Goal: Task Accomplishment & Management: Manage account settings

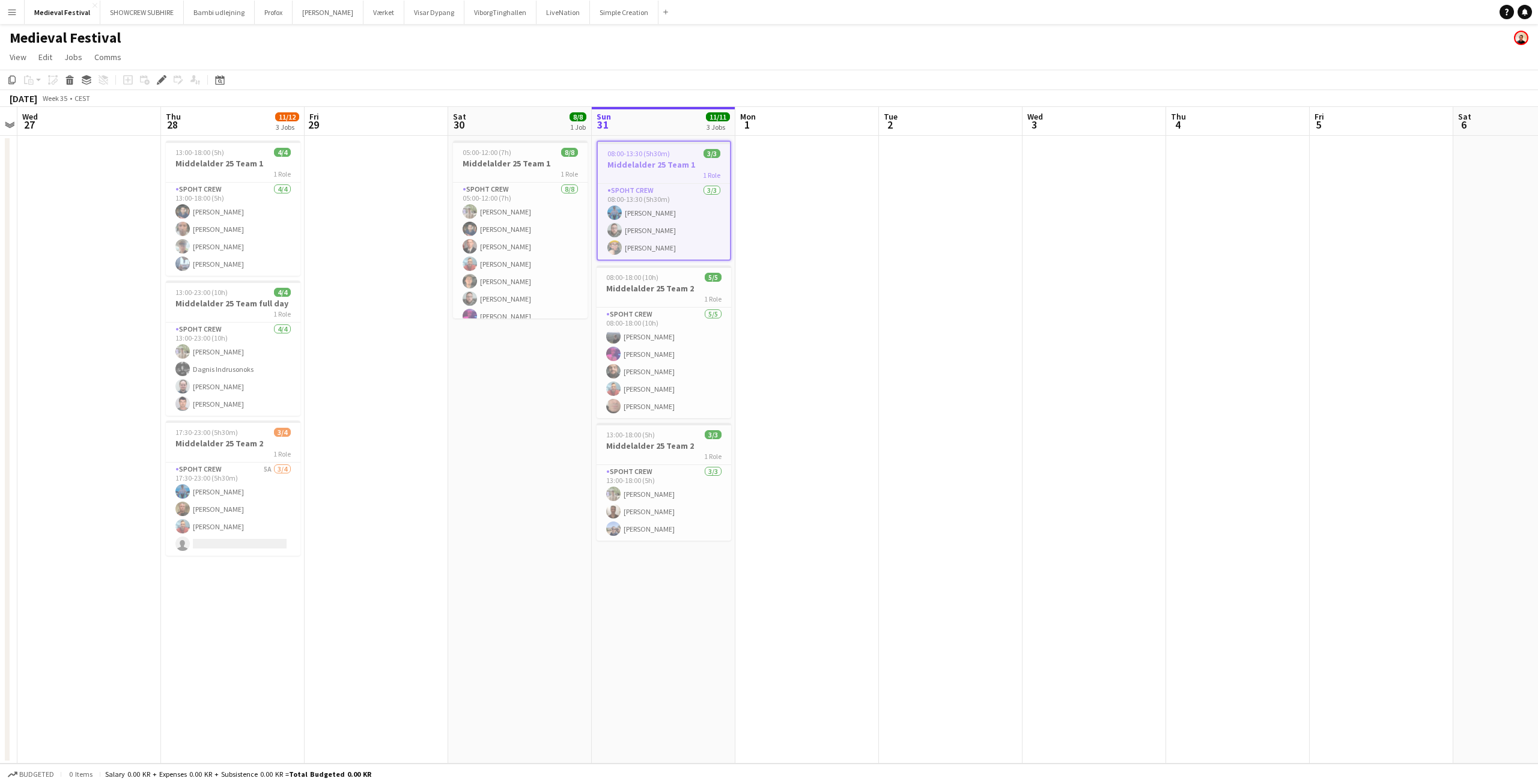
click at [4, 16] on button "Menu" at bounding box center [12, 12] width 24 height 24
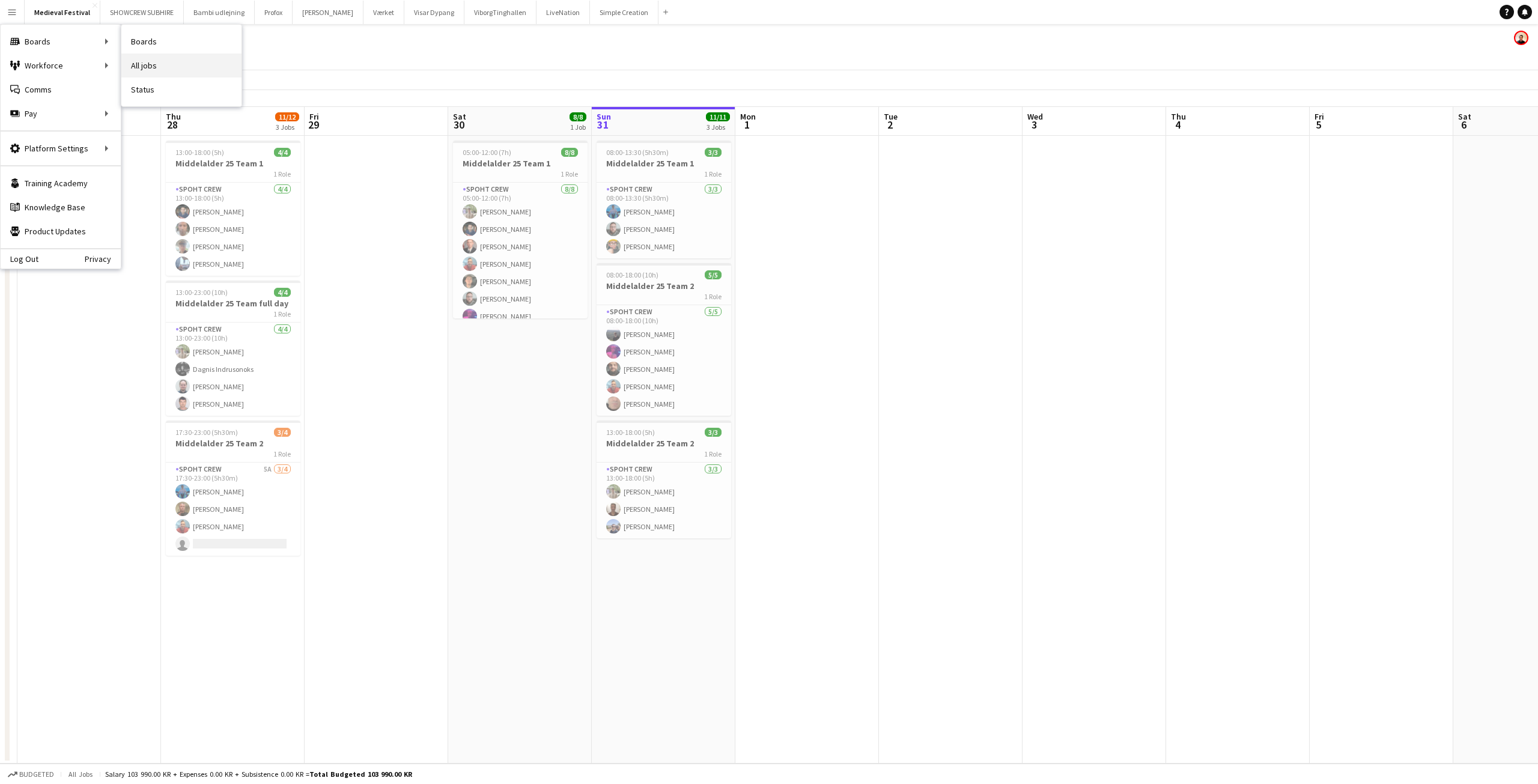
click at [180, 61] on link "All jobs" at bounding box center [182, 65] width 120 height 24
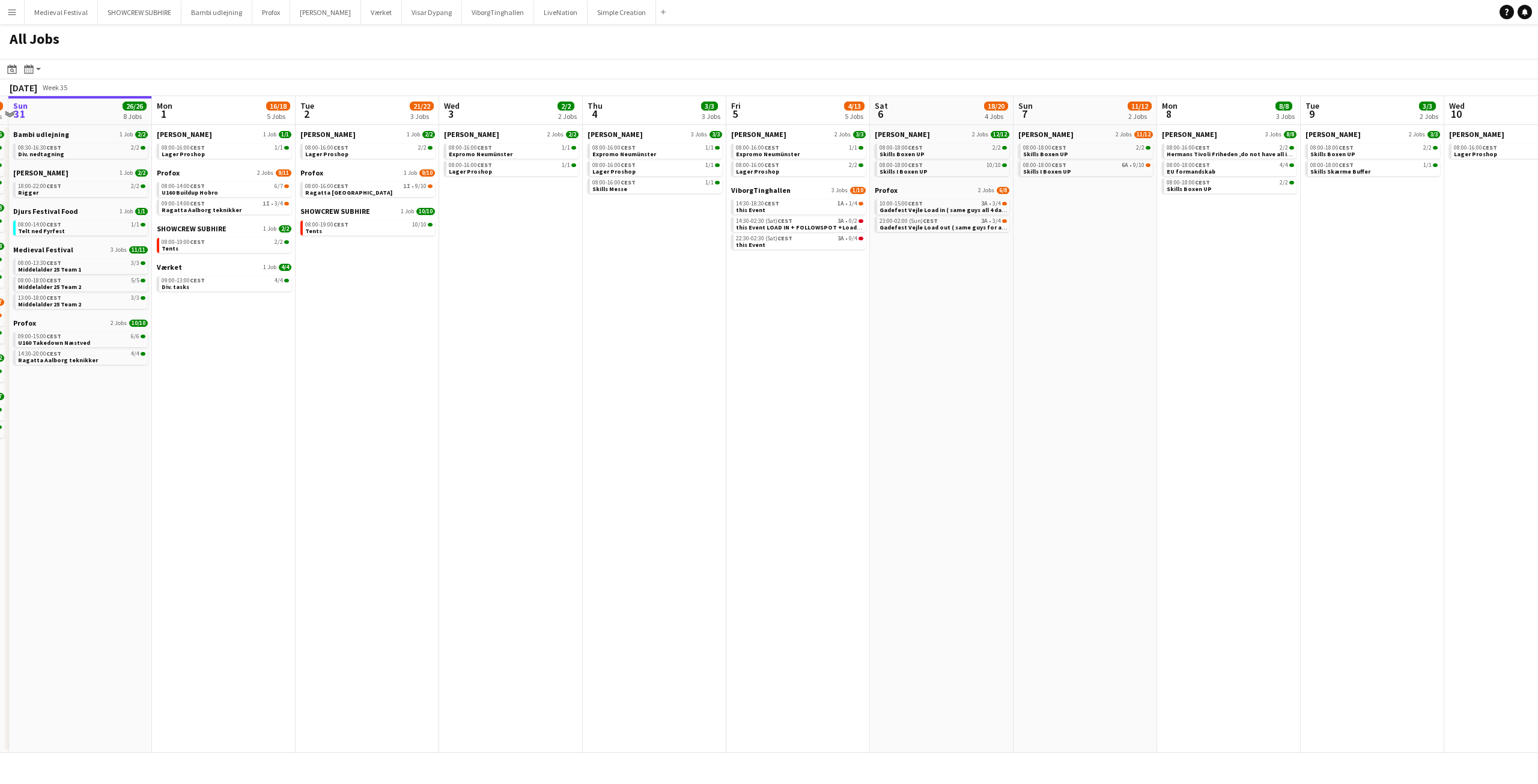
drag, startPoint x: 880, startPoint y: 335, endPoint x: 974, endPoint y: 331, distance: 94.1
click at [974, 335] on app-calendar-viewport "Thu 28 17/18 5 Jobs Fri 29 10/10 3 Jobs Sat 30 38/48 11 Jobs Sun 31 26/26 8 Job…" at bounding box center [769, 424] width 1538 height 657
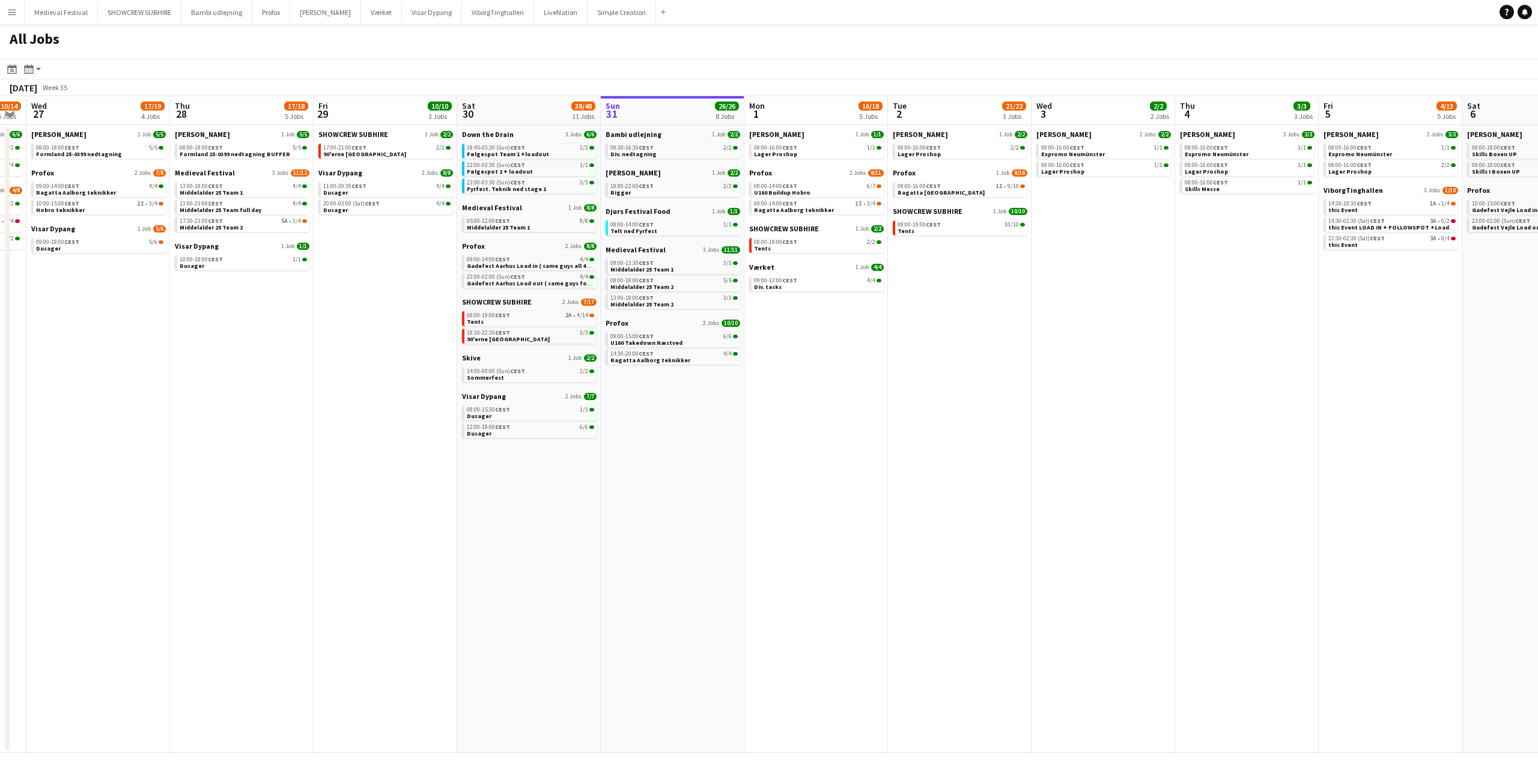
drag, startPoint x: 891, startPoint y: 296, endPoint x: 966, endPoint y: 288, distance: 75.4
click at [966, 288] on app-calendar-viewport "Mon 25 16/16 3 Jobs Tue 26 10/14 5 Jobs Wed 27 17/19 4 Jobs Thu 28 17/18 5 Jobs…" at bounding box center [769, 424] width 1538 height 657
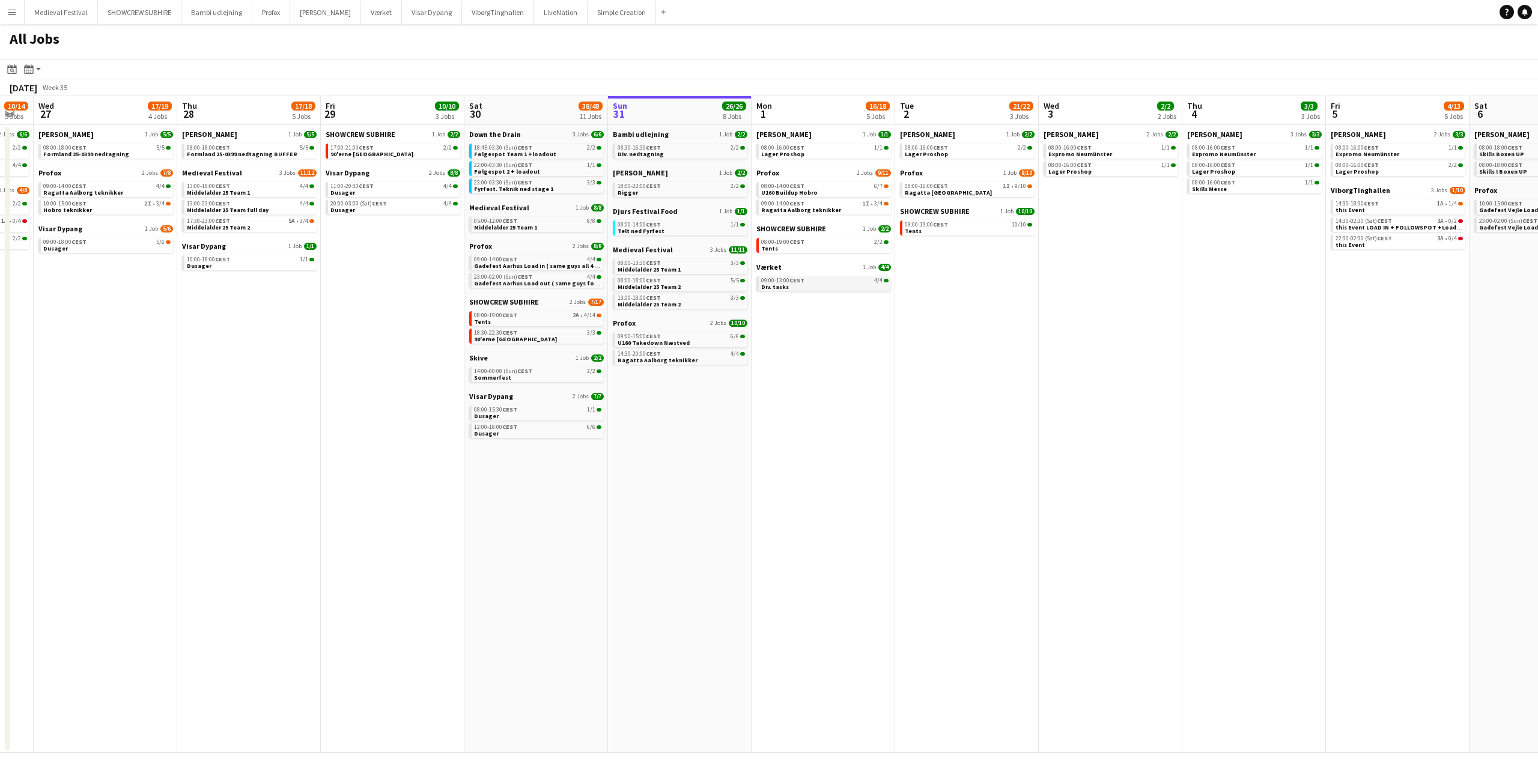
click at [822, 284] on link "09:00-13:00 CEST 4/4 Div. tasks" at bounding box center [825, 283] width 127 height 14
click at [826, 244] on div "08:00-19:00 CEST 2/2" at bounding box center [825, 242] width 127 height 6
click at [830, 188] on div "08:00-14:00 CEST 6/7" at bounding box center [825, 186] width 127 height 6
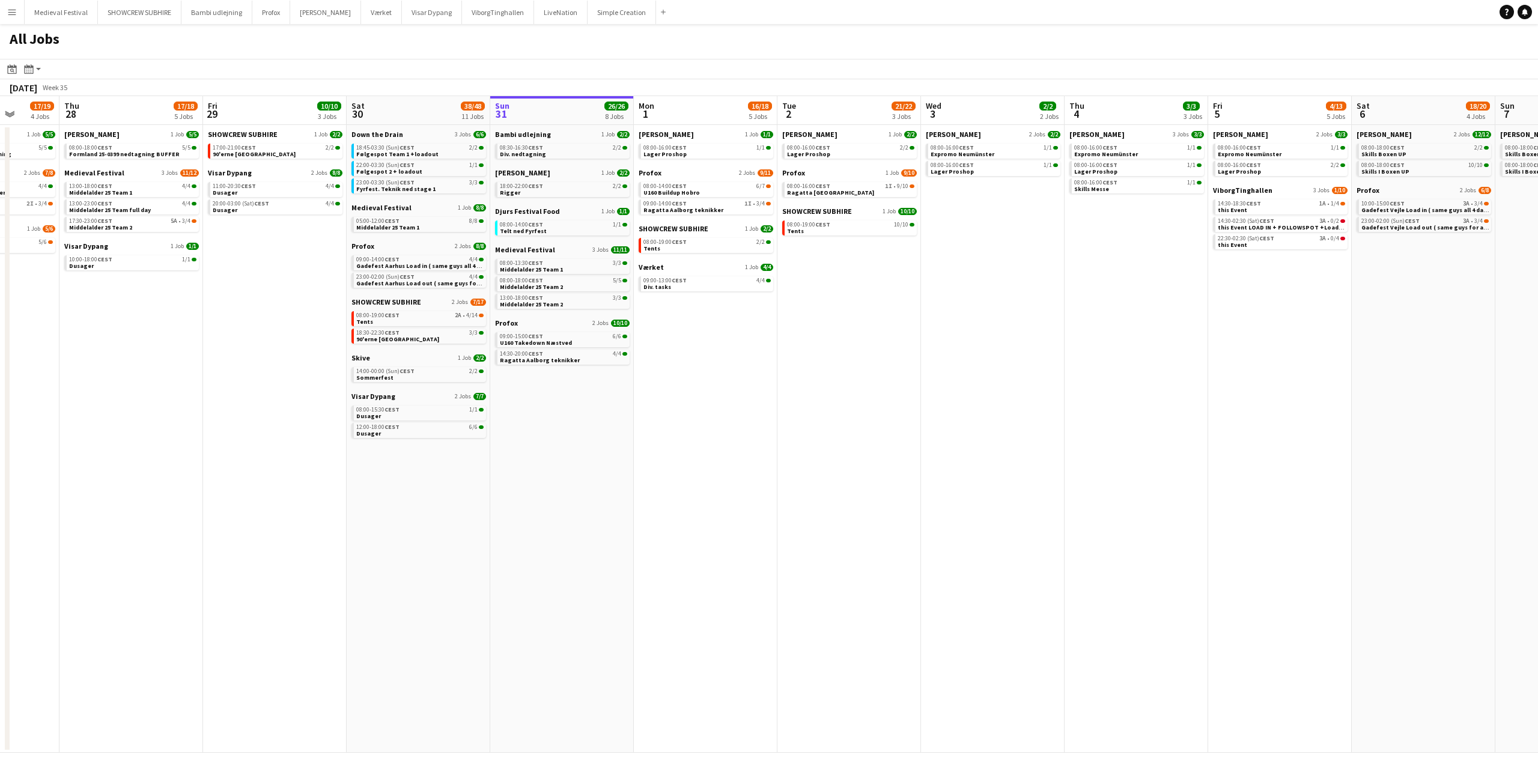
drag, startPoint x: 991, startPoint y: 332, endPoint x: 860, endPoint y: 341, distance: 131.3
click at [868, 342] on app-calendar-viewport "Mon 25 16/16 3 Jobs Tue 26 10/14 5 Jobs Wed 27 17/19 4 Jobs Thu 28 17/18 5 Jobs…" at bounding box center [769, 424] width 1538 height 657
click at [736, 192] on link "08:00-14:00 CEST 6/7 U160 Buildup Hobro" at bounding box center [702, 189] width 127 height 14
click at [1271, 229] on span "this Event LOAD IN + FOLLOWSPOT +Loadout" at bounding box center [1278, 227] width 131 height 8
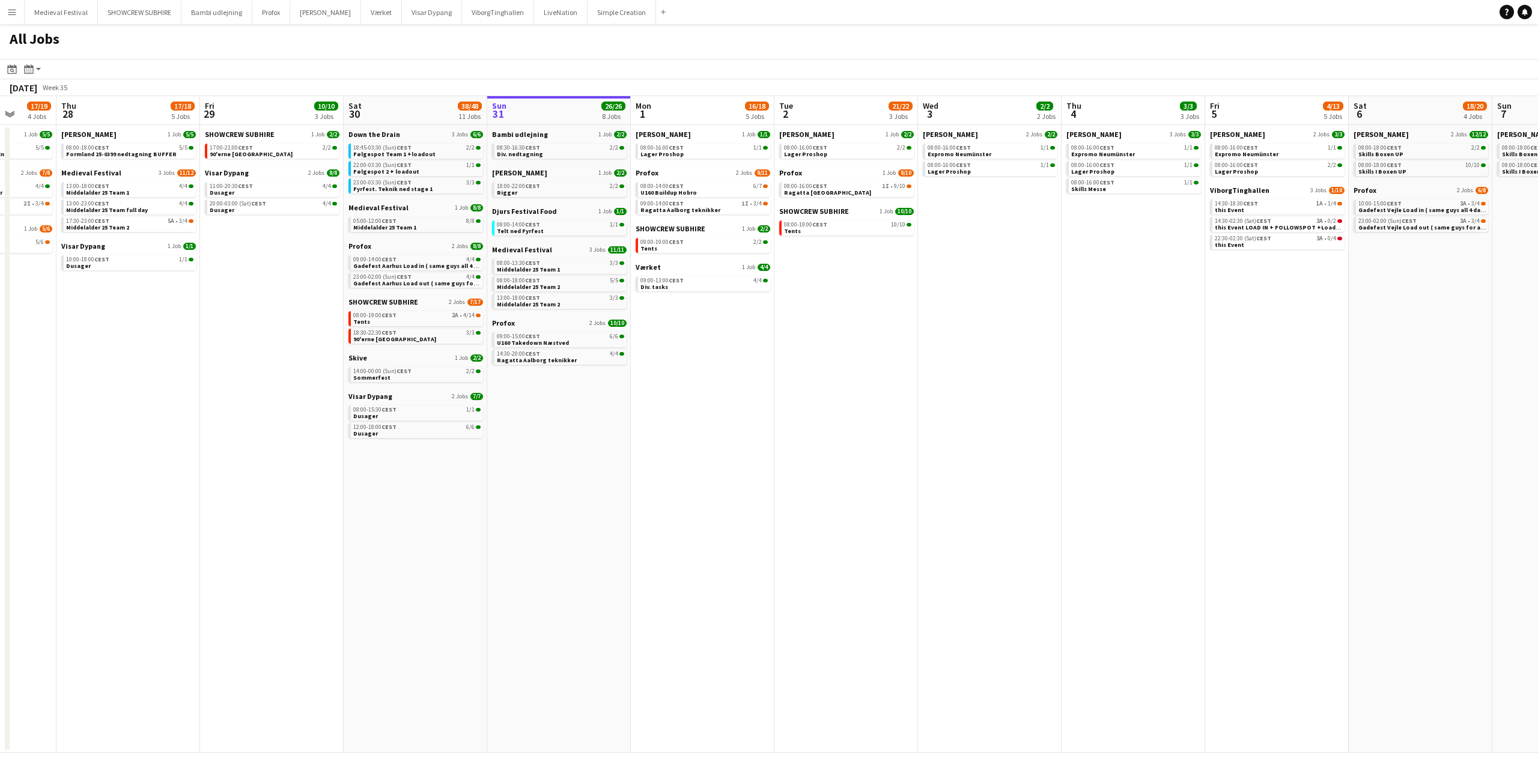
drag, startPoint x: 221, startPoint y: 526, endPoint x: 1333, endPoint y: 556, distance: 1112.4
click at [1416, 560] on app-calendar-viewport "Mon 25 16/16 3 Jobs Tue 26 10/14 5 Jobs Wed 27 17/19 4 Jobs Thu 28 17/18 5 Jobs…" at bounding box center [769, 424] width 1538 height 657
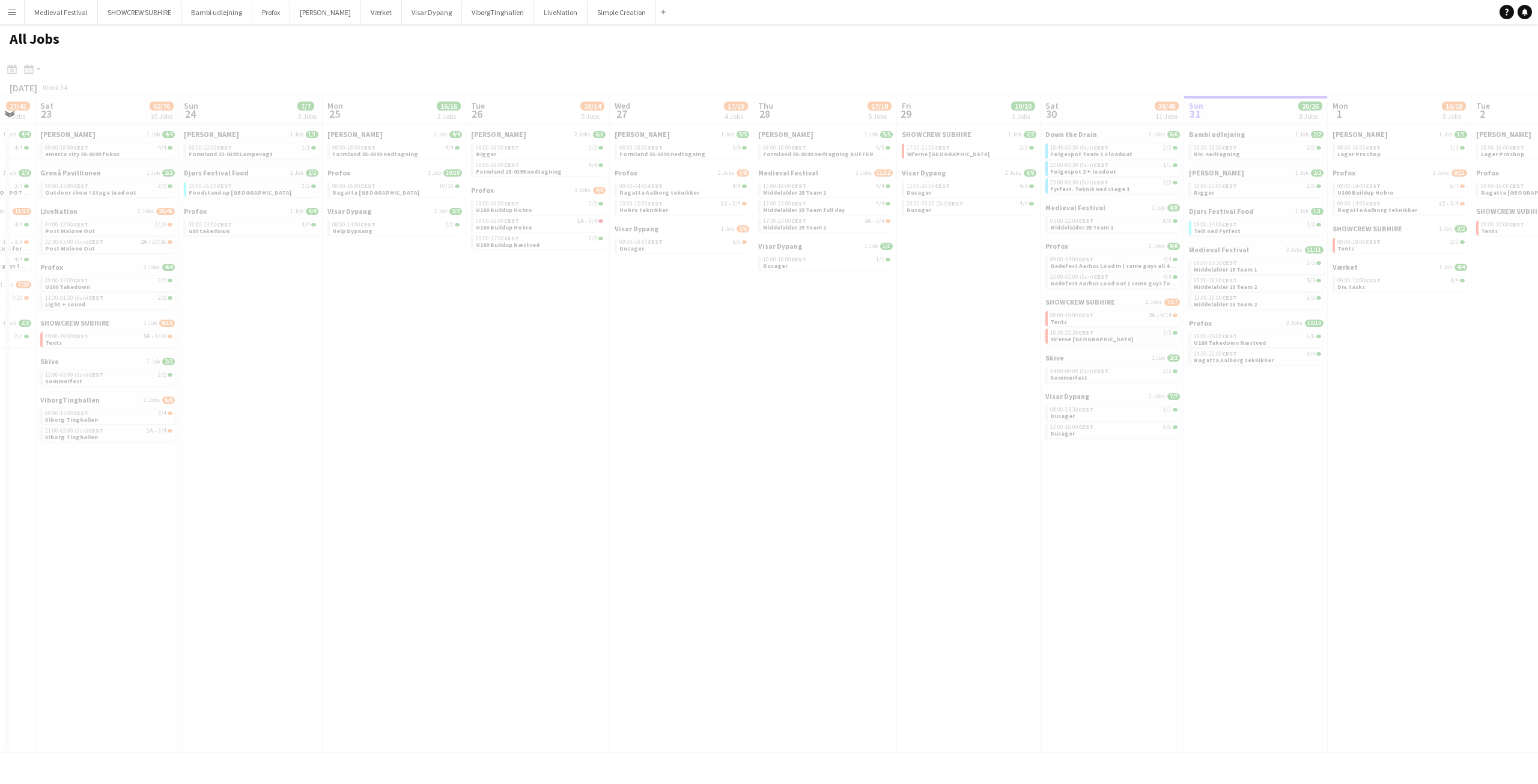
drag, startPoint x: 366, startPoint y: 472, endPoint x: 1232, endPoint y: 474, distance: 866.0
click at [1232, 474] on app-calendar-viewport "Wed 20 Thu 21 8/8 2 Jobs Fri 22 27/41 7 Jobs Sat 23 62/76 10 Jobs Sun 24 7/7 3 …" at bounding box center [769, 424] width 1538 height 657
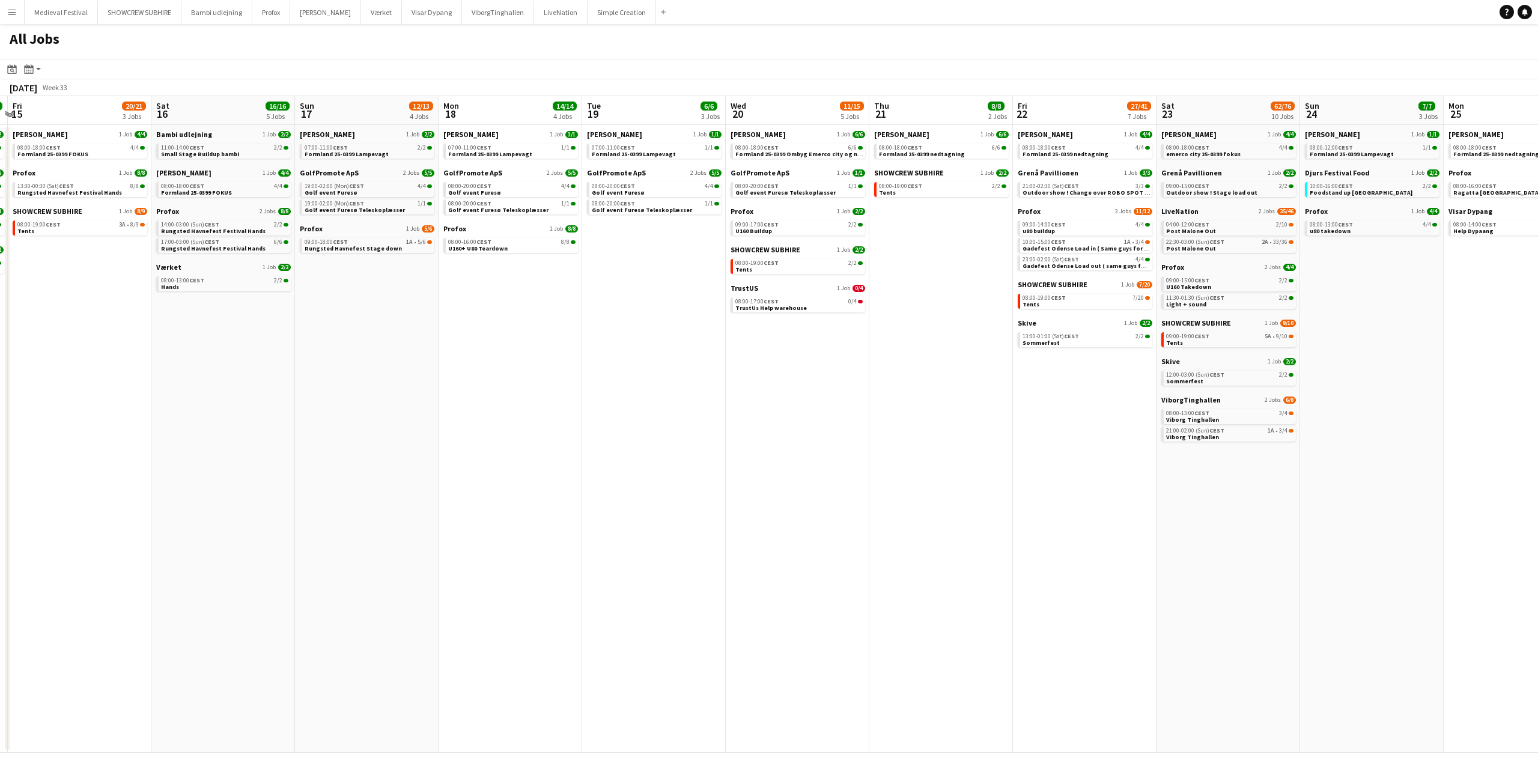
scroll to position [0, 329]
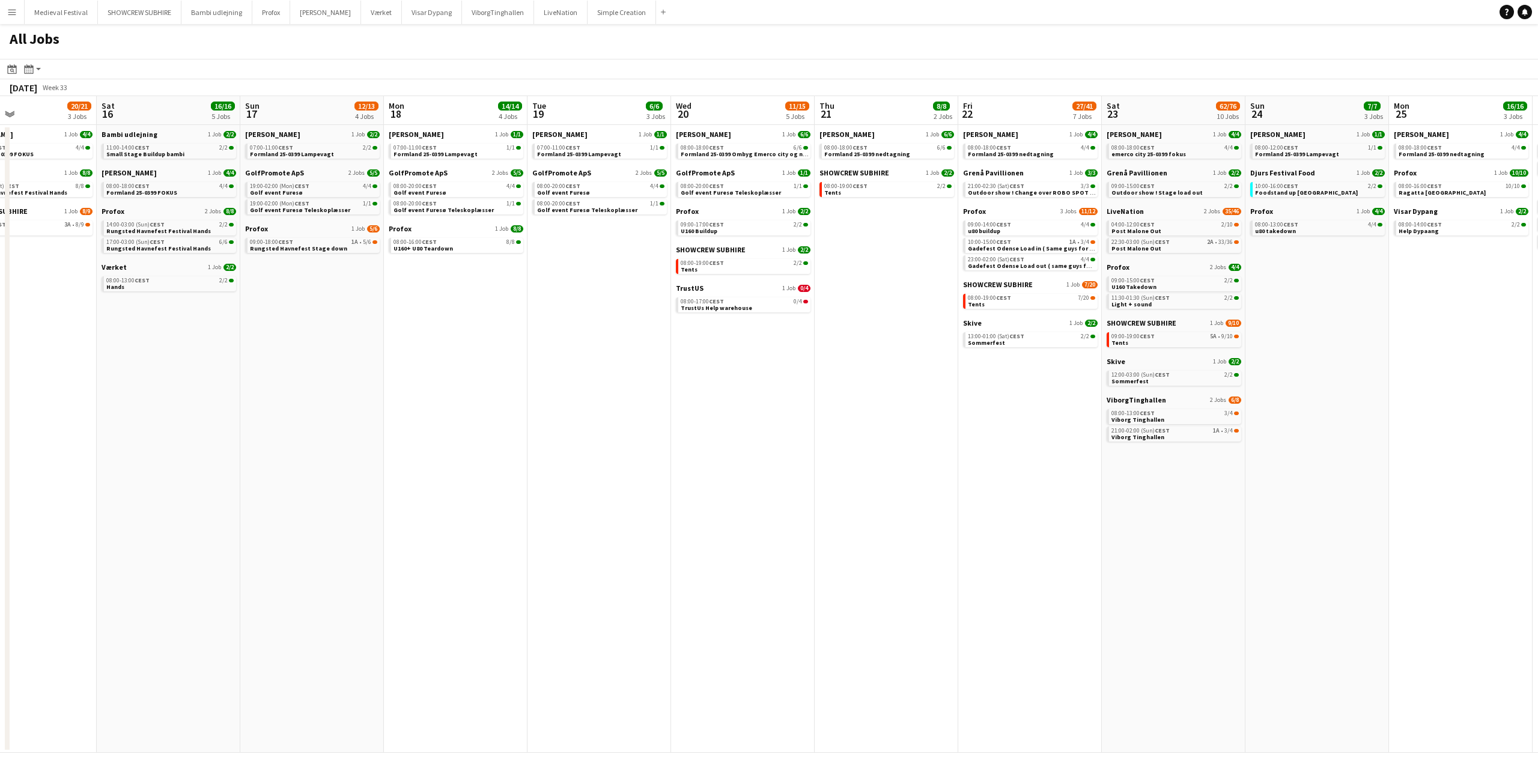
drag, startPoint x: 412, startPoint y: 387, endPoint x: 807, endPoint y: 405, distance: 395.4
click at [801, 408] on app-calendar-viewport "Wed 13 13/13 2 Jobs Thu 14 19/19 4 Jobs Fri 15 20/21 3 Jobs Sat 16 16/16 5 Jobs…" at bounding box center [769, 424] width 1538 height 657
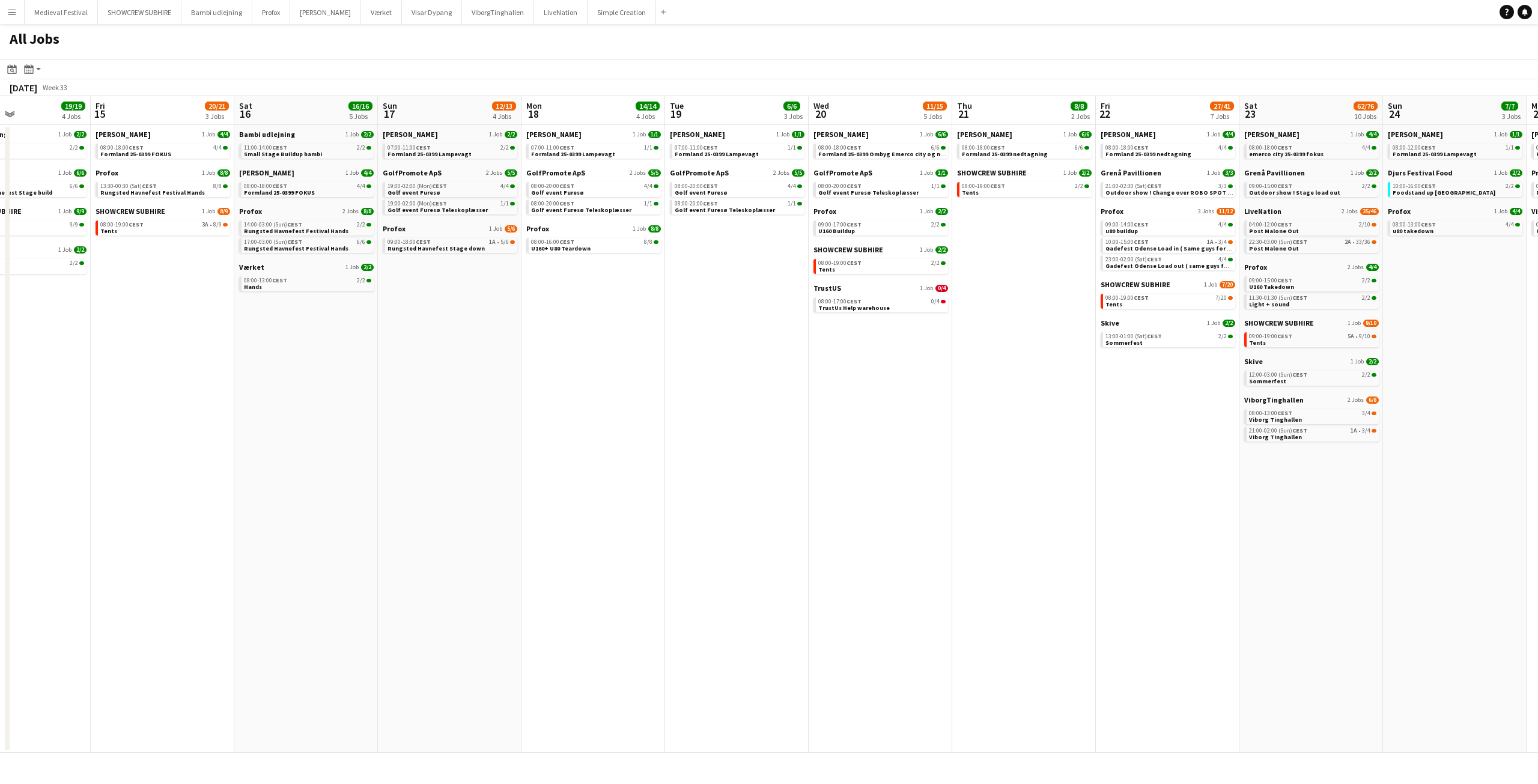
drag, startPoint x: 525, startPoint y: 355, endPoint x: 830, endPoint y: 361, distance: 305.1
click at [830, 361] on app-calendar-viewport "Tue 12 7/7 2 Jobs Wed 13 13/13 2 Jobs Thu 14 19/19 4 Jobs Fri 15 20/21 3 Jobs S…" at bounding box center [769, 424] width 1538 height 657
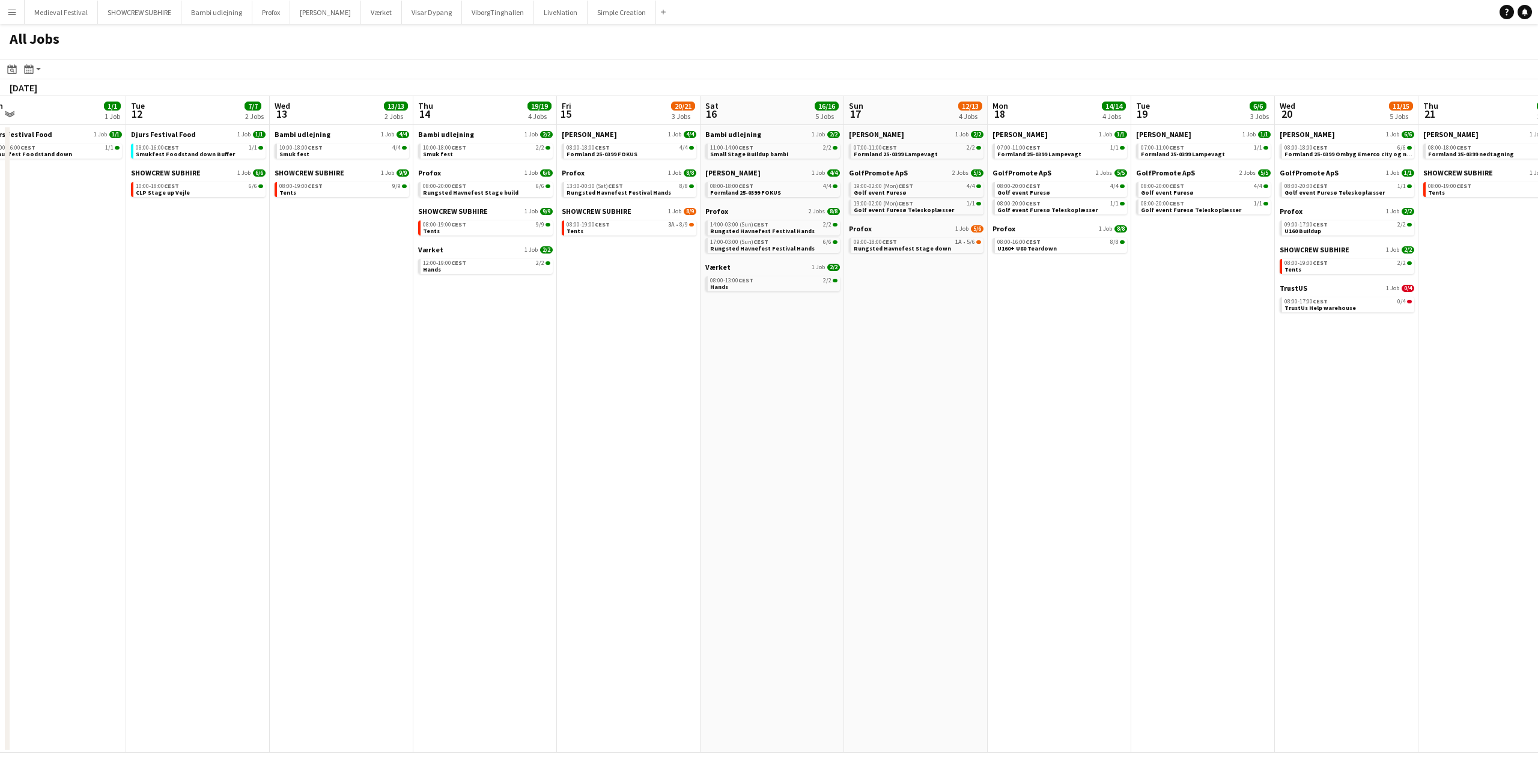
scroll to position [0, 241]
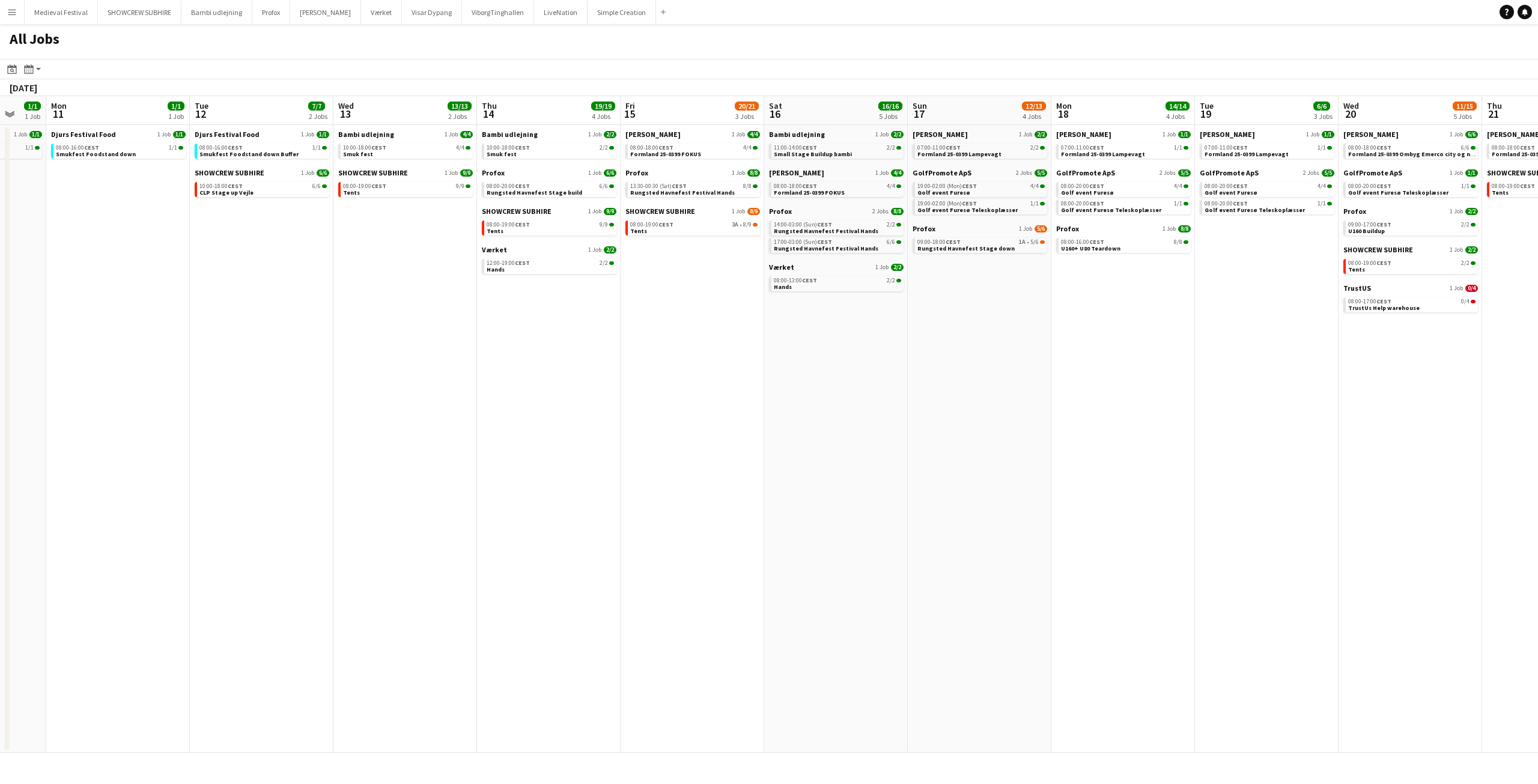
drag, startPoint x: 367, startPoint y: 411, endPoint x: 1009, endPoint y: 448, distance: 643.1
click at [1010, 448] on app-calendar-viewport "Sat 9 6/6 1 Job Sun 10 1/1 1 Job Mon 11 1/1 1 Job Tue 12 7/7 2 Jobs Wed 13 13/1…" at bounding box center [769, 424] width 1538 height 657
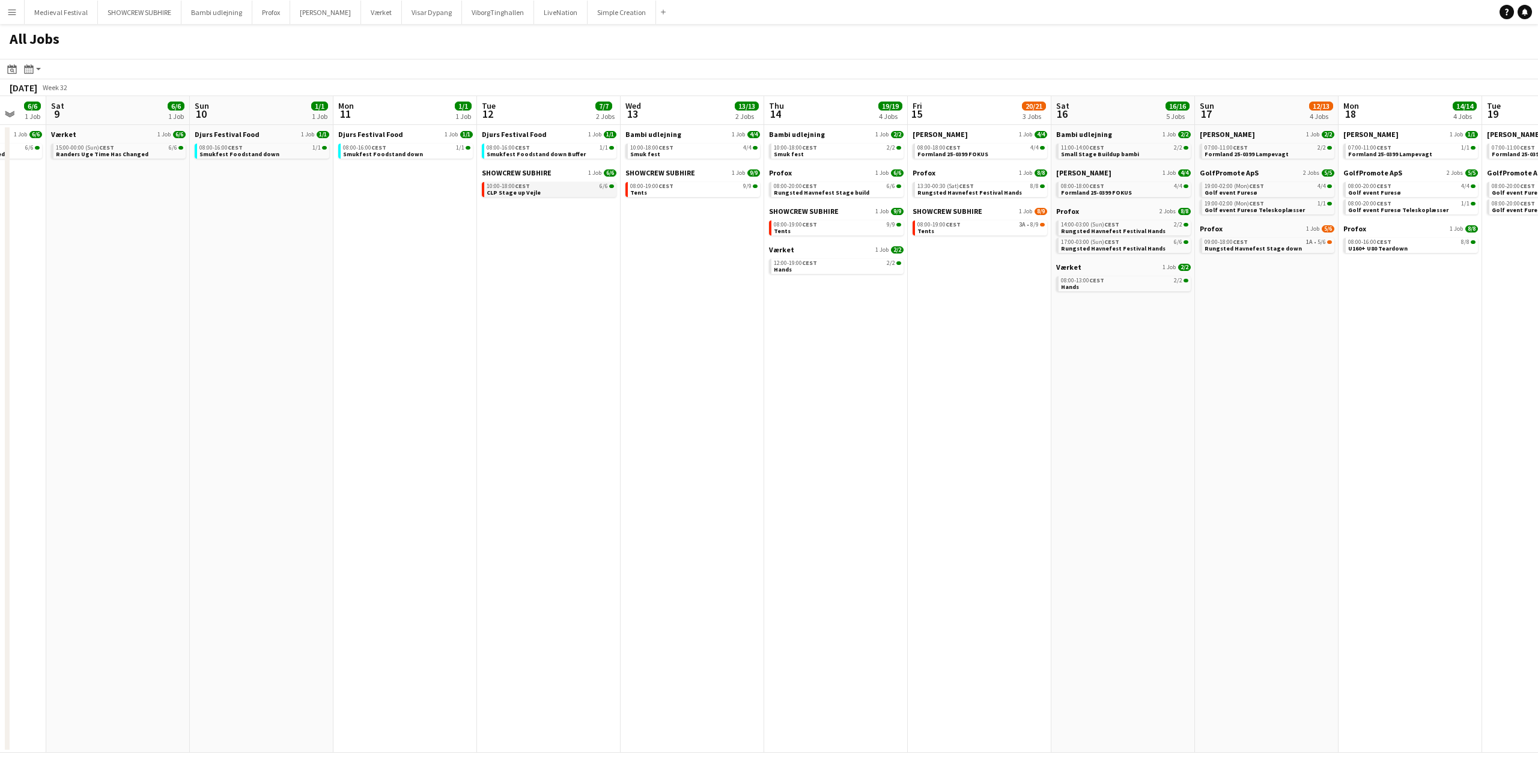
click at [548, 192] on link "10:00-18:00 CEST 6/6 CLP Stage up Vejle" at bounding box center [550, 189] width 127 height 14
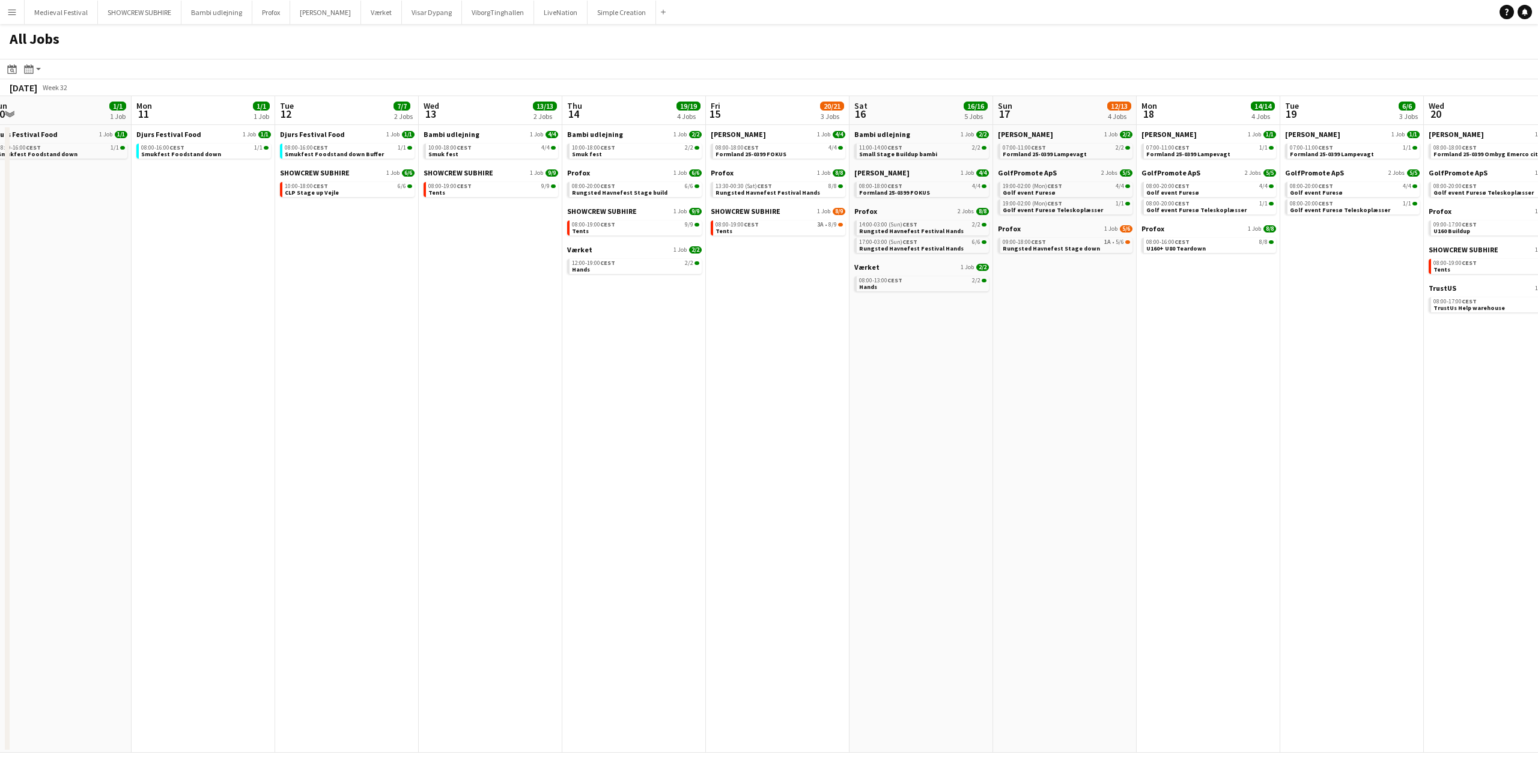
scroll to position [0, 447]
drag, startPoint x: 699, startPoint y: 245, endPoint x: 493, endPoint y: 268, distance: 207.3
click at [493, 268] on app-calendar-viewport "Thu 7 3/4 1 Job Fri 8 6/6 1 Job Sat 9 6/6 1 Job Sun 10 1/1 1 Job Mon 11 1/1 1 J…" at bounding box center [769, 424] width 1538 height 657
click at [676, 267] on link "12:00-19:00 CEST 2/2 Hands" at bounding box center [631, 265] width 127 height 14
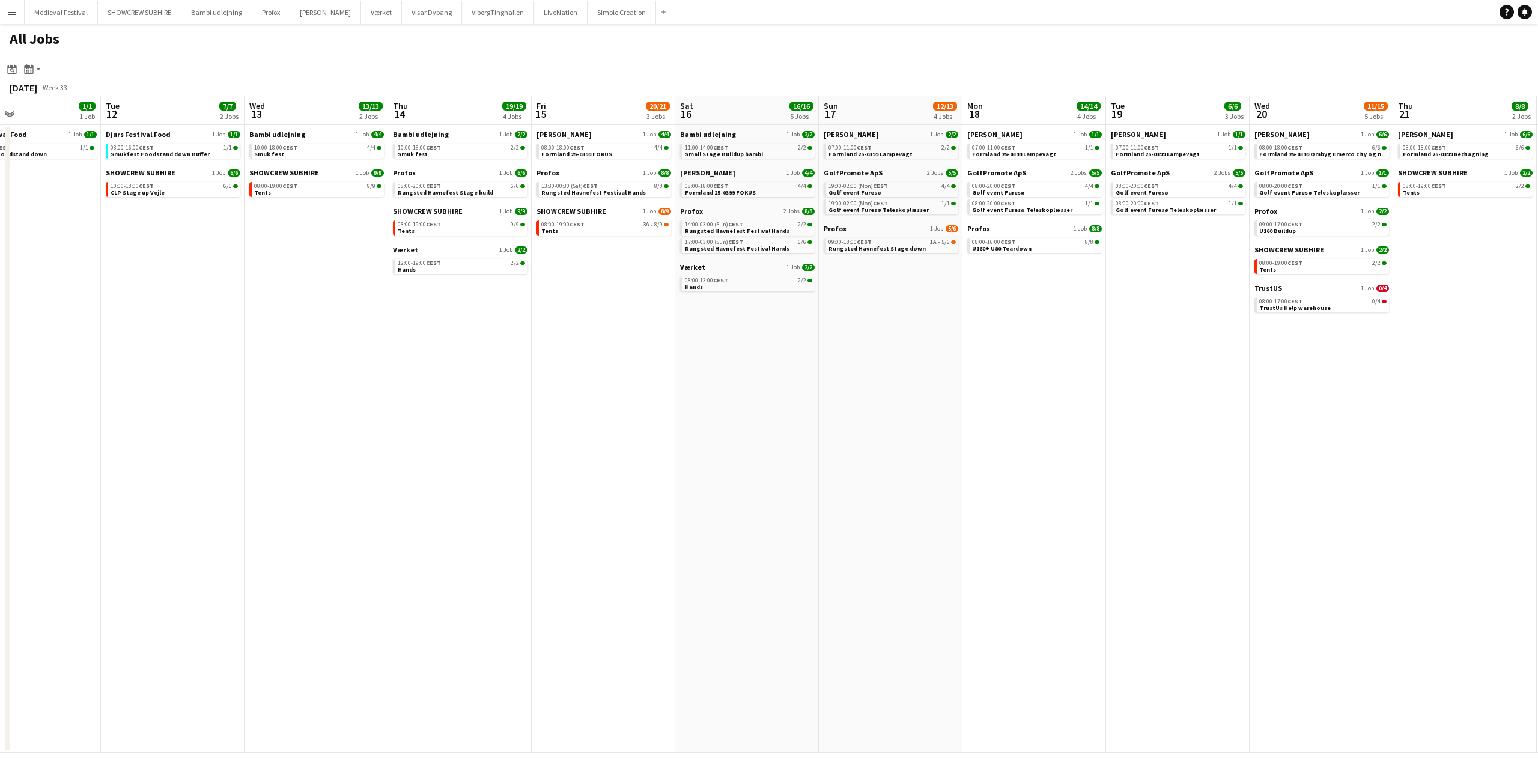
scroll to position [0, 393]
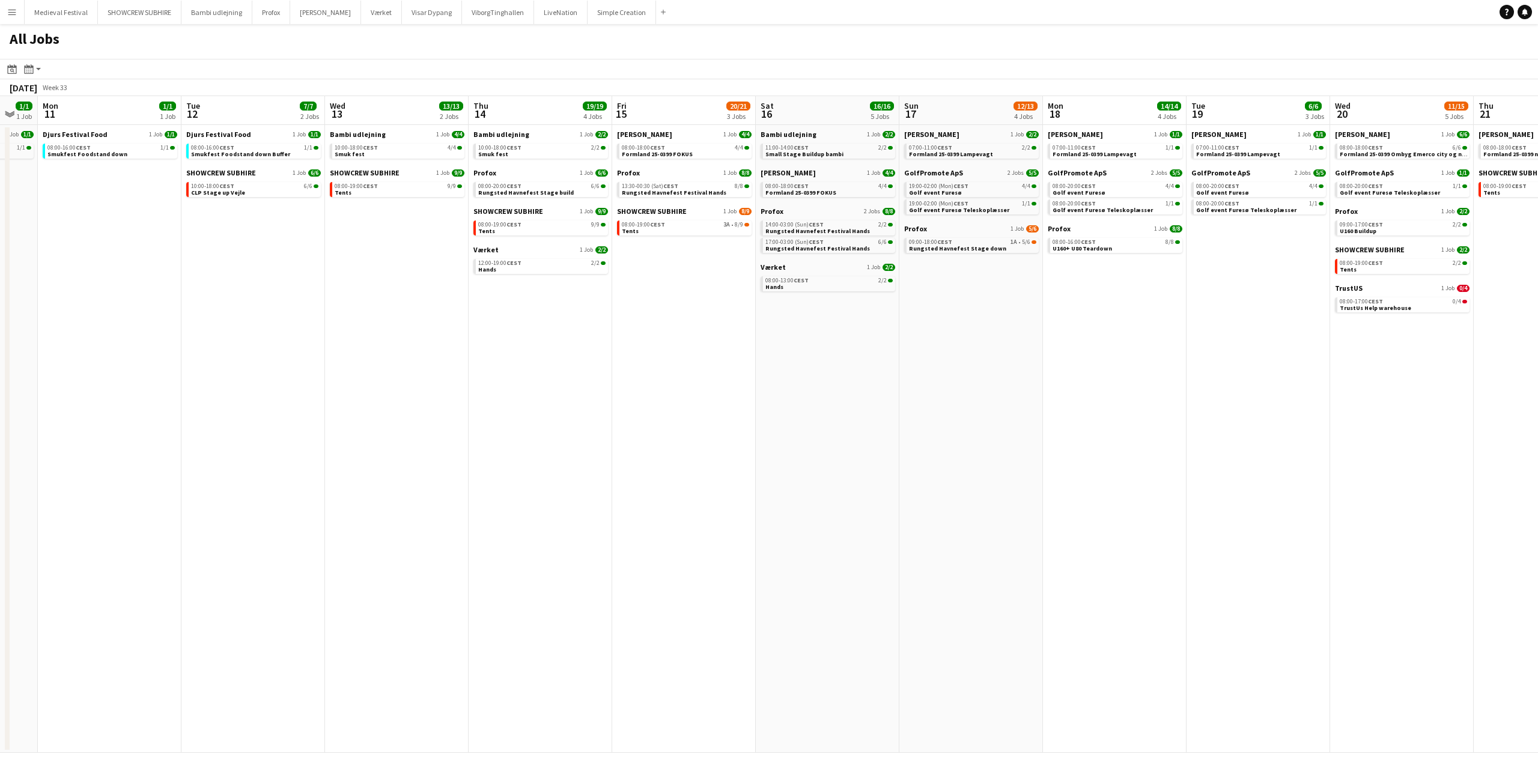
drag, startPoint x: 815, startPoint y: 297, endPoint x: 581, endPoint y: 354, distance: 240.8
click at [581, 354] on app-calendar-viewport "Fri 8 6/6 1 Job Sat 9 6/6 1 Job Sun 10 1/1 1 Job Mon 11 1/1 1 Job Tue 12 7/7 2 …" at bounding box center [769, 424] width 1538 height 657
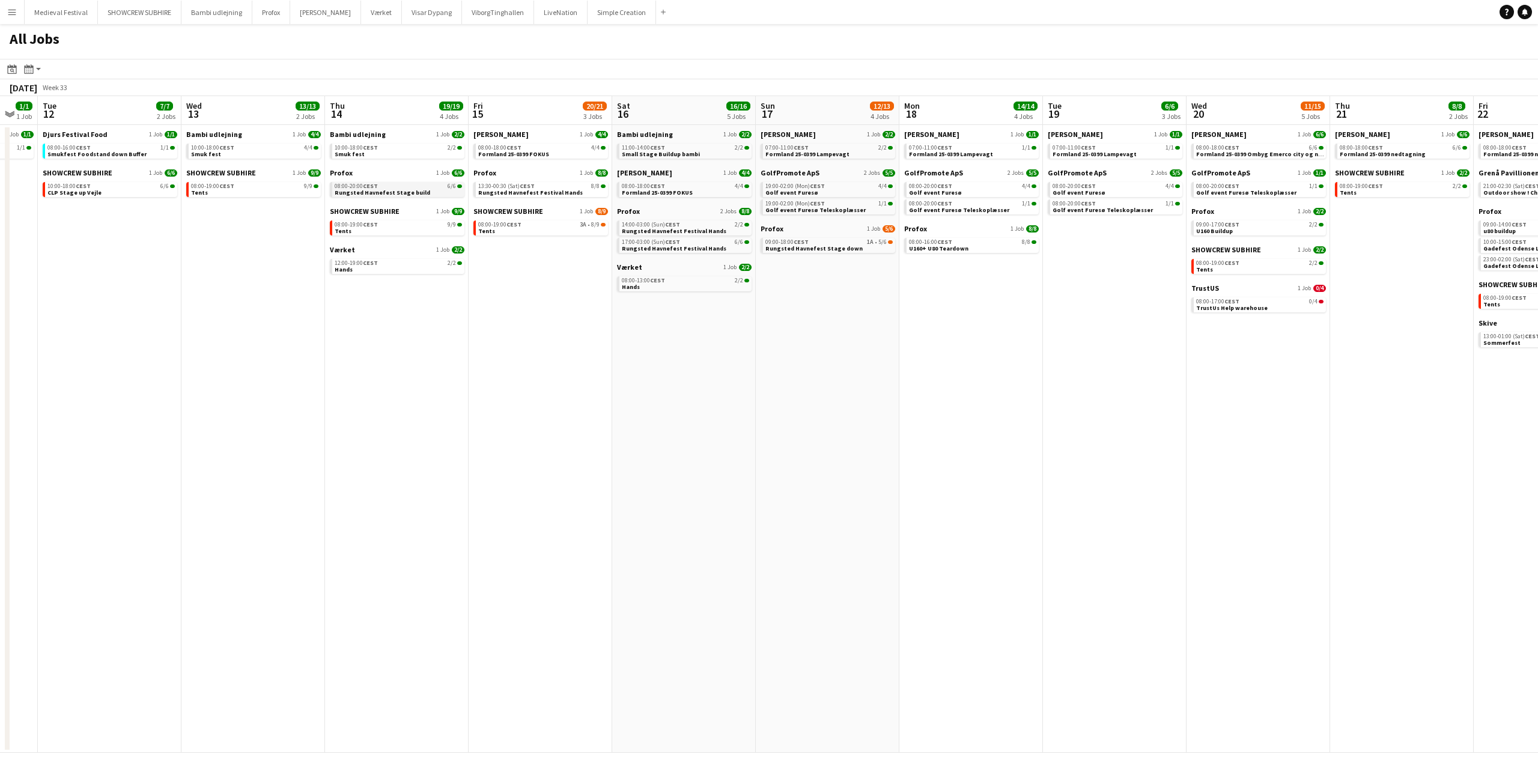
click at [384, 184] on div "08:00-20:00 CEST 6/6" at bounding box center [398, 186] width 127 height 6
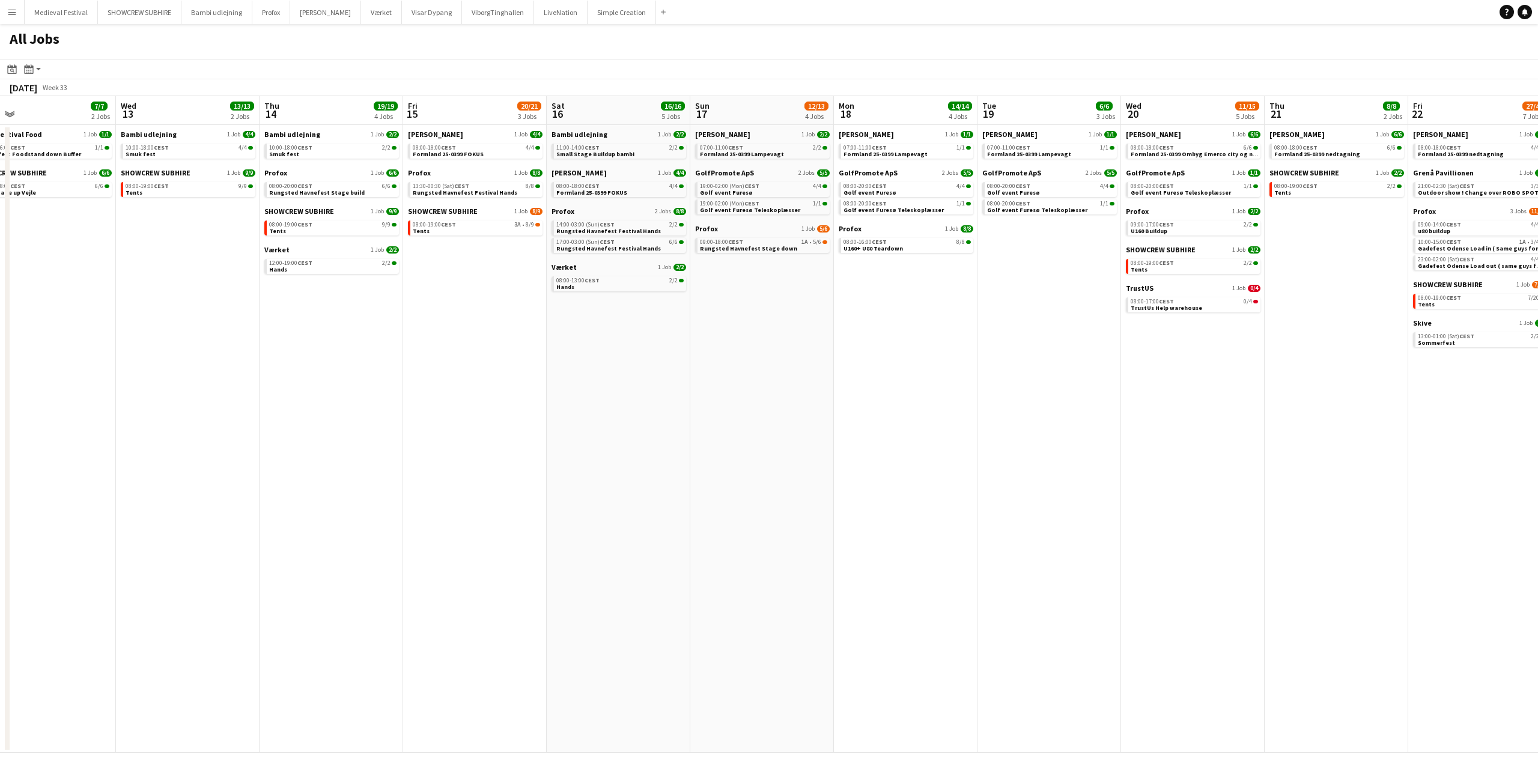
scroll to position [0, 517]
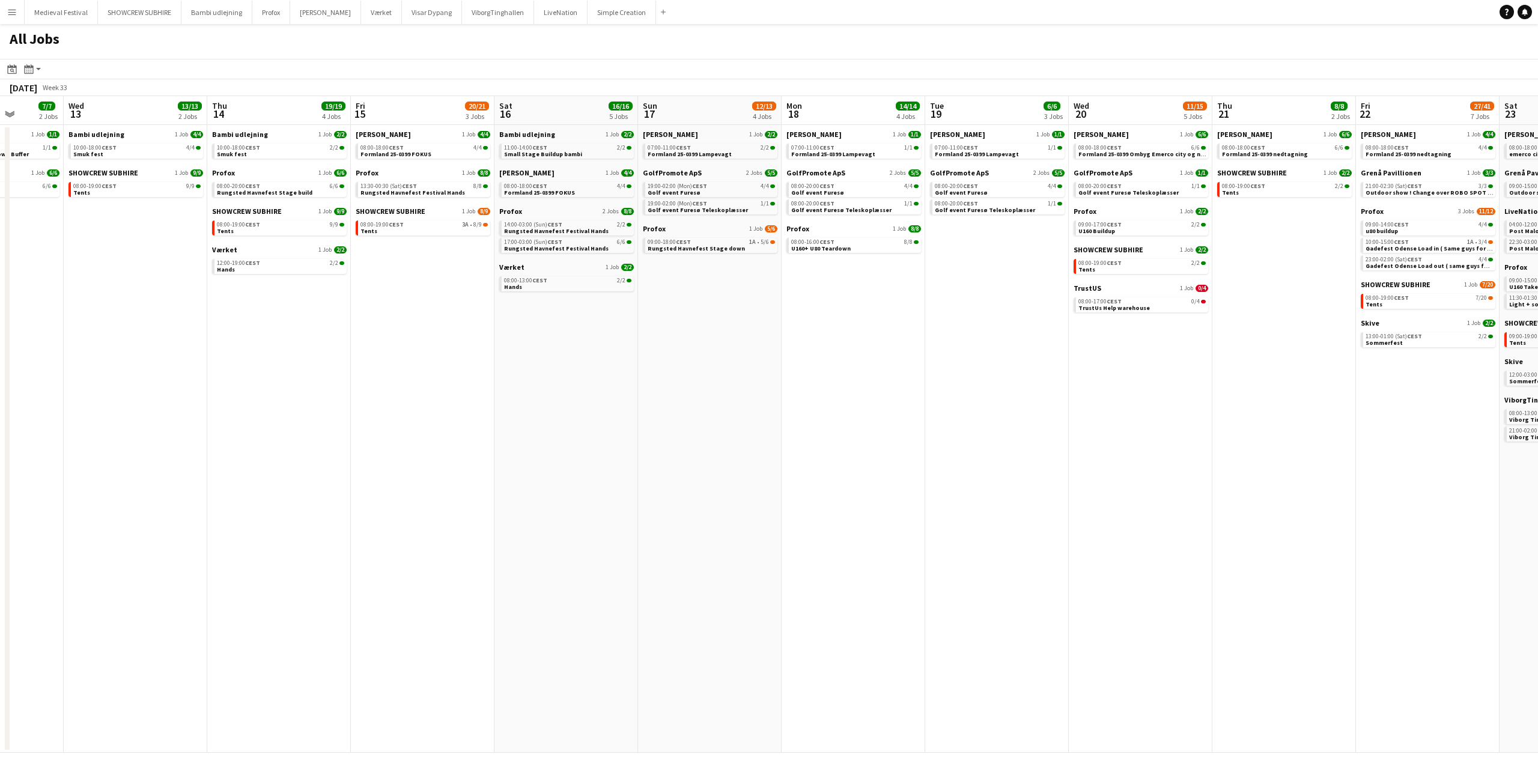
drag, startPoint x: 880, startPoint y: 308, endPoint x: 747, endPoint y: 310, distance: 133.0
click at [756, 312] on app-calendar-viewport "Sat 9 6/6 1 Job Sun 10 1/1 1 Job Mon 11 1/1 1 Job Tue 12 7/7 2 Jobs Wed 13 13/1…" at bounding box center [769, 424] width 1538 height 657
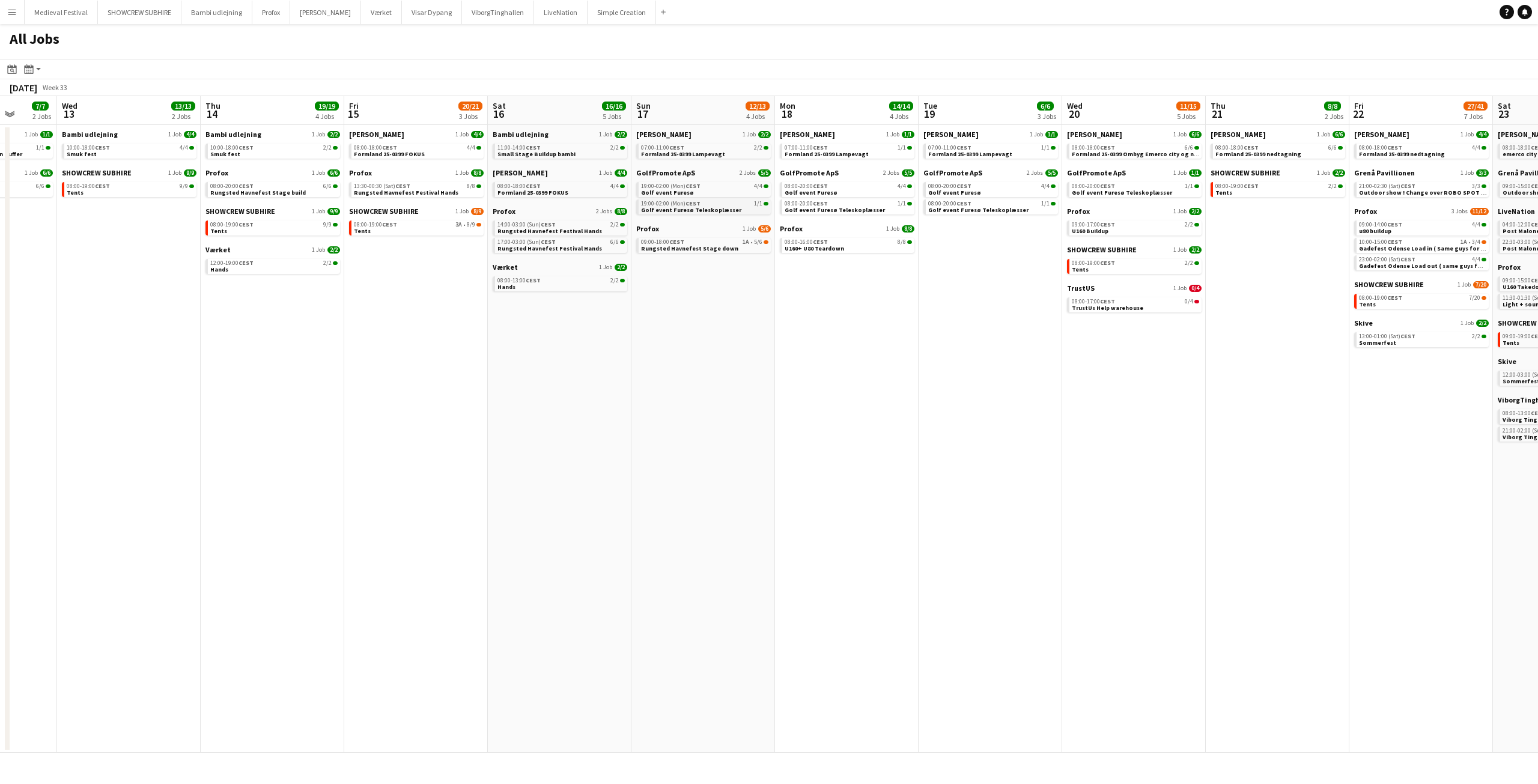
click at [712, 207] on span "Golf event Furesø Teleskoplæsser" at bounding box center [691, 210] width 101 height 8
click at [533, 230] on span "Rungsted Havnefest Festival Hands" at bounding box center [549, 231] width 105 height 8
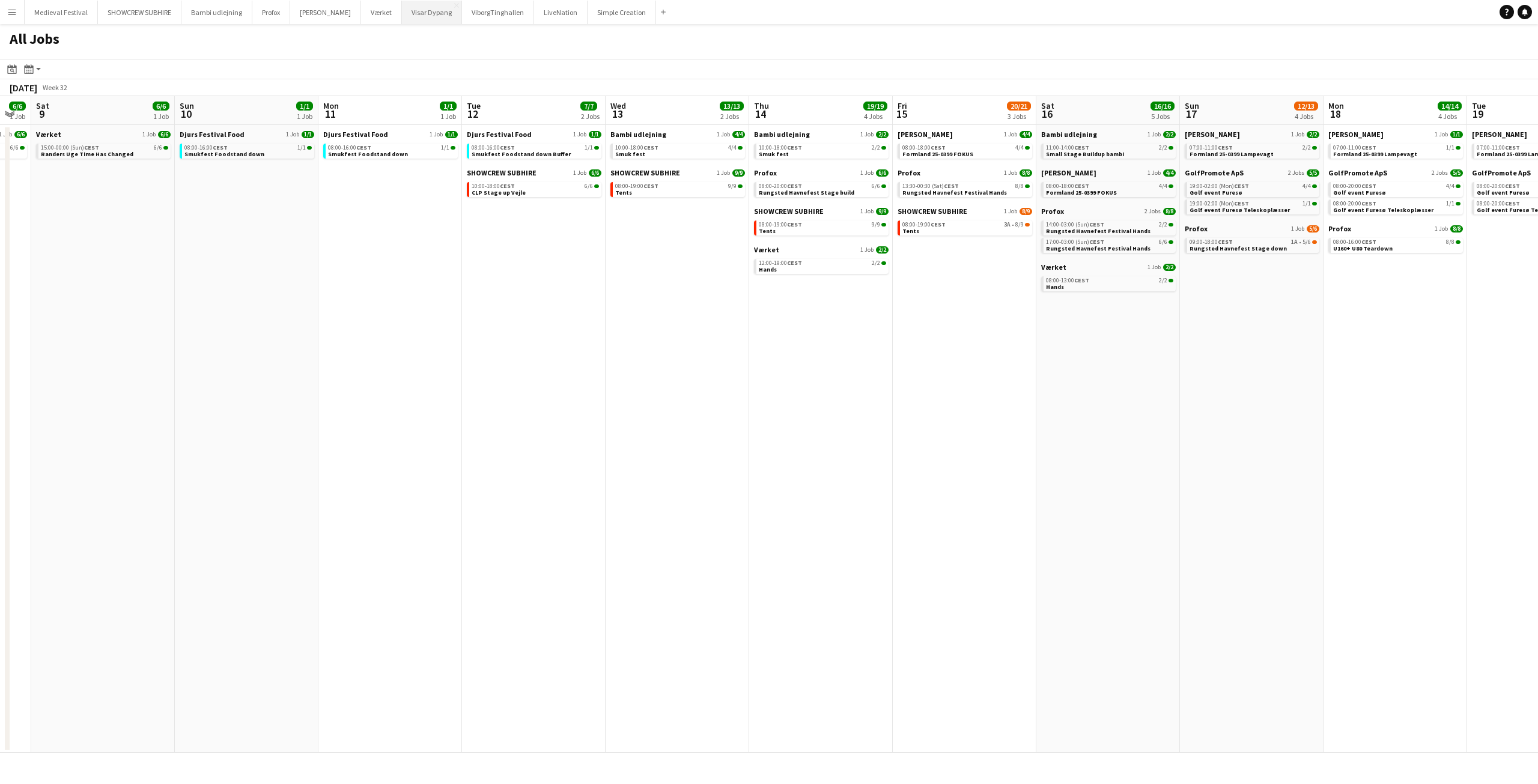
drag, startPoint x: 262, startPoint y: 346, endPoint x: 440, endPoint y: 5, distance: 384.7
click at [806, 379] on app-calendar-viewport "Thu 7 3/4 1 Job Fri 8 6/6 1 Job Sat 9 6/6 1 Job Sun 10 1/1 1 Job Mon 11 1/1 1 J…" at bounding box center [769, 424] width 1538 height 657
click at [14, 8] on app-icon "Menu" at bounding box center [12, 12] width 10 height 10
click at [161, 67] on link "All jobs" at bounding box center [182, 65] width 120 height 24
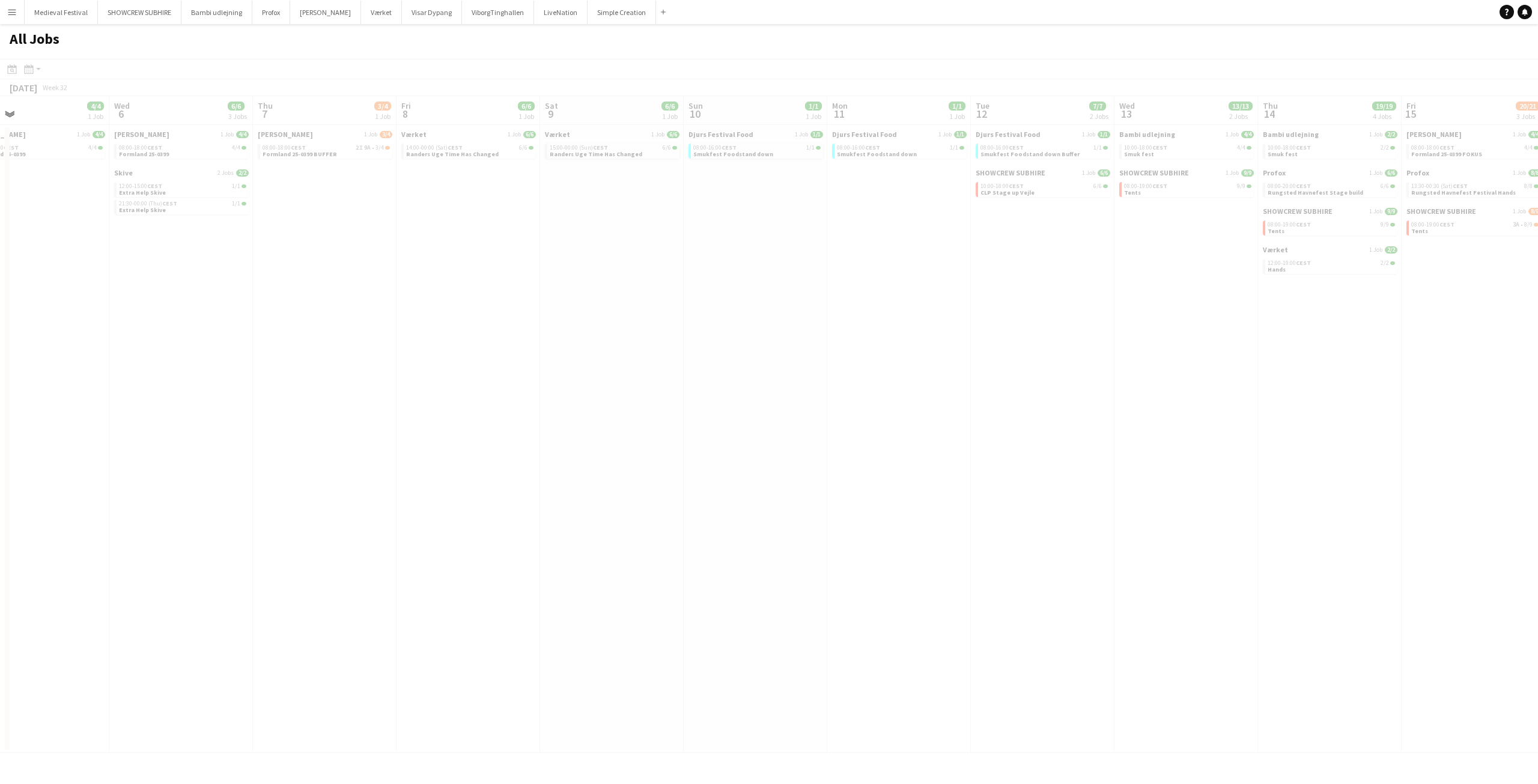
drag, startPoint x: 558, startPoint y: 360, endPoint x: 1036, endPoint y: 402, distance: 479.8
click at [1465, 440] on app-all-jobs "All Jobs Date picker AUG 2025 AUG 2025 Monday M Tuesday T Wednesday W Thursday …" at bounding box center [769, 388] width 1538 height 728
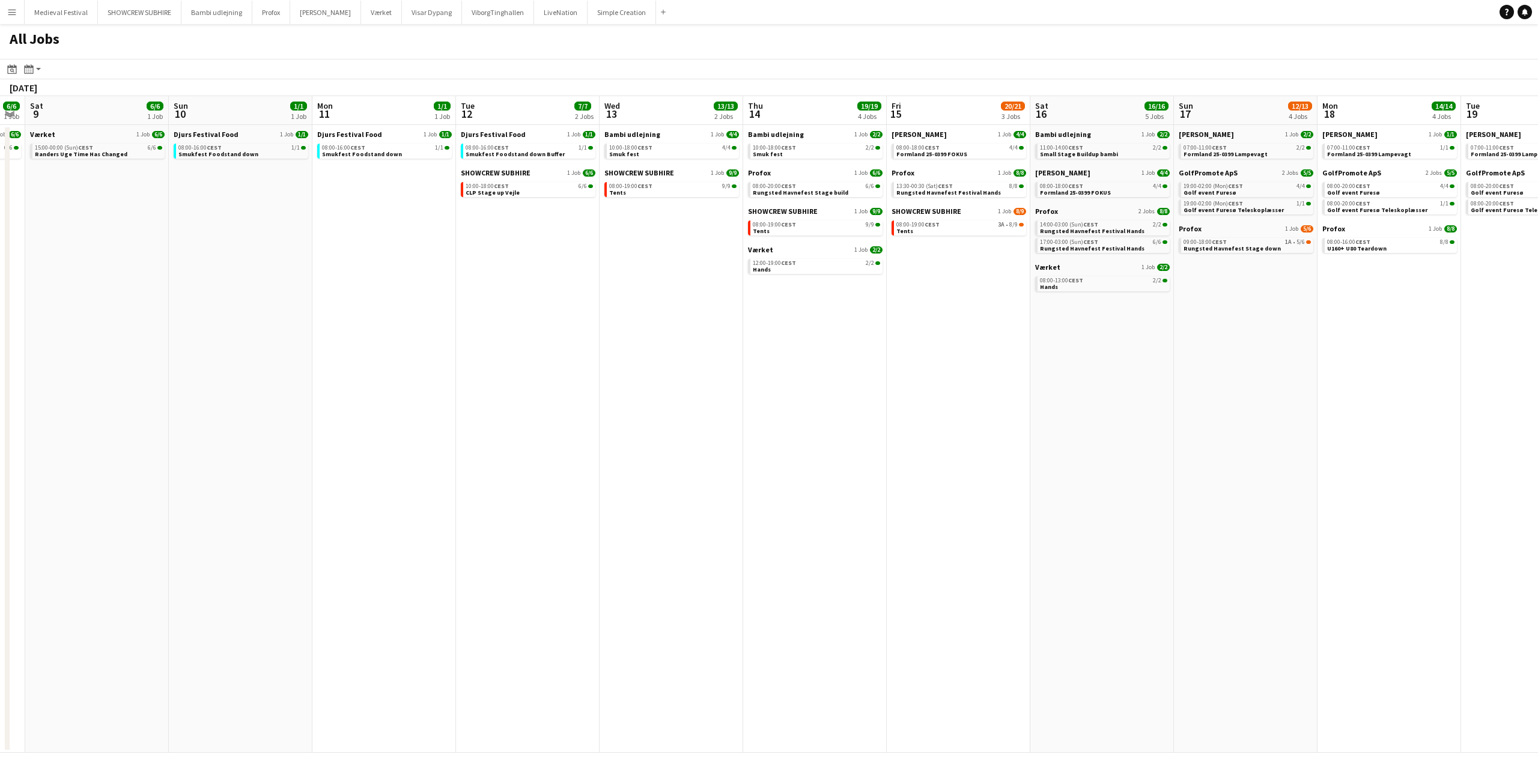
drag, startPoint x: 1045, startPoint y: 387, endPoint x: 8, endPoint y: 389, distance: 1037.0
click at [0, 391] on app-calendar-viewport "Wed 6 6/6 3 Jobs Thu 7 3/4 1 Job Fri 8 6/6 1 Job Sat 9 6/6 1 Job Sun 10 1/1 1 J…" at bounding box center [769, 424] width 1538 height 657
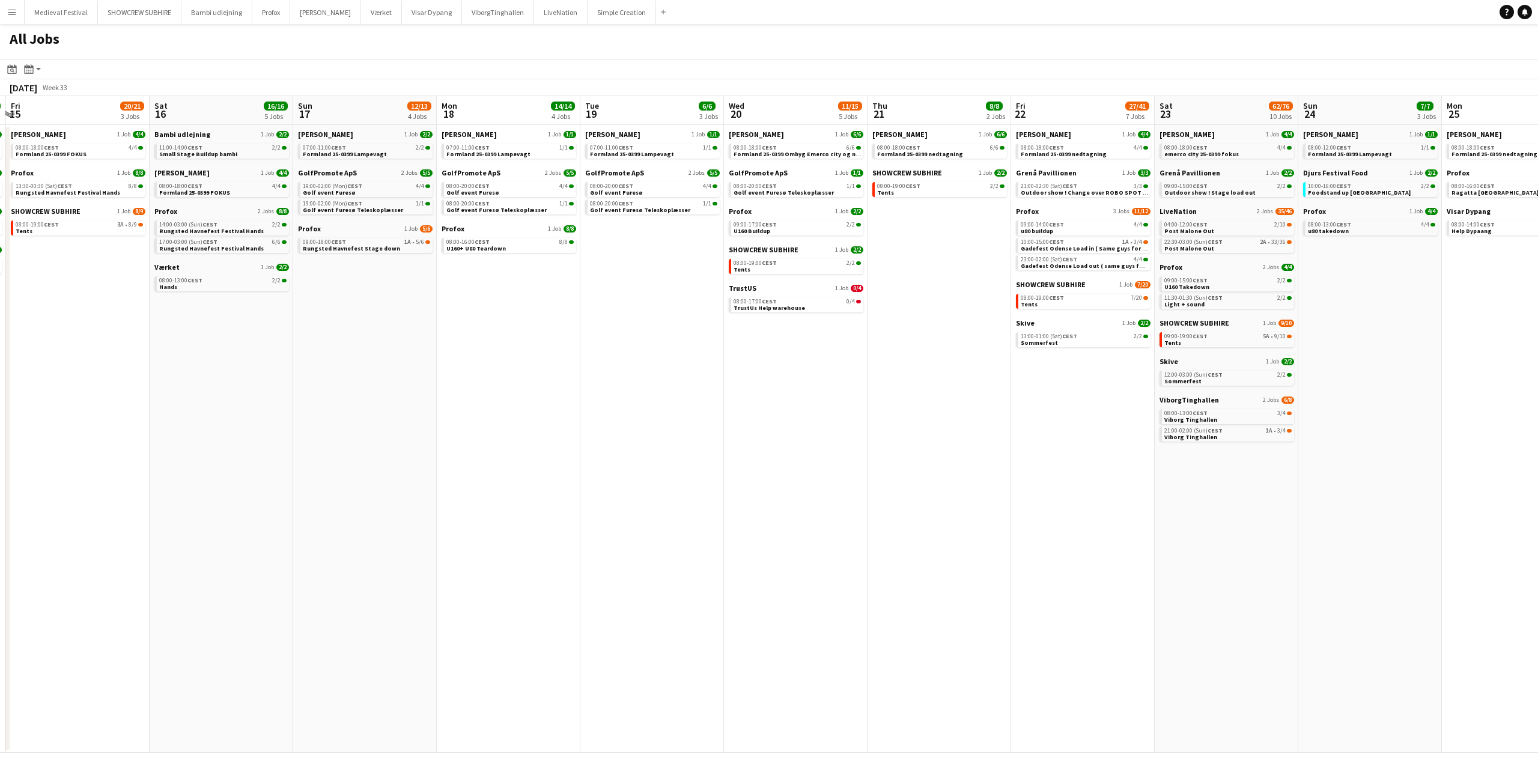
drag, startPoint x: 580, startPoint y: 442, endPoint x: 277, endPoint y: 442, distance: 303.0
click at [281, 442] on app-calendar-viewport "Tue 12 7/7 2 Jobs Wed 13 13/13 2 Jobs Thu 14 19/19 4 Jobs Fri 15 20/21 3 Jobs S…" at bounding box center [769, 424] width 1538 height 657
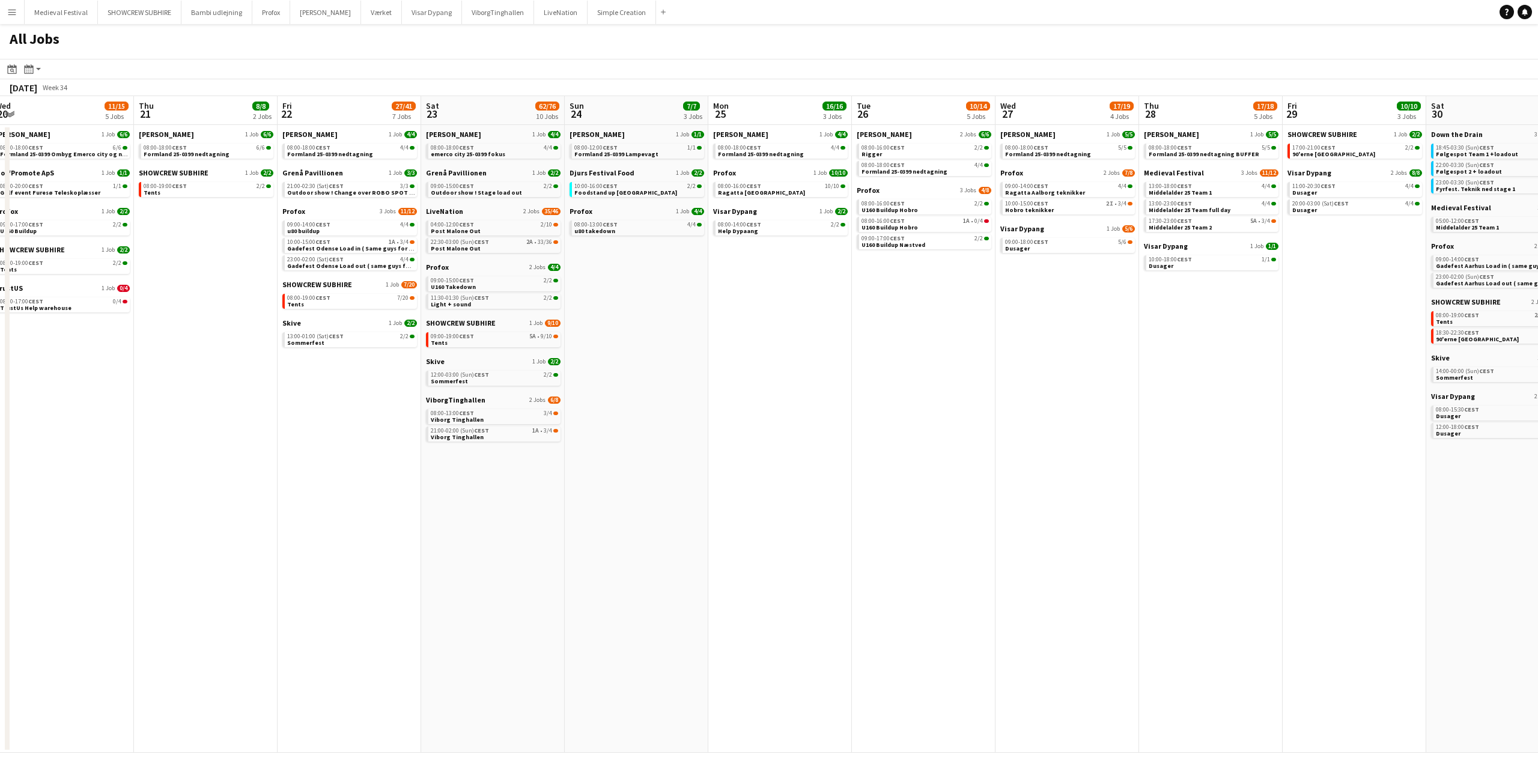
drag, startPoint x: 553, startPoint y: 482, endPoint x: 212, endPoint y: 488, distance: 341.1
click at [212, 488] on app-calendar-viewport "Mon 18 14/14 4 Jobs Tue 19 6/6 3 Jobs Wed 20 11/15 5 Jobs Thu 21 8/8 2 Jobs Fri…" at bounding box center [769, 424] width 1538 height 657
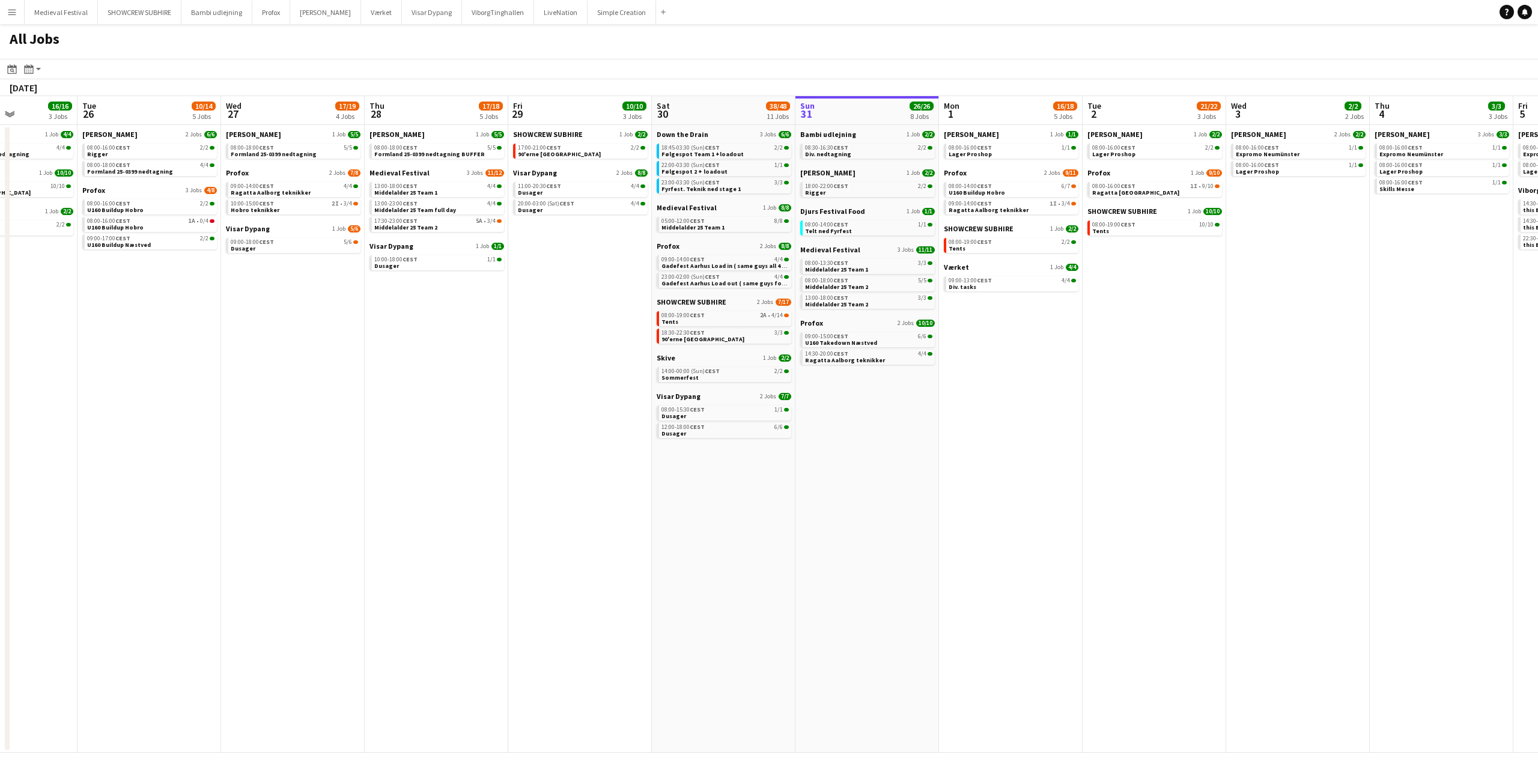
drag, startPoint x: 925, startPoint y: 468, endPoint x: 527, endPoint y: 478, distance: 398.1
click at [410, 501] on app-calendar-viewport "Fri 22 27/41 7 Jobs Sat 23 62/76 10 Jobs Sun 24 7/7 3 Jobs Mon 25 16/16 3 Jobs …" at bounding box center [769, 424] width 1538 height 657
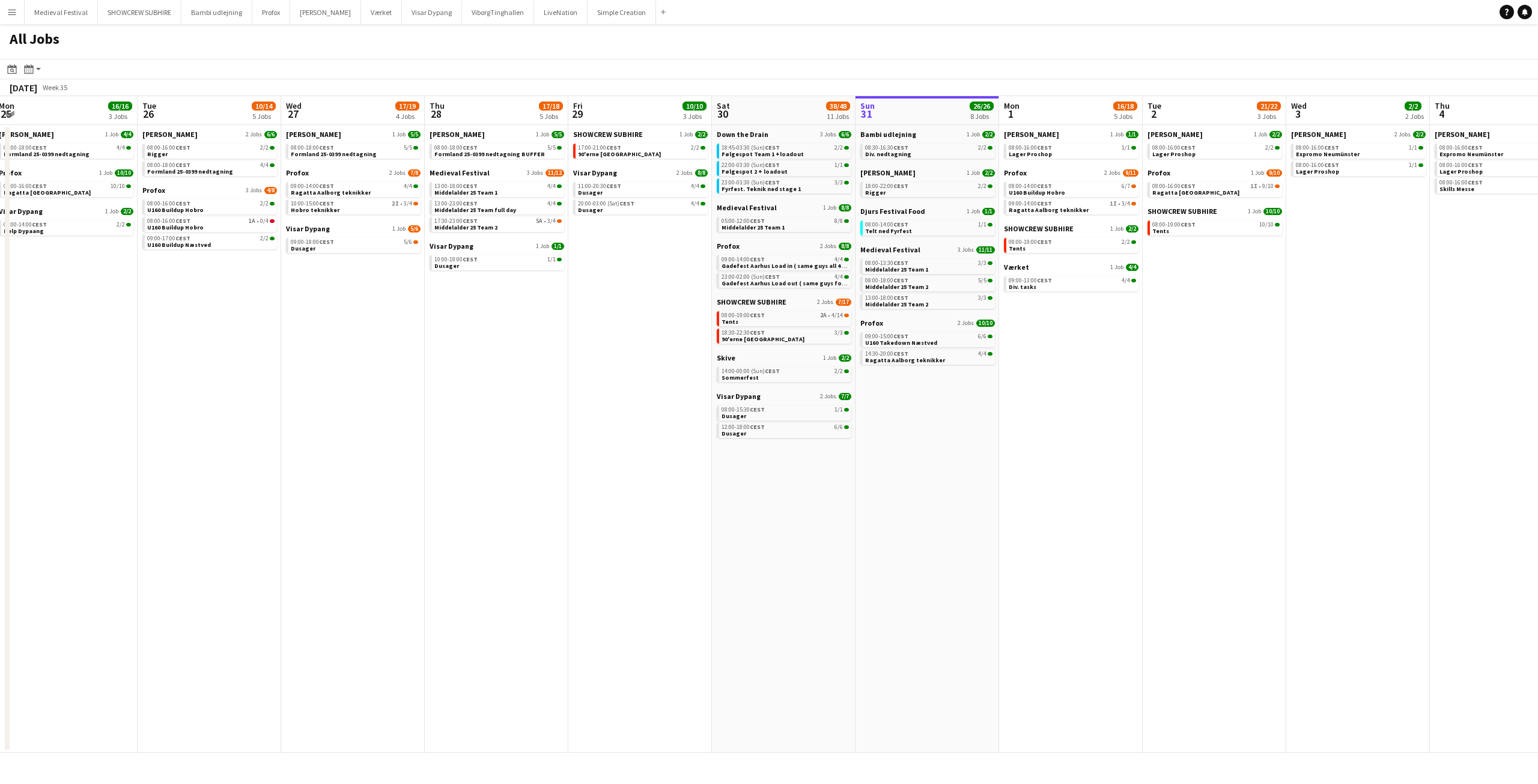
drag, startPoint x: 1125, startPoint y: 379, endPoint x: 1016, endPoint y: 377, distance: 109.0
click at [1016, 378] on app-calendar-viewport "Fri 22 27/41 7 Jobs Sat 23 62/76 10 Jobs Sun 24 7/7 3 Jobs Mon 25 16/16 3 Jobs …" at bounding box center [769, 424] width 1538 height 657
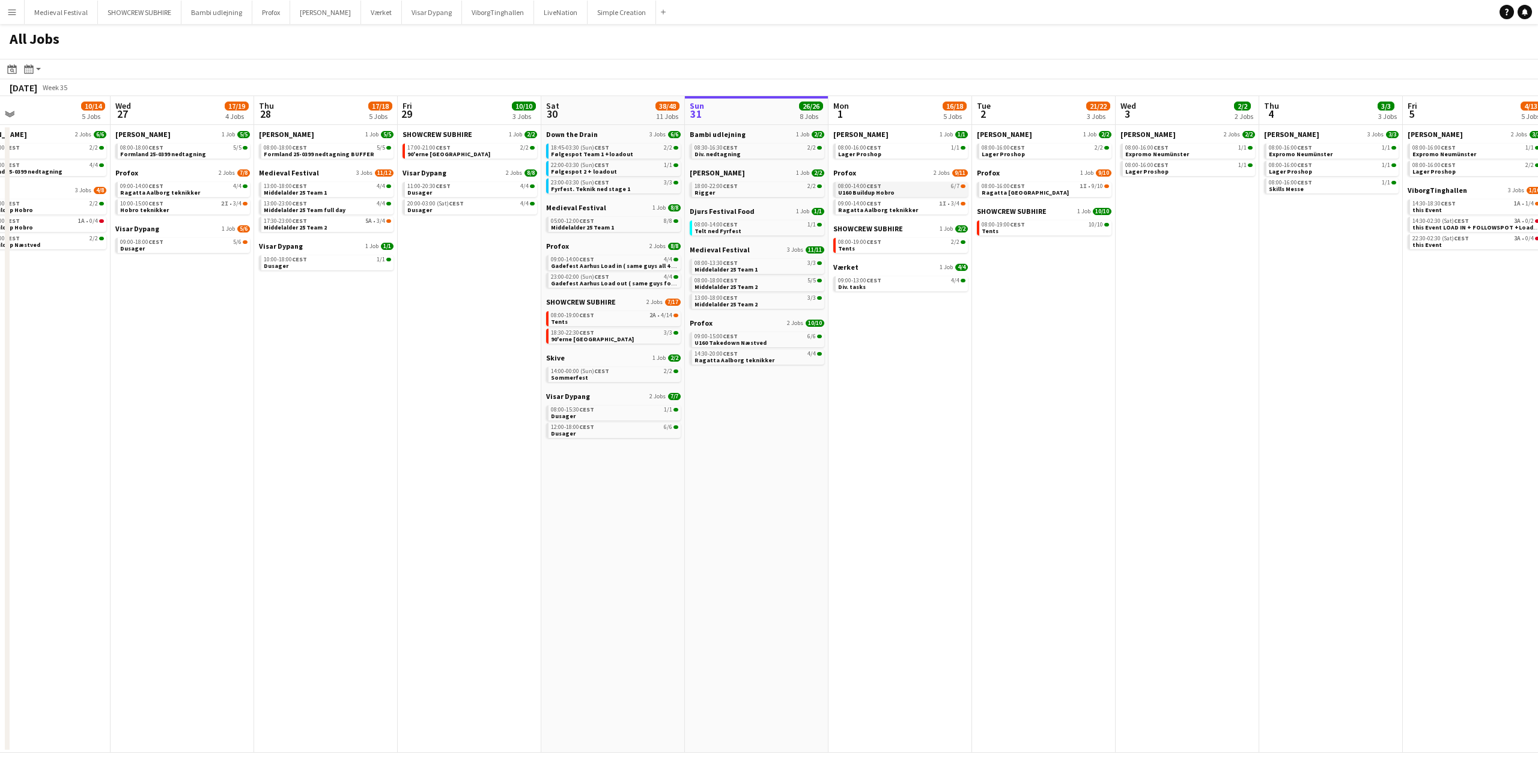
click at [917, 191] on link "08:00-14:00 CEST 6/7 U160 Buildup Hobro" at bounding box center [902, 189] width 127 height 14
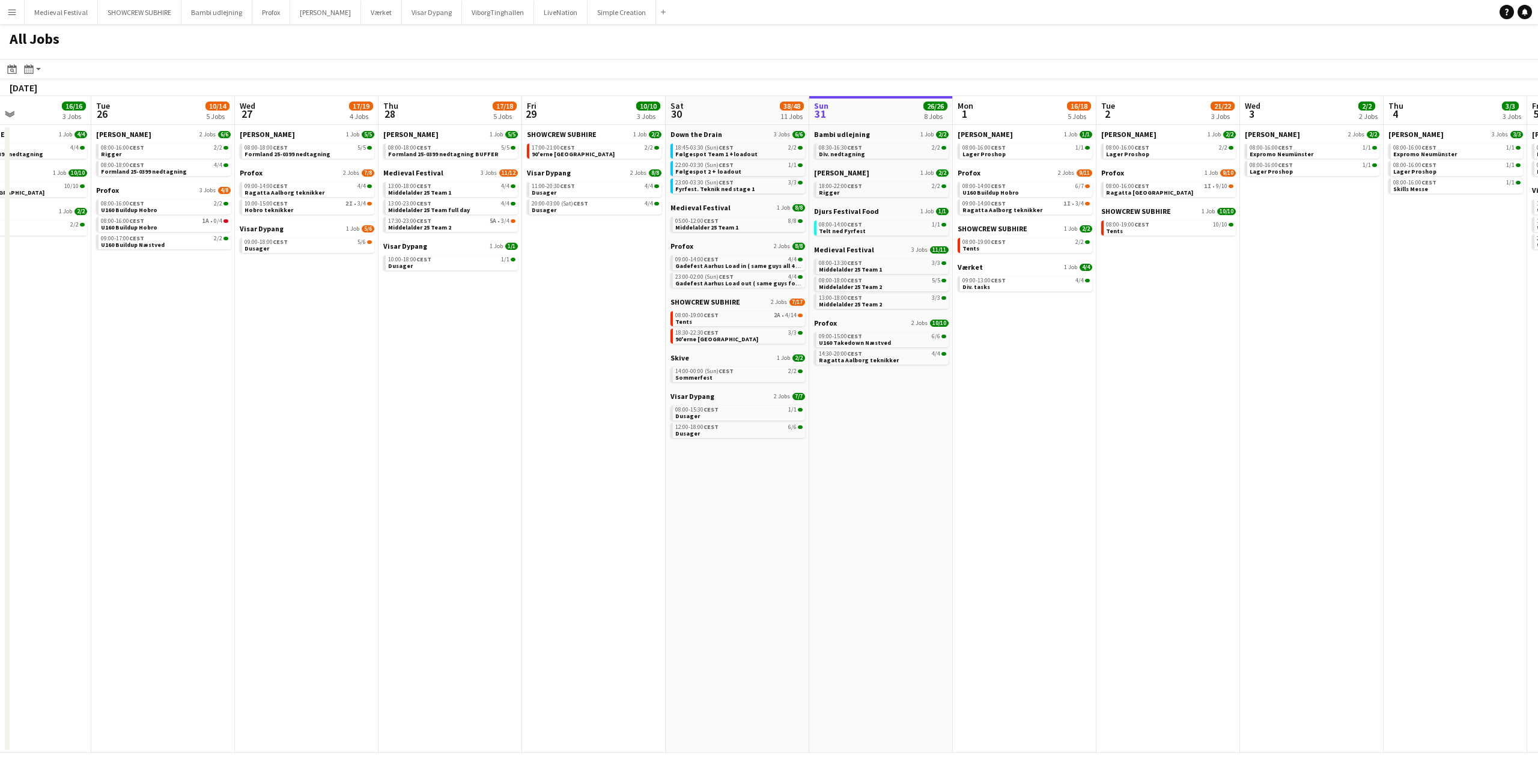
drag, startPoint x: 379, startPoint y: 393, endPoint x: 657, endPoint y: 403, distance: 278.2
click at [657, 403] on app-calendar-viewport "Sat 23 62/76 10 Jobs Sun 24 7/7 3 Jobs Mon 25 16/16 3 Jobs Tue 26 10/14 5 Jobs …" at bounding box center [769, 424] width 1538 height 657
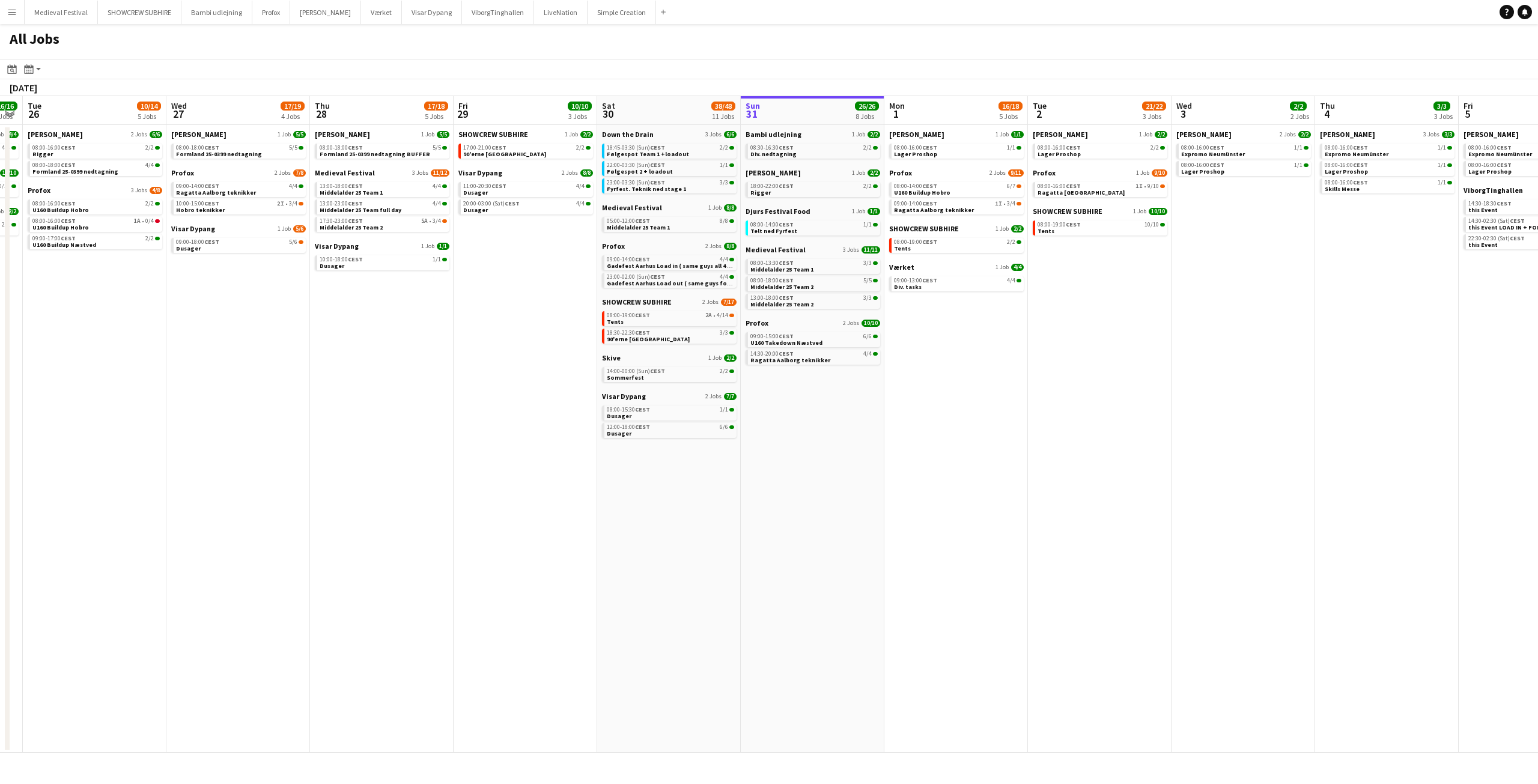
drag, startPoint x: 728, startPoint y: 395, endPoint x: 425, endPoint y: 425, distance: 304.5
click at [426, 425] on app-calendar-viewport "Fri 22 27/41 7 Jobs Sat 23 62/76 10 Jobs Sun 24 7/7 3 Jobs Mon 25 16/16 3 Jobs …" at bounding box center [769, 424] width 1538 height 657
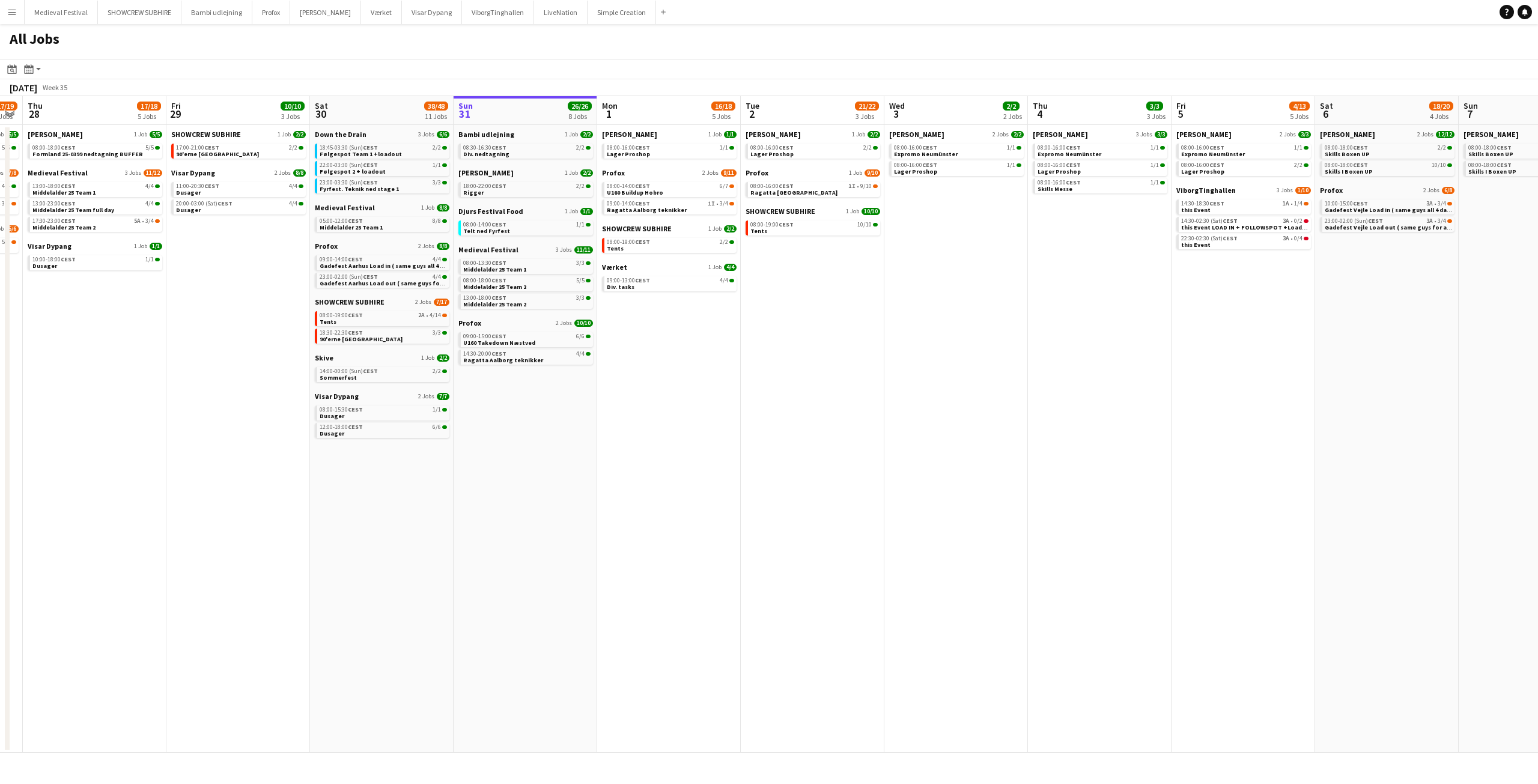
scroll to position [0, 345]
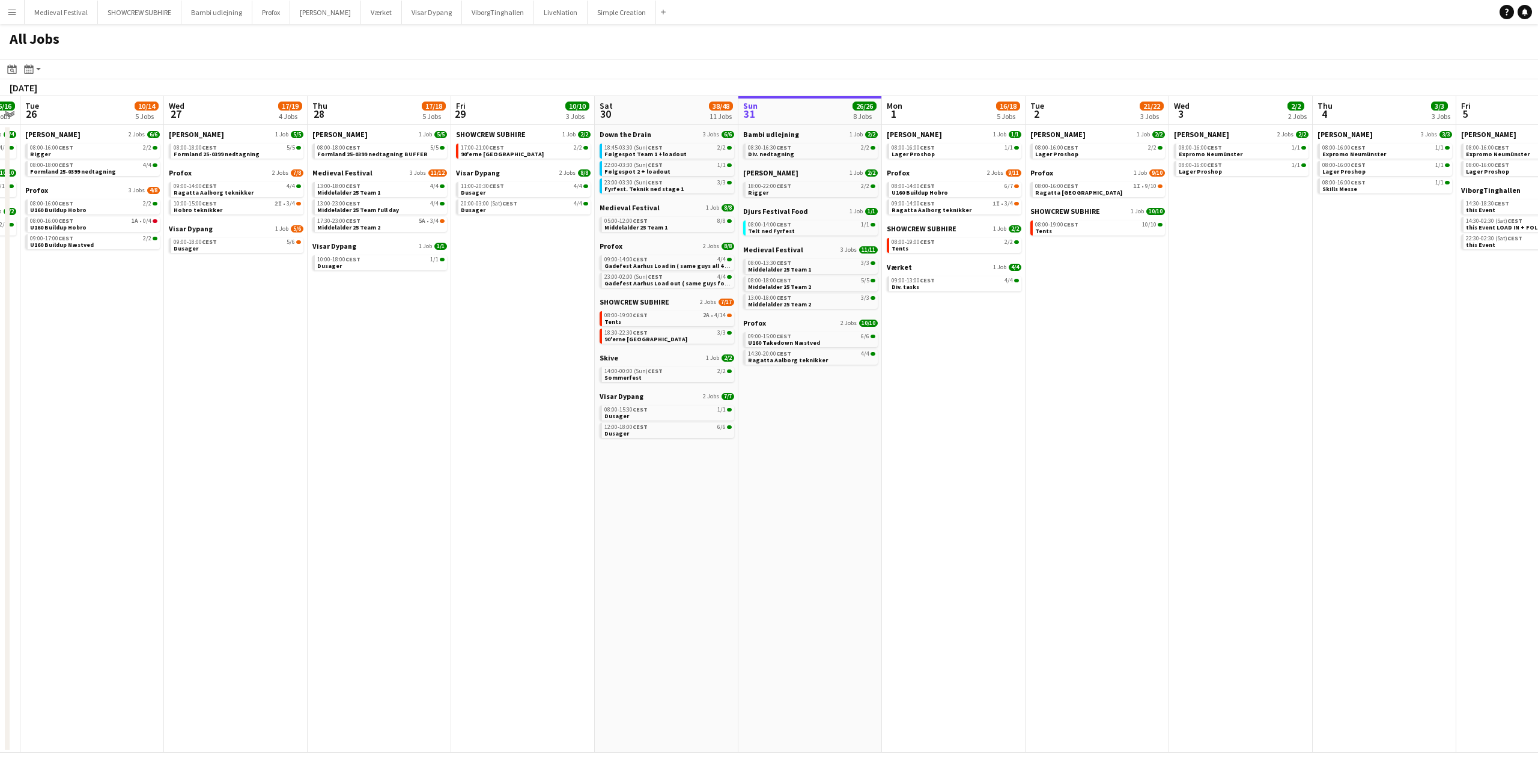
drag, startPoint x: 399, startPoint y: 436, endPoint x: 757, endPoint y: 456, distance: 358.6
click at [757, 456] on app-calendar-viewport "Sun 24 7/7 3 Jobs Mon 25 16/16 3 Jobs Tue 26 10/14 5 Jobs Wed 27 17/19 4 Jobs T…" at bounding box center [769, 424] width 1538 height 657
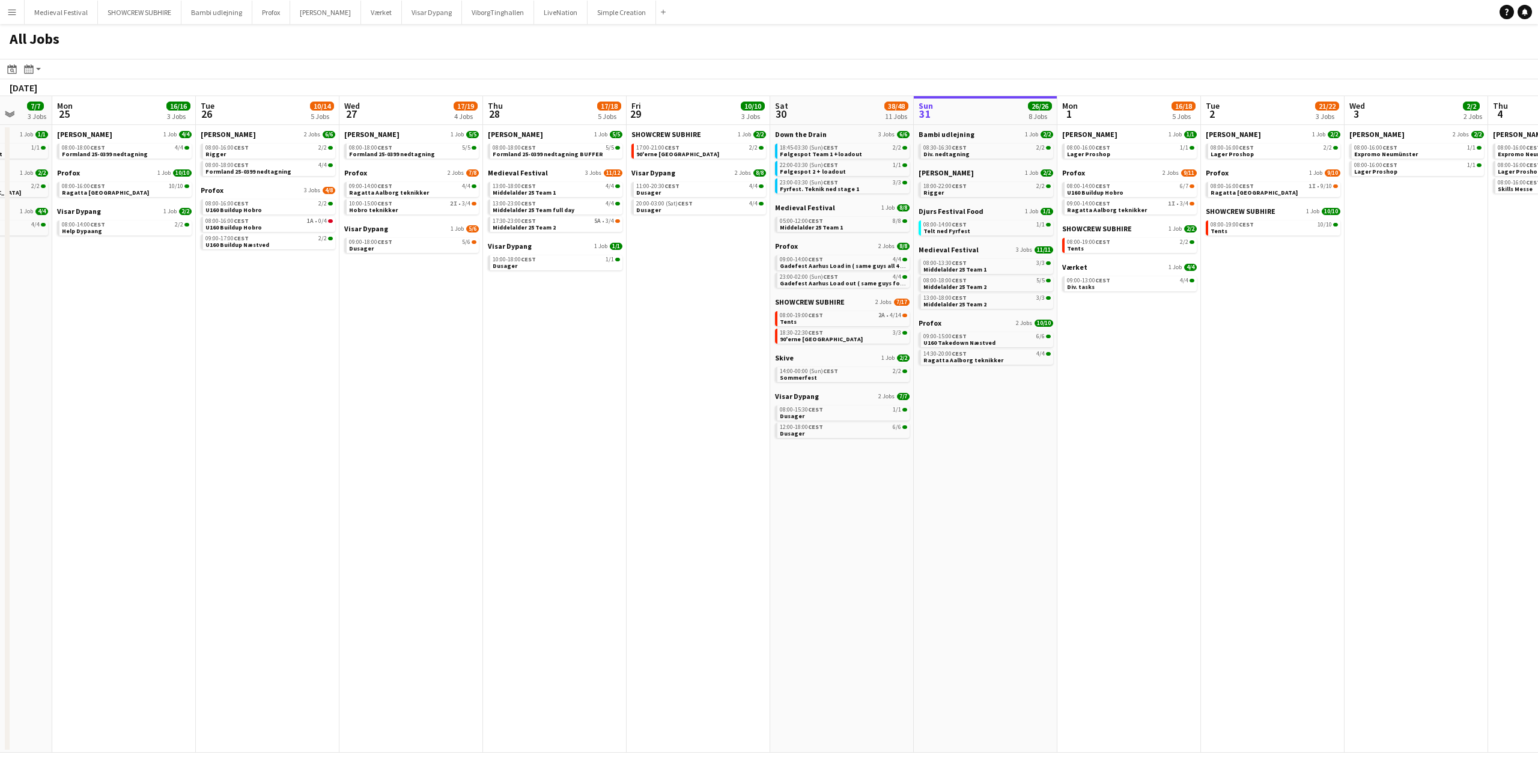
drag, startPoint x: 870, startPoint y: 391, endPoint x: 596, endPoint y: 417, distance: 275.2
click at [596, 417] on app-calendar-viewport "Fri 22 27/41 7 Jobs Sat 23 62/76 10 Jobs Sun 24 7/7 3 Jobs Mon 25 16/16 3 Jobs …" at bounding box center [769, 424] width 1538 height 657
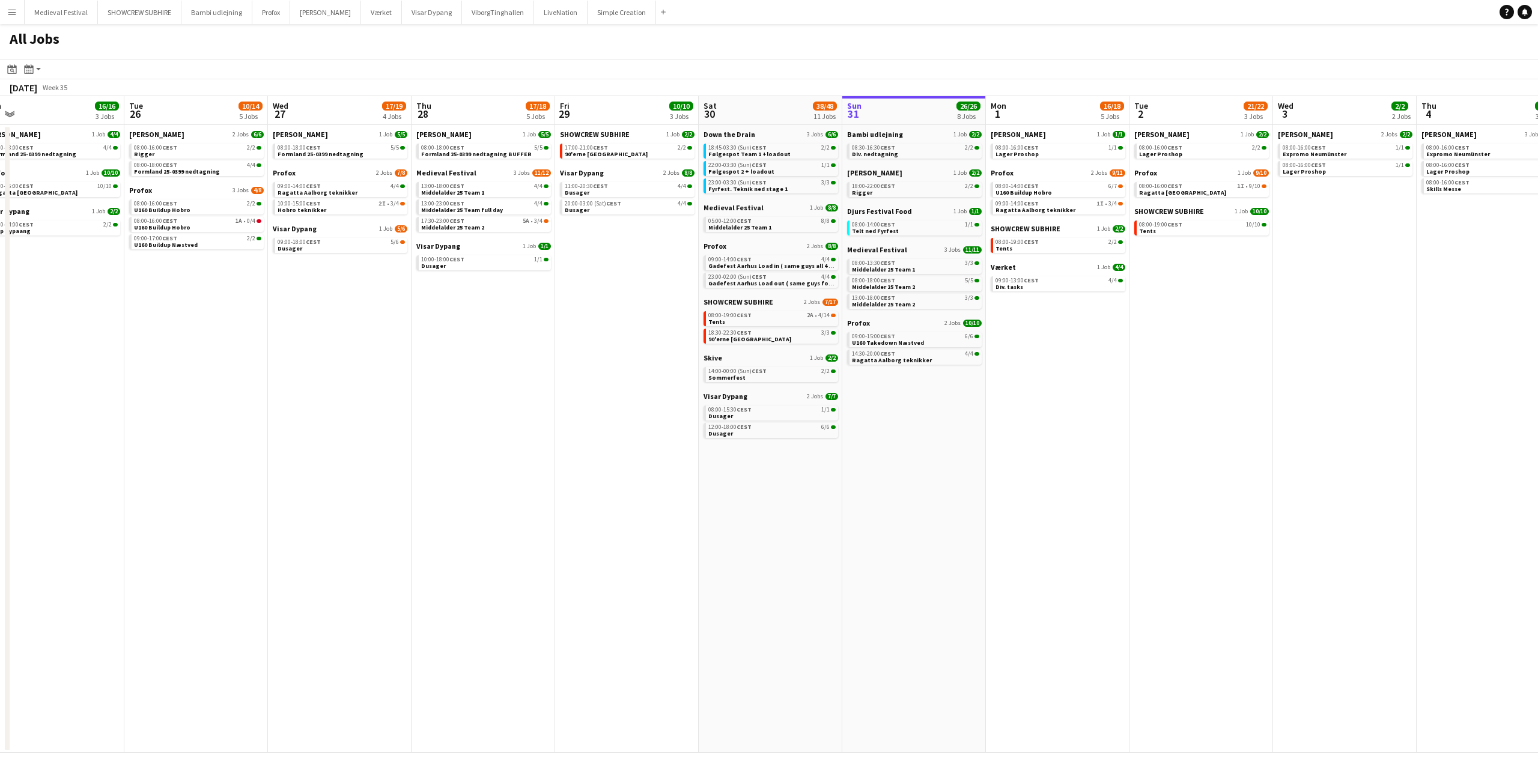
scroll to position [0, 303]
drag, startPoint x: 570, startPoint y: 484, endPoint x: 672, endPoint y: 485, distance: 102.0
click at [672, 485] on app-calendar-viewport "Sat 23 62/76 10 Jobs Sun 24 7/7 3 Jobs Mon 25 16/16 3 Jobs Tue 26 10/14 5 Jobs …" at bounding box center [769, 424] width 1538 height 657
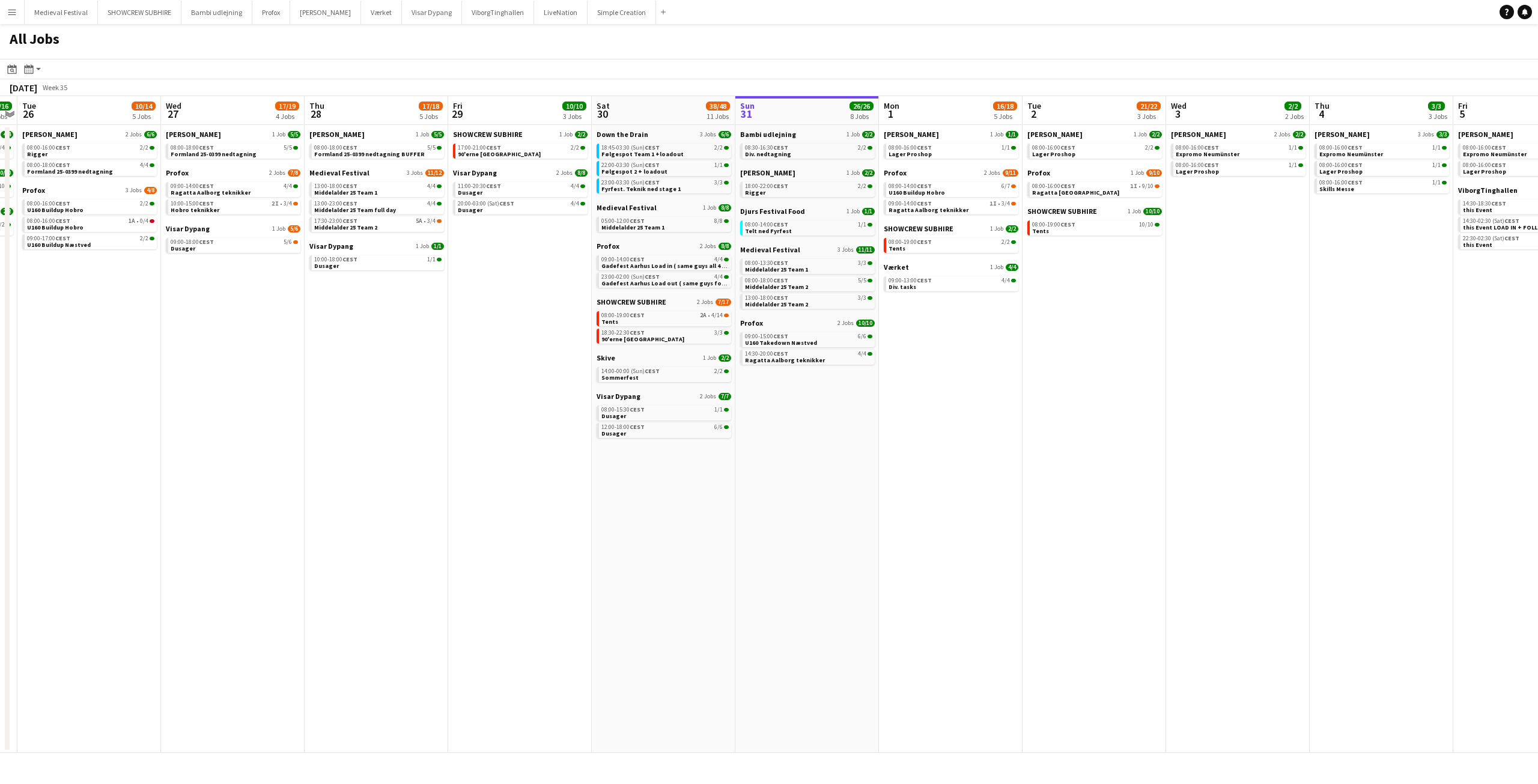
drag, startPoint x: 672, startPoint y: 485, endPoint x: 548, endPoint y: 490, distance: 124.1
click at [548, 490] on app-calendar-viewport "Sat 23 62/76 10 Jobs Sun 24 7/7 3 Jobs Mon 25 16/16 3 Jobs Tue 26 10/14 5 Jobs …" at bounding box center [769, 424] width 1538 height 657
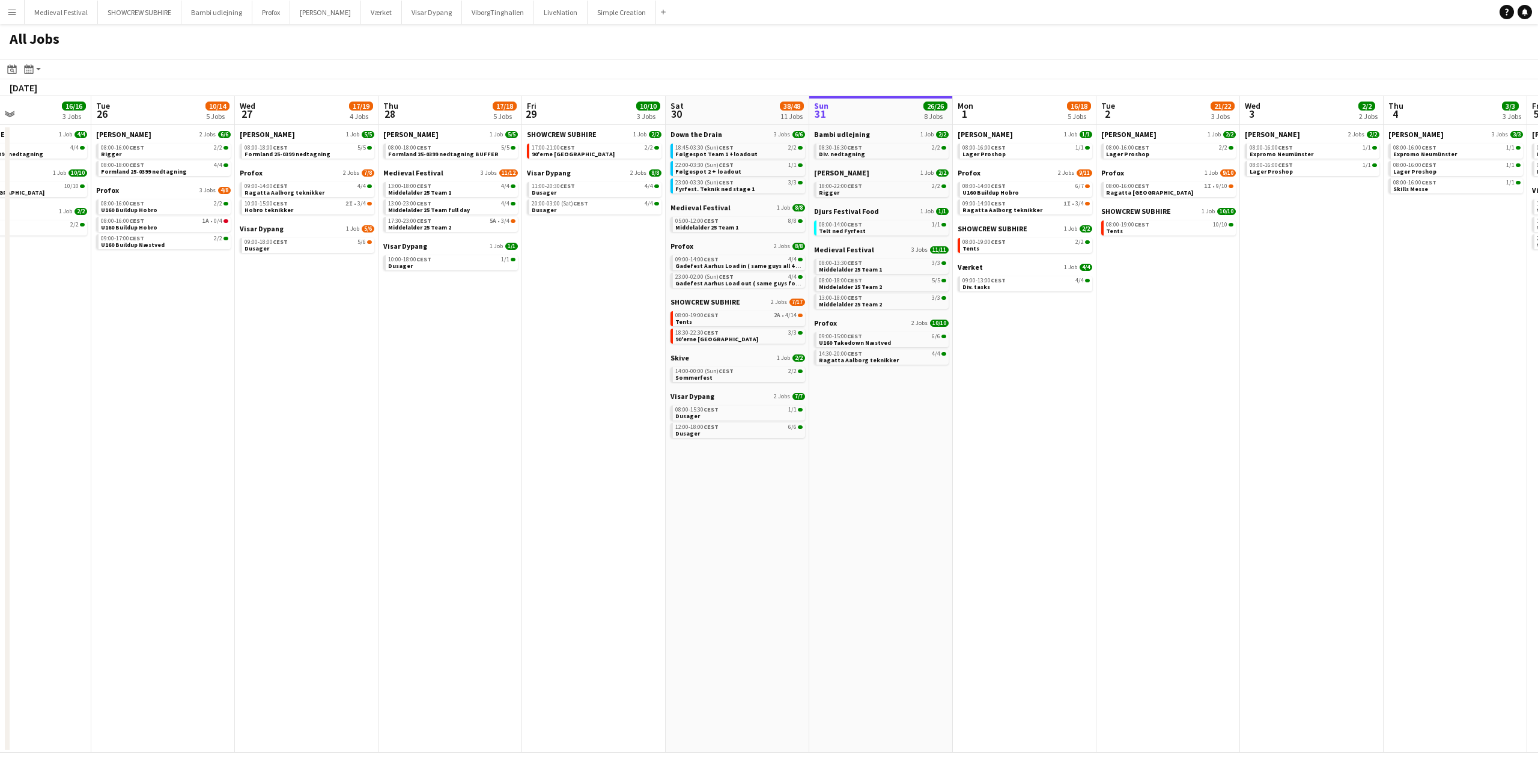
drag, startPoint x: 894, startPoint y: 400, endPoint x: 1132, endPoint y: 402, distance: 238.0
click at [1133, 402] on app-calendar-viewport "Sat 23 62/76 10 Jobs Sun 24 7/7 3 Jobs Mon 25 16/16 3 Jobs Tue 26 10/14 5 Jobs …" at bounding box center [769, 424] width 1538 height 657
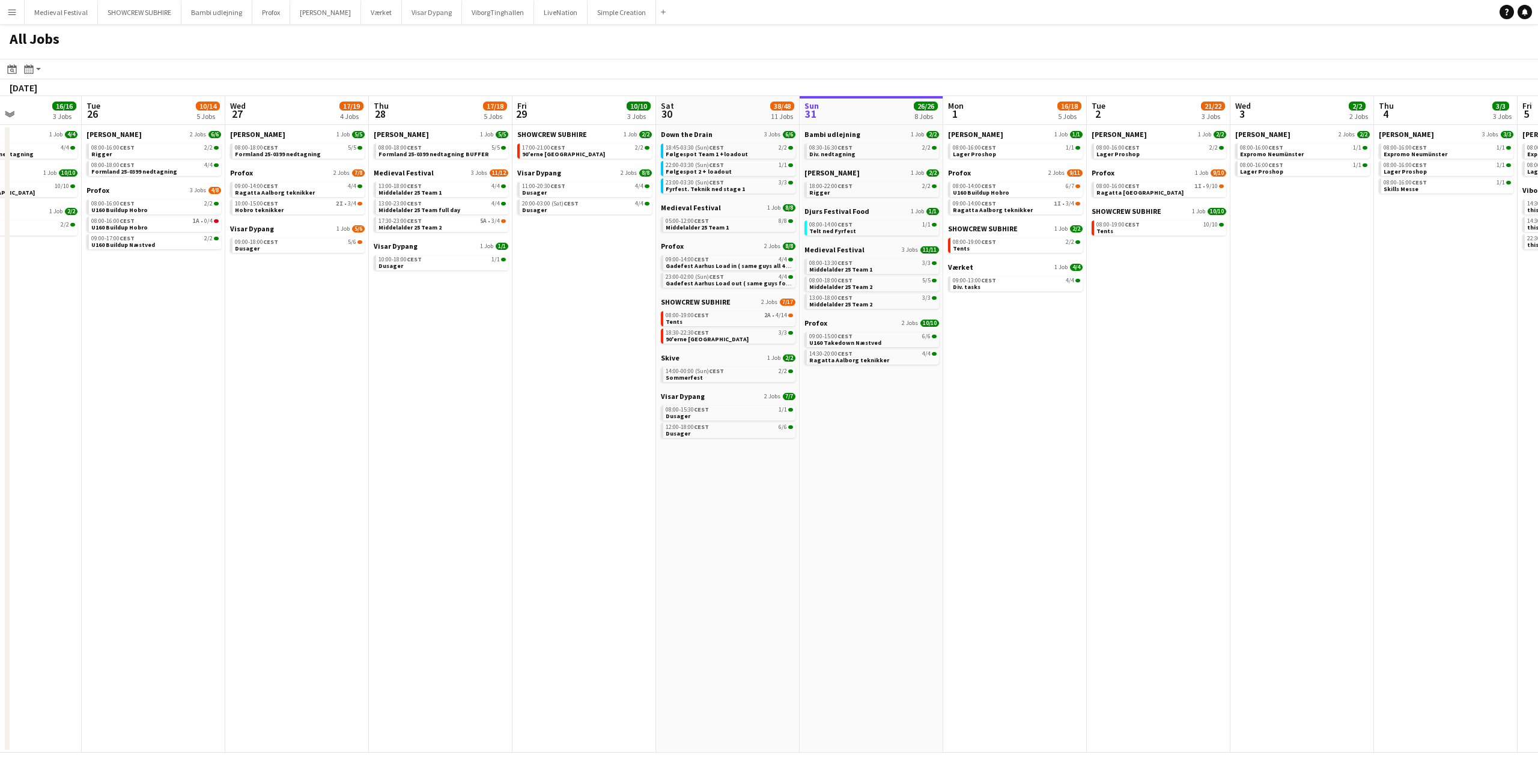
drag, startPoint x: 1053, startPoint y: 412, endPoint x: 888, endPoint y: 423, distance: 165.4
click at [892, 426] on app-calendar-viewport "Fri 22 27/41 7 Jobs Sat 23 62/76 10 Jobs Sun 24 7/7 3 Jobs Mon 25 16/16 3 Jobs …" at bounding box center [769, 424] width 1538 height 657
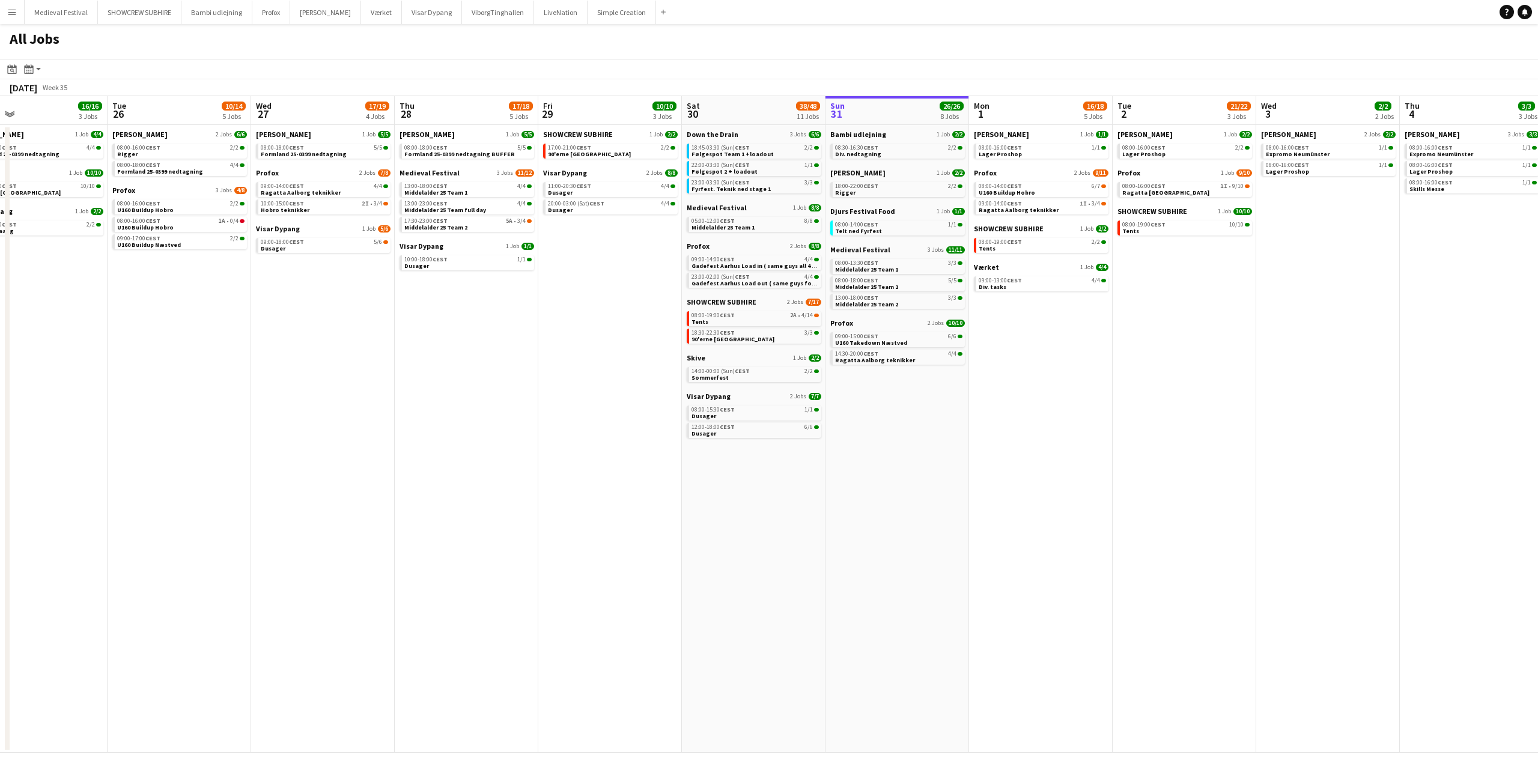
drag, startPoint x: 1116, startPoint y: 391, endPoint x: 990, endPoint y: 411, distance: 127.6
click at [990, 411] on app-calendar-viewport "Fri 22 27/41 7 Jobs Sat 23 62/76 10 Jobs Sun 24 7/7 3 Jobs Mon 25 16/16 3 Jobs …" at bounding box center [769, 424] width 1538 height 657
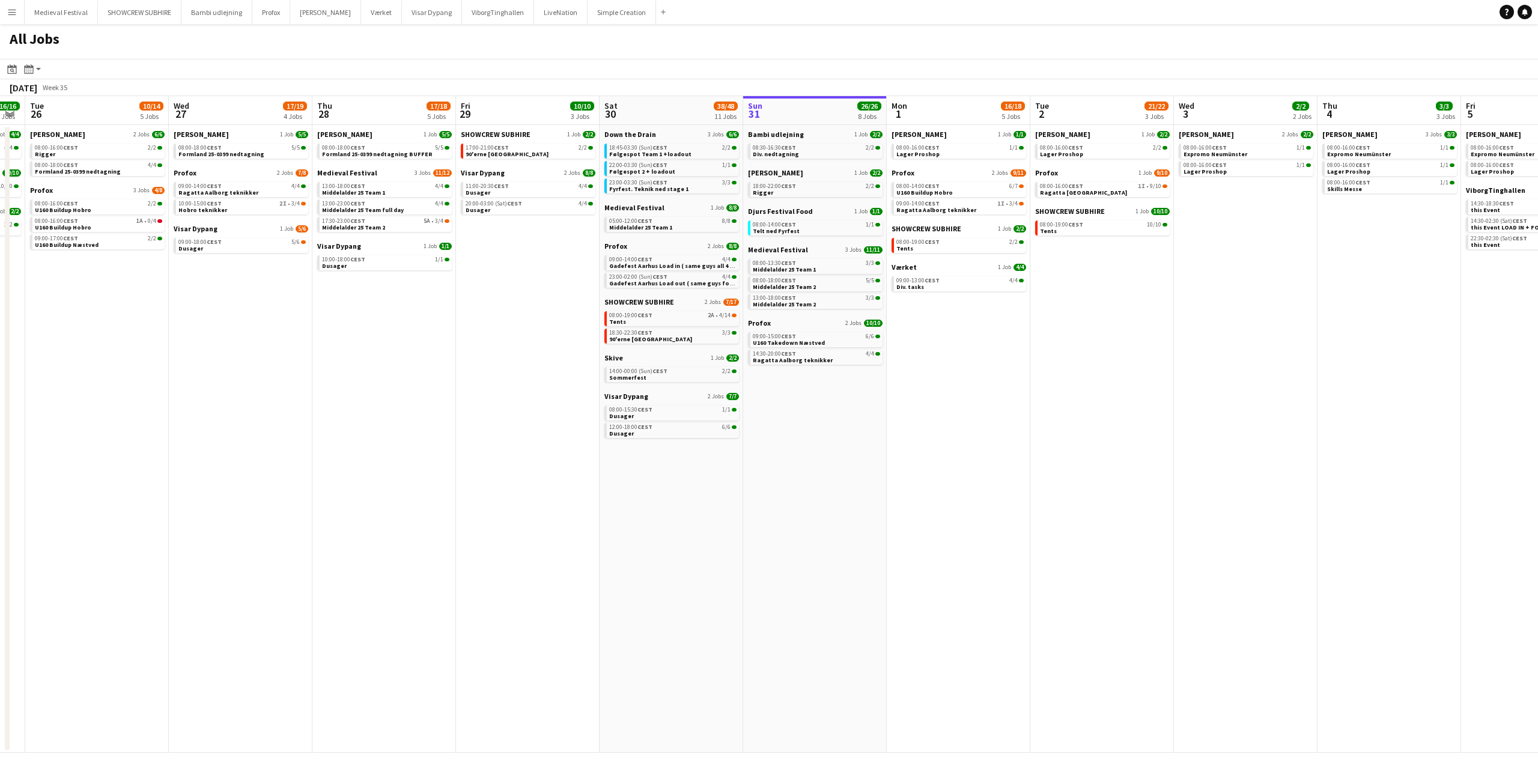
drag, startPoint x: 772, startPoint y: 421, endPoint x: 853, endPoint y: 418, distance: 81.1
click at [853, 418] on app-calendar-viewport "Sat 23 62/76 10 Jobs Sun 24 7/7 3 Jobs Mon 25 16/16 3 Jobs Tue 26 10/14 5 Jobs …" at bounding box center [769, 424] width 1538 height 657
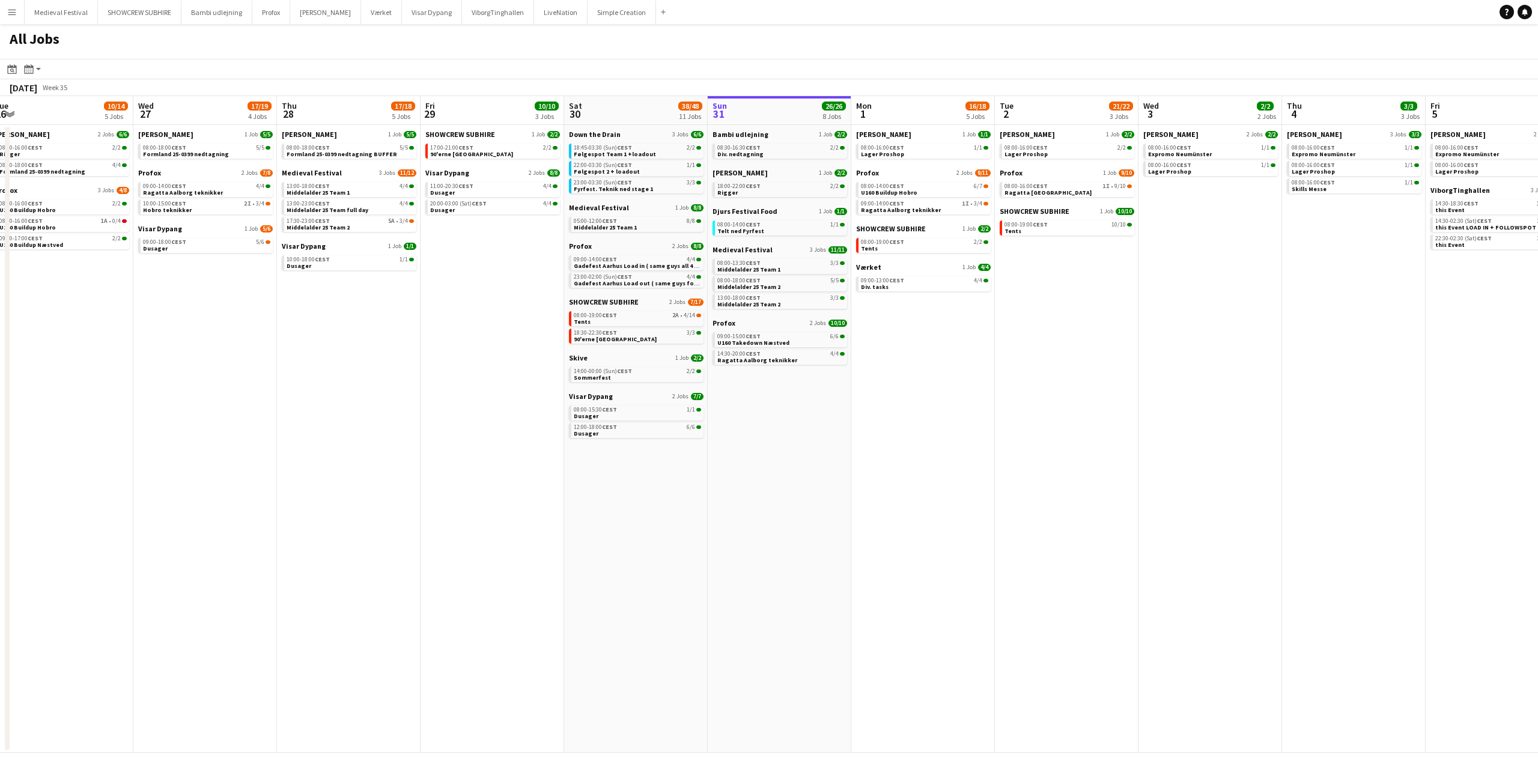
drag, startPoint x: 853, startPoint y: 418, endPoint x: 653, endPoint y: 448, distance: 202.2
click at [653, 448] on app-calendar-viewport "Sat 23 62/76 10 Jobs Sun 24 7/7 3 Jobs Mon 25 16/16 3 Jobs Tue 26 10/14 5 Jobs …" at bounding box center [769, 424] width 1538 height 657
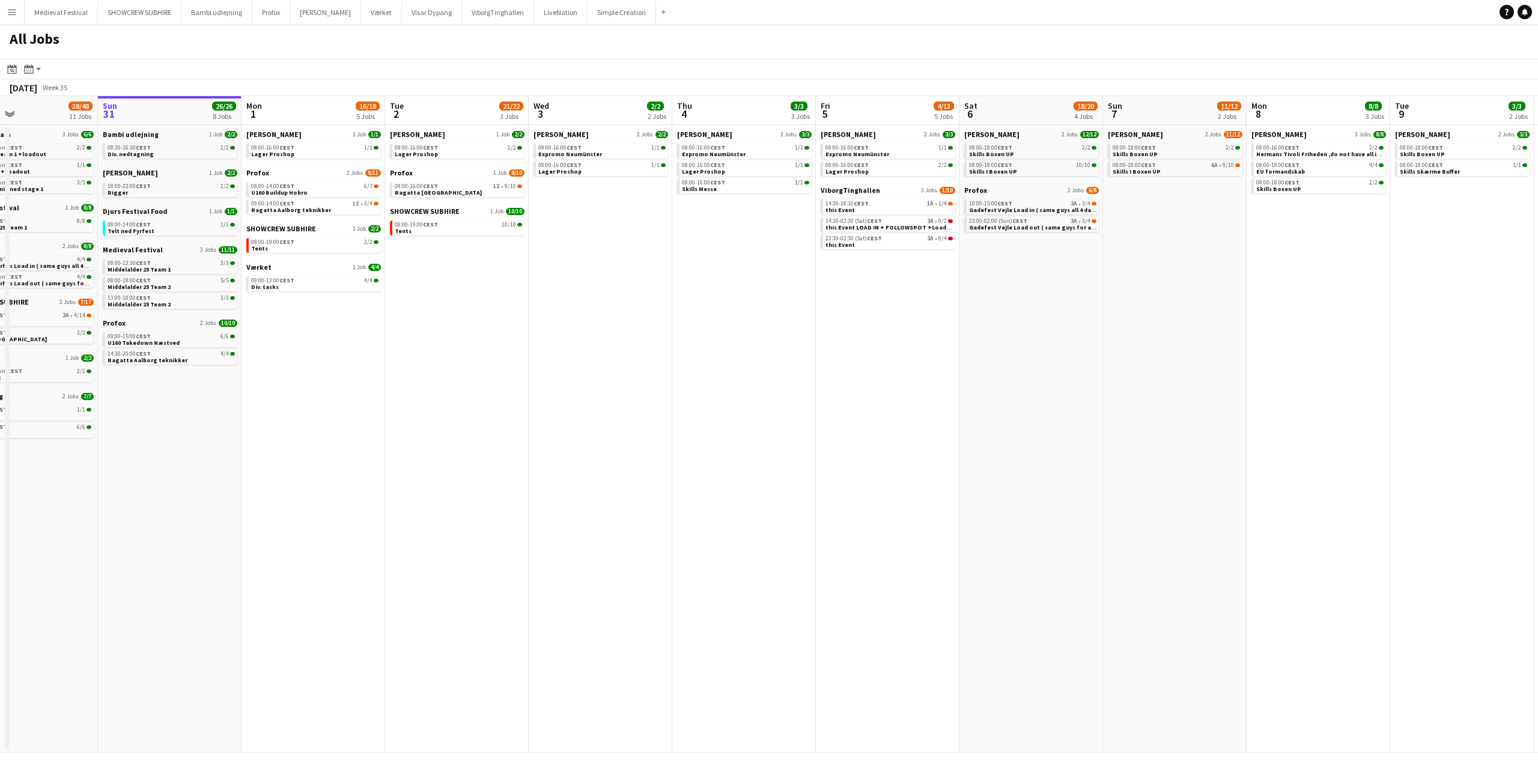
drag, startPoint x: 1213, startPoint y: 344, endPoint x: 737, endPoint y: 410, distance: 480.6
click at [737, 410] on app-calendar-viewport "Wed 27 17/19 4 Jobs Thu 28 17/18 5 Jobs Fri 29 10/10 3 Jobs Sat 30 38/48 11 Job…" at bounding box center [769, 424] width 1538 height 657
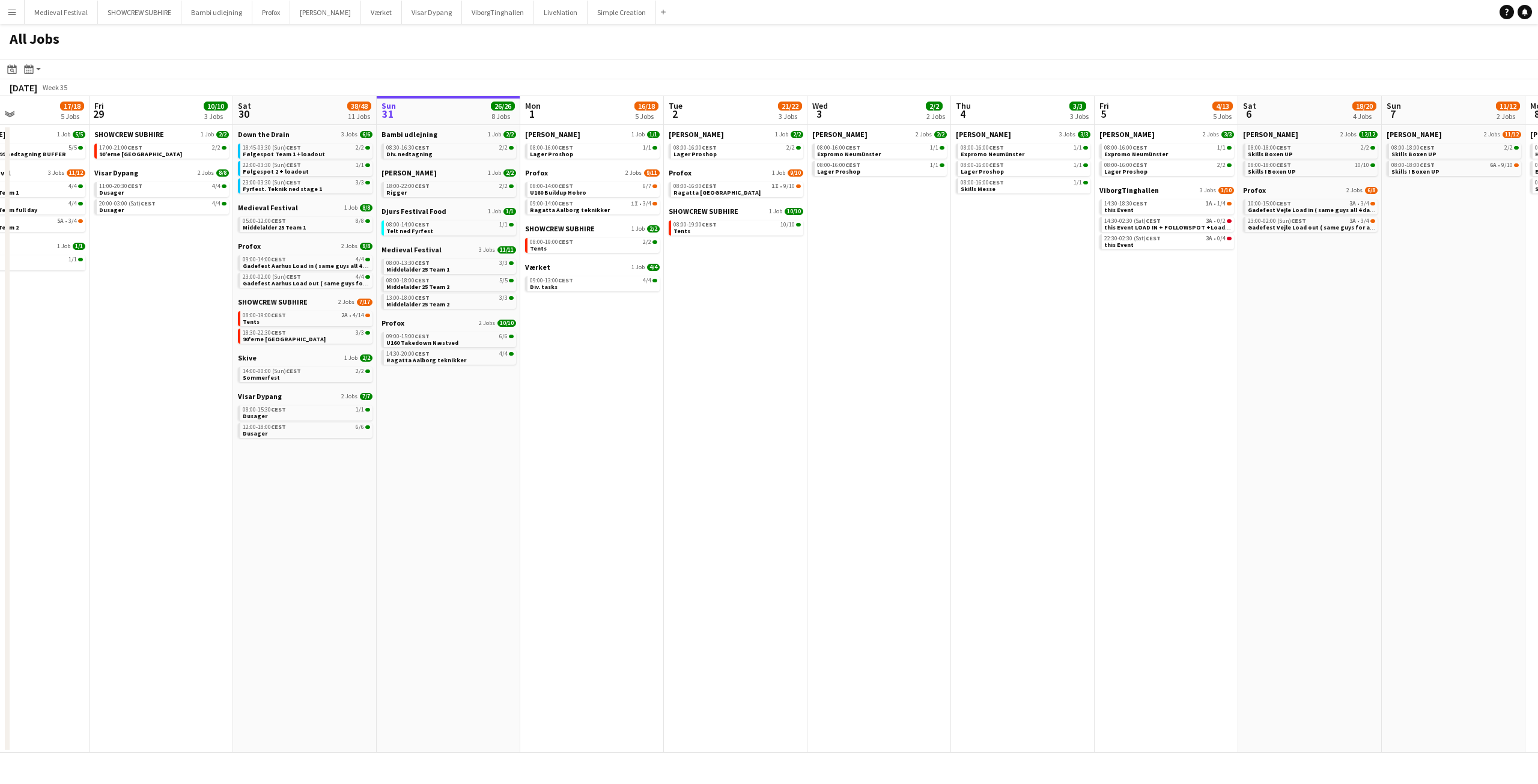
drag, startPoint x: 737, startPoint y: 410, endPoint x: 1035, endPoint y: 425, distance: 298.4
click at [1035, 425] on app-calendar-viewport "Mon 25 16/16 3 Jobs Tue 26 10/14 5 Jobs Wed 27 17/19 4 Jobs Thu 28 17/18 5 Jobs…" at bounding box center [769, 424] width 1538 height 657
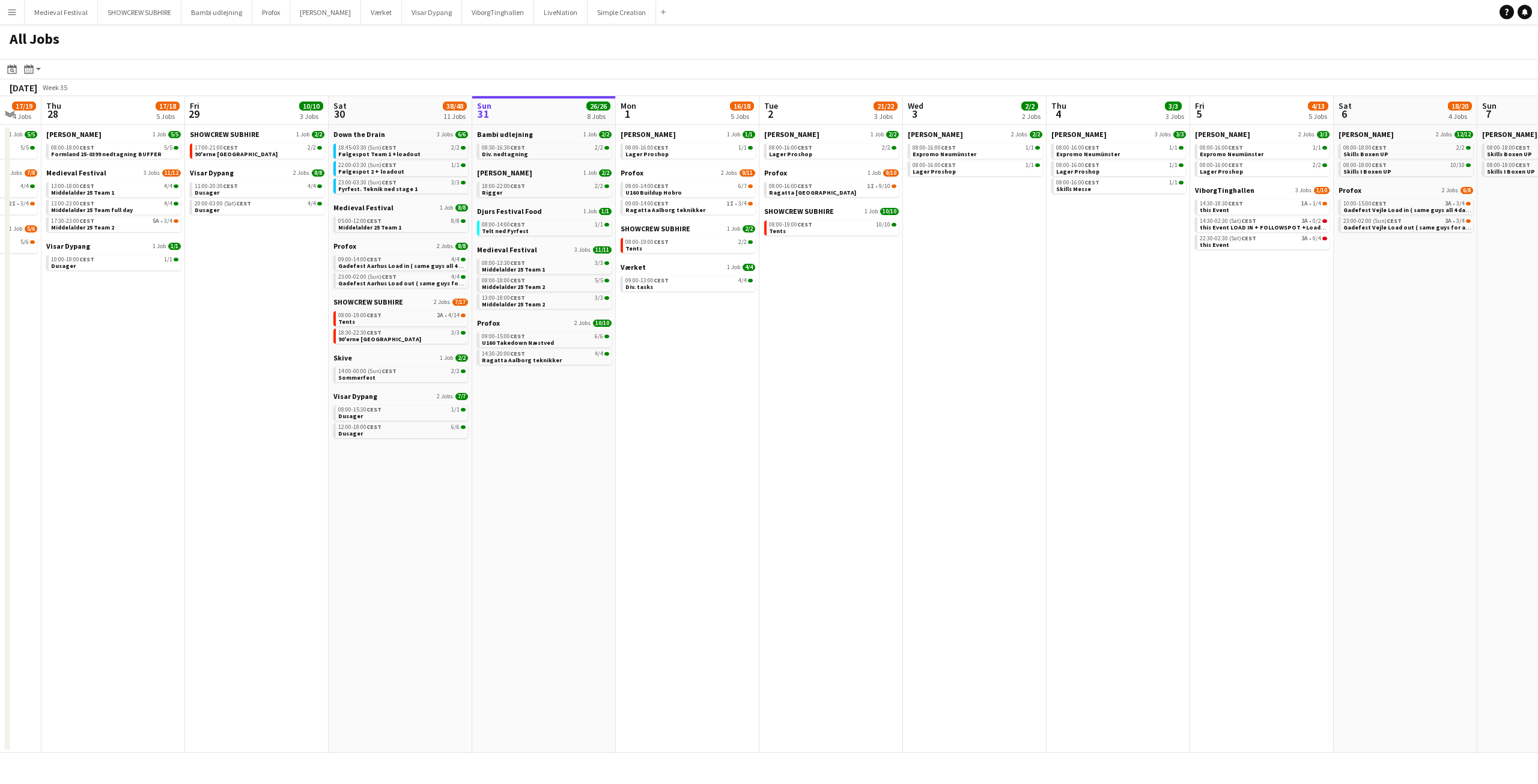
drag, startPoint x: 825, startPoint y: 414, endPoint x: 989, endPoint y: 406, distance: 164.2
click at [989, 406] on app-calendar-viewport "Mon 25 16/16 3 Jobs Tue 26 10/14 5 Jobs Wed 27 17/19 4 Jobs Thu 28 17/18 5 Jobs…" at bounding box center [769, 424] width 1538 height 657
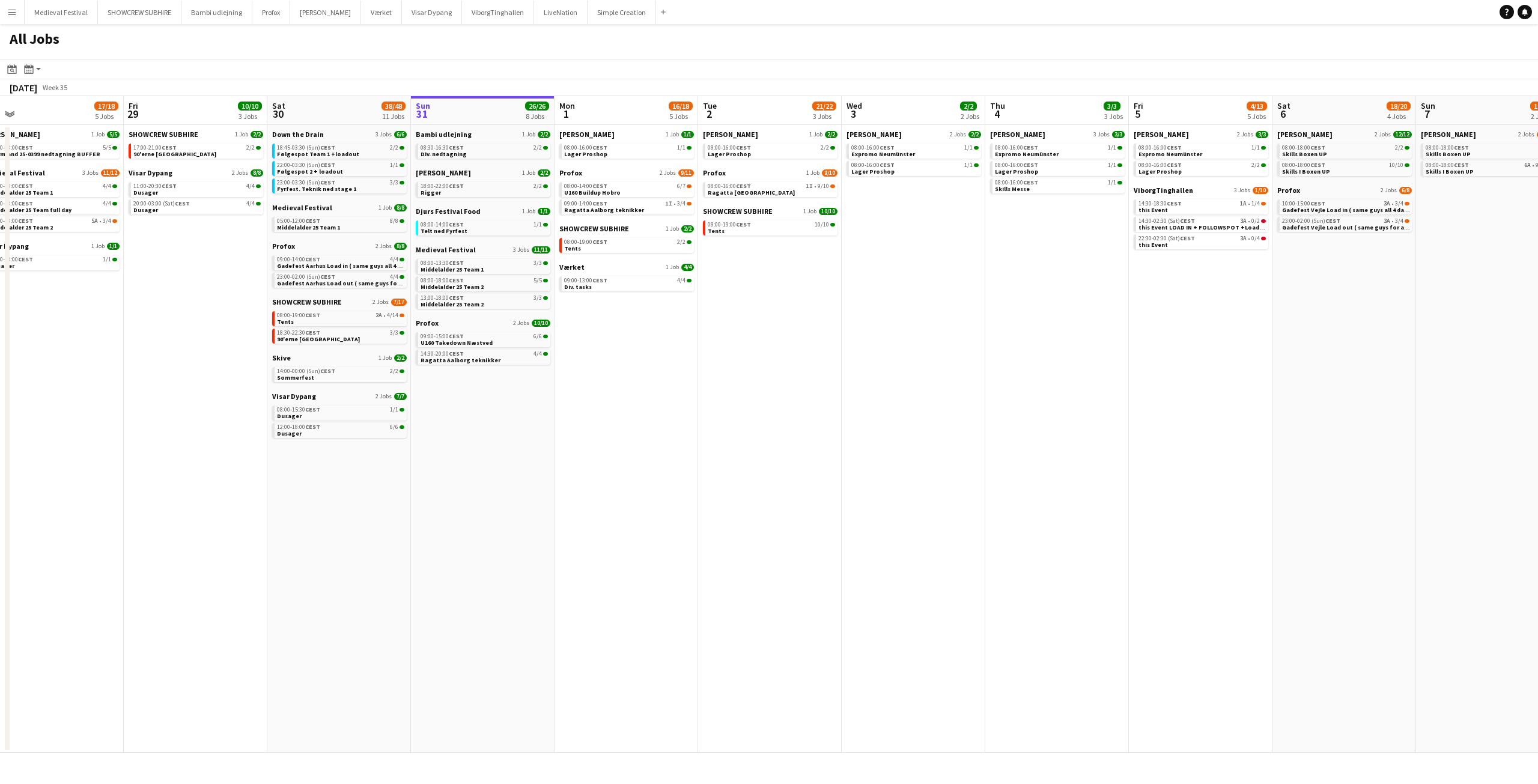
drag, startPoint x: 1211, startPoint y: 376, endPoint x: 1238, endPoint y: 384, distance: 28.2
click at [1237, 384] on app-calendar-viewport "Tue 26 10/14 5 Jobs Wed 27 17/19 4 Jobs Thu 28 17/18 5 Jobs Fri 29 10/10 3 Jobs…" at bounding box center [769, 424] width 1538 height 657
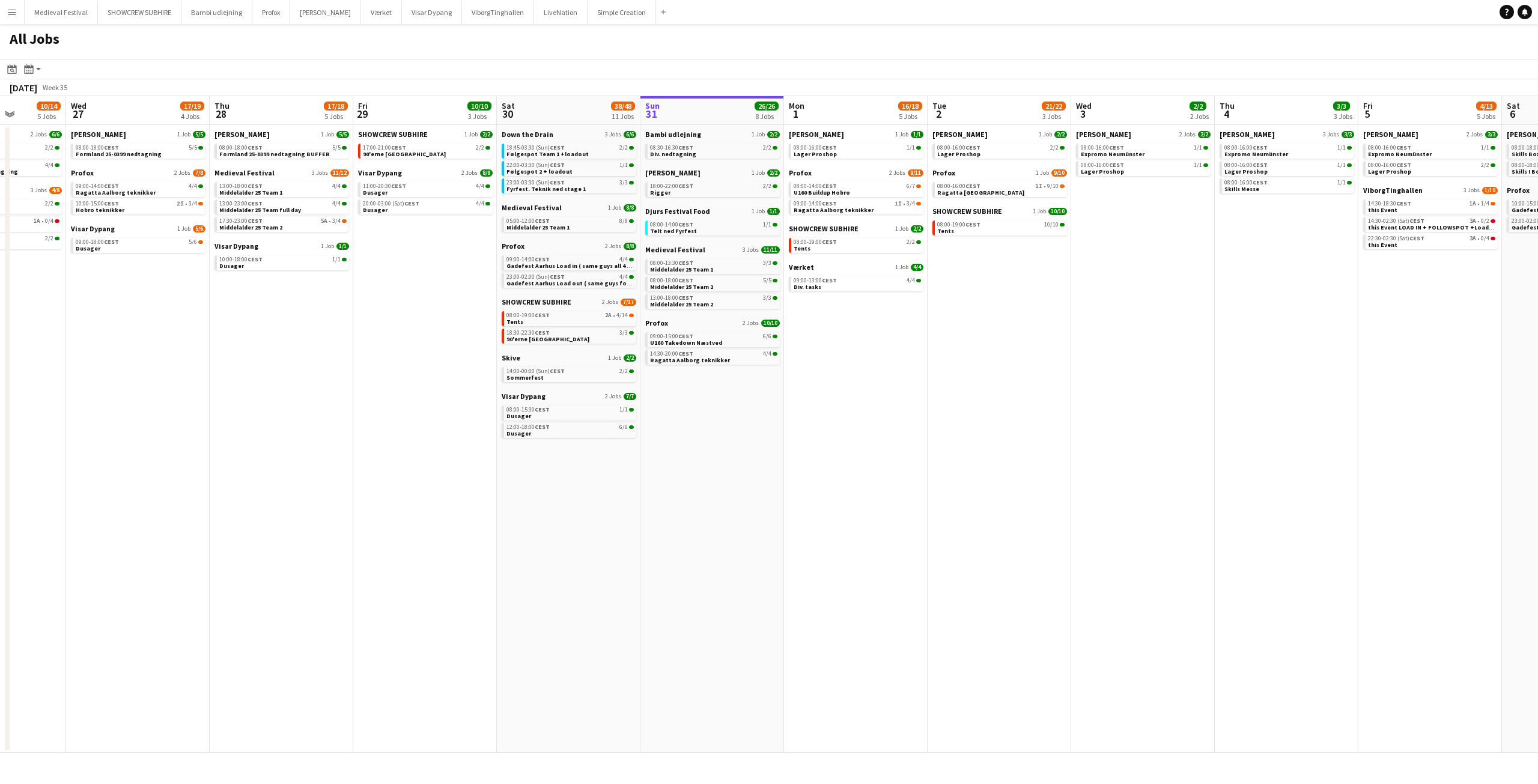
drag, startPoint x: 883, startPoint y: 391, endPoint x: 957, endPoint y: 391, distance: 74.0
click at [957, 391] on app-calendar-viewport "Sun 24 7/7 3 Jobs Mon 25 16/16 3 Jobs Tue 26 10/14 5 Jobs Wed 27 17/19 4 Jobs T…" at bounding box center [769, 424] width 1538 height 657
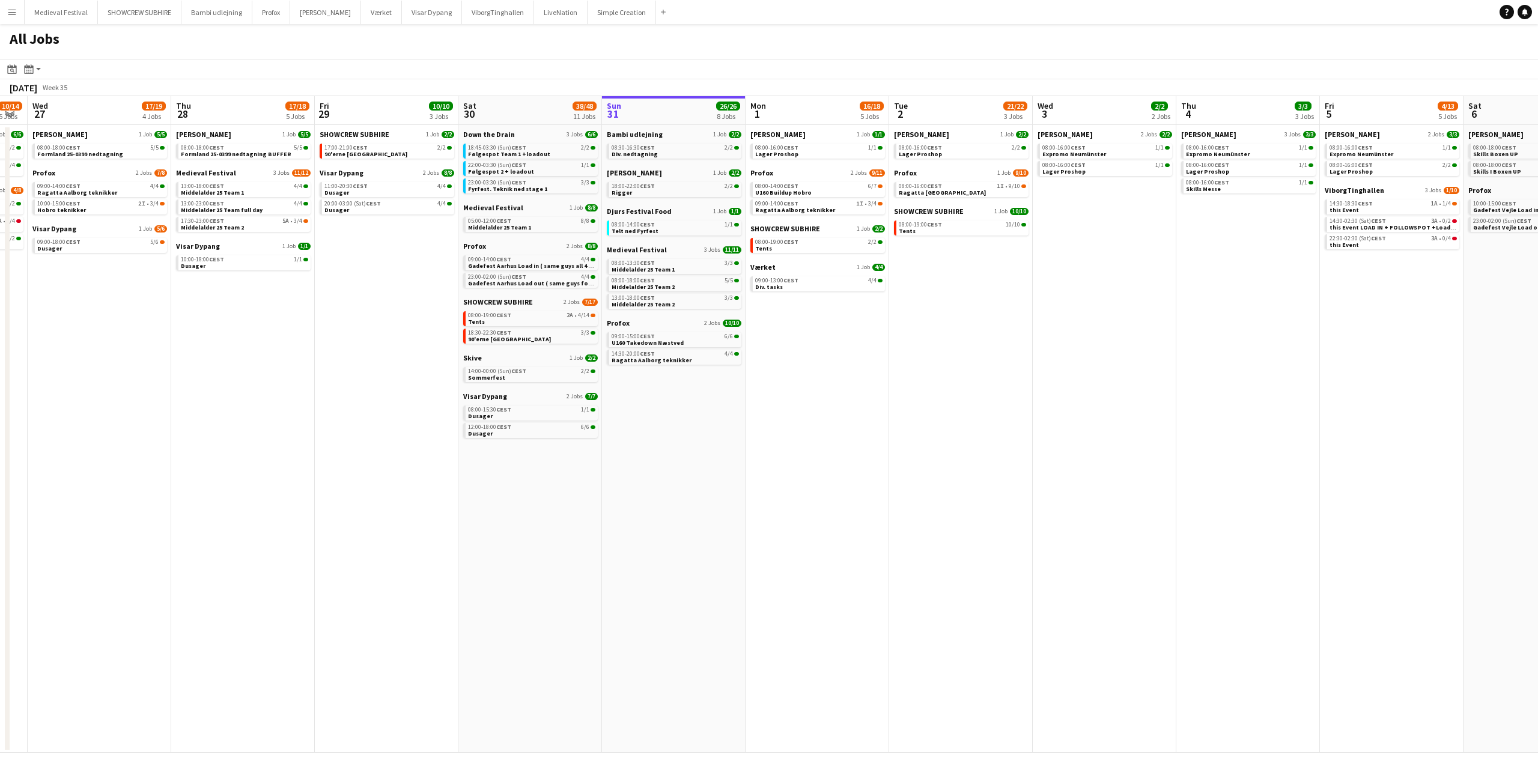
click at [846, 393] on app-calendar-viewport "Sun 24 7/7 3 Jobs Mon 25 16/16 3 Jobs Tue 26 10/14 5 Jobs Wed 27 17/19 4 Jobs T…" at bounding box center [769, 424] width 1538 height 657
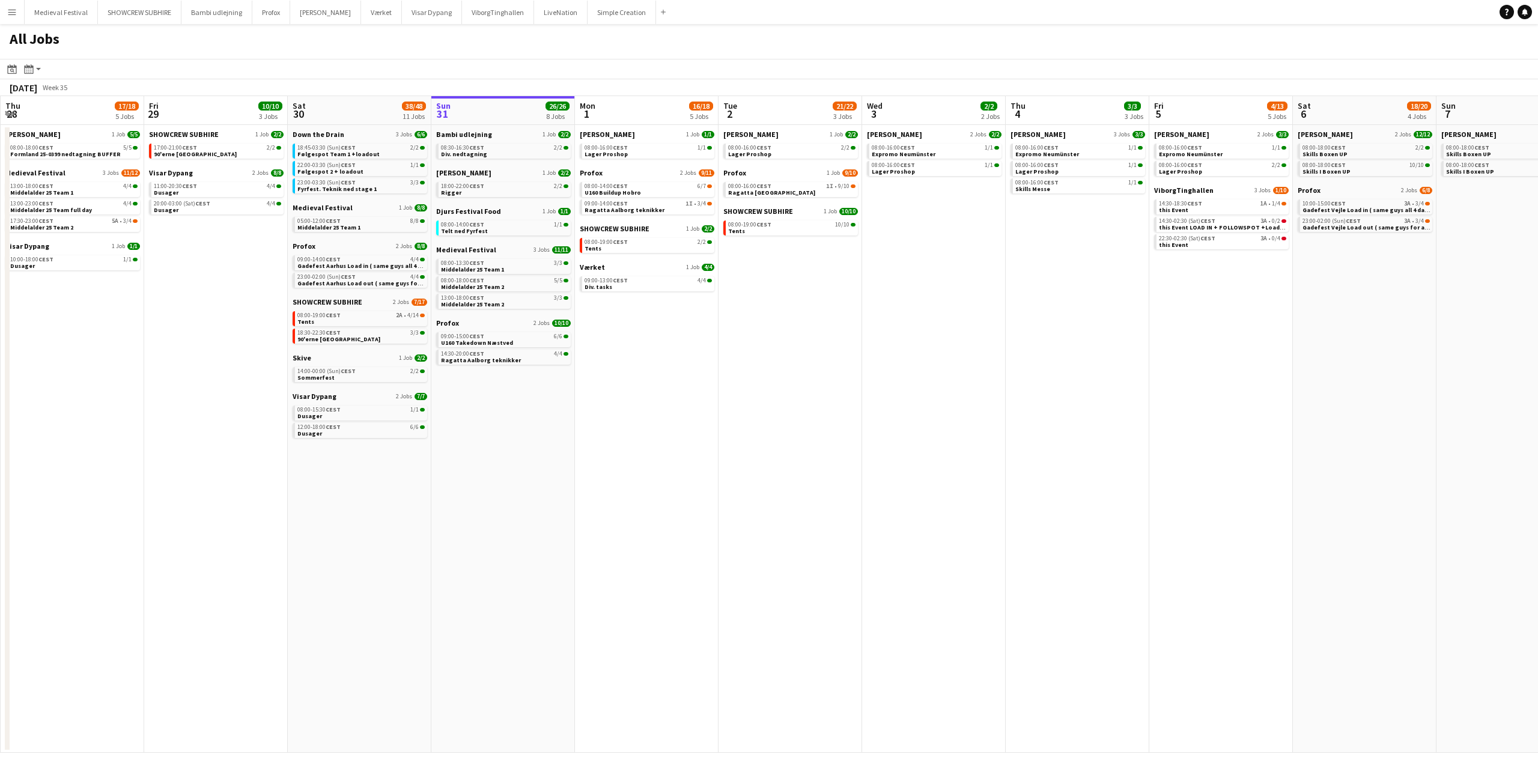
drag, startPoint x: 933, startPoint y: 364, endPoint x: 762, endPoint y: 370, distance: 171.1
click at [762, 370] on app-calendar-viewport "Mon 25 16/16 3 Jobs Tue 26 10/14 5 Jobs Wed 27 17/19 4 Jobs Thu 28 17/18 5 Jobs…" at bounding box center [769, 424] width 1538 height 657
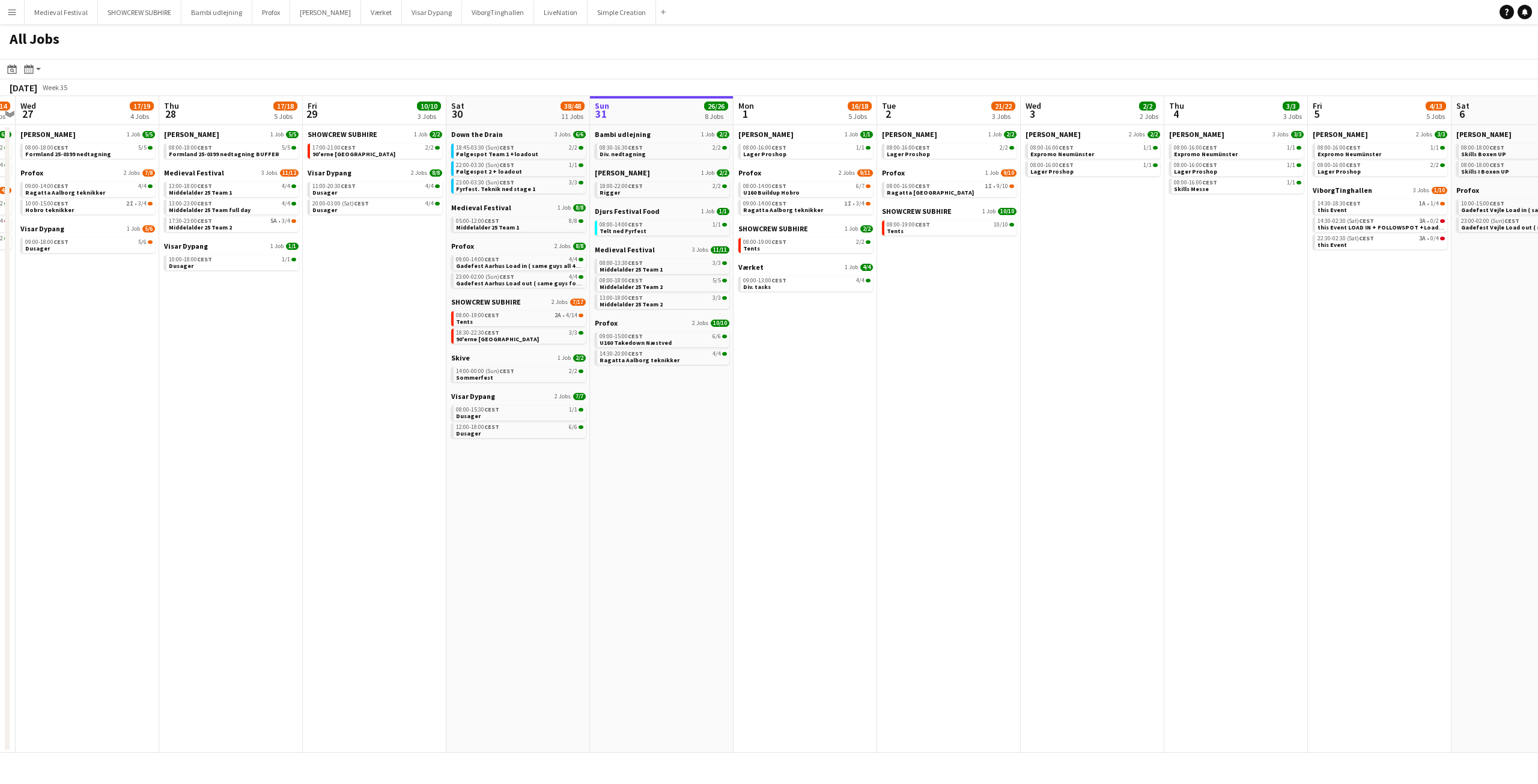
drag, startPoint x: 762, startPoint y: 370, endPoint x: 966, endPoint y: 404, distance: 206.8
click at [966, 404] on app-calendar-viewport "Mon 25 16/16 3 Jobs Tue 26 10/14 5 Jobs Wed 27 17/19 4 Jobs Thu 28 17/18 5 Jobs…" at bounding box center [769, 424] width 1538 height 657
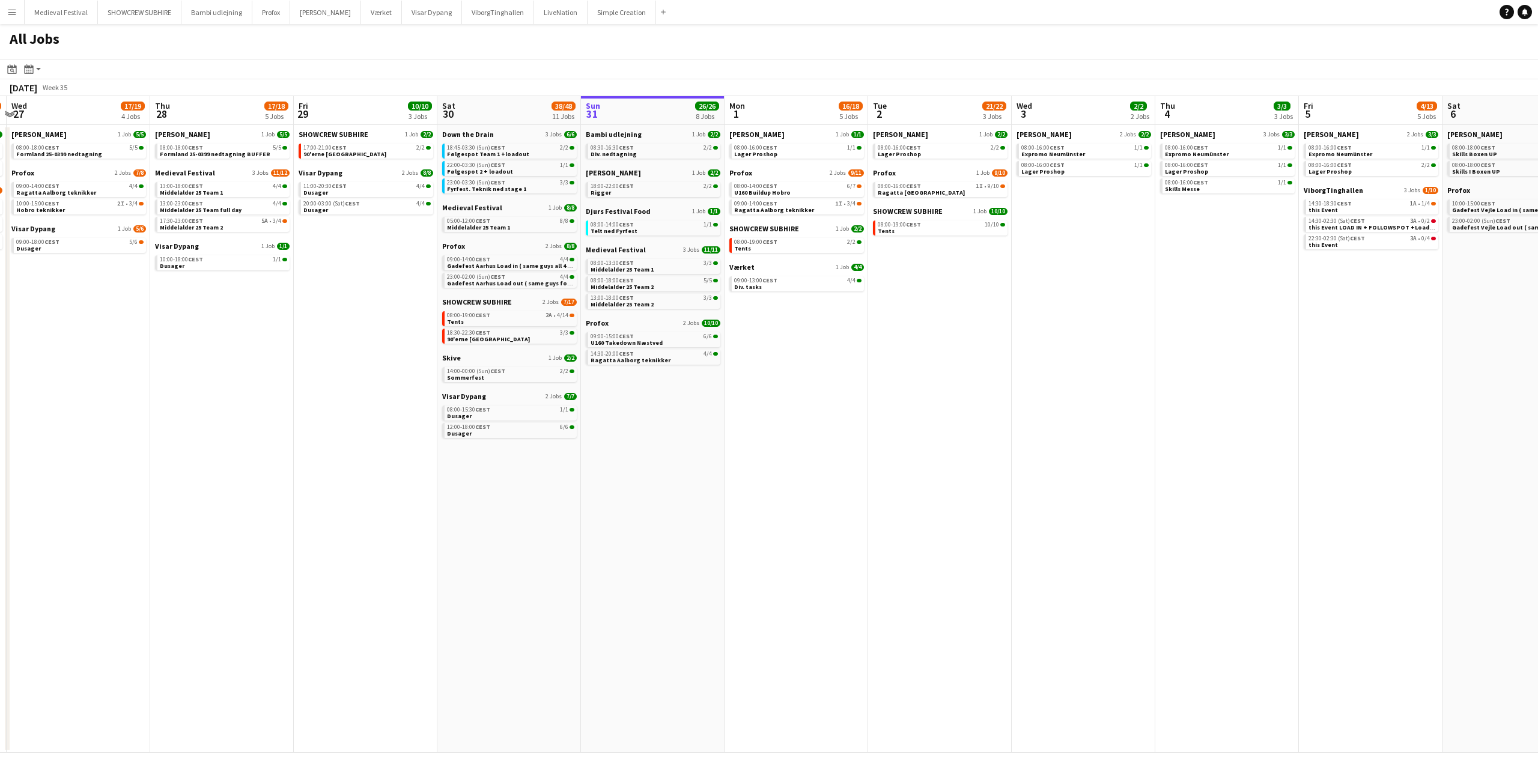
scroll to position [0, 436]
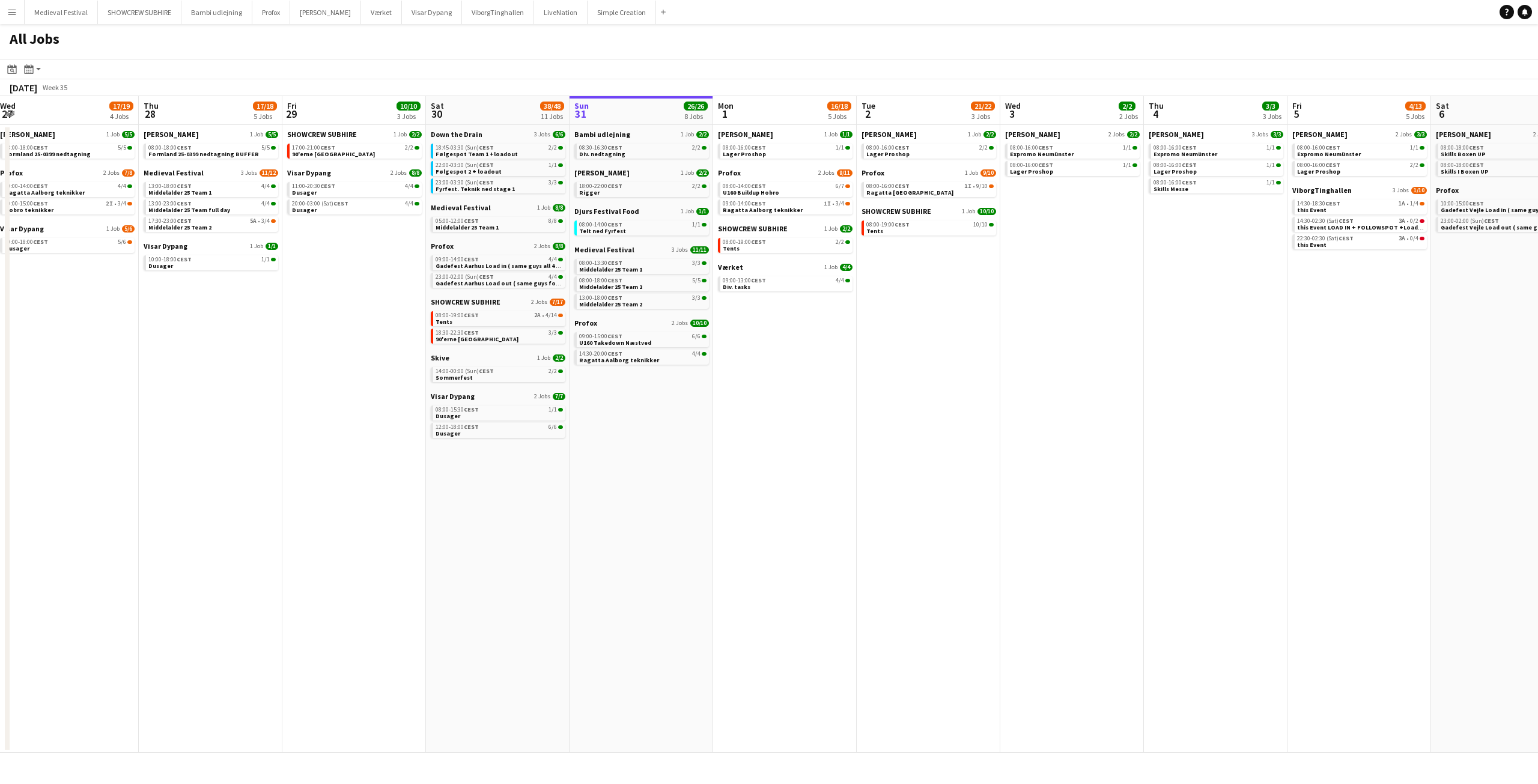
drag, startPoint x: 892, startPoint y: 397, endPoint x: 826, endPoint y: 387, distance: 66.8
click at [826, 387] on app-calendar-viewport "Sun 24 7/7 3 Jobs Mon 25 16/16 3 Jobs Tue 26 10/14 5 Jobs Wed 27 17/19 4 Jobs T…" at bounding box center [769, 424] width 1538 height 657
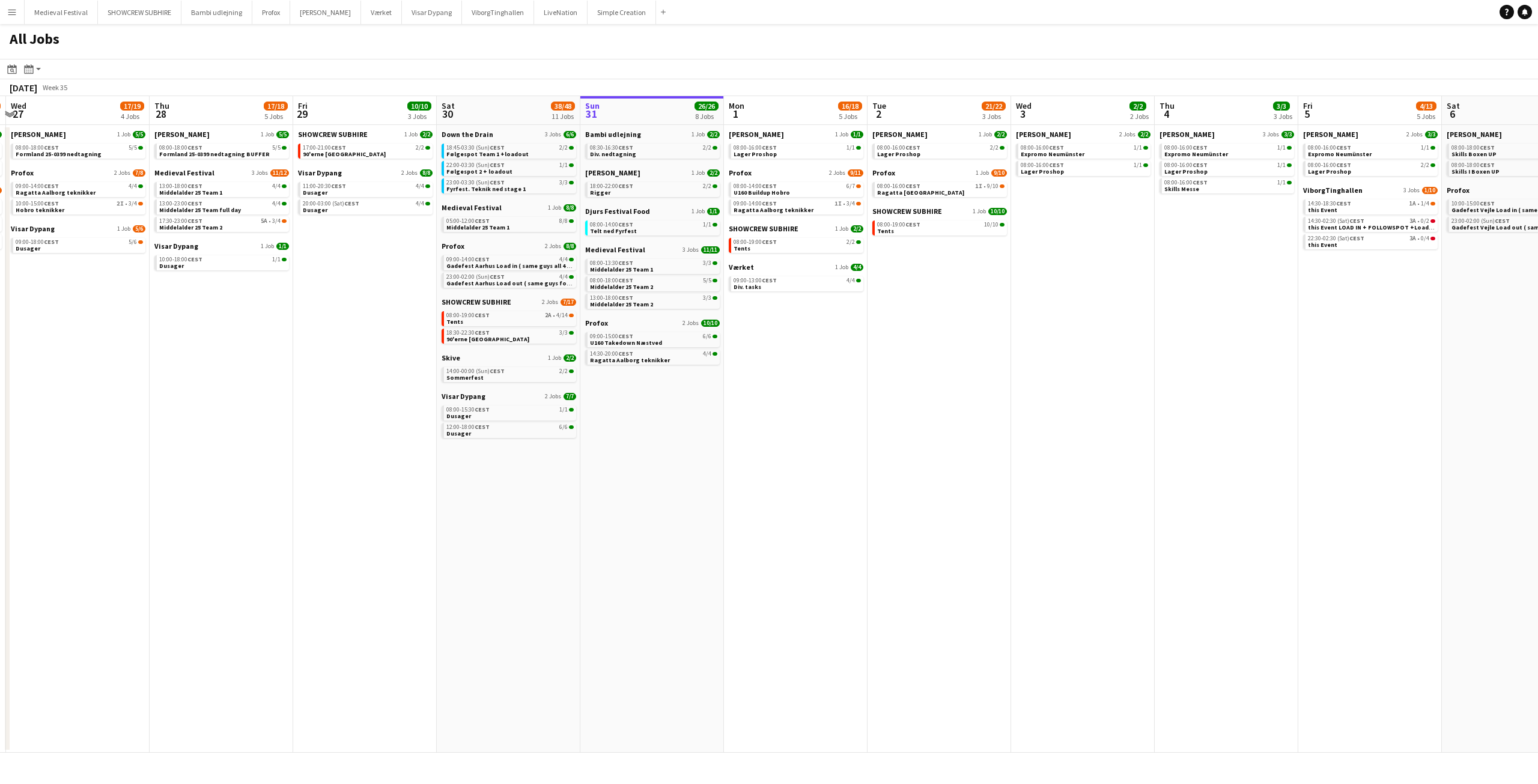
drag, startPoint x: 991, startPoint y: 347, endPoint x: 706, endPoint y: 357, distance: 285.2
click at [712, 355] on app-calendar-viewport "Sun 24 7/7 3 Jobs Mon 25 16/16 3 Jobs Tue 26 10/14 5 Jobs Wed 27 17/19 4 Jobs T…" at bounding box center [769, 424] width 1538 height 657
drag, startPoint x: 681, startPoint y: 361, endPoint x: 1173, endPoint y: 368, distance: 492.0
click at [1181, 361] on app-calendar-viewport "Sun 24 7/7 3 Jobs Mon 25 16/16 3 Jobs Tue 26 10/14 5 Jobs Wed 27 17/19 4 Jobs T…" at bounding box center [769, 424] width 1538 height 657
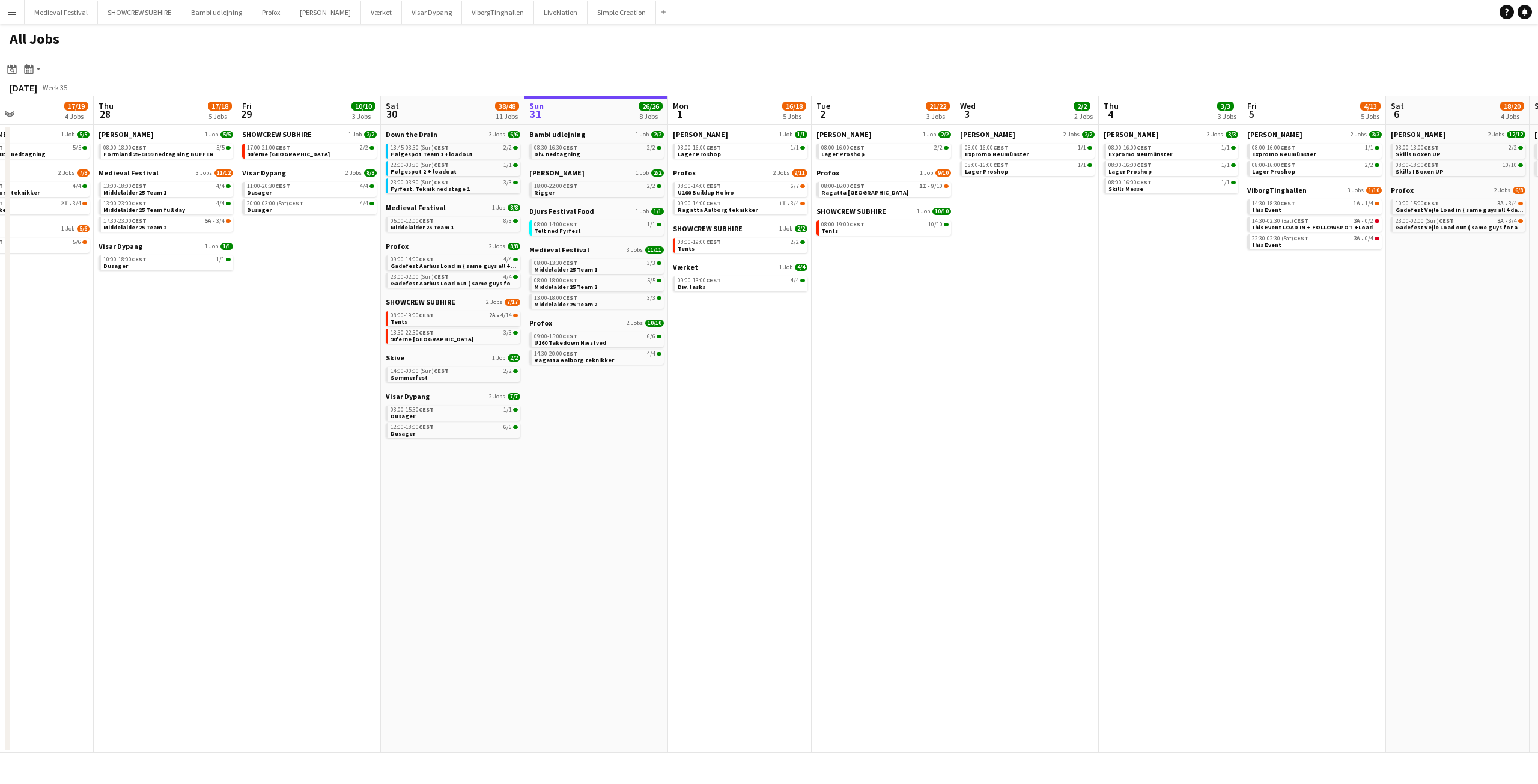
drag, startPoint x: 1205, startPoint y: 369, endPoint x: 753, endPoint y: 397, distance: 452.9
click at [766, 397] on app-calendar-viewport "Mon 25 16/16 3 Jobs Tue 26 10/14 5 Jobs Wed 27 17/19 4 Jobs Thu 28 17/18 5 Jobs…" at bounding box center [769, 424] width 1538 height 657
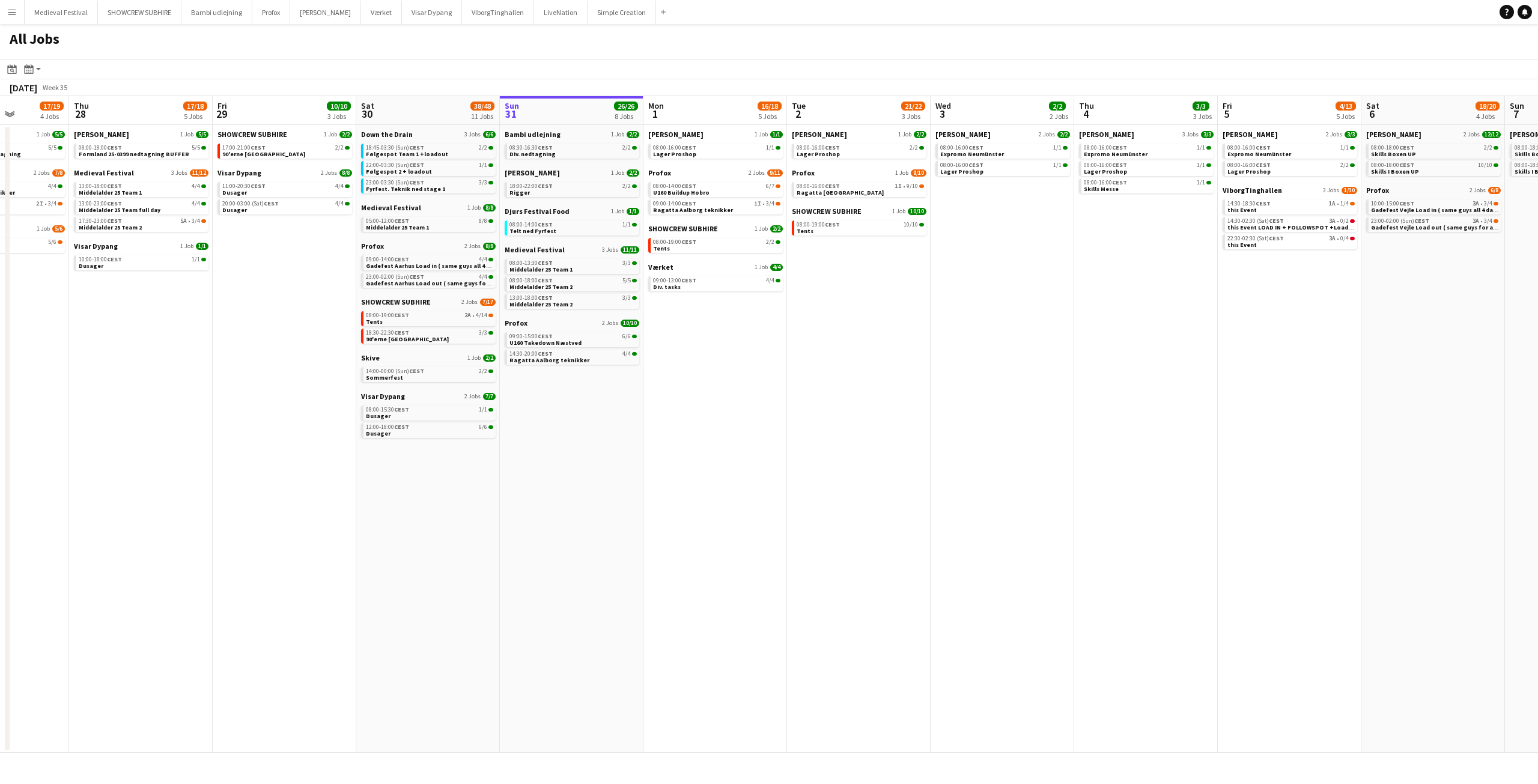
drag, startPoint x: 745, startPoint y: 397, endPoint x: 990, endPoint y: 399, distance: 245.0
click at [990, 399] on app-calendar-viewport "Mon 25 16/16 3 Jobs Tue 26 10/14 5 Jobs Wed 27 17/19 4 Jobs Thu 28 17/18 5 Jobs…" at bounding box center [769, 424] width 1538 height 657
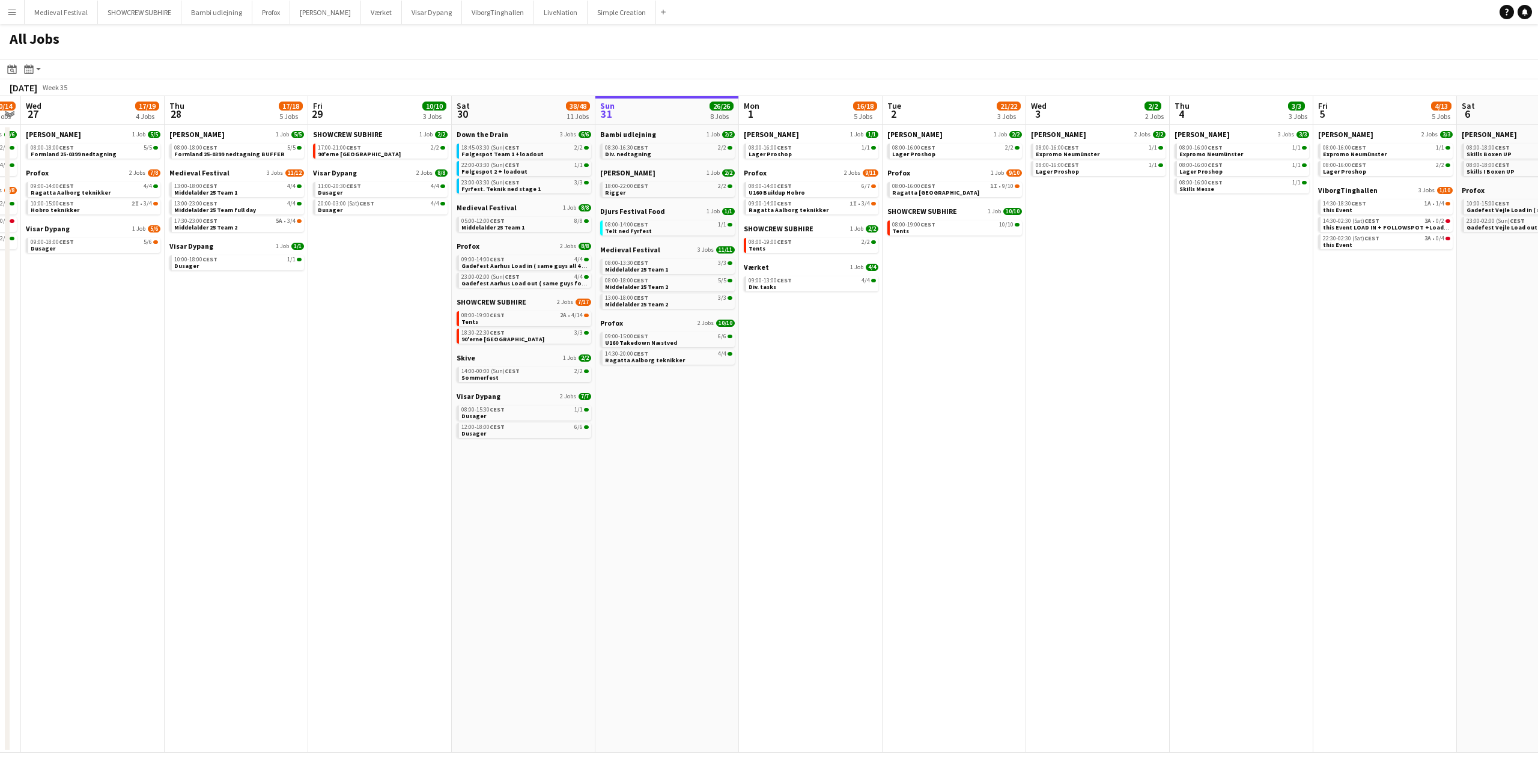
click at [1220, 395] on app-date-cell "Danny Black Luna 3 Jobs 3/3 08:00-16:00 CEST 1/1 Expromo Neumünster 08:00-16:00…" at bounding box center [1241, 438] width 144 height 628
drag, startPoint x: 1220, startPoint y: 406, endPoint x: 962, endPoint y: 417, distance: 258.2
click at [964, 420] on app-date-cell "Danny Black Luna 1 Job 2/2 08:00-16:00 CEST 2/2 Lager Proshop Profox 1 Job 9/10…" at bounding box center [955, 438] width 144 height 628
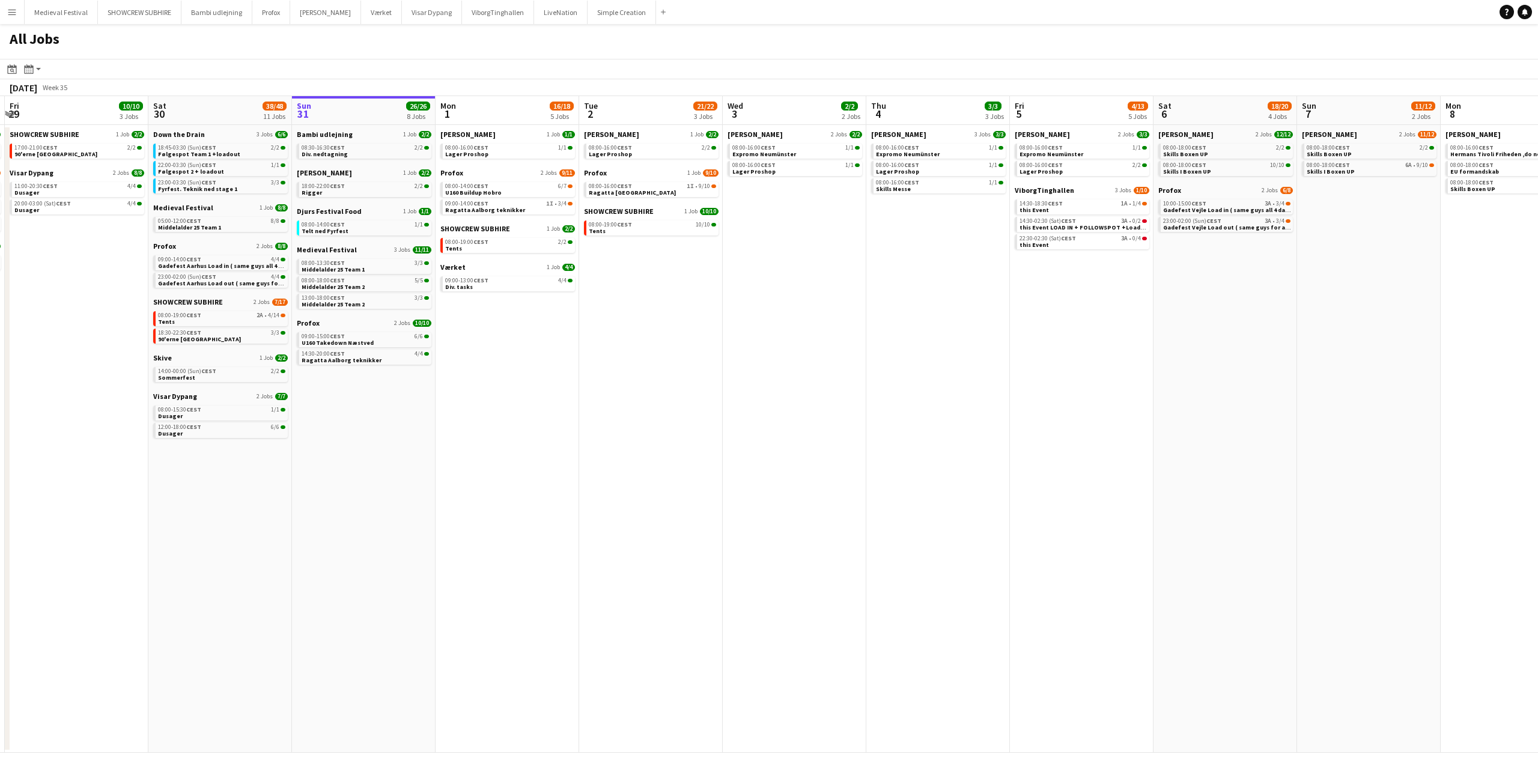
drag, startPoint x: 958, startPoint y: 421, endPoint x: 660, endPoint y: 457, distance: 300.2
click at [660, 457] on app-calendar-viewport "Tue 26 10/14 5 Jobs Wed 27 17/19 4 Jobs Thu 28 17/18 5 Jobs Fri 29 10/10 3 Jobs…" at bounding box center [769, 424] width 1538 height 657
click at [660, 457] on app-date-cell "Danny Black Luna 1 Job 2/2 08:00-16:00 CEST 2/2 Lager Proshop Profox 1 Job 9/10…" at bounding box center [651, 438] width 144 height 628
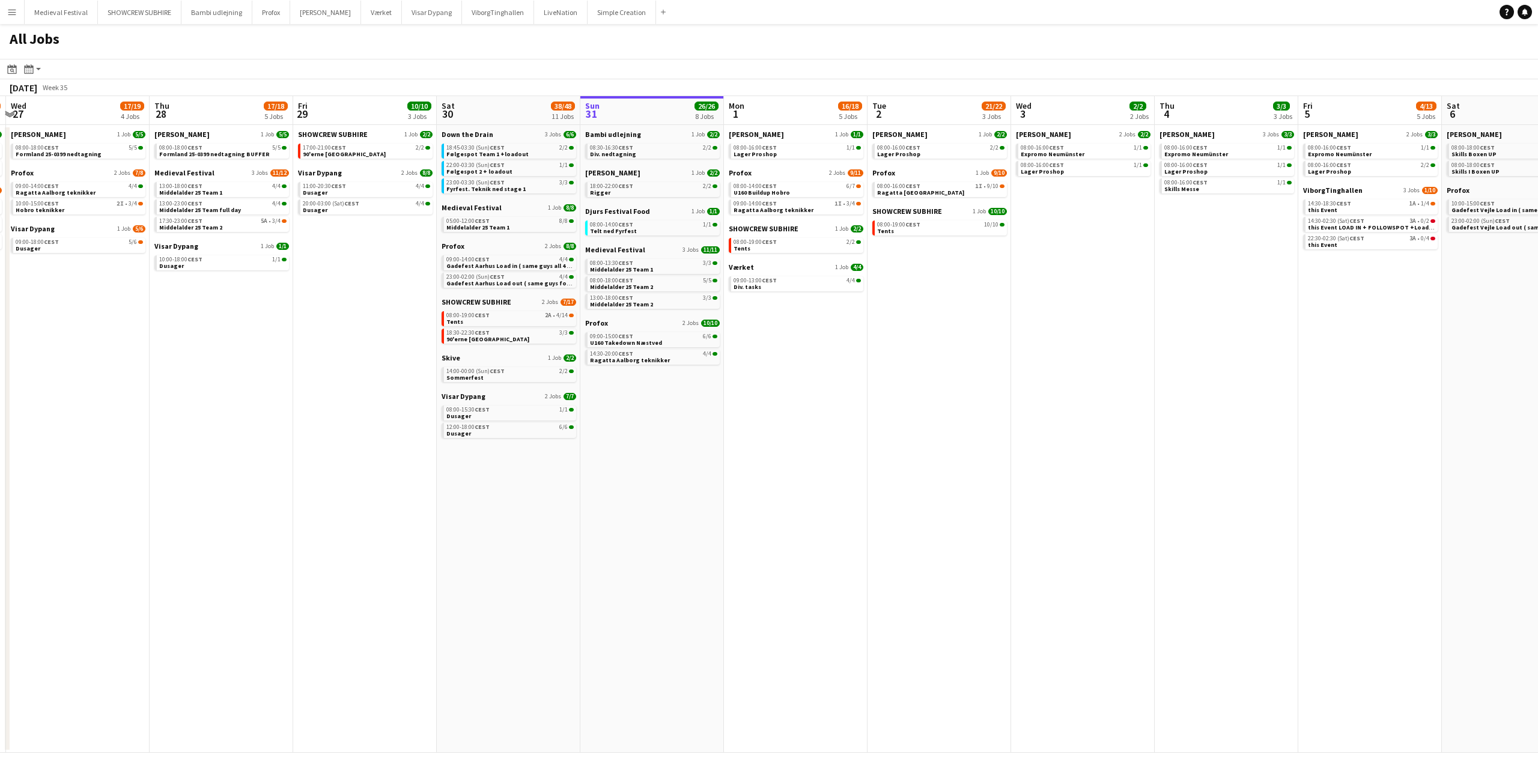
scroll to position [0, 517]
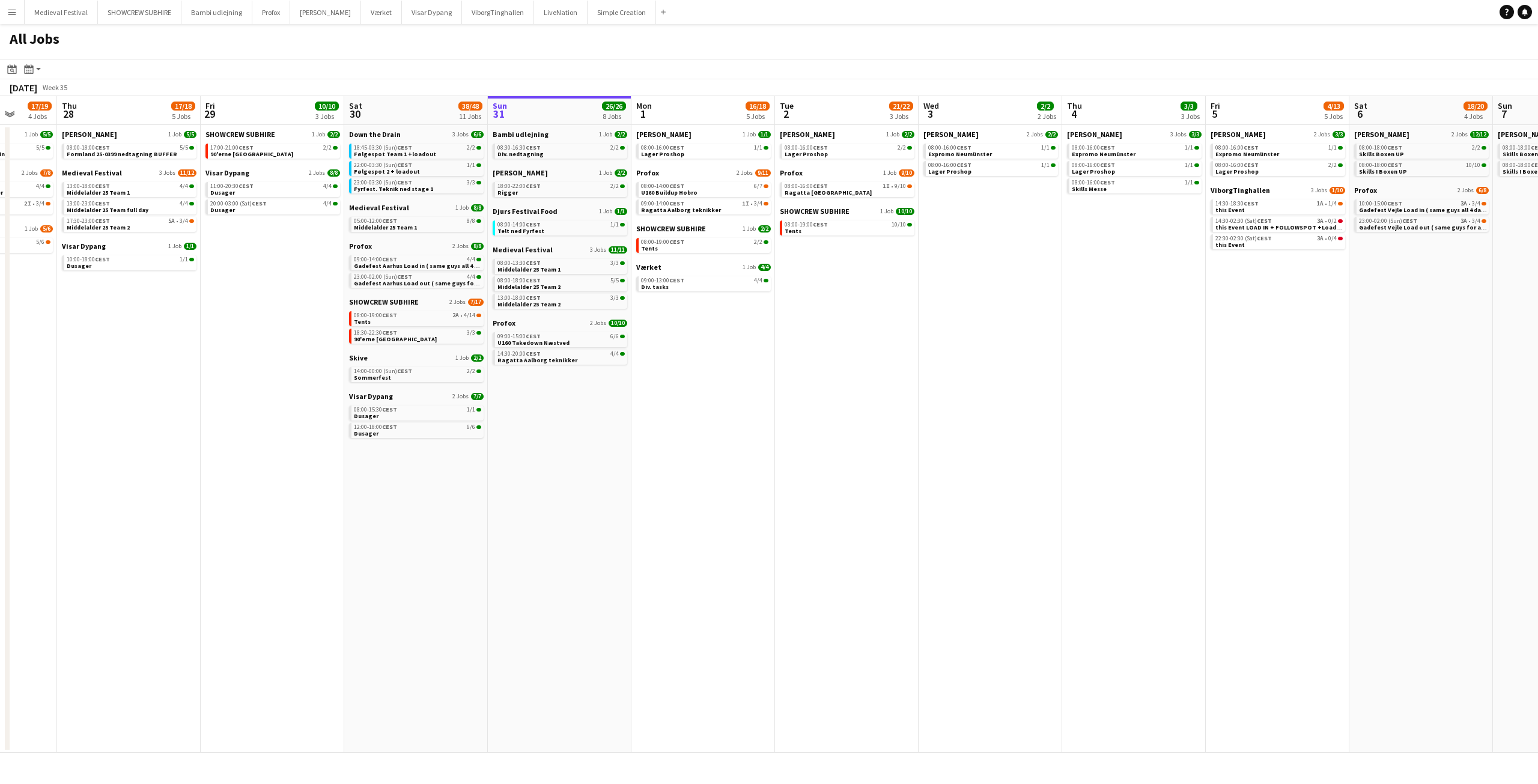
drag, startPoint x: 660, startPoint y: 457, endPoint x: 856, endPoint y: 468, distance: 196.3
click at [856, 468] on app-calendar-viewport "Sun 24 7/7 3 Jobs Mon 25 16/16 3 Jobs Tue 26 10/14 5 Jobs Wed 27 17/19 4 Jobs T…" at bounding box center [769, 424] width 1538 height 657
click at [719, 190] on link "08:00-14:00 CEST 6/7 U160 Buildup Hobro" at bounding box center [704, 189] width 127 height 14
click at [738, 180] on app-calendar-brief-board "Profox 2 Jobs 9/11 08:00-14:00 CEST 6/7 U160 Buildup Hobro 09:00-14:00 CEST 1I …" at bounding box center [704, 191] width 135 height 46
click at [731, 186] on div "08:00-14:00 CEST 6/7" at bounding box center [704, 186] width 127 height 6
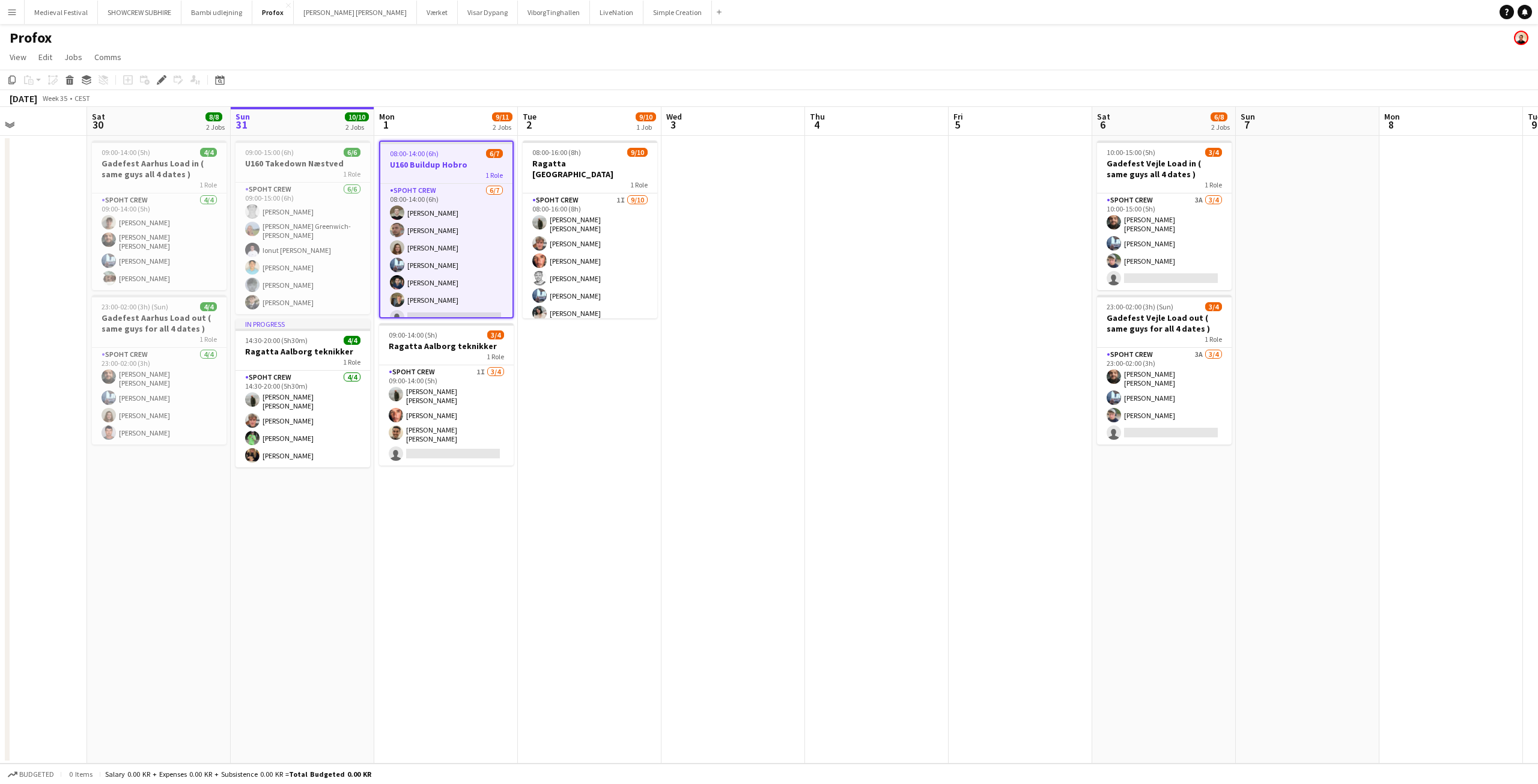
scroll to position [0, 388]
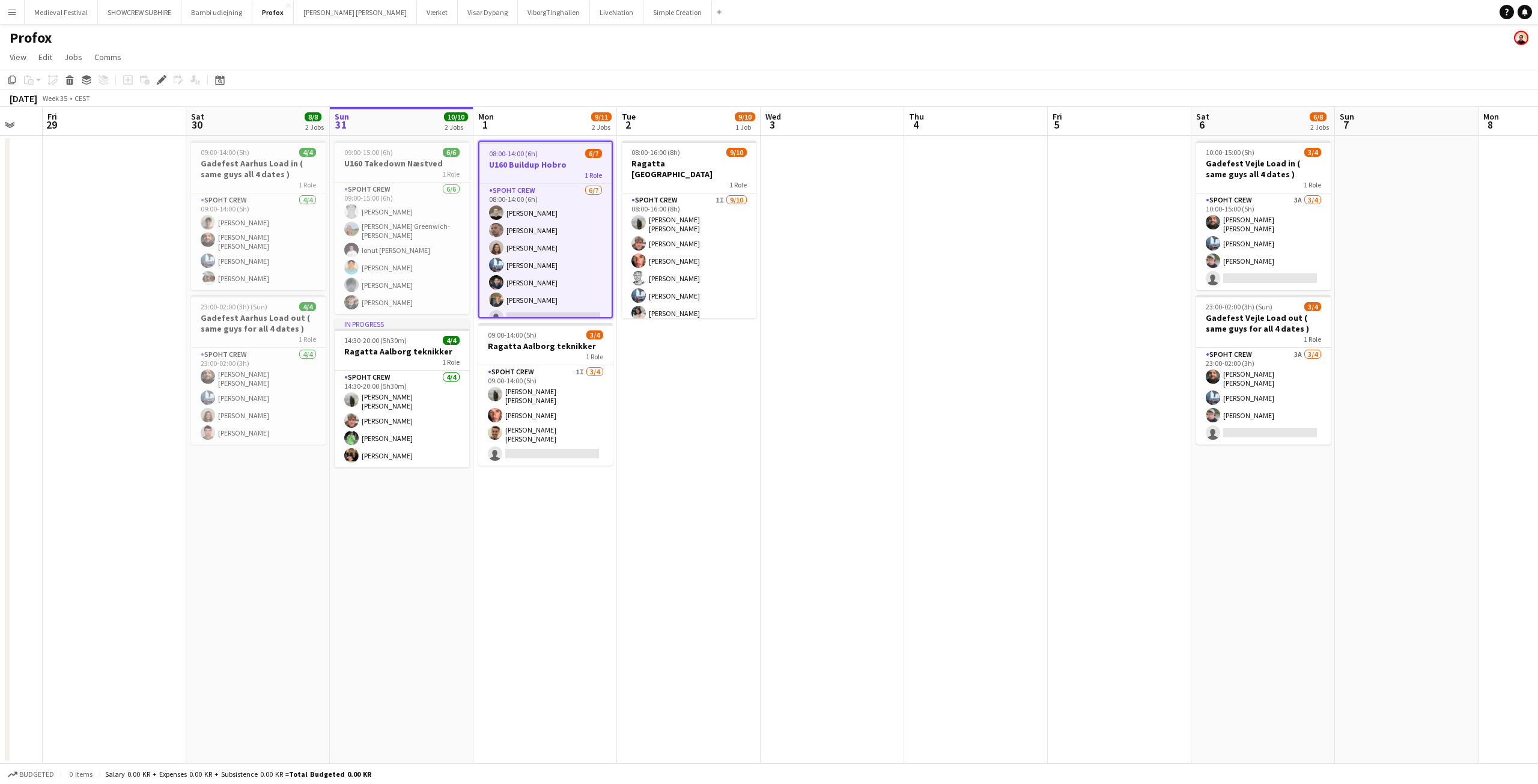
drag, startPoint x: 998, startPoint y: 465, endPoint x: 736, endPoint y: 519, distance: 267.5
click at [736, 519] on app-calendar-viewport "Tue 26 4/8 3 Jobs Wed 27 7/8 2 Jobs Thu 28 Fri 29 Sat 30 8/8 2 Jobs Sun 31 10/1…" at bounding box center [769, 435] width 1538 height 657
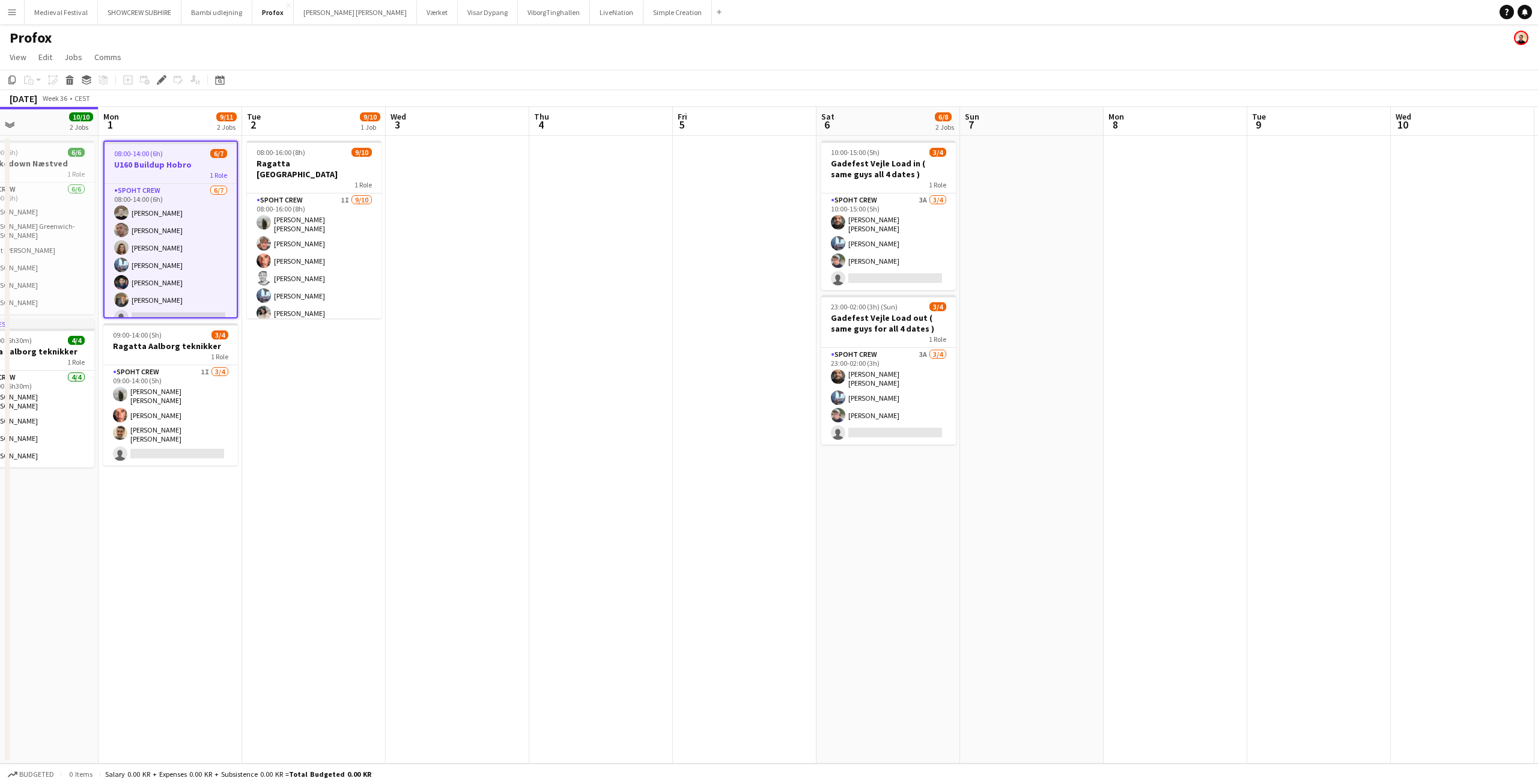
scroll to position [0, 324]
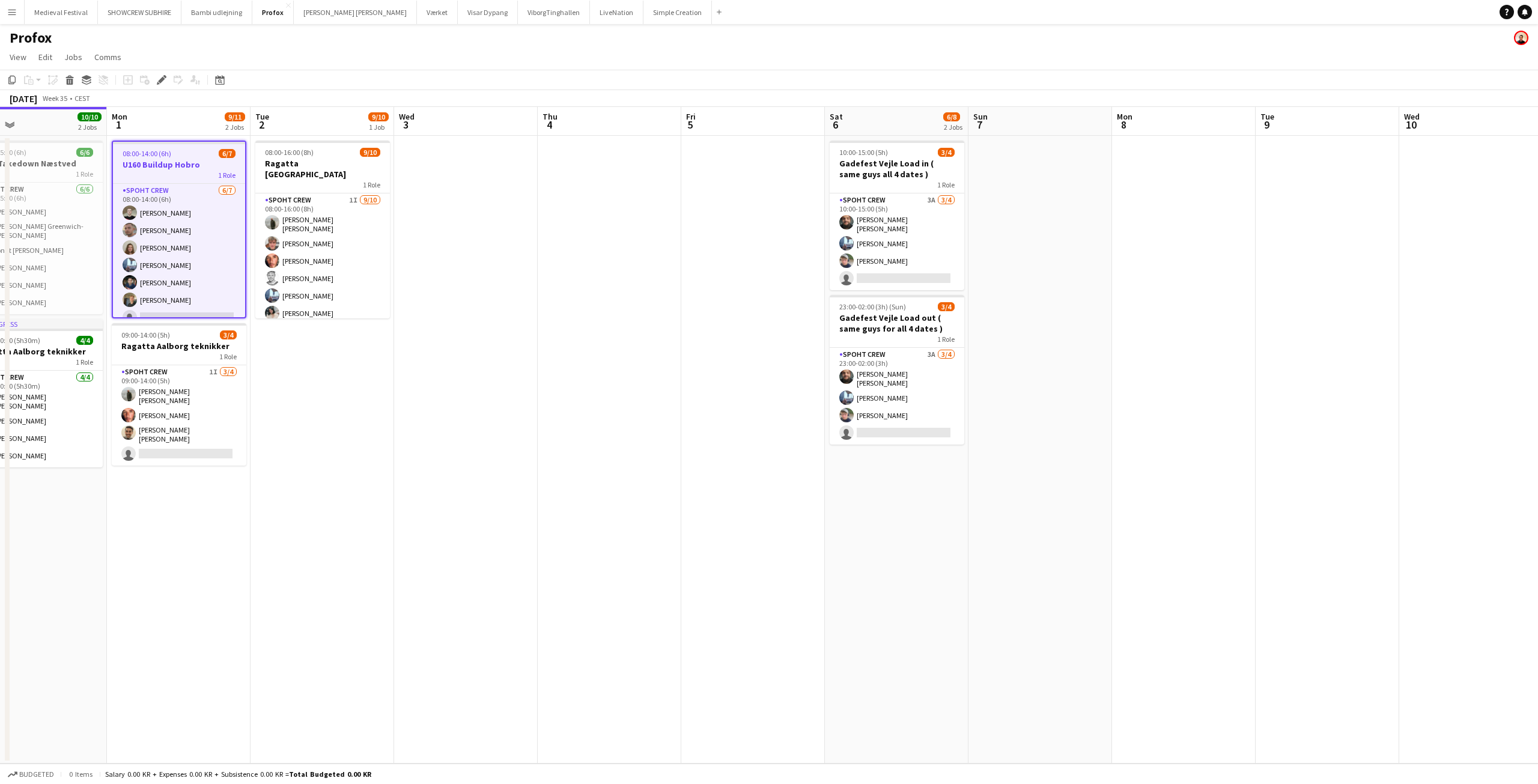
drag, startPoint x: 1364, startPoint y: 265, endPoint x: 1141, endPoint y: 402, distance: 261.7
click at [1141, 402] on app-calendar-viewport "Fri 29 Sat 30 8/8 2 Jobs Sun 31 10/10 2 Jobs Mon 1 9/11 2 Jobs Tue 2 9/10 1 Job…" at bounding box center [769, 435] width 1538 height 657
click at [889, 249] on app-card-role "Spoht Crew 3A 3/4 10:00-15:00 (5h) Adam Shem Abraham Armando Irom Lucas Mørch s…" at bounding box center [897, 242] width 135 height 97
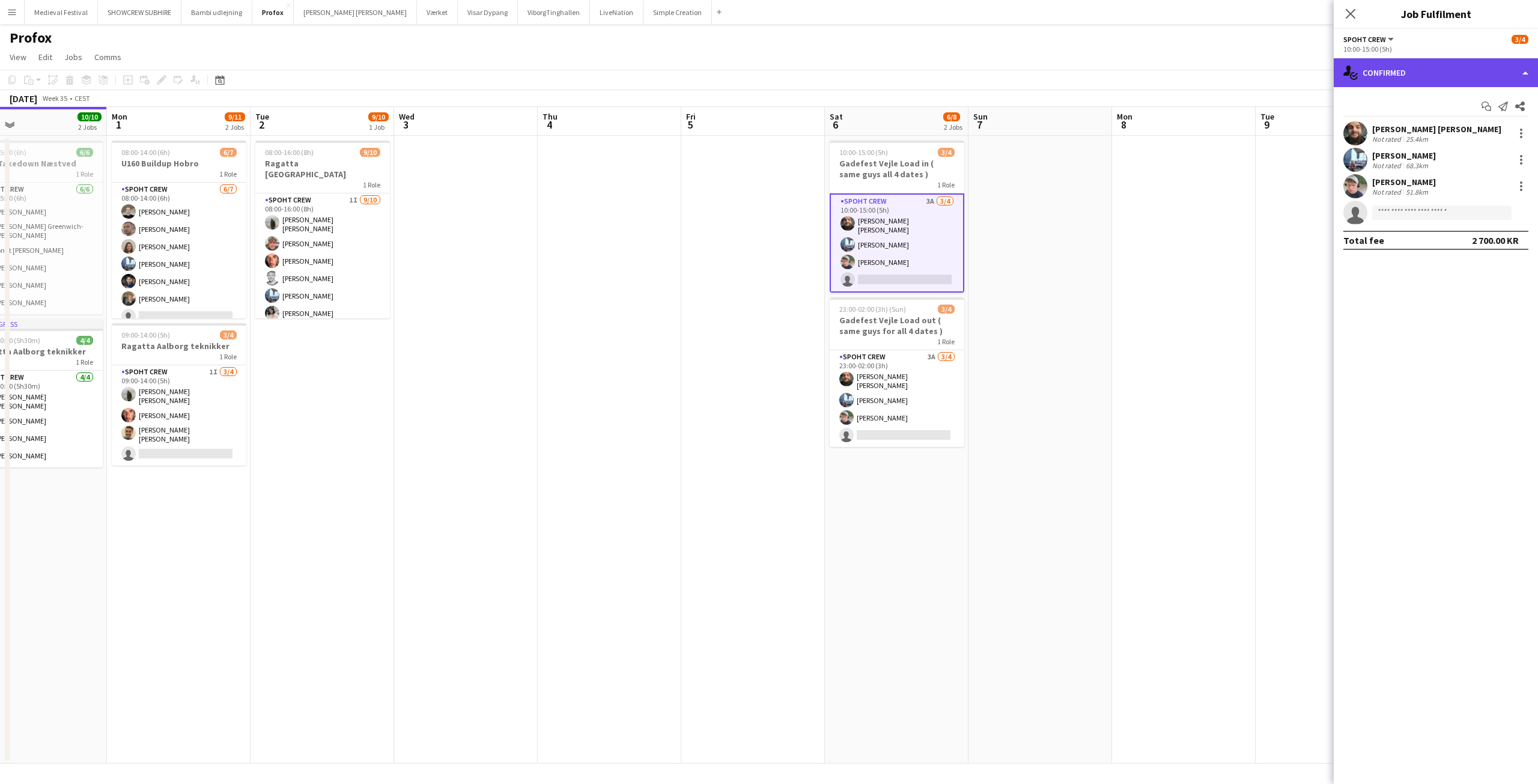
click at [1458, 61] on div "single-neutral-actions-check-2 Confirmed" at bounding box center [1435, 73] width 205 height 29
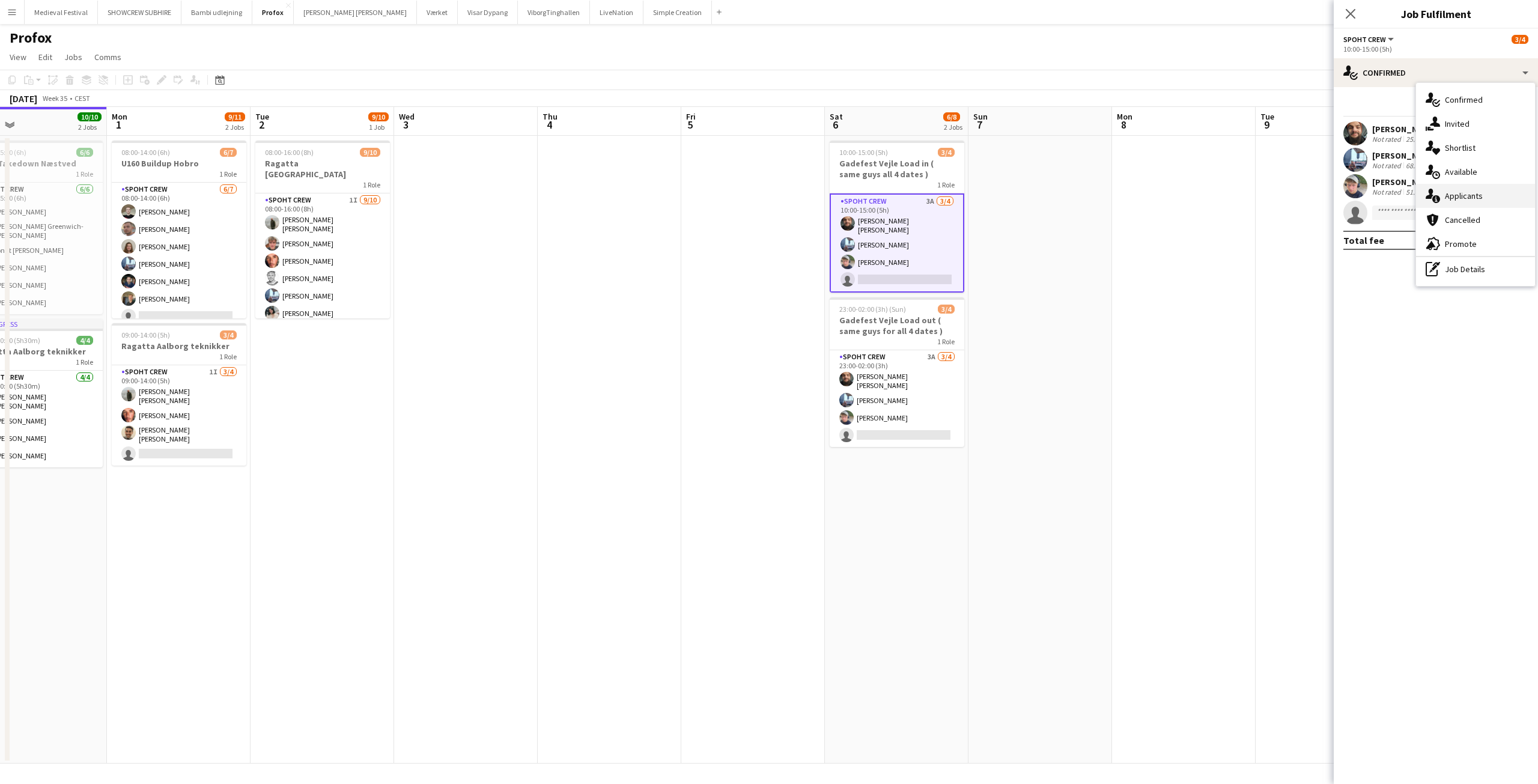
click at [1476, 187] on div "single-neutral-actions-information Applicants" at bounding box center [1475, 195] width 119 height 24
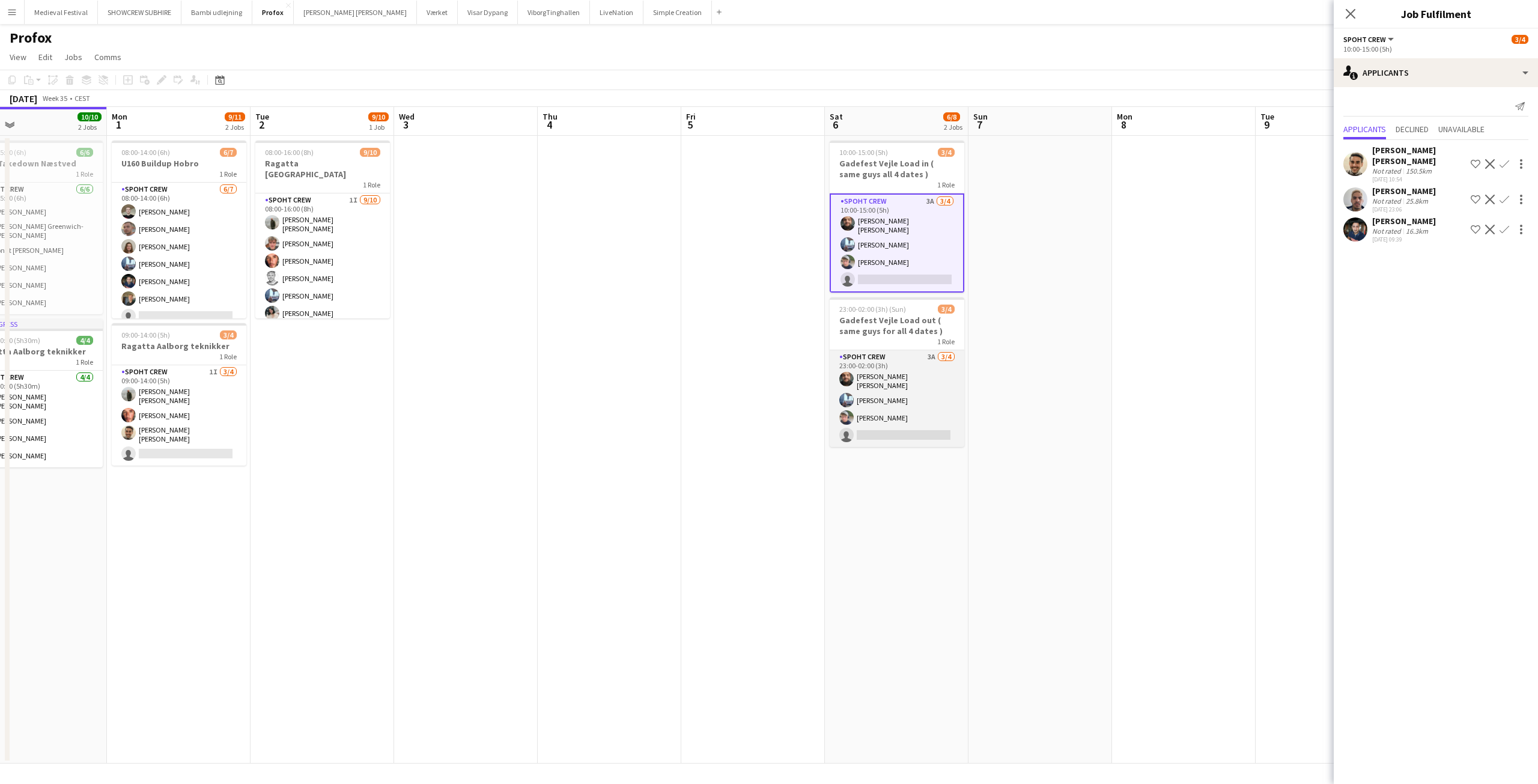
click at [865, 389] on app-card-role "Spoht Crew 3A 3/4 23:00-02:00 (3h) Adam Shem Abraham Armando Irom Lucas Mørch s…" at bounding box center [897, 399] width 135 height 97
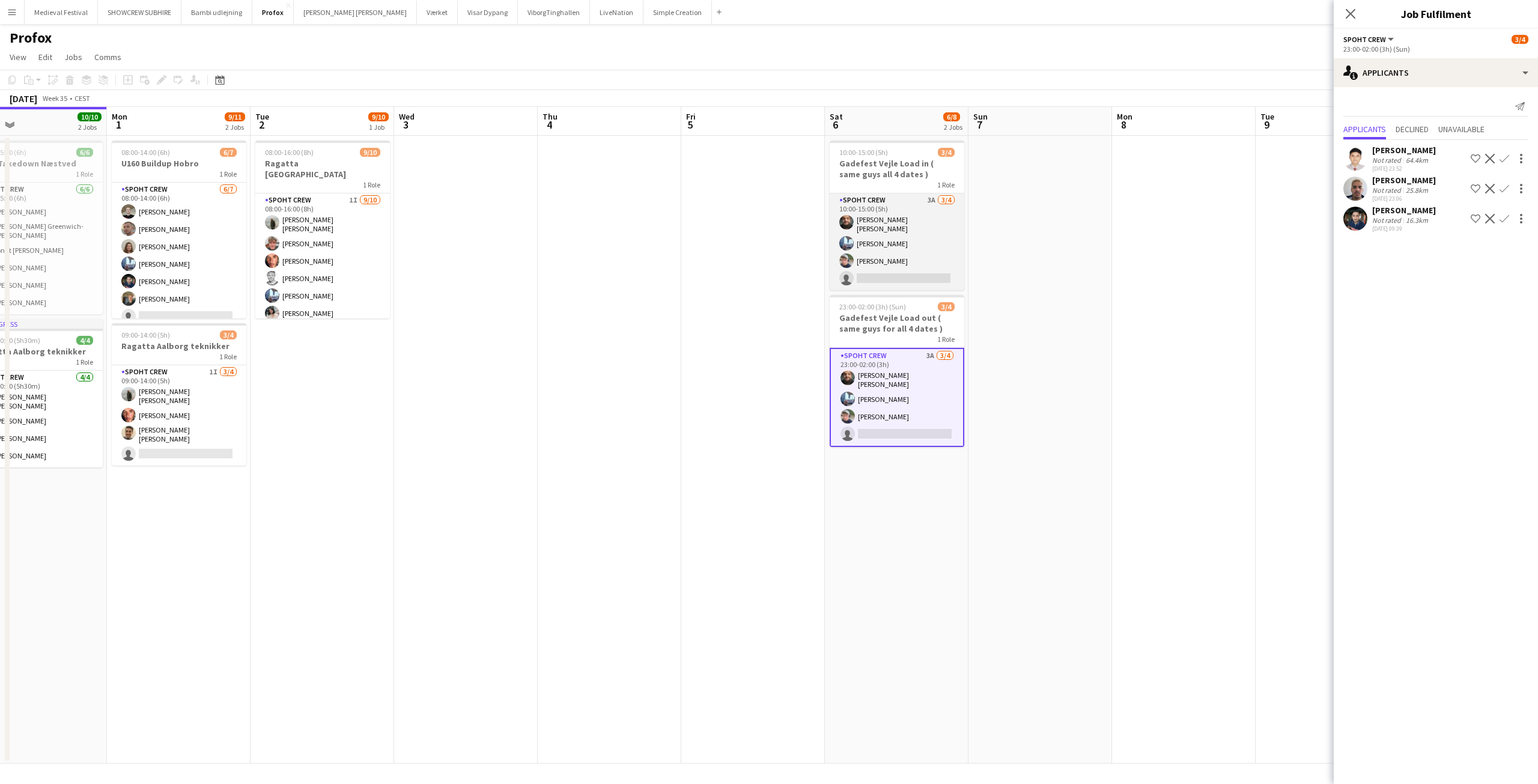
click at [903, 231] on app-card-role "Spoht Crew 3A 3/4 10:00-15:00 (5h) Adam Shem Abraham Armando Irom Lucas Mørch s…" at bounding box center [897, 242] width 135 height 97
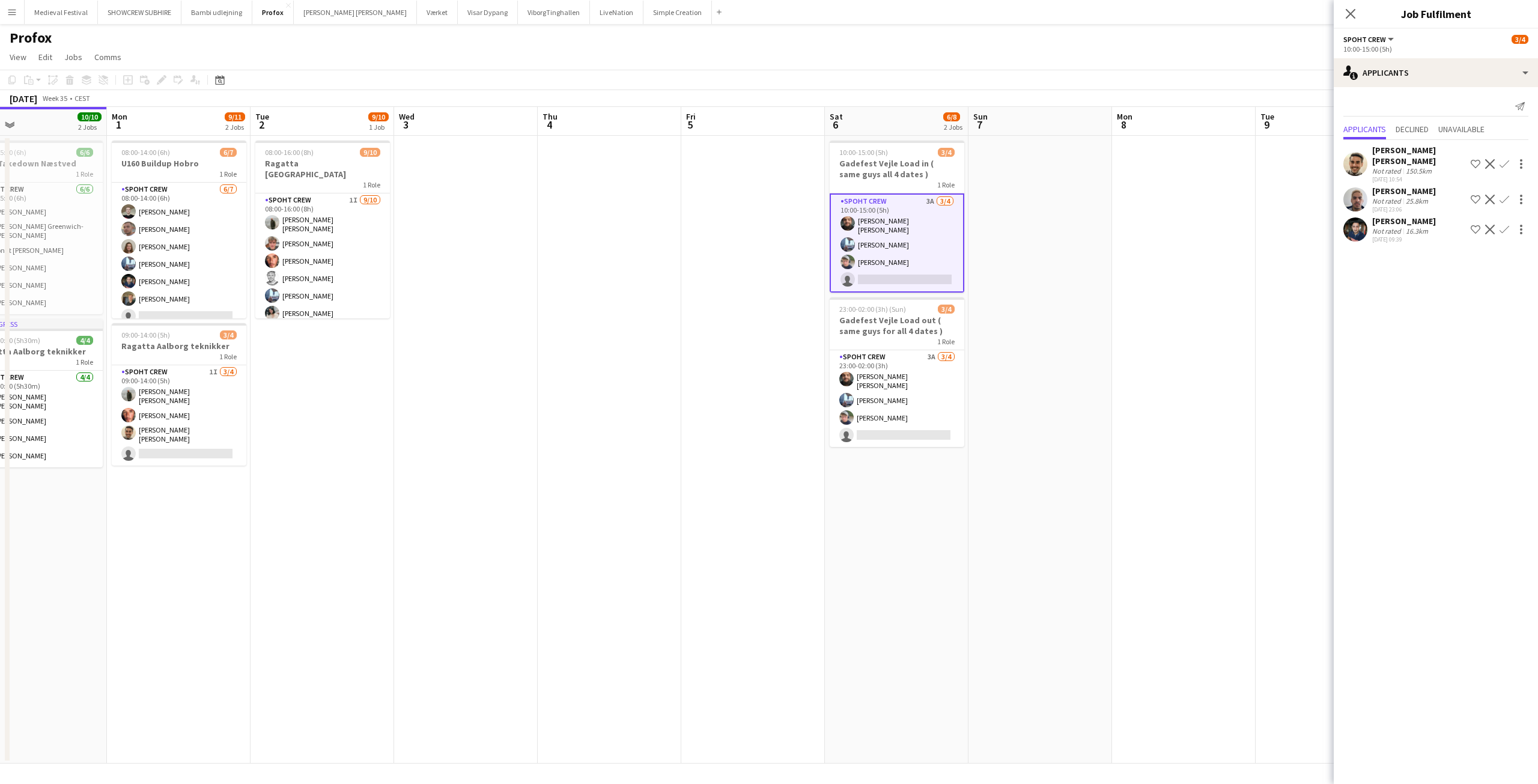
click at [1502, 227] on app-icon "Confirm" at bounding box center [1504, 229] width 10 height 10
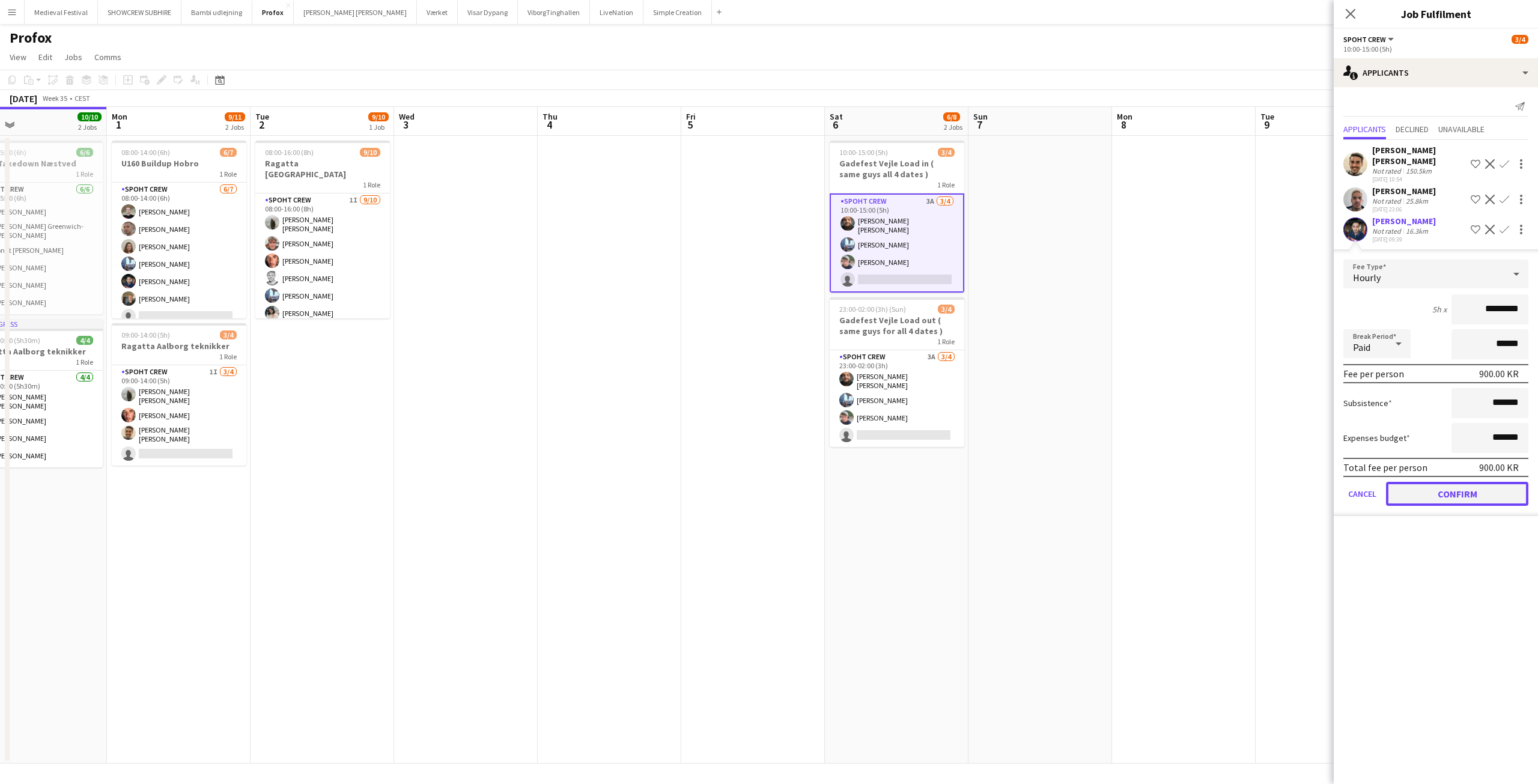
click at [1438, 492] on button "Confirm" at bounding box center [1457, 493] width 142 height 24
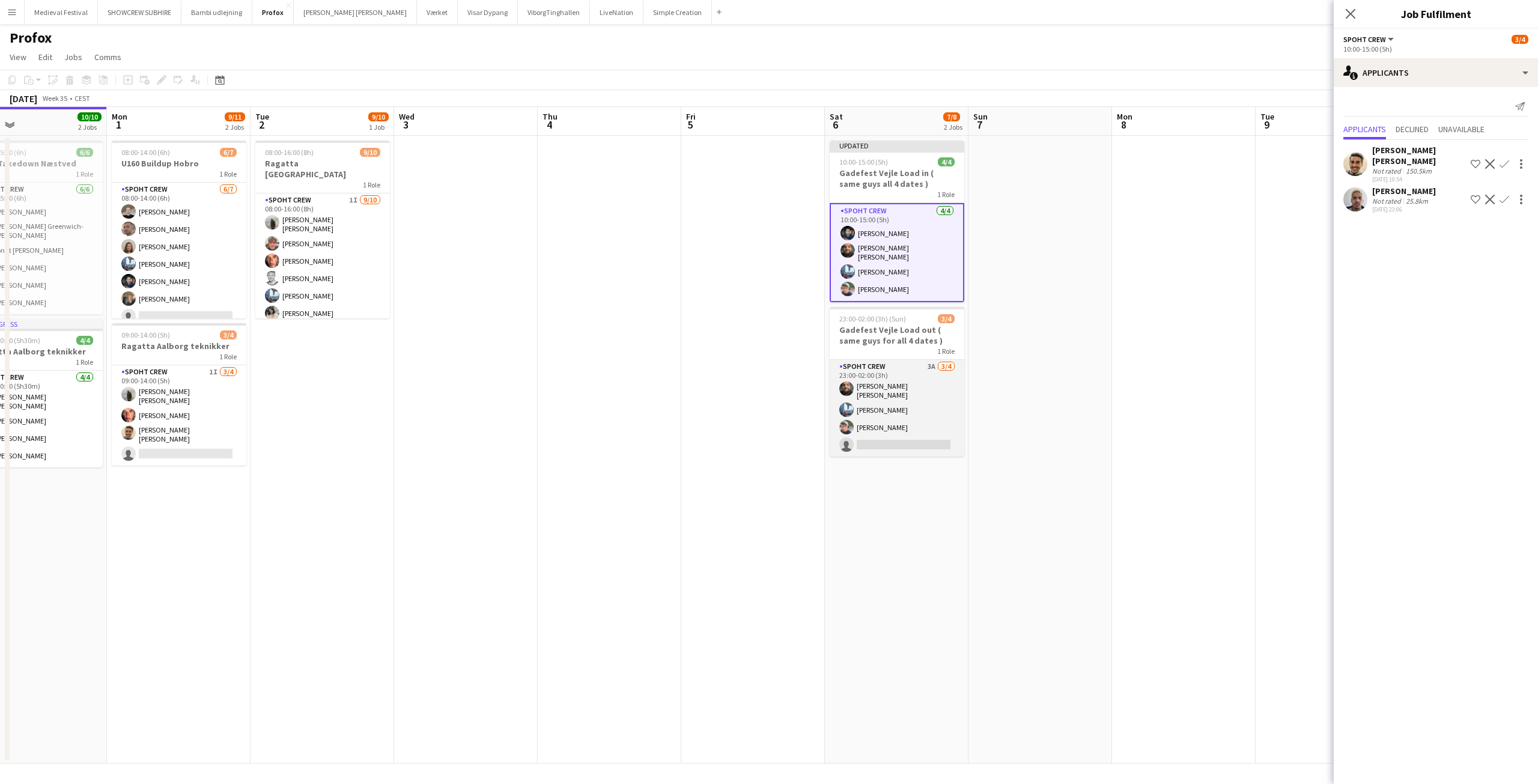
click at [911, 376] on app-card-role "Spoht Crew 3A 3/4 23:00-02:00 (3h) Adam Shem Abraham Armando Irom Lucas Mørch s…" at bounding box center [897, 408] width 135 height 97
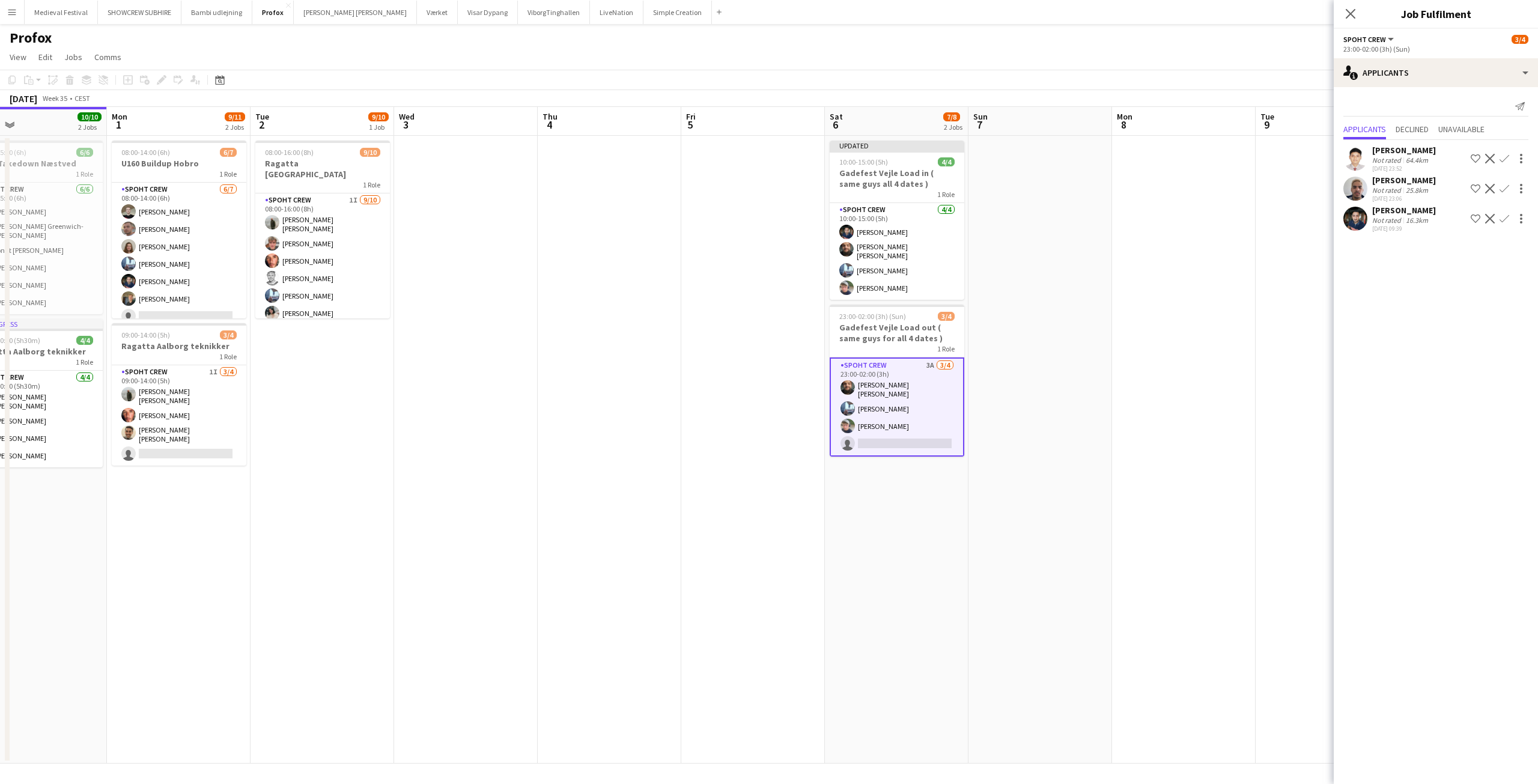
click at [1506, 218] on app-icon "Confirm" at bounding box center [1504, 218] width 10 height 10
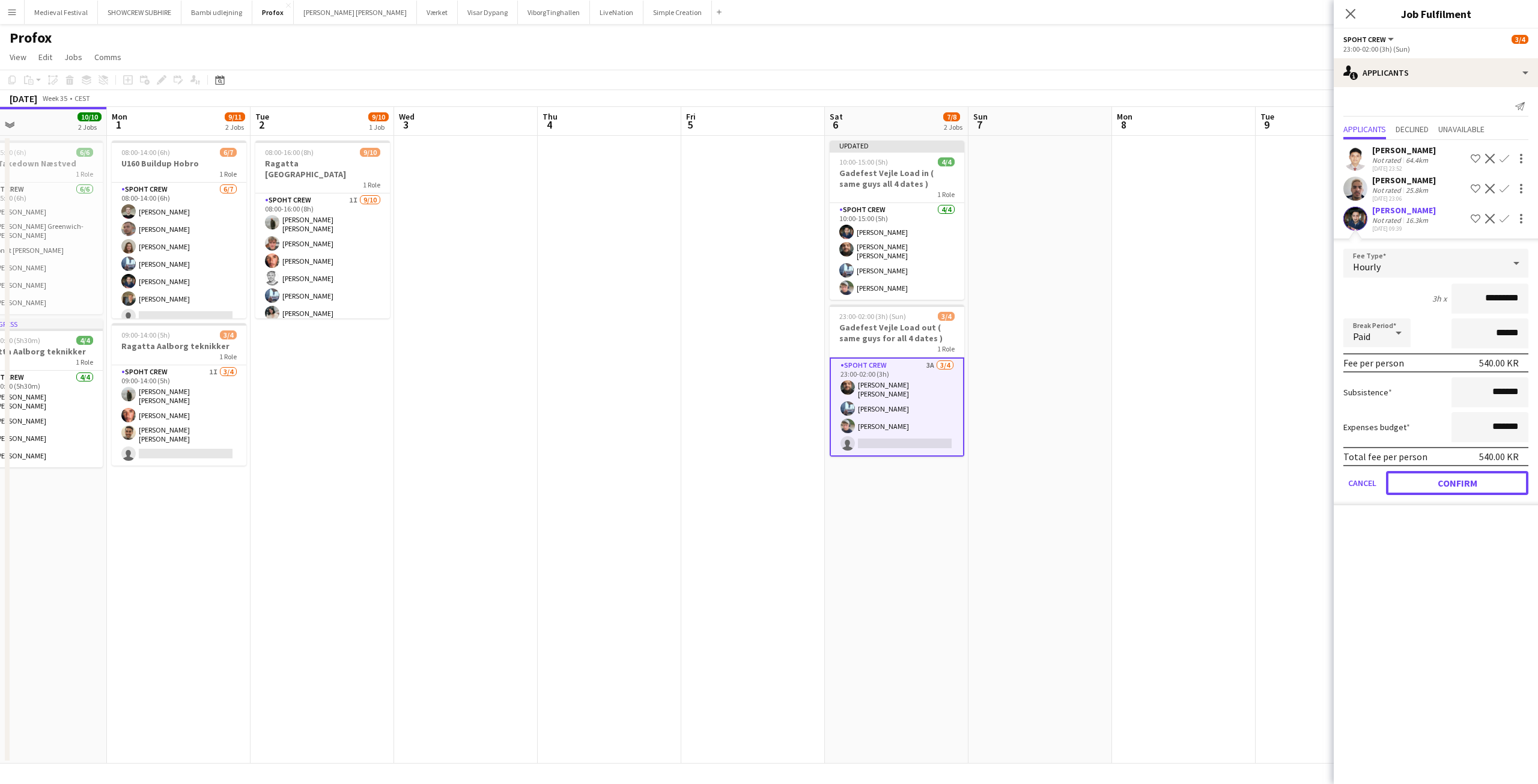
drag, startPoint x: 1443, startPoint y: 483, endPoint x: 1437, endPoint y: 480, distance: 6.7
click at [1443, 483] on button "Confirm" at bounding box center [1457, 483] width 142 height 24
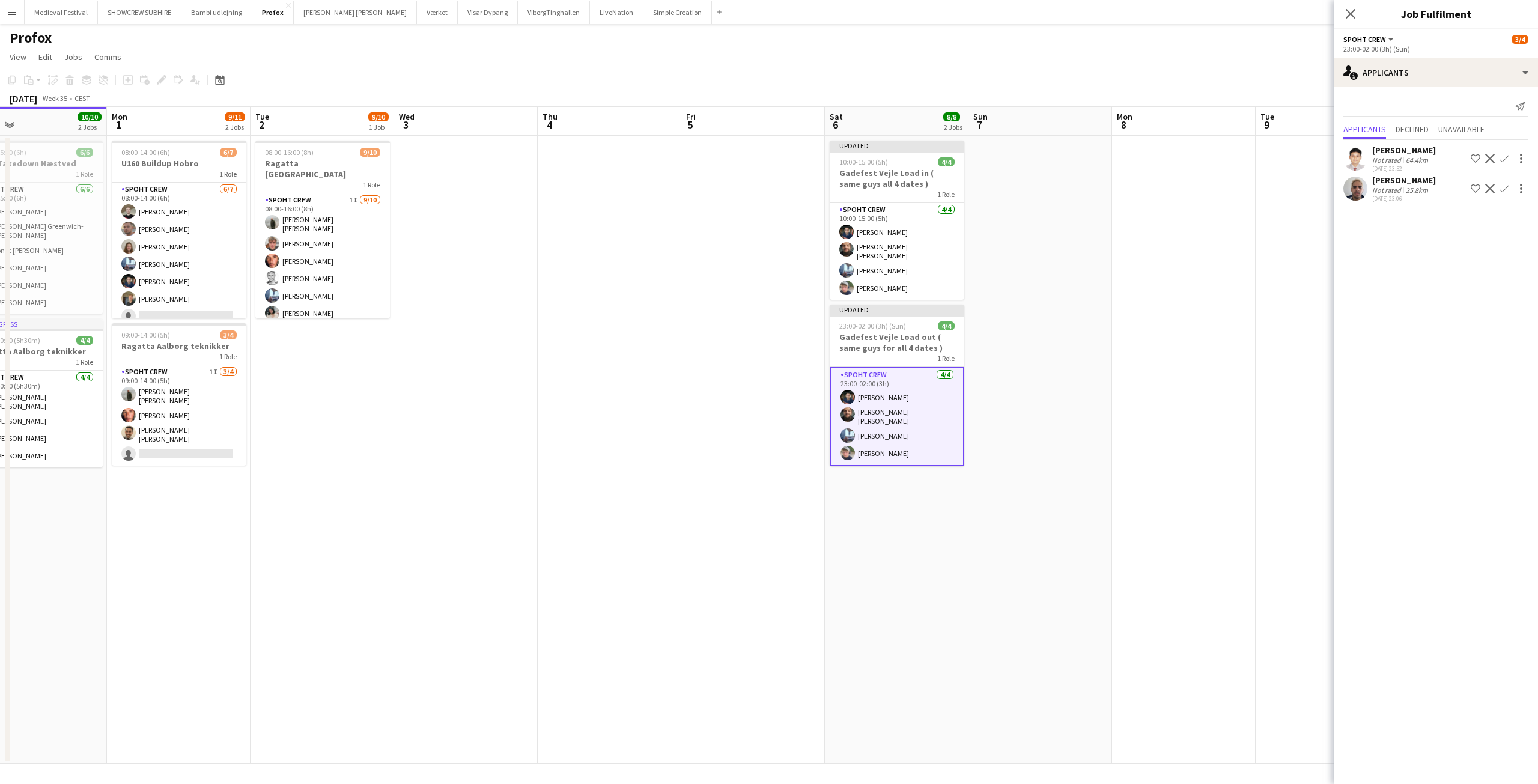
click at [1164, 319] on app-date-cell at bounding box center [1184, 449] width 144 height 628
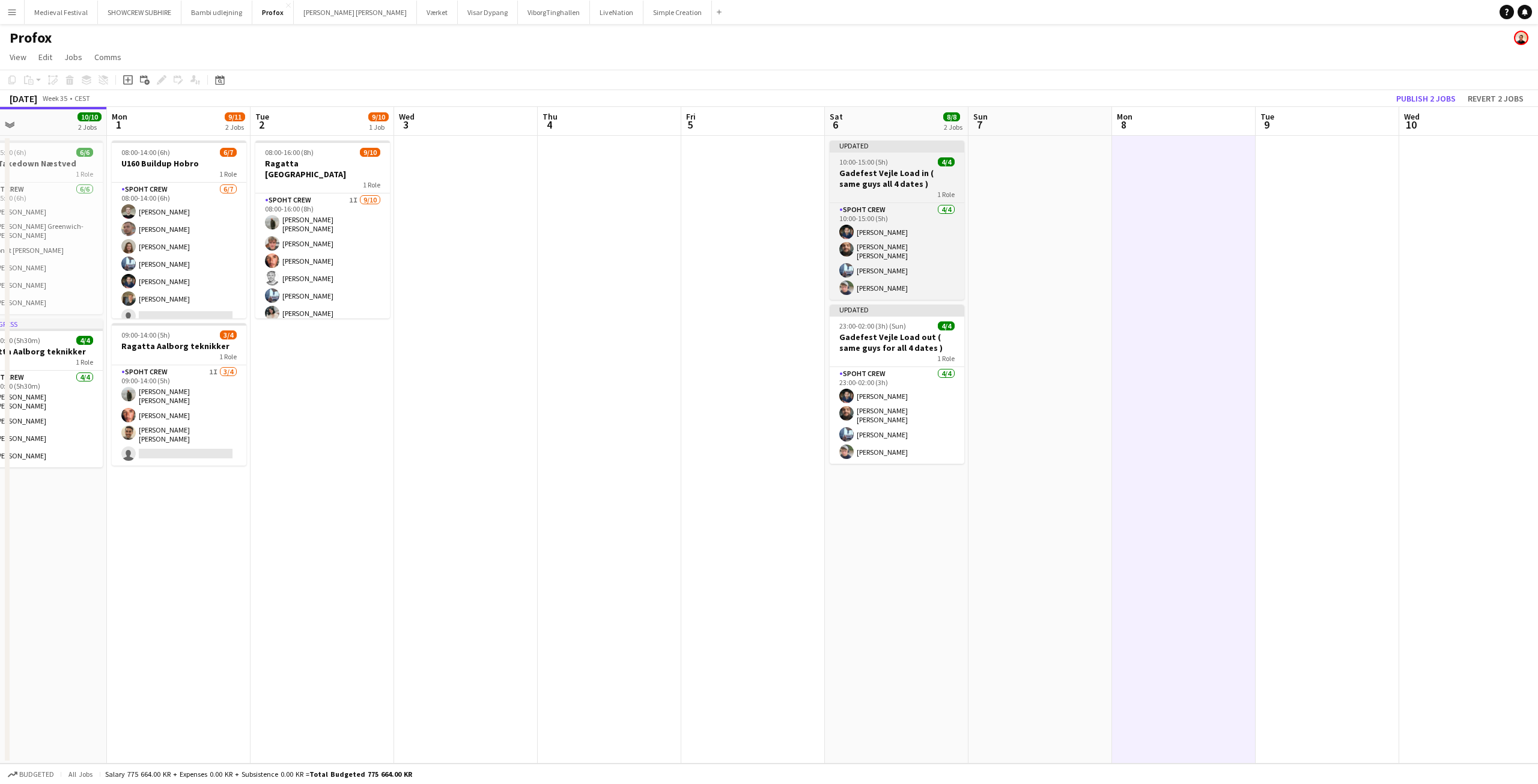
click at [872, 153] on app-job-card "Updated 10:00-15:00 (5h) 4/4 Gadefest Vejle Load in ( same guys all 4 dates ) 1…" at bounding box center [897, 220] width 135 height 159
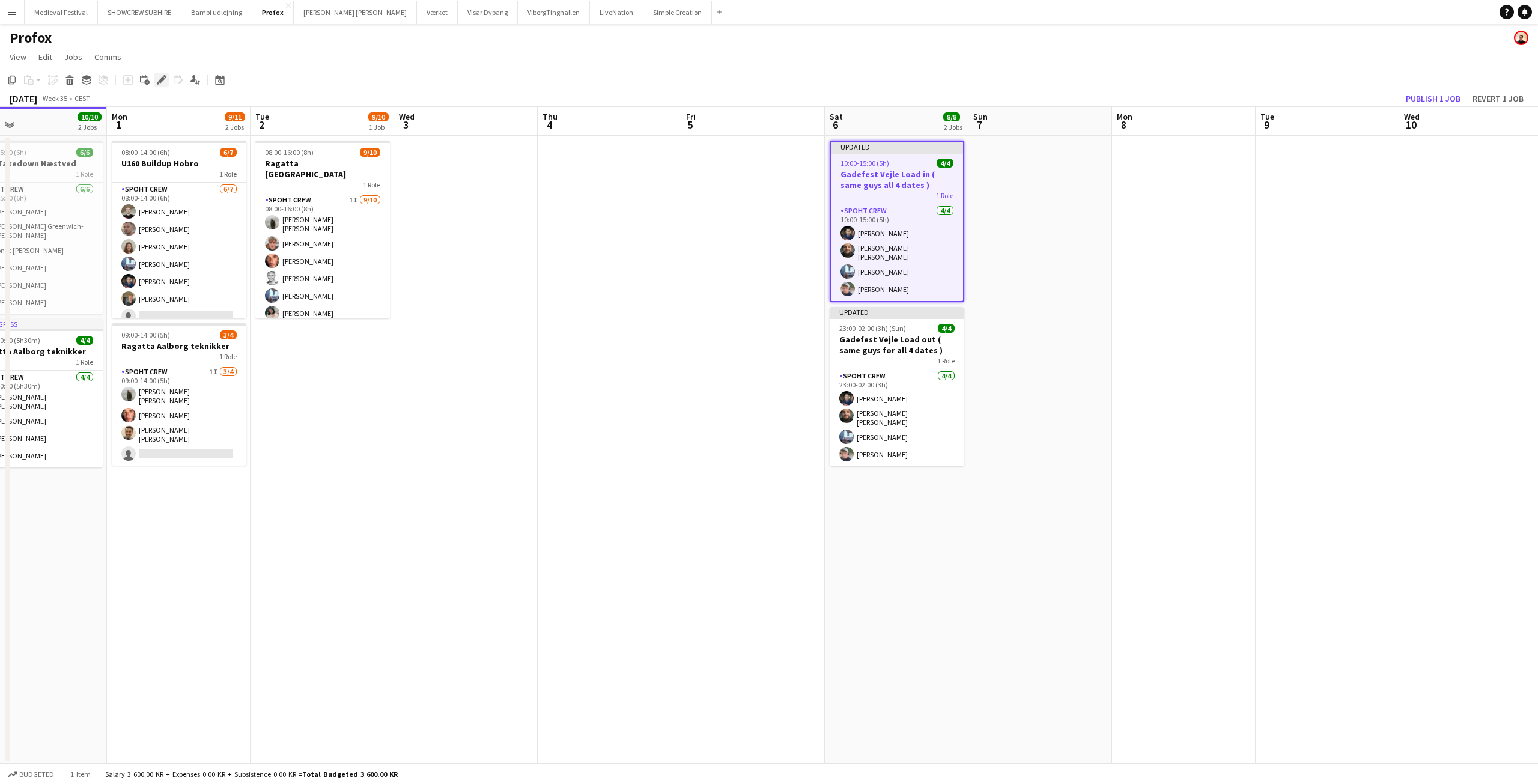
click at [161, 78] on icon at bounding box center [161, 80] width 7 height 7
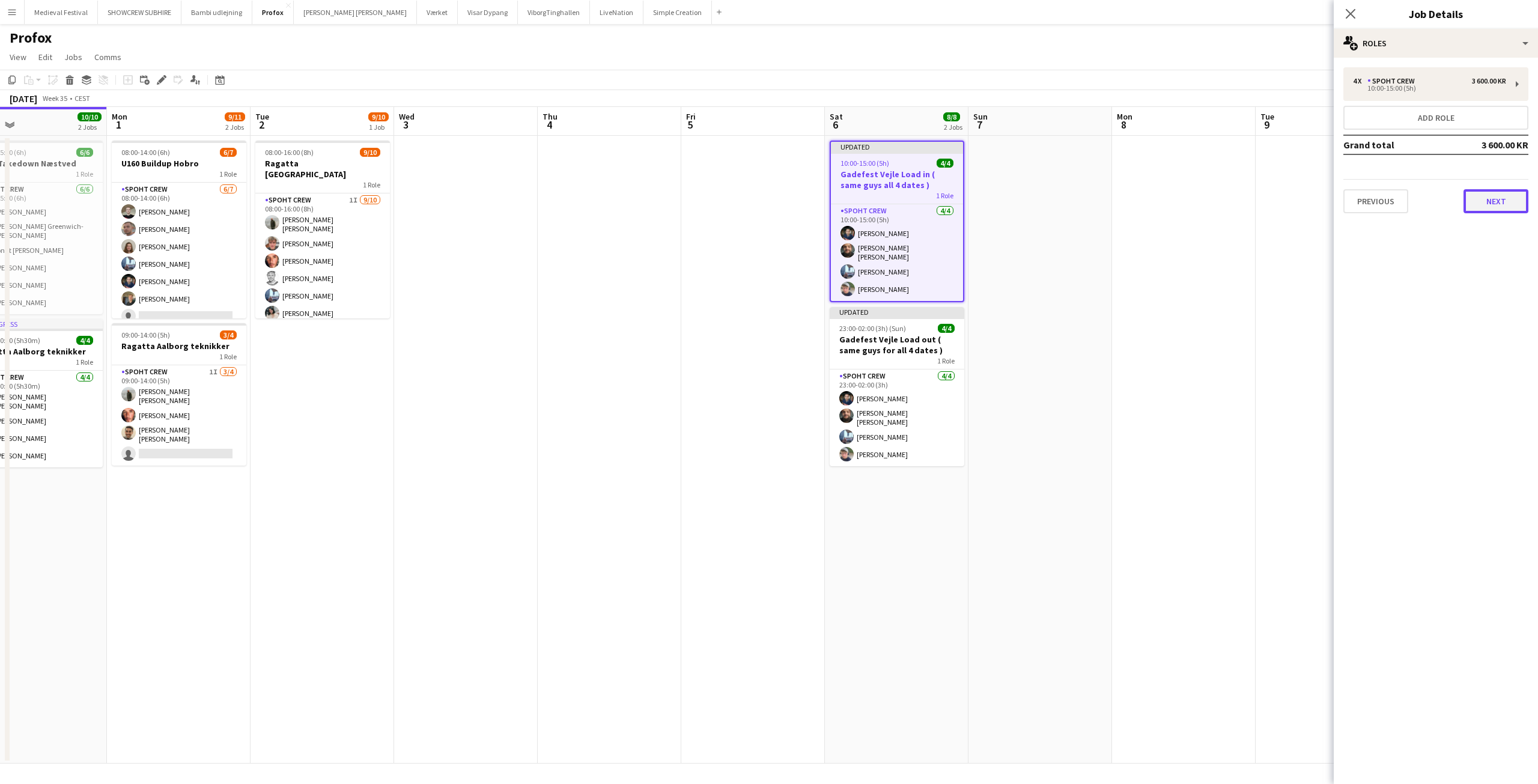
click at [1516, 204] on button "Next" at bounding box center [1496, 201] width 65 height 24
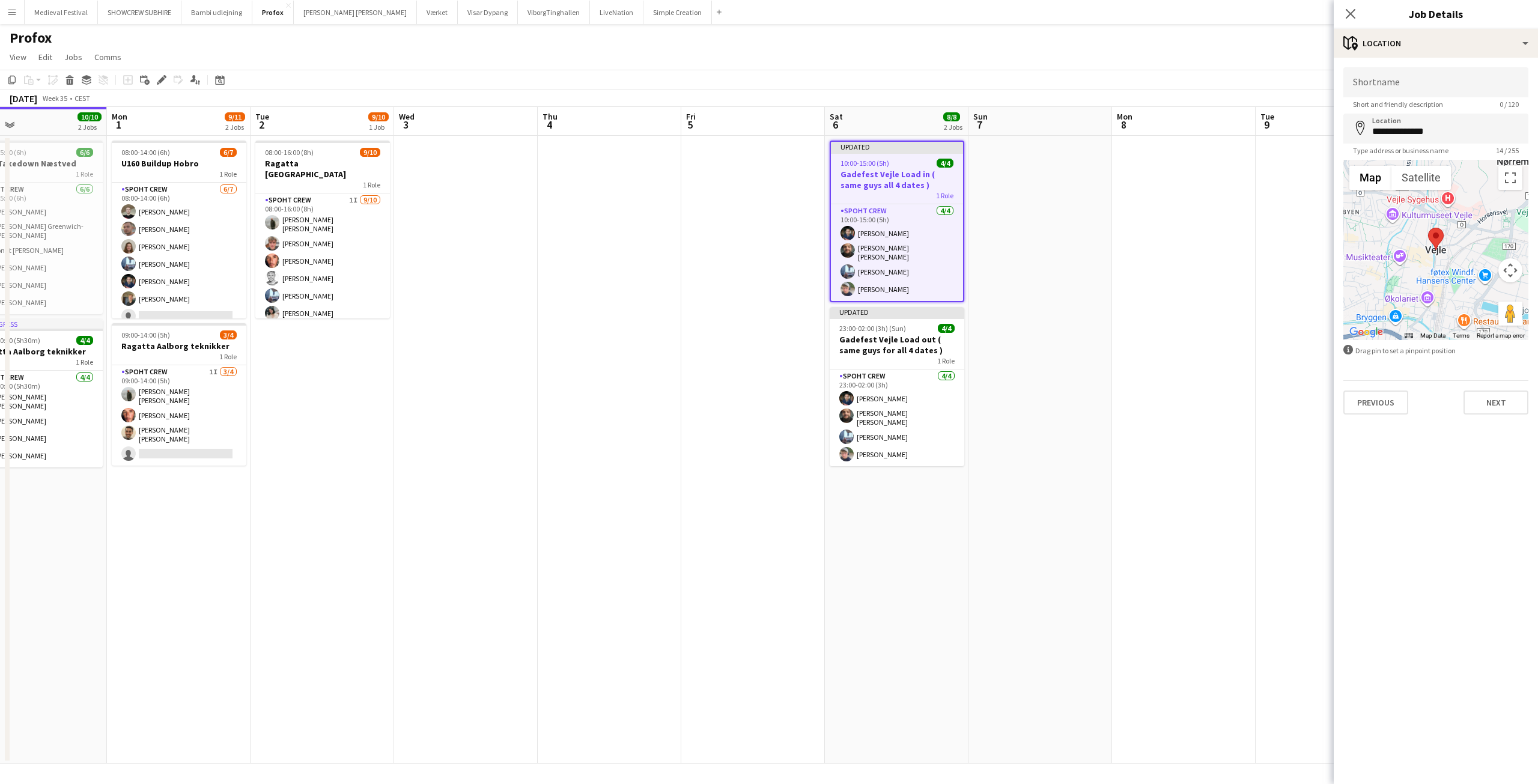
click at [1189, 308] on app-date-cell at bounding box center [1184, 449] width 144 height 628
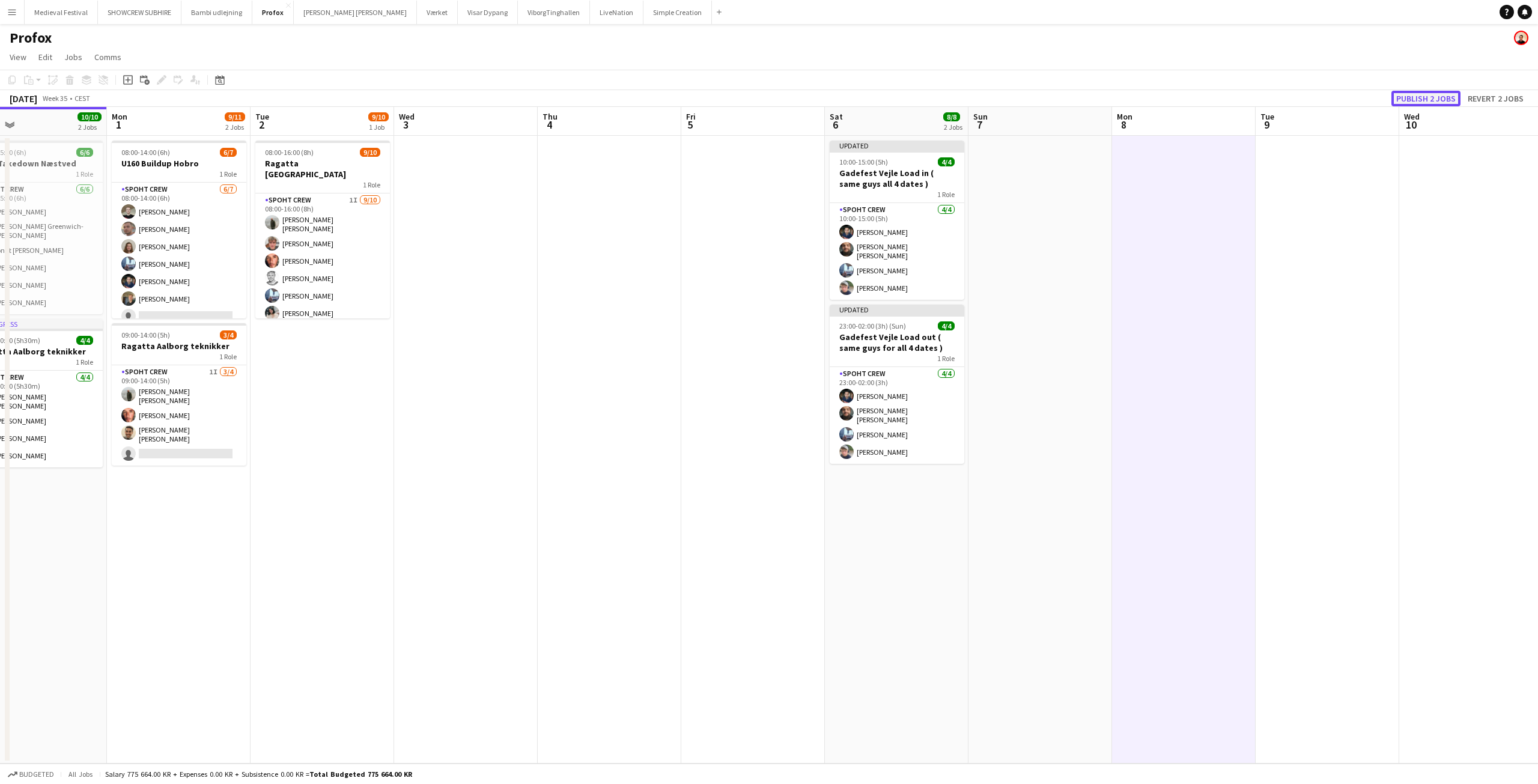
click at [1410, 99] on button "Publish 2 jobs" at bounding box center [1426, 99] width 69 height 16
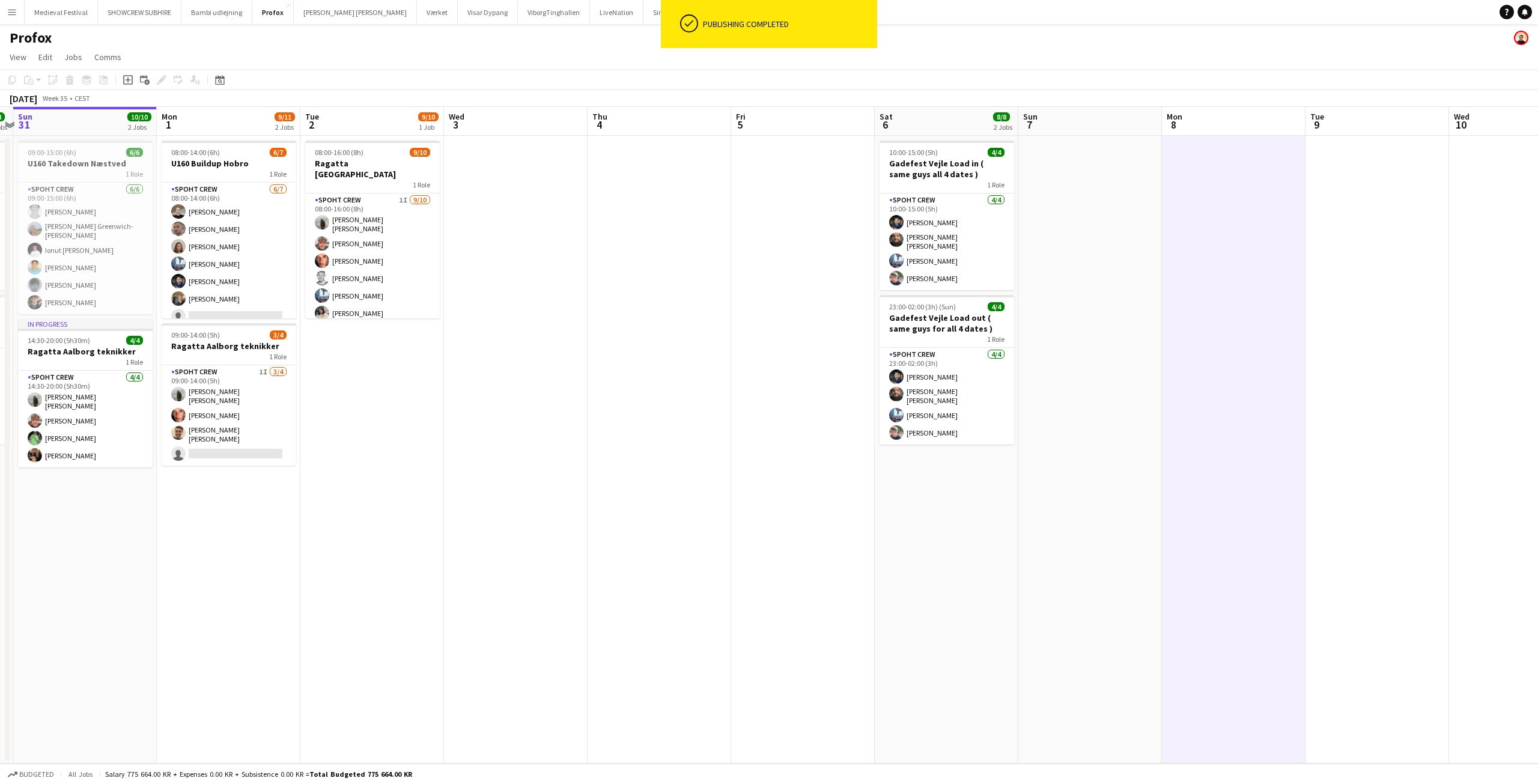
drag, startPoint x: 480, startPoint y: 456, endPoint x: 877, endPoint y: 465, distance: 397.1
click at [874, 465] on app-calendar-viewport "Fri 29 Sat 30 8/8 2 Jobs Sun 31 10/10 2 Jobs Mon 1 9/11 2 Jobs Tue 2 9/10 1 Job…" at bounding box center [769, 435] width 1538 height 657
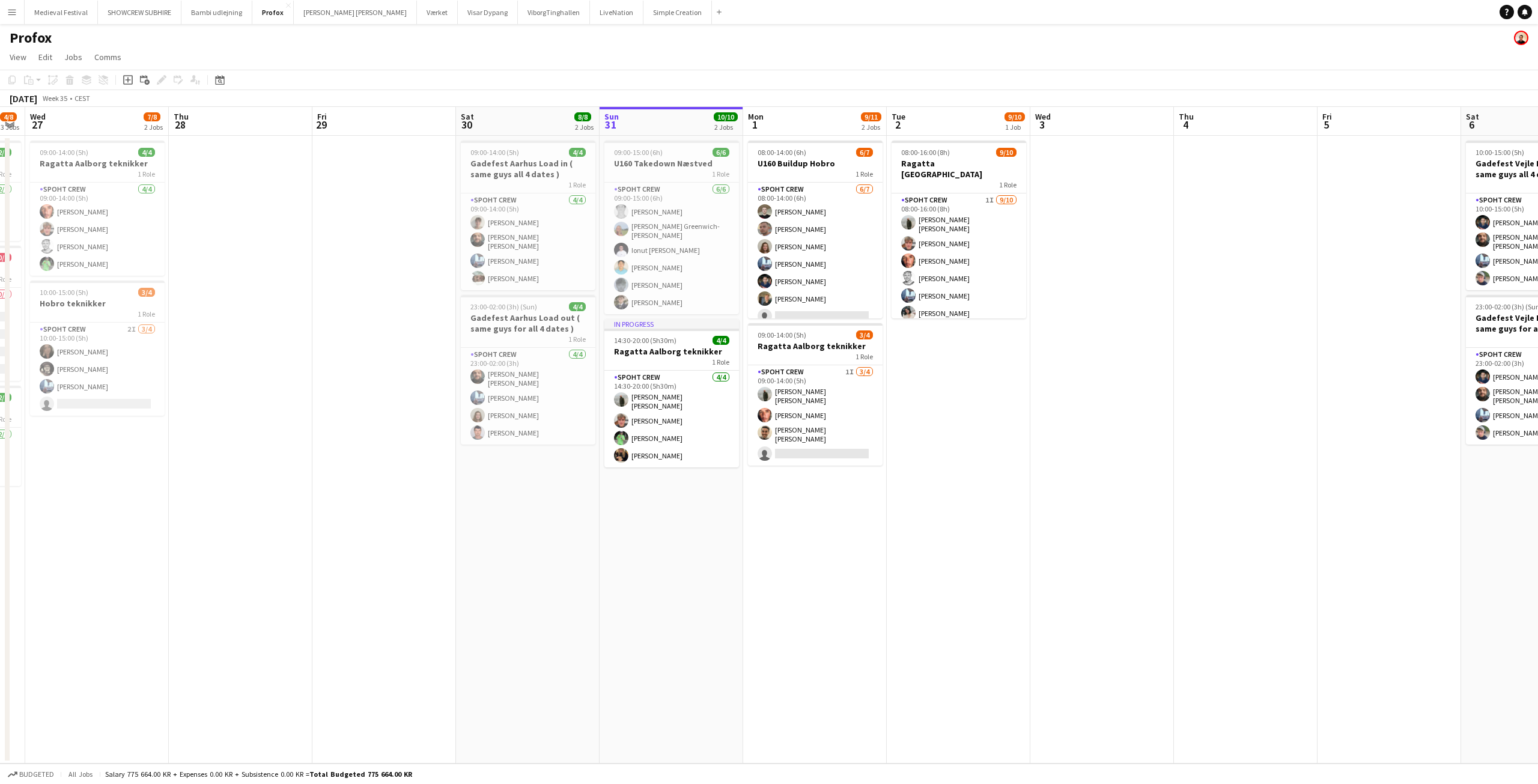
scroll to position [0, 302]
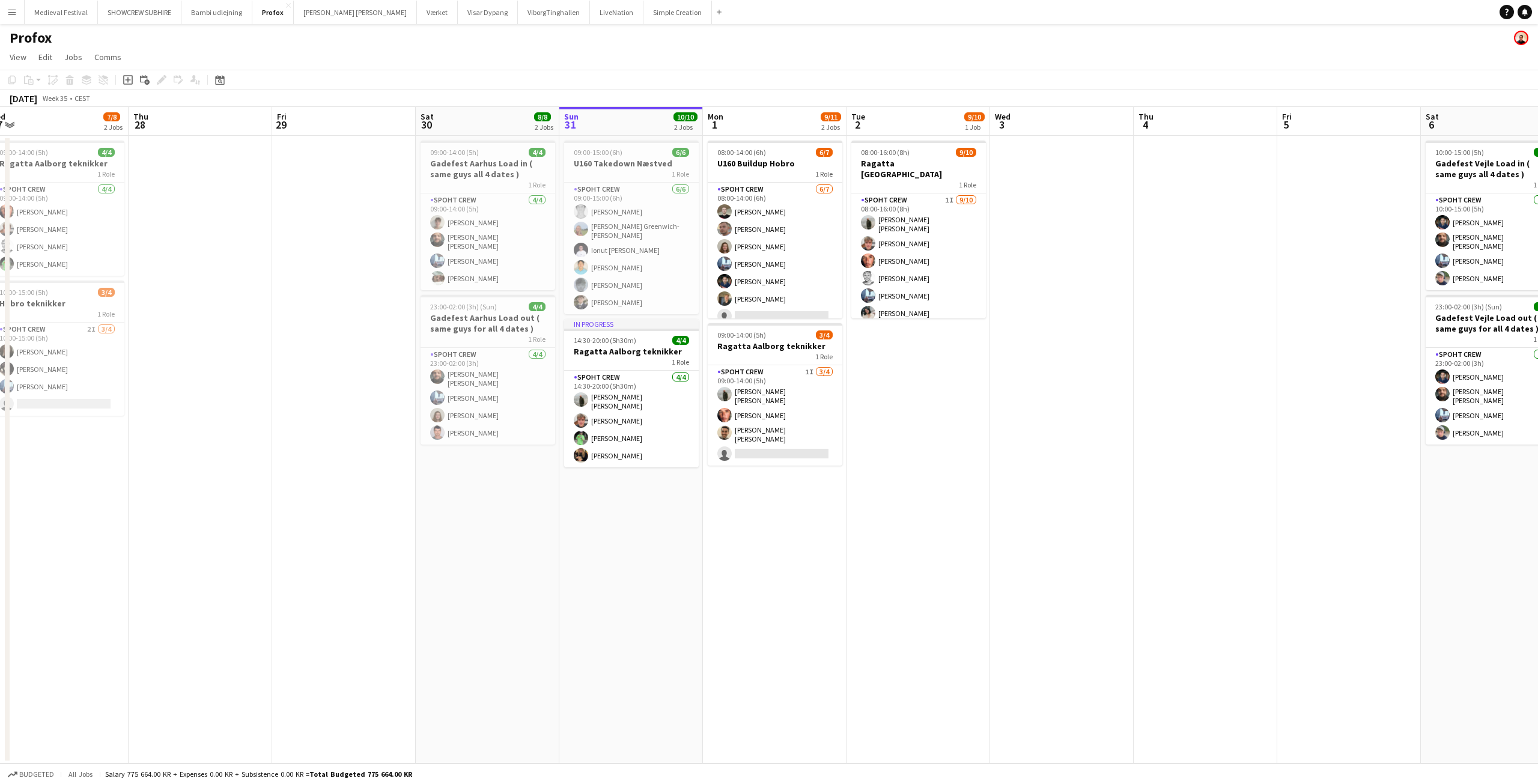
drag, startPoint x: 826, startPoint y: 470, endPoint x: 1028, endPoint y: 498, distance: 203.9
click at [1028, 498] on app-calendar-viewport "Mon 25 10/10 1 Job Tue 26 4/8 3 Jobs Wed 27 7/8 2 Jobs Thu 28 Fri 29 Sat 30 8/8…" at bounding box center [769, 435] width 1538 height 657
click at [940, 256] on app-card-role "Spoht Crew 1I 9/10 08:00-16:00 (8h) Negru Liviu Mihai Lukas Wiemert Amador Boho…" at bounding box center [919, 297] width 135 height 208
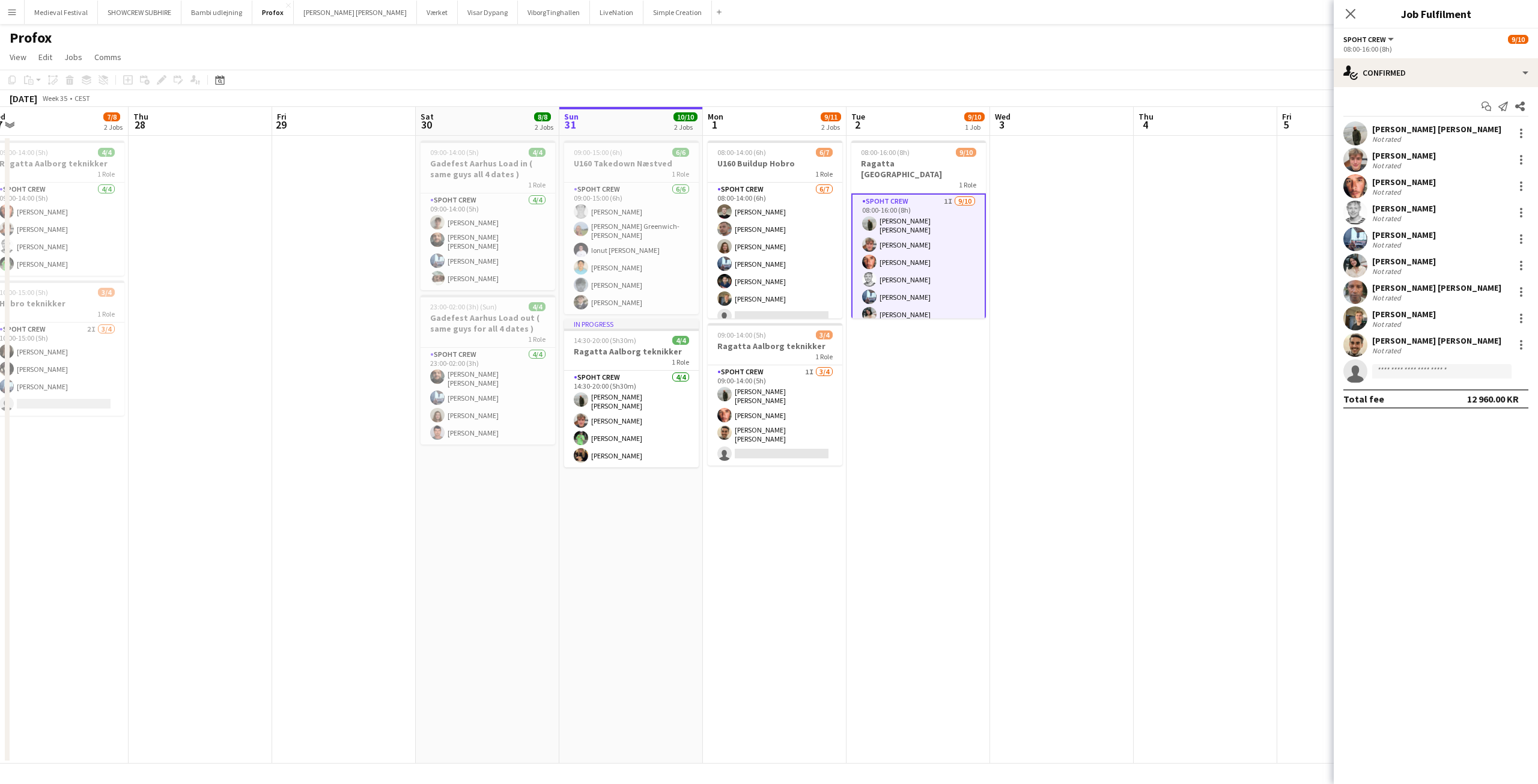
click at [1420, 90] on div "Start chat Send notification Share Negru Liviu Mihai Not rated Lukas Wiemert No…" at bounding box center [1435, 252] width 205 height 331
click at [1428, 79] on div "single-neutral-actions-check-2 Confirmed" at bounding box center [1435, 73] width 205 height 29
click at [1457, 196] on div "single-neutral-actions-information Applicants" at bounding box center [1475, 195] width 119 height 24
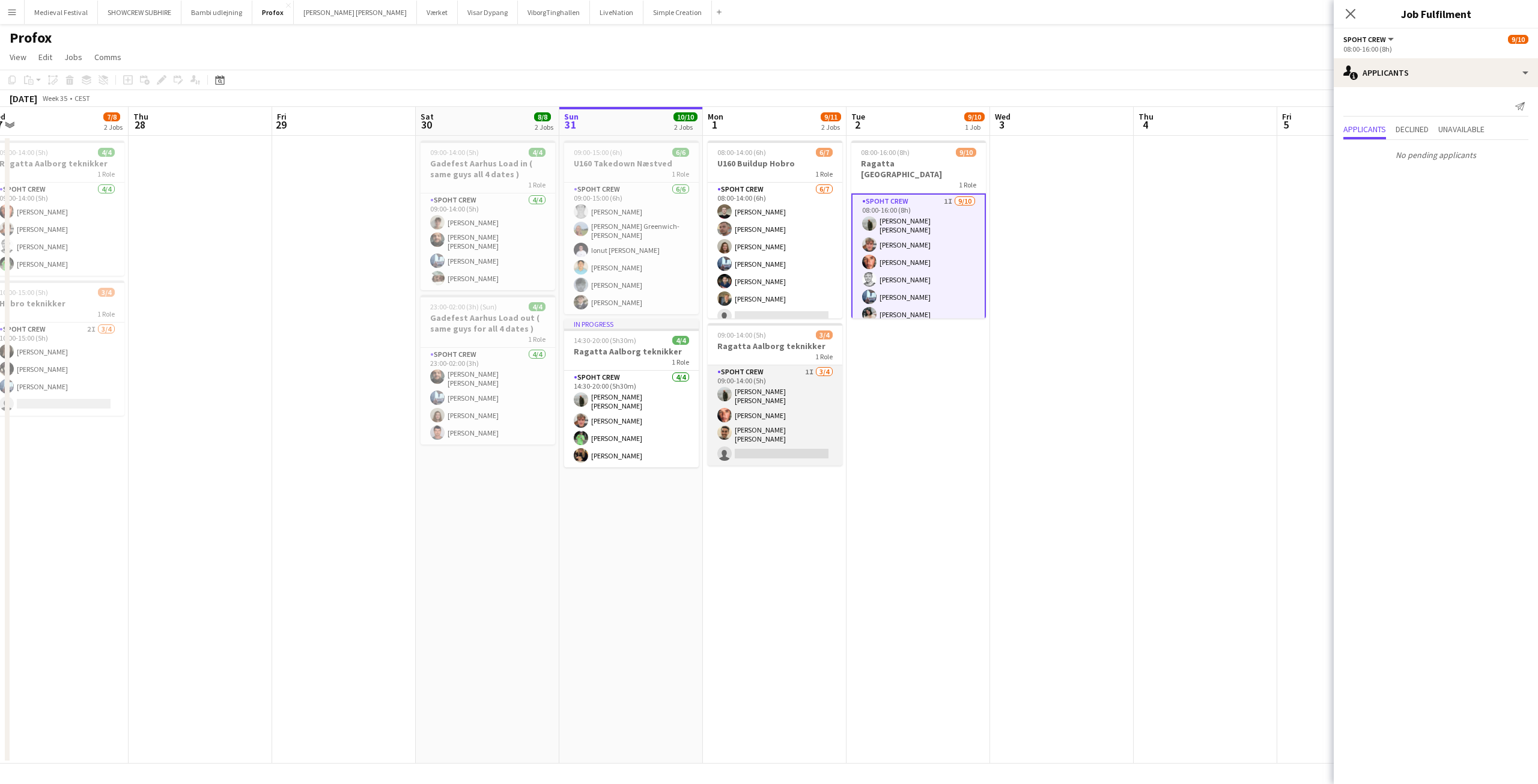
click at [812, 422] on app-card-role "Spoht Crew 1I 3/4 09:00-14:00 (5h) Negru Liviu Mihai Amador Bohorquez Luis albe…" at bounding box center [775, 416] width 135 height 101
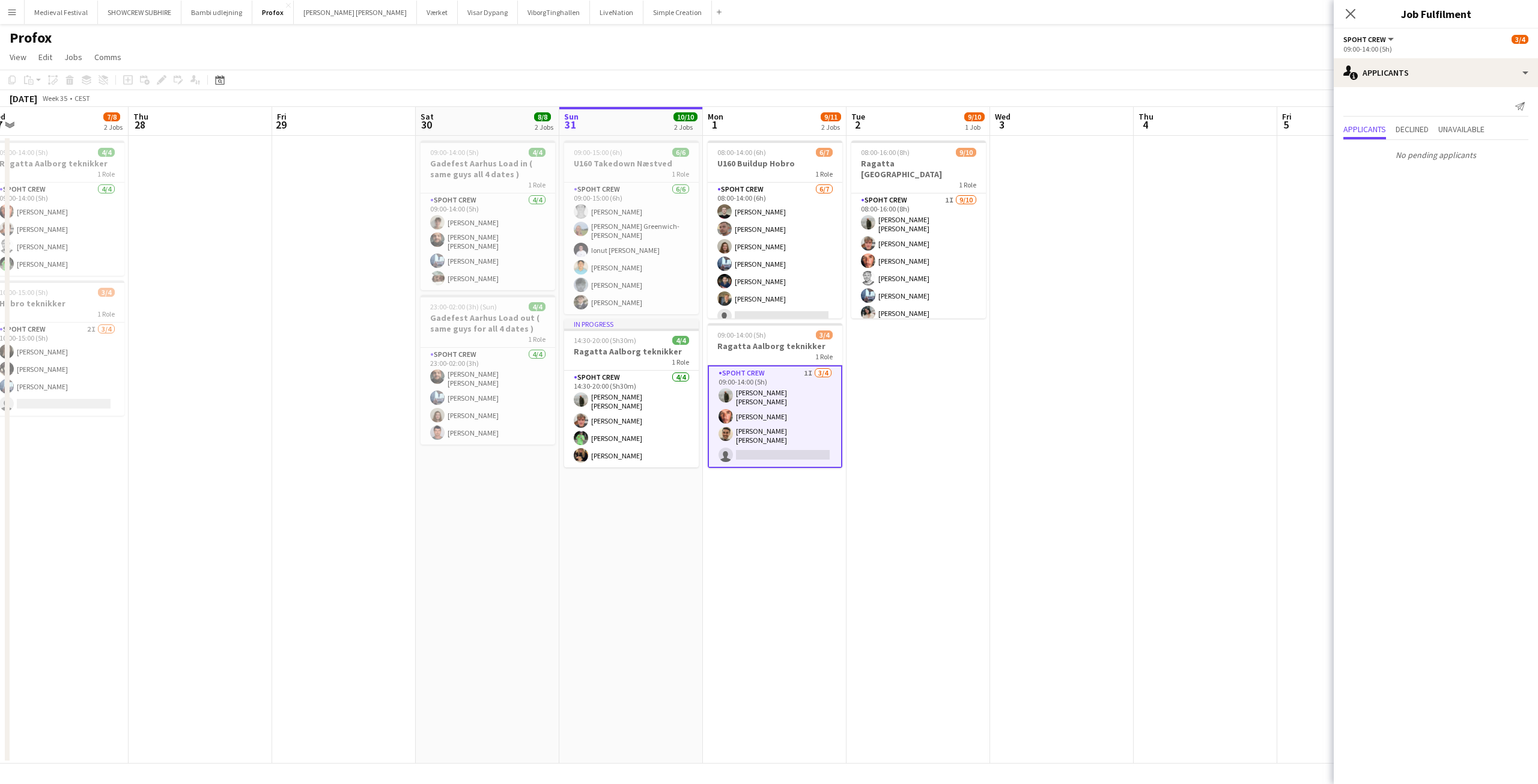
click at [880, 471] on app-date-cell "08:00-16:00 (8h) 9/10 Ragatta Aalborg 1 Role Spoht Crew 1I 9/10 08:00-16:00 (8h…" at bounding box center [918, 449] width 144 height 628
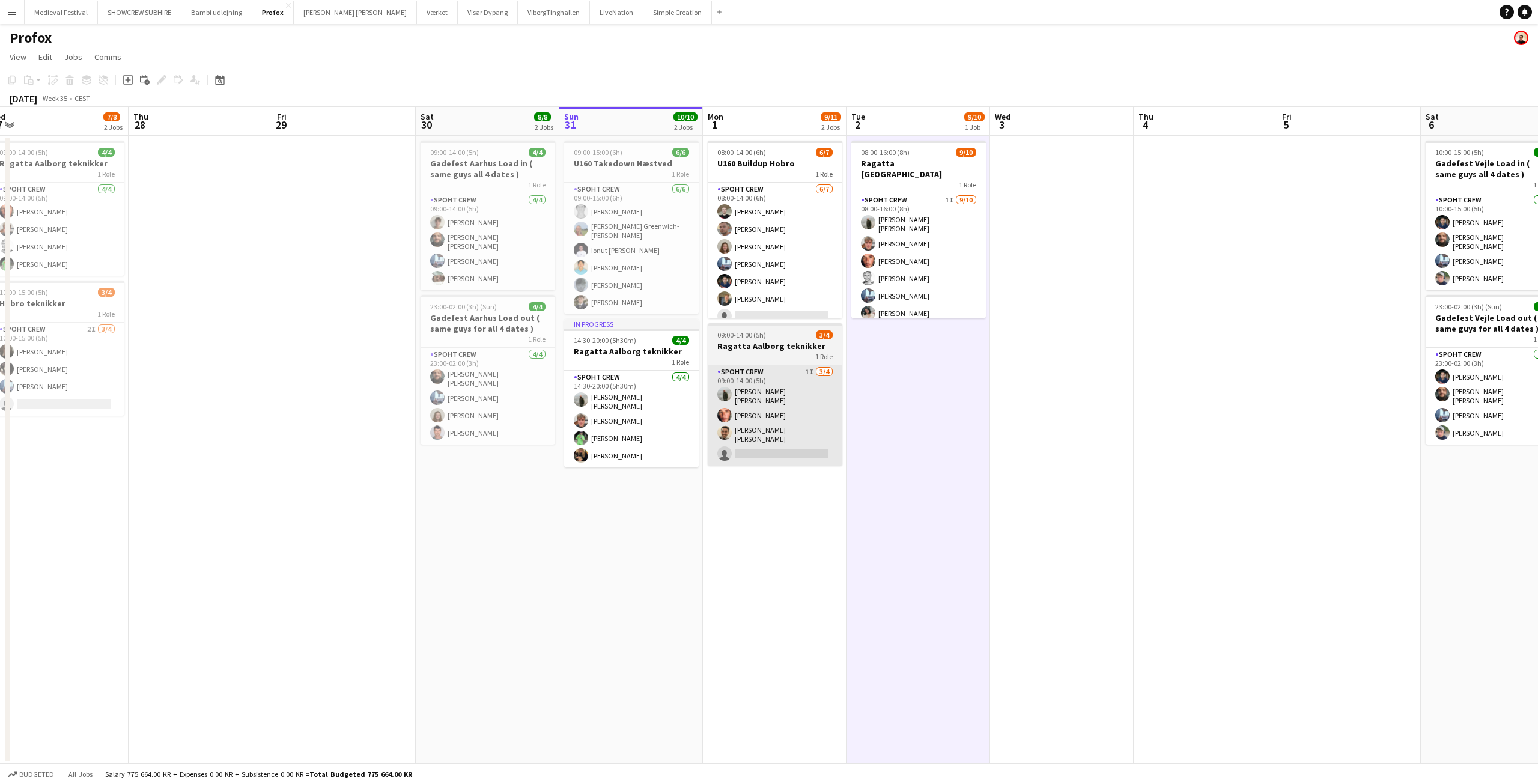
click at [750, 436] on app-card-role "Spoht Crew 1I 3/4 09:00-14:00 (5h) Negru Liviu Mihai Amador Bohorquez Luis albe…" at bounding box center [775, 416] width 135 height 101
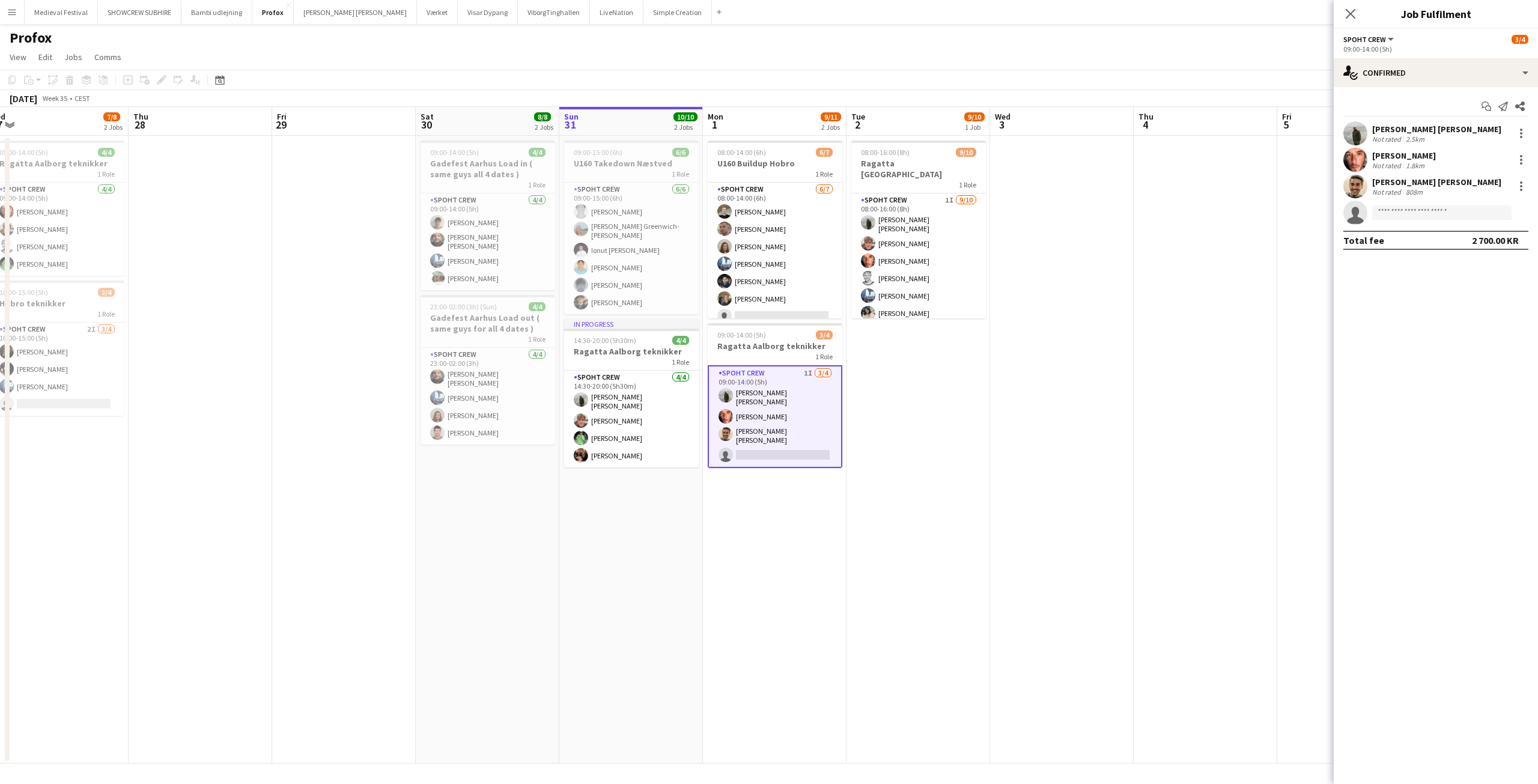
click at [1356, 183] on app-user-avatar at bounding box center [1355, 186] width 24 height 24
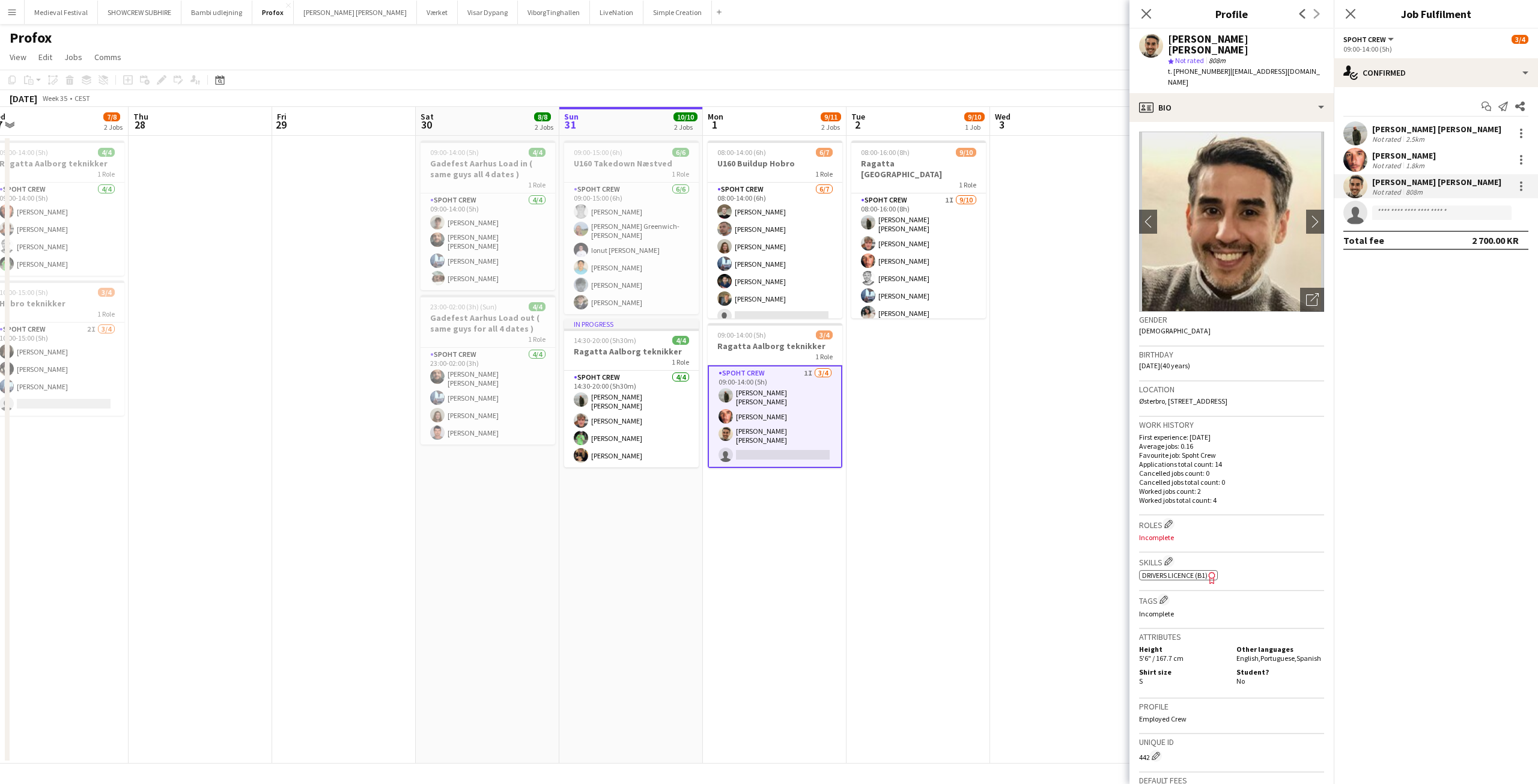
click at [1087, 401] on app-date-cell at bounding box center [1062, 449] width 144 height 628
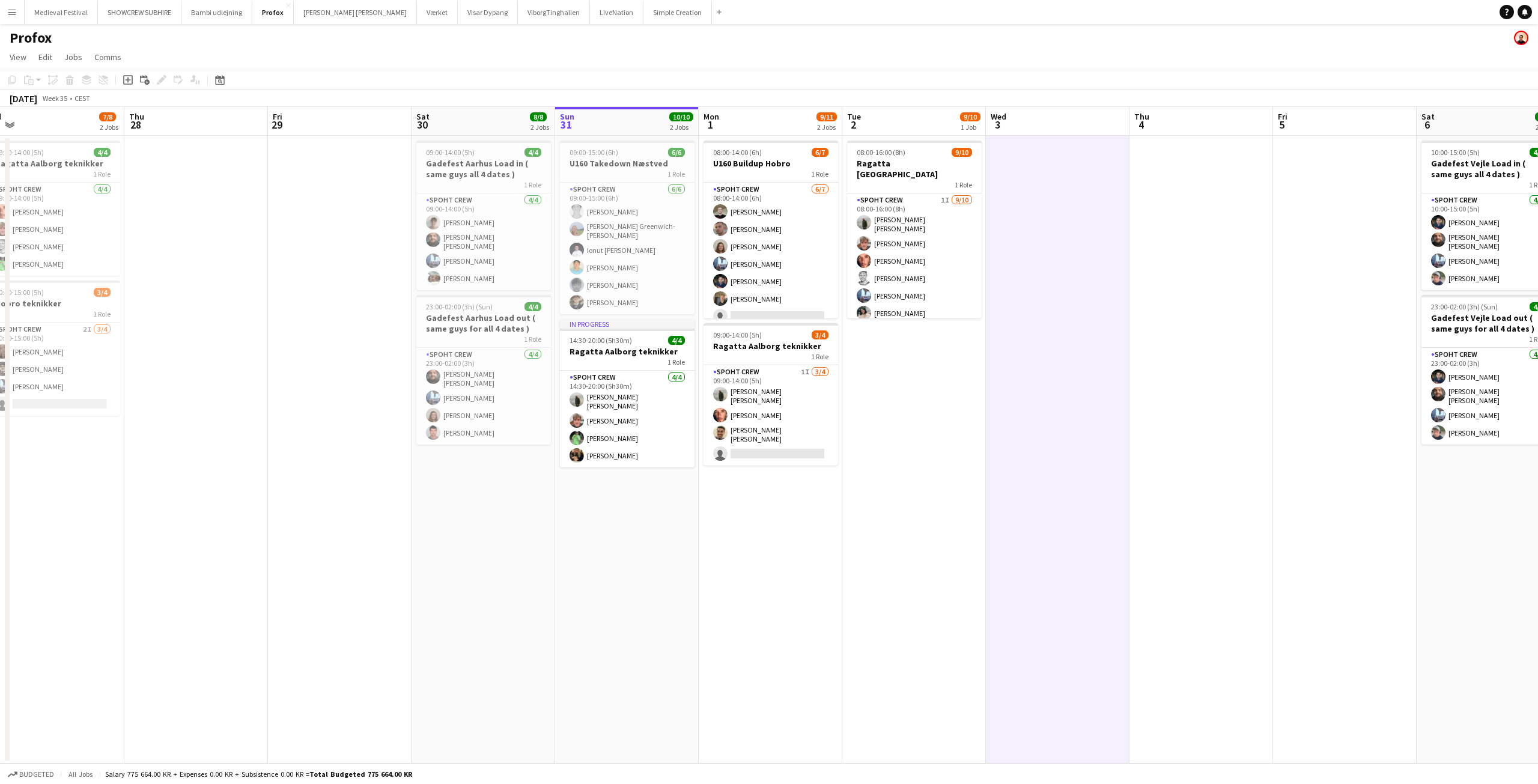
scroll to position [0, 308]
drag, startPoint x: 1260, startPoint y: 354, endPoint x: 1254, endPoint y: 359, distance: 7.8
click at [1254, 359] on app-calendar-viewport "Mon 25 10/10 1 Job Tue 26 4/8 3 Jobs Wed 27 7/8 2 Jobs Thu 28 Fri 29 Sat 30 8/8…" at bounding box center [769, 435] width 1538 height 657
click at [786, 407] on app-card-role "Spoht Crew 1I 3/4 09:00-14:00 (5h) Negru Liviu Mihai Amador Bohorquez Luis albe…" at bounding box center [769, 416] width 135 height 101
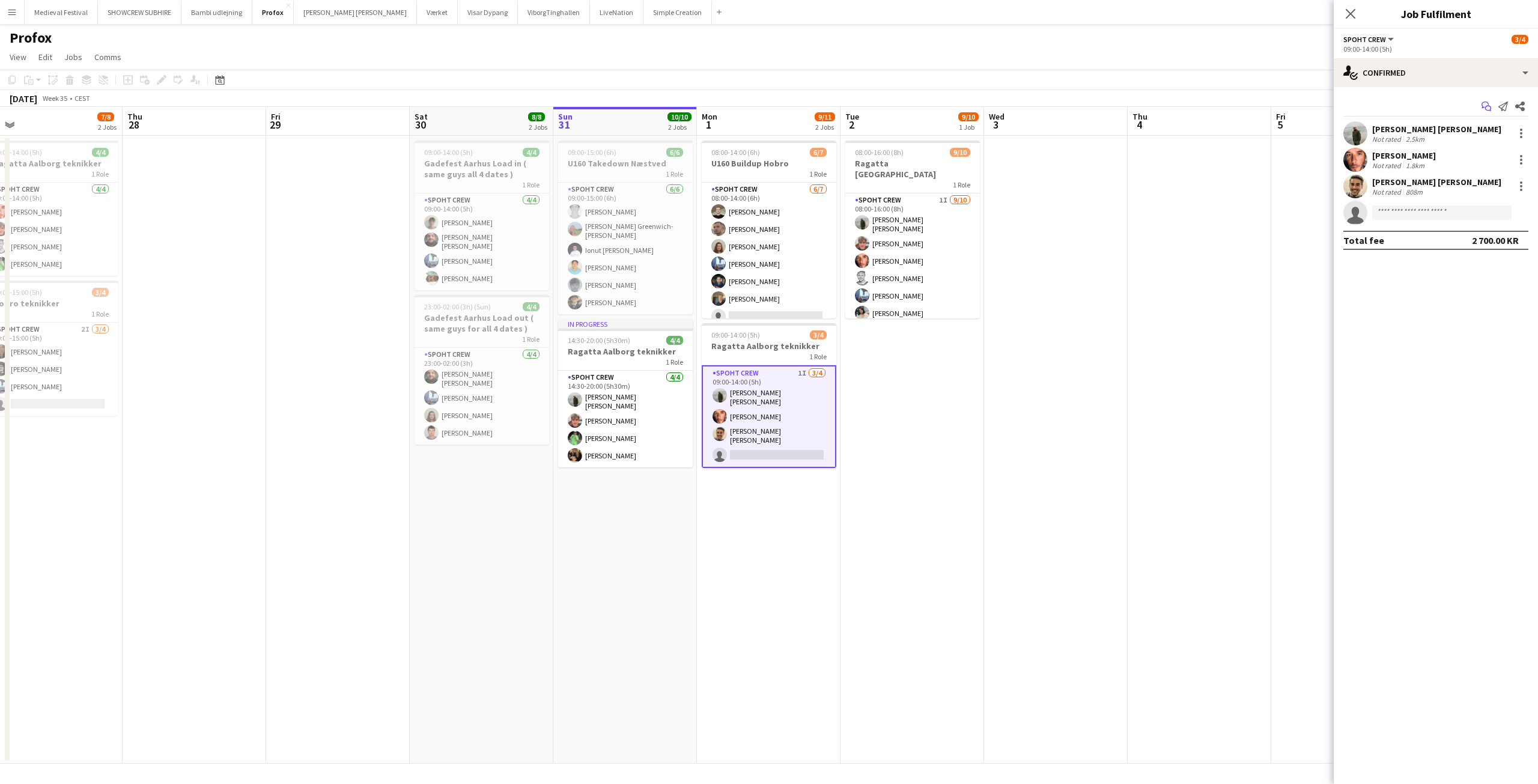
click at [1483, 108] on icon "Start chat" at bounding box center [1486, 106] width 10 height 10
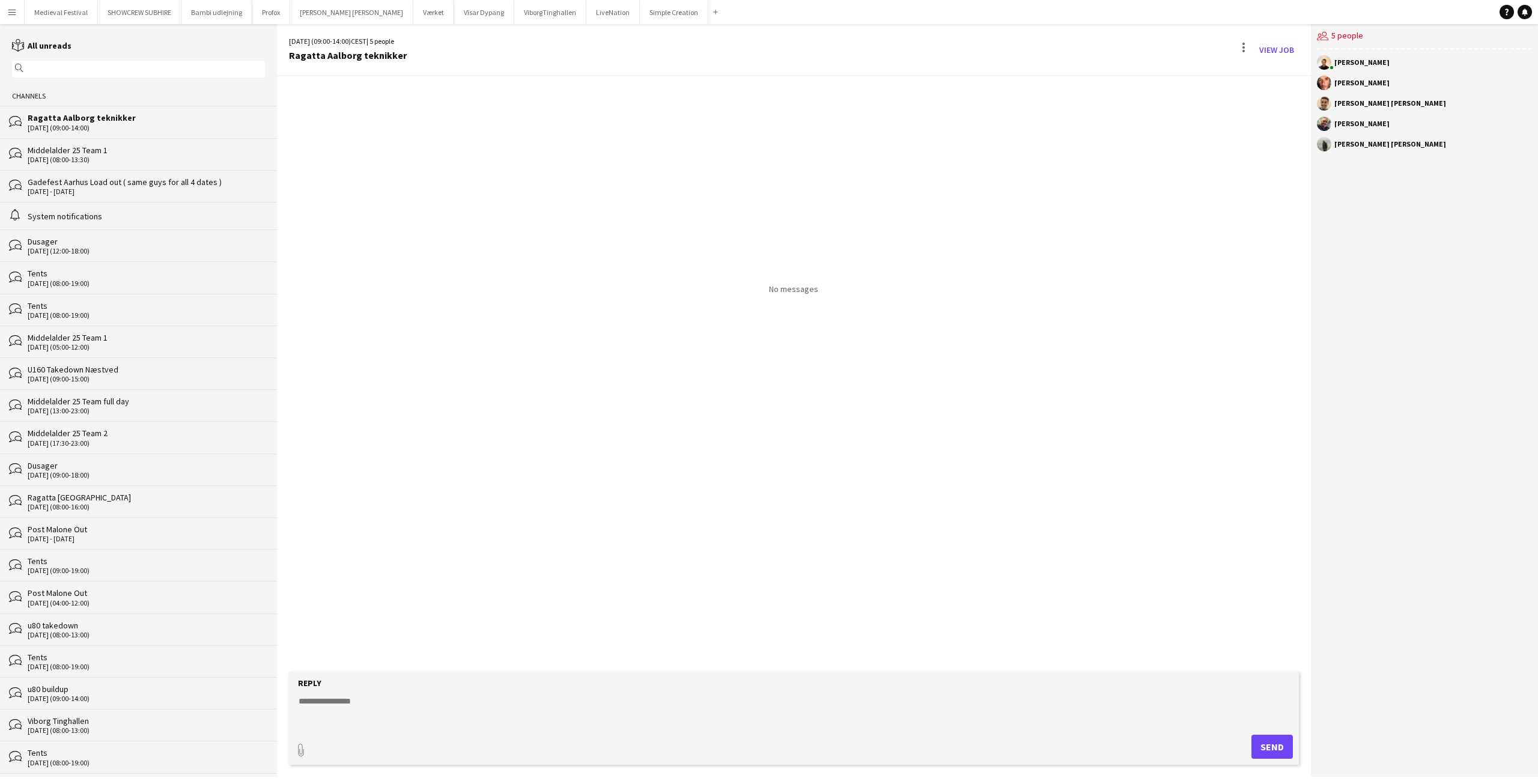
click at [389, 710] on textarea at bounding box center [796, 711] width 998 height 31
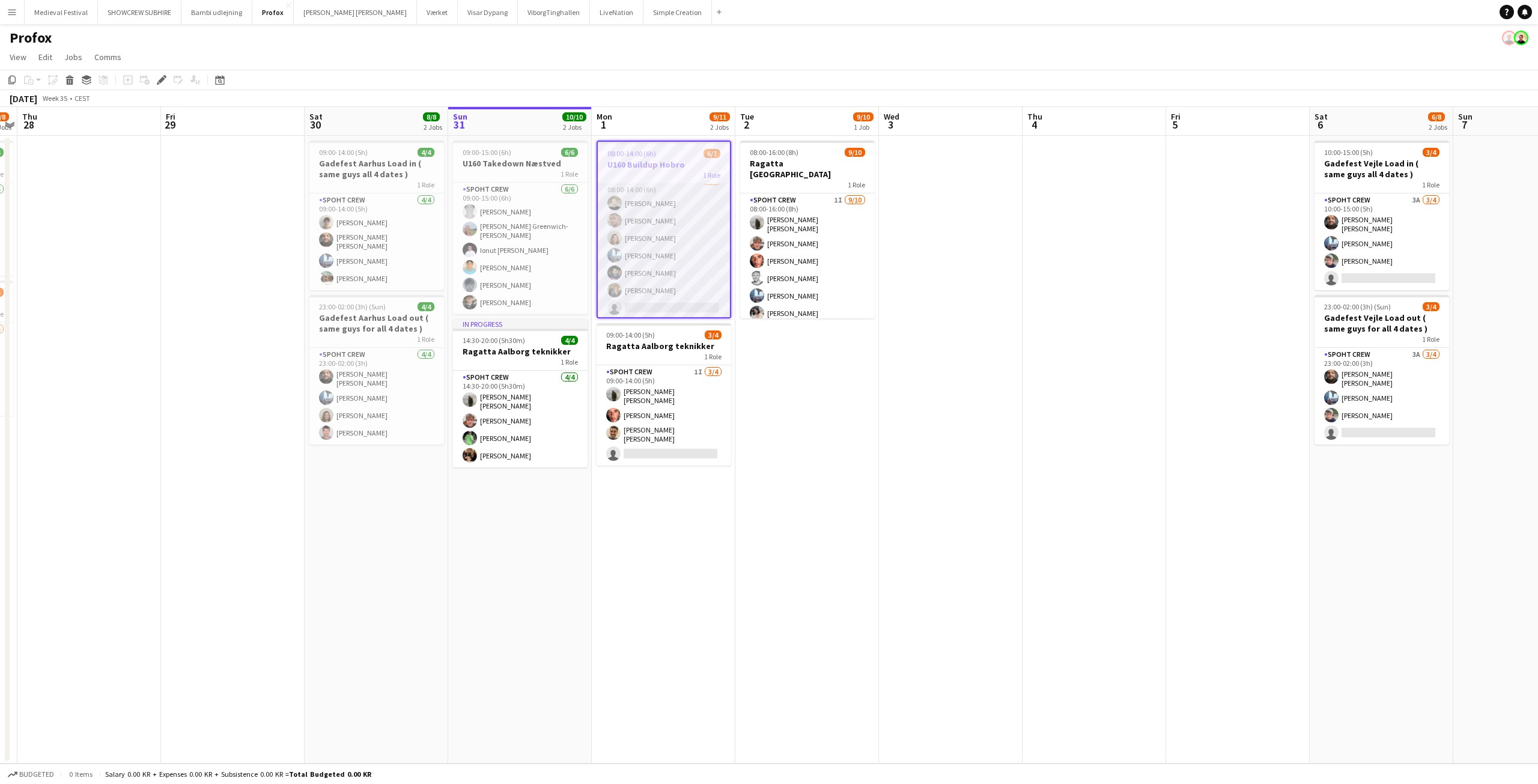
scroll to position [12, 0]
click at [682, 255] on app-card-role "Spoht Crew 6/7 08:00-14:00 (6h) Nicolai Schmidt Tomas Ambarcumianas Annija Uzul…" at bounding box center [664, 244] width 132 height 145
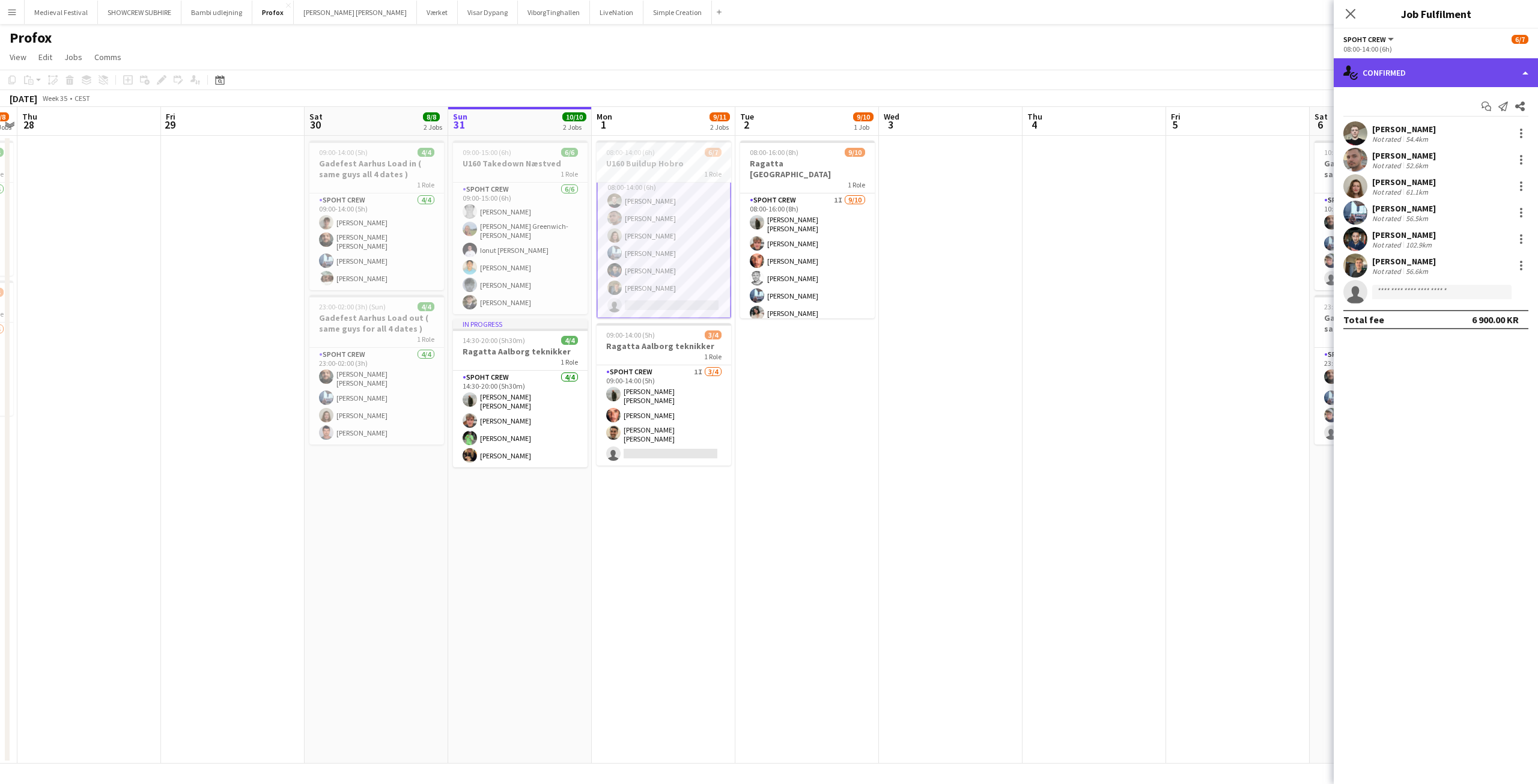
click at [1428, 70] on div "single-neutral-actions-check-2 Confirmed" at bounding box center [1435, 73] width 205 height 29
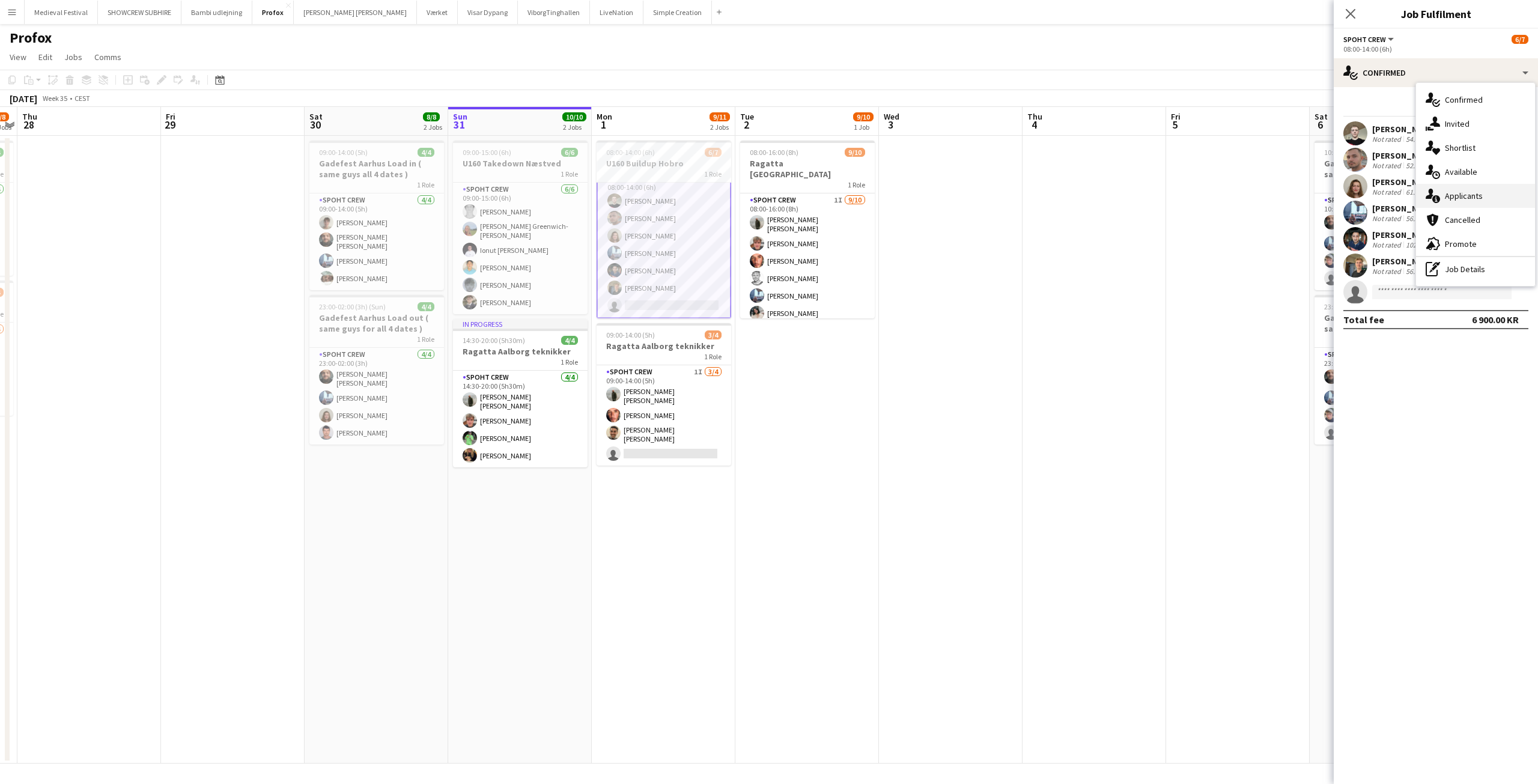
click at [1443, 195] on div "single-neutral-actions-information Applicants" at bounding box center [1475, 195] width 119 height 24
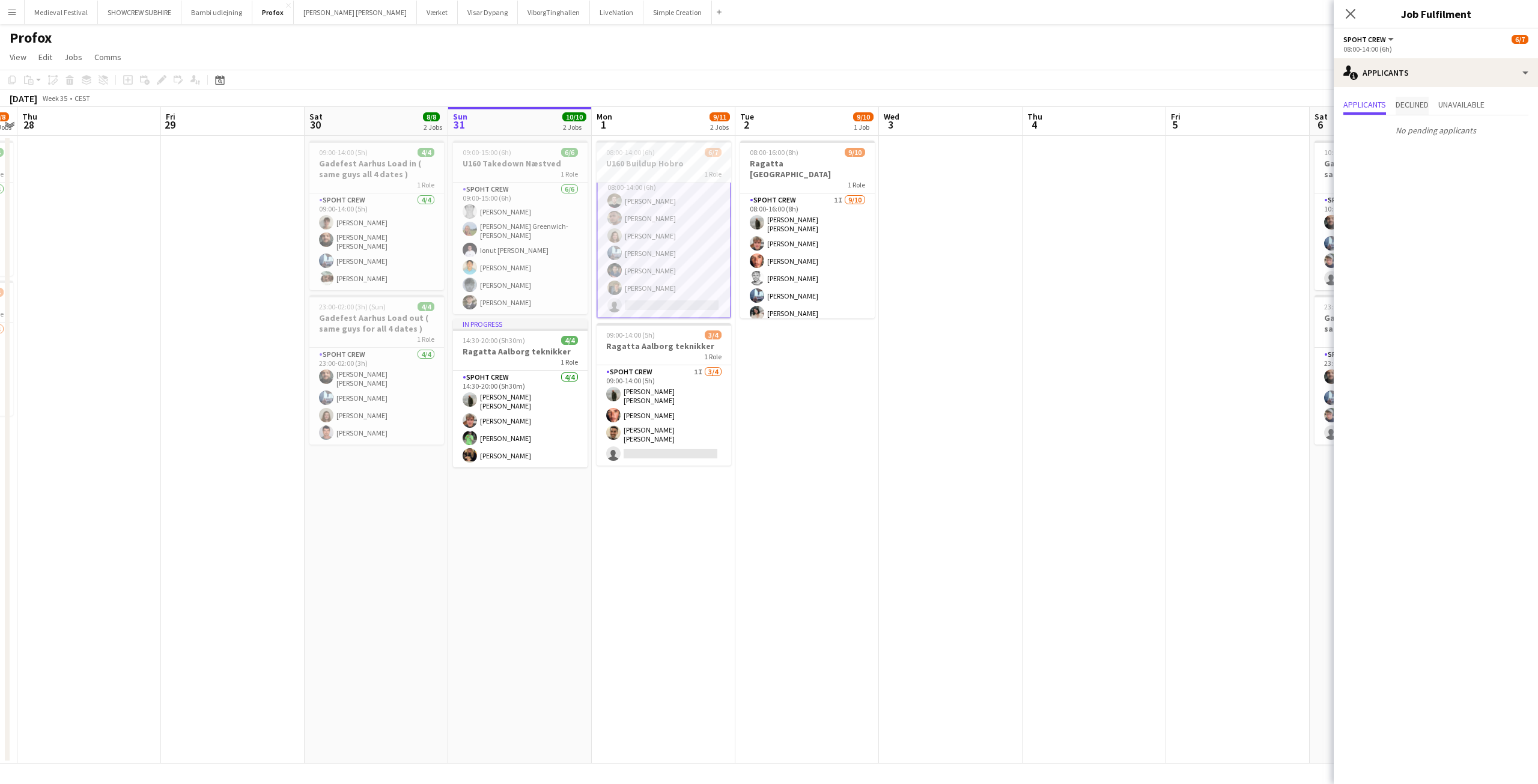
click at [1415, 104] on span "Declined" at bounding box center [1412, 105] width 33 height 8
click at [1360, 103] on span "Applicants" at bounding box center [1364, 105] width 42 height 8
click at [1141, 301] on app-date-cell at bounding box center [1094, 449] width 144 height 628
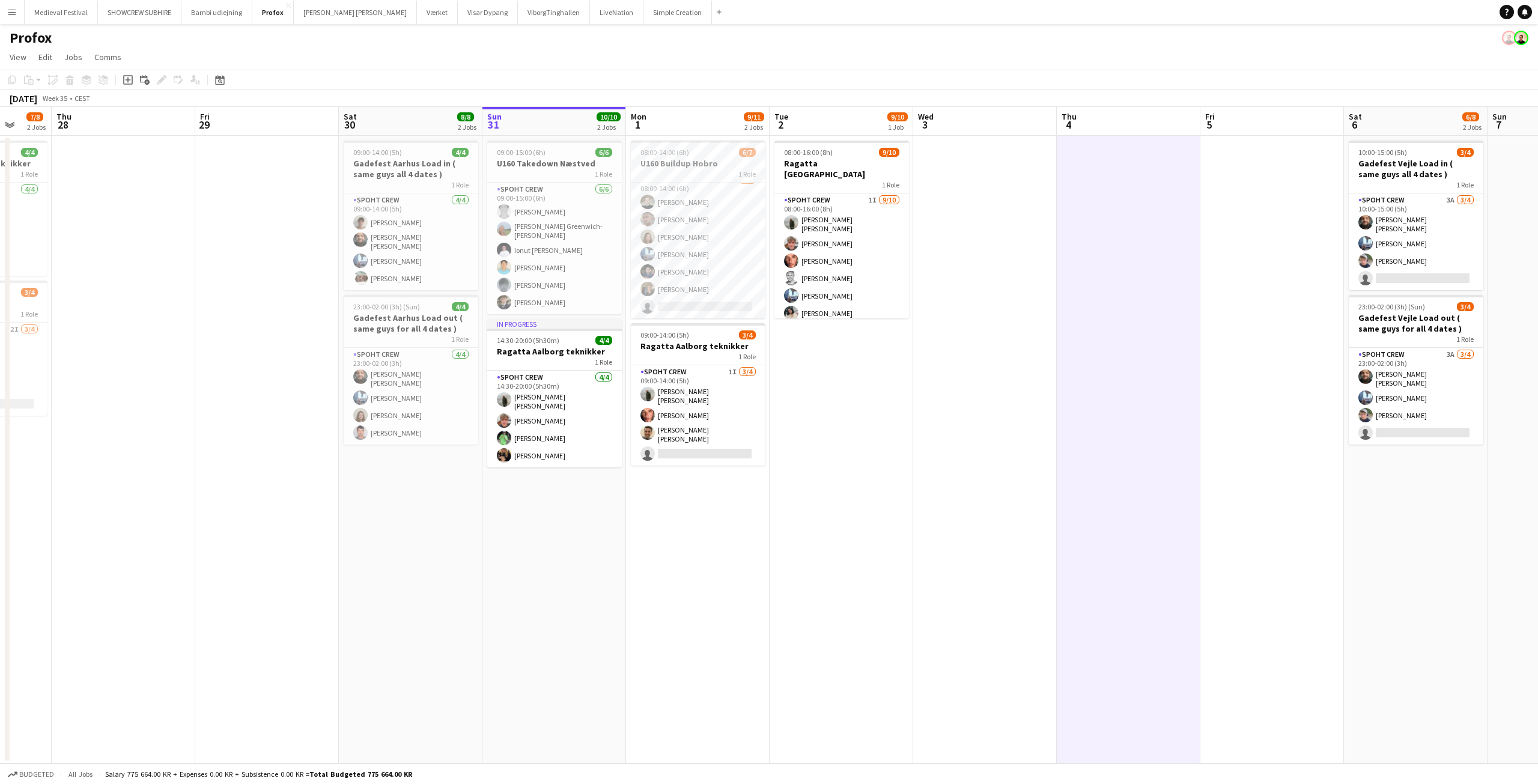
drag, startPoint x: 1279, startPoint y: 257, endPoint x: 1025, endPoint y: 304, distance: 258.3
click at [1025, 304] on app-calendar-viewport "Mon 25 10/10 1 Job Tue 26 4/8 3 Jobs Wed 27 7/8 2 Jobs Thu 28 Fri 29 Sat 30 8/8…" at bounding box center [769, 435] width 1538 height 657
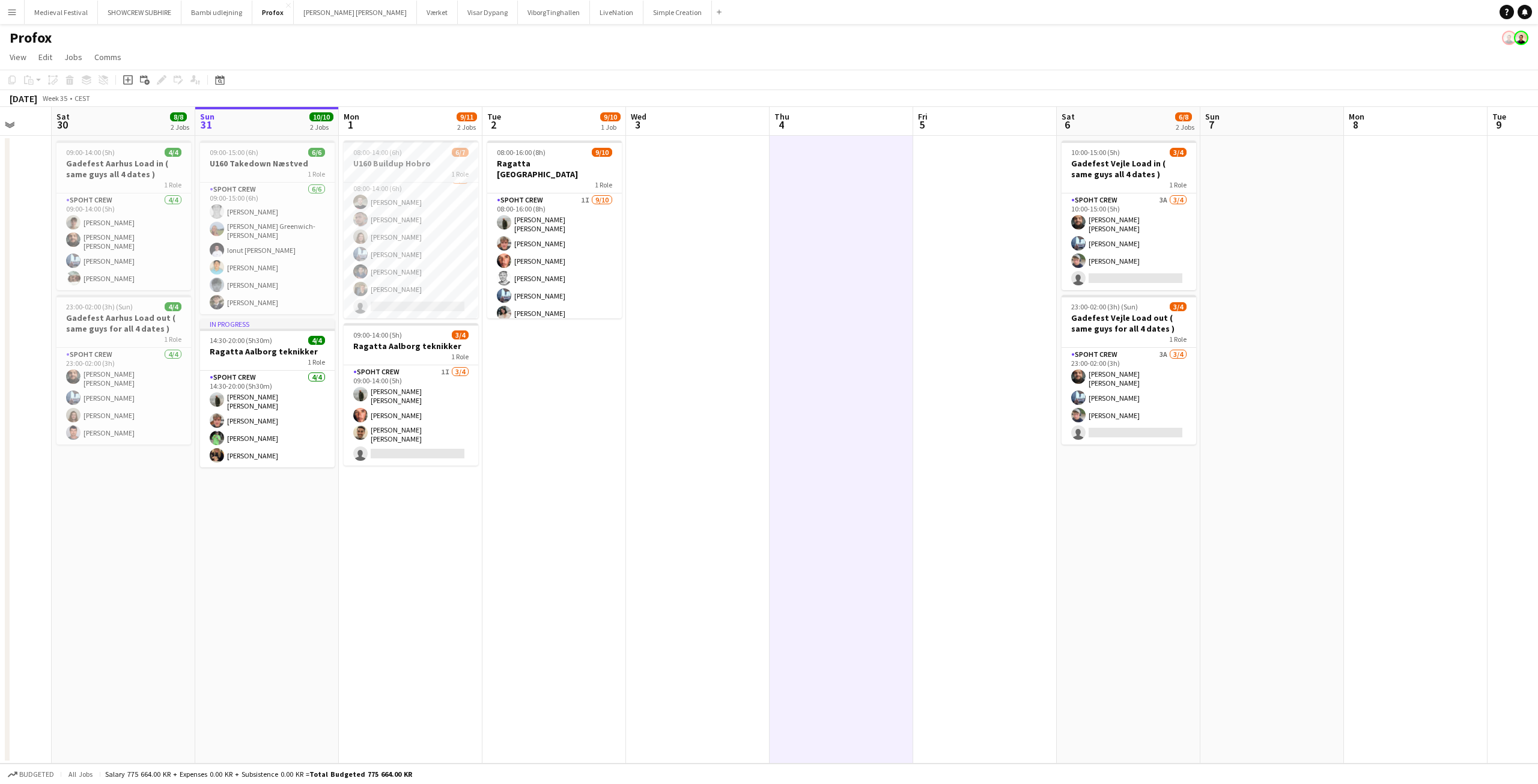
scroll to position [0, 380]
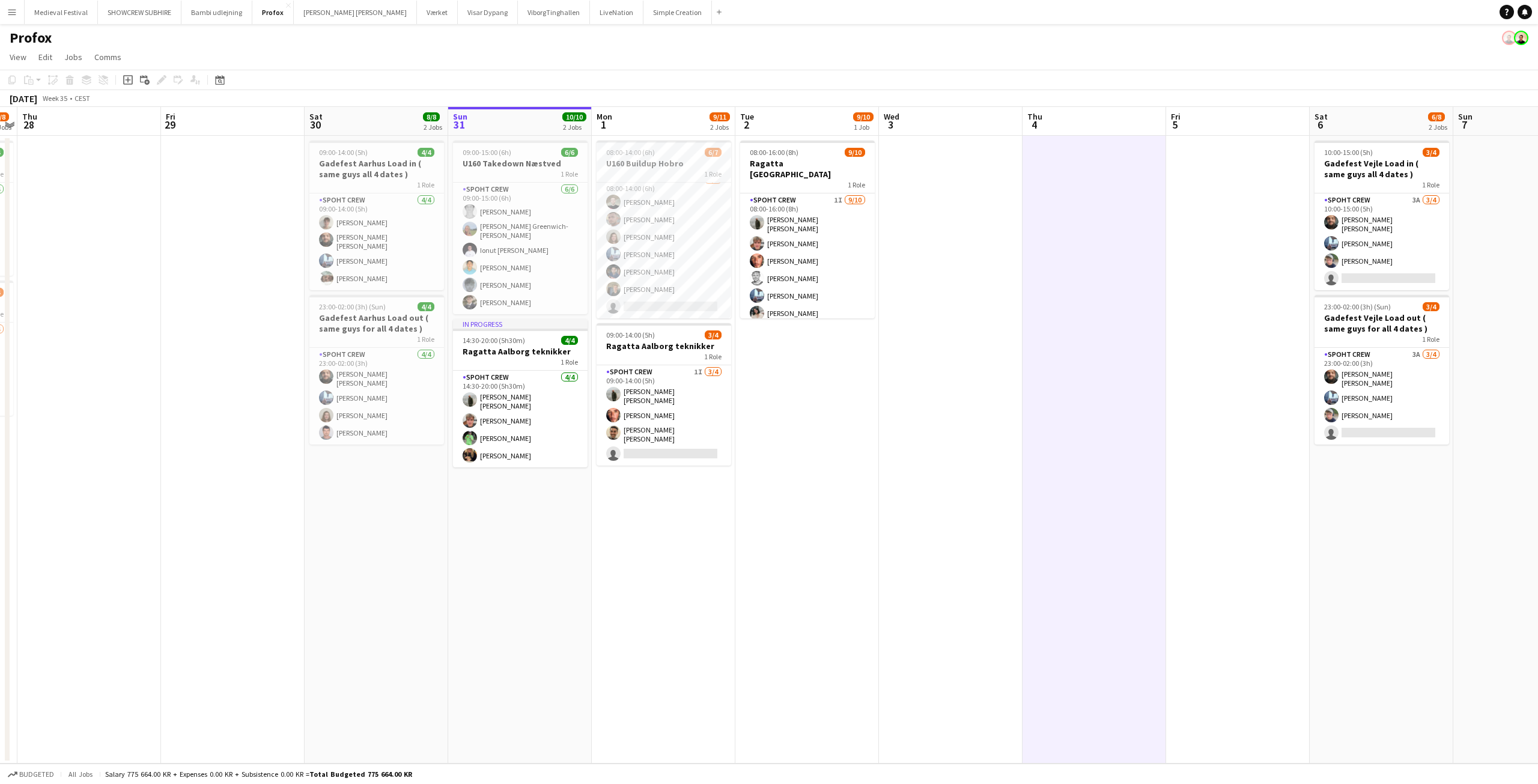
drag, startPoint x: 915, startPoint y: 304, endPoint x: 1242, endPoint y: 312, distance: 327.1
click at [1241, 312] on app-calendar-viewport "Tue 26 4/8 3 Jobs Wed 27 7/8 2 Jobs Thu 28 Fri 29 Sat 30 8/8 2 Jobs Sun 31 10/1…" at bounding box center [769, 435] width 1538 height 657
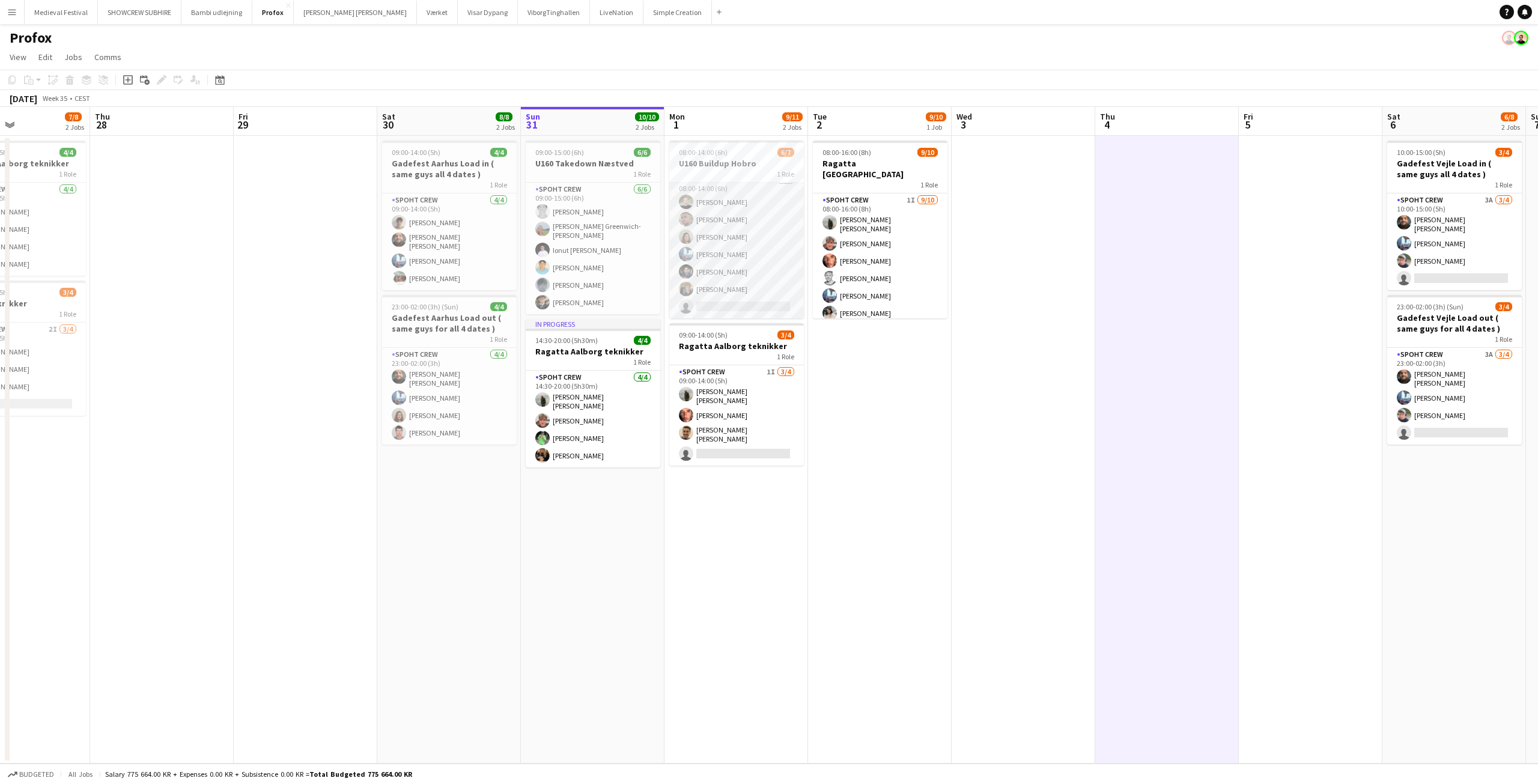
scroll to position [0, 0]
click at [697, 225] on app-card-role "Spoht Crew 6/7 08:00-14:00 (6h) Nicolai Schmidt Tomas Ambarcumianas Annija Uzul…" at bounding box center [736, 255] width 135 height 145
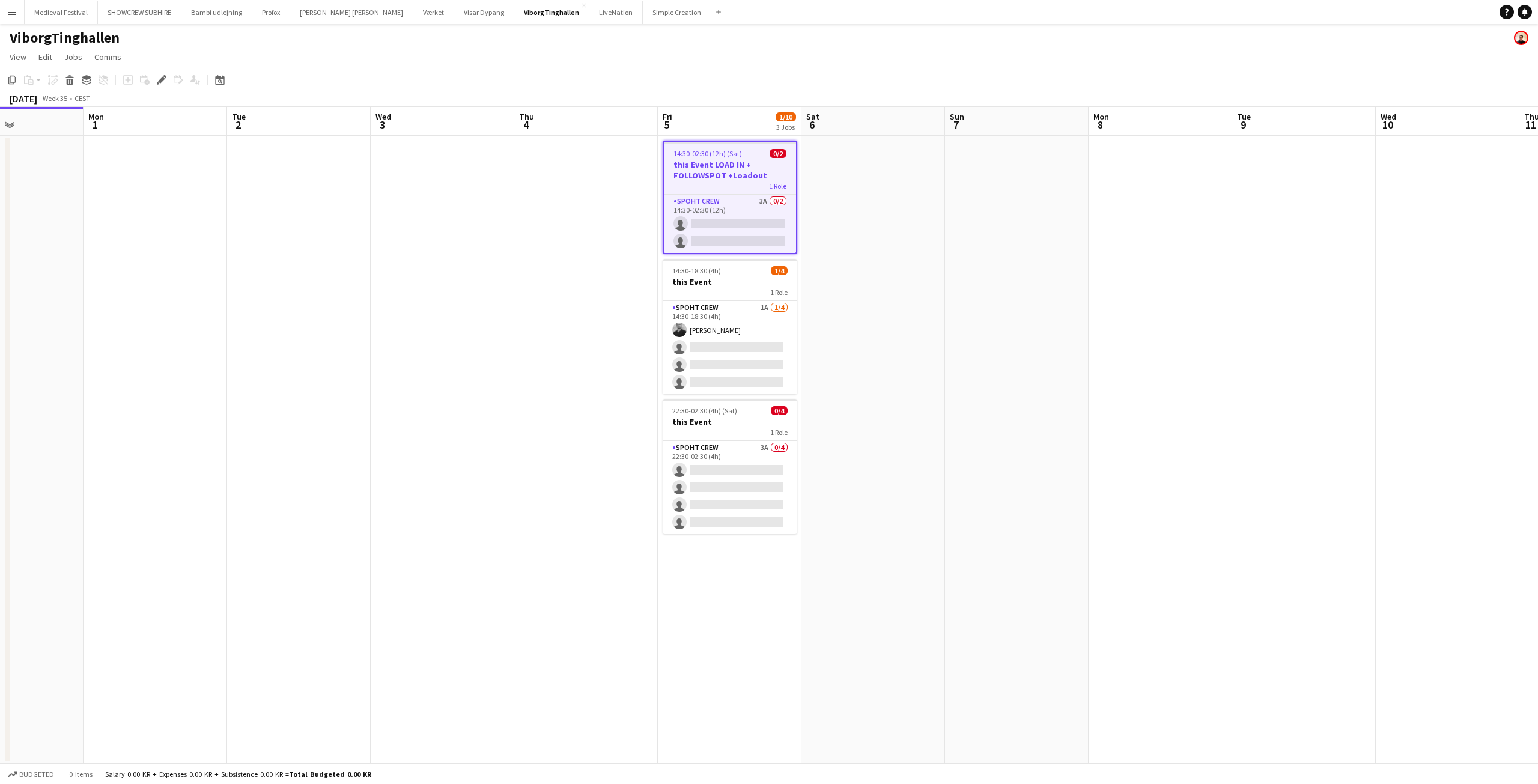
scroll to position [0, 295]
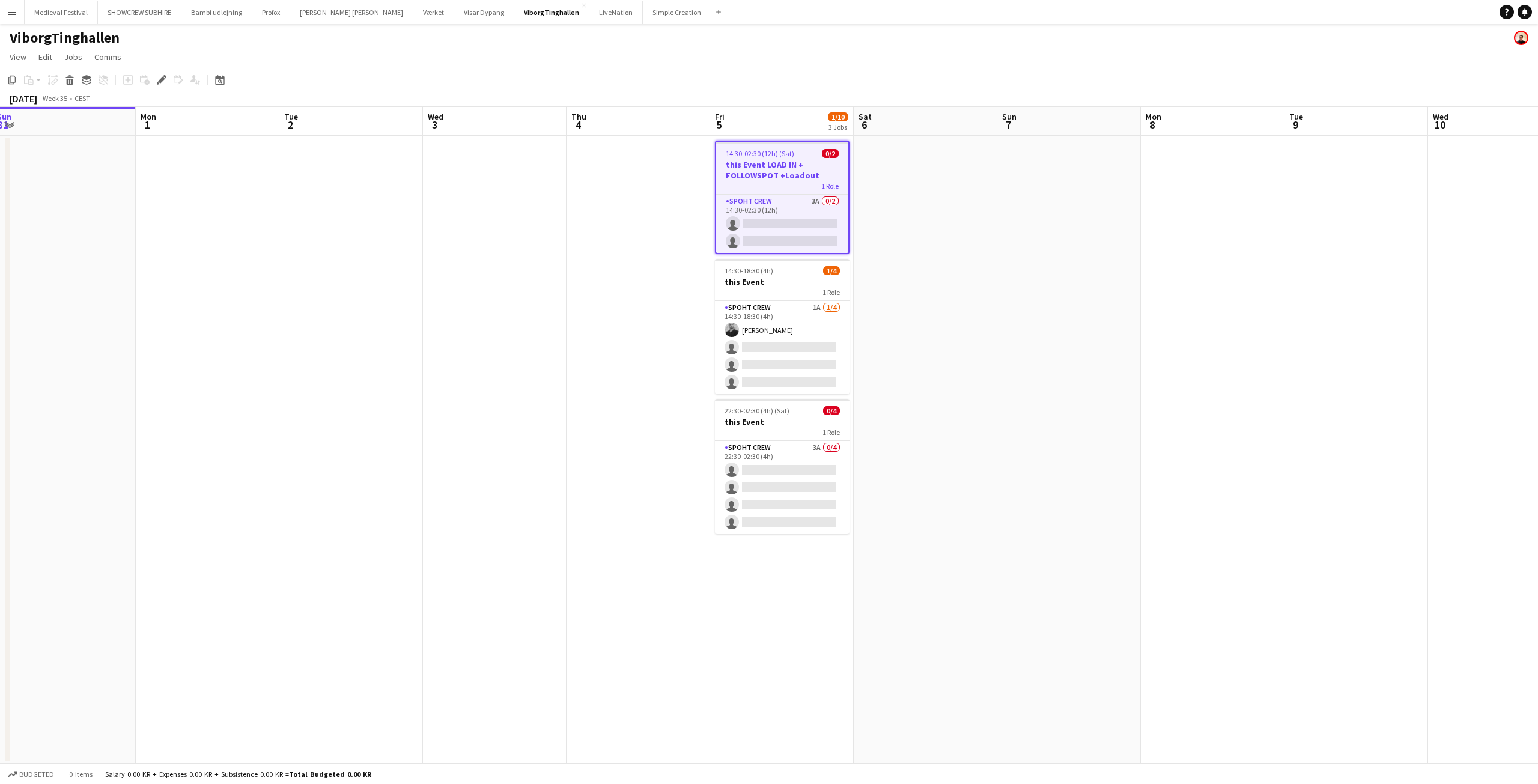
drag, startPoint x: 655, startPoint y: 280, endPoint x: 917, endPoint y: 306, distance: 263.3
click at [917, 306] on app-calendar-viewport "Fri 29 Sat 30 Sun 31 Mon 1 Tue 2 Wed 3 Thu 4 Fri 5 1/10 3 Jobs Sat 6 Sun 7 Mon …" at bounding box center [769, 435] width 1538 height 657
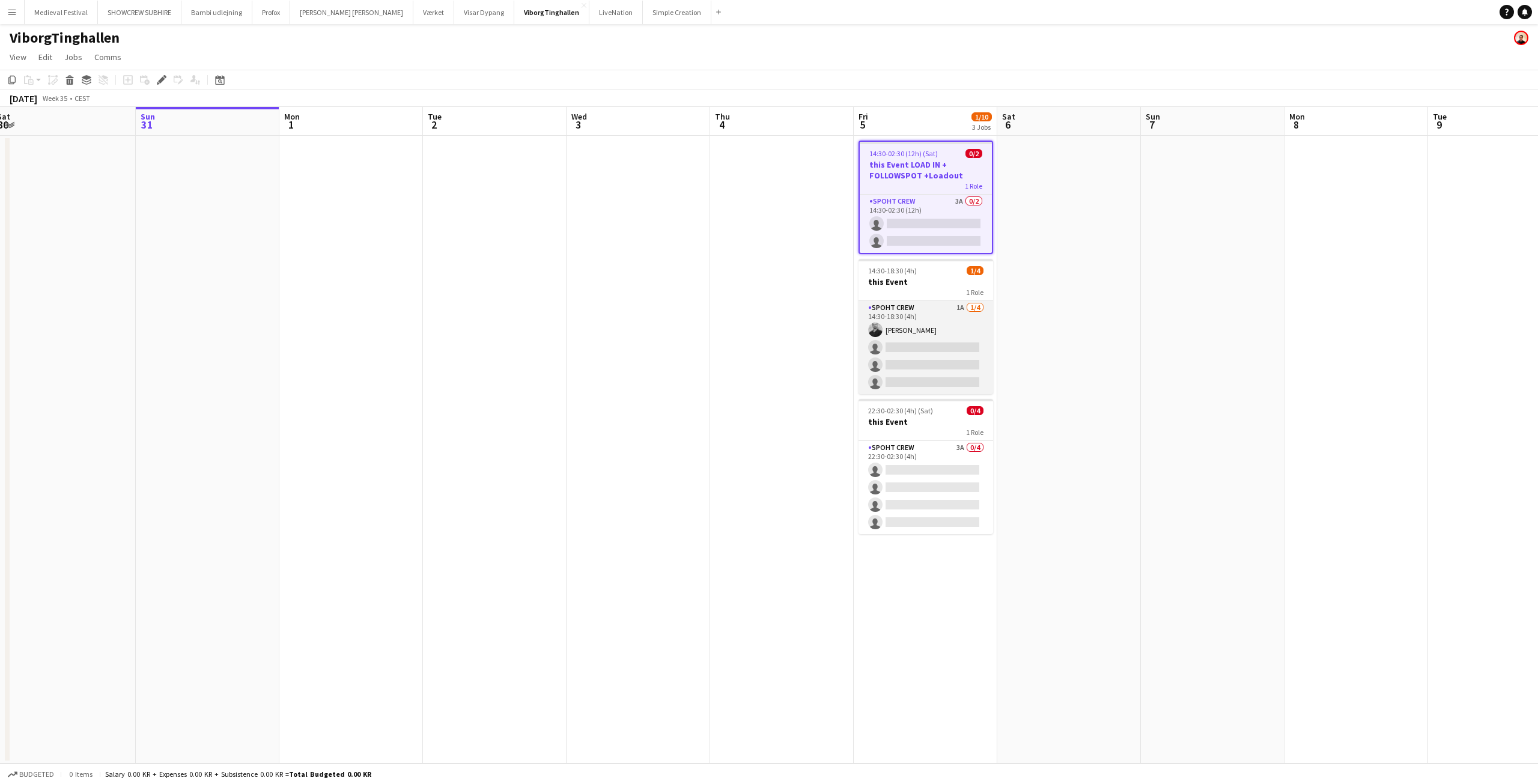
click at [921, 375] on app-card-role "Spoht Crew 1A [DATE] 14:30-18:30 (4h) [PERSON_NAME] single-neutral-actions sing…" at bounding box center [926, 348] width 135 height 93
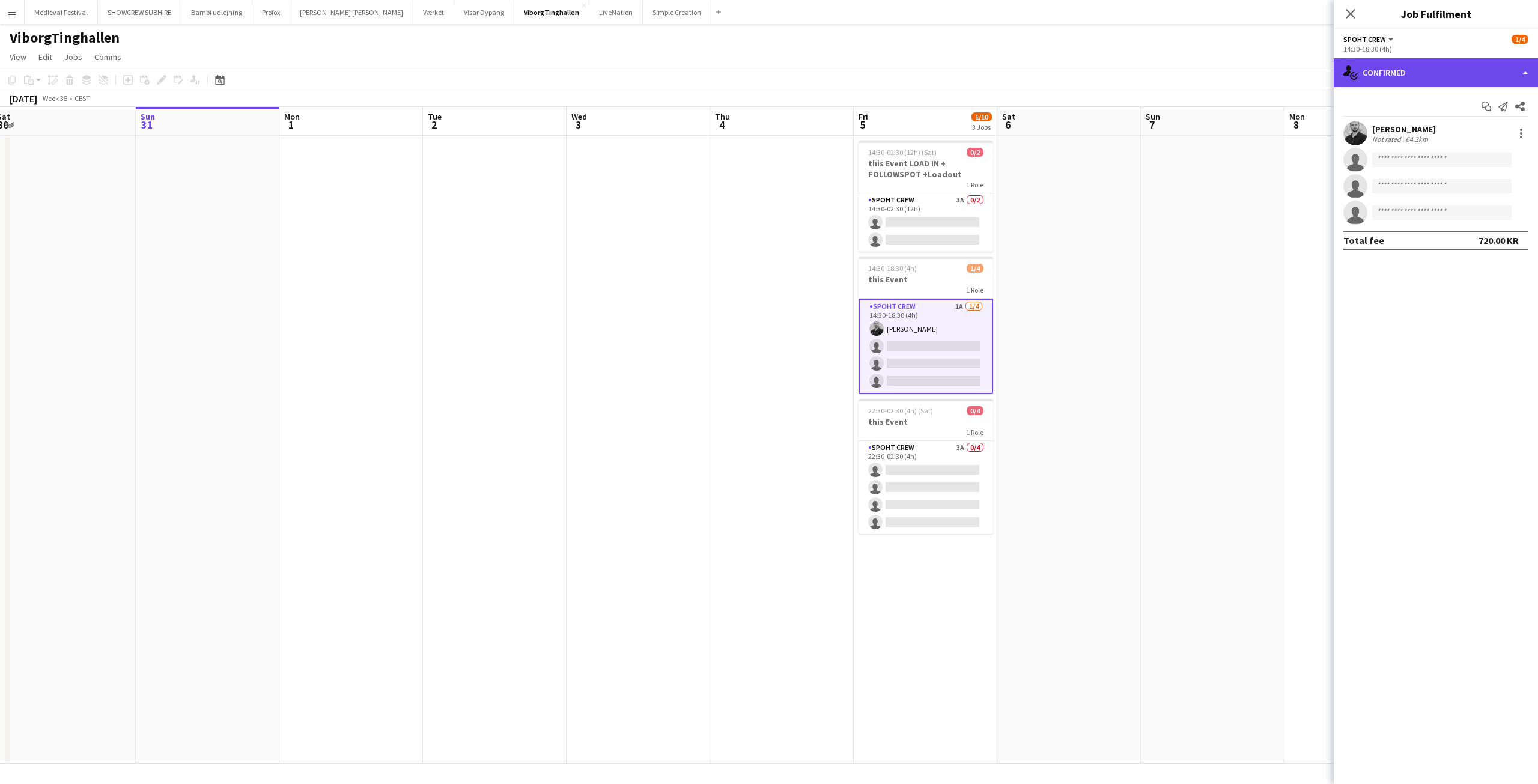
click at [1420, 80] on div "single-neutral-actions-check-2 Confirmed" at bounding box center [1435, 73] width 205 height 29
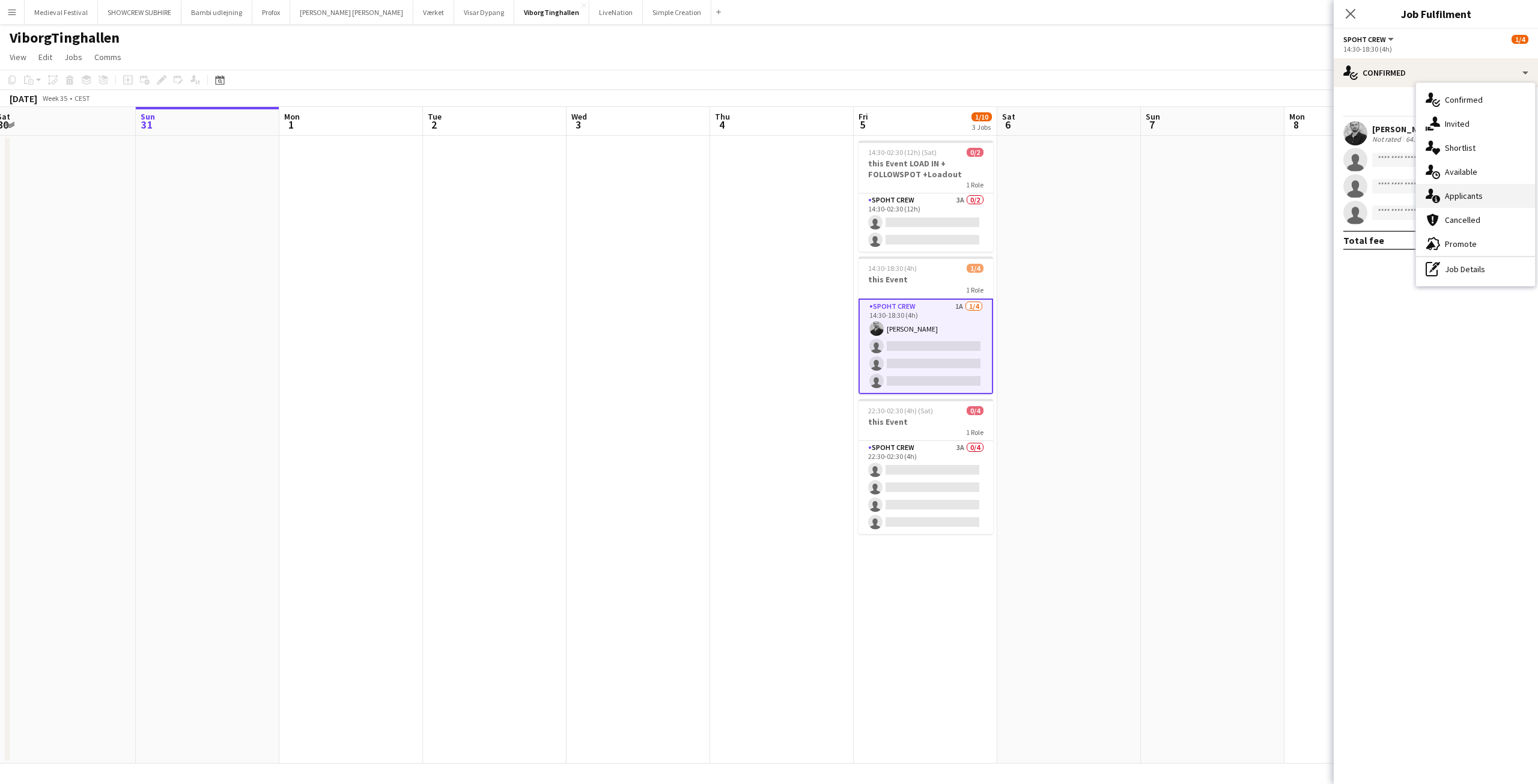
click at [1470, 197] on div "single-neutral-actions-information Applicants" at bounding box center [1475, 195] width 119 height 24
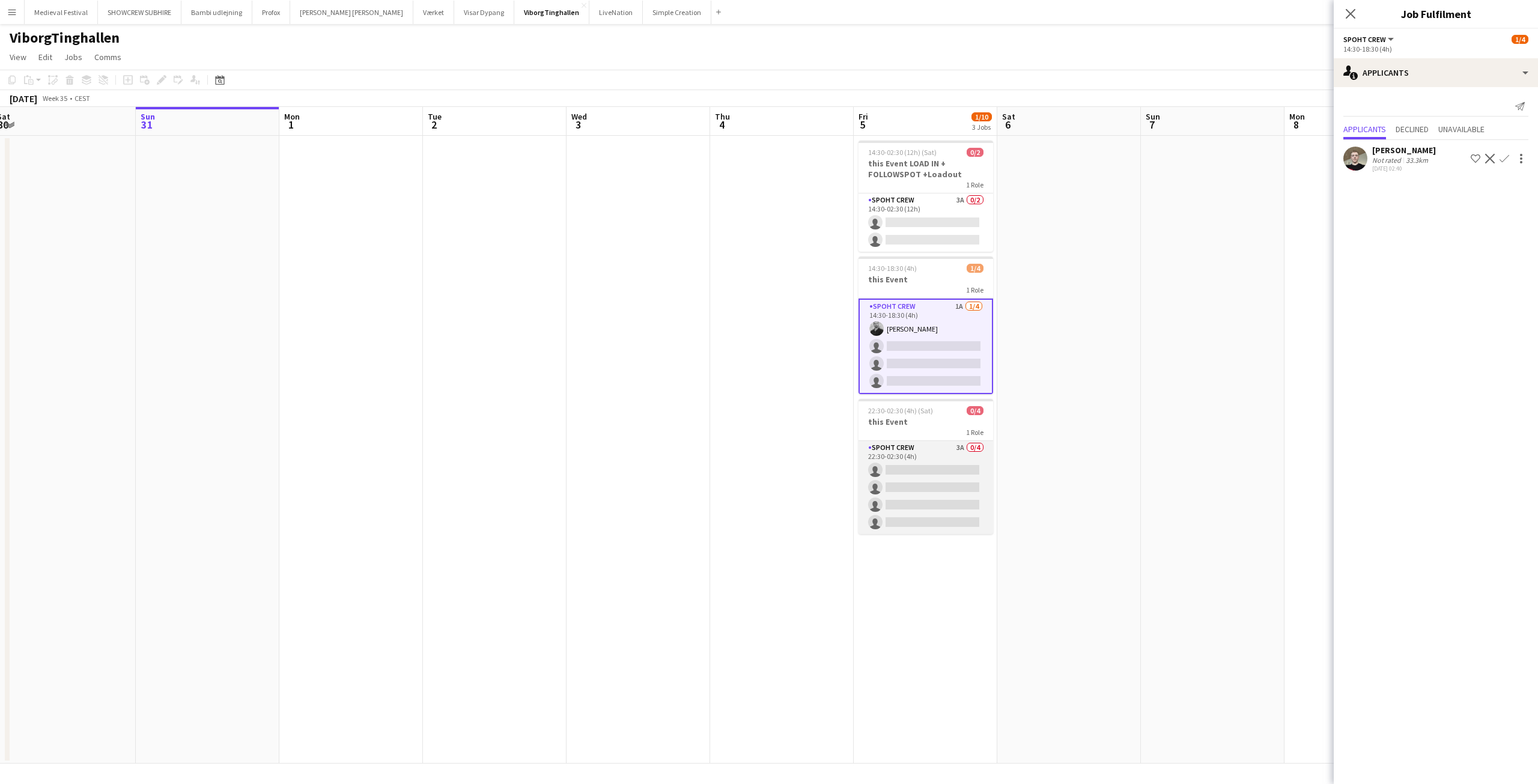
click at [954, 455] on app-card-role "Spoht Crew 3A 0/4 22:30-02:30 (4h) single-neutral-actions single-neutral-action…" at bounding box center [926, 487] width 135 height 93
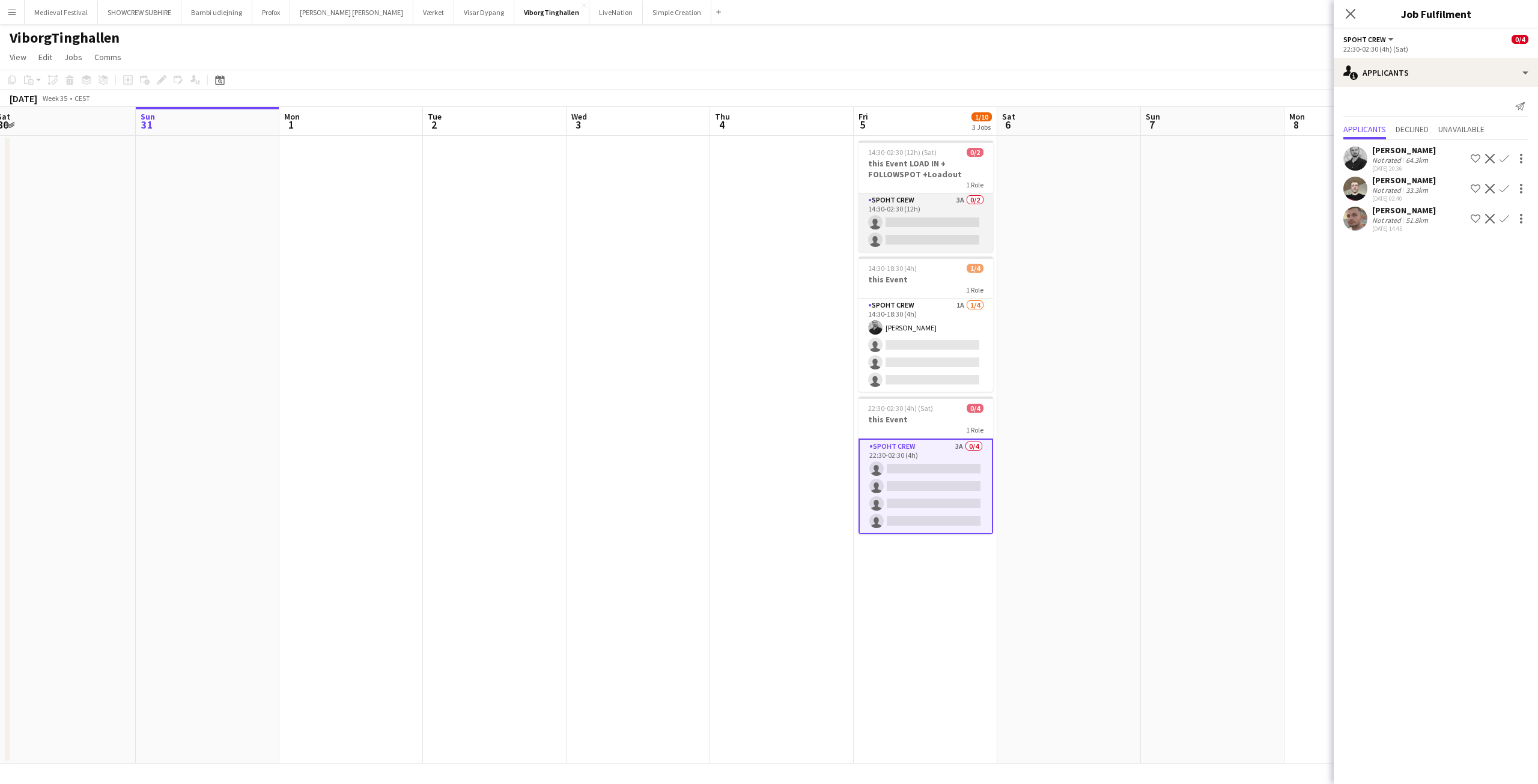
click at [899, 212] on app-card-role "Spoht Crew 3A 0/2 14:30-02:30 (12h) single-neutral-actions single-neutral-actio…" at bounding box center [926, 222] width 135 height 58
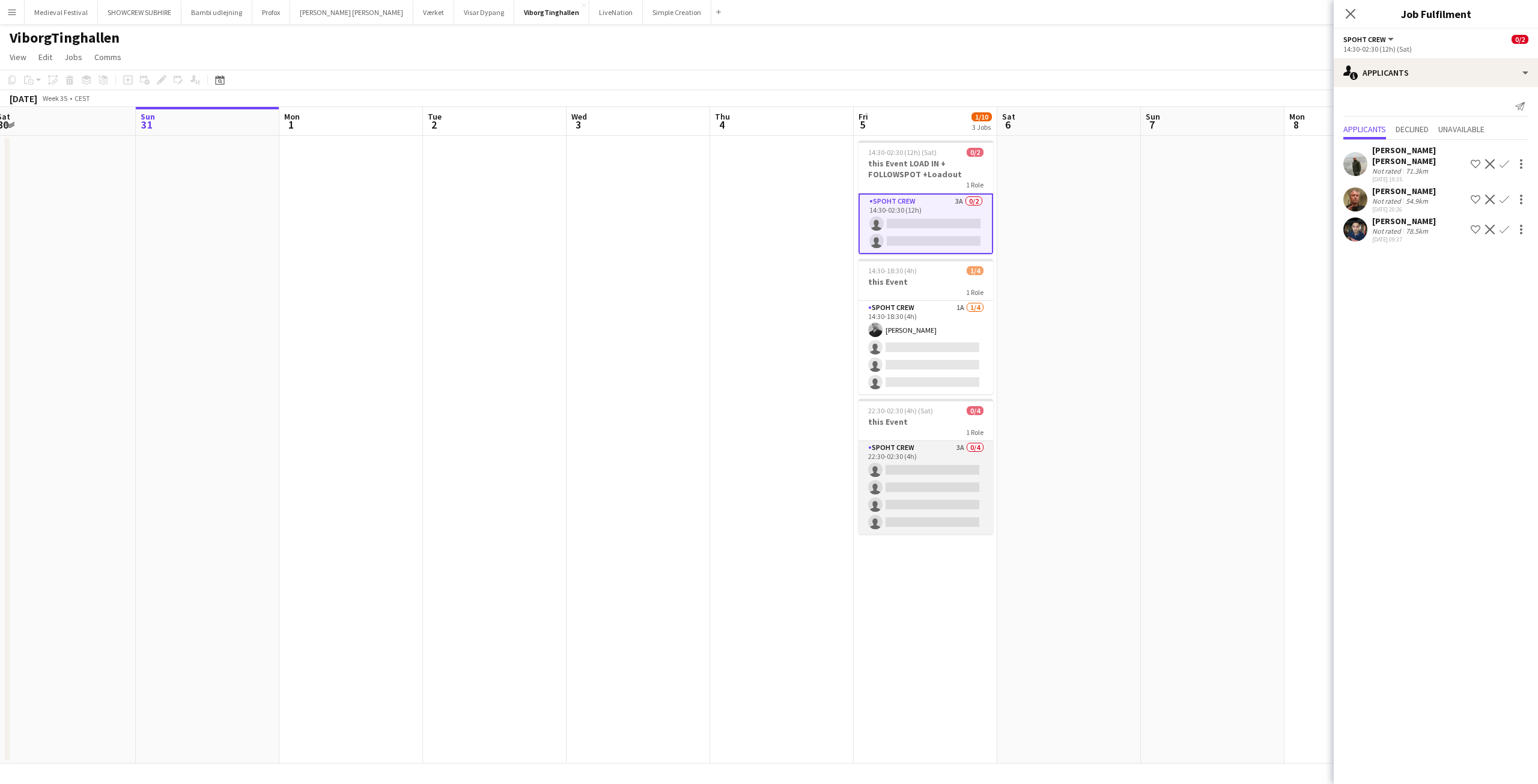
click at [918, 482] on app-card-role "Spoht Crew 3A 0/4 22:30-02:30 (4h) single-neutral-actions single-neutral-action…" at bounding box center [926, 487] width 135 height 93
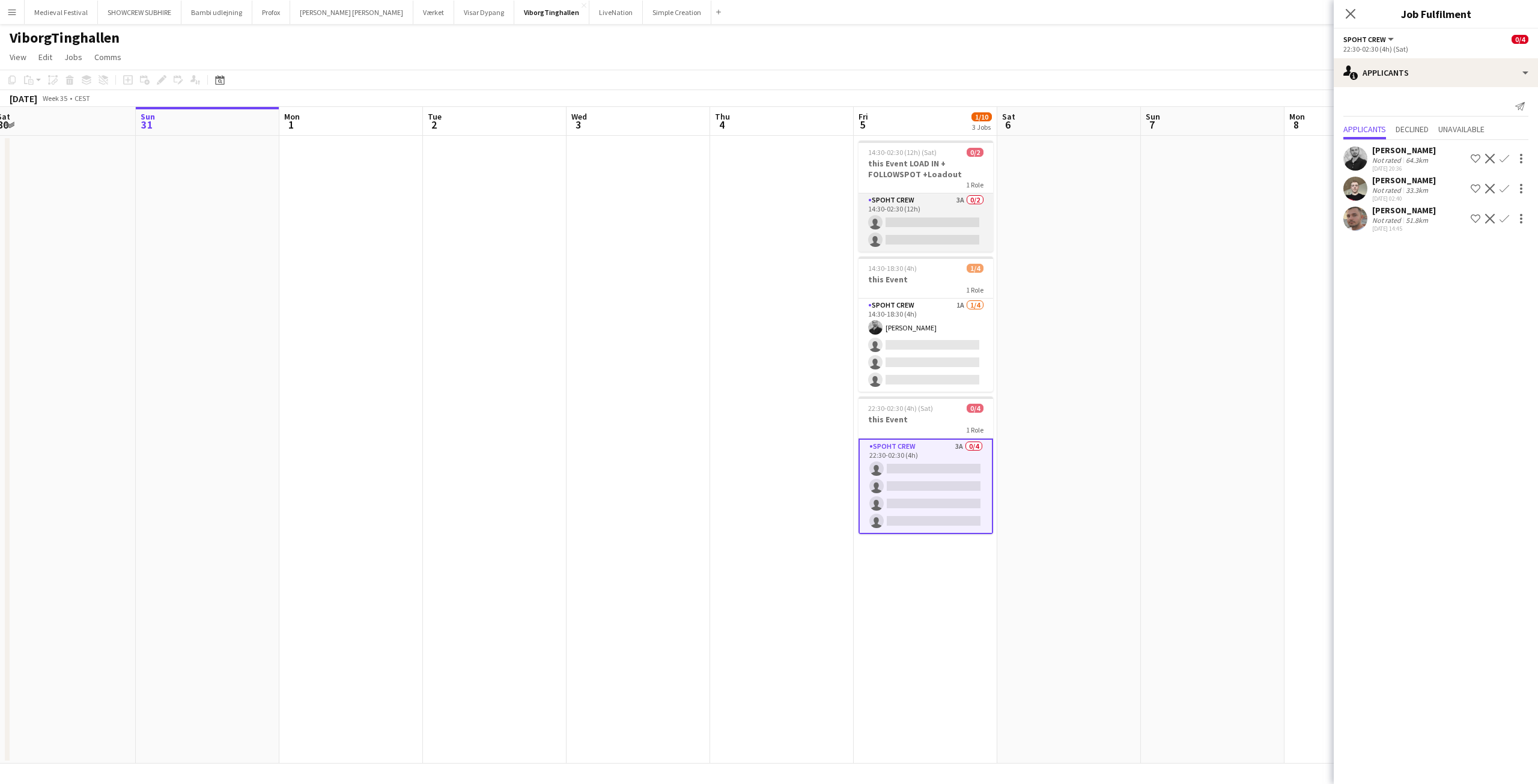
click at [965, 212] on app-card-role "Spoht Crew 3A 0/2 14:30-02:30 (12h) single-neutral-actions single-neutral-actio…" at bounding box center [926, 222] width 135 height 58
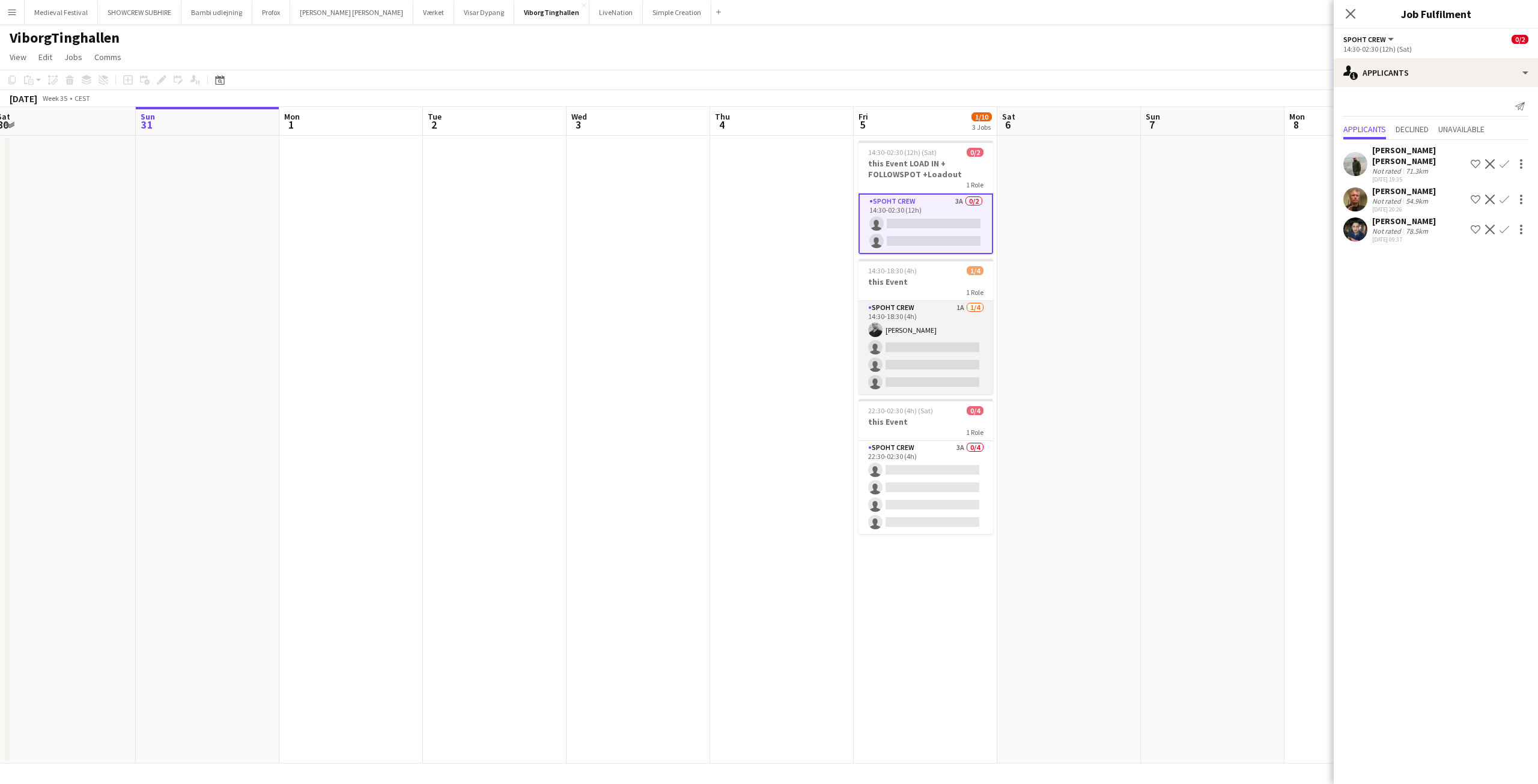
click at [913, 329] on app-card-role "Spoht Crew 1A [DATE] 14:30-18:30 (4h) [PERSON_NAME] single-neutral-actions sing…" at bounding box center [926, 348] width 135 height 93
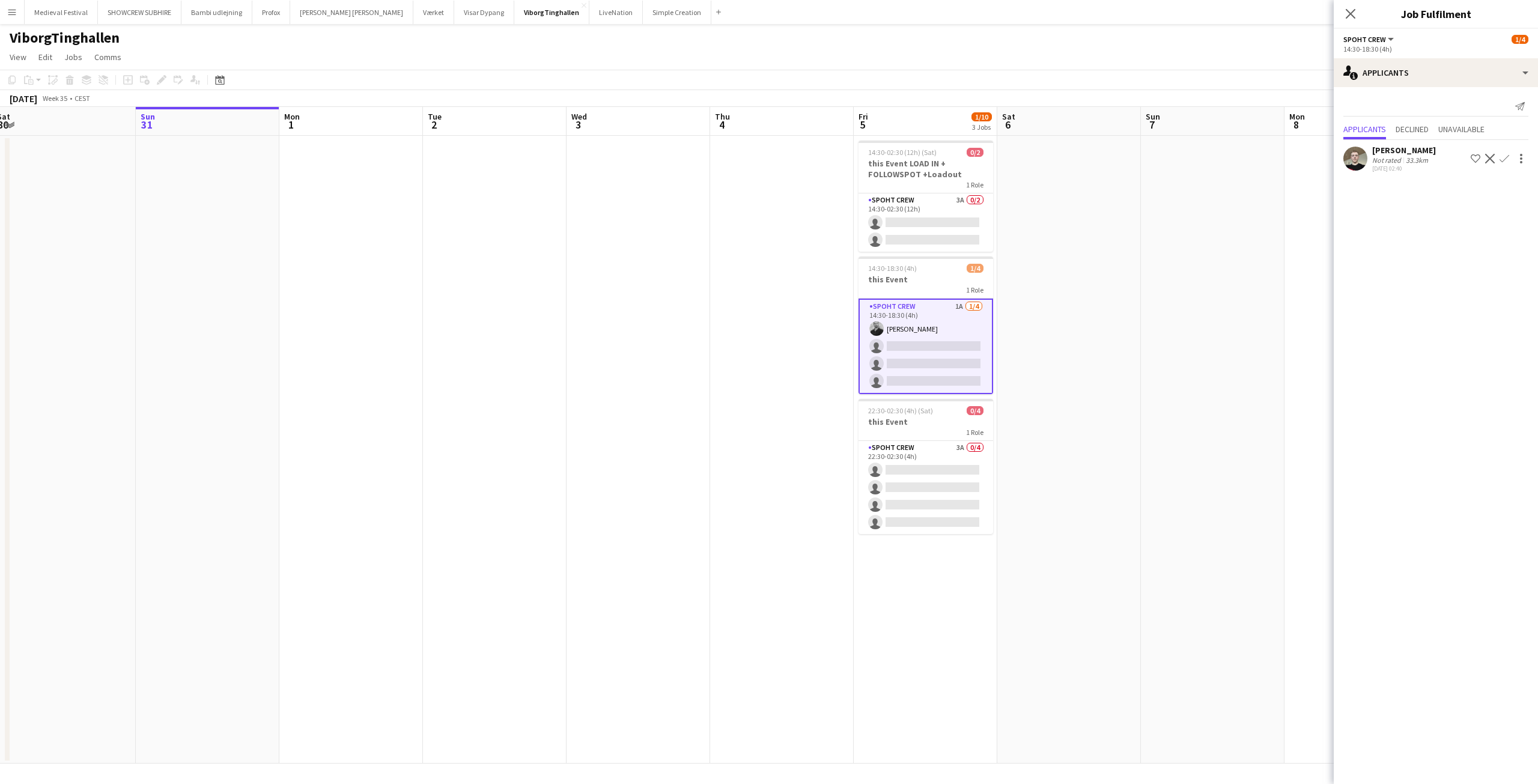
click at [1507, 161] on app-icon "Confirm" at bounding box center [1504, 158] width 10 height 10
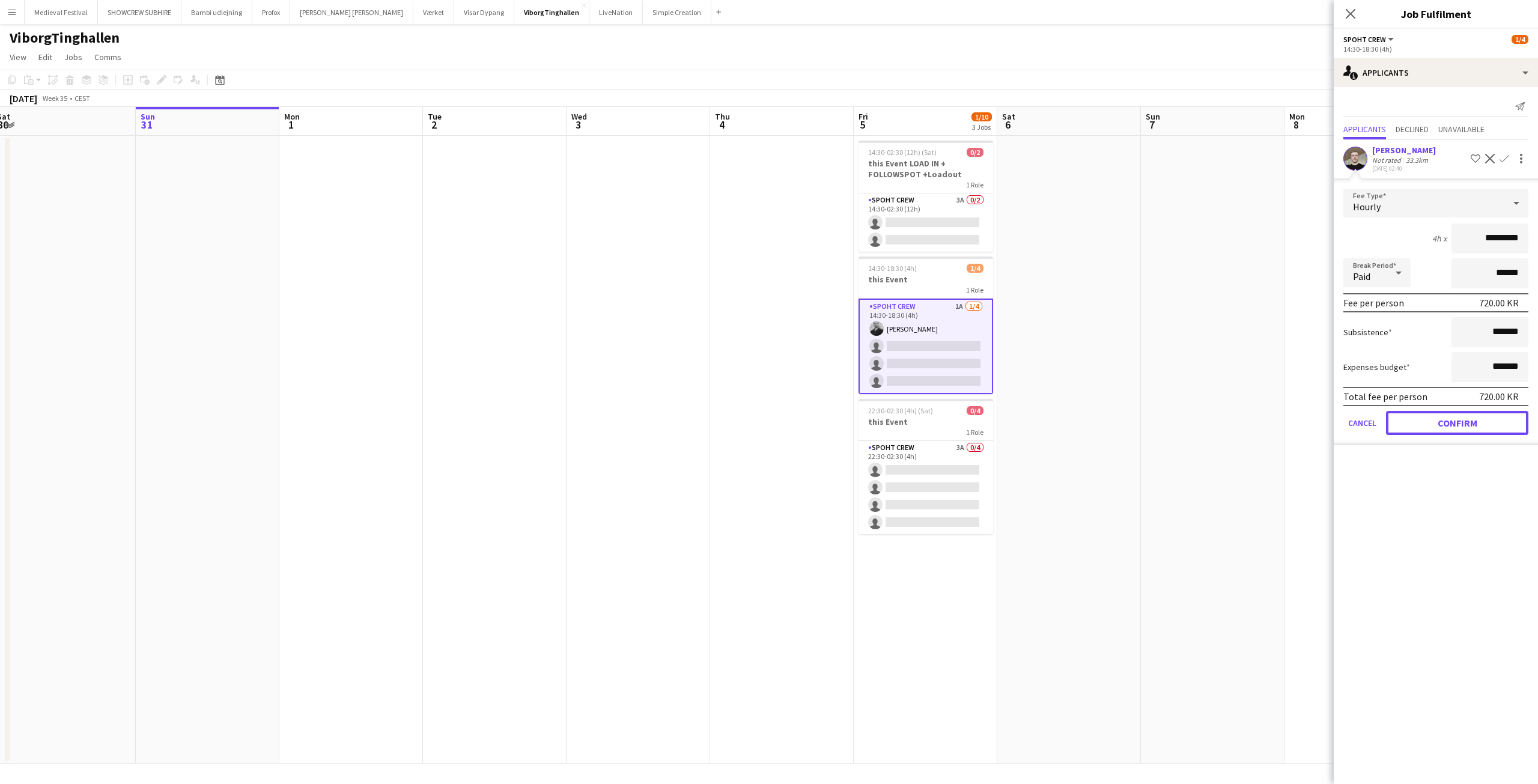
click at [1439, 421] on button "Confirm" at bounding box center [1457, 423] width 142 height 24
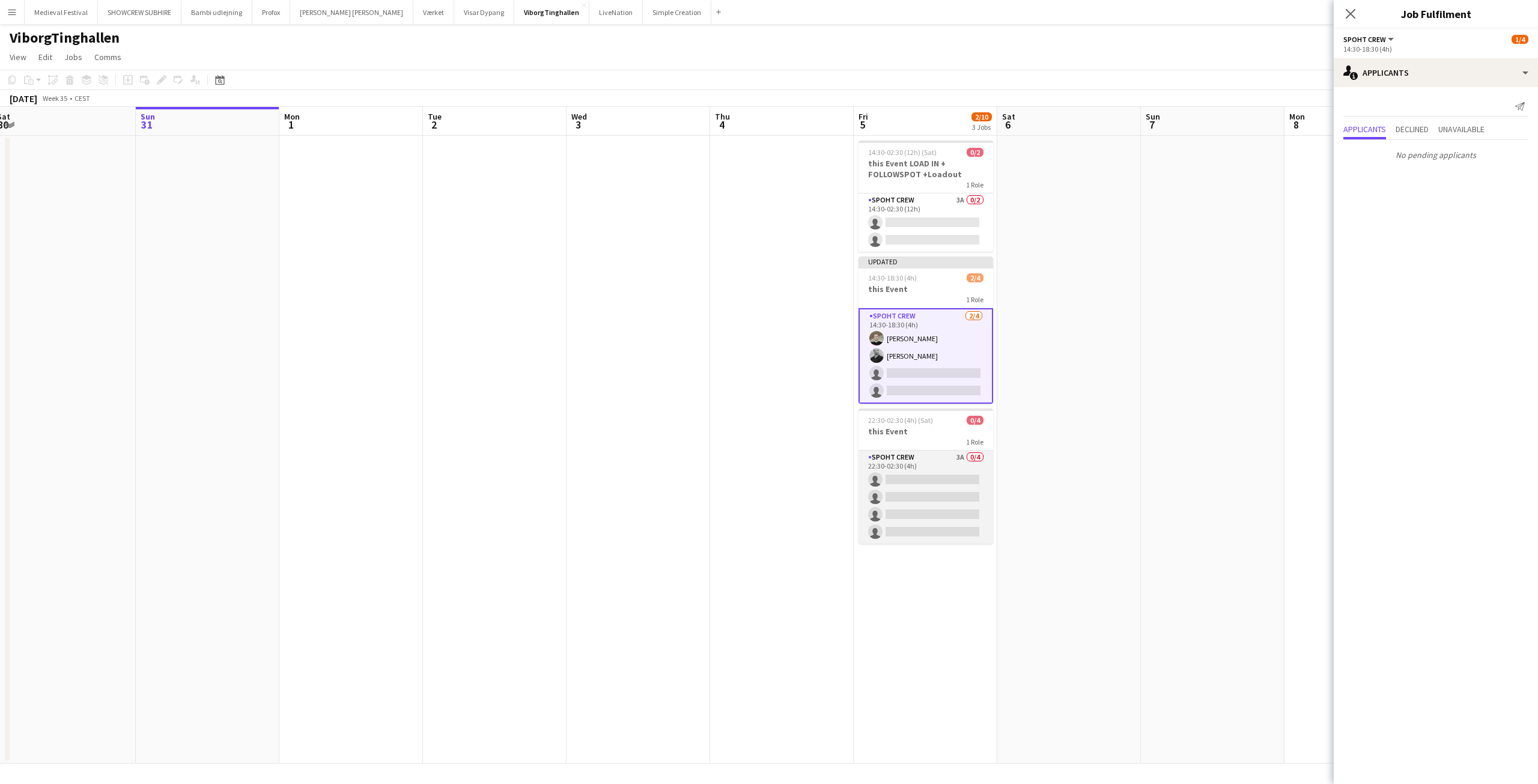
click at [932, 480] on app-card-role "Spoht Crew 3A 0/4 22:30-02:30 (4h) single-neutral-actions single-neutral-action…" at bounding box center [926, 497] width 135 height 93
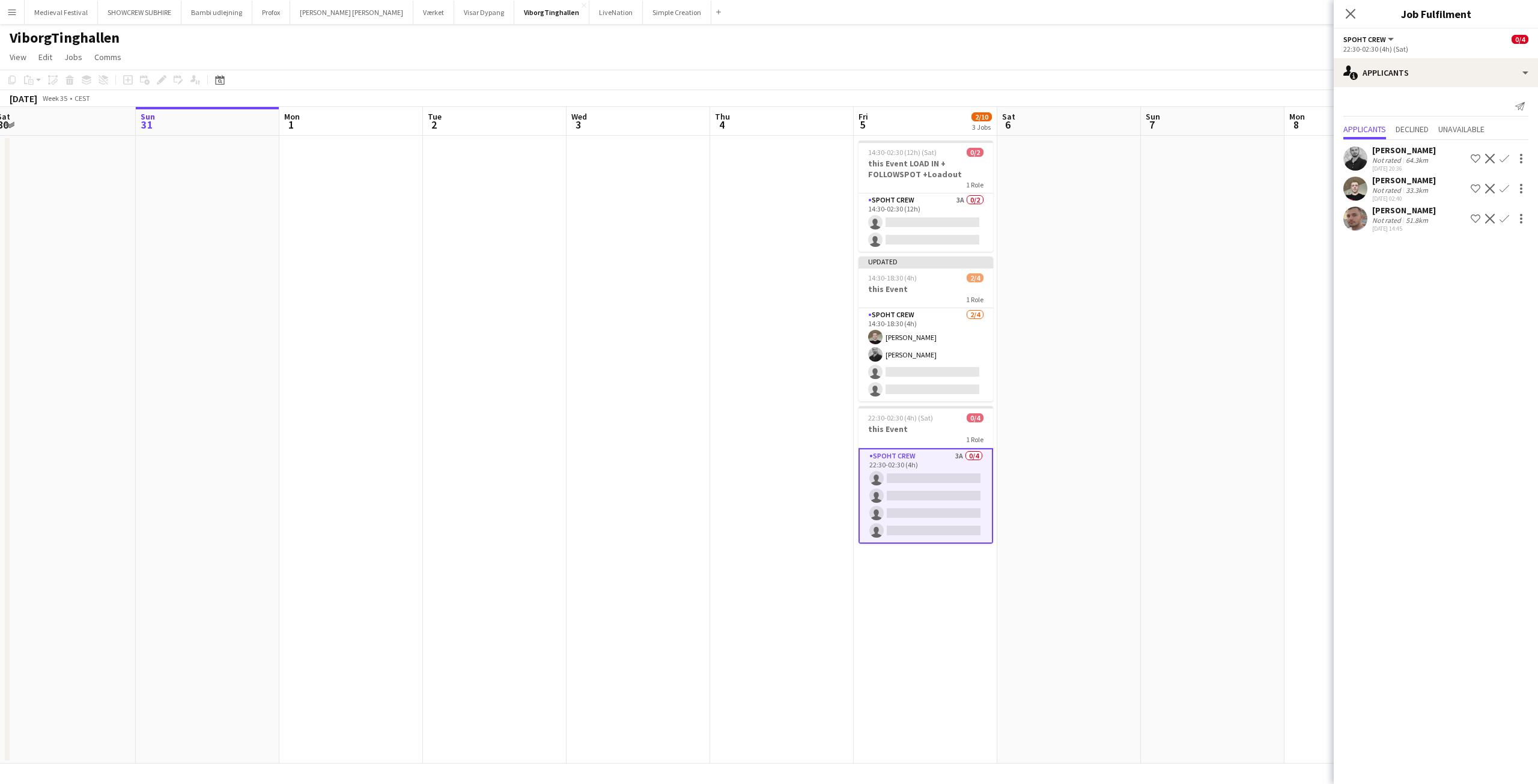
click at [1504, 188] on app-icon "Confirm" at bounding box center [1504, 188] width 10 height 10
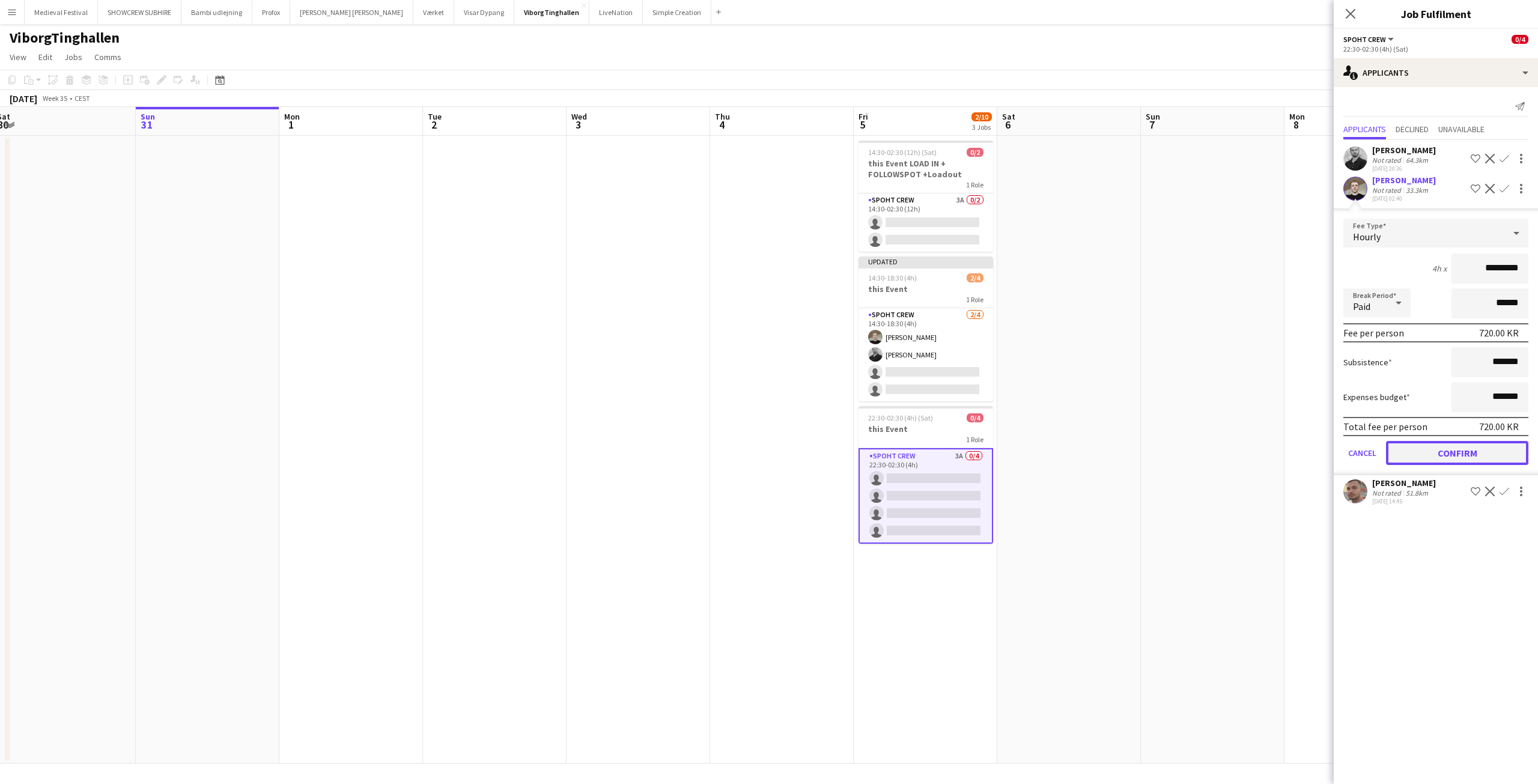
click at [1448, 450] on button "Confirm" at bounding box center [1457, 453] width 142 height 24
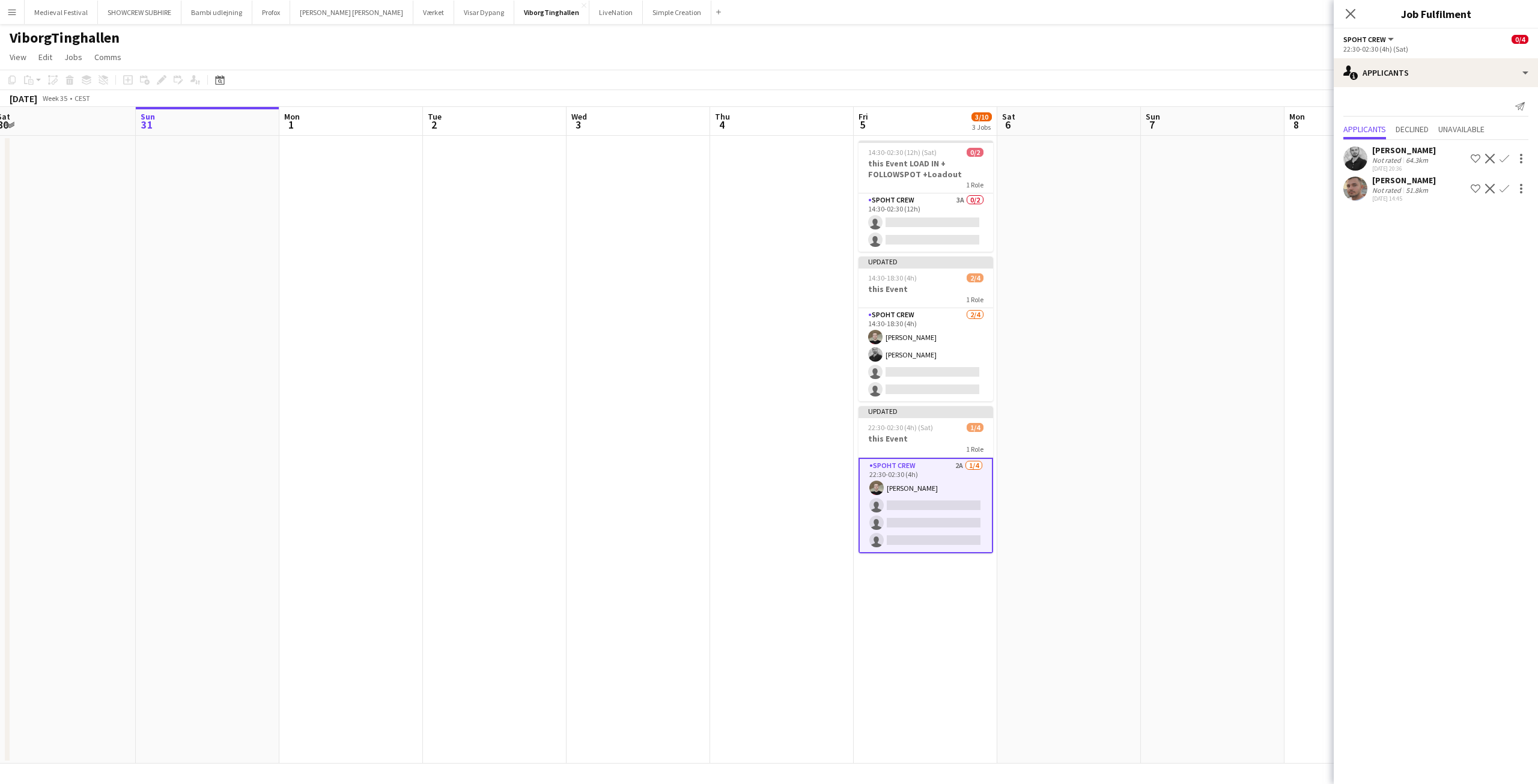
click at [1504, 160] on app-icon "Confirm" at bounding box center [1504, 158] width 10 height 10
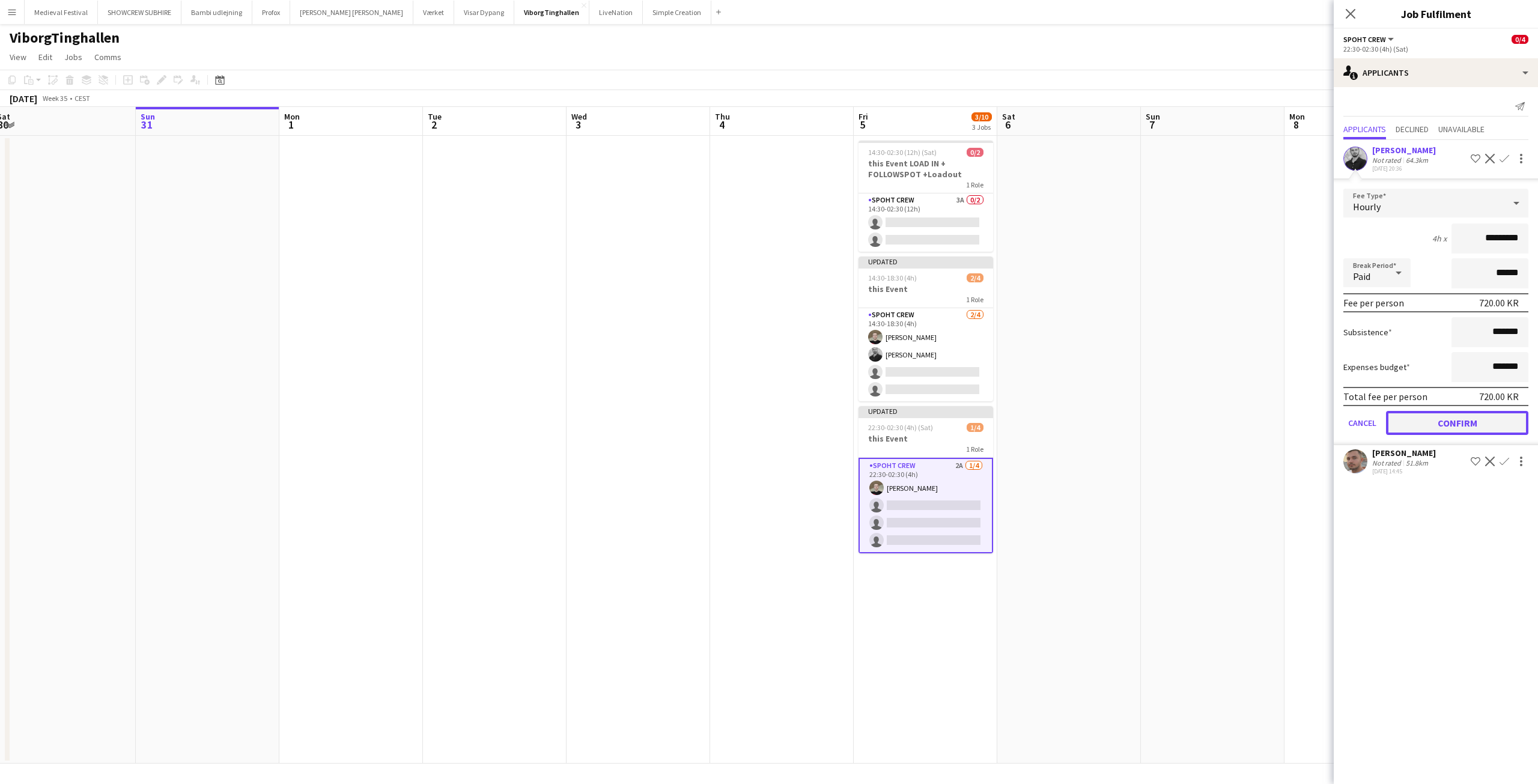
click at [1450, 423] on button "Confirm" at bounding box center [1457, 423] width 142 height 24
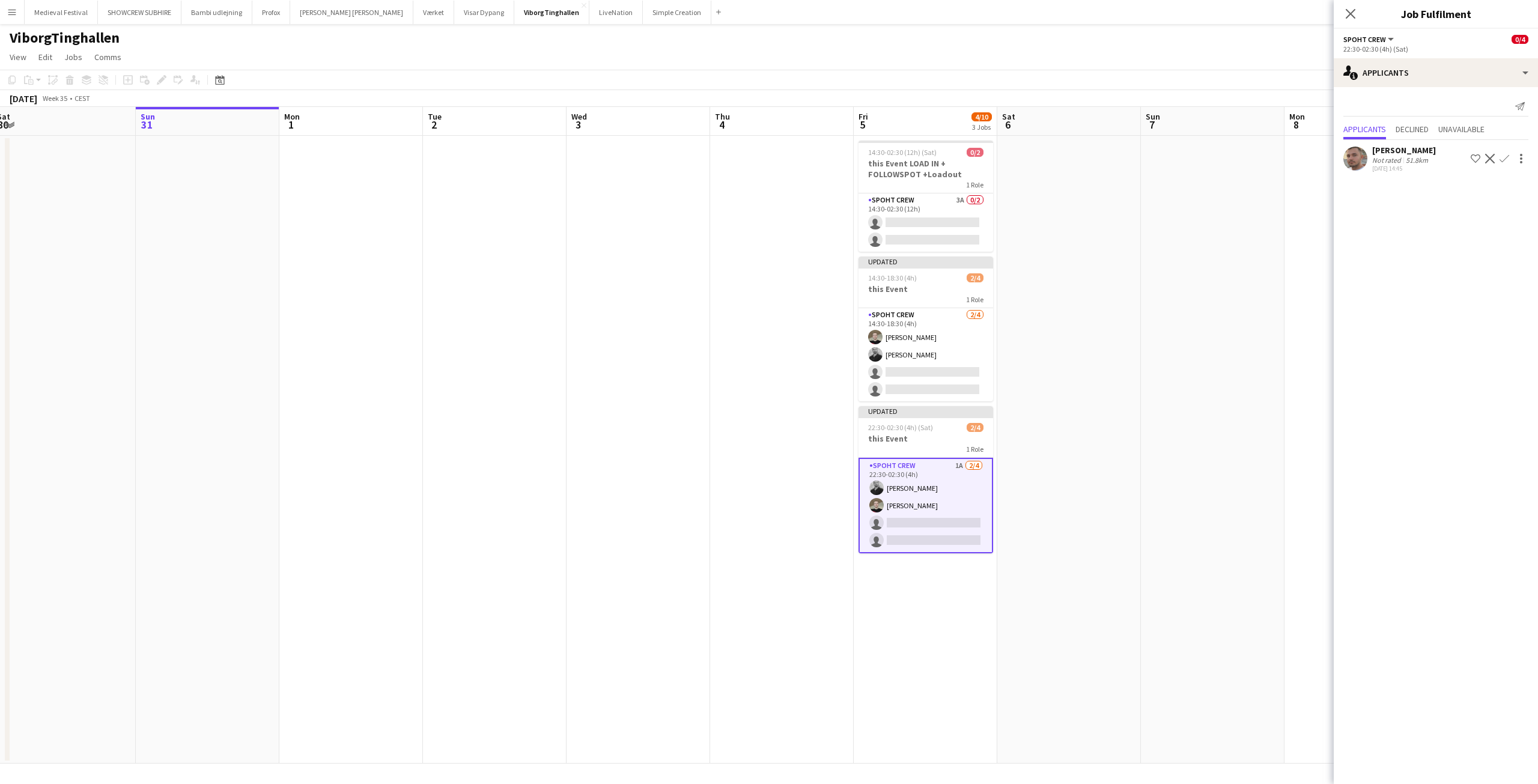
click at [1223, 272] on app-date-cell at bounding box center [1213, 449] width 144 height 628
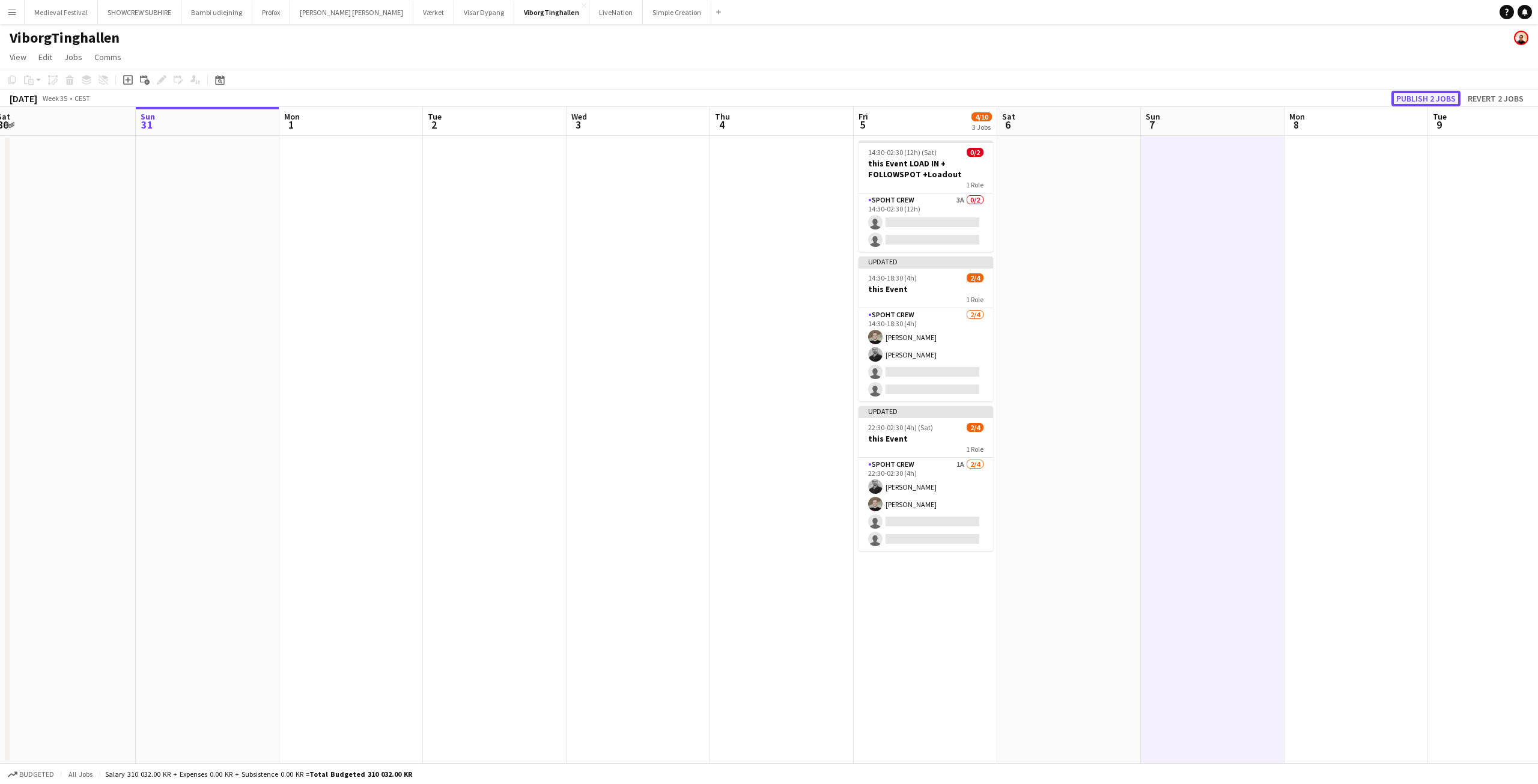
click at [1431, 97] on button "Publish 2 jobs" at bounding box center [1426, 99] width 69 height 16
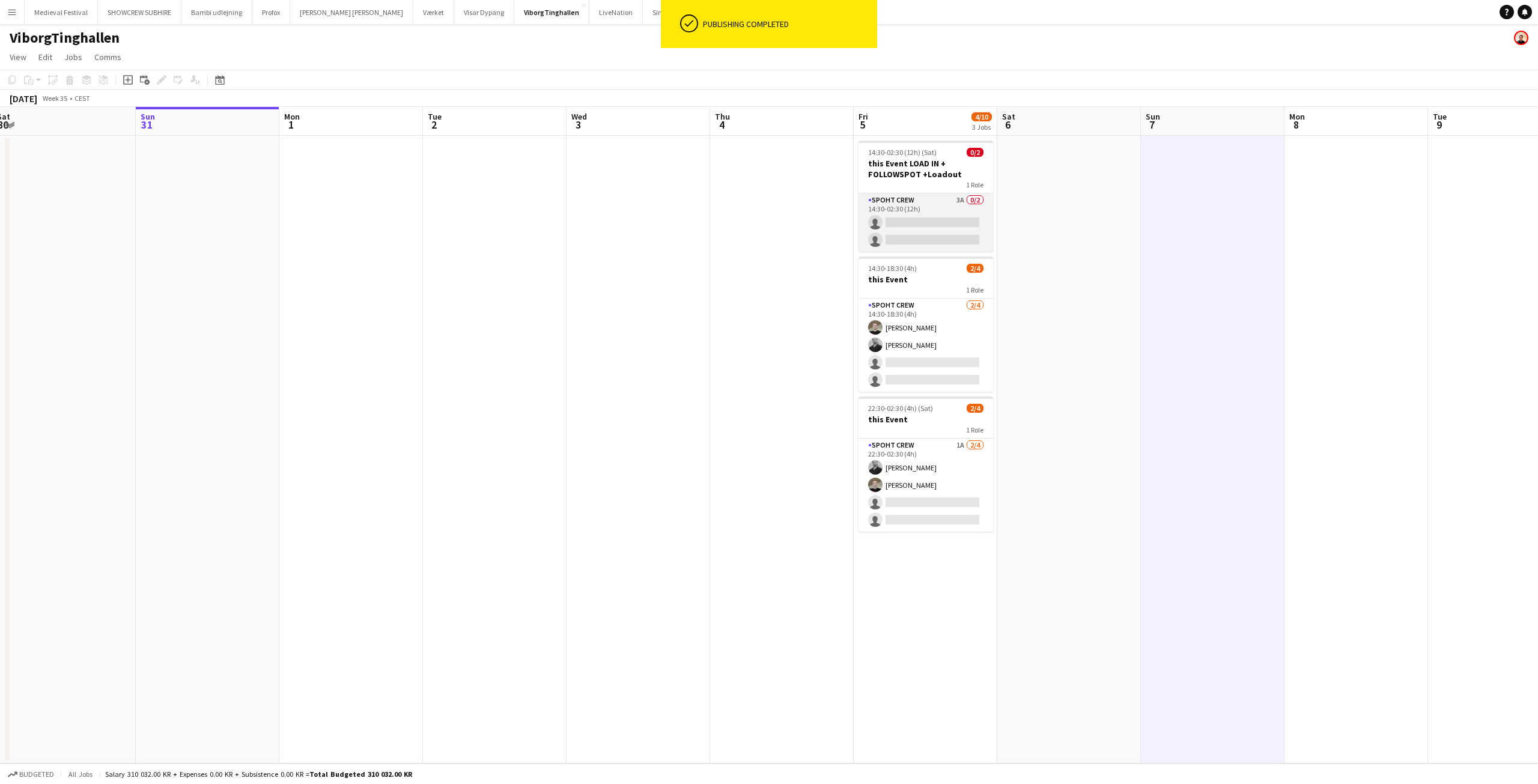
click at [921, 228] on app-card-role "Spoht Crew 3A 0/2 14:30-02:30 (12h) single-neutral-actions single-neutral-actio…" at bounding box center [926, 222] width 135 height 58
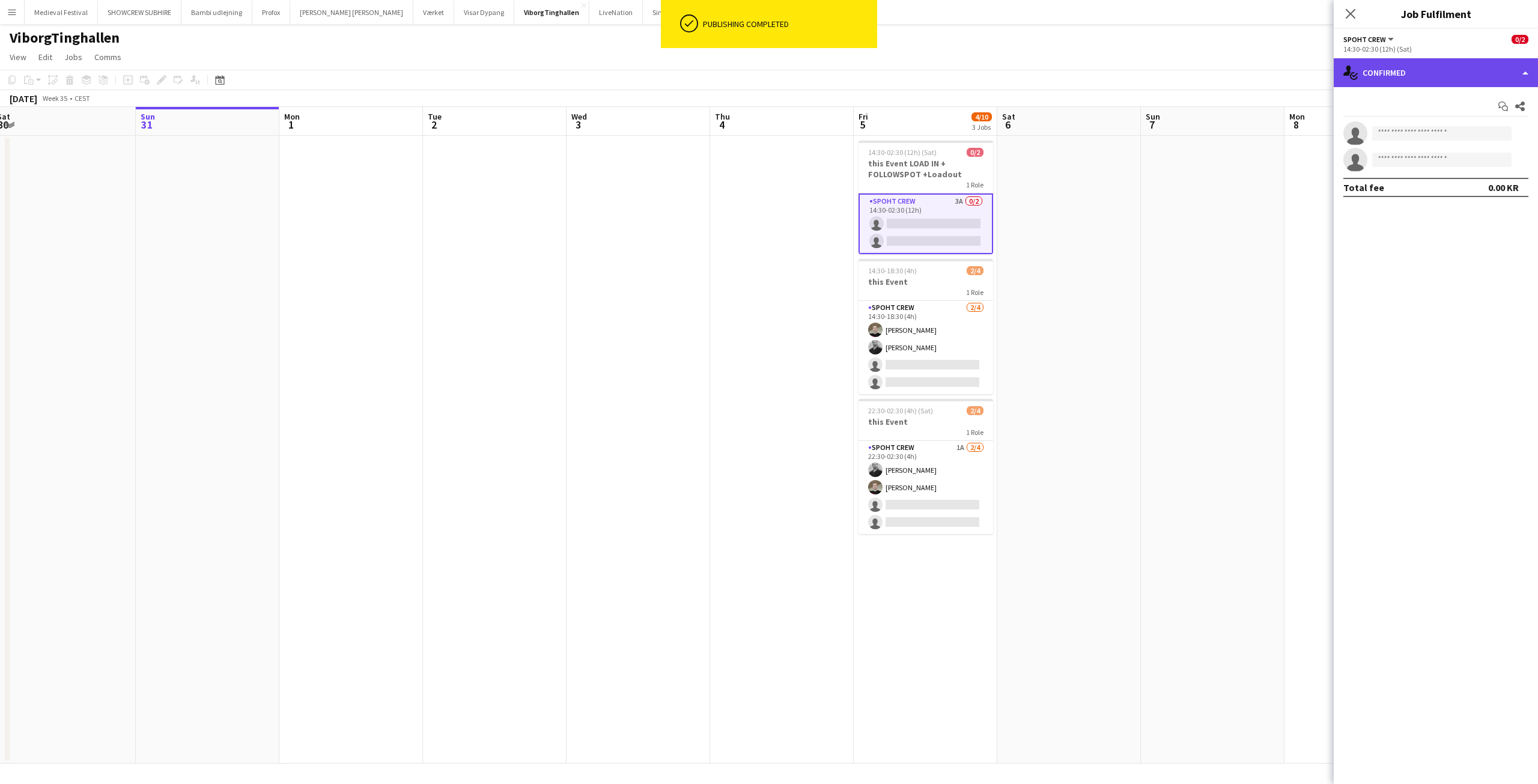
click at [1411, 84] on div "single-neutral-actions-check-2 Confirmed" at bounding box center [1435, 73] width 205 height 29
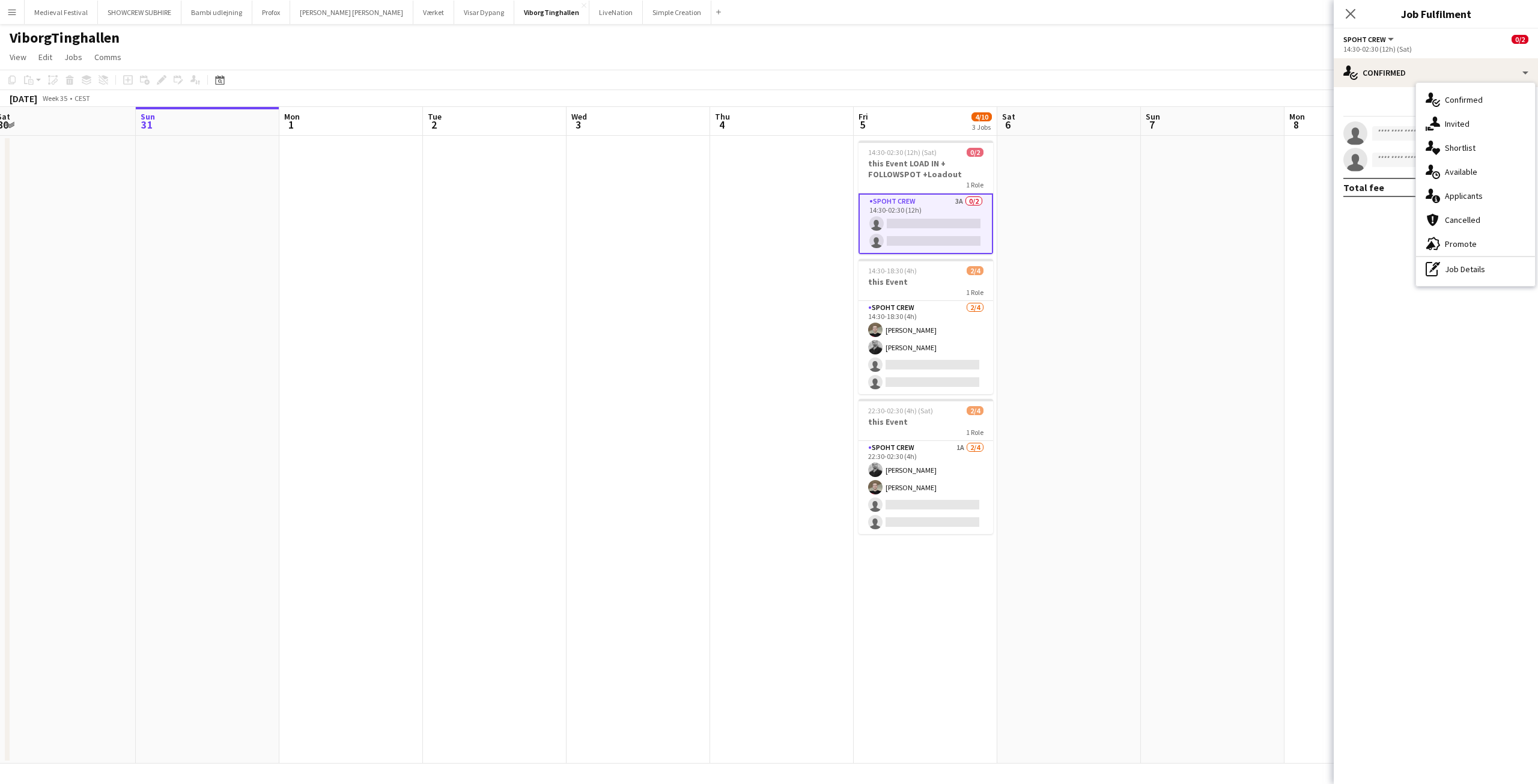
click at [1458, 196] on div "single-neutral-actions-information Applicants" at bounding box center [1475, 195] width 119 height 24
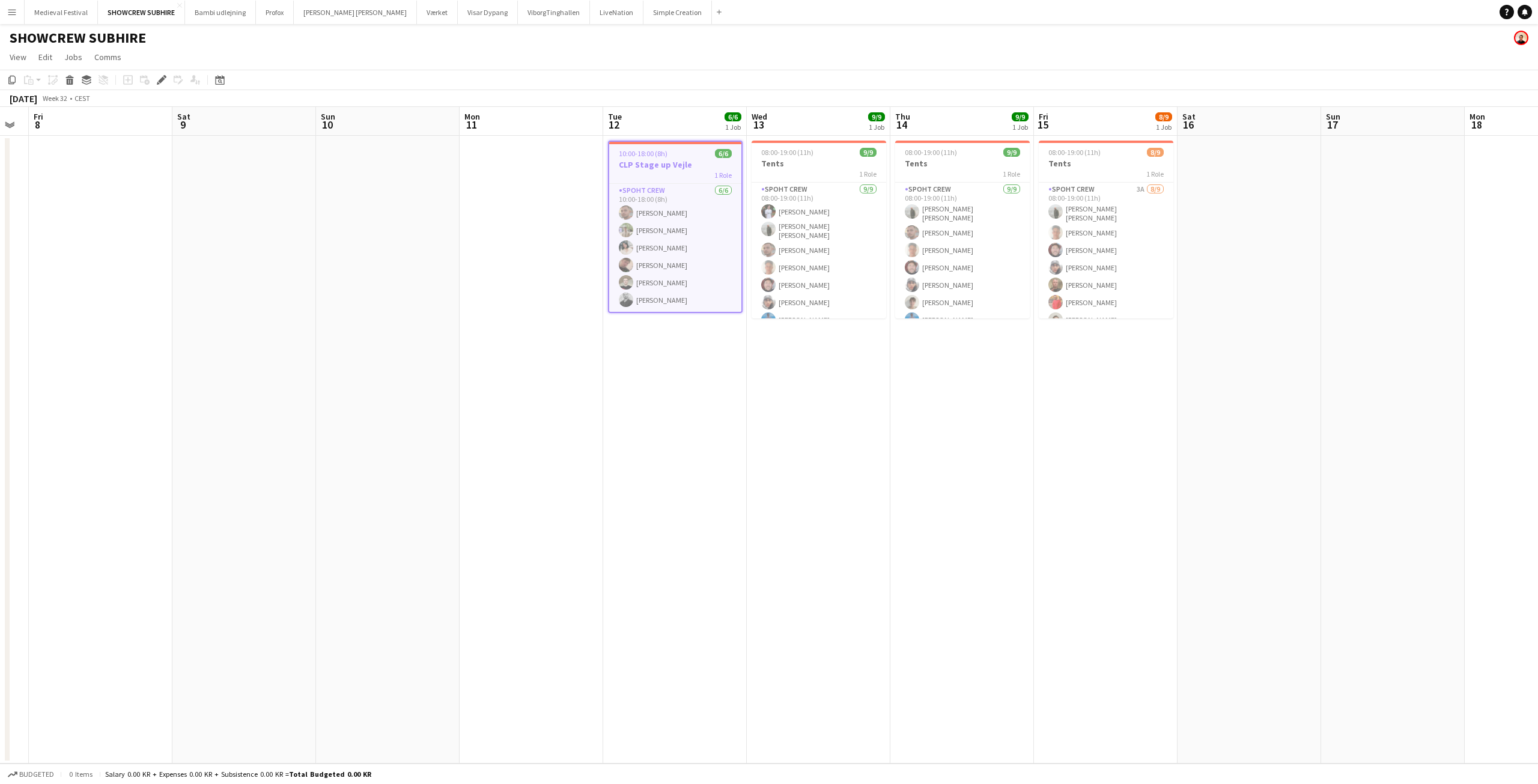
drag, startPoint x: 532, startPoint y: 269, endPoint x: 393, endPoint y: 323, distance: 149.1
click at [393, 323] on app-calendar-viewport "Tue 5 Wed 6 Thu 7 Fri 8 Sat 9 Sun 10 Mon 11 Tue 12 6/6 1 Job Wed 13 9/9 1 Job T…" at bounding box center [769, 435] width 1538 height 657
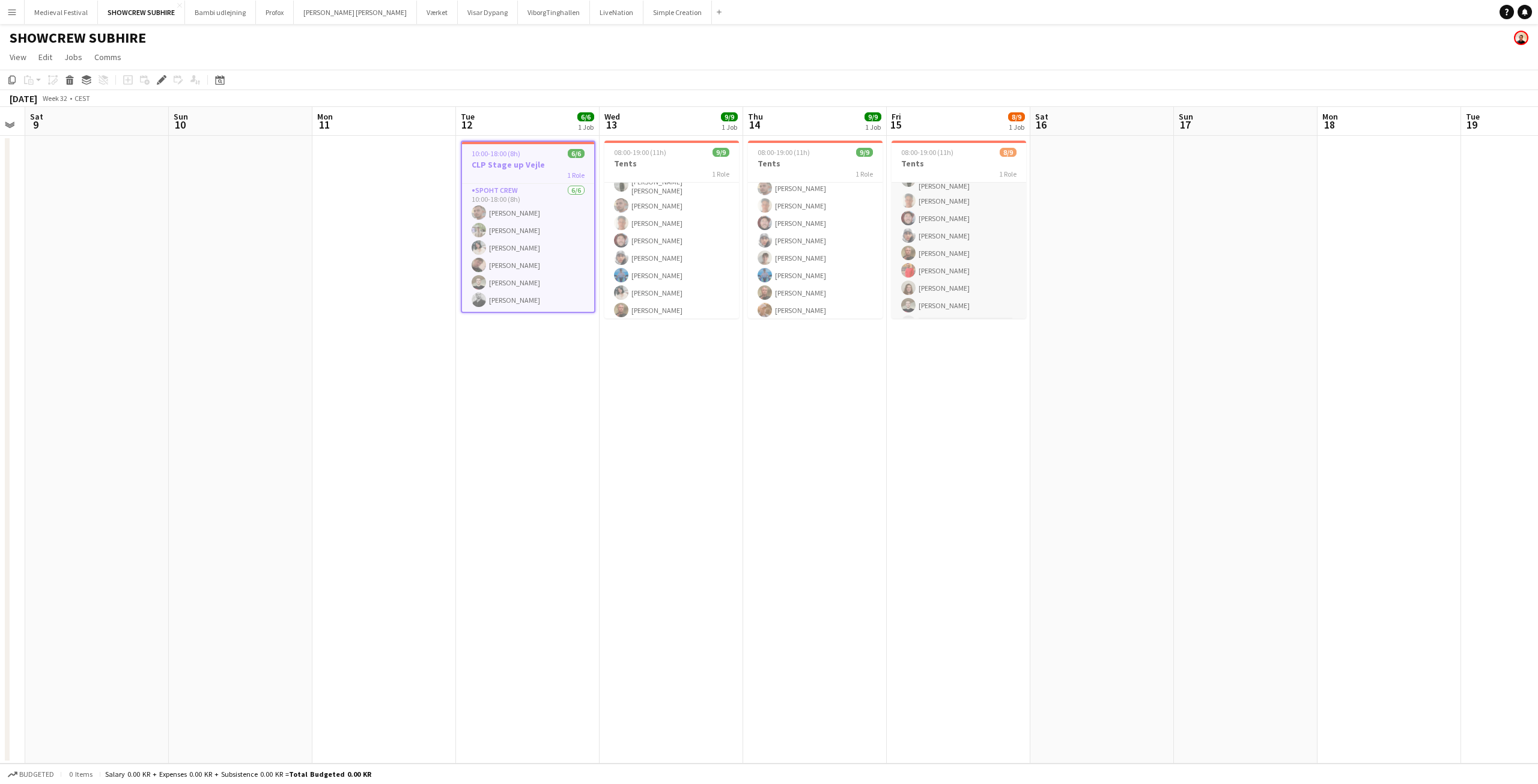
scroll to position [44, 0]
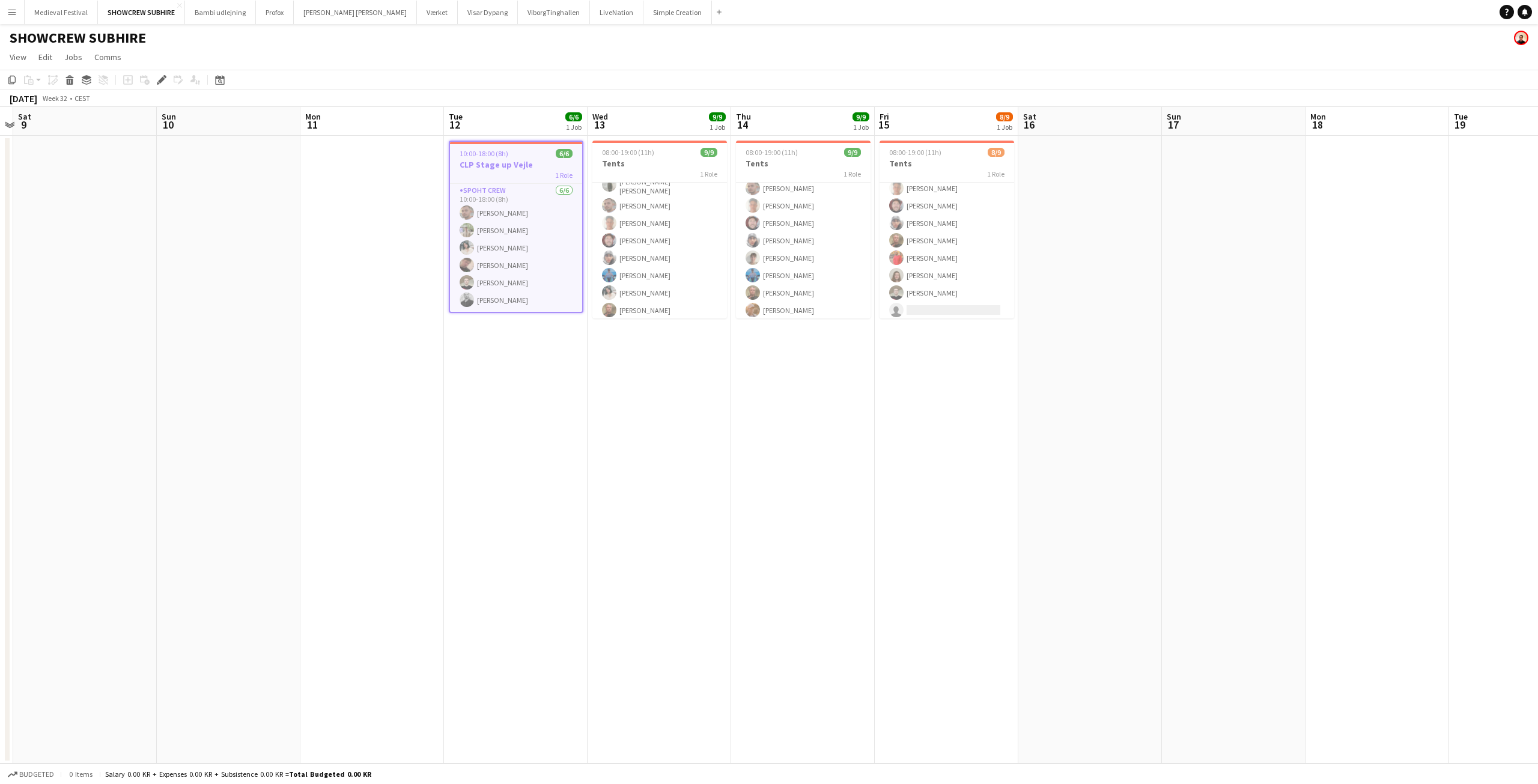
drag, startPoint x: 868, startPoint y: 411, endPoint x: 853, endPoint y: 412, distance: 15.0
click at [853, 412] on app-calendar-viewport "Wed 6 Thu 7 Fri 8 Sat 9 Sun 10 Mon 11 Tue 12 6/6 1 Job Wed 13 9/9 1 Job Thu 14 …" at bounding box center [769, 435] width 1538 height 657
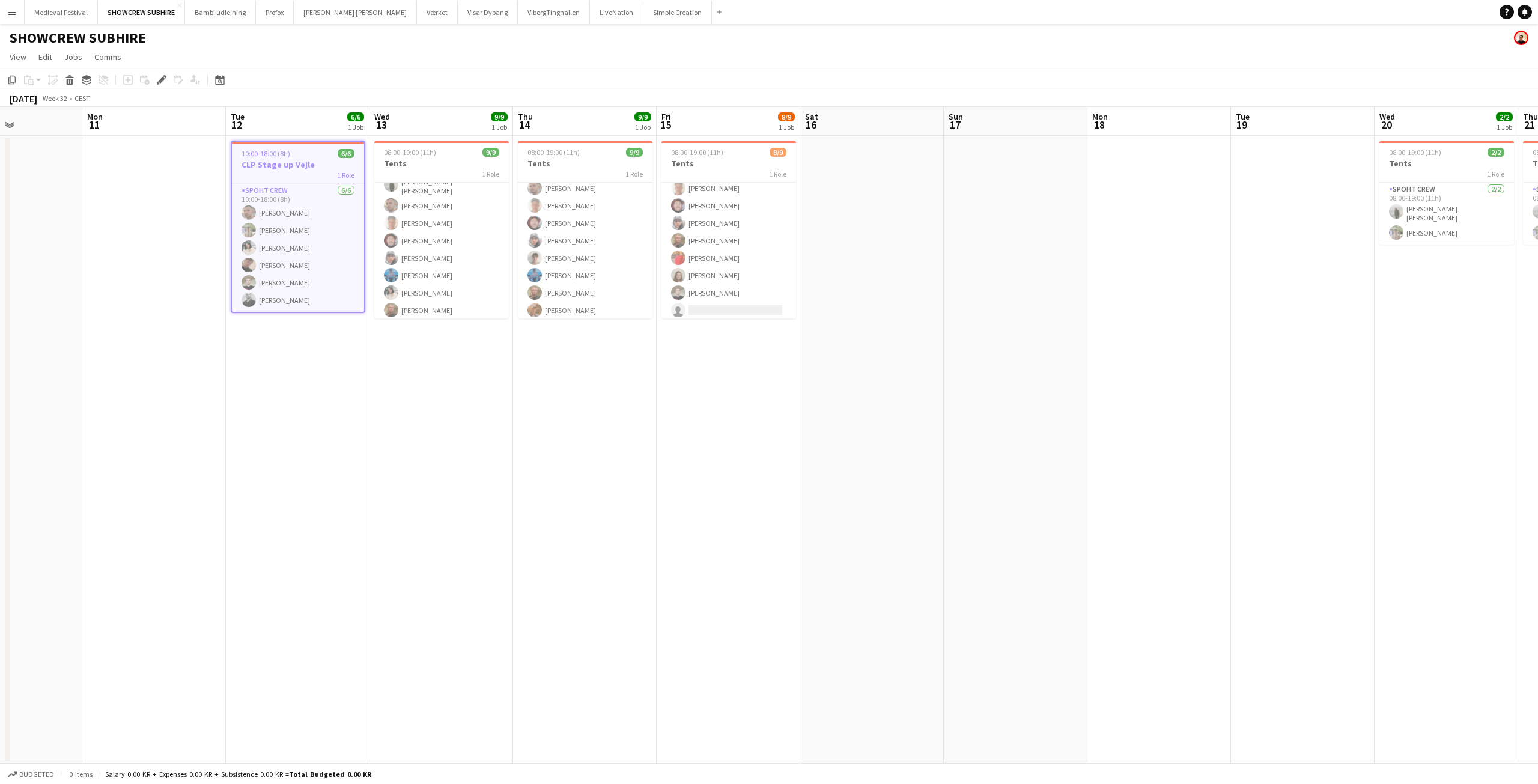
scroll to position [0, 444]
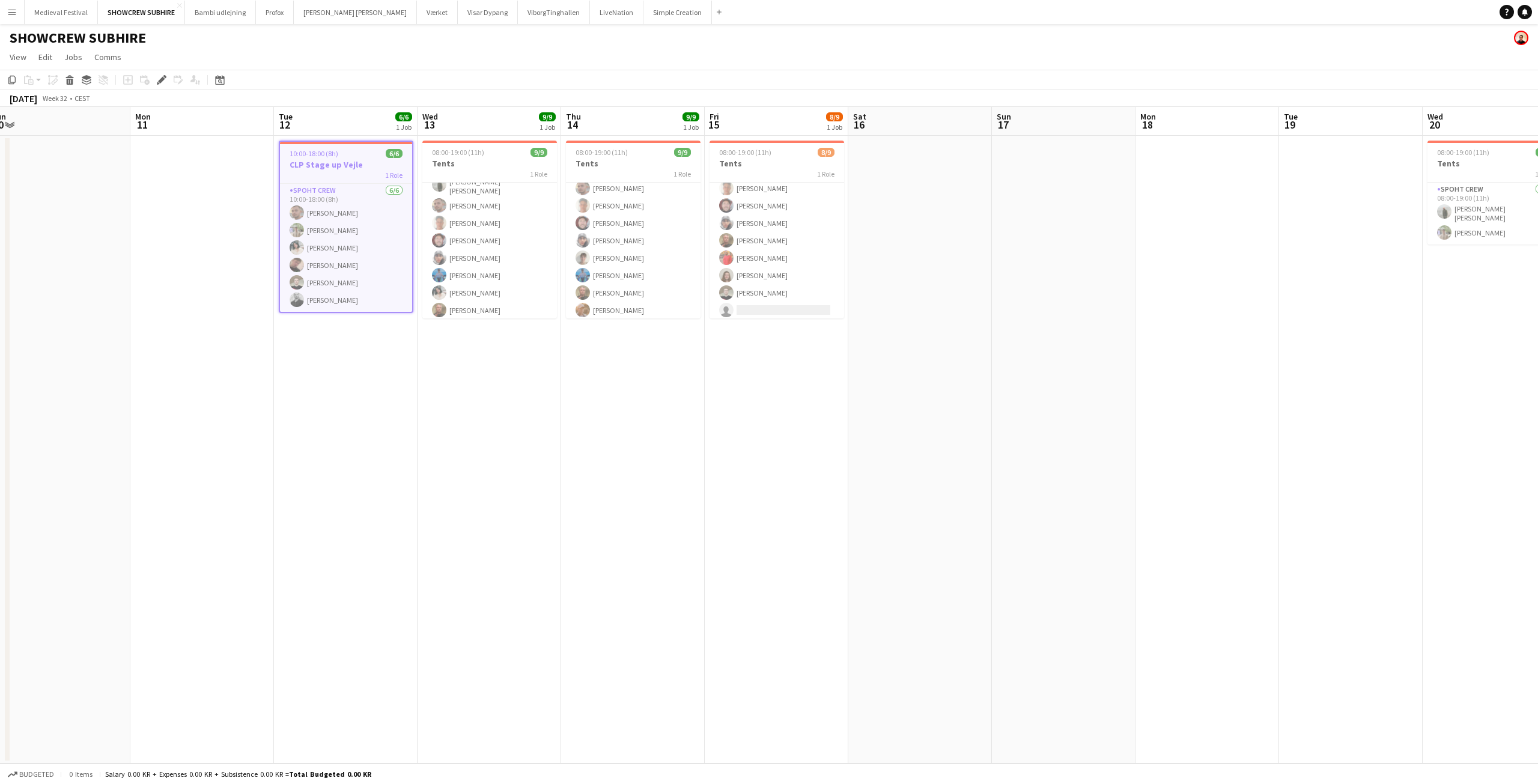
drag, startPoint x: 831, startPoint y: 384, endPoint x: 676, endPoint y: 391, distance: 155.2
click at [676, 391] on app-calendar-viewport "Thu 7 Fri 8 Sat 9 Sun 10 Mon 11 Tue 12 6/6 1 Job Wed 13 9/9 1 Job Thu 14 9/9 1 …" at bounding box center [769, 435] width 1538 height 657
click at [739, 237] on app-card-role "Spoht Crew 3A [DATE] 08:00-19:00 (11h) [PERSON_NAME] [PERSON_NAME] [PERSON_NAME…" at bounding box center [777, 229] width 135 height 184
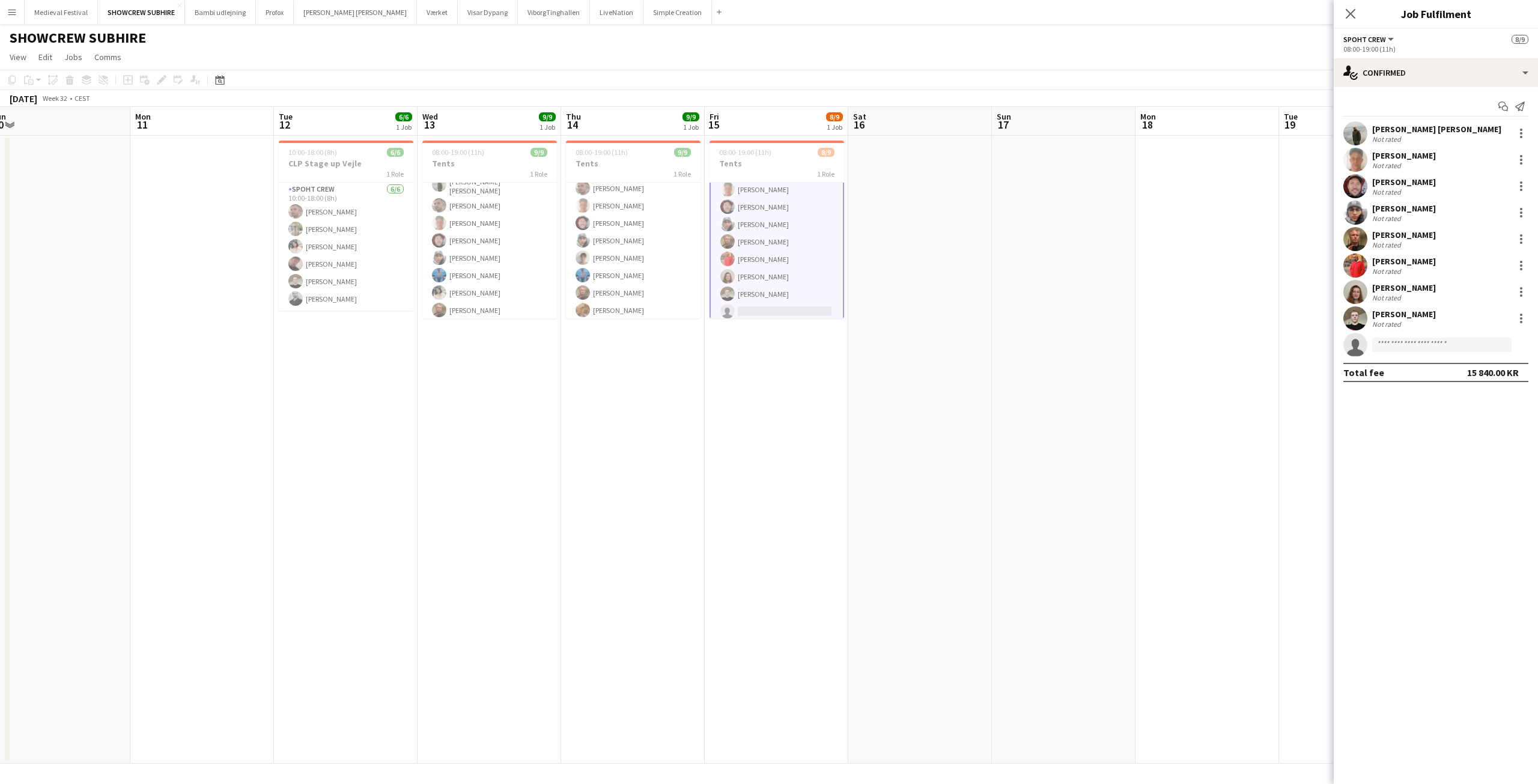
scroll to position [46, 0]
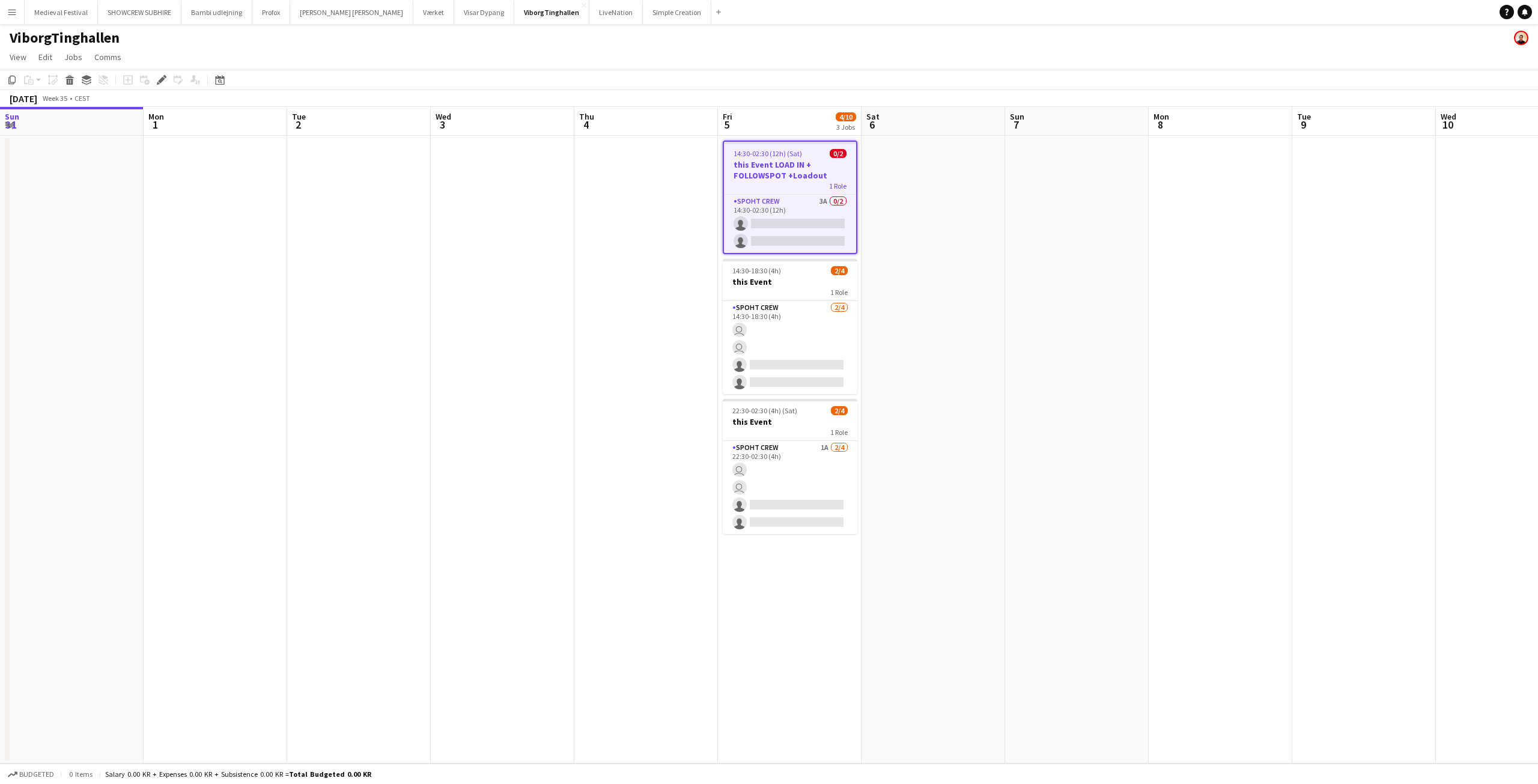
scroll to position [0, 414]
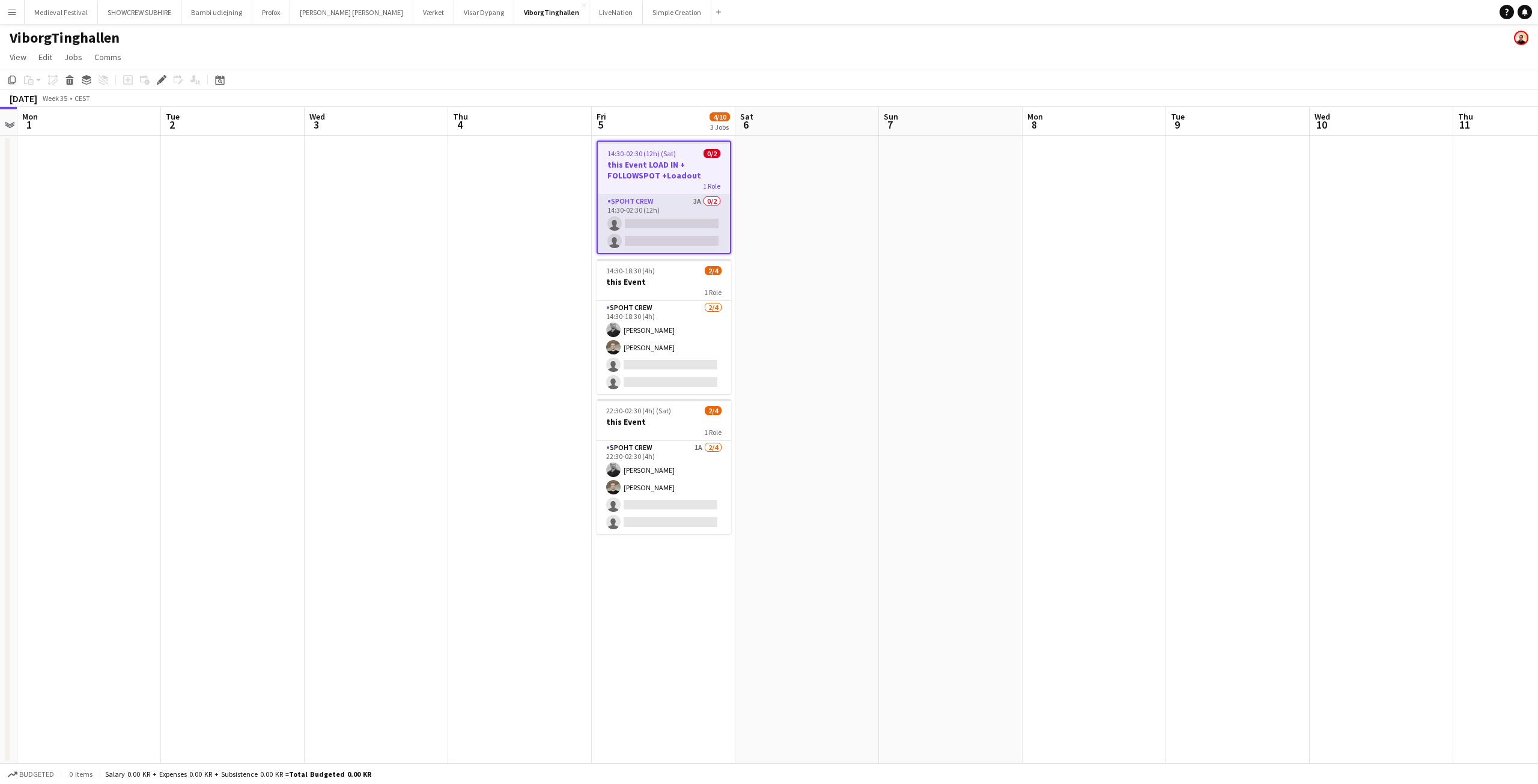
click at [667, 213] on app-card-role "Spoht Crew 3A 0/2 14:30-02:30 (12h) single-neutral-actions single-neutral-actio…" at bounding box center [664, 223] width 132 height 58
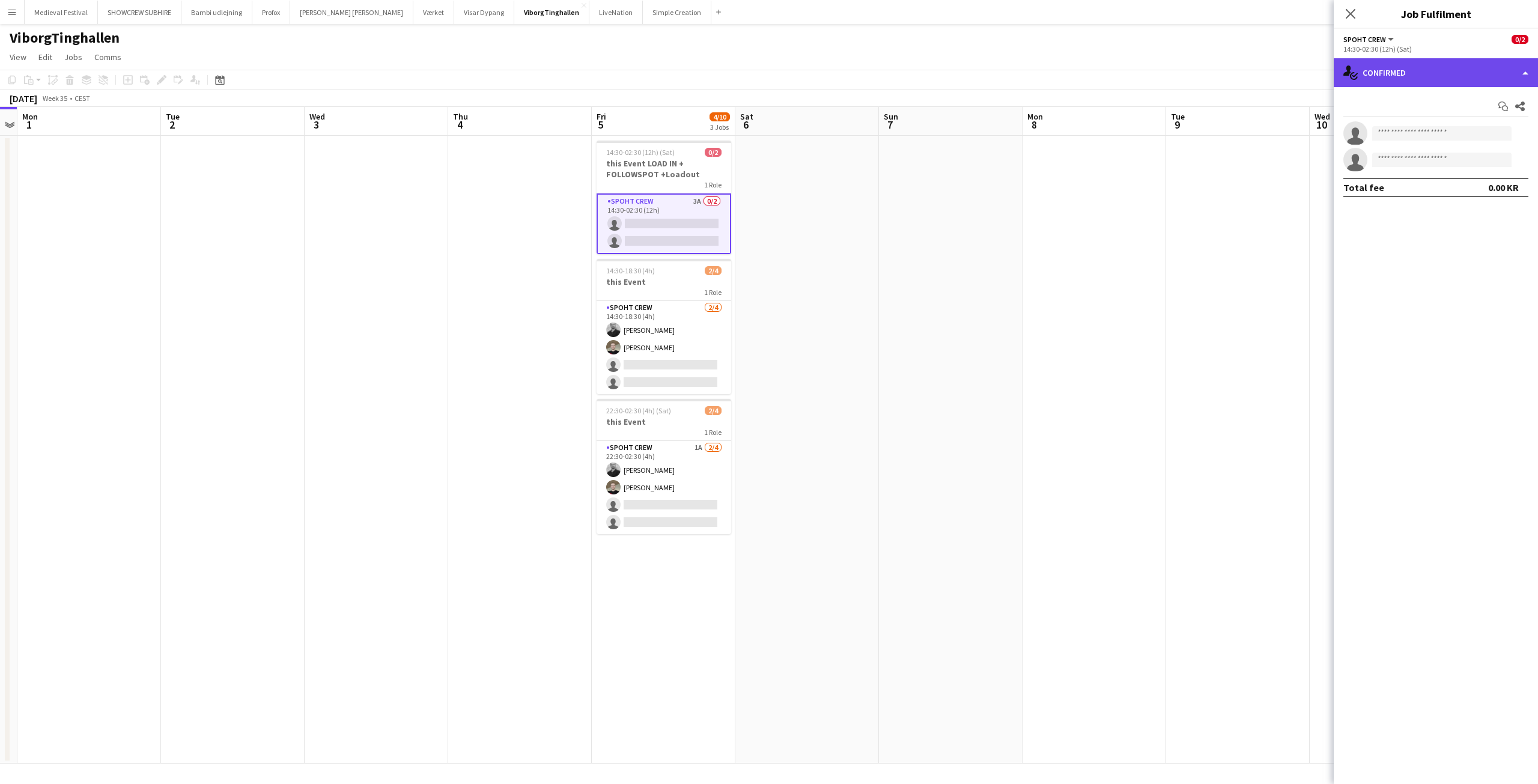
click at [1438, 82] on div "single-neutral-actions-check-2 Confirmed" at bounding box center [1435, 73] width 205 height 29
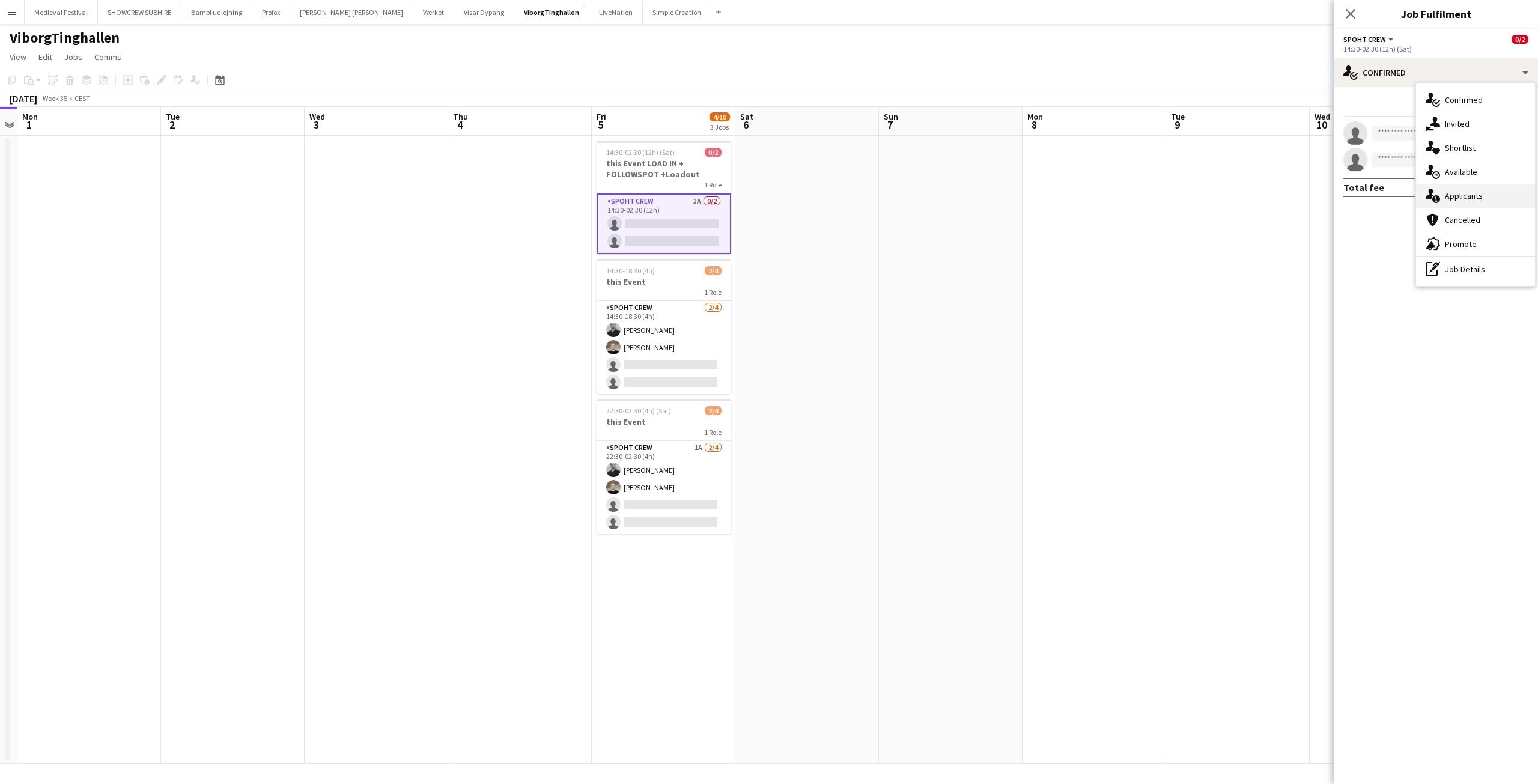
click at [1458, 197] on div "single-neutral-actions-information Applicants" at bounding box center [1475, 195] width 119 height 24
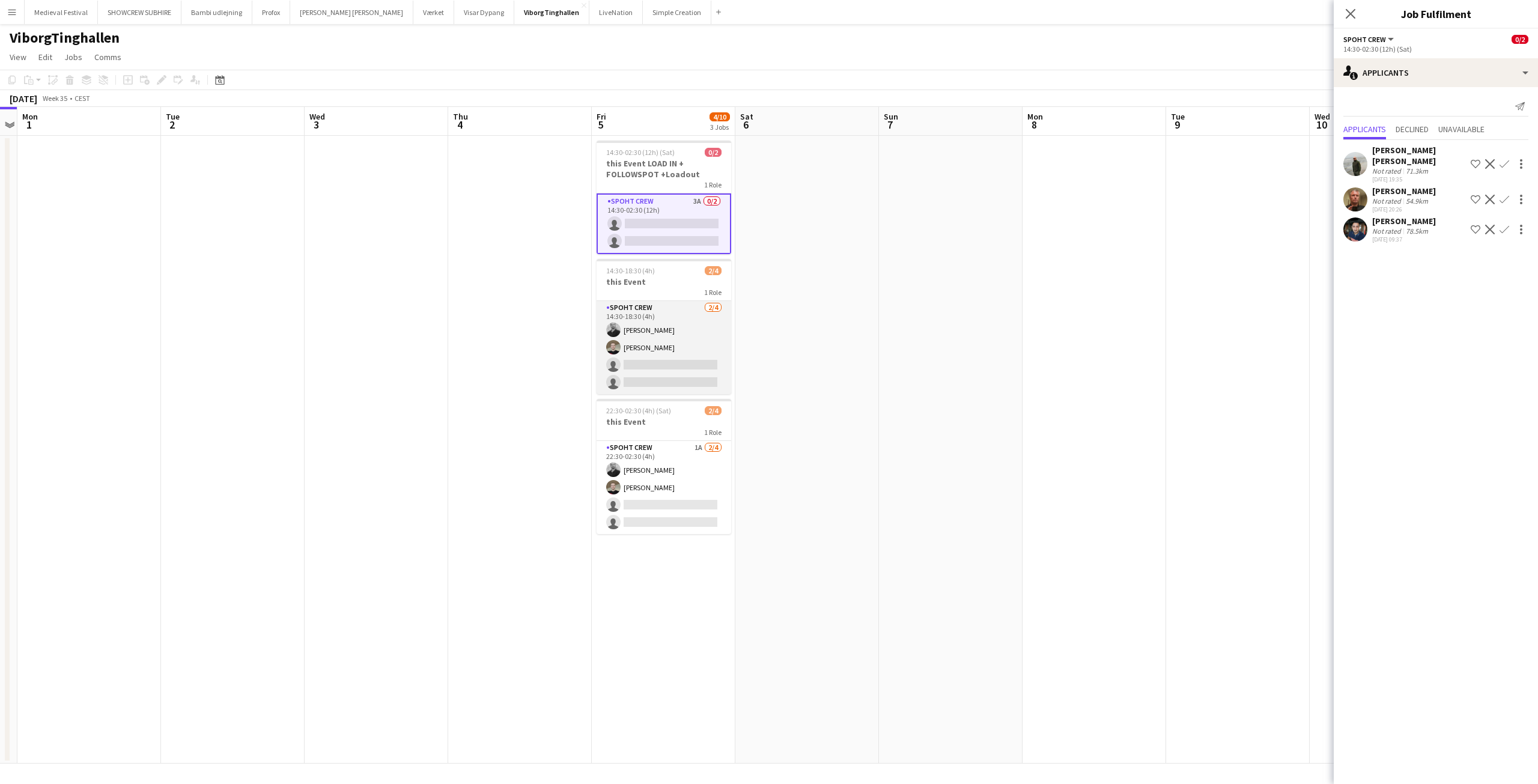
click at [679, 347] on app-card-role "Spoht Crew 2/4 14:30-18:30 (4h) mihai obreja Nicolai Schmidt single-neutral-act…" at bounding box center [664, 348] width 135 height 93
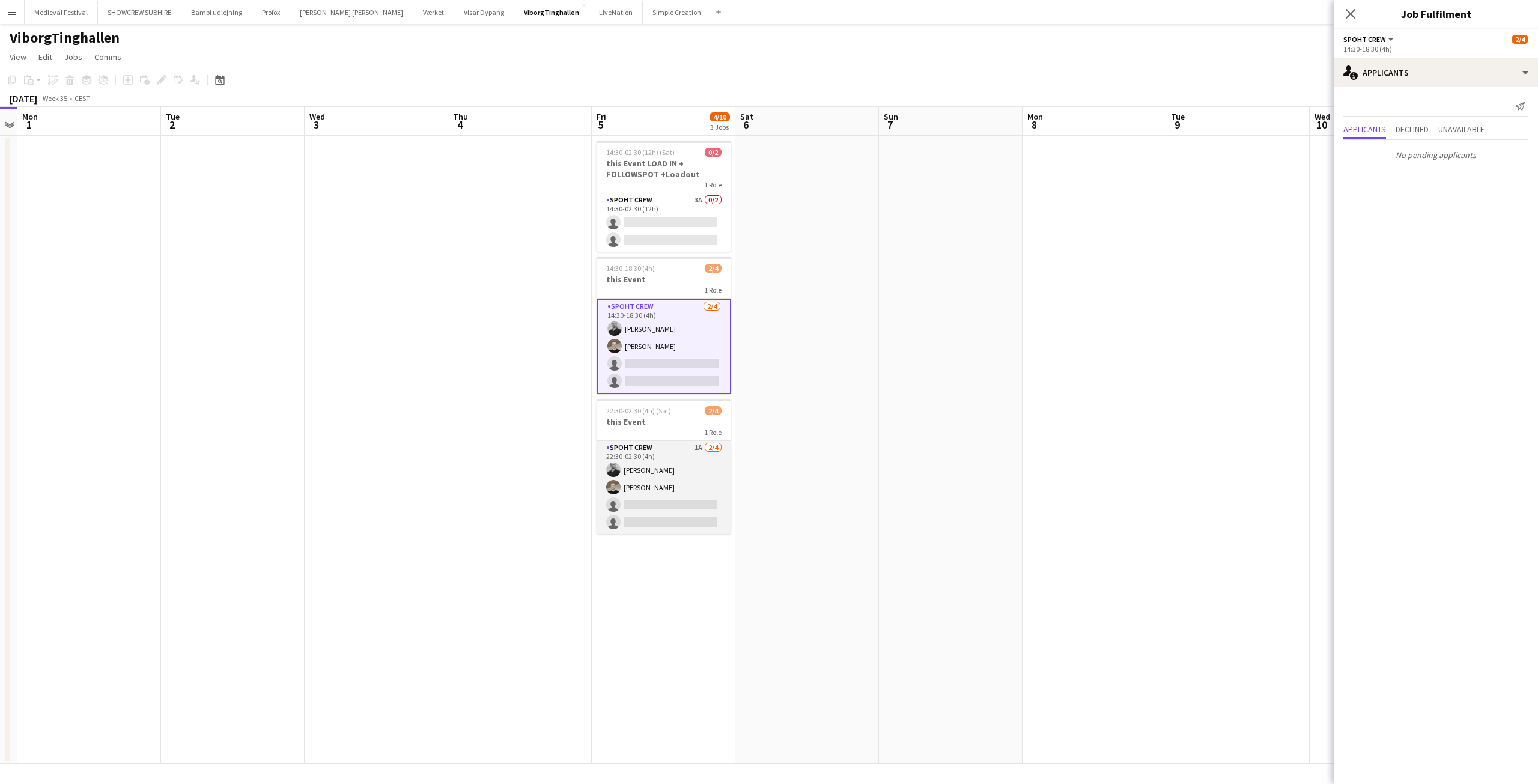
click at [670, 491] on app-card-role "Spoht Crew 1A 2/4 22:30-02:30 (4h) mihai obreja Nicolai Schmidt single-neutral-…" at bounding box center [664, 487] width 135 height 93
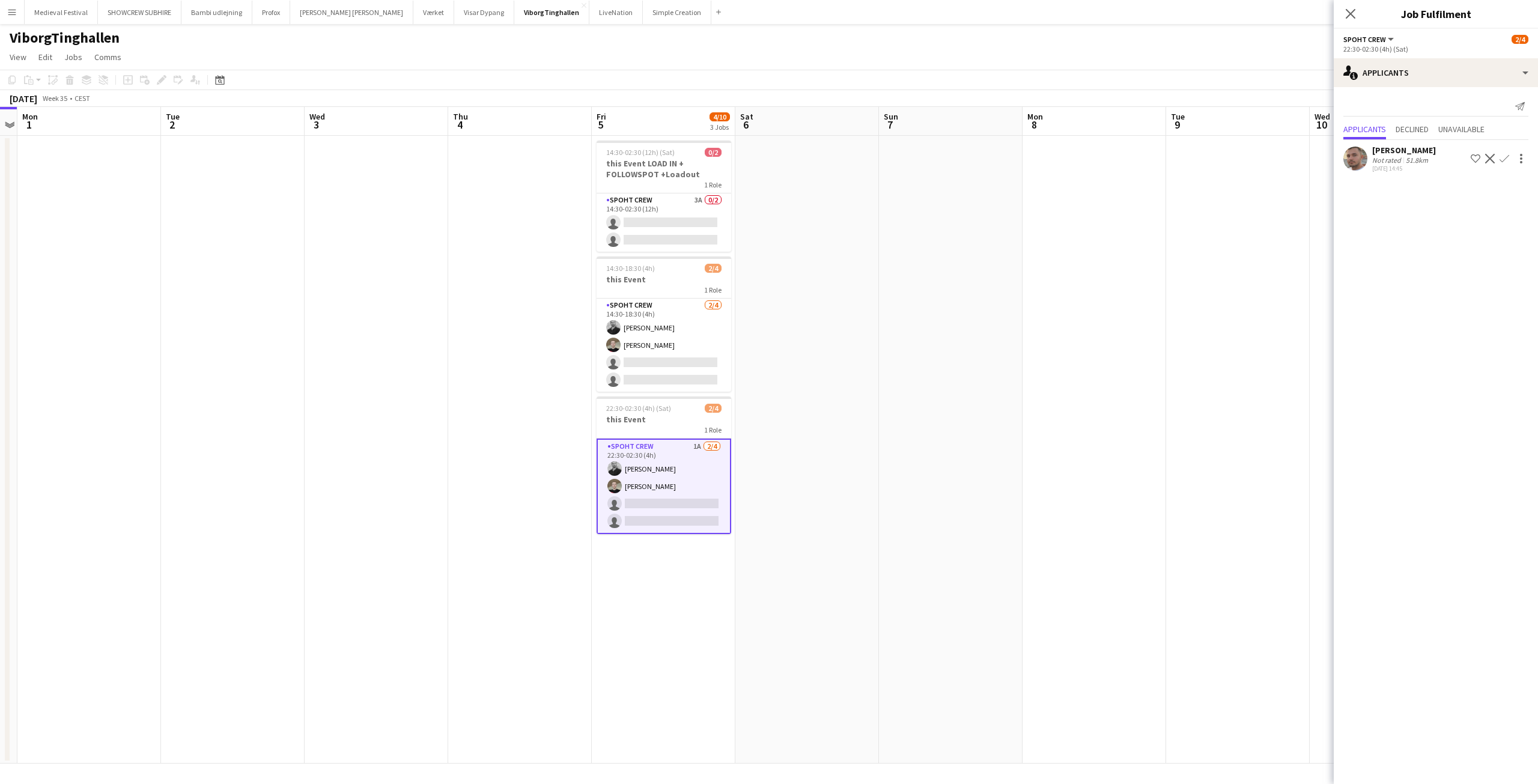
click at [1018, 424] on app-date-cell at bounding box center [951, 449] width 144 height 628
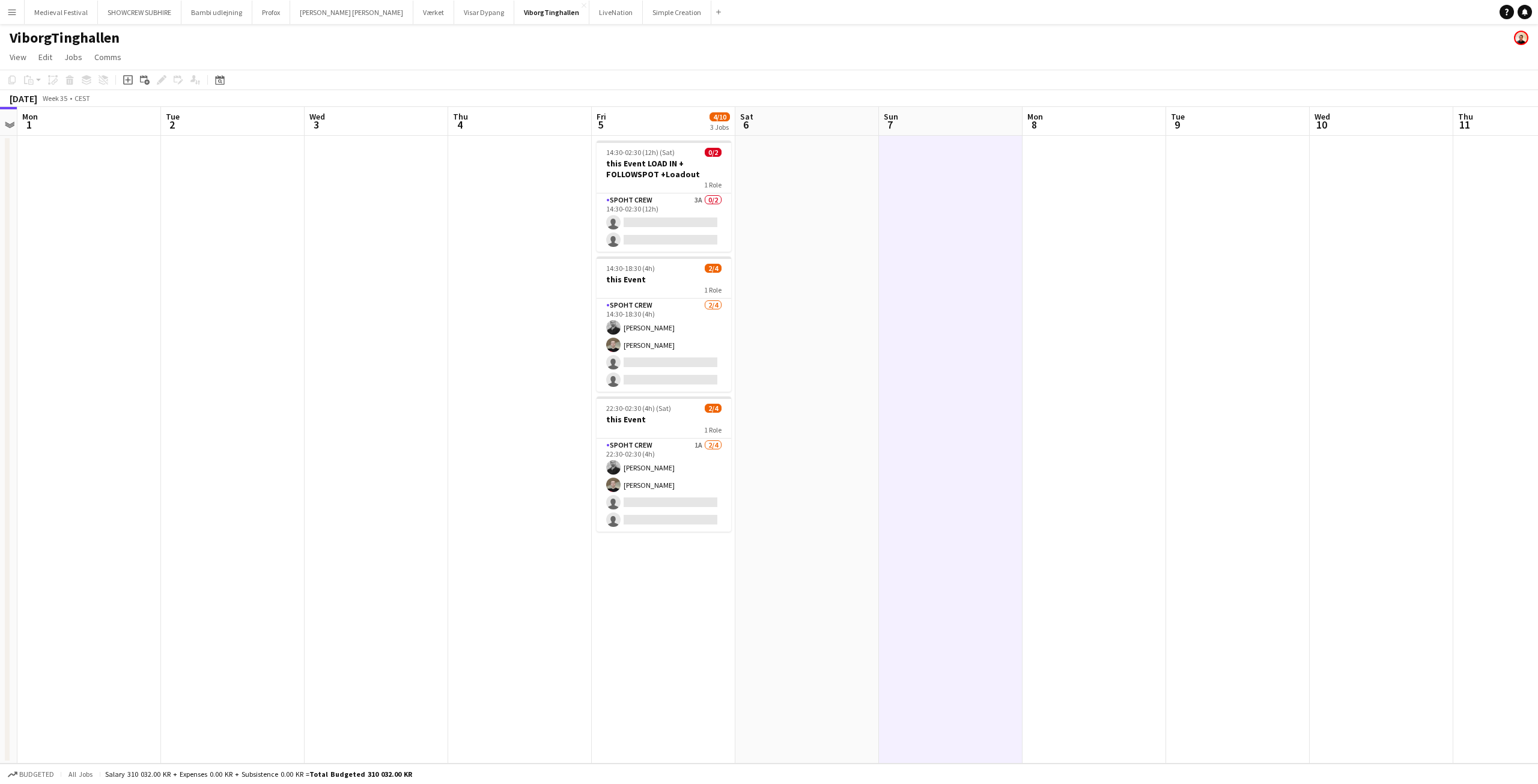
click at [19, 11] on button "Menu" at bounding box center [12, 12] width 24 height 24
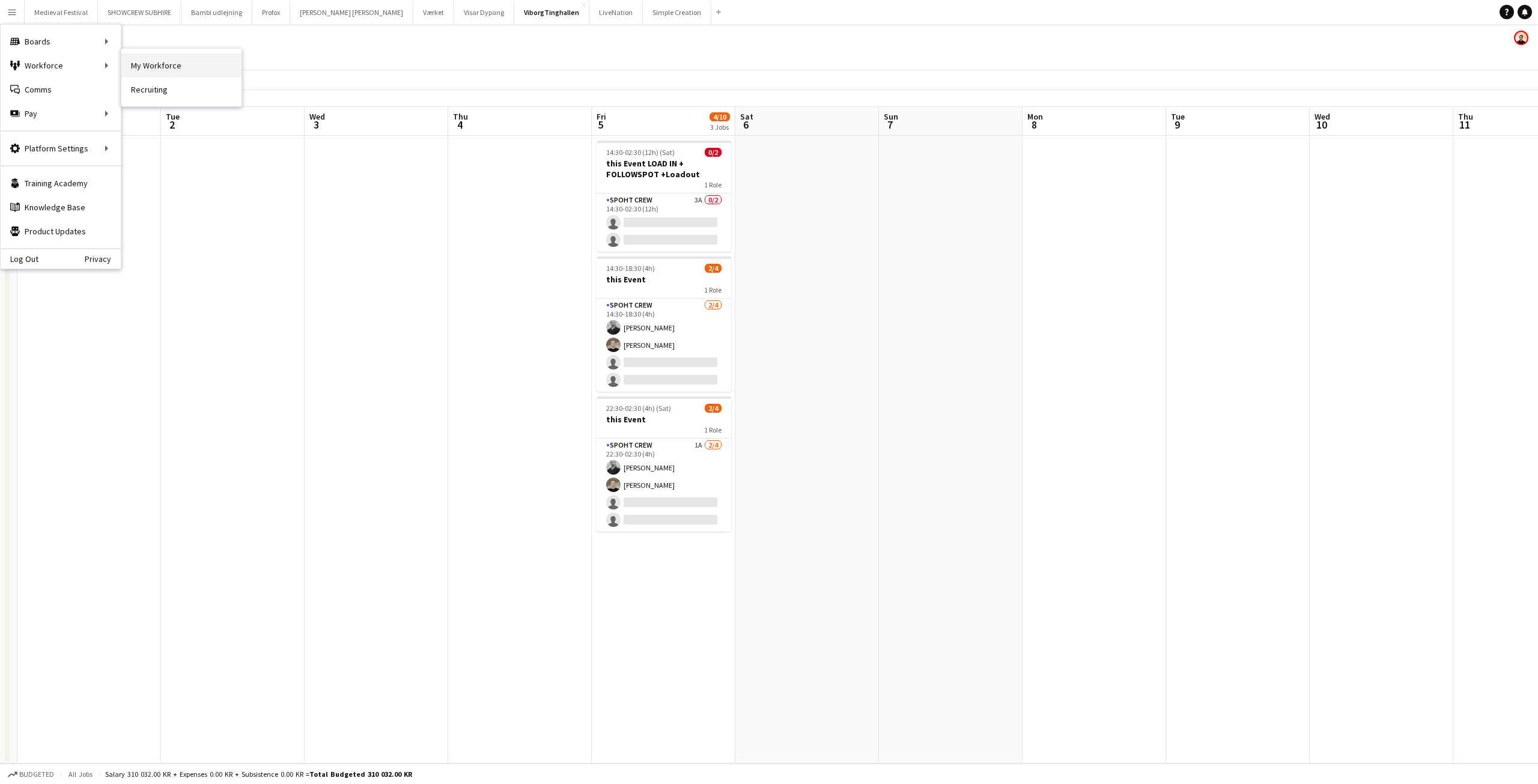
click at [153, 71] on link "My Workforce" at bounding box center [182, 65] width 120 height 24
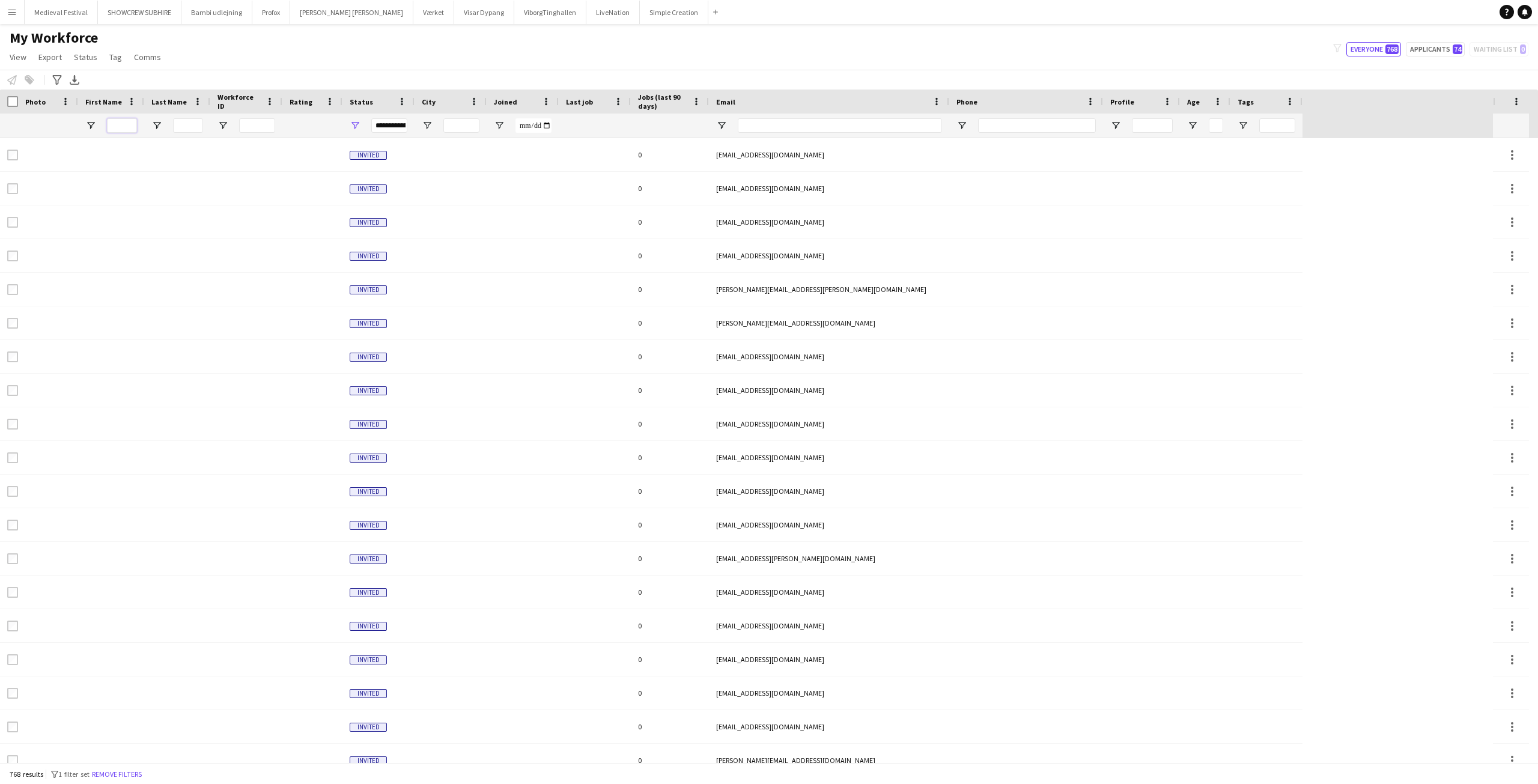
click at [108, 118] on input "First Name Filter Input" at bounding box center [122, 125] width 30 height 14
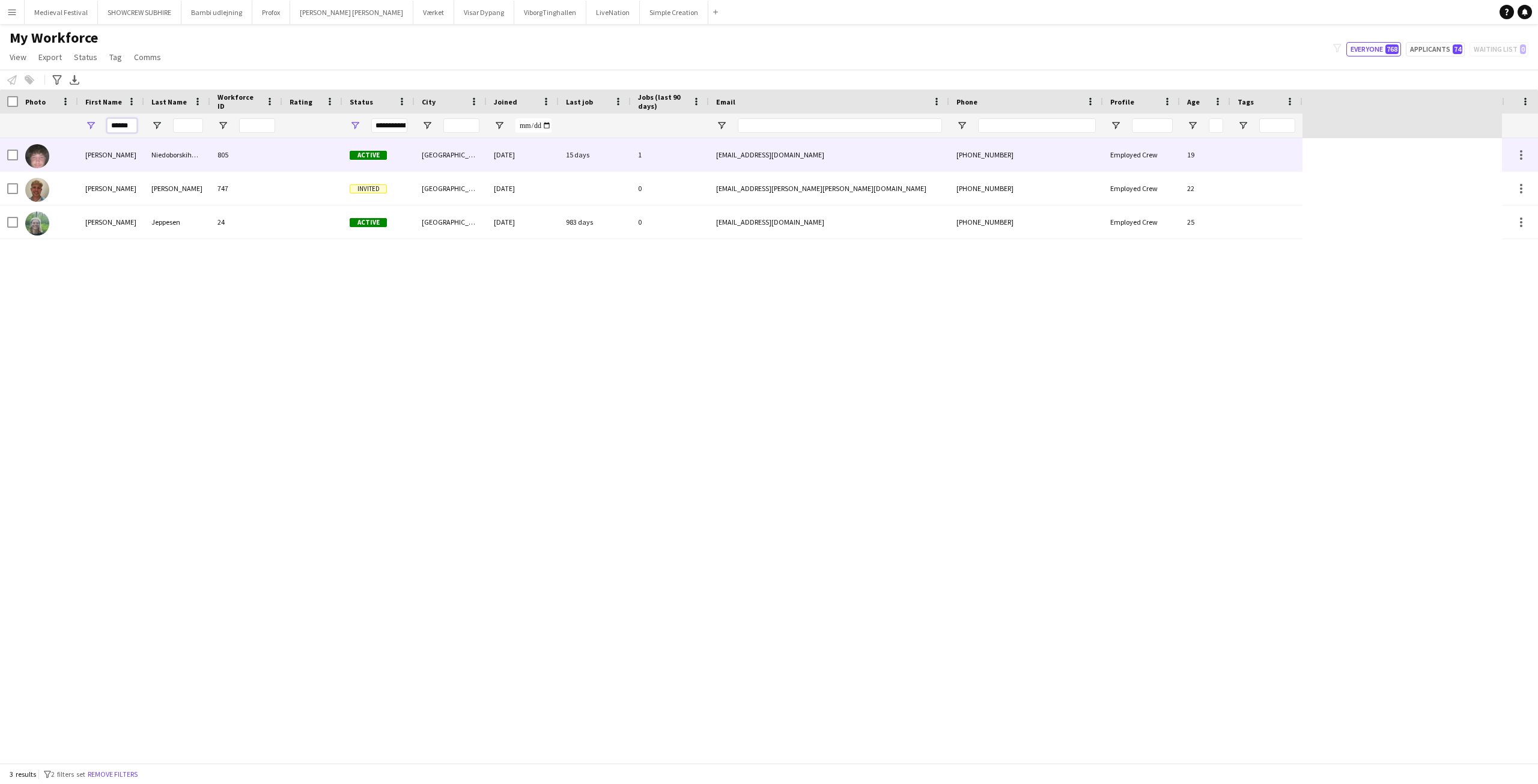
type input "******"
click at [286, 153] on div at bounding box center [312, 154] width 60 height 33
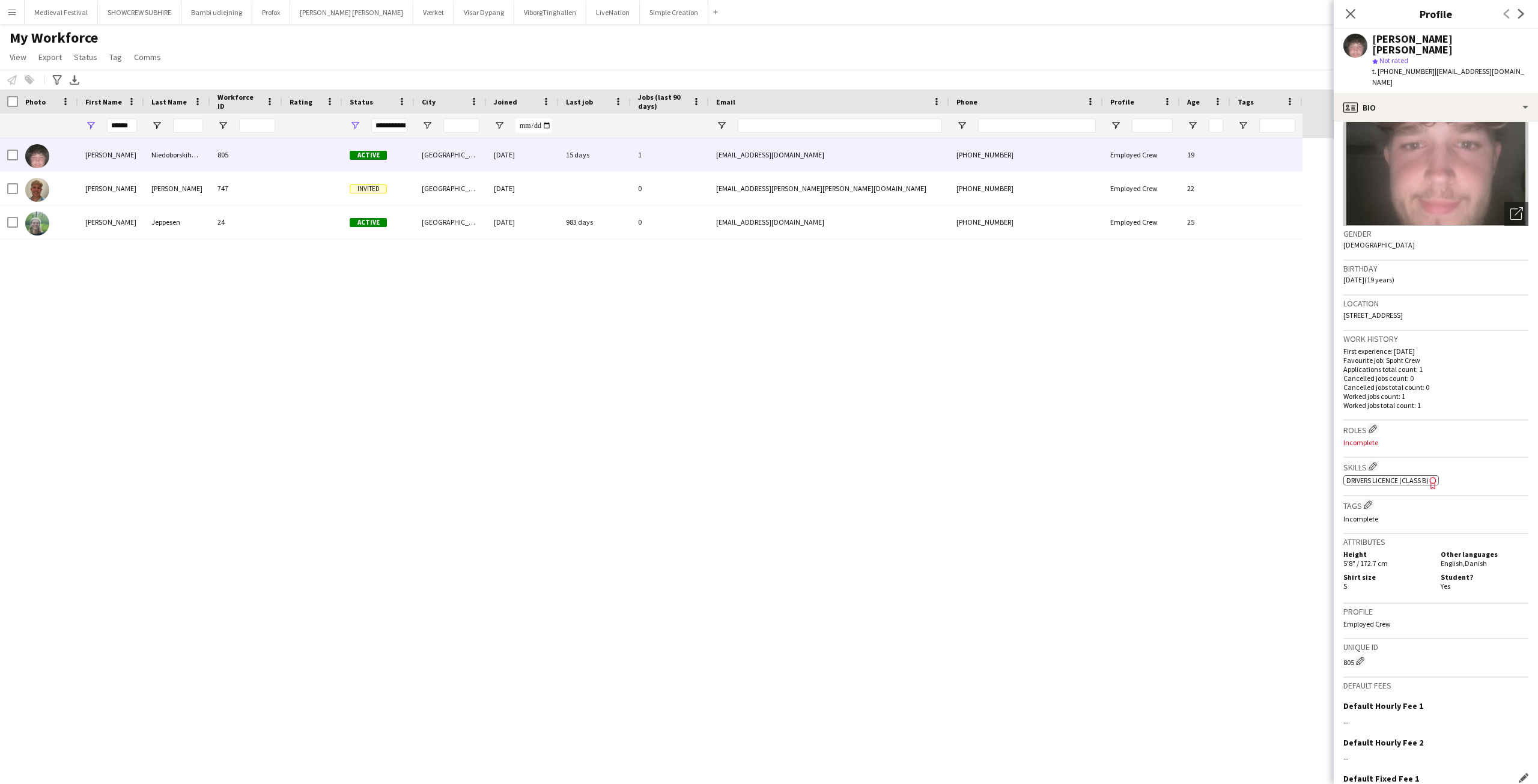
scroll to position [180, 0]
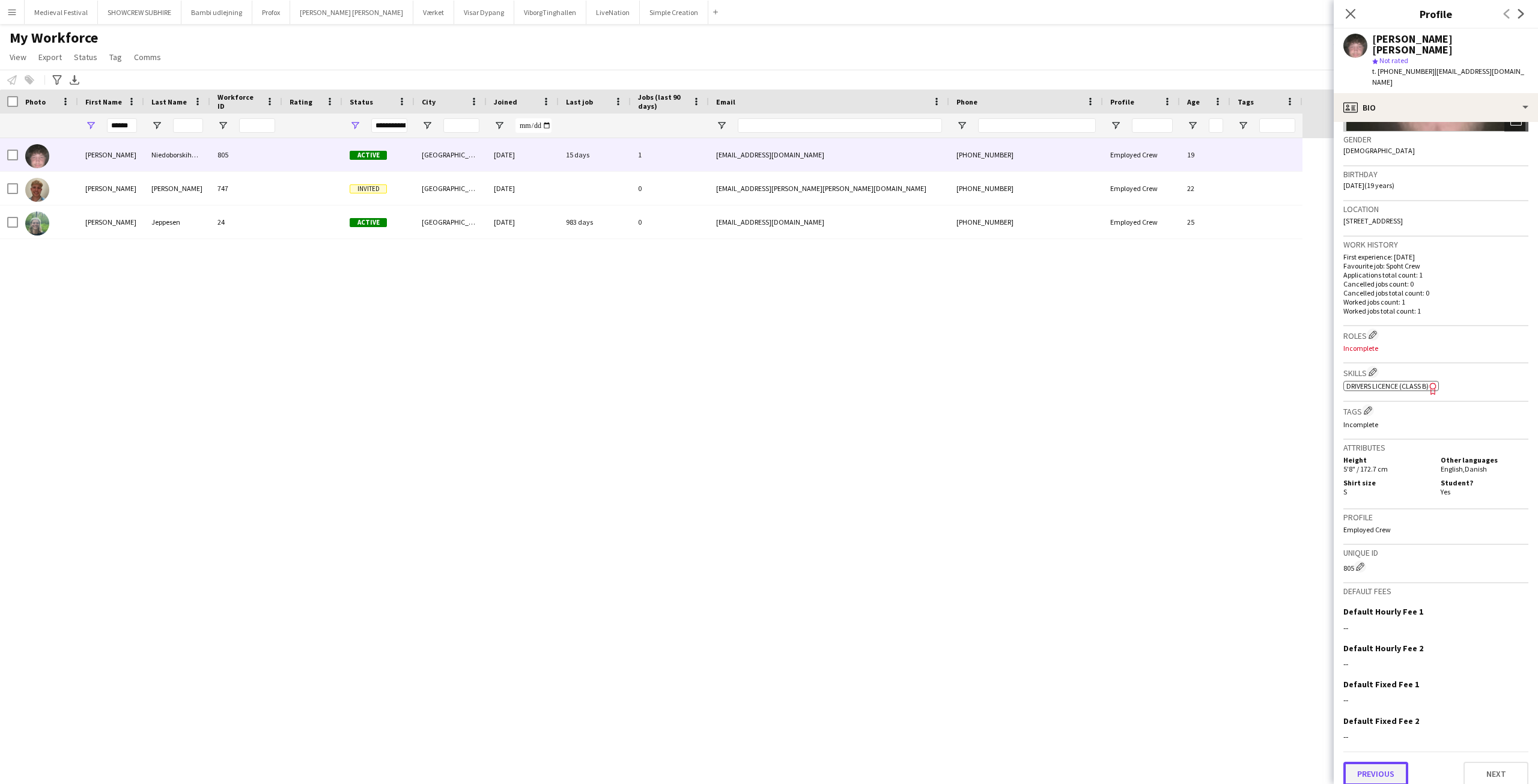
click at [1377, 762] on button "Previous" at bounding box center [1375, 774] width 65 height 24
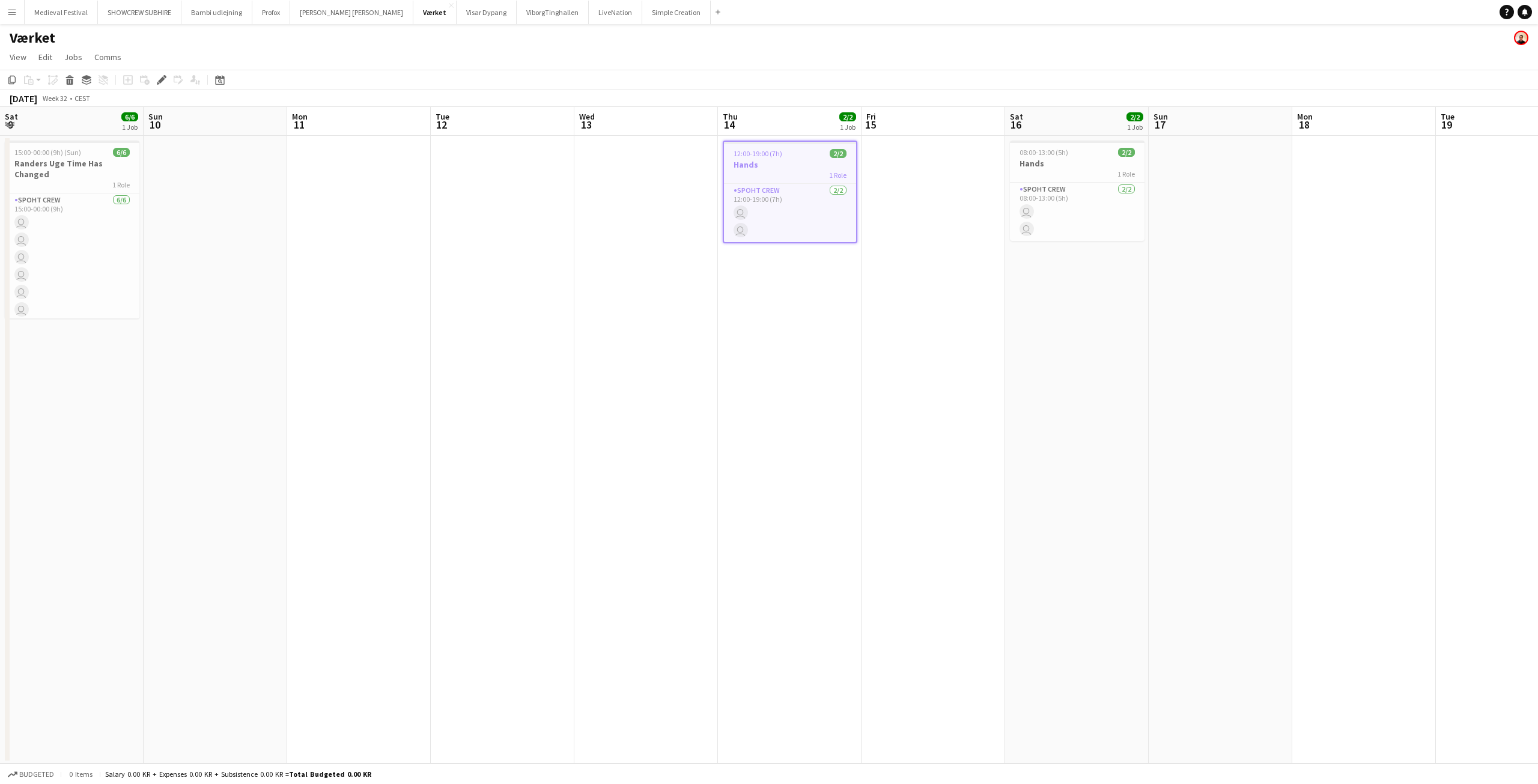
scroll to position [0, 414]
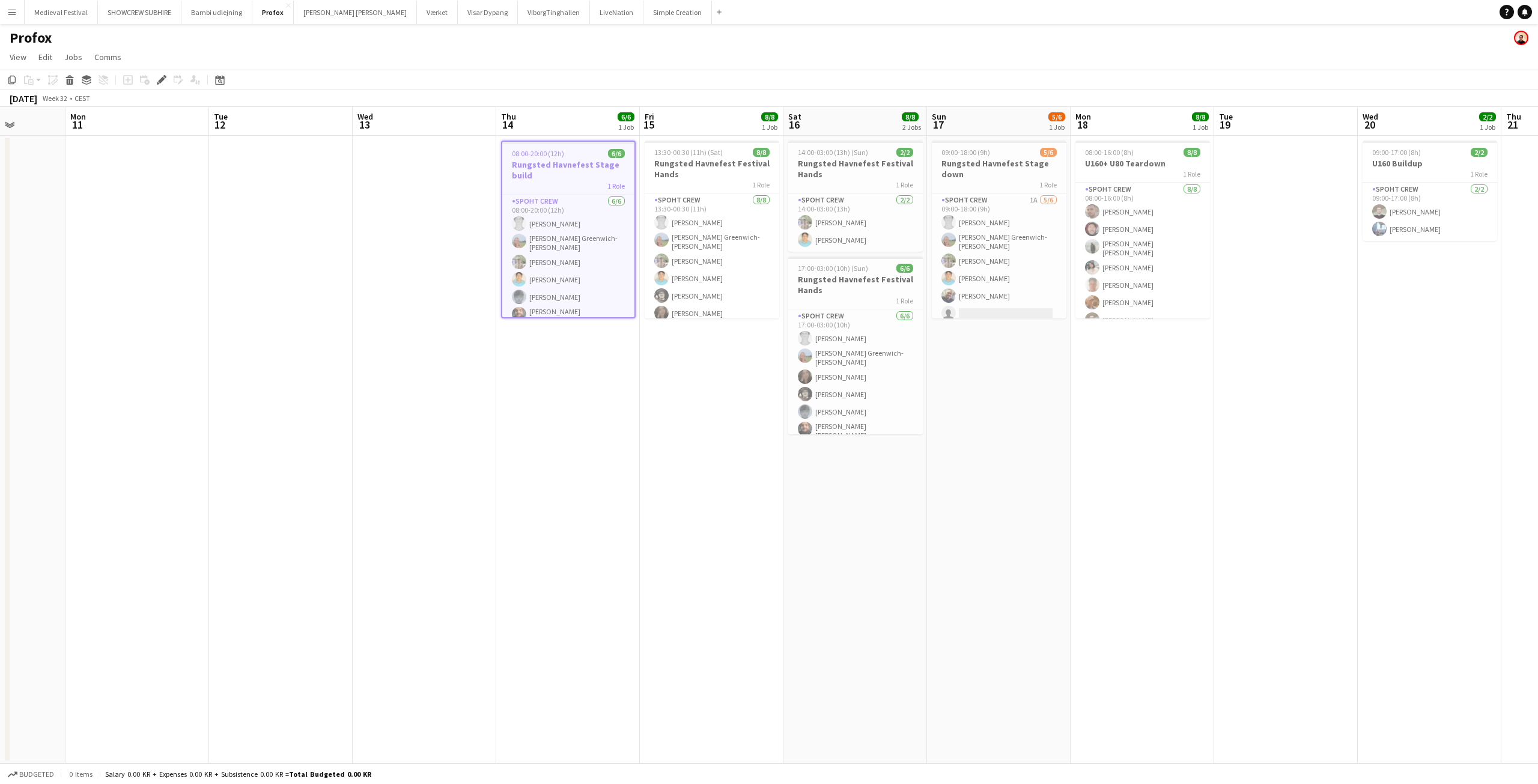
scroll to position [0, 416]
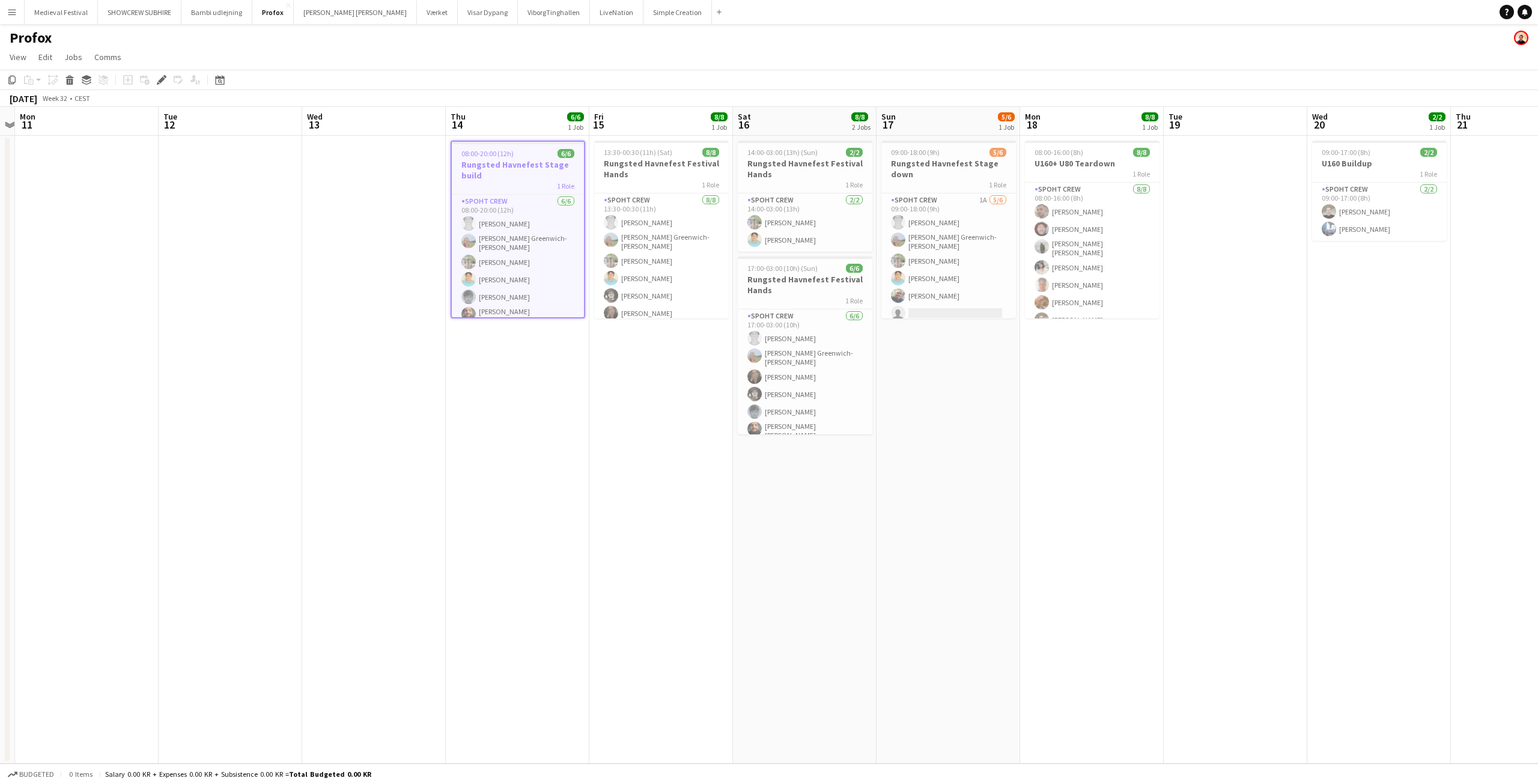
drag, startPoint x: 800, startPoint y: 387, endPoint x: 649, endPoint y: 377, distance: 151.3
click at [653, 383] on app-calendar-viewport "Fri 8 Sat 9 Sun 10 Mon 11 Tue 12 Wed 13 Thu 14 6/6 1 Job Fri 15 8/8 1 Job Sat 1…" at bounding box center [769, 435] width 1538 height 657
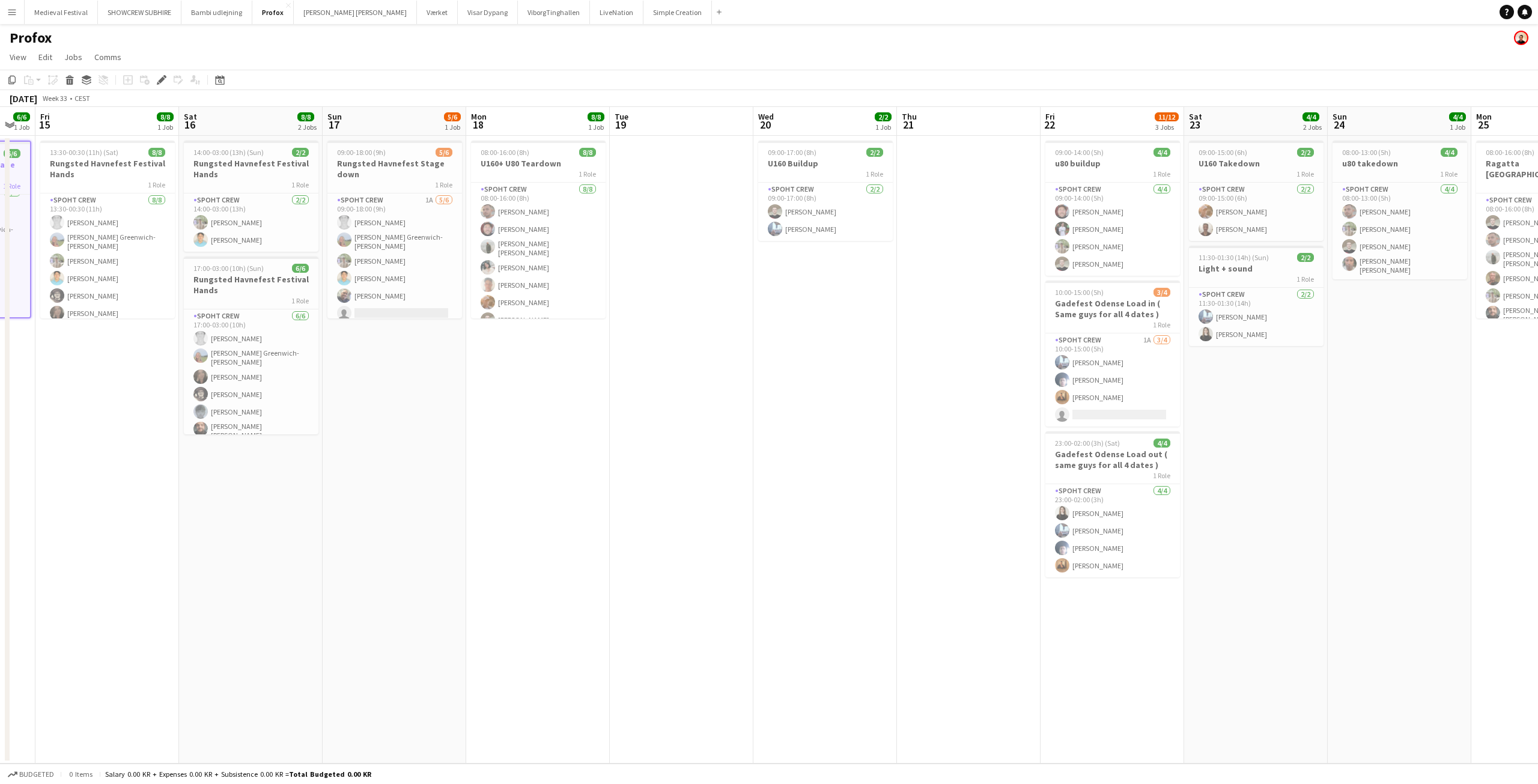
scroll to position [0, 246]
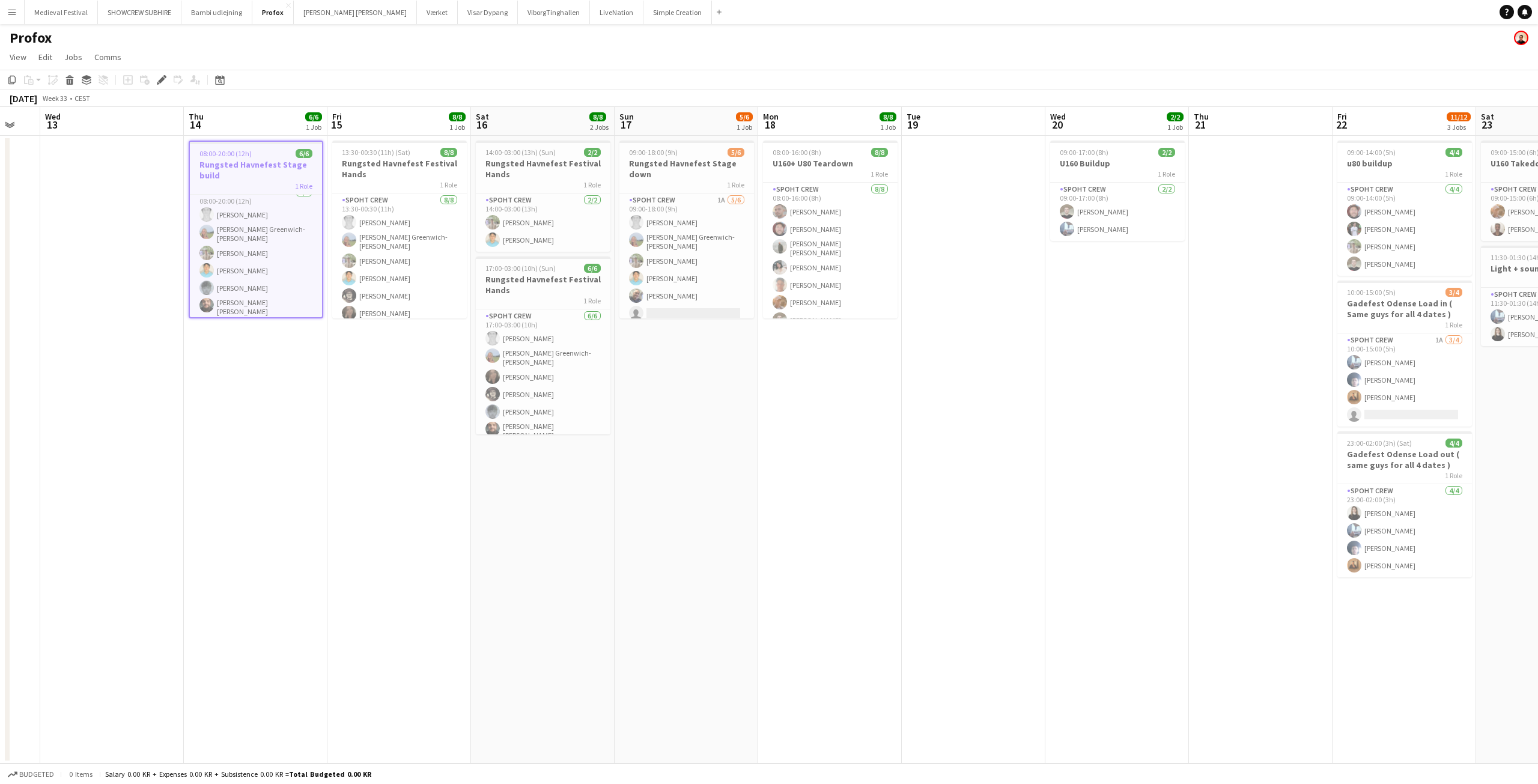
drag, startPoint x: 1082, startPoint y: 444, endPoint x: 821, endPoint y: 474, distance: 262.7
click at [821, 474] on app-calendar-viewport "Sun 10 Mon 11 Tue 12 Wed 13 Thu 14 6/6 1 Job Fri 15 8/8 1 Job Sat 16 8/8 2 Jobs…" at bounding box center [769, 435] width 1538 height 657
click at [1107, 162] on h3 "U160 Buildup" at bounding box center [1117, 163] width 135 height 11
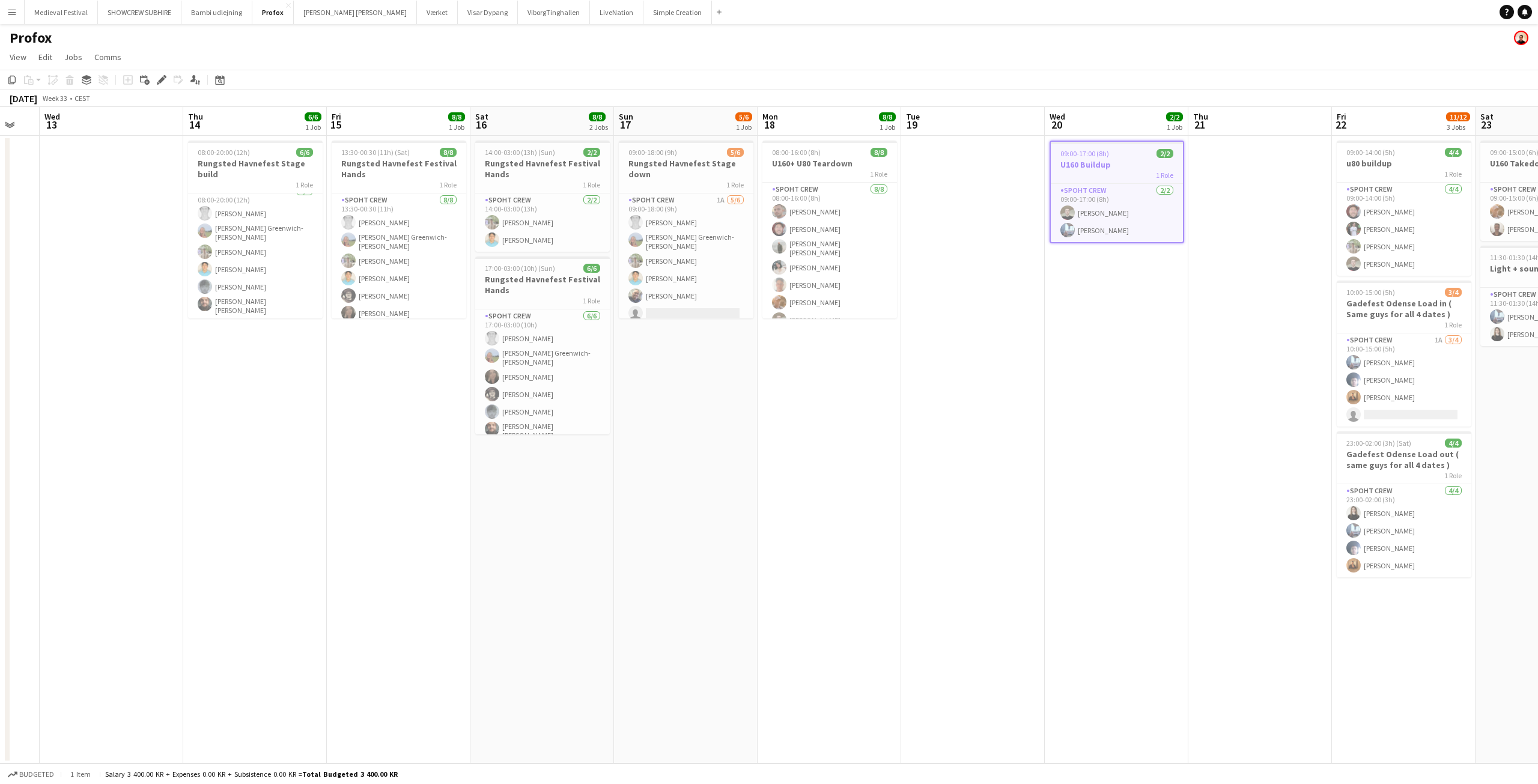
scroll to position [7, 0]
click at [164, 76] on icon at bounding box center [165, 76] width 3 height 3
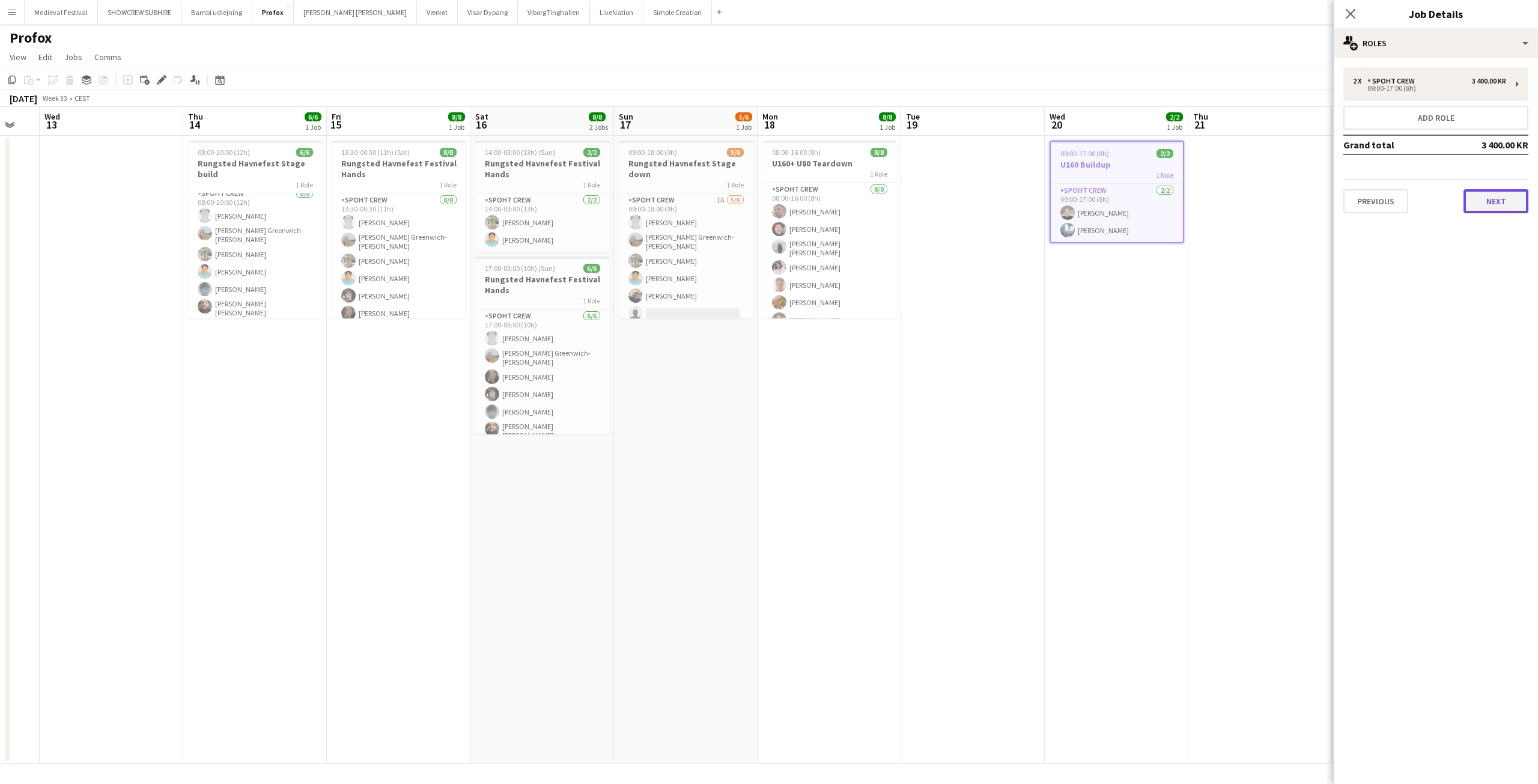
click at [1502, 197] on button "Next" at bounding box center [1496, 201] width 65 height 24
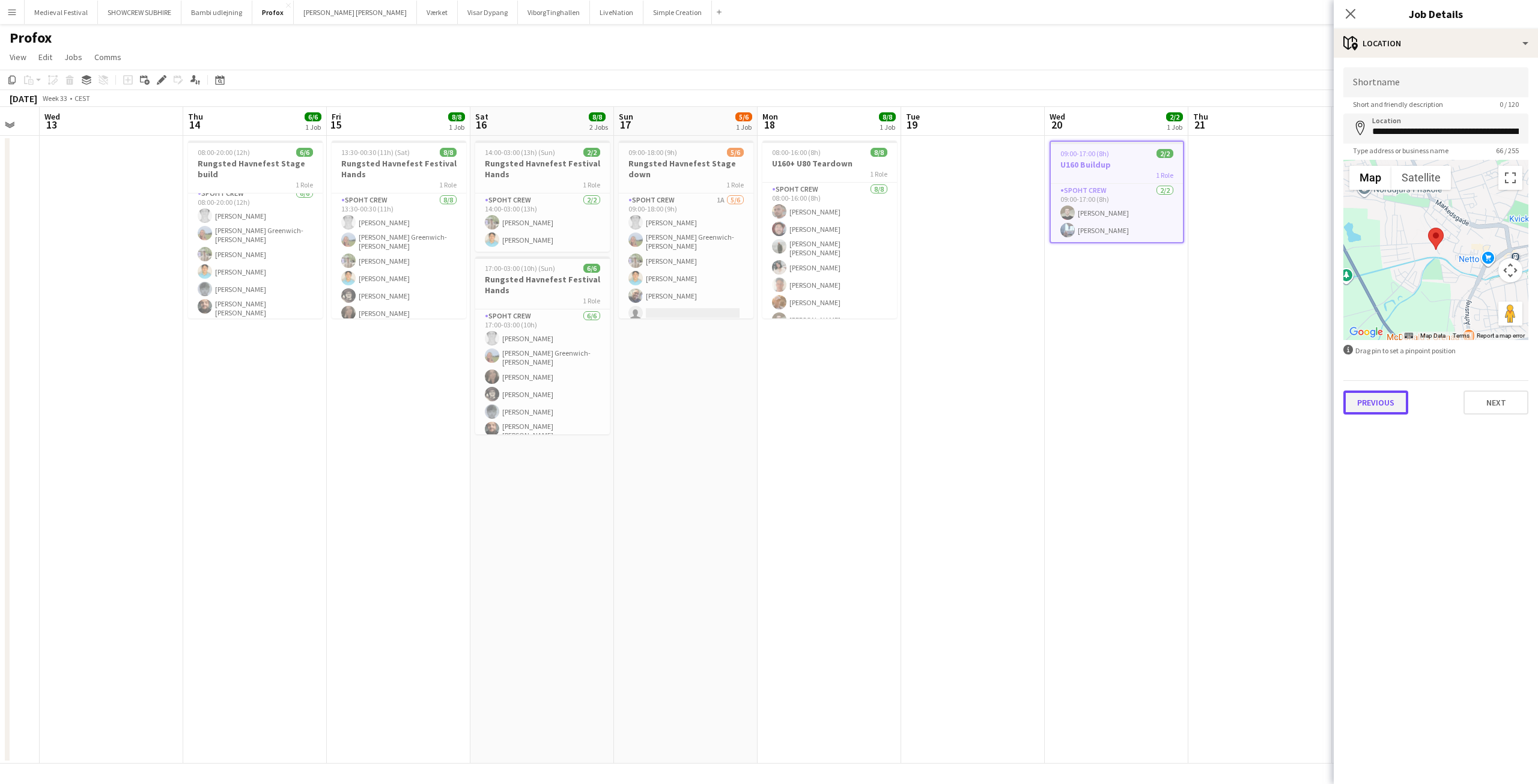
click at [1396, 396] on button "Previous" at bounding box center [1375, 402] width 65 height 24
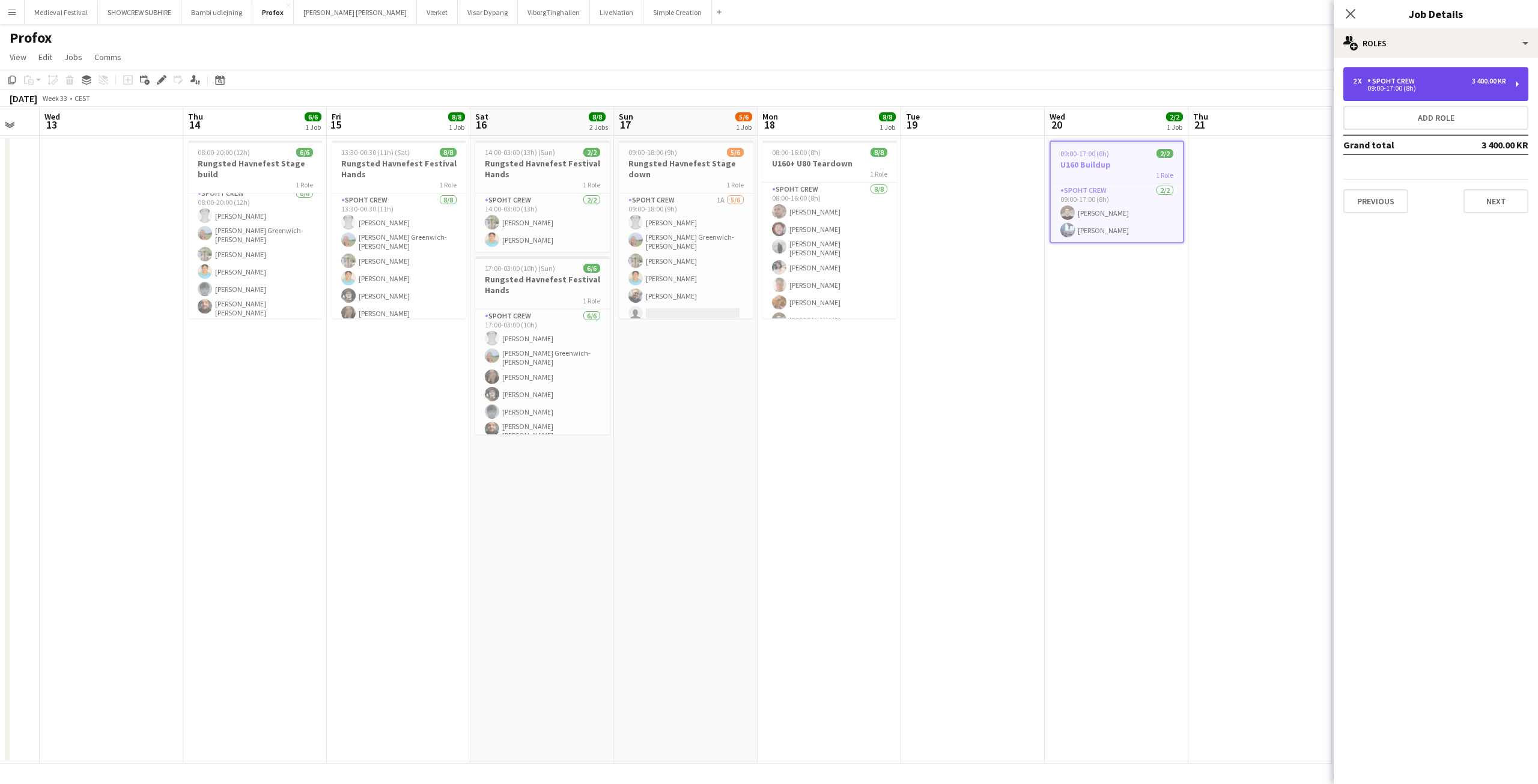
click at [1407, 83] on div "Spoht Crew" at bounding box center [1394, 81] width 52 height 8
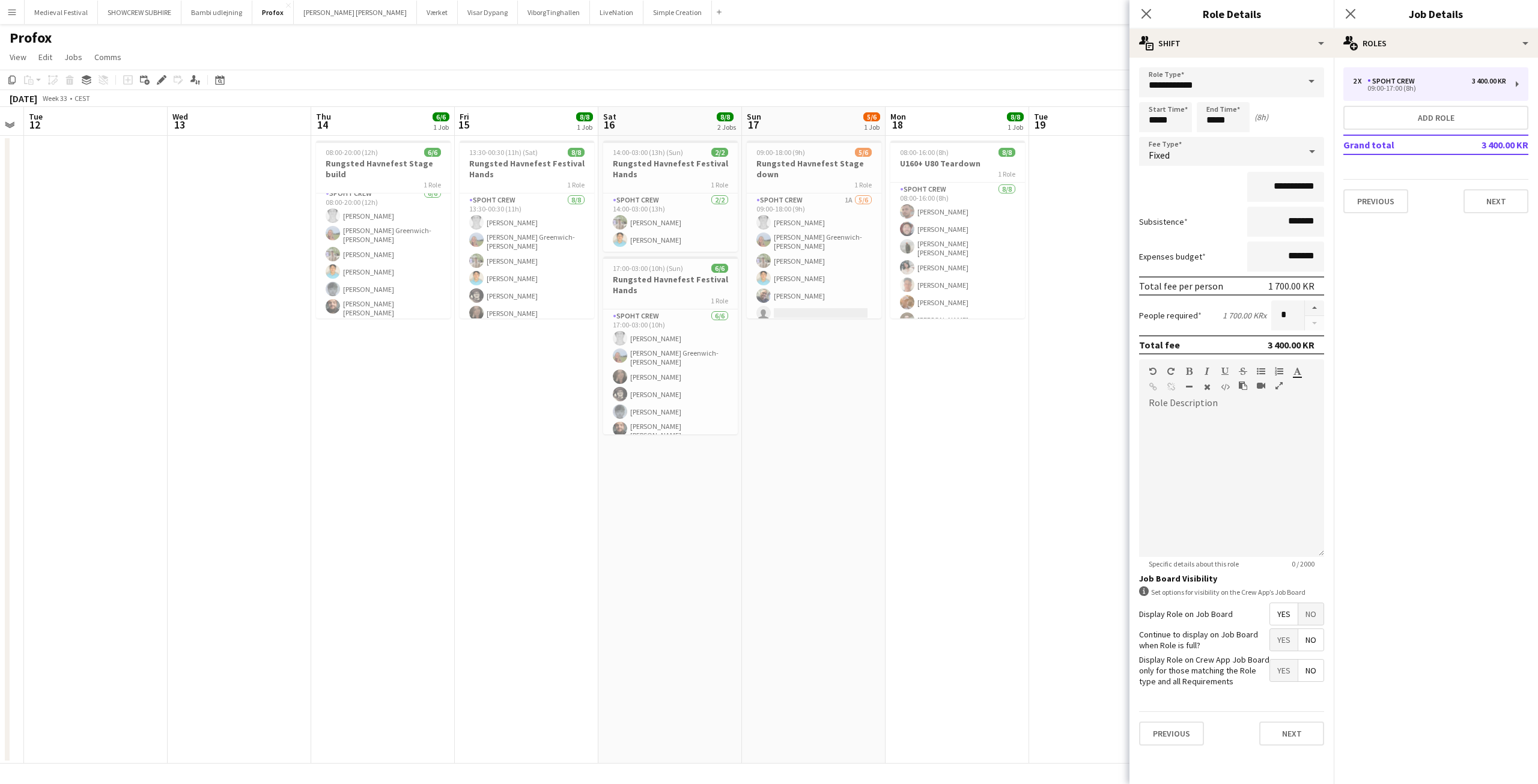
scroll to position [0, 327]
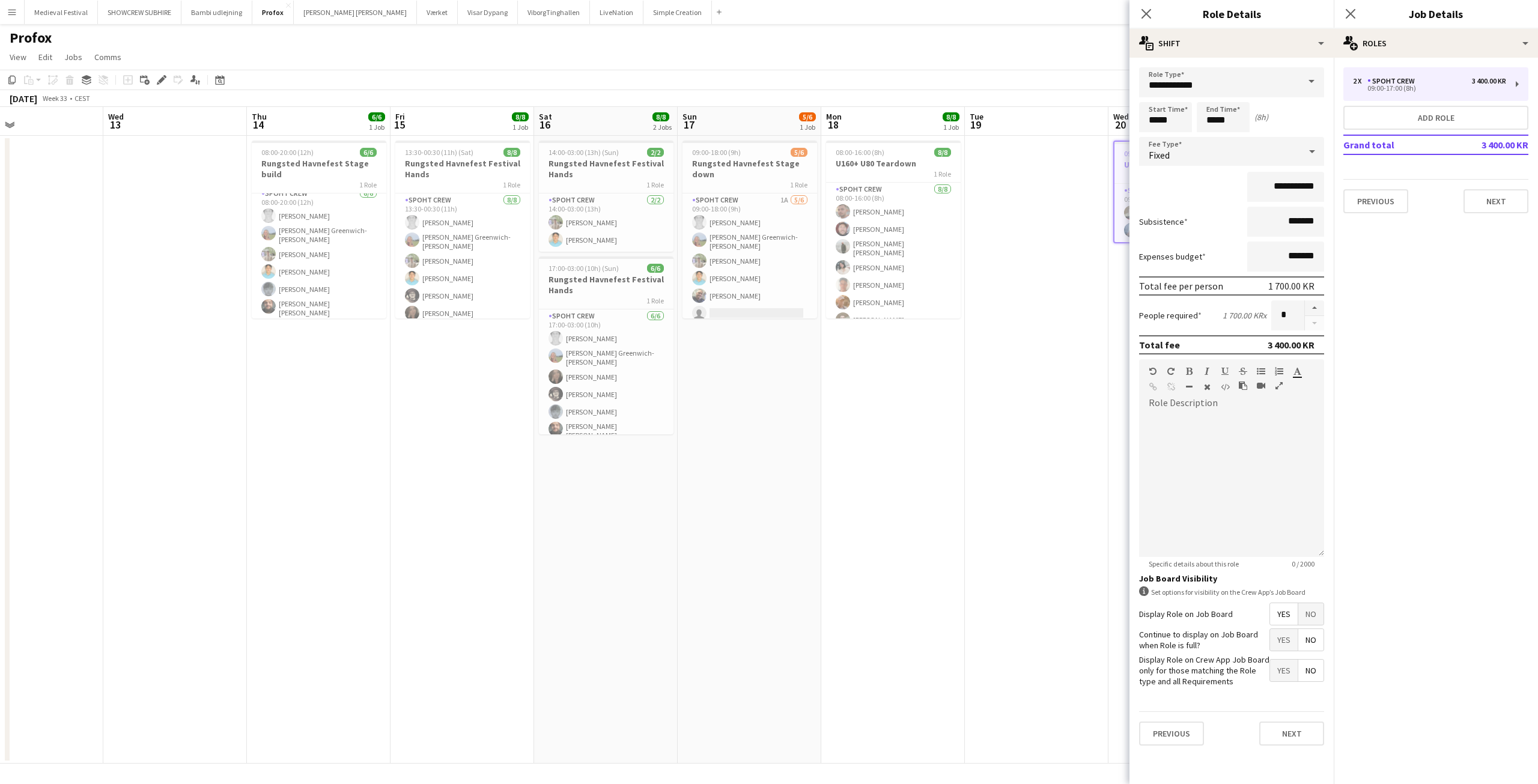
drag, startPoint x: 286, startPoint y: 404, endPoint x: 479, endPoint y: 394, distance: 193.3
click at [479, 394] on app-calendar-viewport "Sun 10 Mon 11 Tue 12 Wed 13 Thu 14 6/6 1 Job Fri 15 8/8 1 Job Sat 16 8/8 2 Jobs…" at bounding box center [769, 435] width 1538 height 657
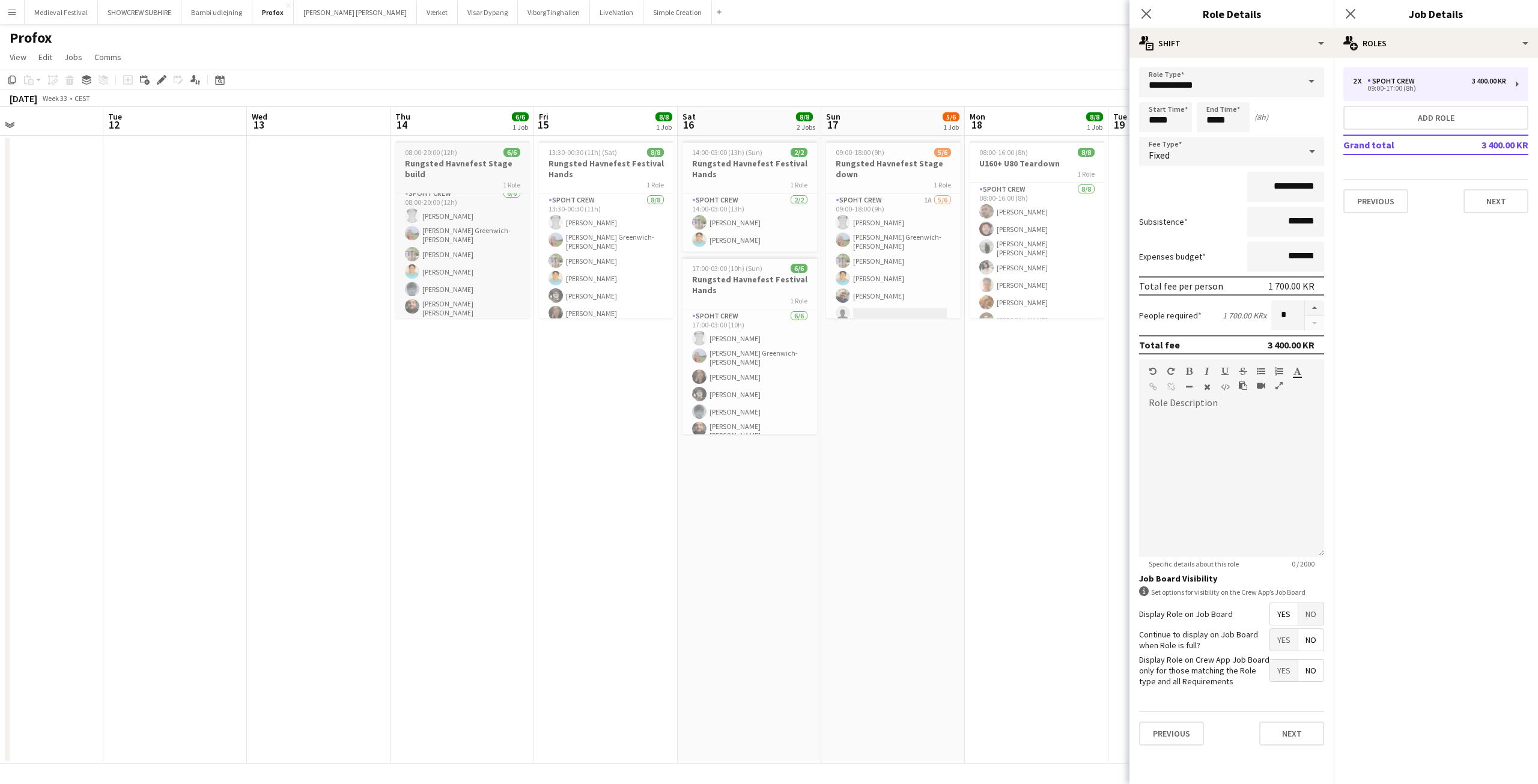
click at [441, 145] on app-job-card "08:00-20:00 (12h) 6/6 Rungsted Havnefest Stage build 1 Role Spoht Crew 6/6 08:0…" at bounding box center [463, 229] width 135 height 178
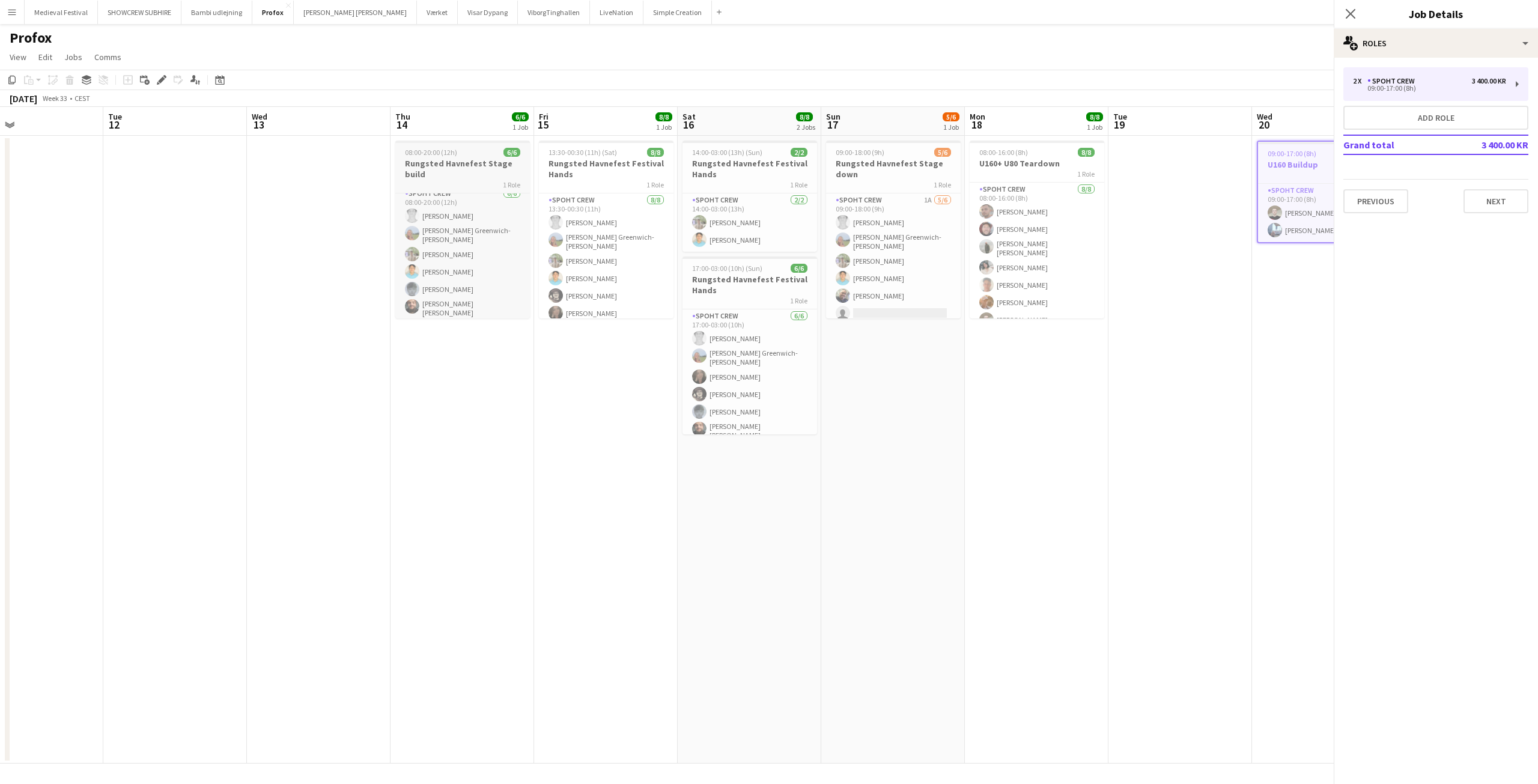
scroll to position [9, 0]
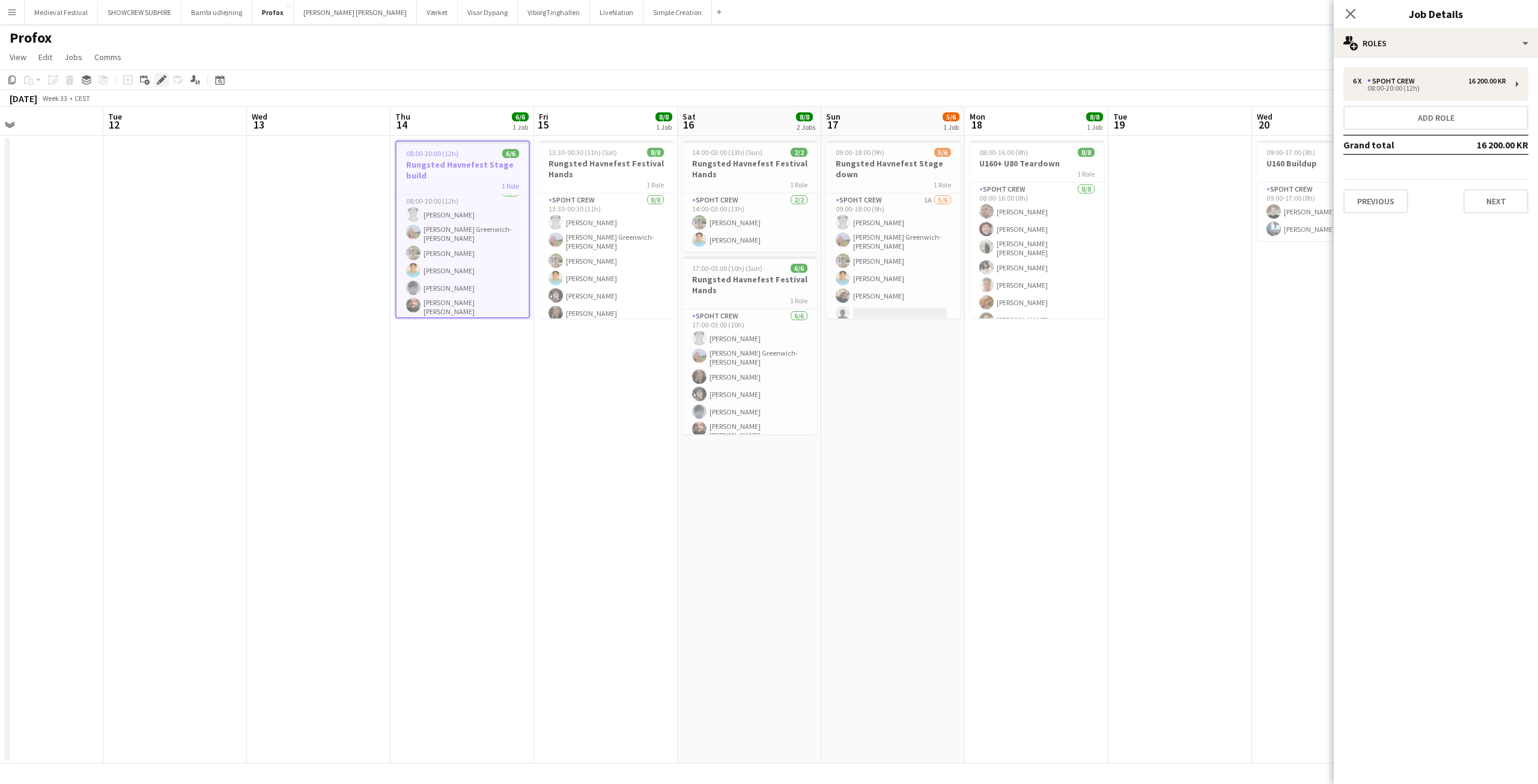
click at [161, 75] on icon "Edit" at bounding box center [161, 80] width 10 height 10
click at [1399, 85] on div "Spoht Crew" at bounding box center [1394, 81] width 52 height 8
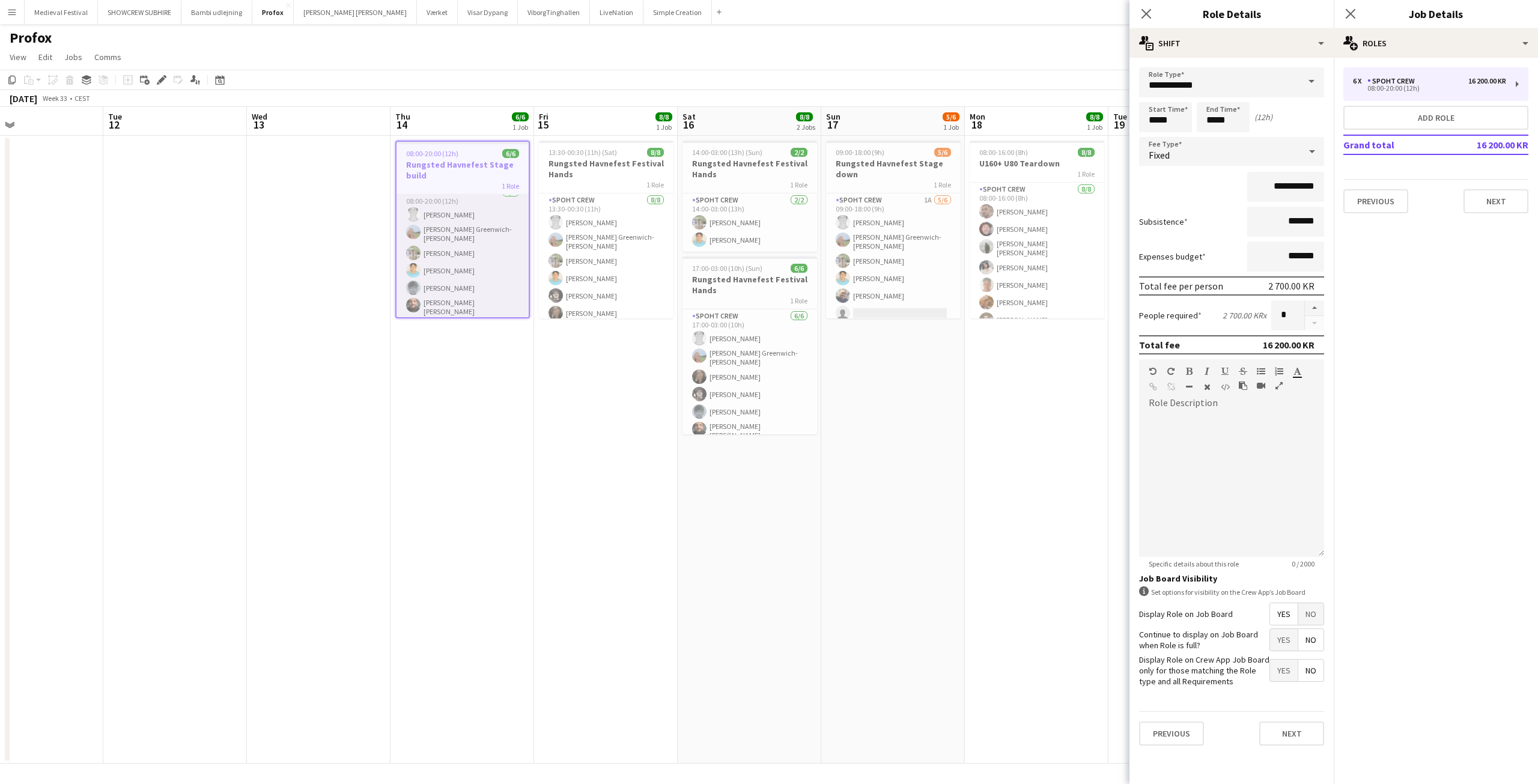
click at [450, 287] on app-card-role "Spoht Crew 6/6 08:00-20:00 (12h) Simon Vacel Asta Elisabeth Greenwich-Wagner Ar…" at bounding box center [463, 253] width 132 height 135
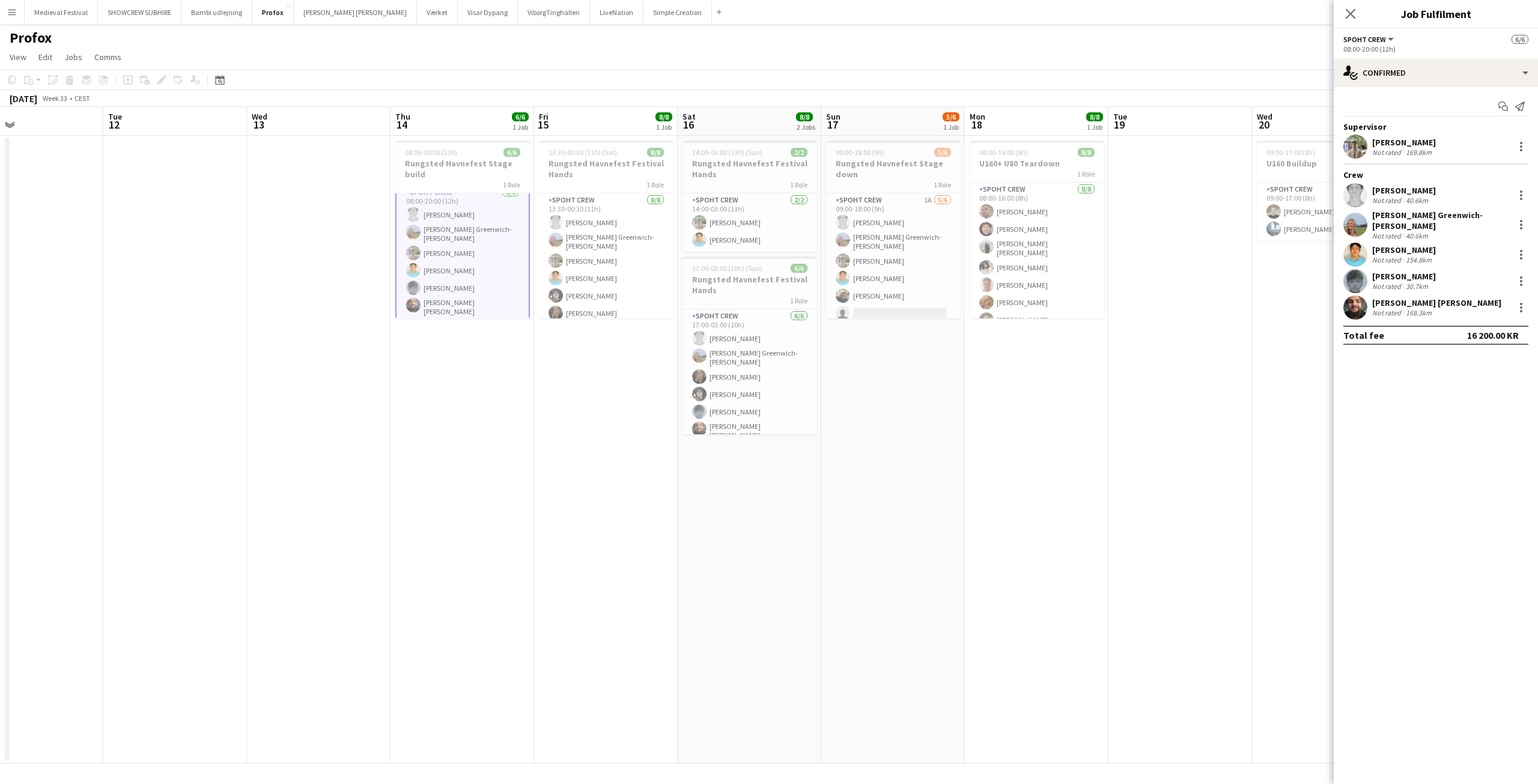
click at [1373, 271] on div "Thomas Friis" at bounding box center [1403, 276] width 63 height 11
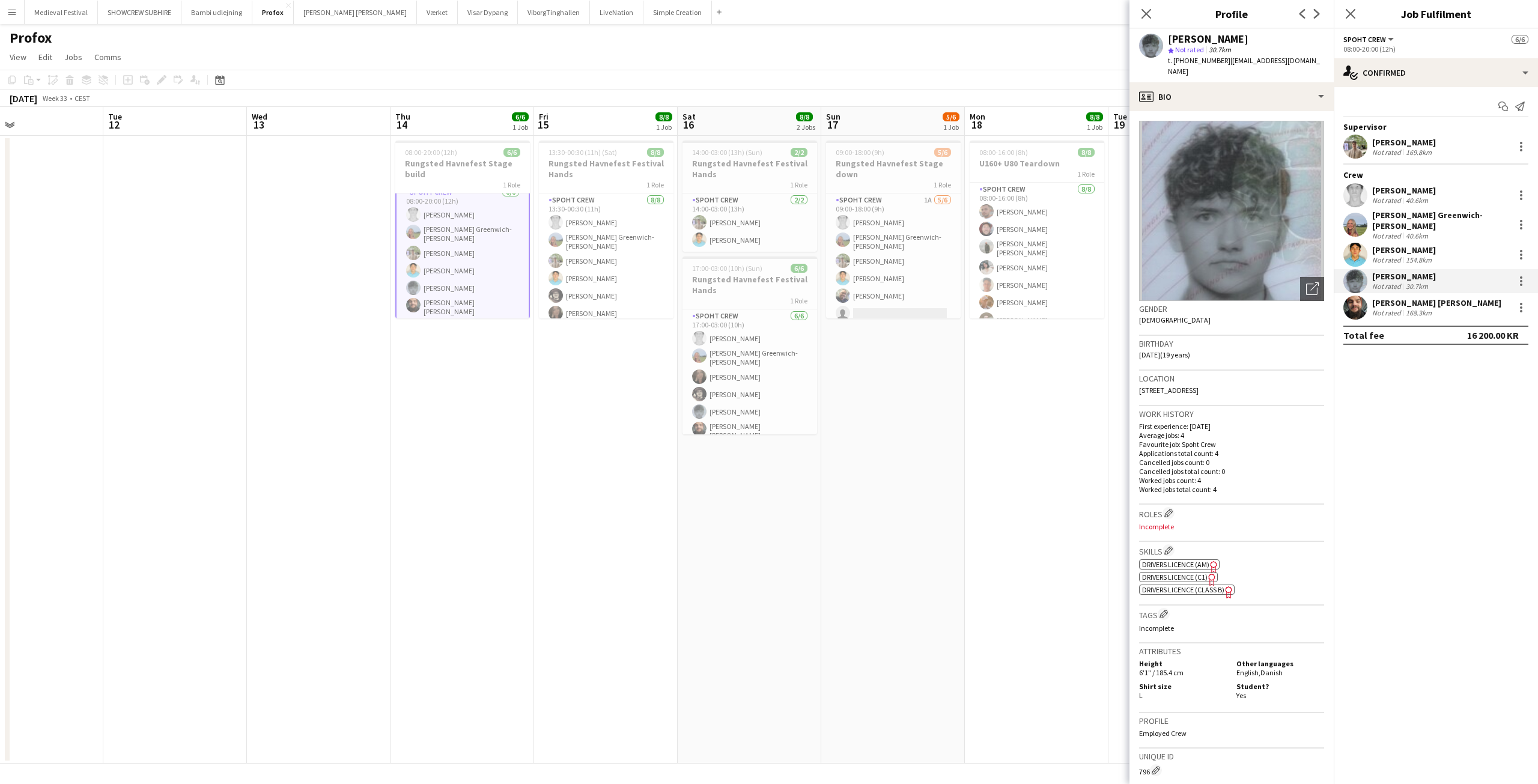
drag, startPoint x: 1276, startPoint y: 59, endPoint x: 1219, endPoint y: 59, distance: 57.0
click at [1216, 59] on div "Thomas Friis star Not rated 30.7km t. +4555252995 | tomtomfriis@gmail.com" at bounding box center [1232, 56] width 205 height 54
copy span "tomtomfriis@gmail.com"
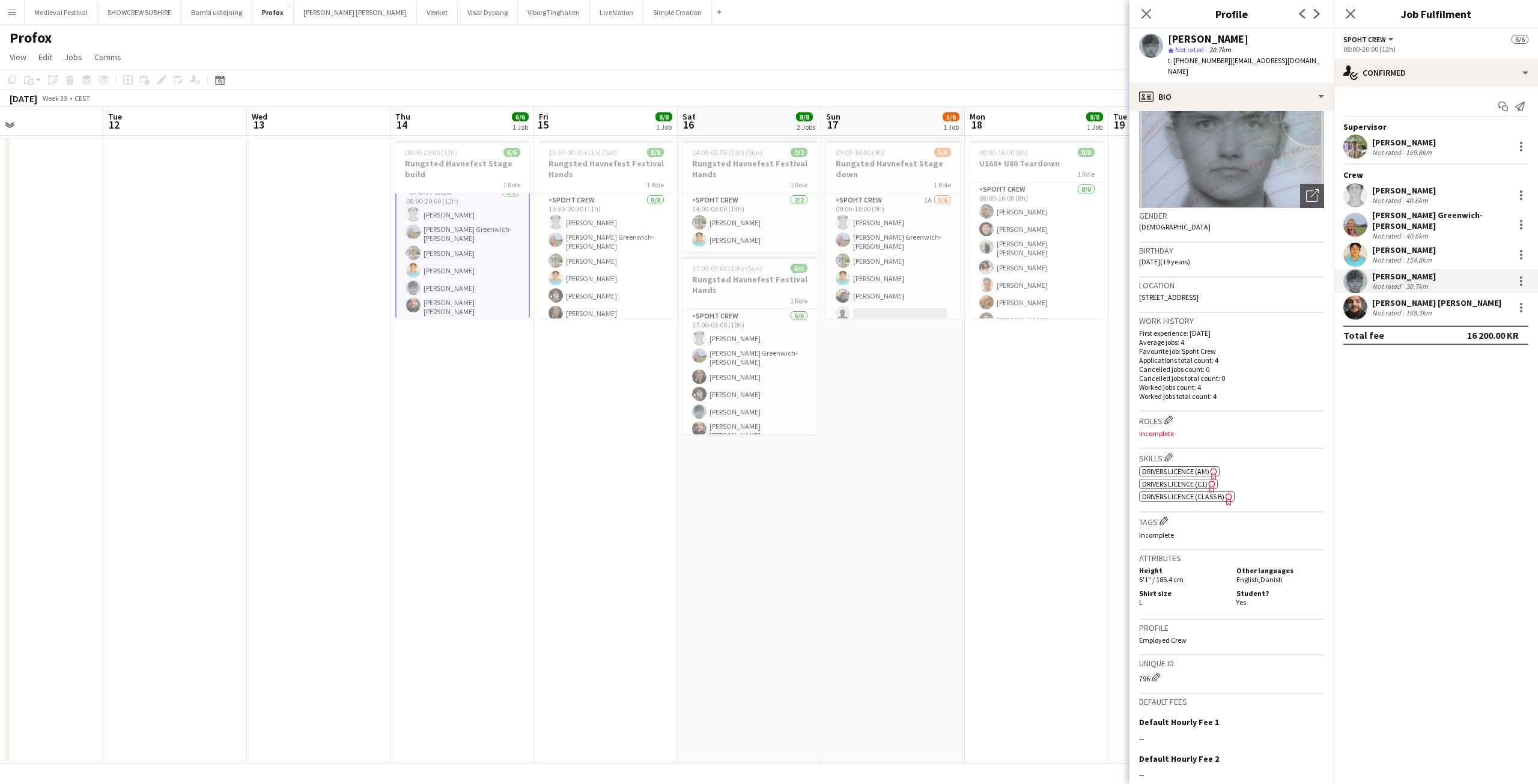
scroll to position [204, 0]
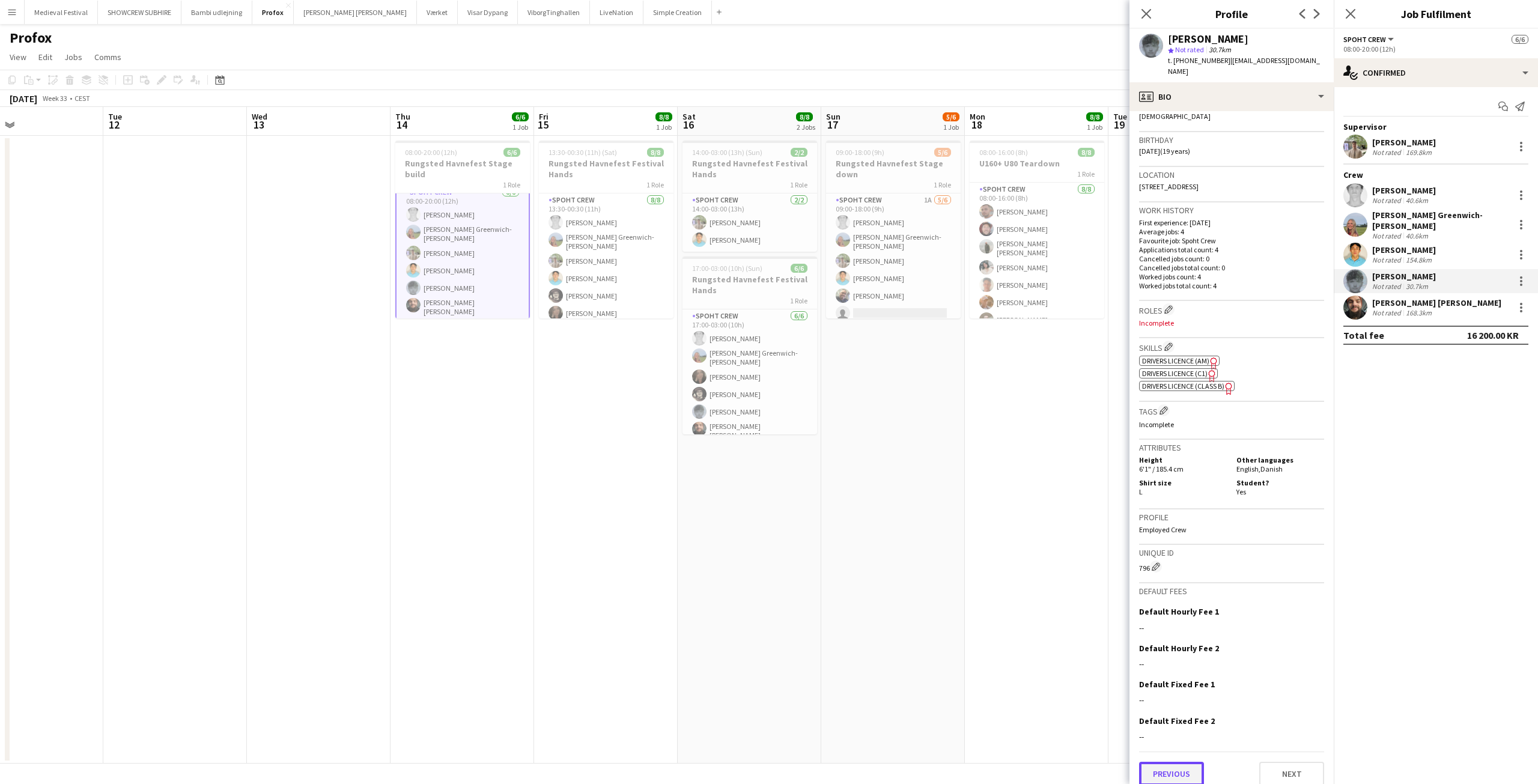
click at [1174, 762] on button "Previous" at bounding box center [1171, 774] width 65 height 24
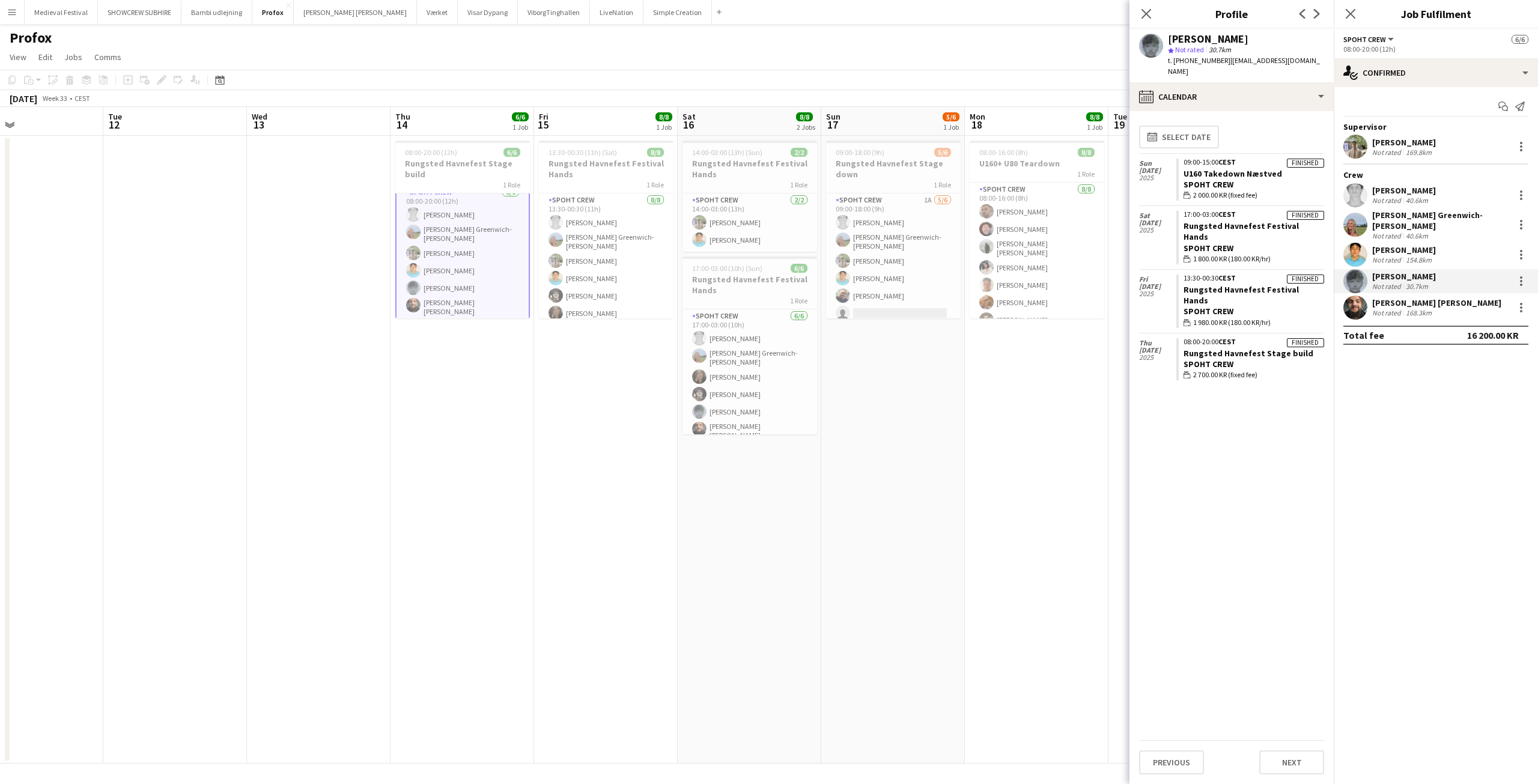
click at [1189, 60] on span "t. +4555252995" at bounding box center [1199, 61] width 63 height 9
drag, startPoint x: 1183, startPoint y: 62, endPoint x: 1194, endPoint y: 62, distance: 11.0
click at [1194, 62] on span "t. +4555252995" at bounding box center [1199, 61] width 63 height 9
drag, startPoint x: 1281, startPoint y: 59, endPoint x: 1218, endPoint y: 59, distance: 63.0
click at [1218, 59] on div "Thomas Friis star Not rated 30.7km t. +4555252995 | tomtomfriis@gmail.com" at bounding box center [1232, 56] width 205 height 54
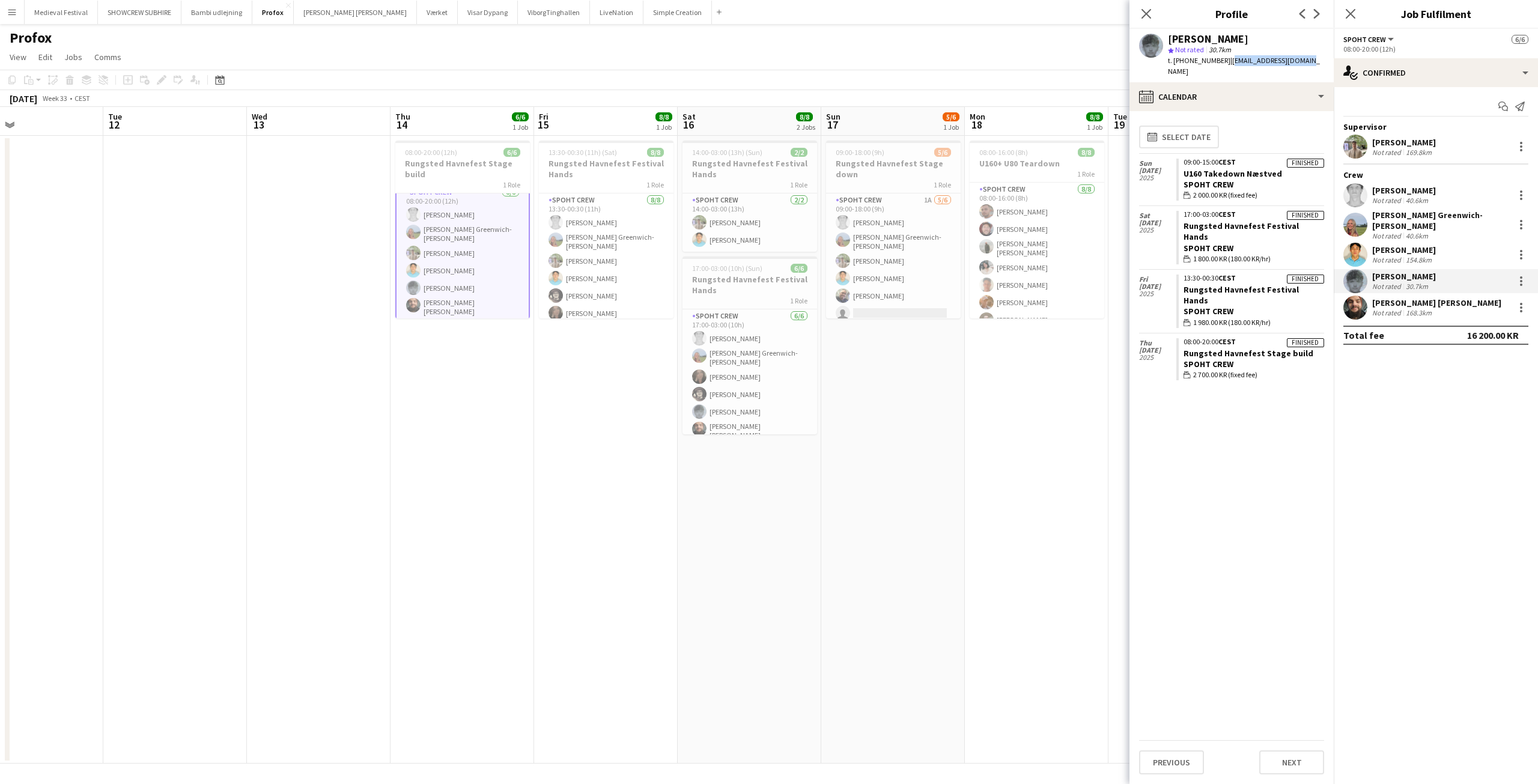
copy span "tomtomfriis@gmail.com"
click at [0, 242] on app-date-cell at bounding box center [31, 449] width 144 height 628
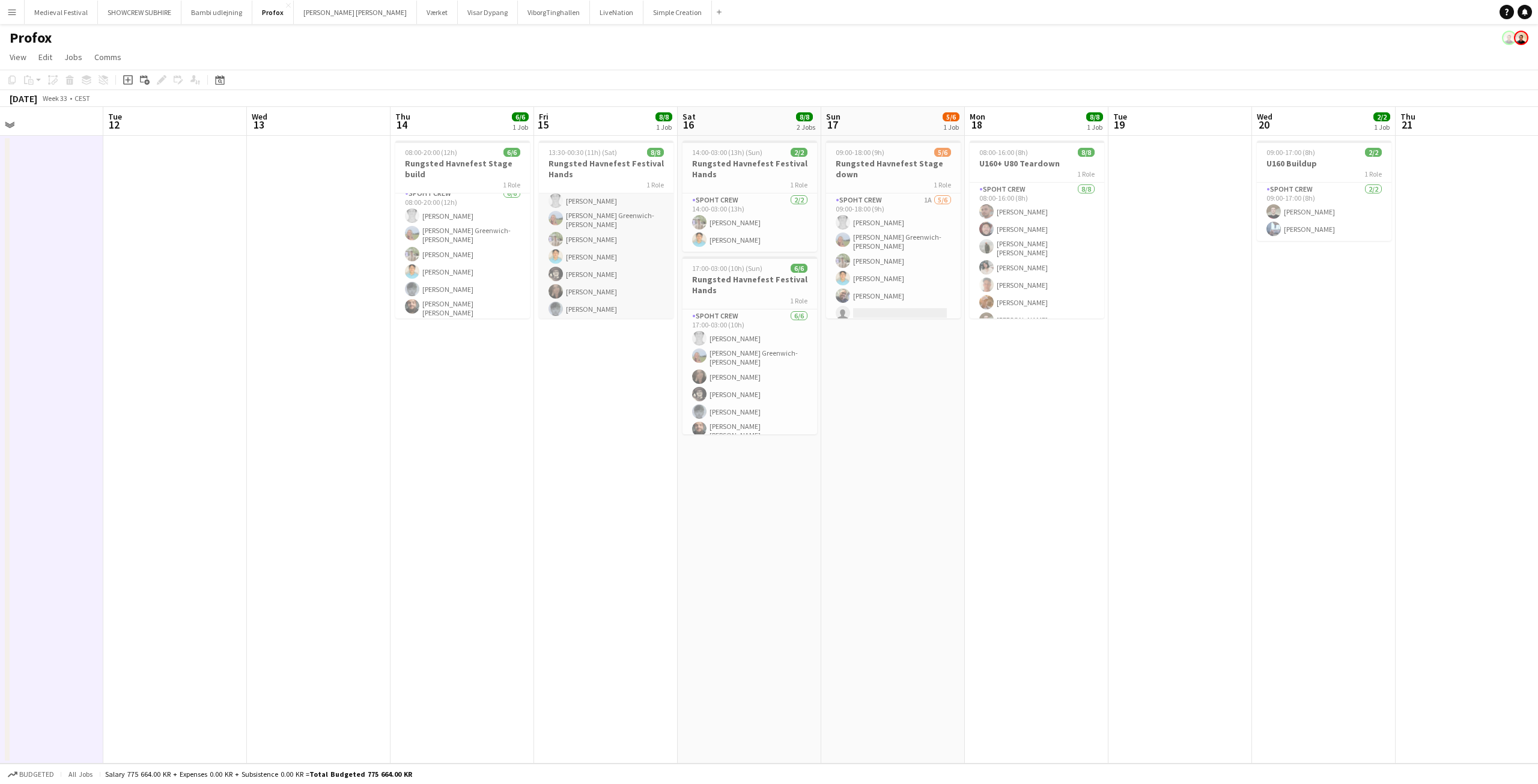
scroll to position [41, 0]
click at [8, 266] on div at bounding box center [7, 449] width 5 height 623
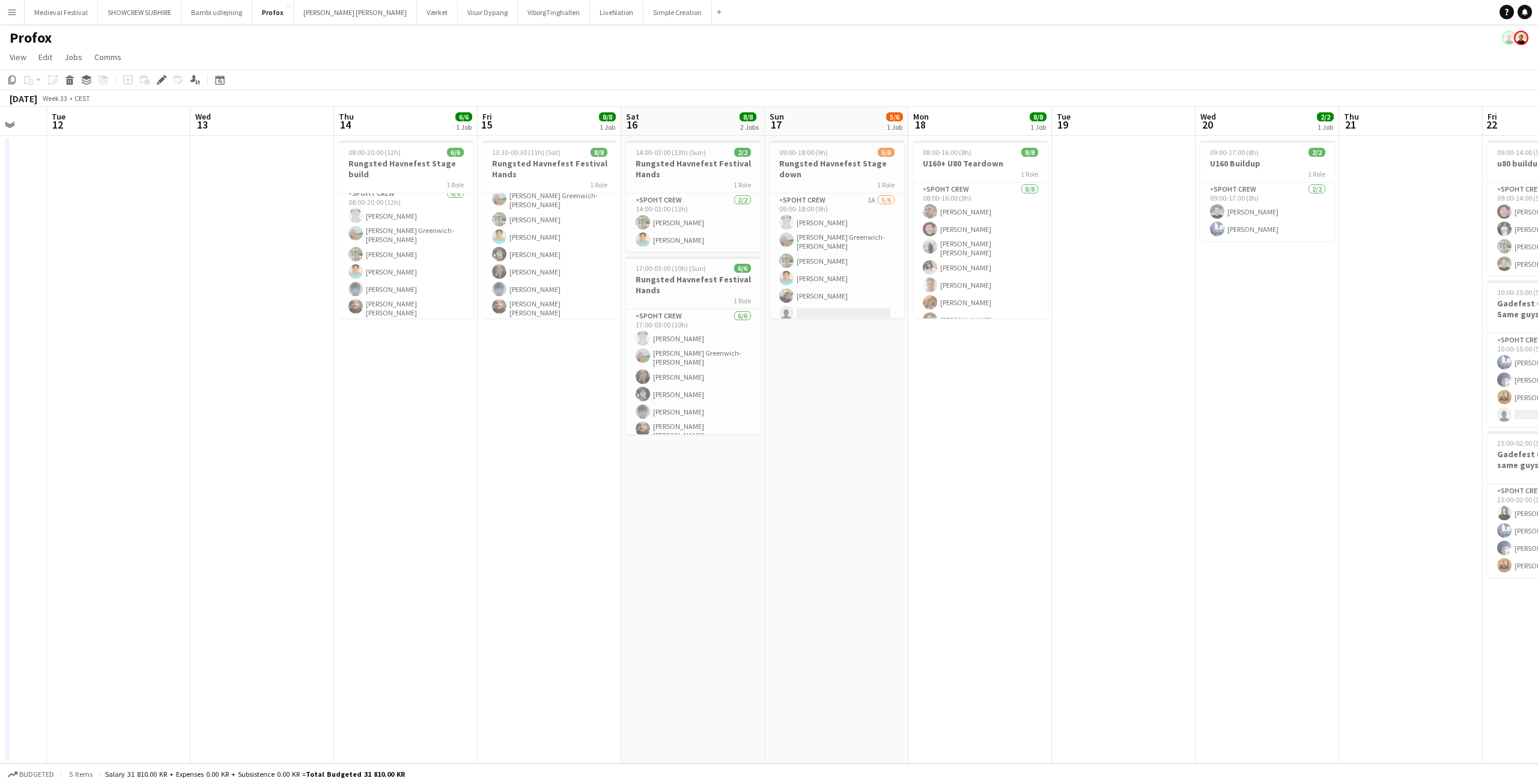
scroll to position [0, 396]
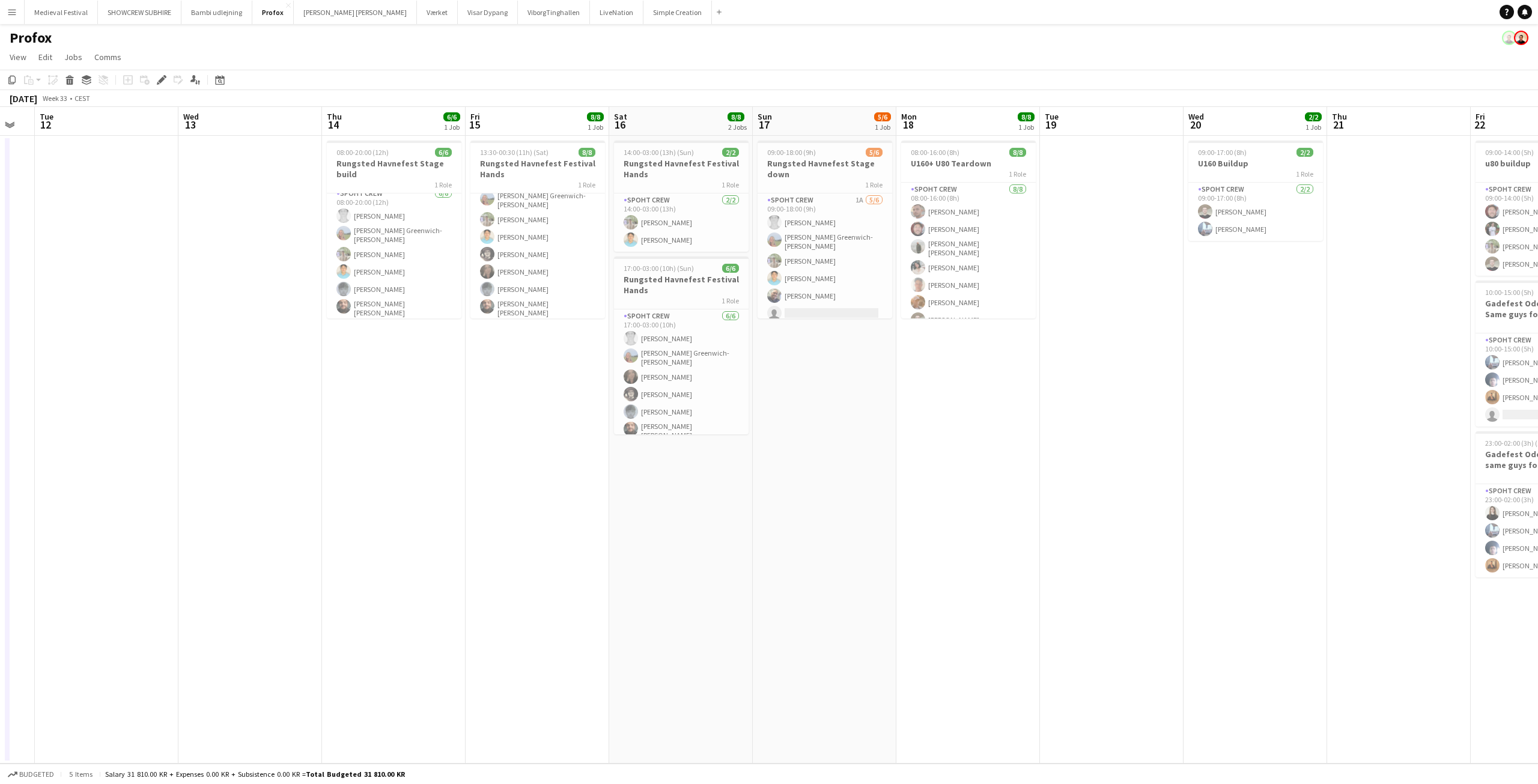
drag, startPoint x: 964, startPoint y: 449, endPoint x: 895, endPoint y: 452, distance: 69.1
click at [895, 452] on app-calendar-viewport "Sat 9 Sun 10 Mon 11 Tue 12 Wed 13 Thu 14 6/6 1 Job Fri 15 8/8 1 Job Sat 16 8/8 …" at bounding box center [769, 435] width 1538 height 657
click at [117, 263] on app-date-cell at bounding box center [106, 449] width 144 height 628
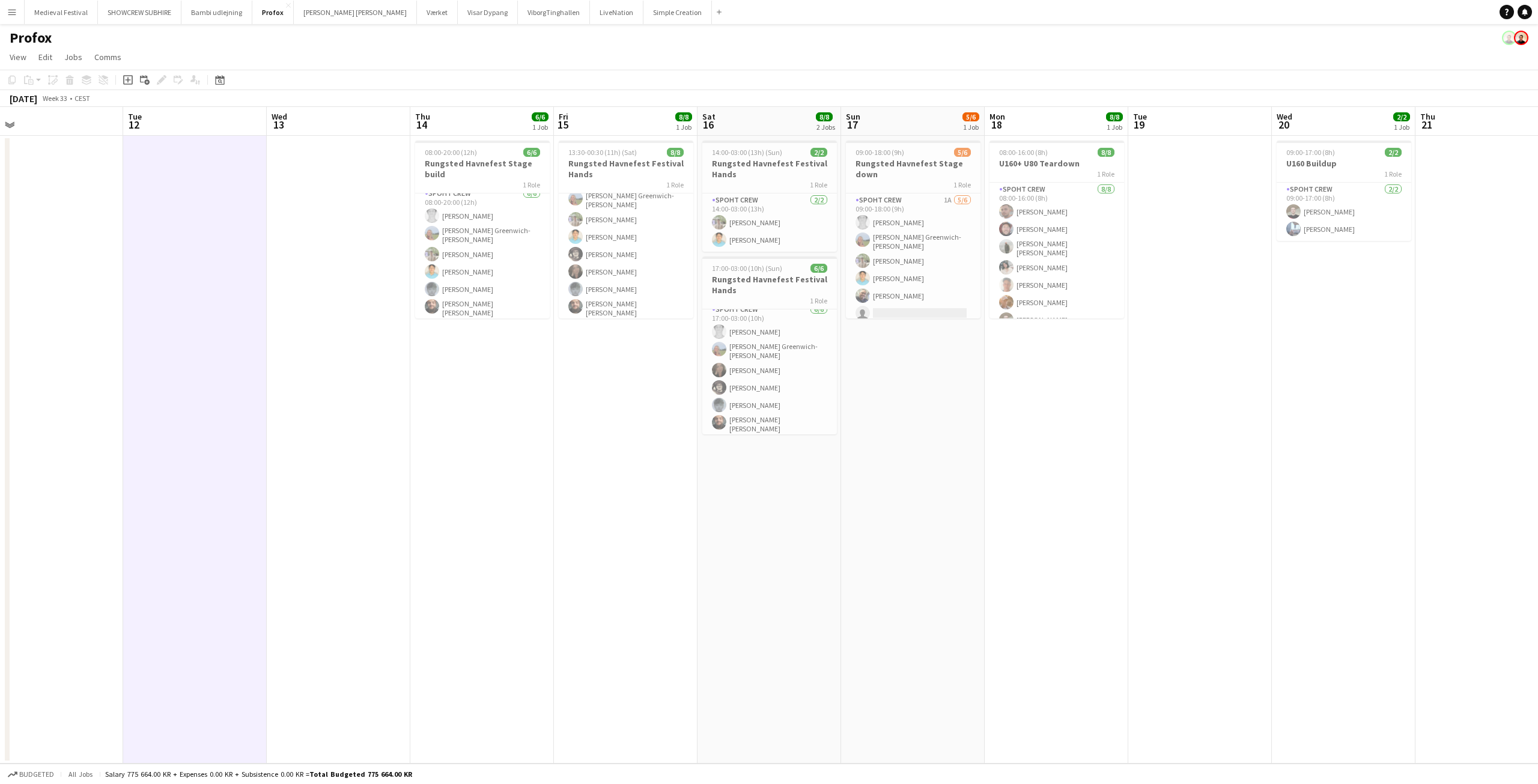
scroll to position [0, 387]
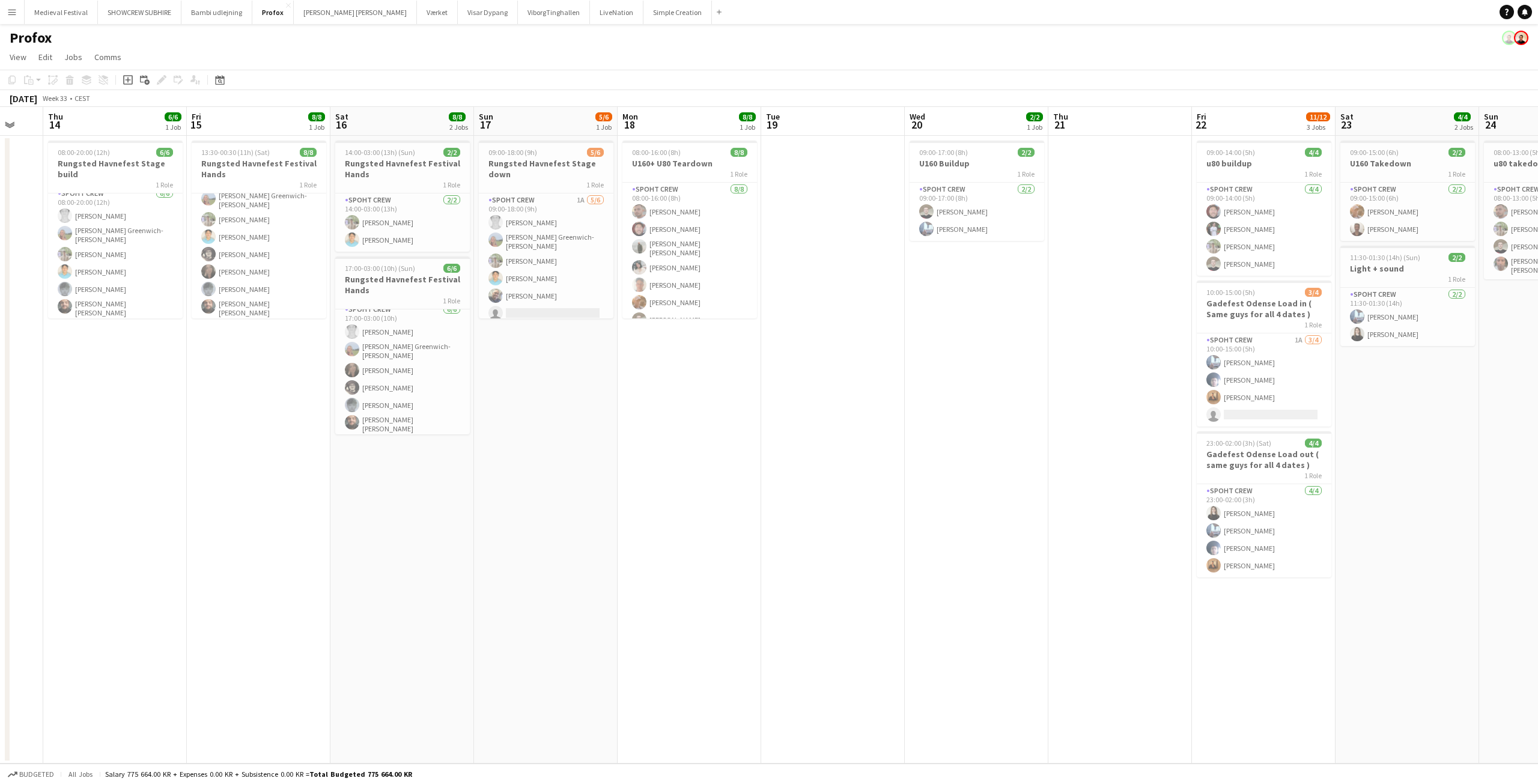
drag, startPoint x: 1005, startPoint y: 457, endPoint x: 727, endPoint y: 465, distance: 278.1
click at [727, 465] on app-calendar-viewport "Mon 11 Tue 12 Wed 13 Thu 14 6/6 1 Job Fri 15 8/8 1 Job Sat 16 8/8 2 Jobs Sun 17…" at bounding box center [769, 435] width 1538 height 657
click at [521, 161] on h3 "Rungsted Havnefest Stage down" at bounding box center [546, 169] width 135 height 22
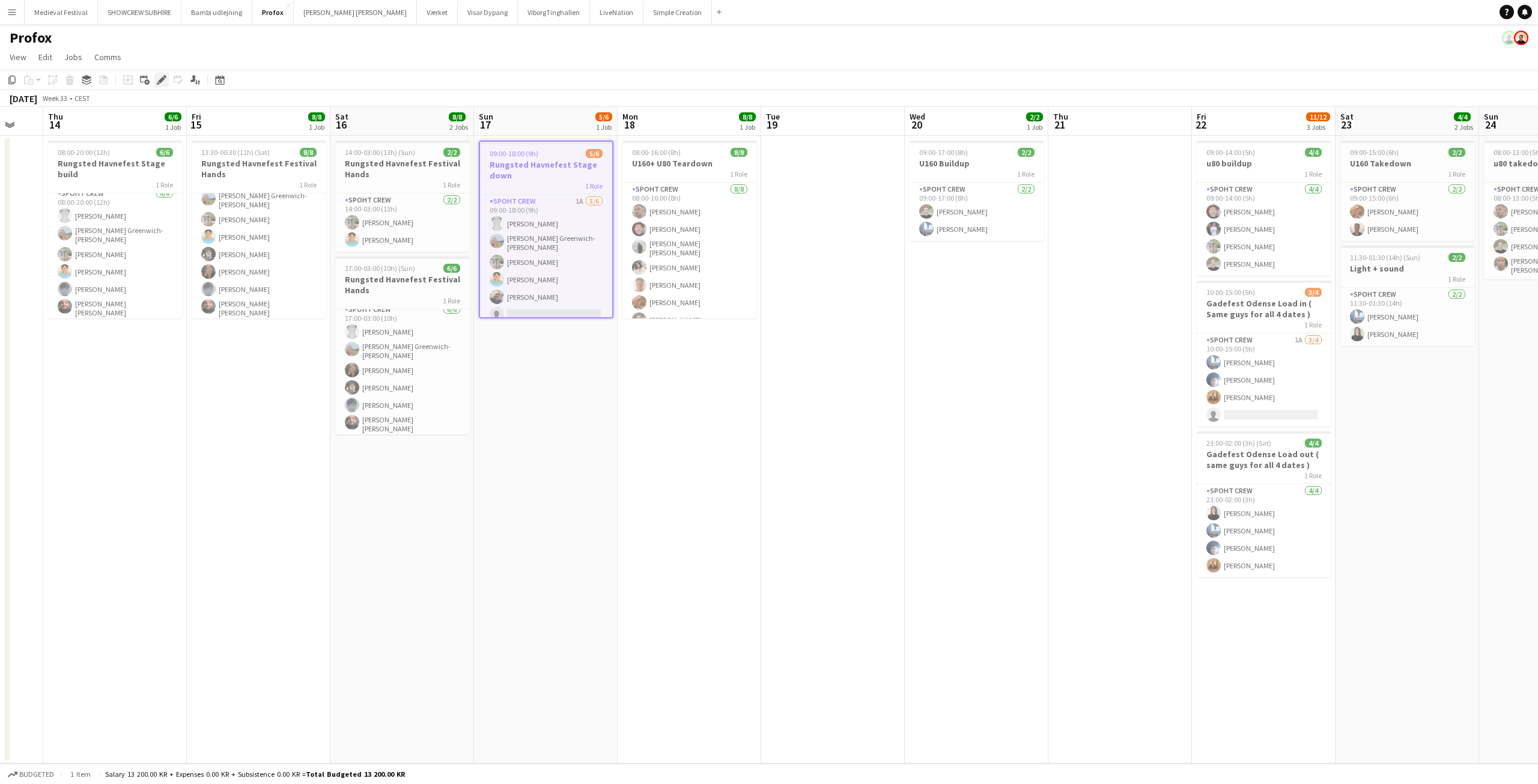
click at [164, 77] on icon at bounding box center [165, 76] width 3 height 3
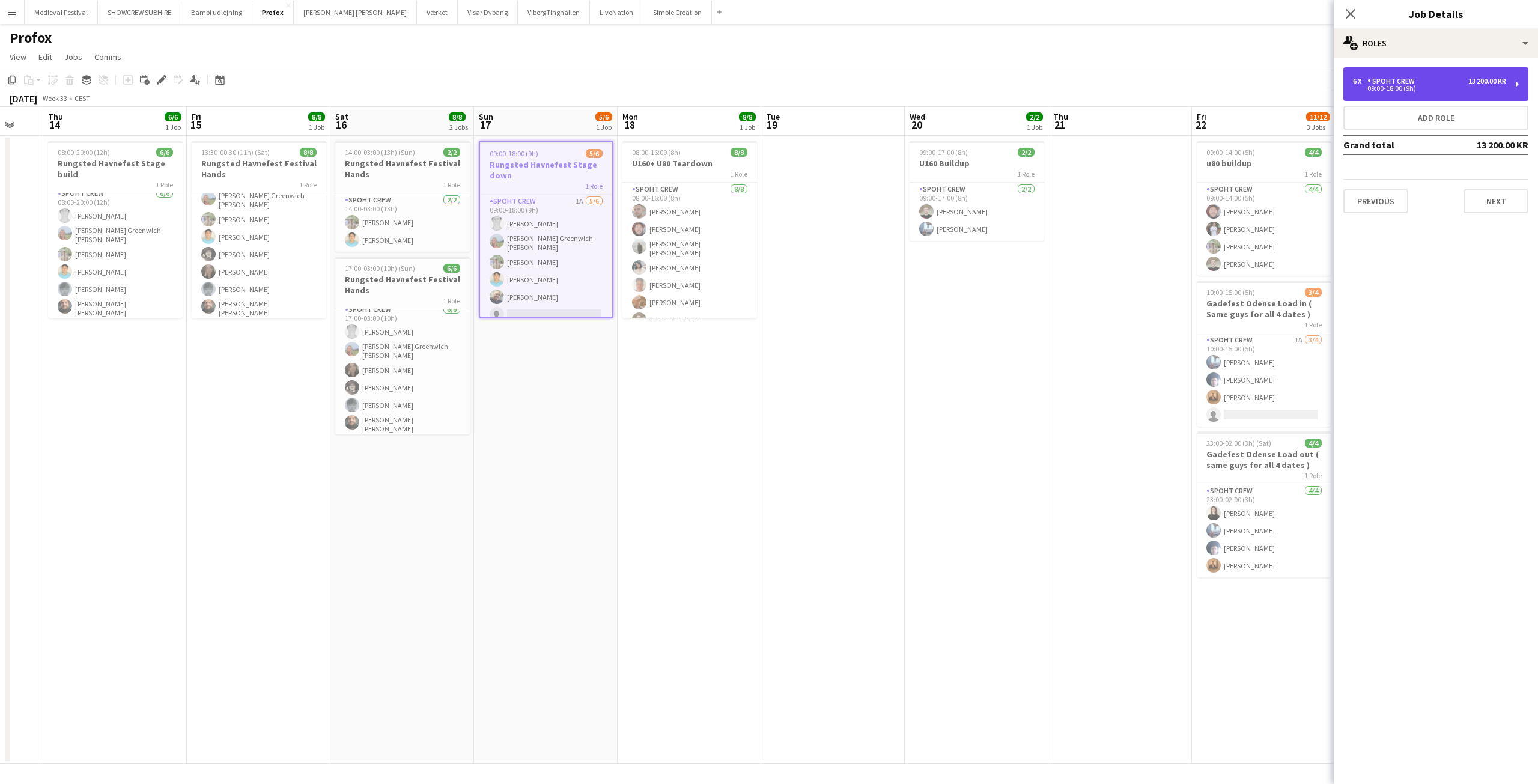
click at [1390, 92] on div "6 x Spoht Crew 13 200.00 KR 09:00-18:00 (9h)" at bounding box center [1435, 84] width 185 height 33
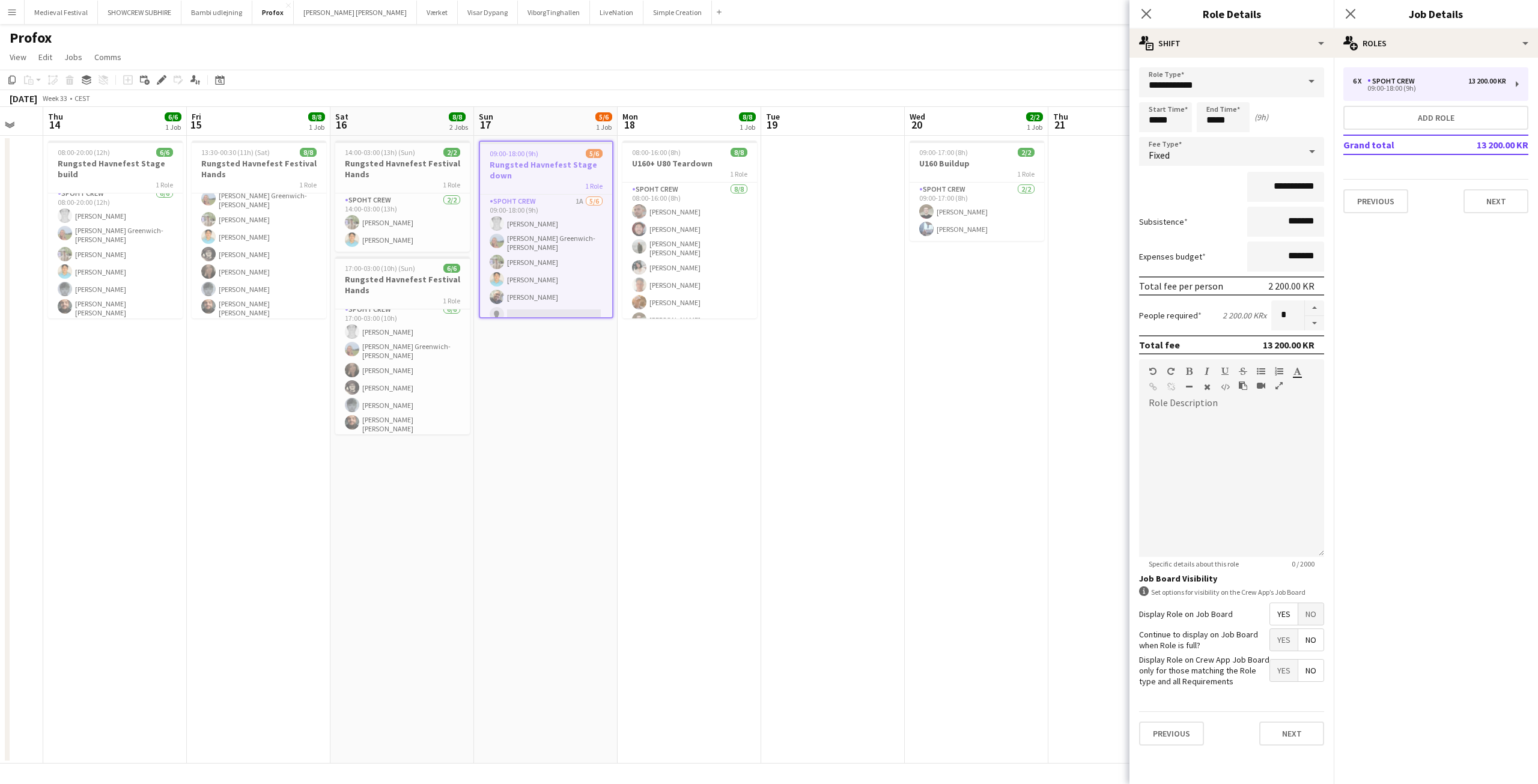
click at [845, 469] on app-date-cell at bounding box center [833, 449] width 144 height 628
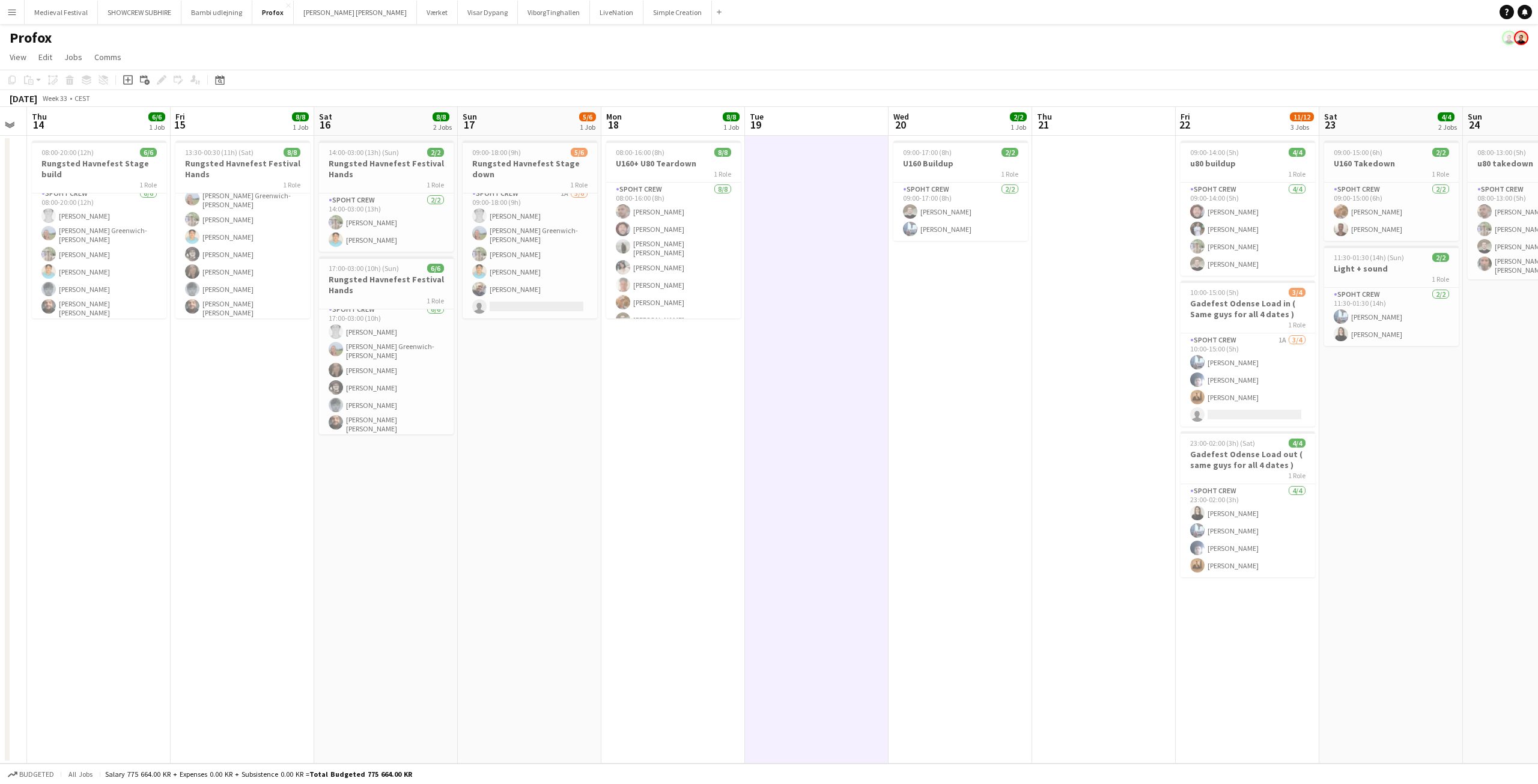
scroll to position [0, 426]
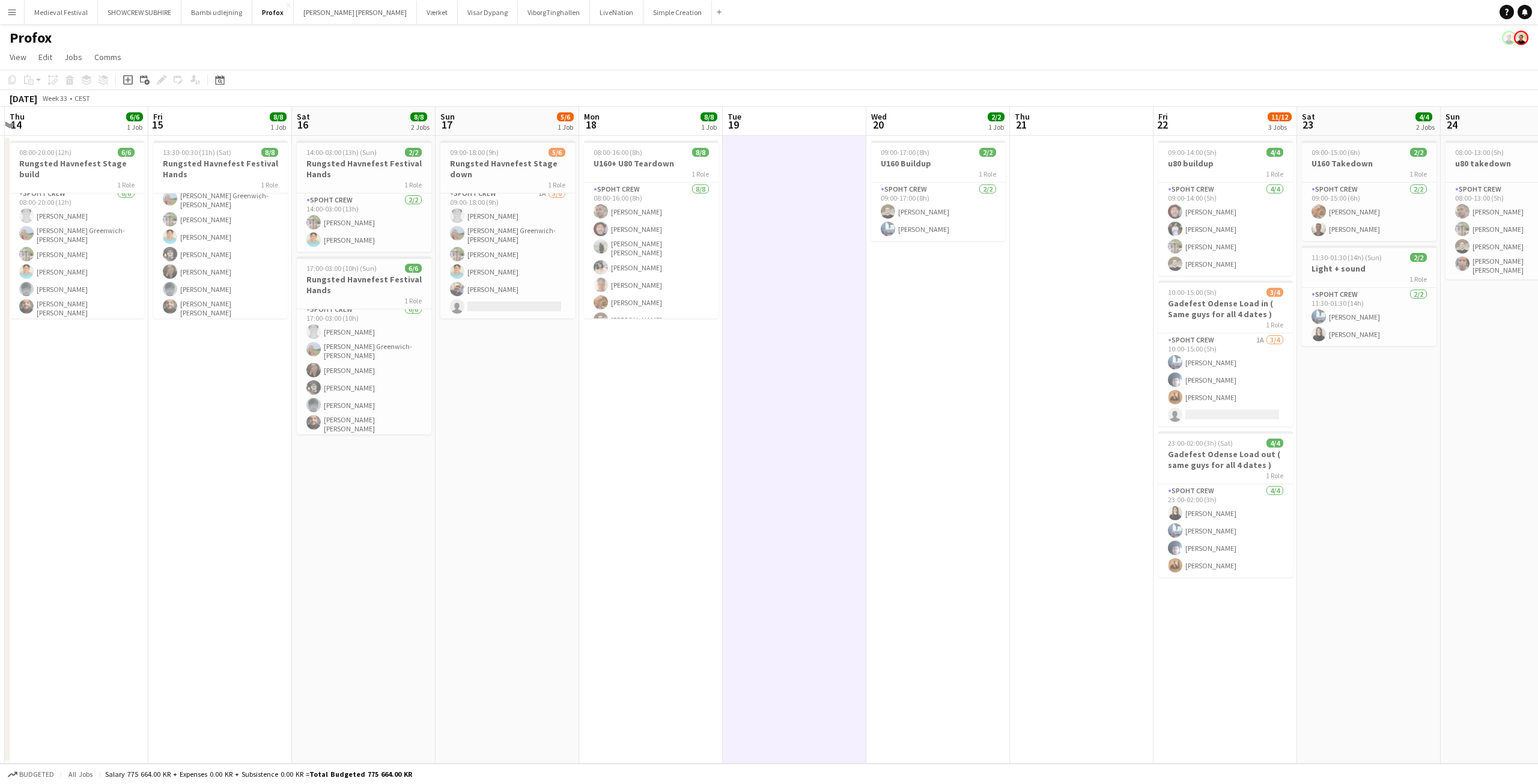
drag, startPoint x: 768, startPoint y: 400, endPoint x: 727, endPoint y: 412, distance: 42.7
click at [727, 412] on app-calendar-viewport "Mon 11 Tue 12 Wed 13 Thu 14 6/6 1 Job Fri 15 8/8 1 Job Sat 16 8/8 2 Jobs Sun 17…" at bounding box center [769, 435] width 1538 height 657
click at [623, 155] on span "08:00-16:00 (8h)" at bounding box center [617, 152] width 48 height 9
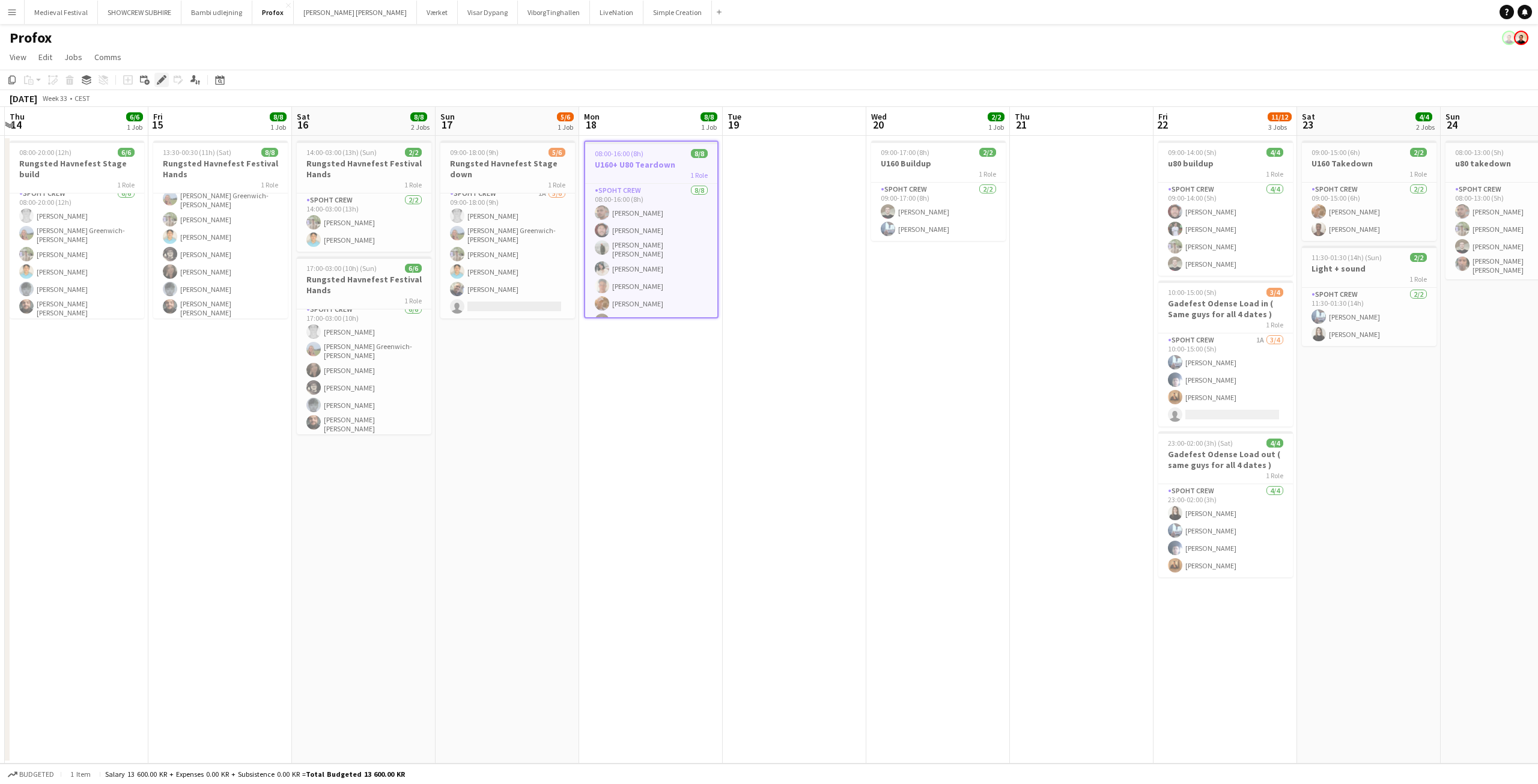
click at [161, 78] on icon "Edit" at bounding box center [161, 80] width 10 height 10
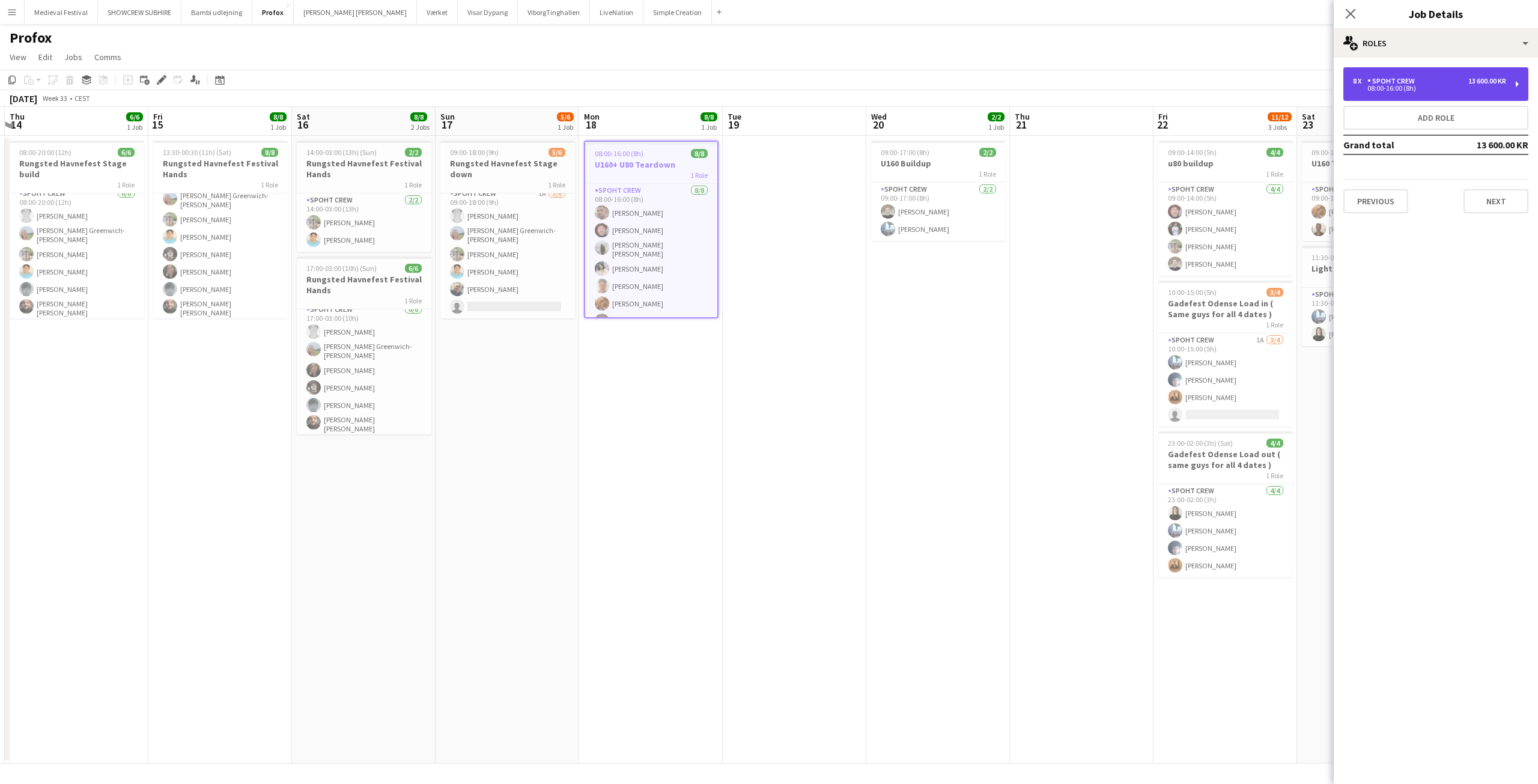
click at [1424, 90] on div "08:00-16:00 (8h)" at bounding box center [1430, 88] width 153 height 6
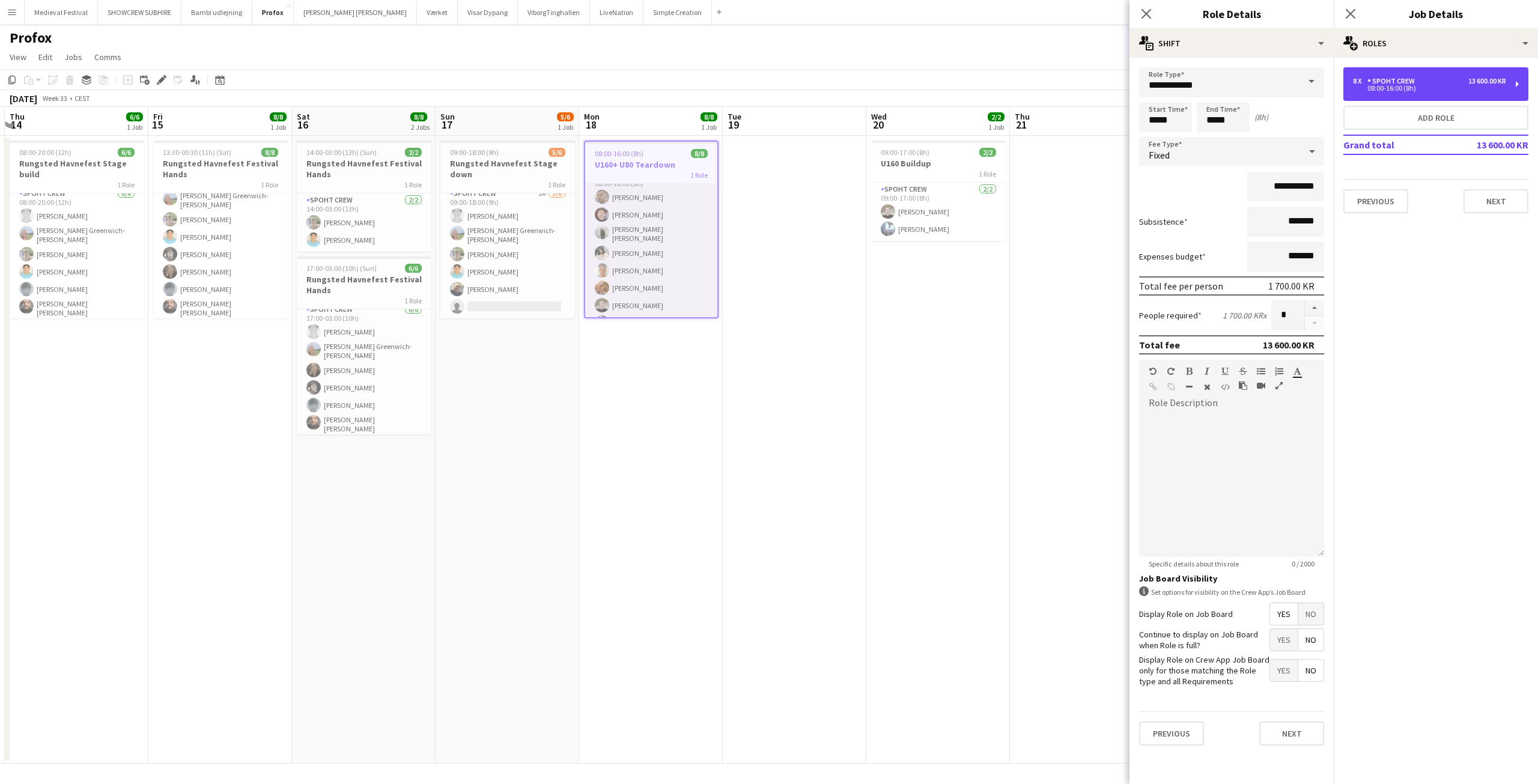
scroll to position [29, 0]
click at [772, 380] on app-date-cell at bounding box center [794, 449] width 144 height 628
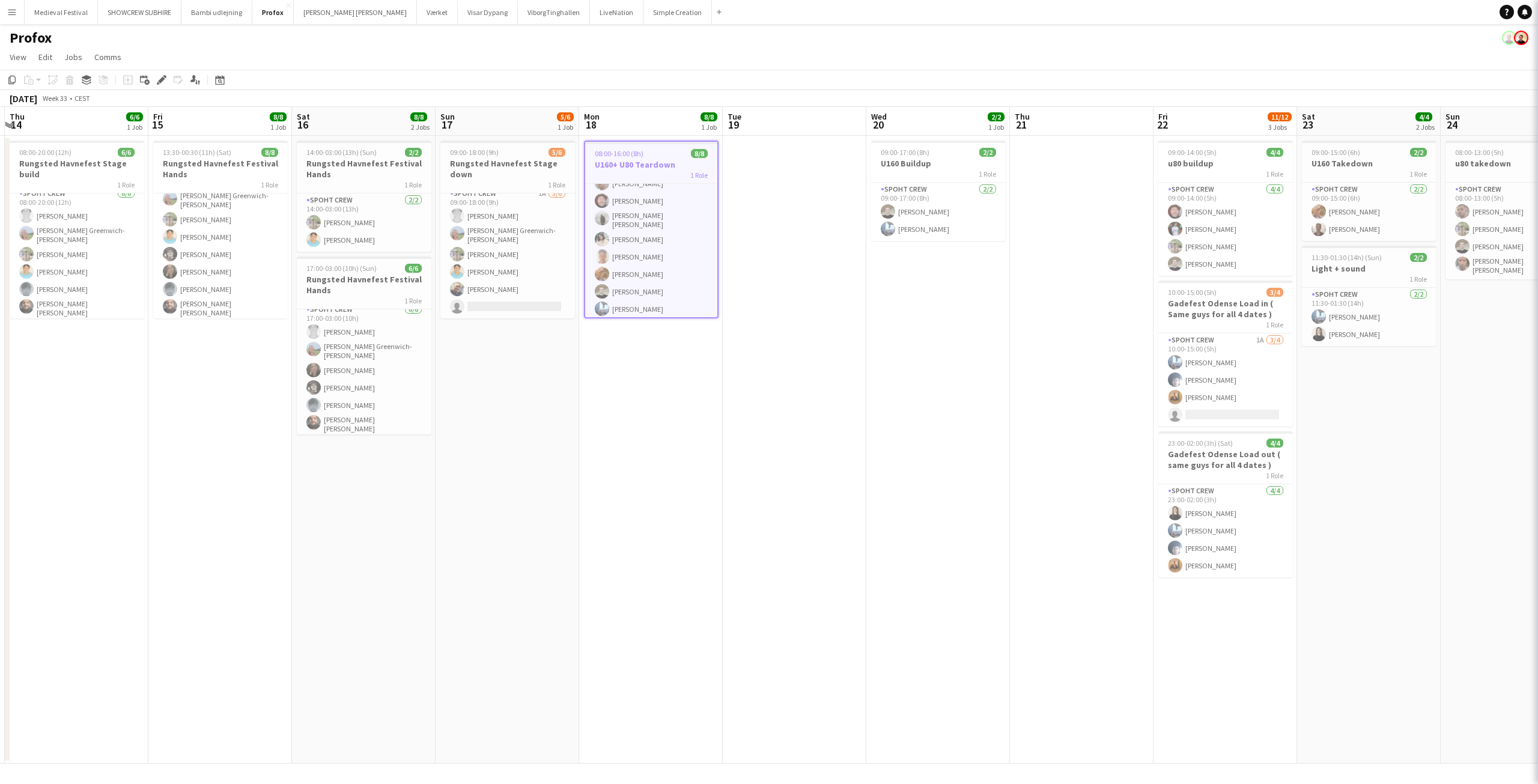
scroll to position [27, 0]
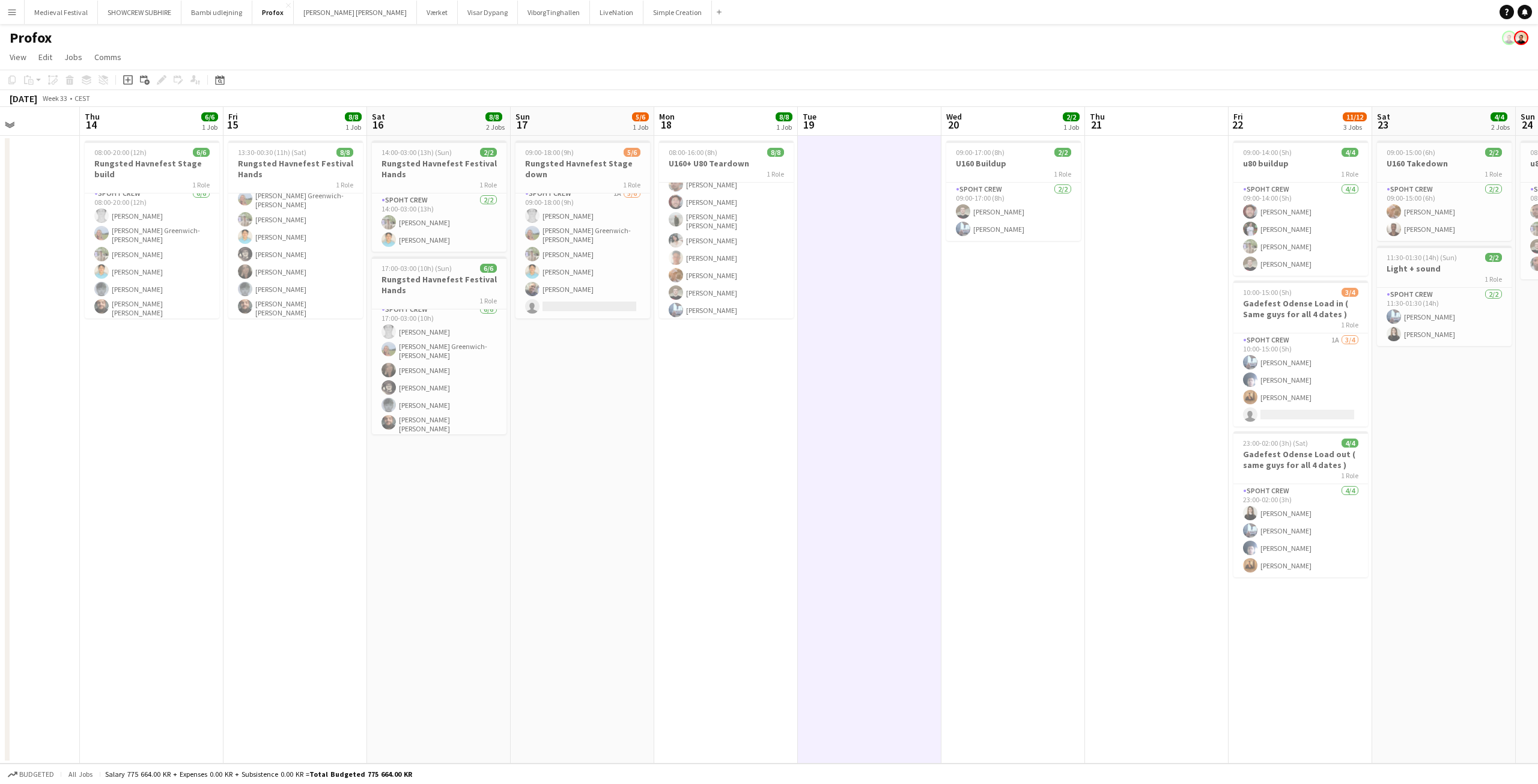
drag, startPoint x: 813, startPoint y: 323, endPoint x: 1085, endPoint y: 331, distance: 272.1
click at [1085, 331] on app-calendar-viewport "Mon 11 Tue 12 Wed 13 Thu 14 6/6 1 Job Fri 15 8/8 1 Job Sat 16 8/8 2 Jobs Sun 17…" at bounding box center [769, 435] width 1538 height 657
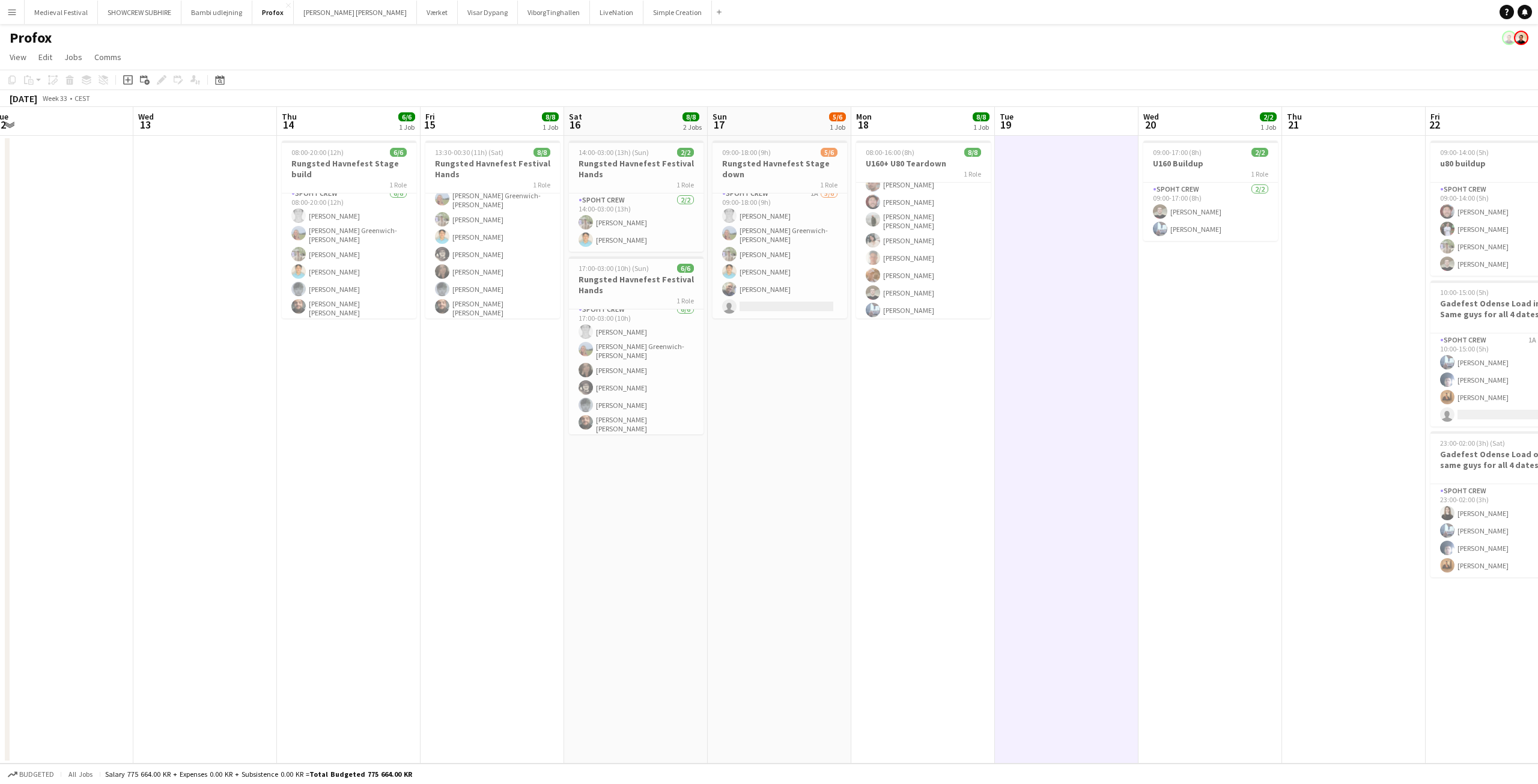
click at [1104, 442] on app-date-cell at bounding box center [1067, 449] width 144 height 628
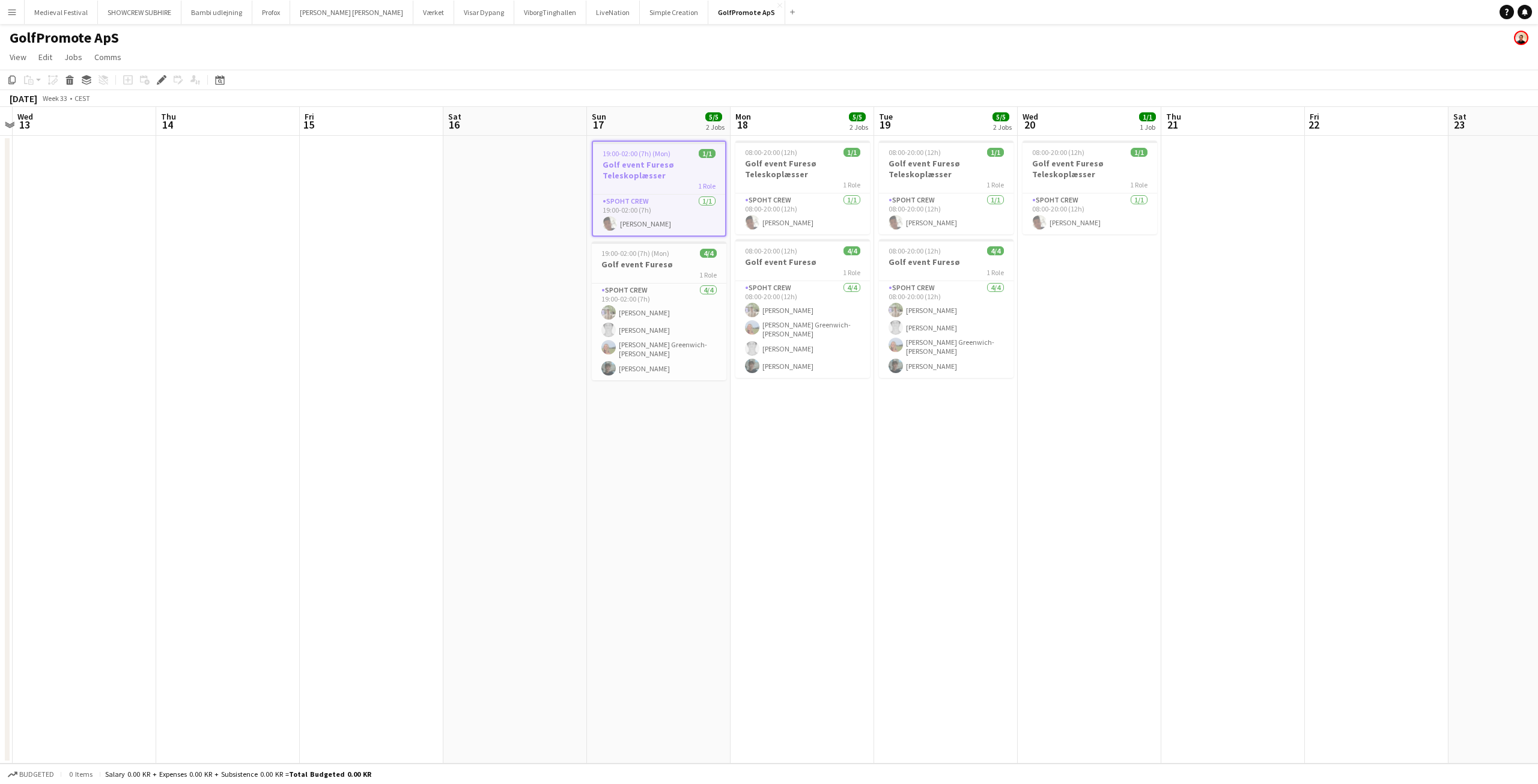
scroll to position [0, 396]
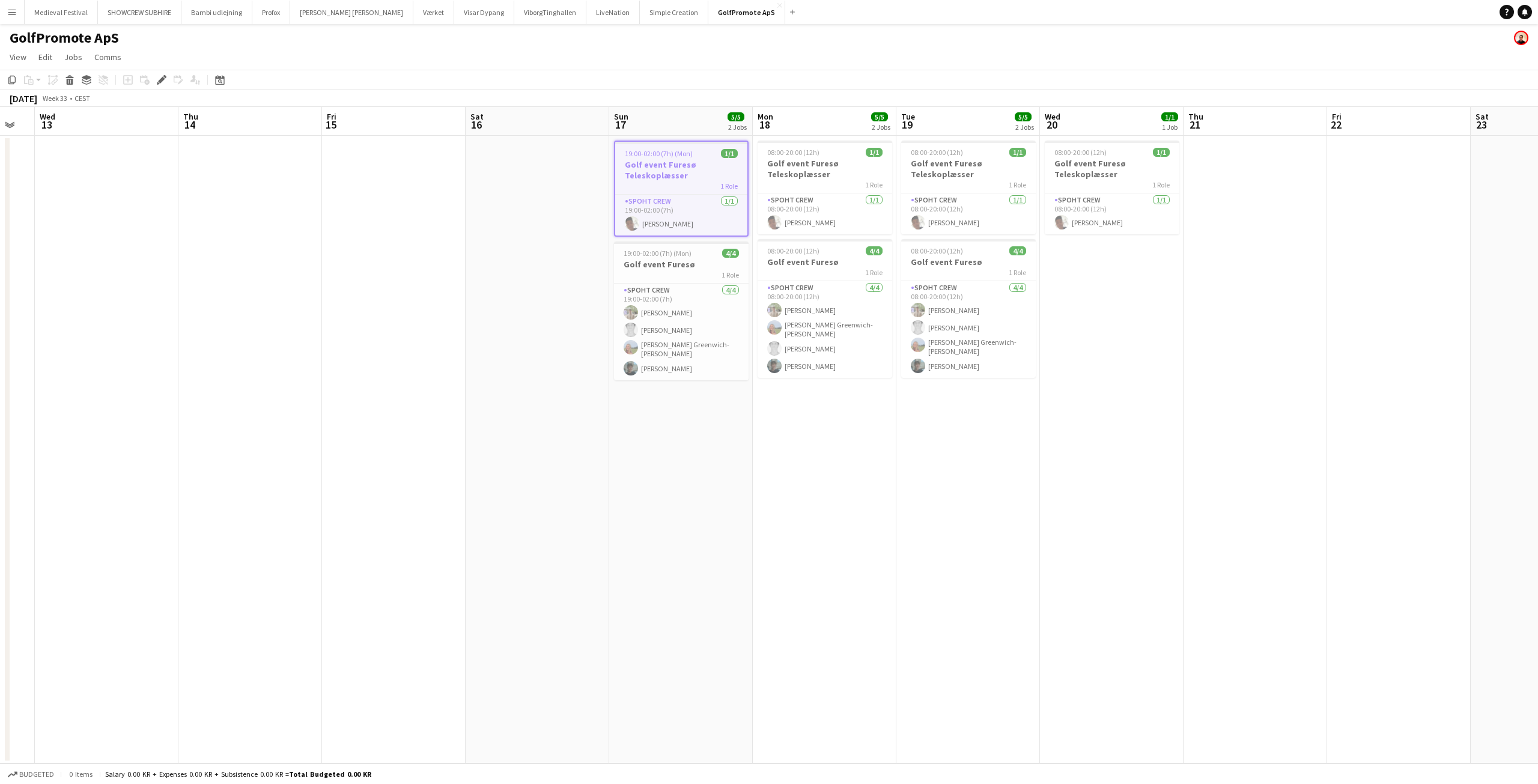
drag, startPoint x: 1079, startPoint y: 421, endPoint x: 809, endPoint y: 442, distance: 270.8
click at [809, 442] on app-calendar-viewport "Sun 10 Mon 11 Tue 12 Wed 13 Thu 14 Fri 15 Sat 16 Sun 17 5/5 2 Jobs Mon 18 5/5 2…" at bounding box center [769, 435] width 1538 height 657
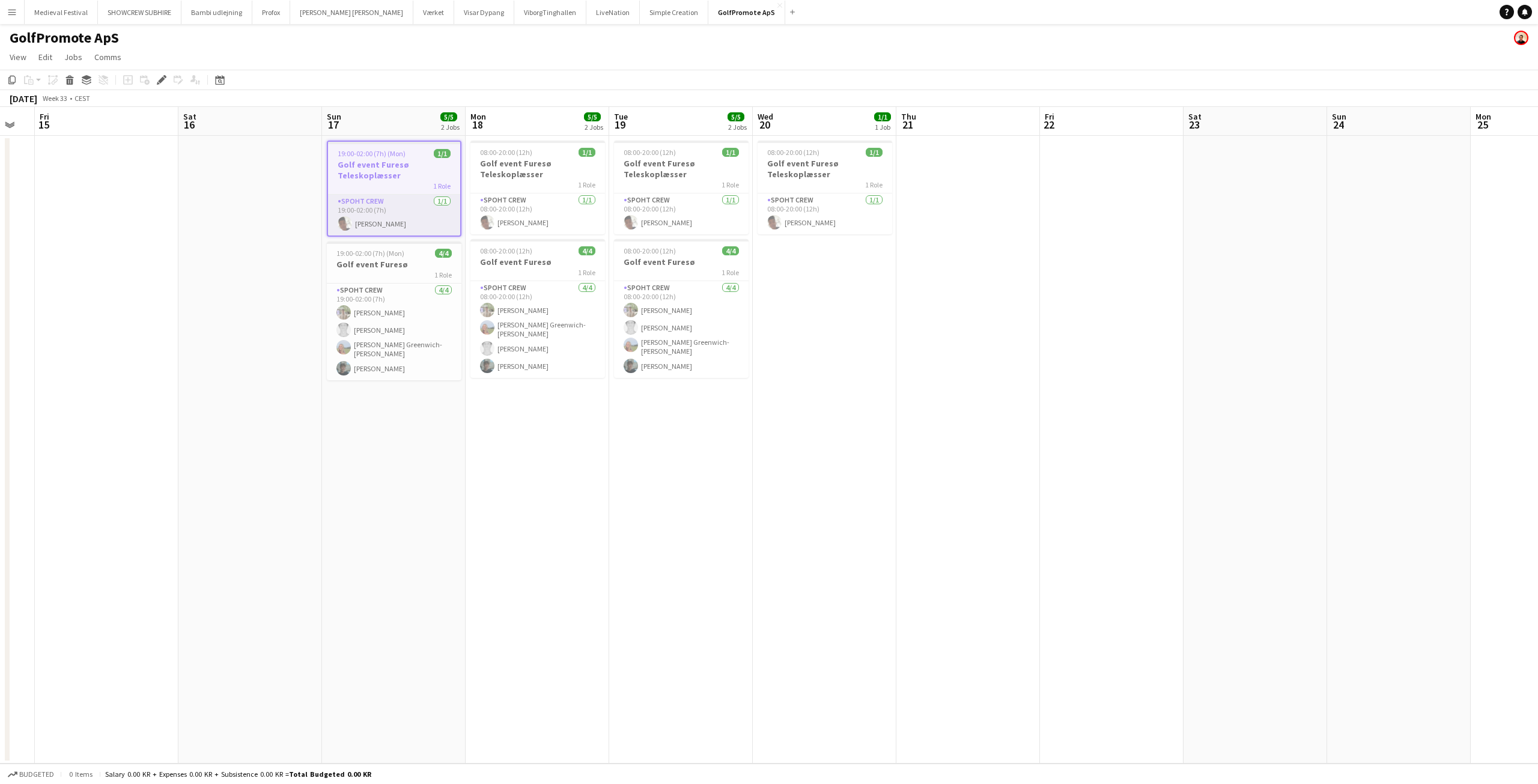
click at [398, 218] on app-card-role "Spoht Crew [DATE] 19:00-02:00 (7h) Seep Villadsen" at bounding box center [394, 215] width 132 height 41
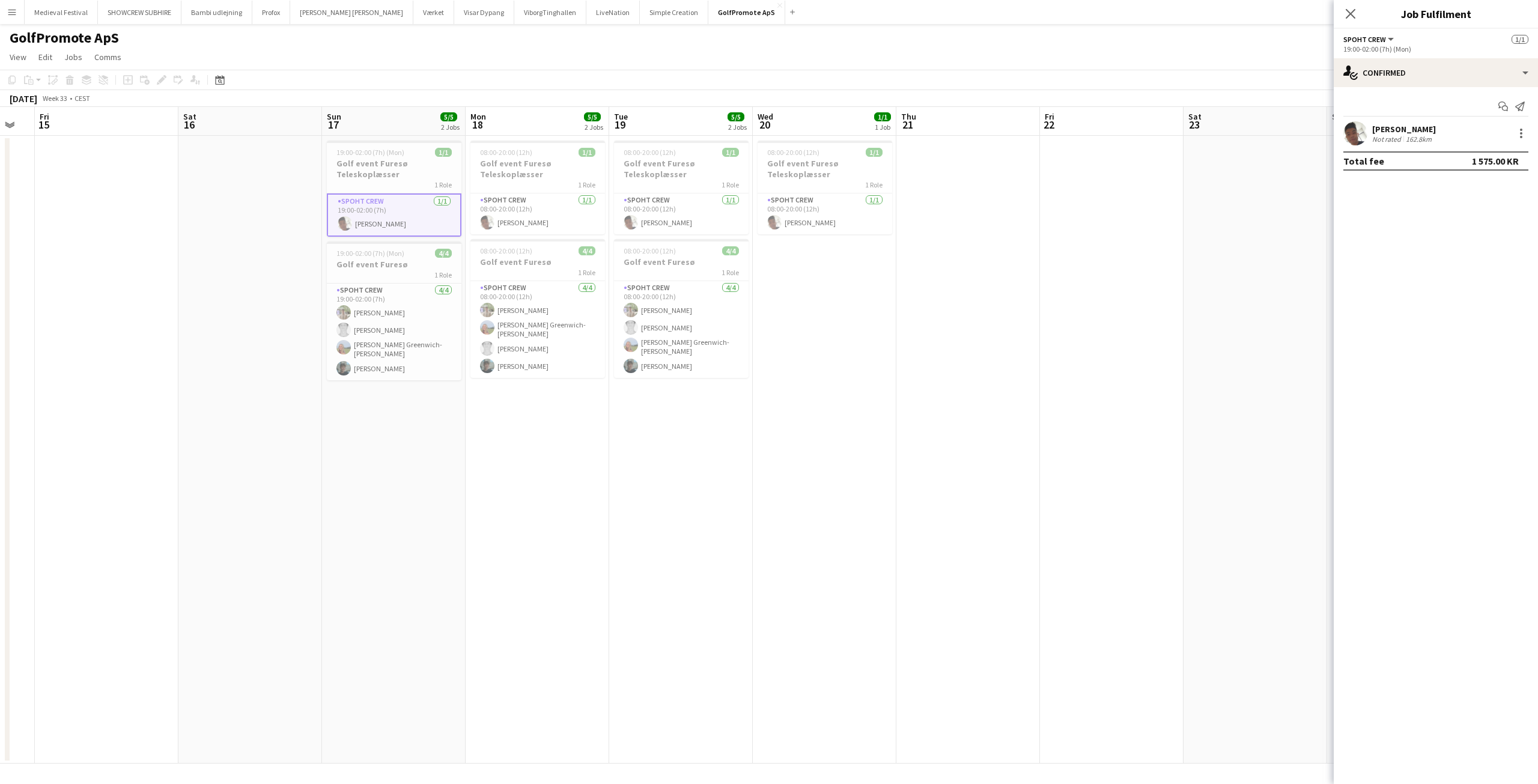
click at [1366, 131] on app-user-avatar at bounding box center [1355, 133] width 24 height 24
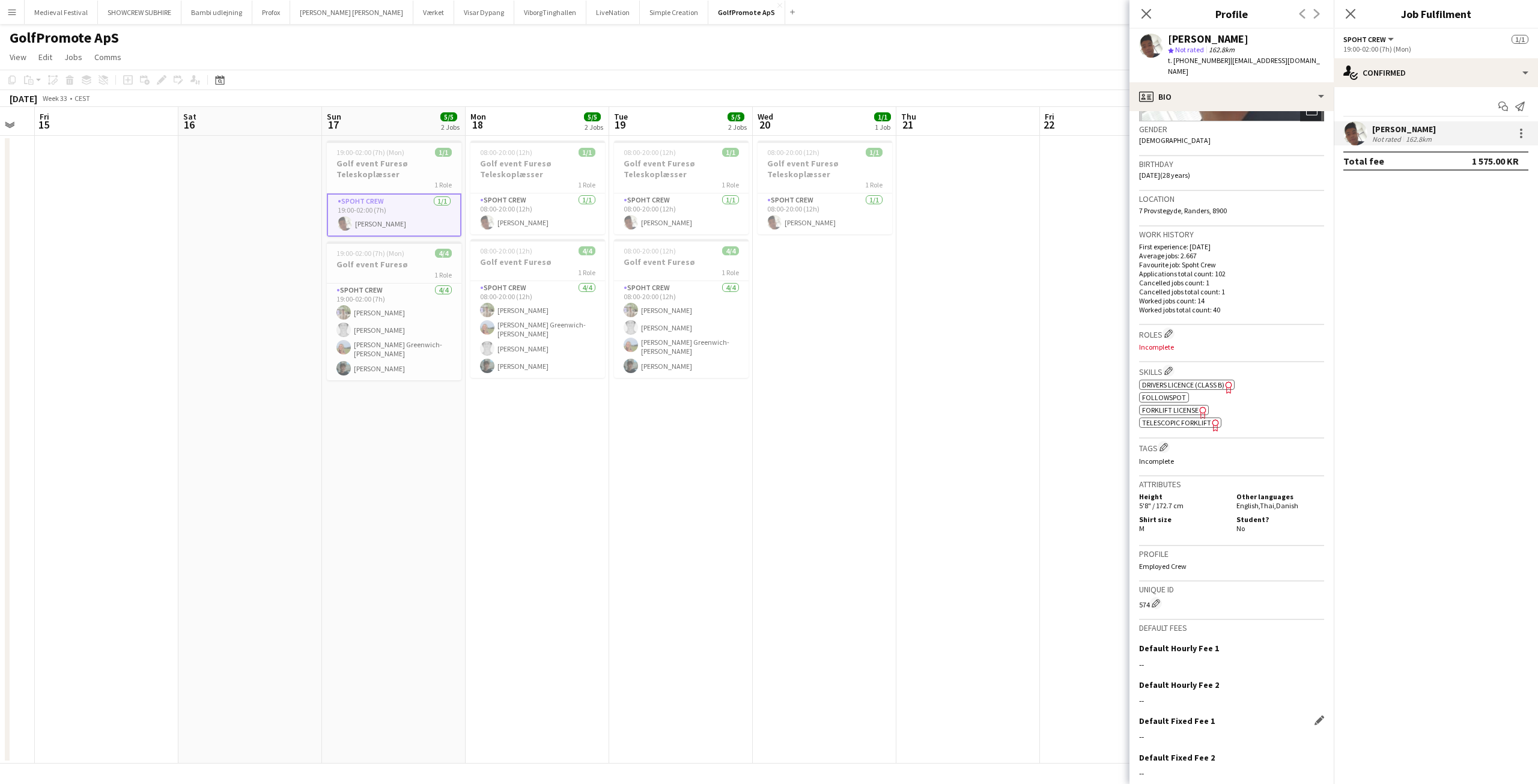
scroll to position [216, 0]
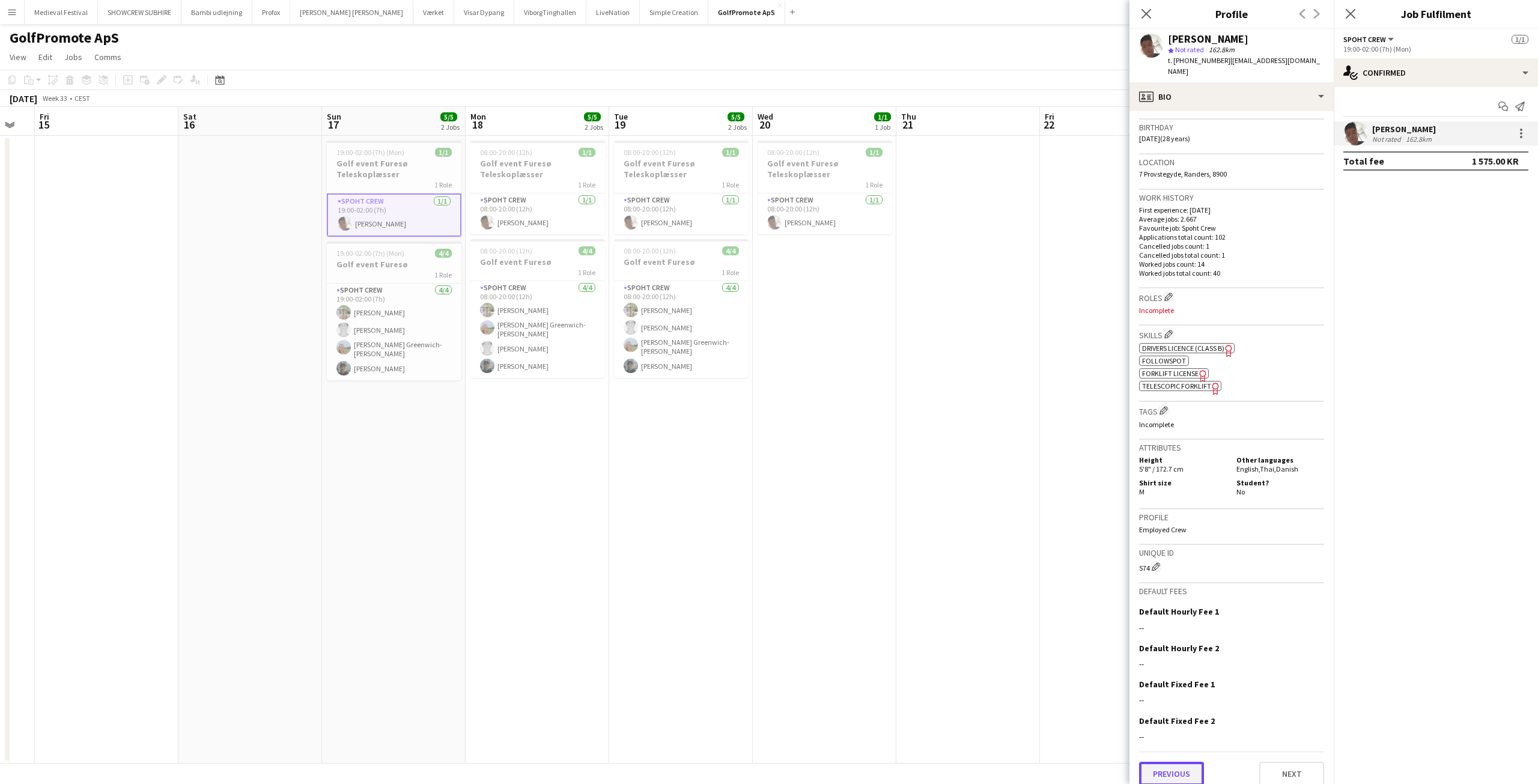
click at [1178, 762] on button "Previous" at bounding box center [1171, 774] width 65 height 24
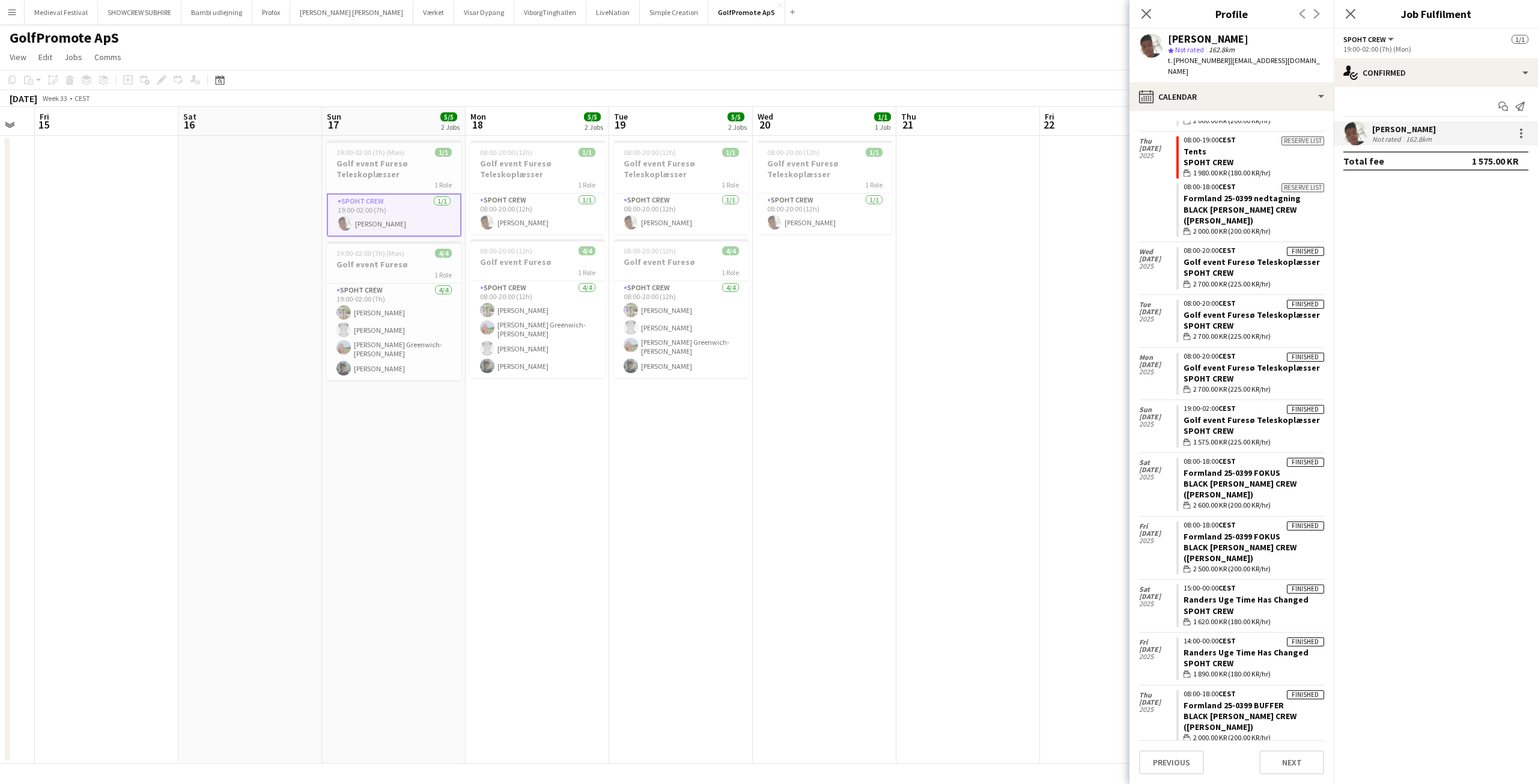
scroll to position [1314, 0]
click at [1223, 470] on link "Formland 25-0399 FOKUS" at bounding box center [1232, 476] width 97 height 11
click at [843, 347] on app-date-cell "08:00-20:00 (12h) 1/1 Golf event Furesø Teleskoplæsser 1 Role Spoht Crew [DATE]…" at bounding box center [825, 449] width 144 height 628
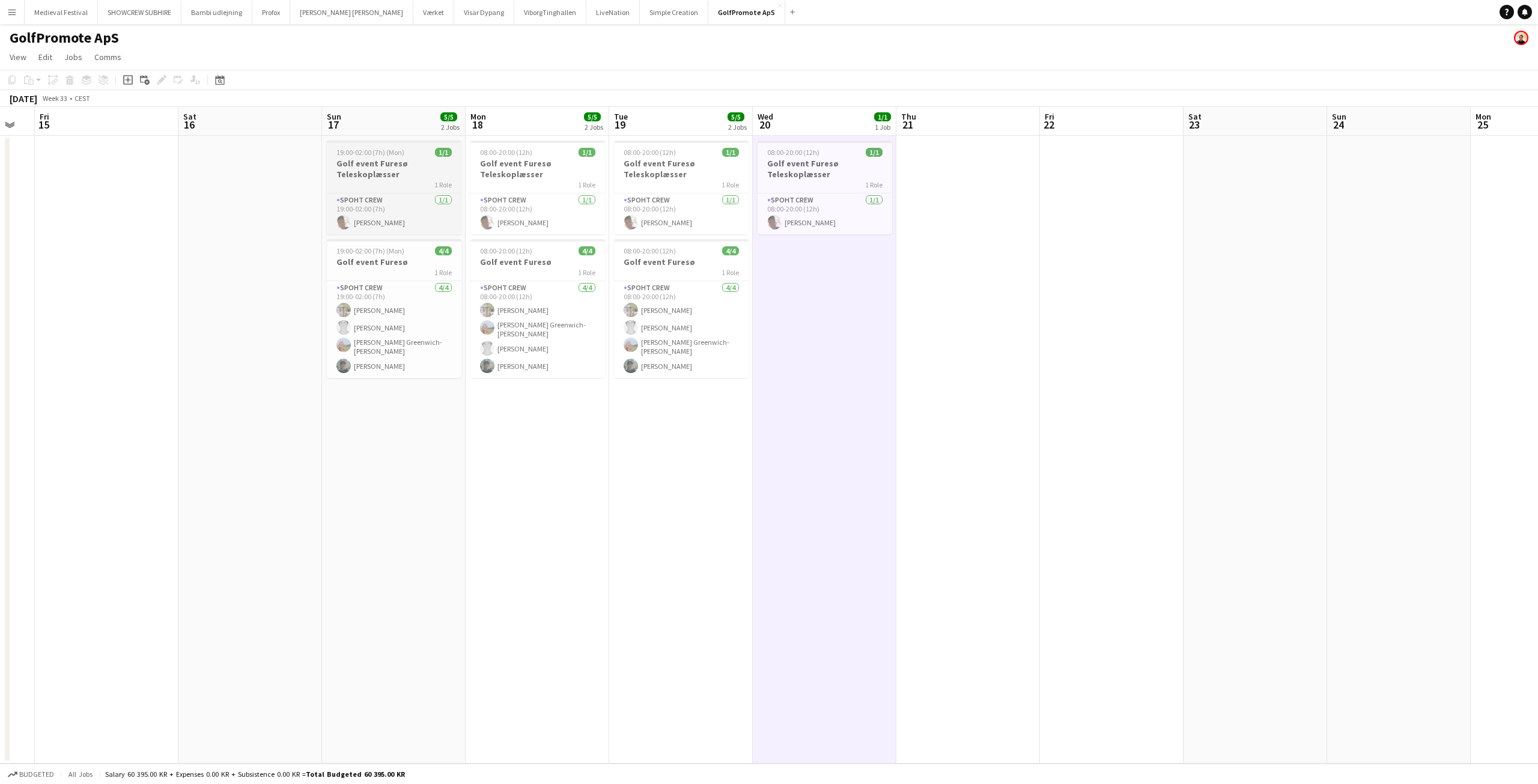
click at [377, 160] on h3 "Golf event Furesø Teleskoplæsser" at bounding box center [394, 169] width 135 height 22
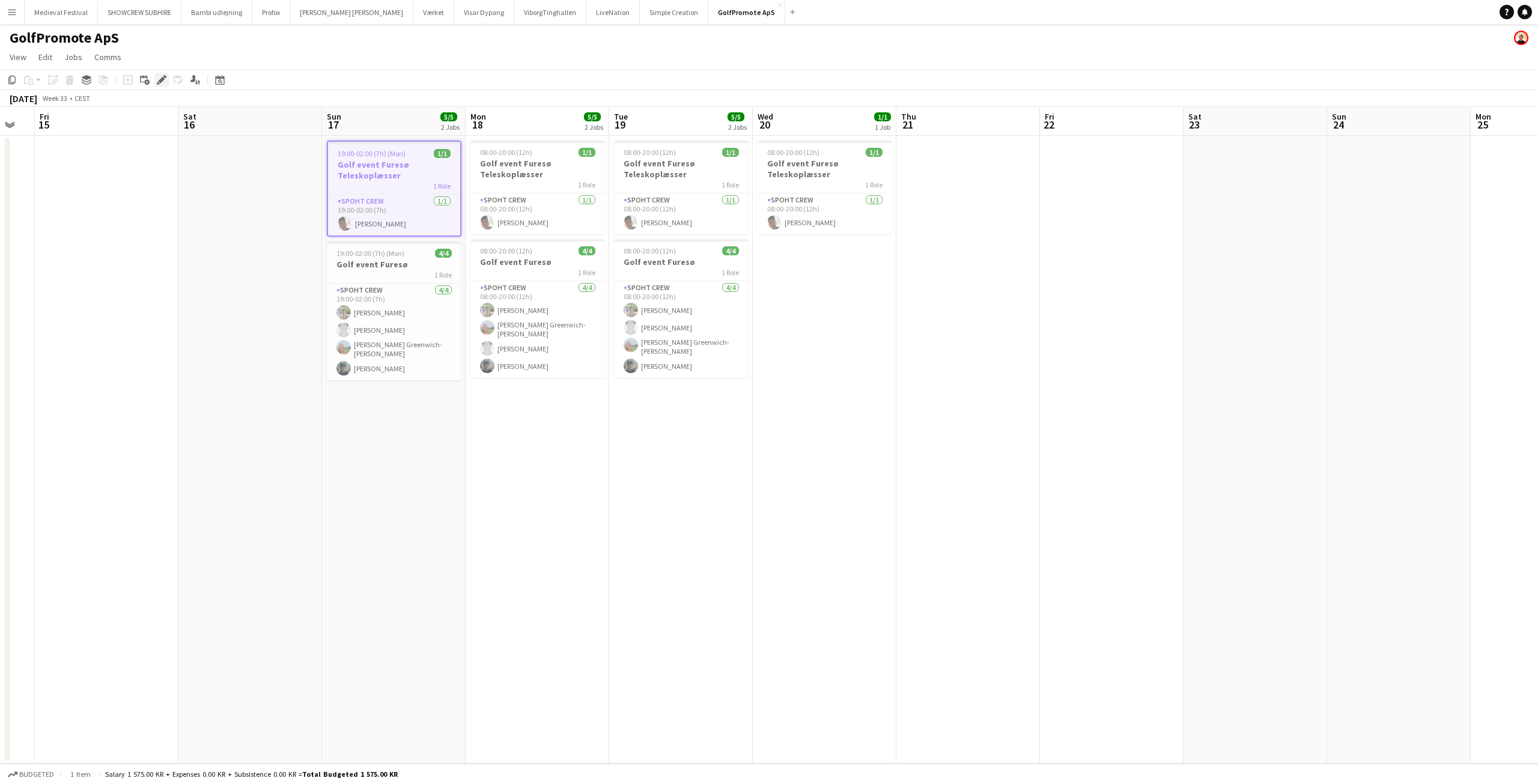
click at [167, 79] on div "Edit" at bounding box center [161, 80] width 14 height 14
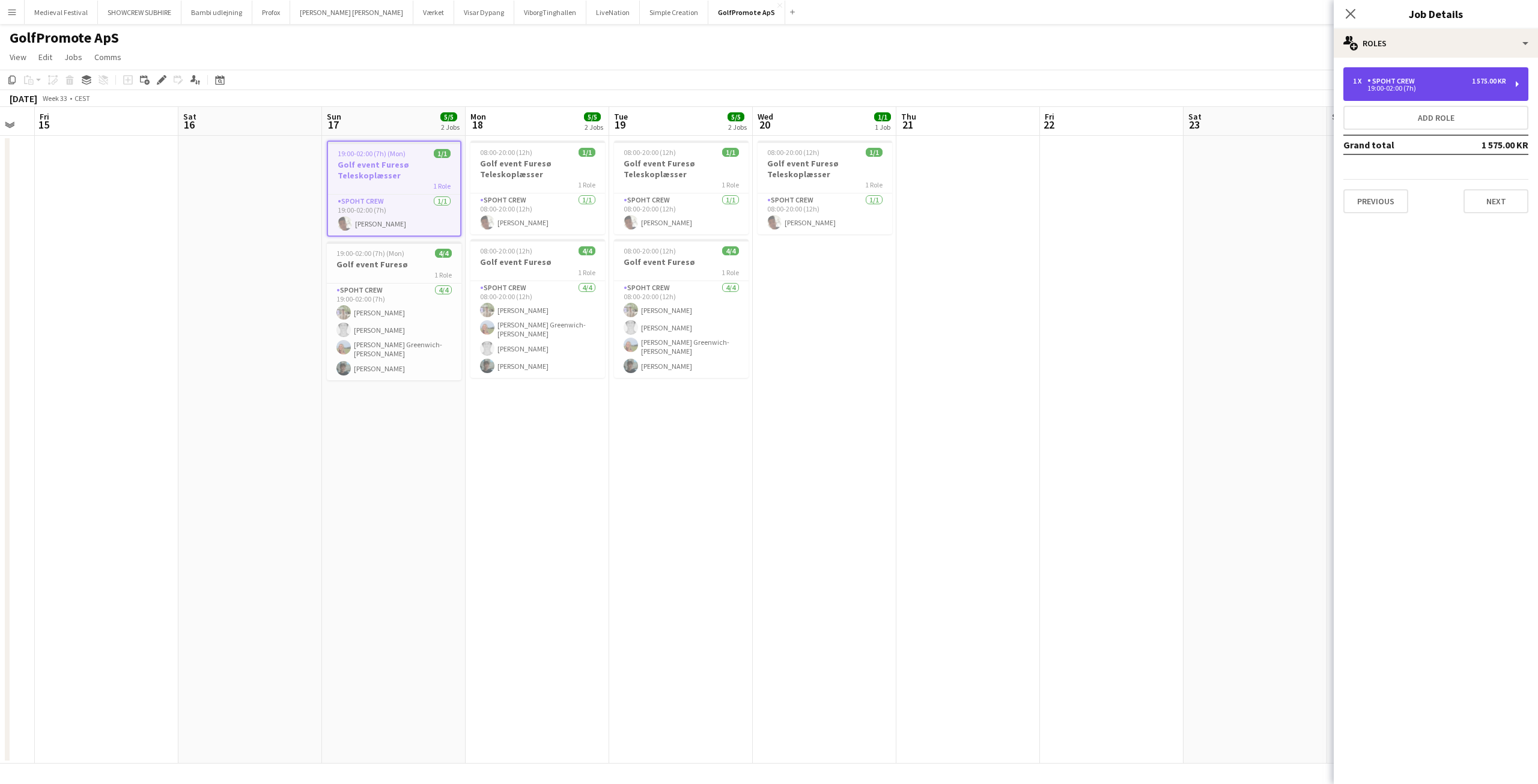
click at [1409, 89] on div "19:00-02:00 (7h)" at bounding box center [1430, 88] width 153 height 6
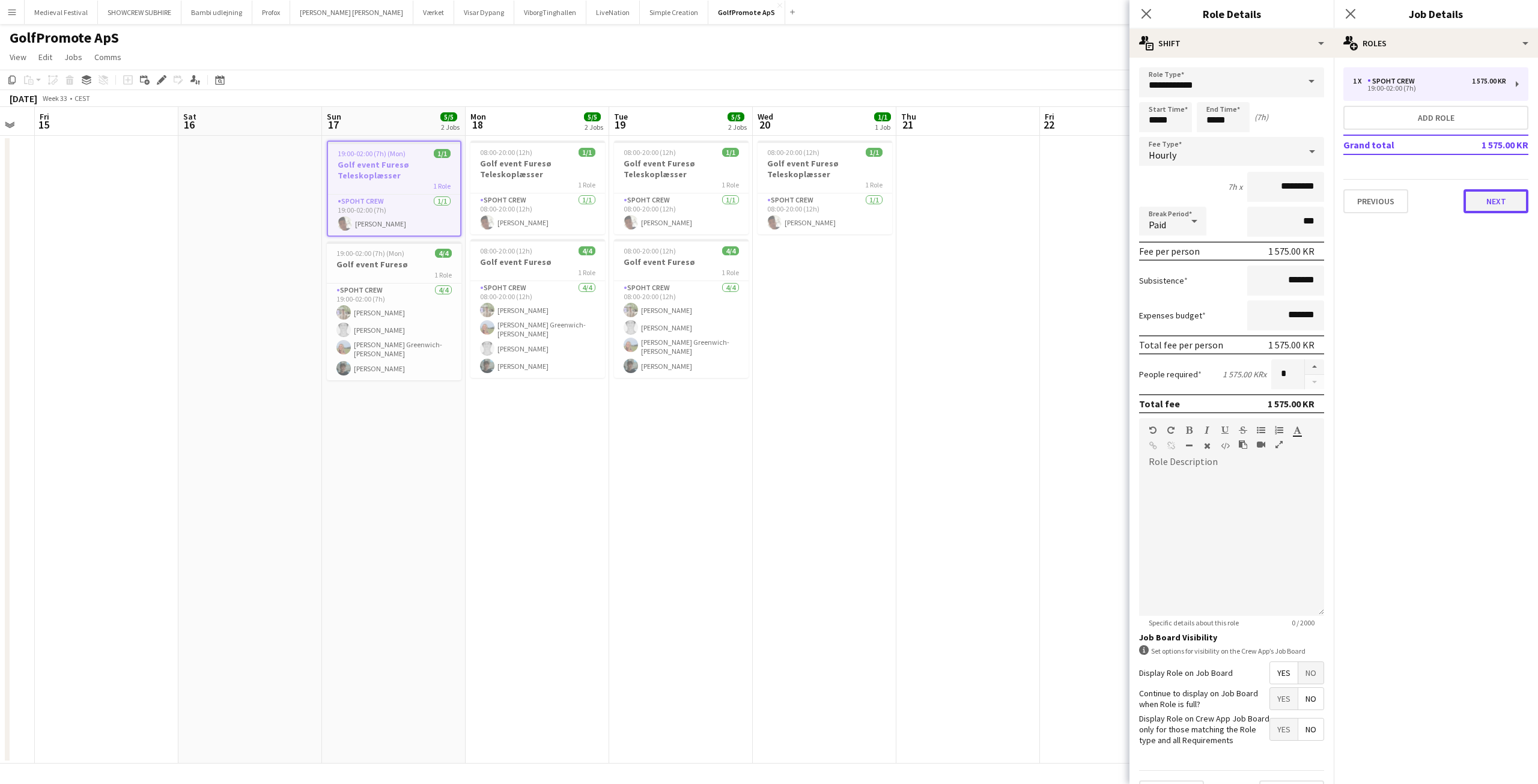
click at [1482, 208] on button "Next" at bounding box center [1496, 201] width 65 height 24
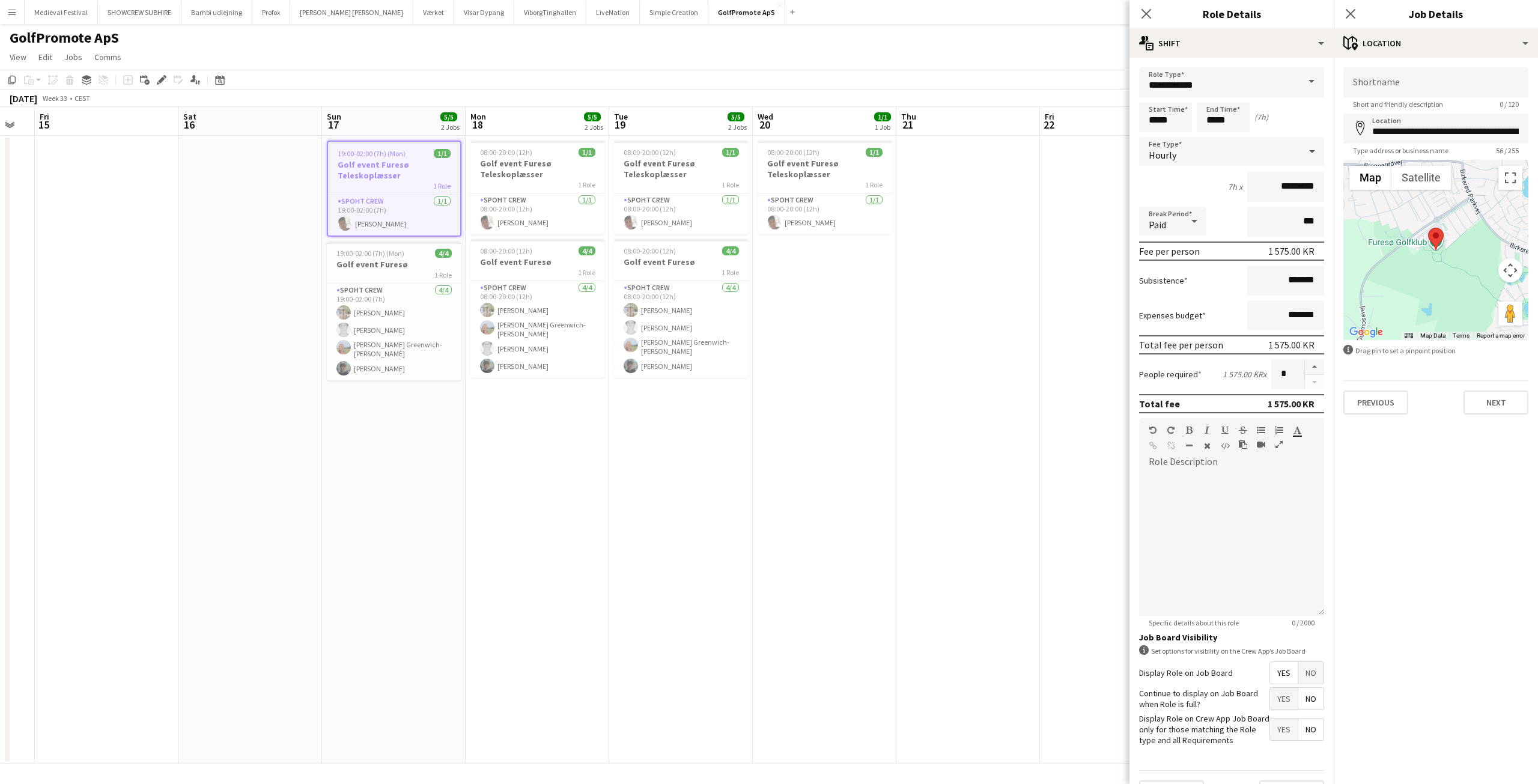
click at [988, 391] on app-date-cell at bounding box center [968, 449] width 144 height 628
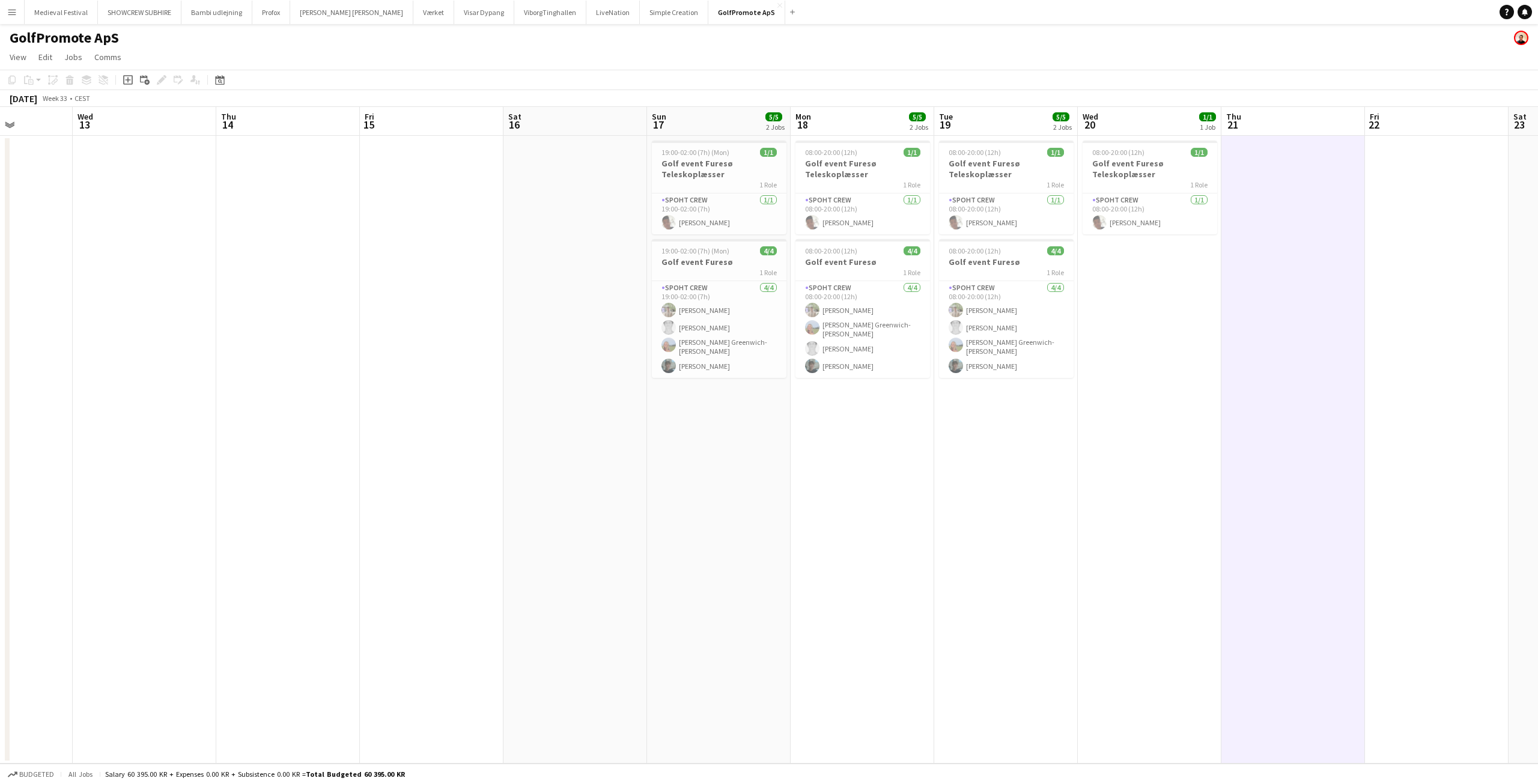
scroll to position [0, 346]
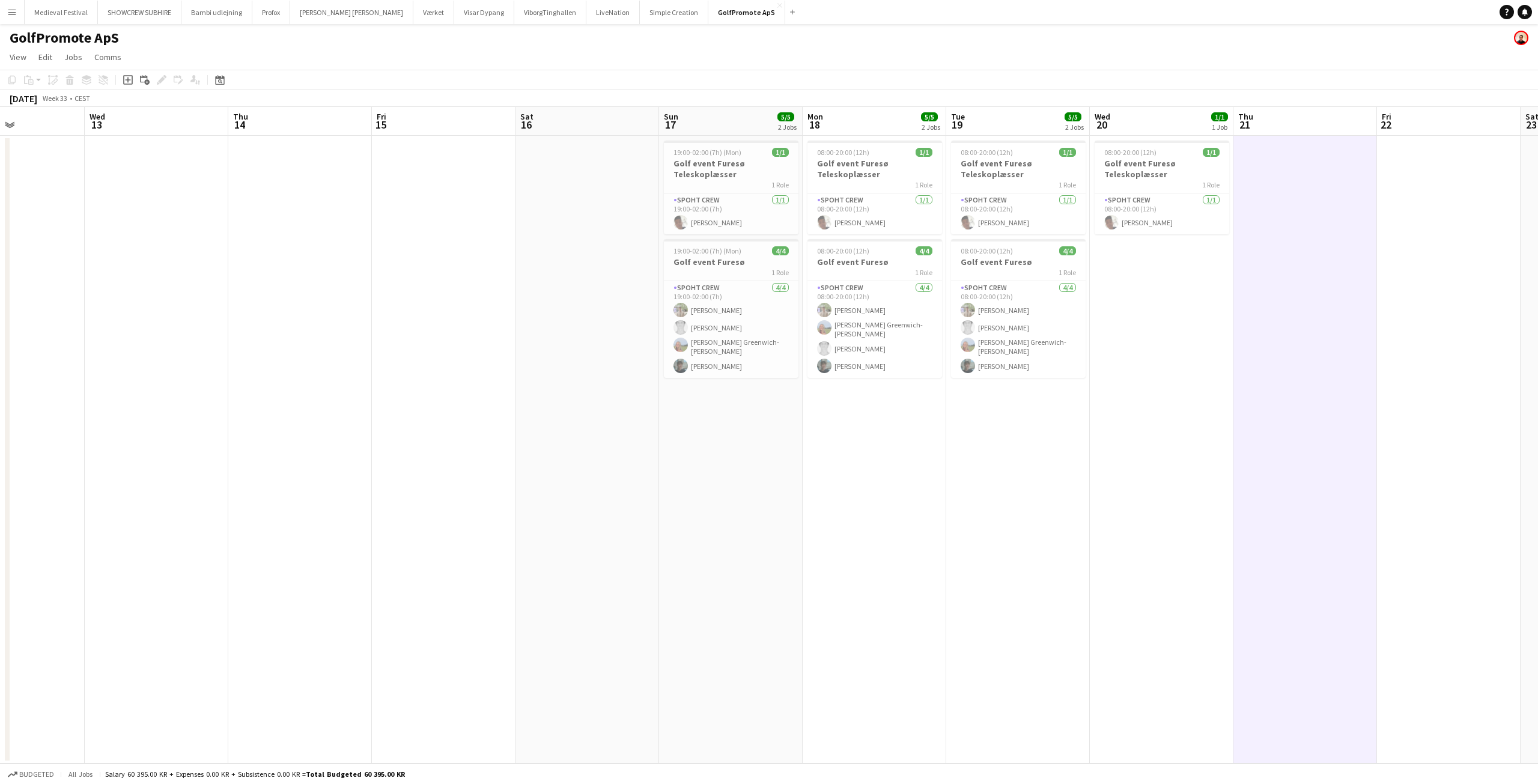
drag, startPoint x: 465, startPoint y: 468, endPoint x: 802, endPoint y: 532, distance: 343.0
click at [802, 532] on app-calendar-viewport "Sun 10 Mon 11 Tue 12 Wed 13 Thu 14 Fri 15 Sat 16 Sun 17 5/5 2 Jobs Mon 18 5/5 2…" at bounding box center [769, 435] width 1538 height 657
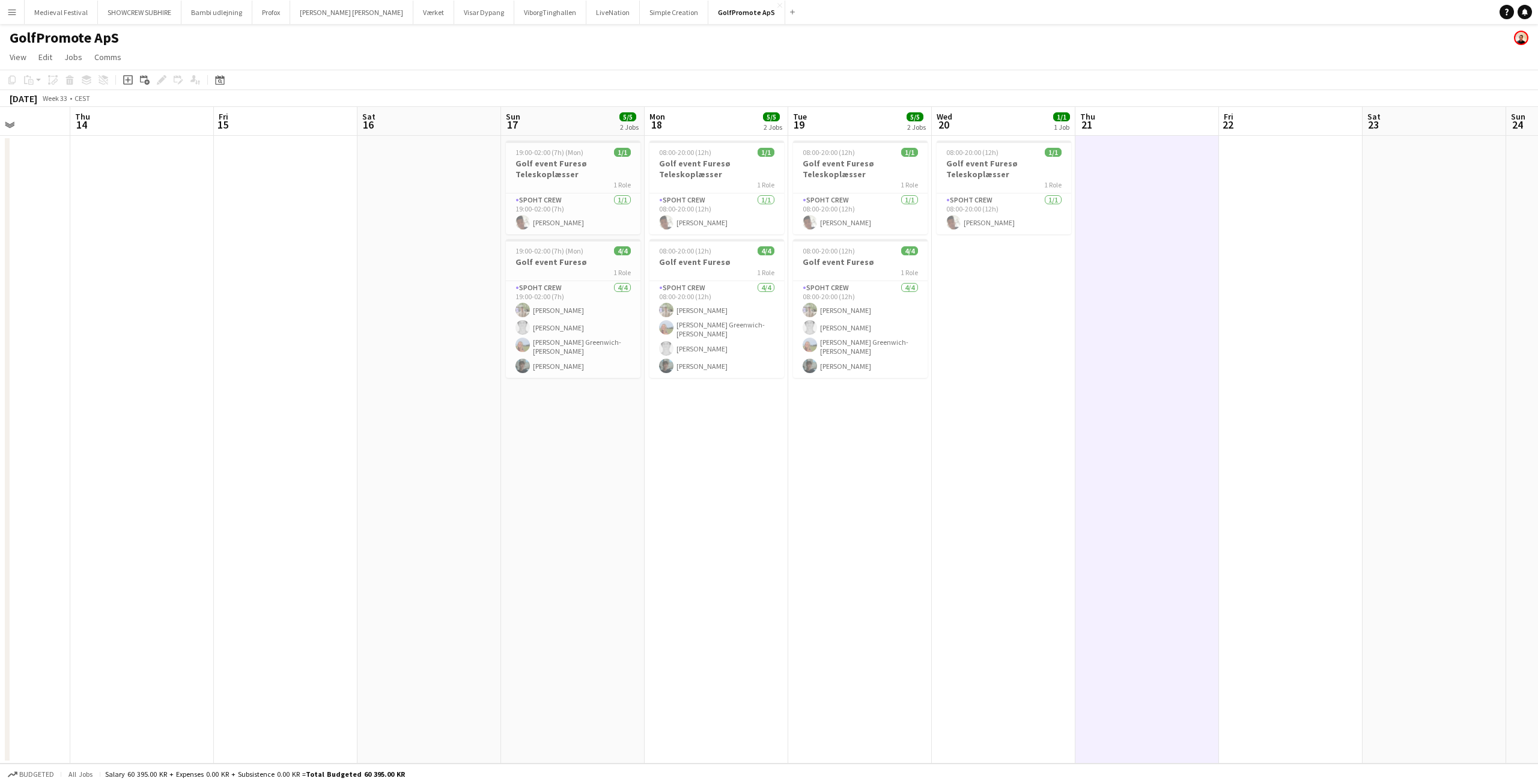
scroll to position [0, 470]
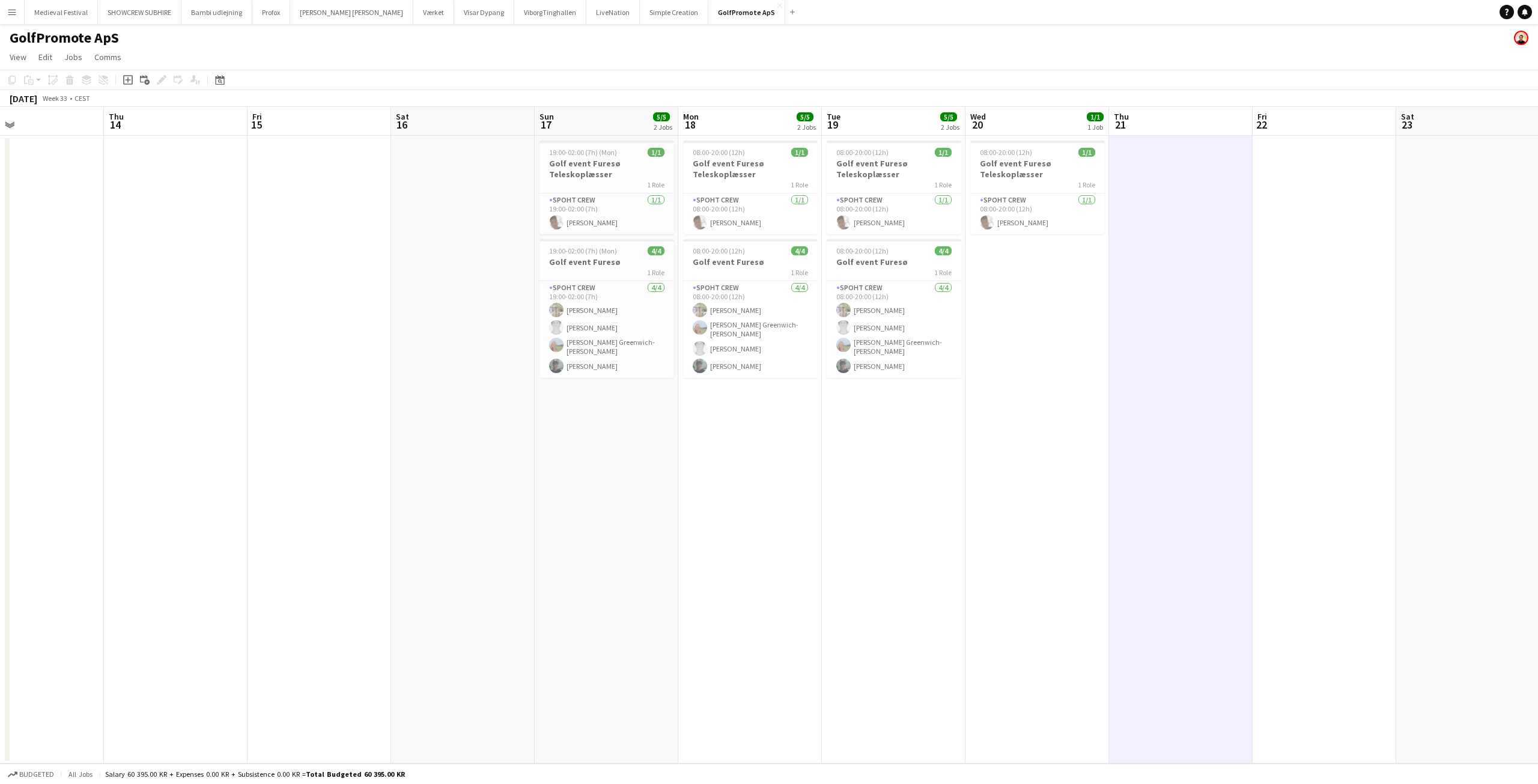
drag, startPoint x: 1070, startPoint y: 465, endPoint x: 659, endPoint y: 431, distance: 412.4
click at [659, 432] on app-calendar-viewport "Sun 10 Mon 11 Tue 12 Wed 13 Thu 14 Fri 15 Sat 16 Sun 17 5/5 2 Jobs Mon 18 5/5 2…" at bounding box center [769, 435] width 1538 height 657
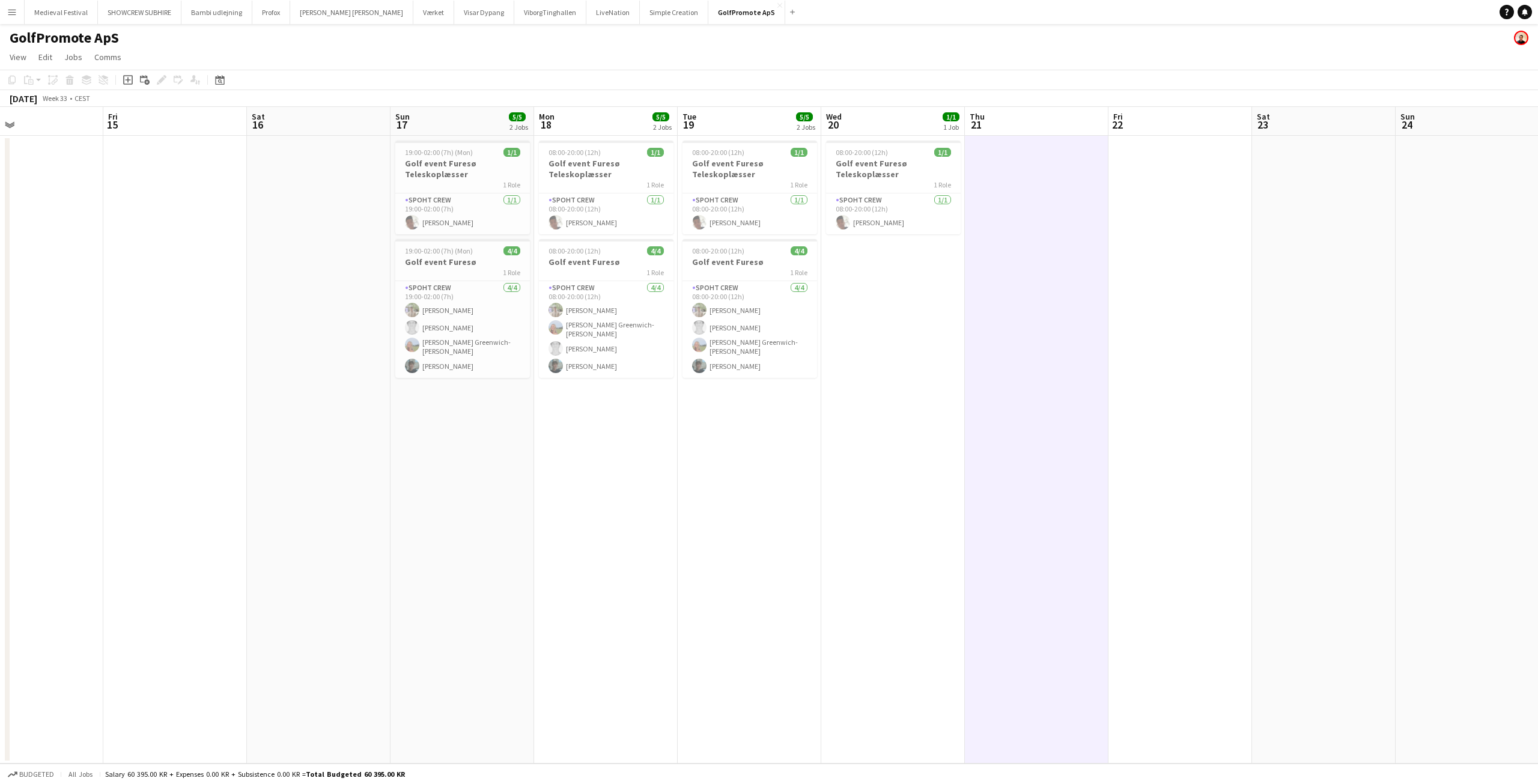
scroll to position [0, 304]
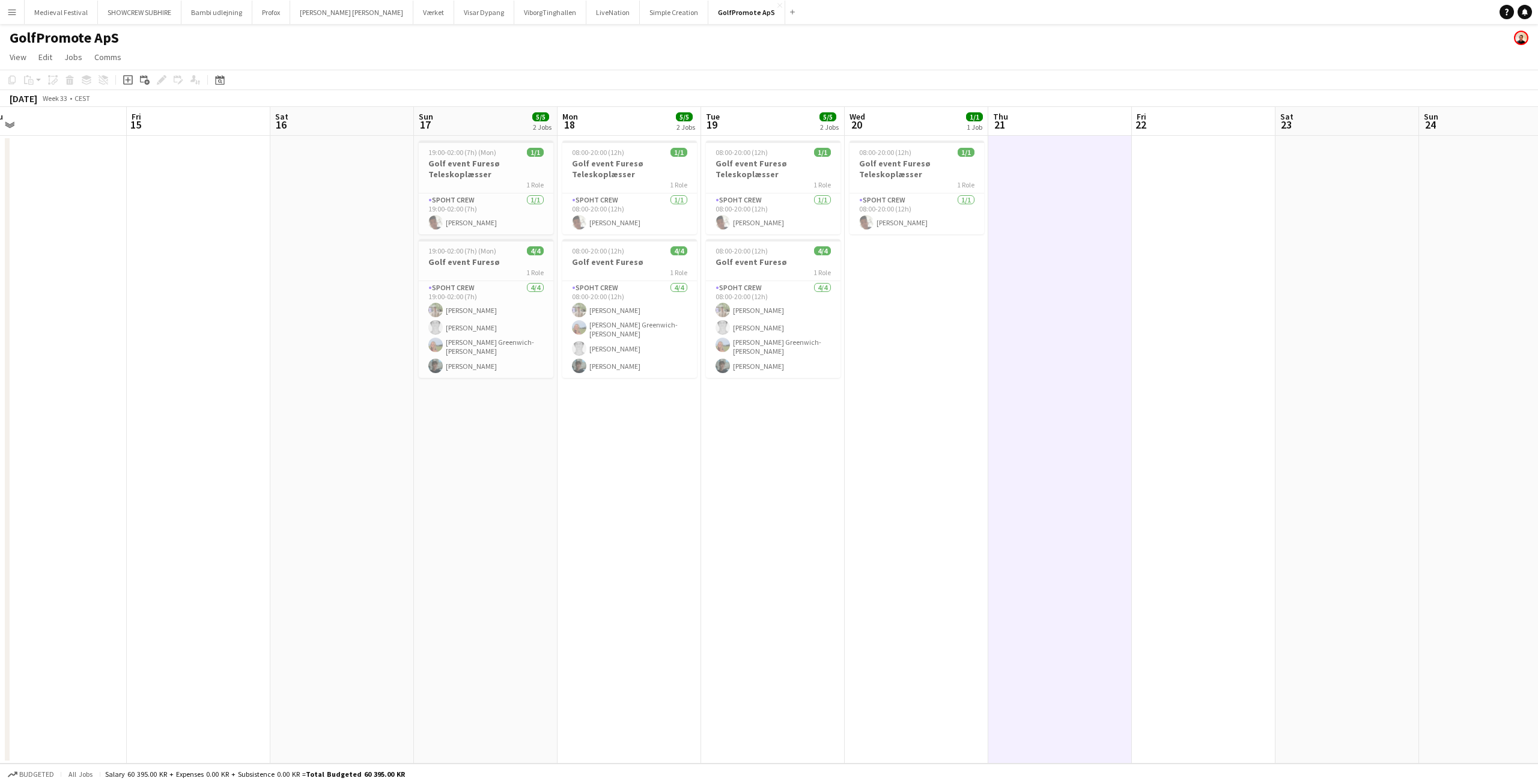
drag, startPoint x: 687, startPoint y: 425, endPoint x: 853, endPoint y: 481, distance: 175.2
click at [853, 481] on app-calendar-viewport "Tue 12 Wed 13 Thu 14 Fri 15 Sat 16 Sun 17 5/5 2 Jobs Mon 18 5/5 2 Jobs Tue 19 5…" at bounding box center [769, 435] width 1538 height 657
click at [493, 208] on app-card-role "Spoht Crew [DATE] 19:00-02:00 (7h) Seep Villadsen" at bounding box center [486, 214] width 135 height 41
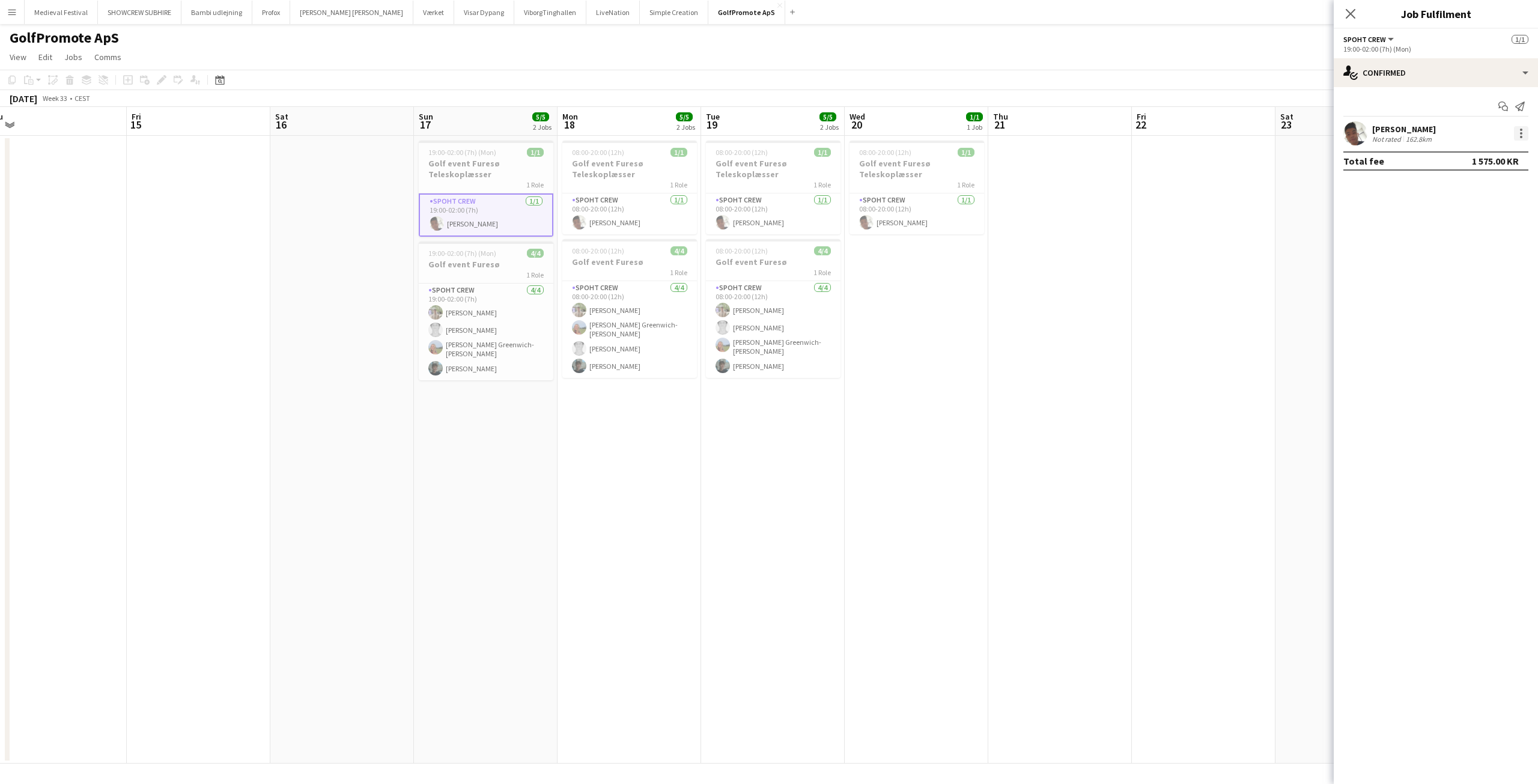
click at [1524, 131] on div at bounding box center [1521, 133] width 14 height 14
click at [1477, 152] on span "Edit fee" at bounding box center [1460, 155] width 33 height 10
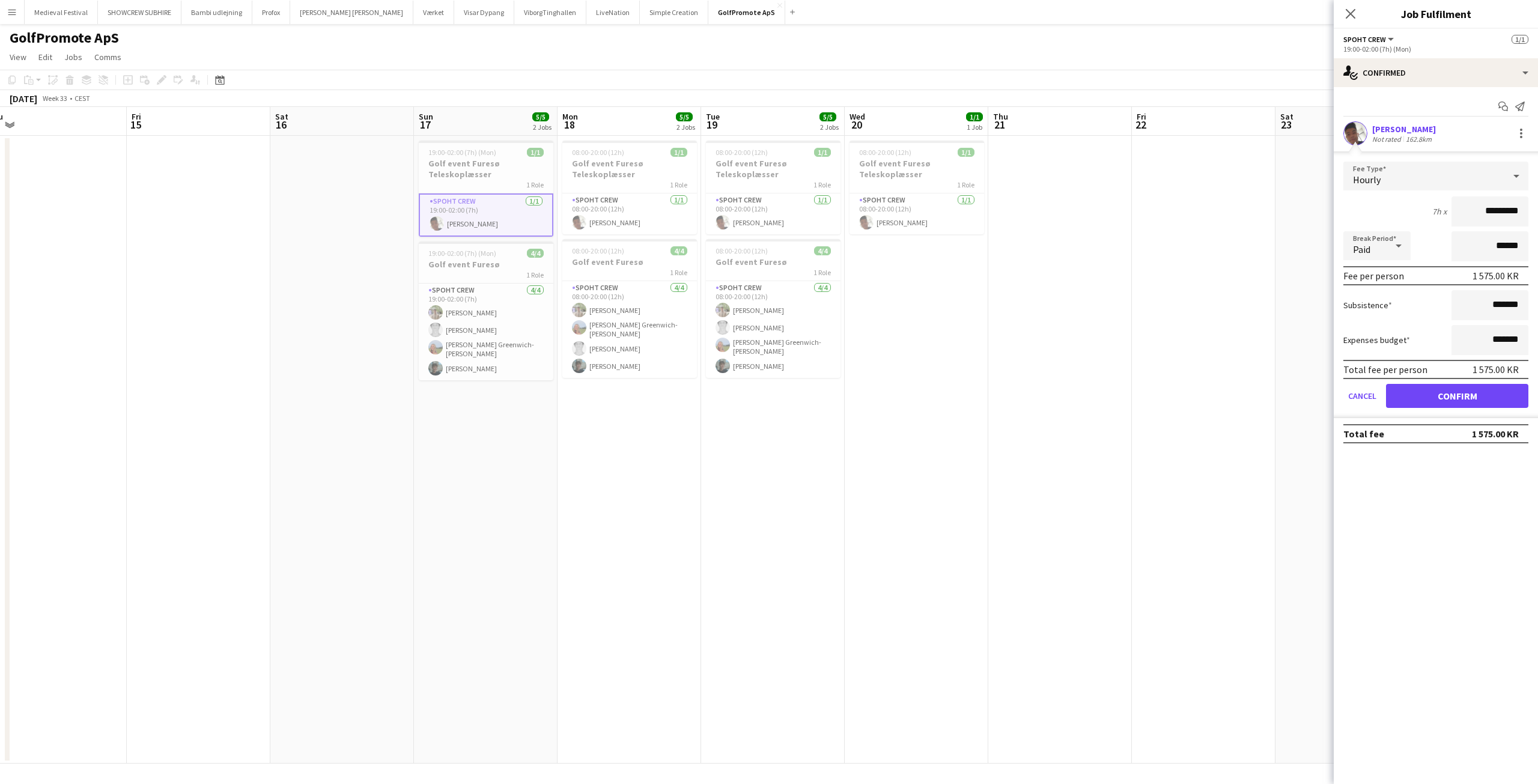
click at [1186, 393] on app-date-cell at bounding box center [1203, 449] width 144 height 628
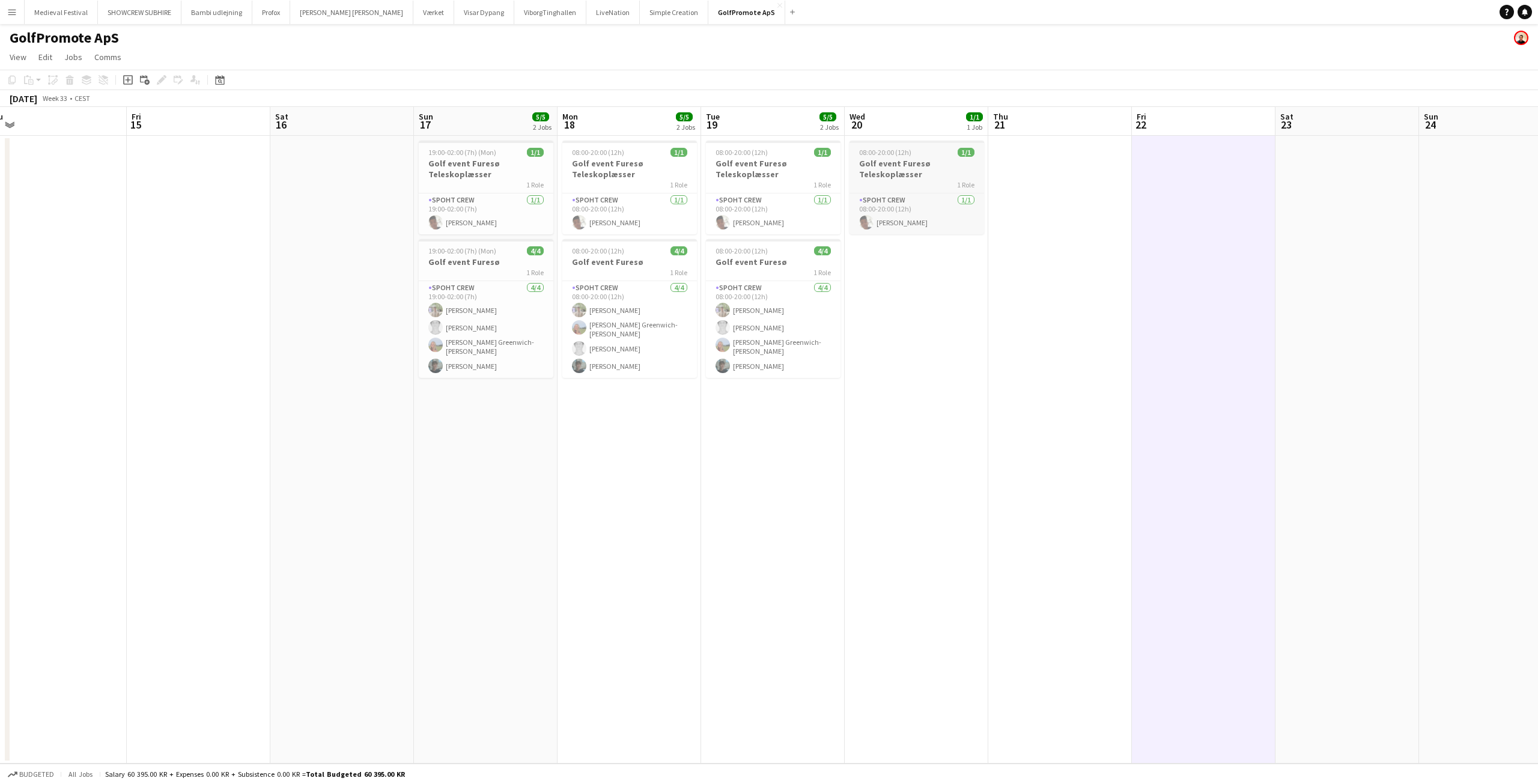
click at [913, 155] on div "08:00-20:00 (12h) 1/1" at bounding box center [917, 152] width 135 height 9
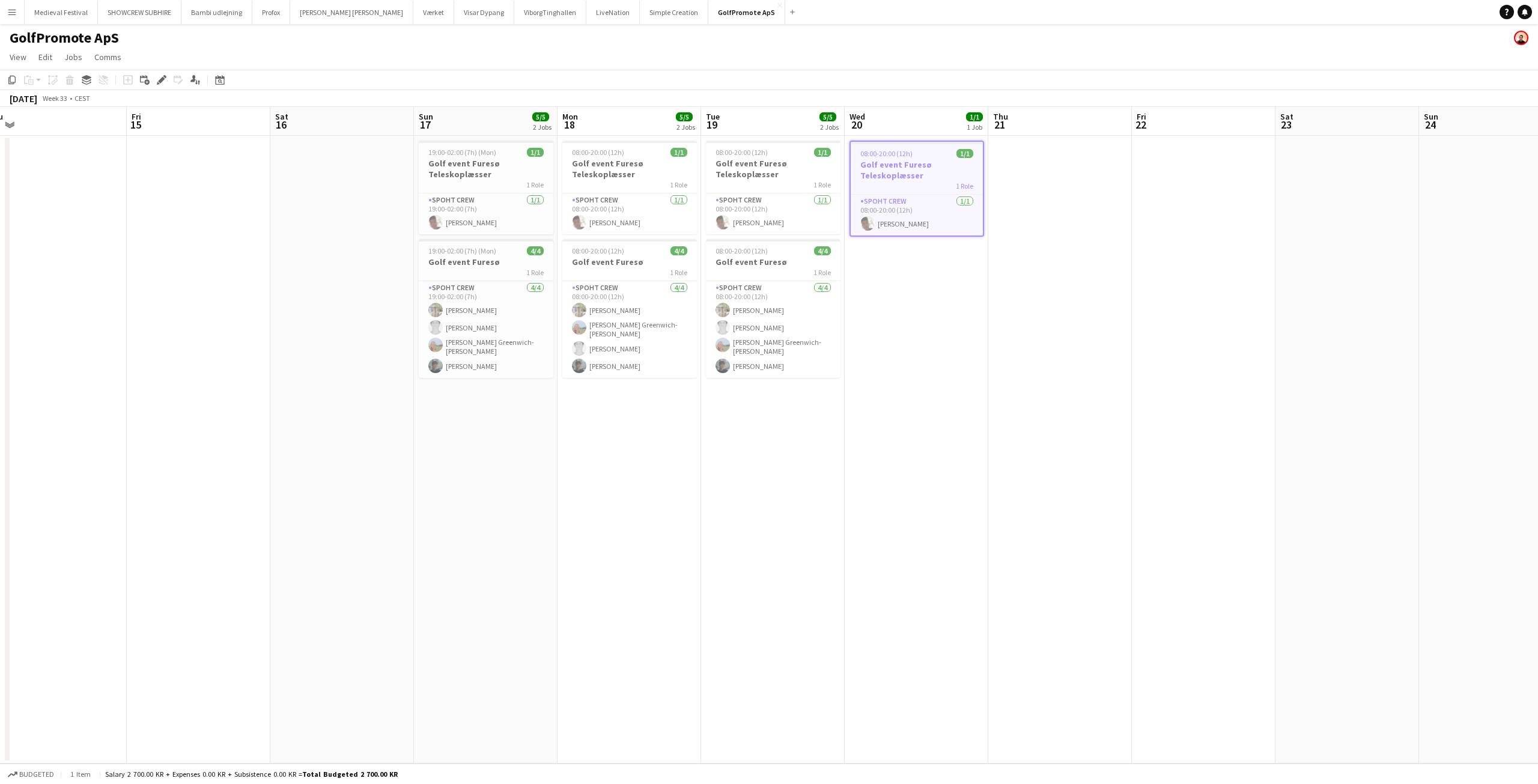
drag, startPoint x: 1158, startPoint y: 322, endPoint x: 940, endPoint y: 312, distance: 218.2
click at [940, 312] on app-date-cell "08:00-20:00 (12h) 1/1 Golf event Furesø Teleskoplæsser 1 Role Spoht Crew [DATE]…" at bounding box center [917, 449] width 144 height 628
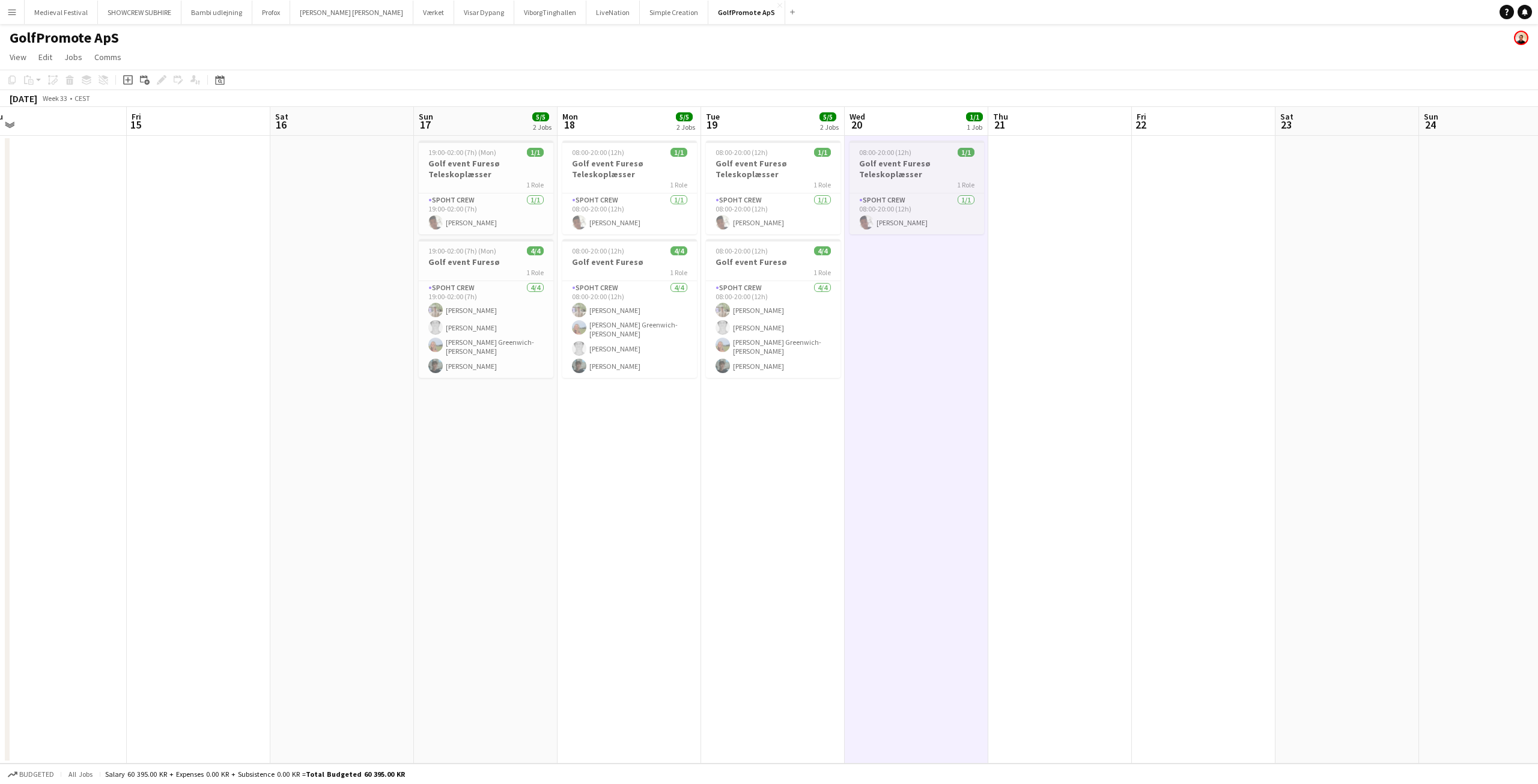
click at [898, 159] on h3 "Golf event Furesø Teleskoplæsser" at bounding box center [917, 169] width 135 height 22
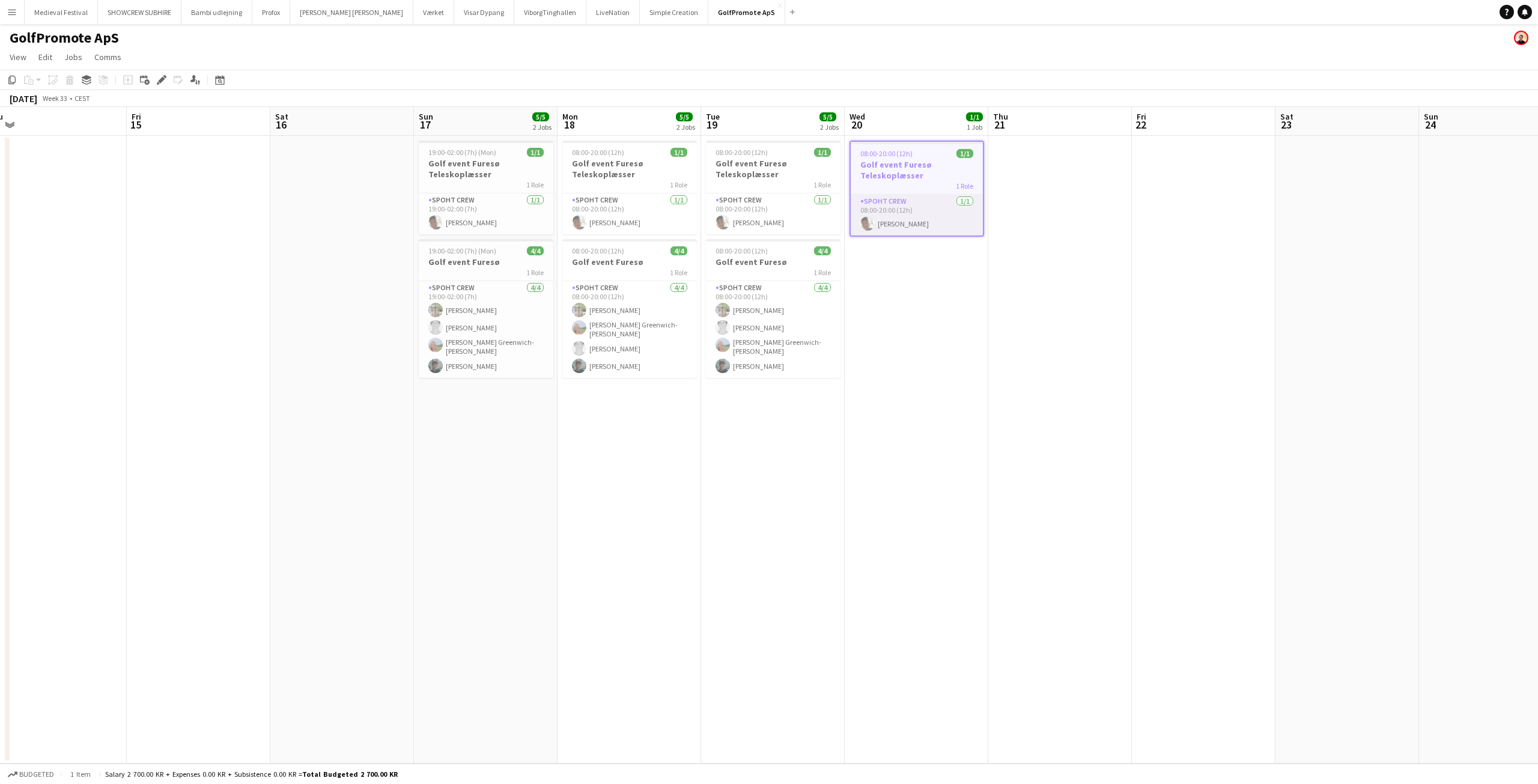
click at [896, 216] on app-card-role "Spoht Crew [DATE] 08:00-20:00 (12h) Seep Villadsen" at bounding box center [917, 215] width 132 height 41
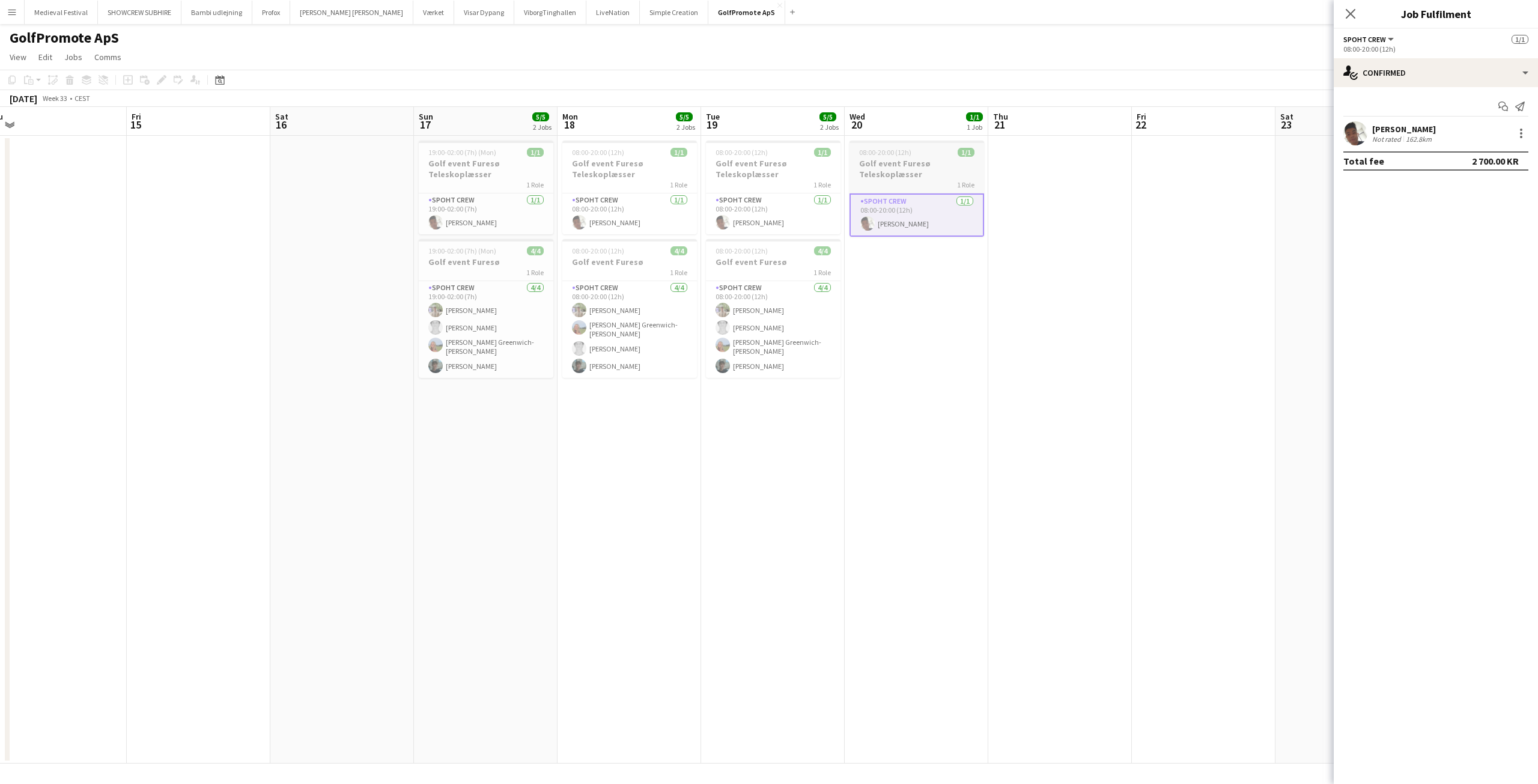
click at [896, 179] on h3 "Golf event Furesø Teleskoplæsser" at bounding box center [917, 169] width 135 height 22
click at [471, 359] on app-card-role "Spoht Crew [DATE] 19:00-02:00 (7h) [PERSON_NAME] [PERSON_NAME] [PERSON_NAME] Gr…" at bounding box center [486, 329] width 135 height 97
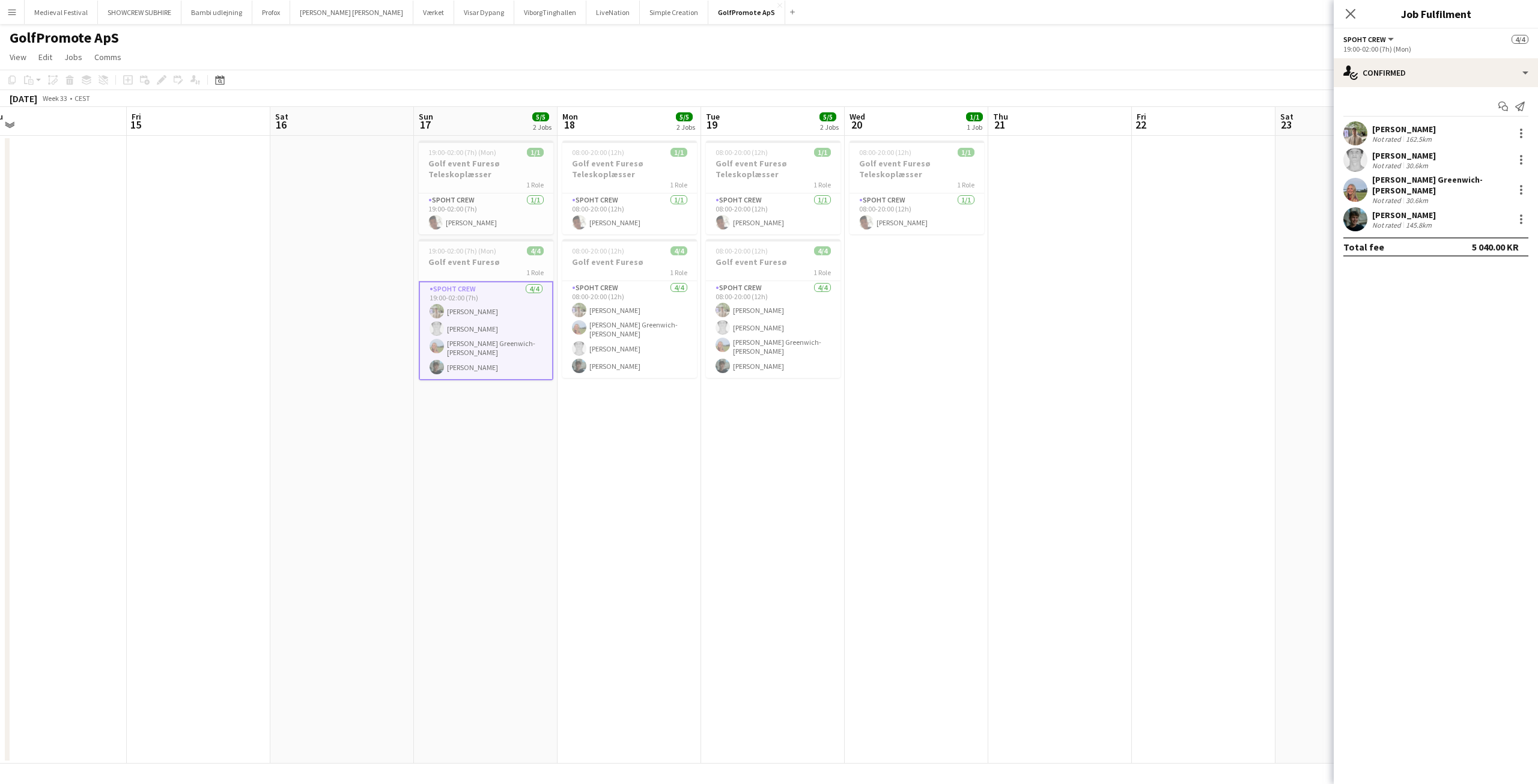
click at [1433, 210] on div "[PERSON_NAME]" at bounding box center [1403, 215] width 63 height 11
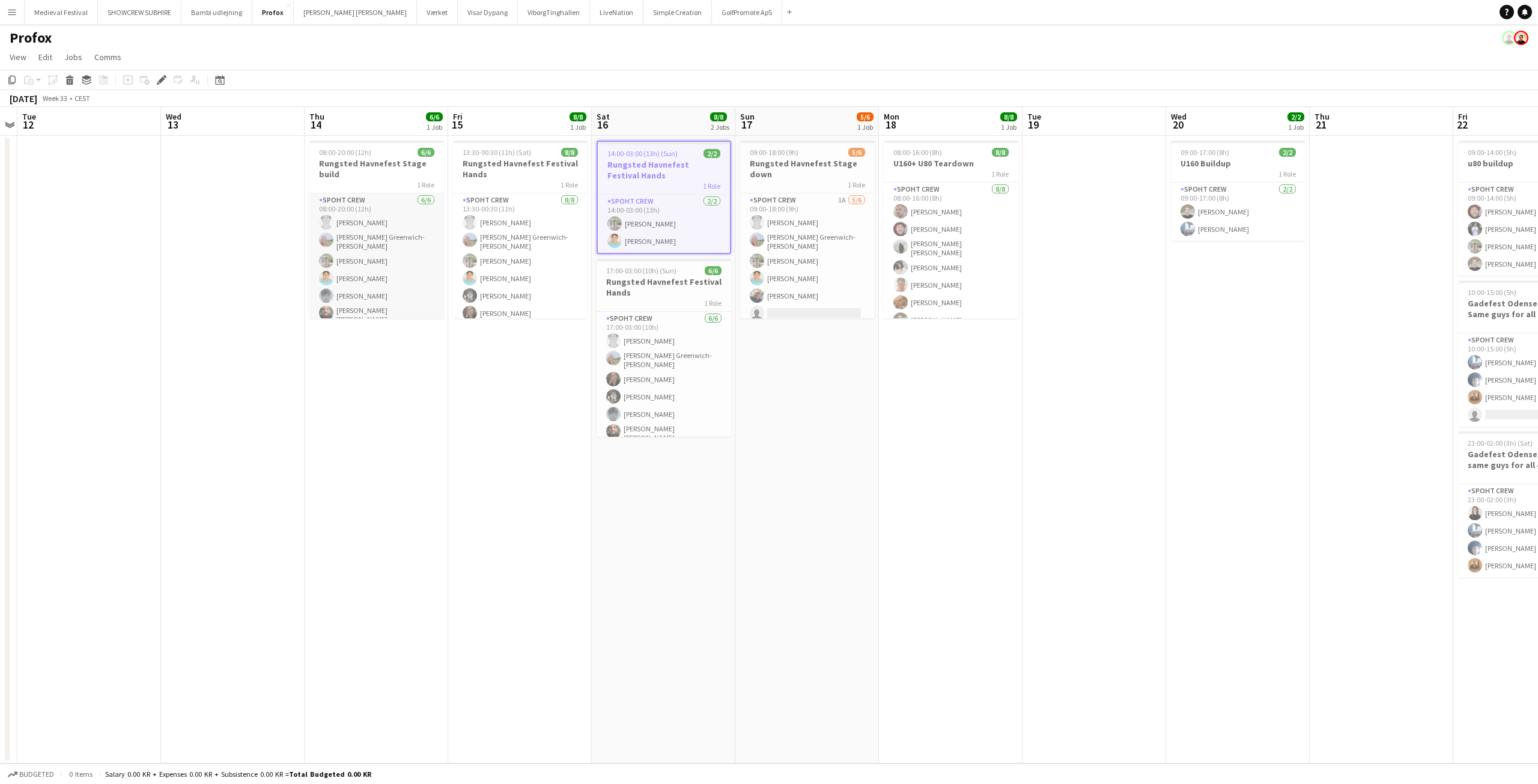
scroll to position [7, 0]
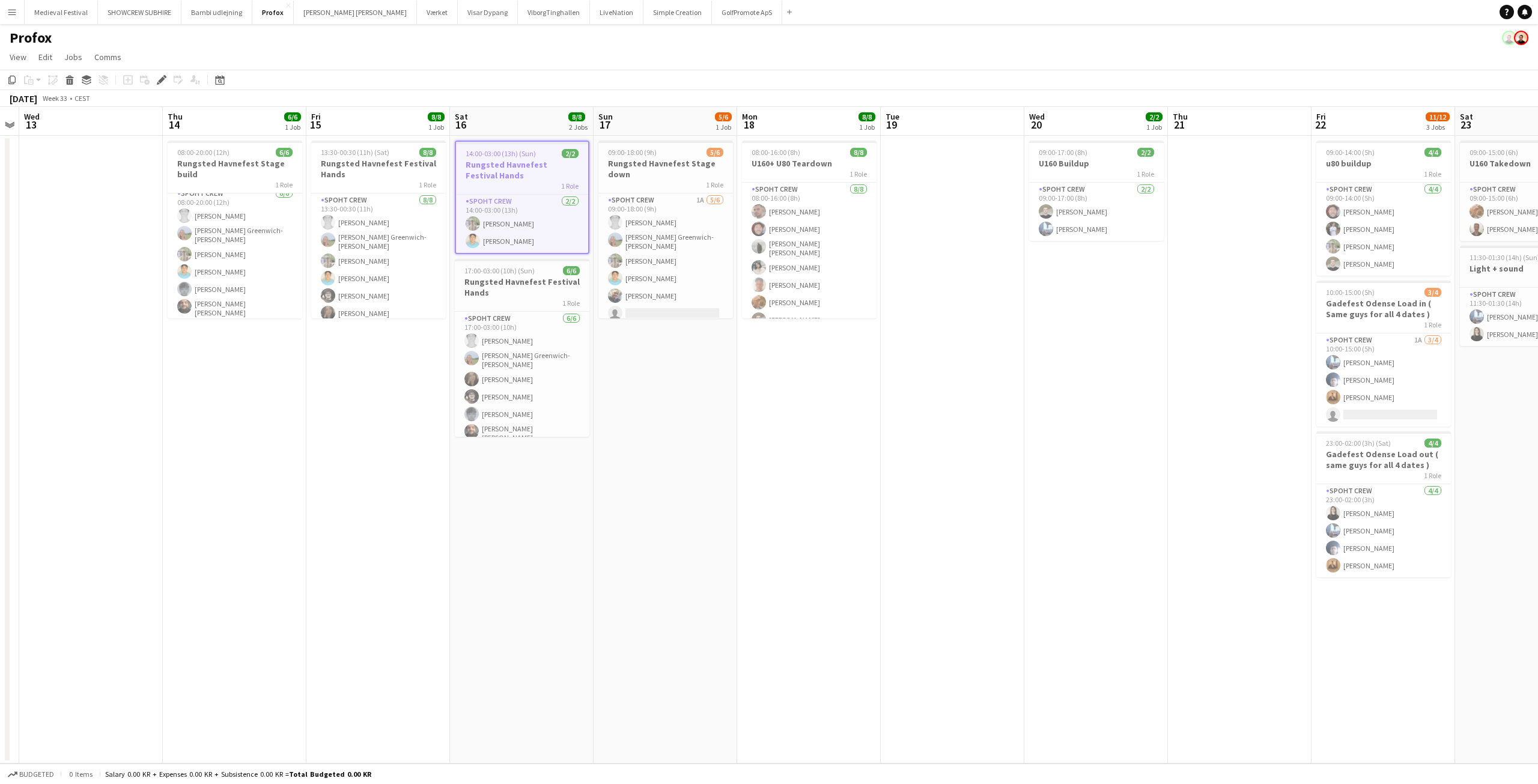
drag, startPoint x: 964, startPoint y: 387, endPoint x: 822, endPoint y: 383, distance: 142.1
click at [822, 383] on app-calendar-viewport "Sun 10 Mon 11 Tue 12 Wed 13 Thu 14 6/6 1 Job Fri 15 8/8 1 Job Sat 16 8/8 2 Jobs…" at bounding box center [769, 435] width 1538 height 657
click at [819, 263] on app-card-role "Spoht Crew [DATE] 08:00-16:00 (8h) [PERSON_NAME] [PERSON_NAME] [PERSON_NAME] [P…" at bounding box center [809, 238] width 135 height 167
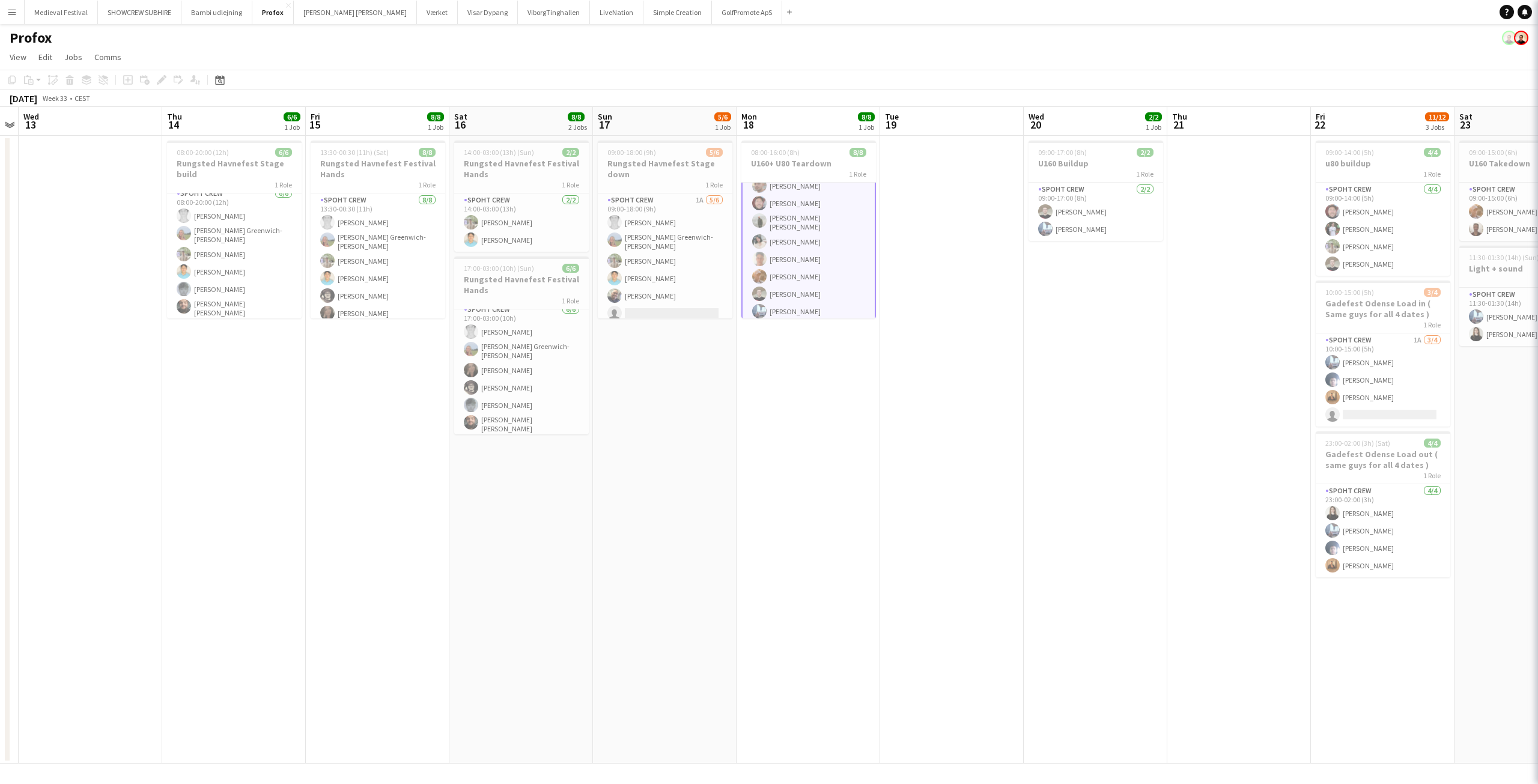
scroll to position [28, 0]
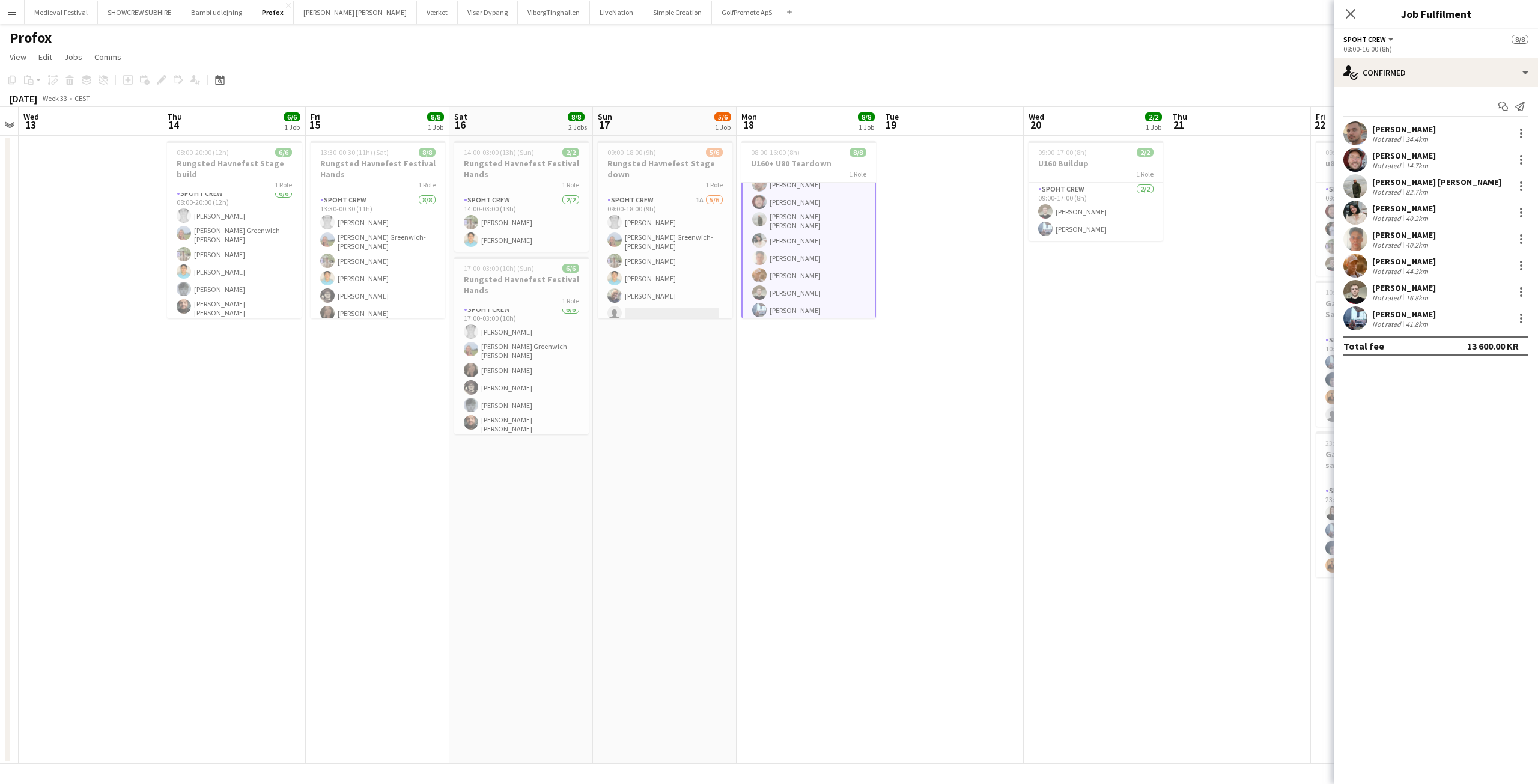
click at [1414, 212] on div "[PERSON_NAME]" at bounding box center [1403, 208] width 63 height 11
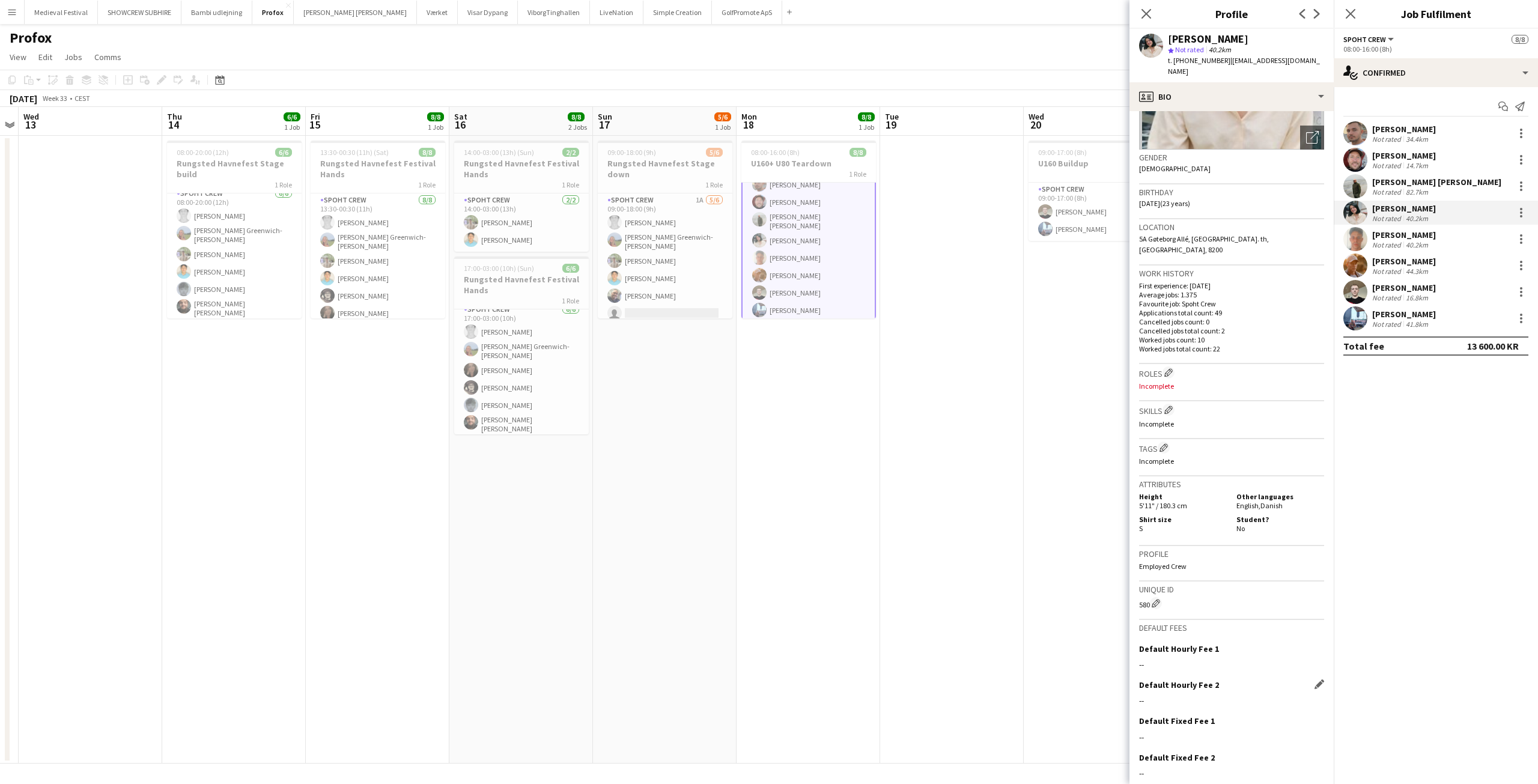
scroll to position [189, 0]
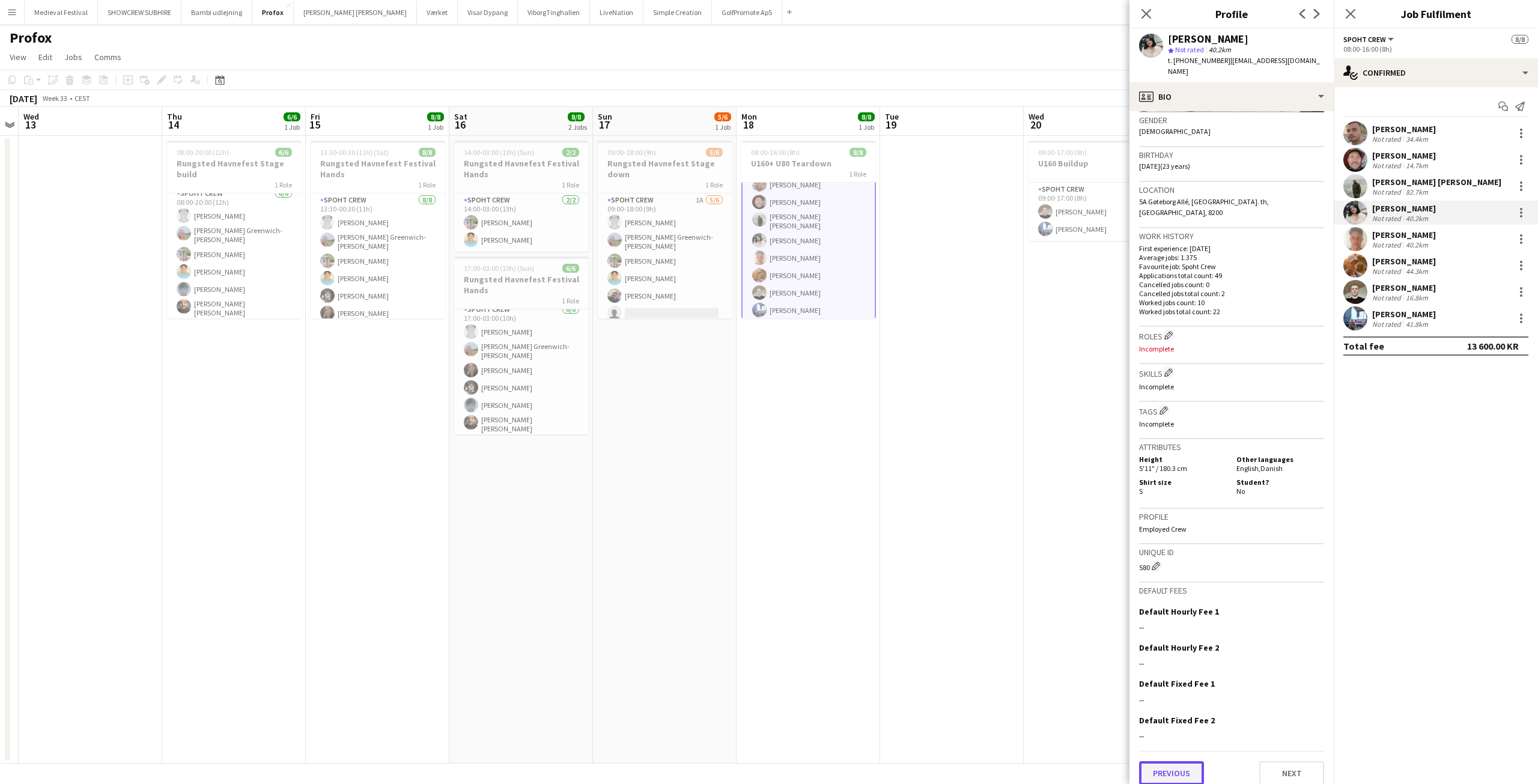
click at [1176, 764] on button "Previous" at bounding box center [1171, 773] width 65 height 24
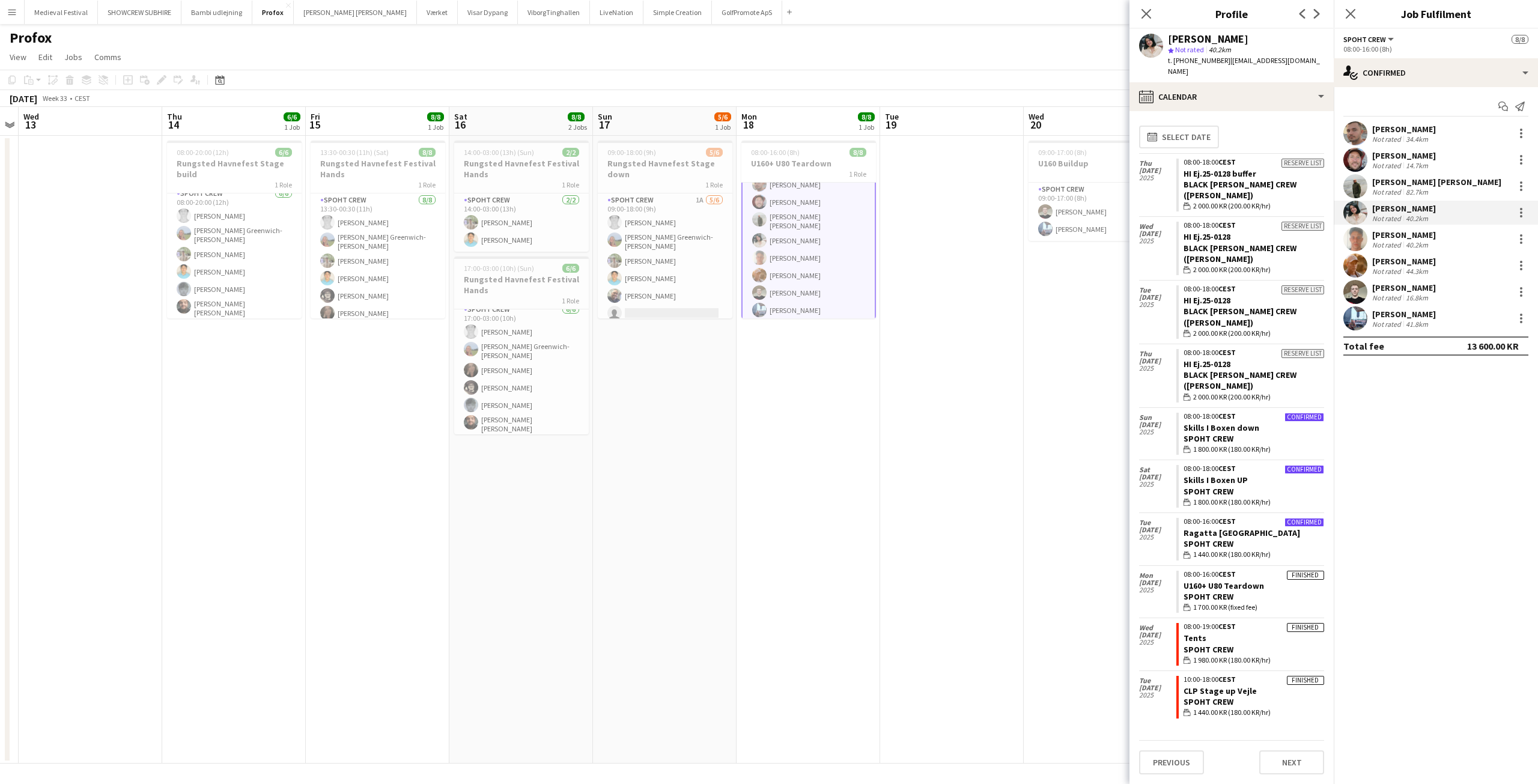
drag, startPoint x: 1156, startPoint y: 535, endPoint x: 1148, endPoint y: 536, distance: 8.1
click at [1148, 566] on div "[DATE]" at bounding box center [1157, 582] width 37 height 33
click at [1266, 602] on div "wallet 1 700.00 KR (fixed fee)" at bounding box center [1253, 607] width 140 height 11
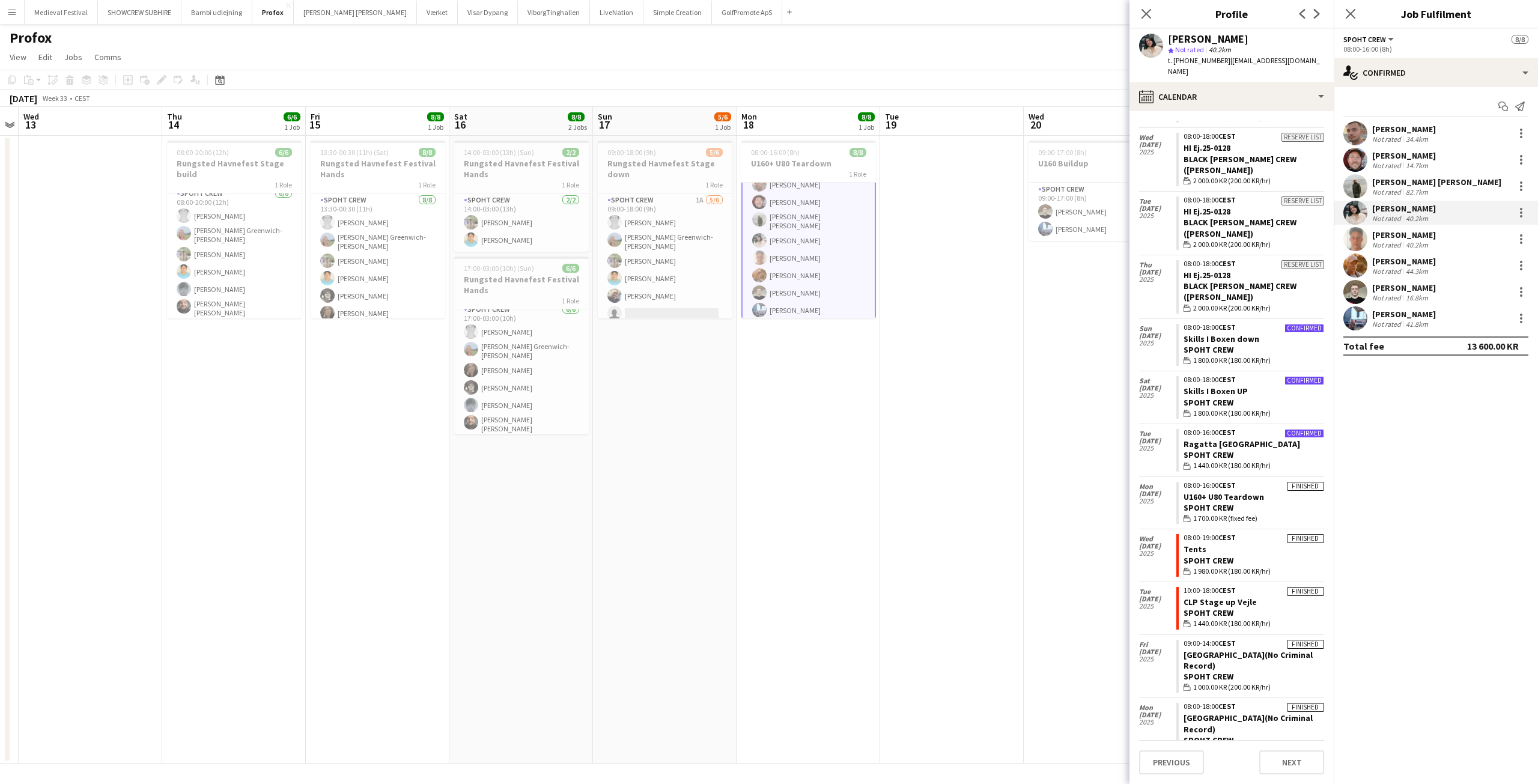
scroll to position [86, 0]
click at [10, 17] on button "Menu" at bounding box center [12, 12] width 24 height 24
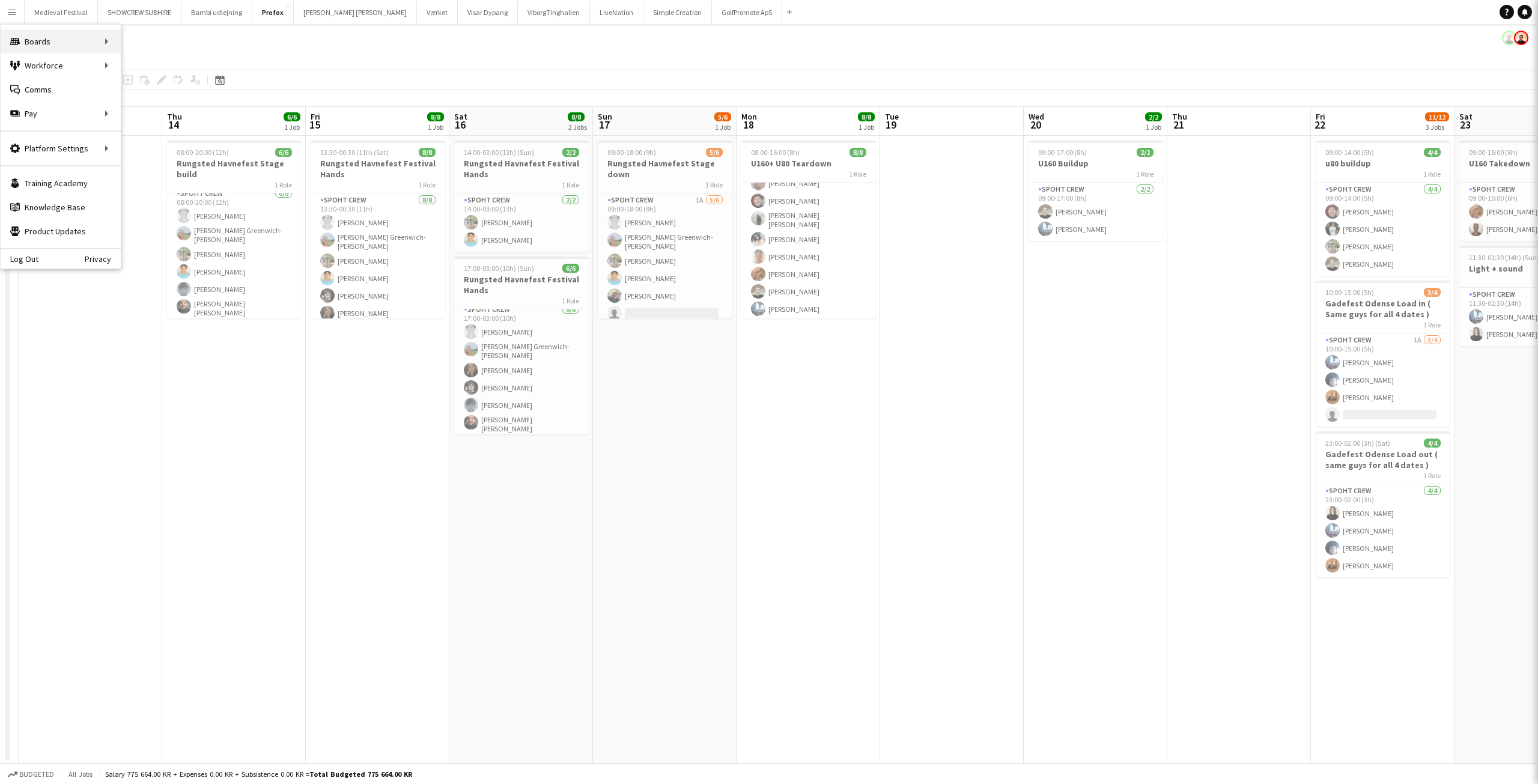
scroll to position [27, 0]
click at [150, 66] on link "All jobs" at bounding box center [182, 65] width 120 height 24
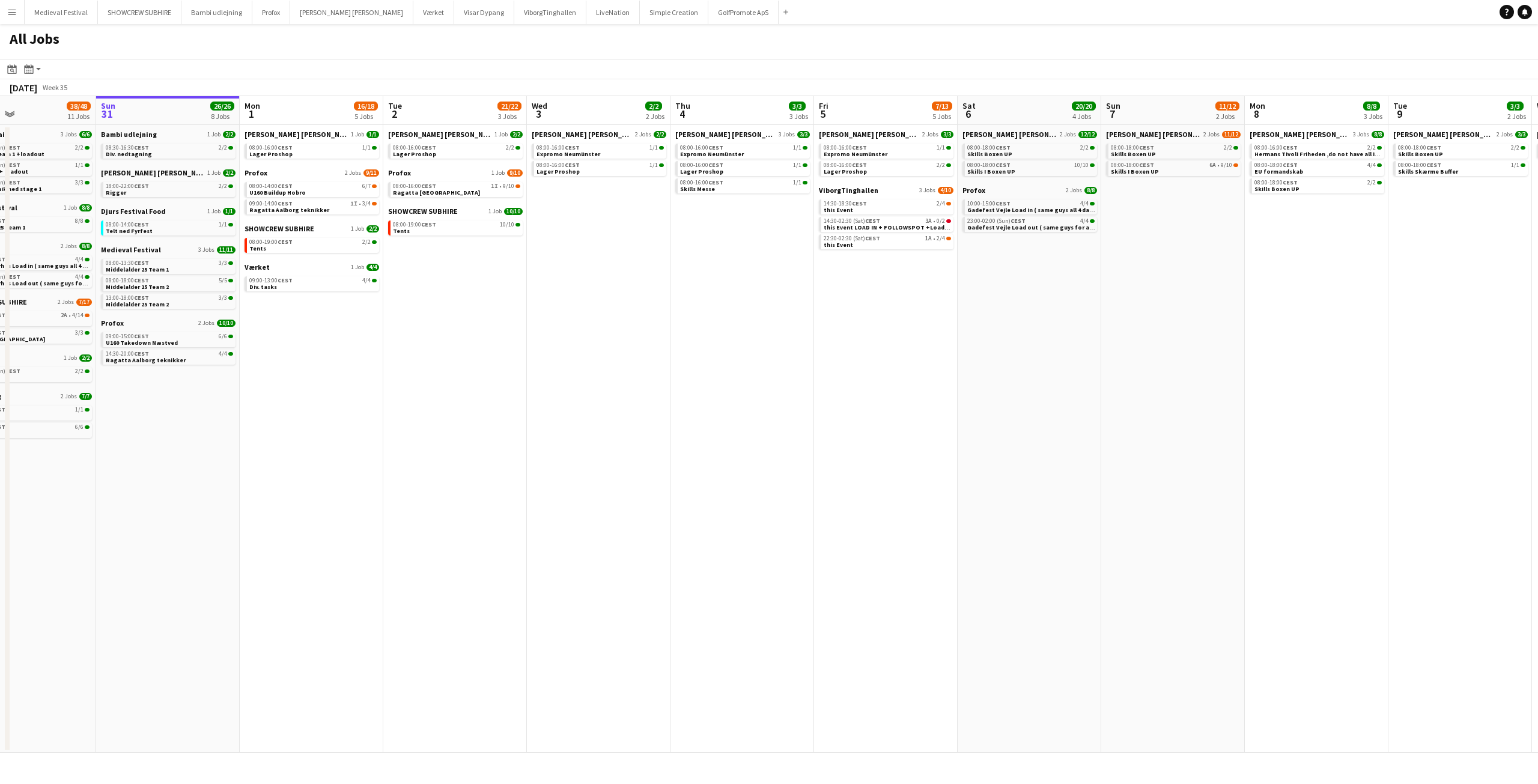
click at [1077, 388] on app-all-jobs "All Jobs Date picker [DATE] [DATE] [DATE] M [DATE] T [DATE] W [DATE] T [DATE] F…" at bounding box center [769, 388] width 1538 height 728
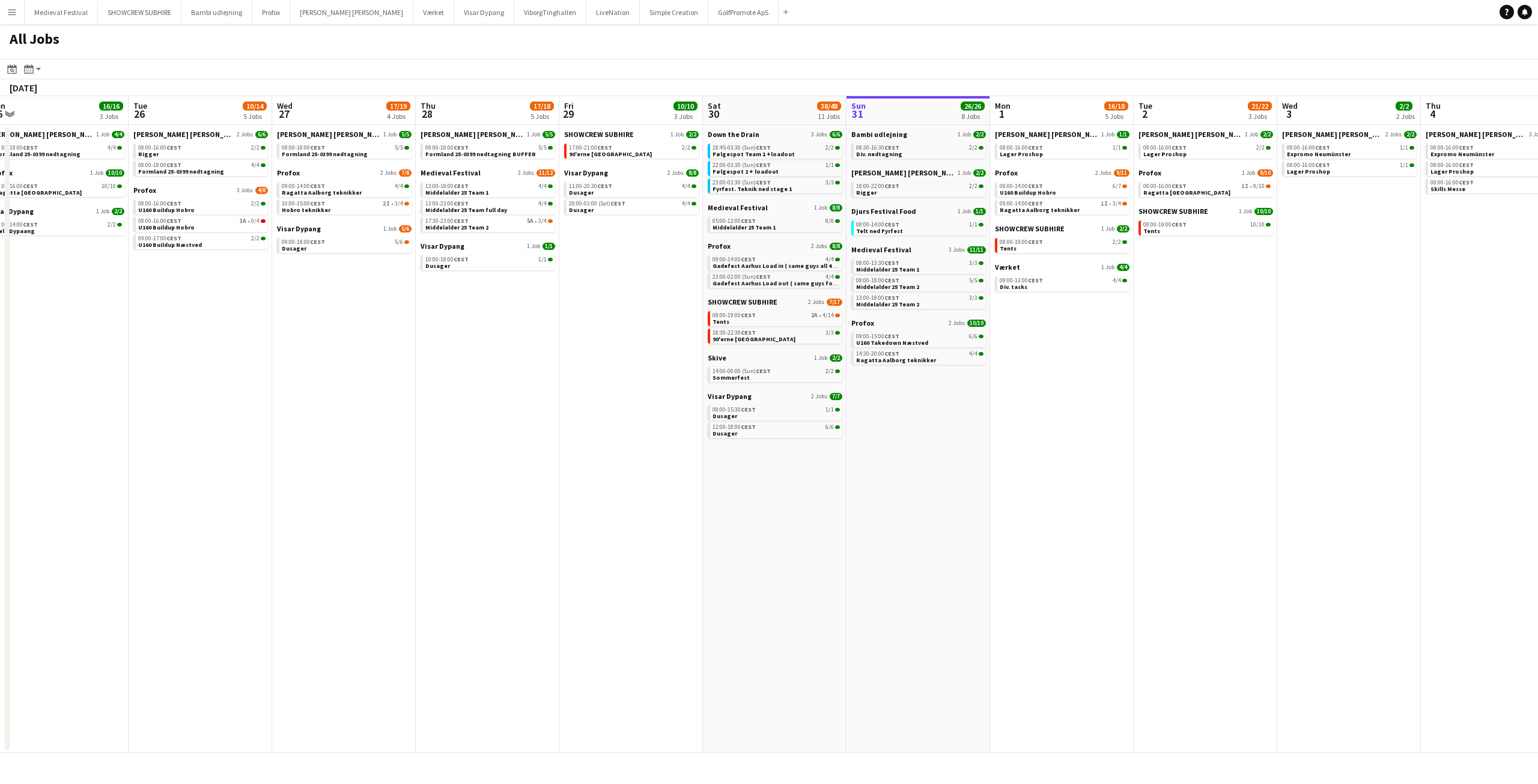
click at [1288, 399] on app-all-jobs "All Jobs Date picker [DATE] [DATE] [DATE] M [DATE] T [DATE] W [DATE] T [DATE] F…" at bounding box center [769, 388] width 1538 height 728
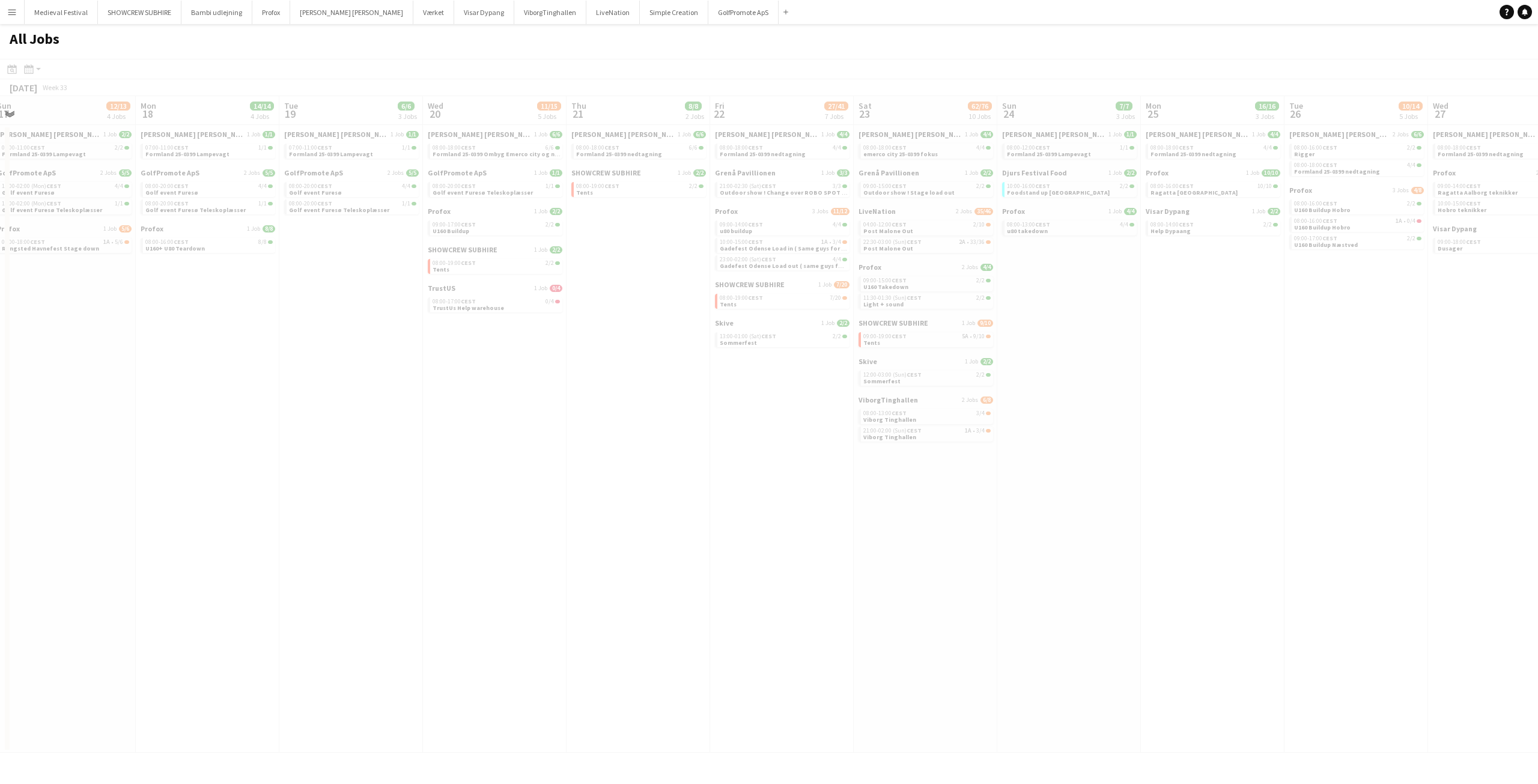
drag, startPoint x: 1217, startPoint y: 400, endPoint x: 1210, endPoint y: 404, distance: 8.1
click at [1377, 427] on app-all-jobs "All Jobs Date picker [DATE] [DATE] [DATE] M [DATE] T [DATE] W [DATE] T [DATE] F…" at bounding box center [769, 388] width 1538 height 728
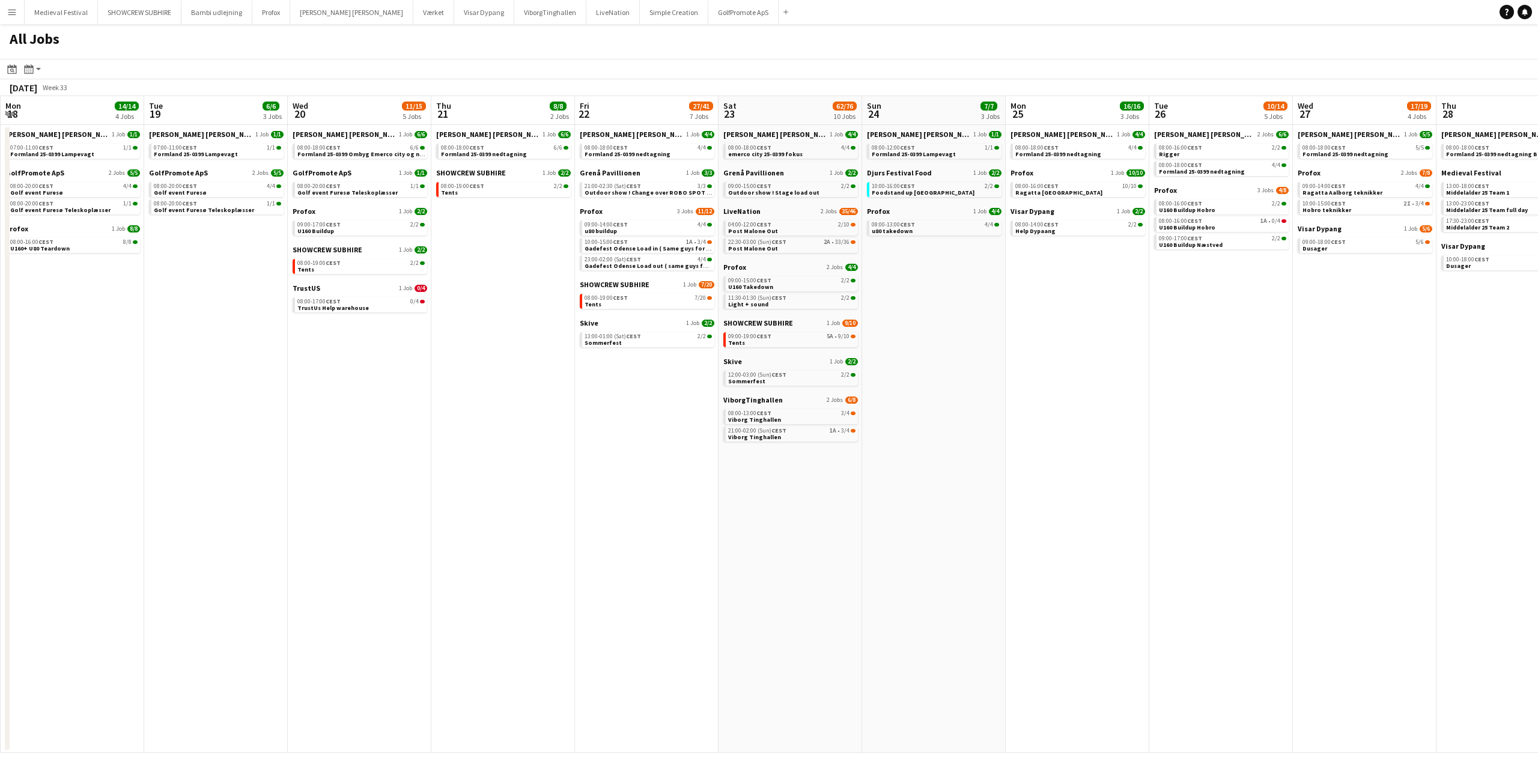
click at [1072, 461] on app-all-jobs "All Jobs Date picker [DATE] [DATE] [DATE] M [DATE] T [DATE] W [DATE] T [DATE] F…" at bounding box center [769, 388] width 1538 height 728
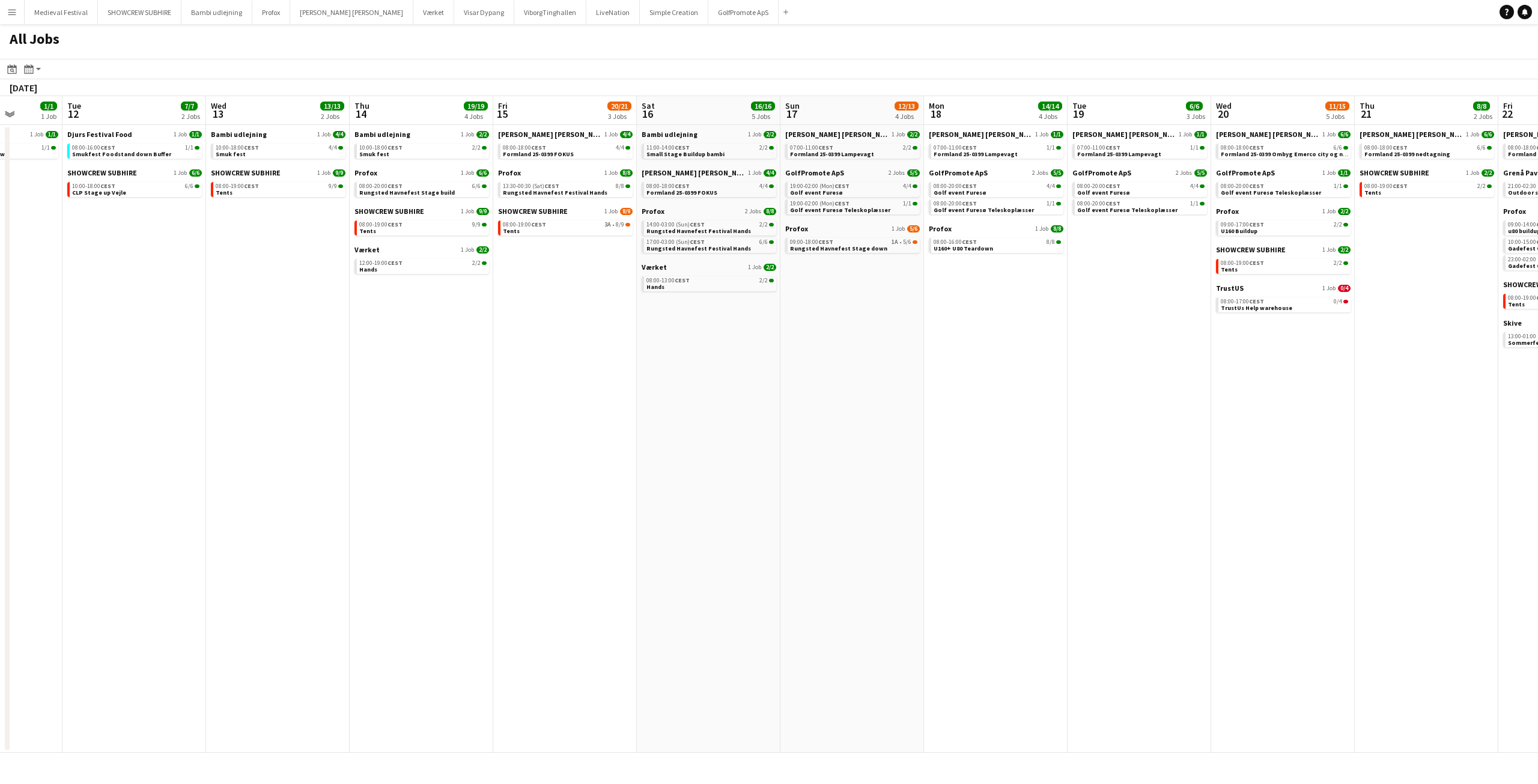
drag, startPoint x: 635, startPoint y: 400, endPoint x: 809, endPoint y: 413, distance: 174.5
click at [824, 412] on app-calendar-viewport "Sat 9 6/6 1 Job Sun 10 1/1 1 Job Mon 11 1/1 1 Job Tue 12 7/7 2 Jobs Wed 13 13/1…" at bounding box center [769, 424] width 1538 height 657
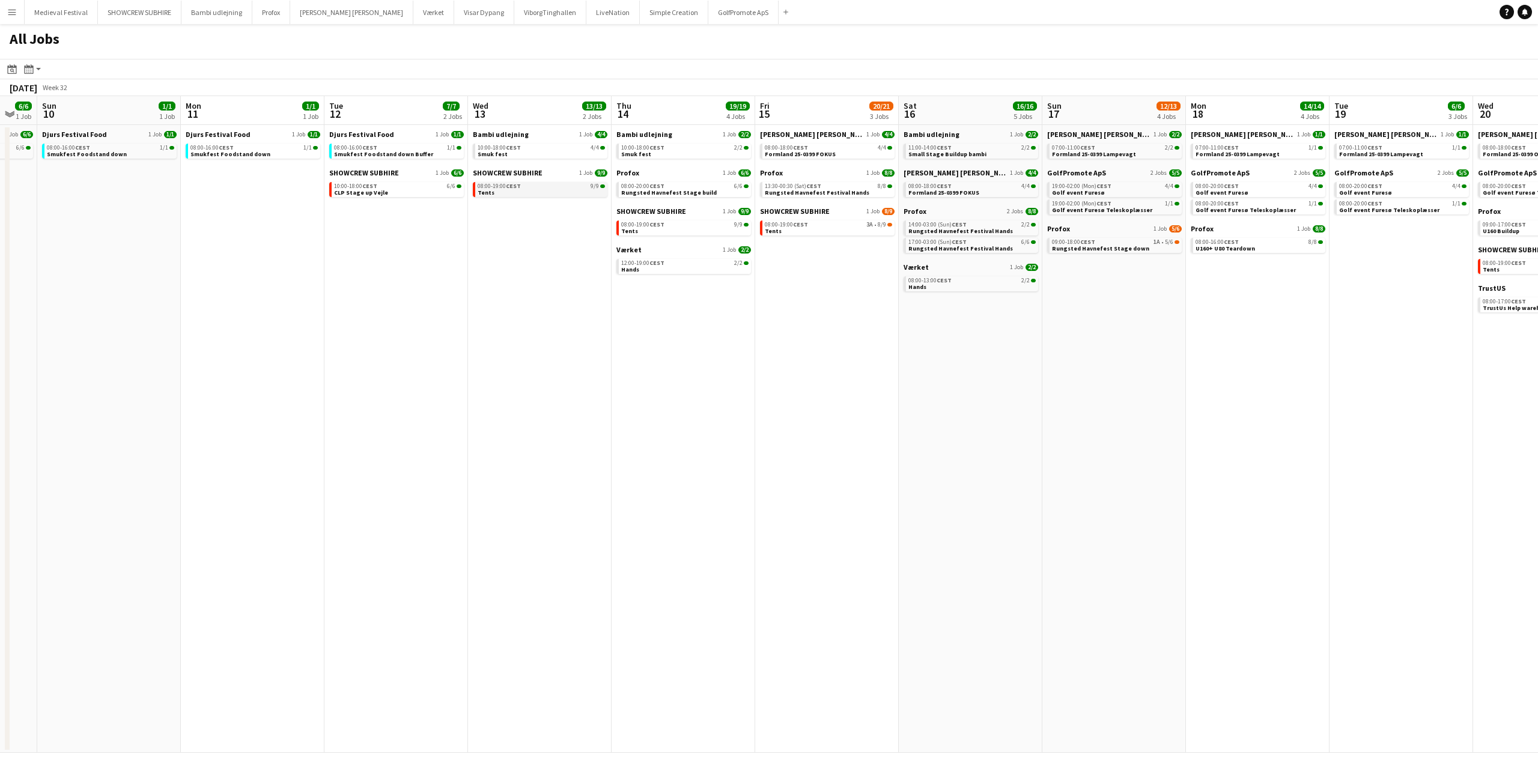
click at [548, 191] on link "08:00-19:00 CEST 9/9 Tents" at bounding box center [541, 189] width 127 height 14
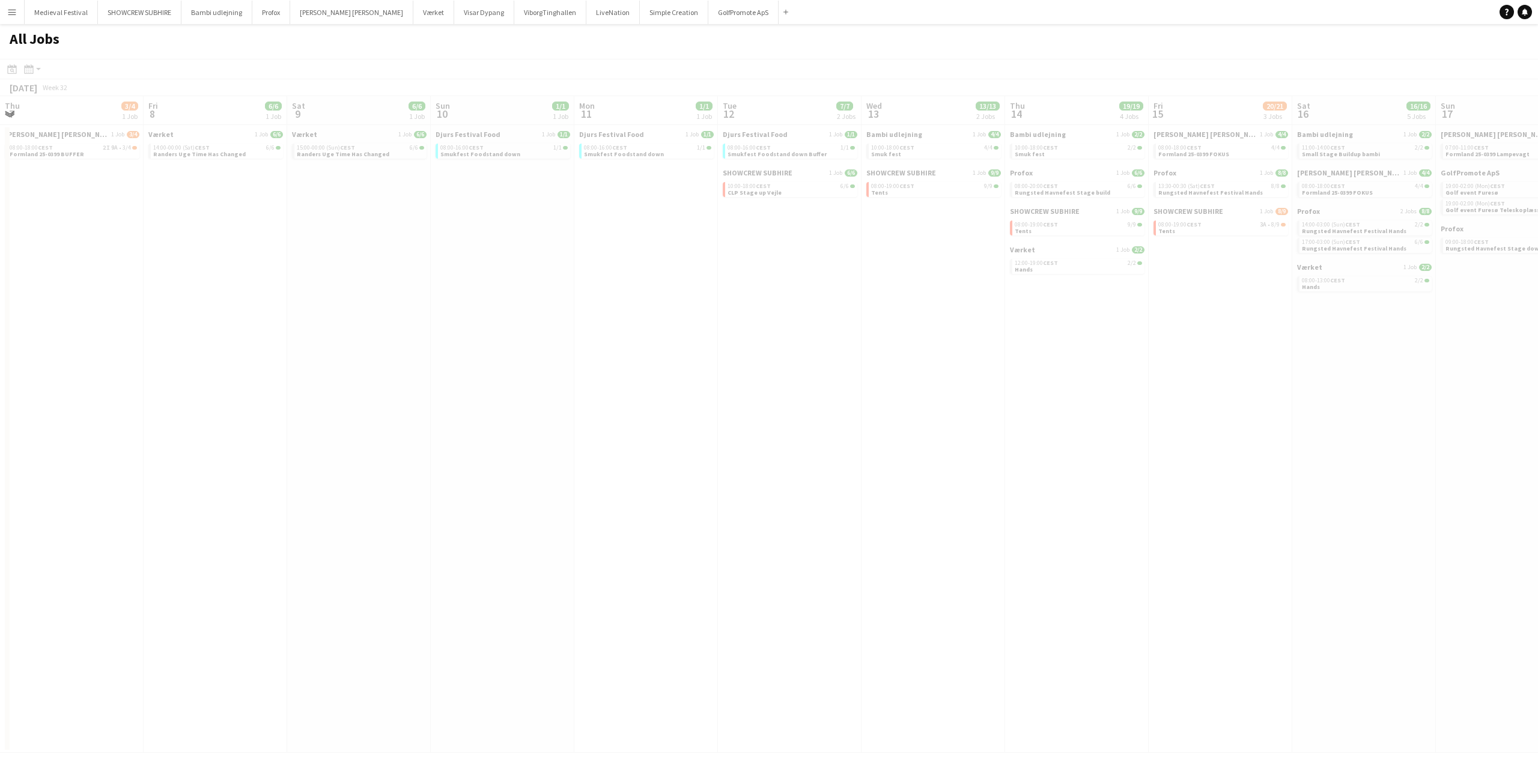
drag, startPoint x: 754, startPoint y: 315, endPoint x: 944, endPoint y: 365, distance: 196.5
click at [1239, 348] on app-all-jobs "All Jobs Date picker AUG 2025 AUG 2025 Monday M Tuesday T Wednesday W Thursday …" at bounding box center [769, 388] width 1538 height 728
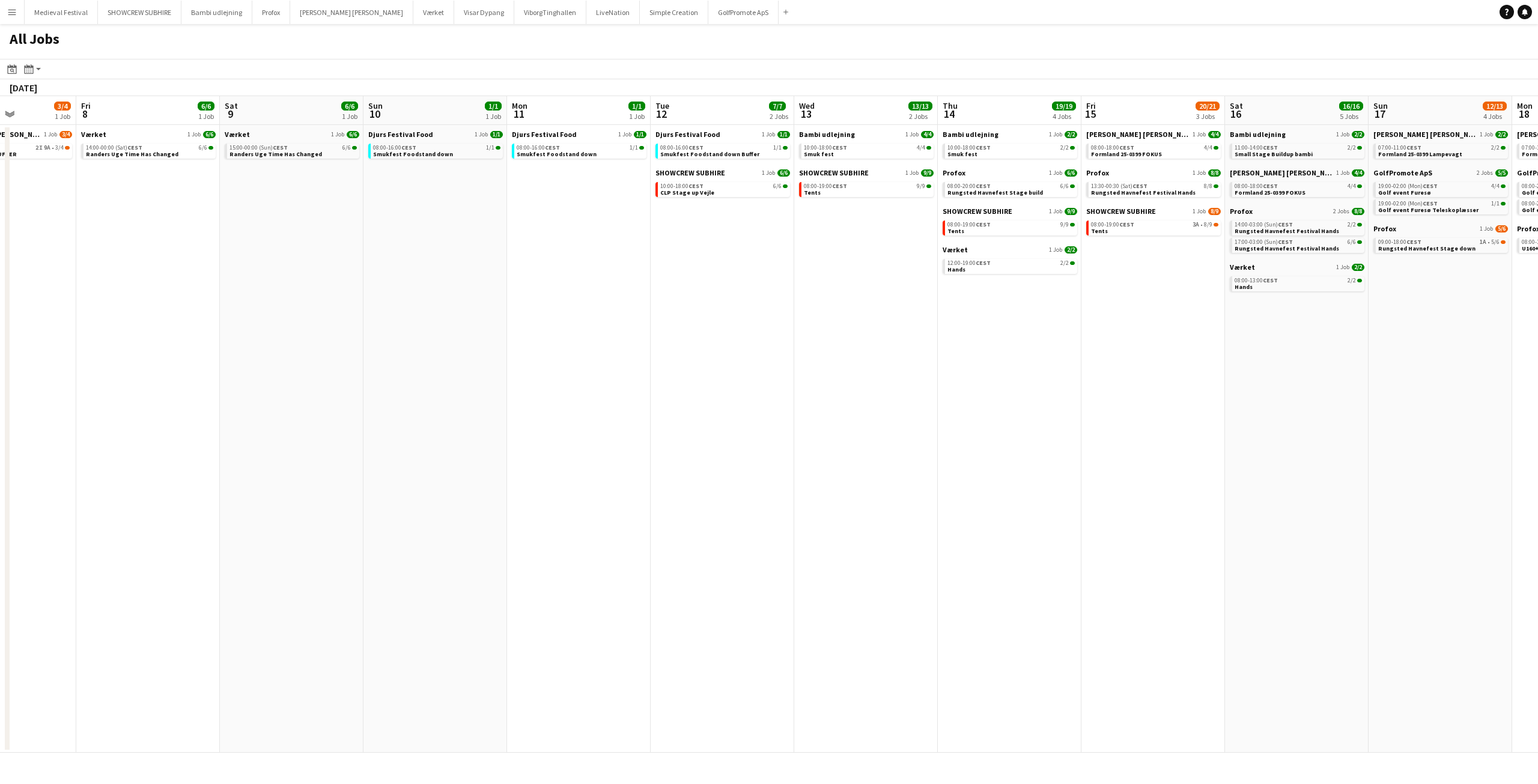
drag, startPoint x: 604, startPoint y: 365, endPoint x: 1534, endPoint y: 355, distance: 930.1
click at [1534, 355] on app-calendar-viewport "Tue 5 4/4 1 Job Wed 6 6/6 3 Jobs Thu 7 3/4 1 Job Fri 8 6/6 1 Job Sat 9 6/6 1 Jo…" at bounding box center [769, 424] width 1538 height 657
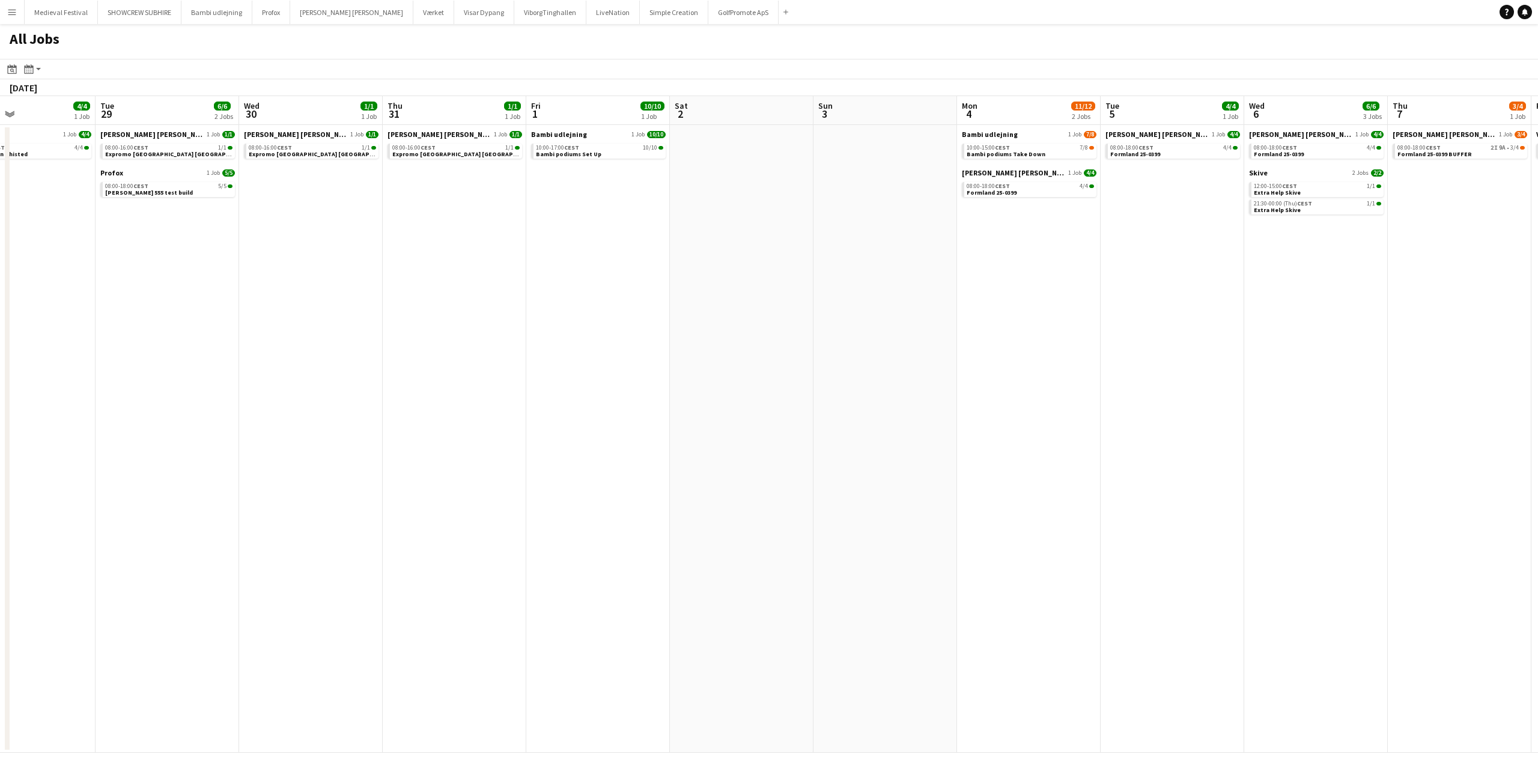
click at [1238, 352] on app-all-jobs "All Jobs Date picker AUG 2025 AUG 2025 Monday M Tuesday T Wednesday W Thursday …" at bounding box center [769, 388] width 1538 height 728
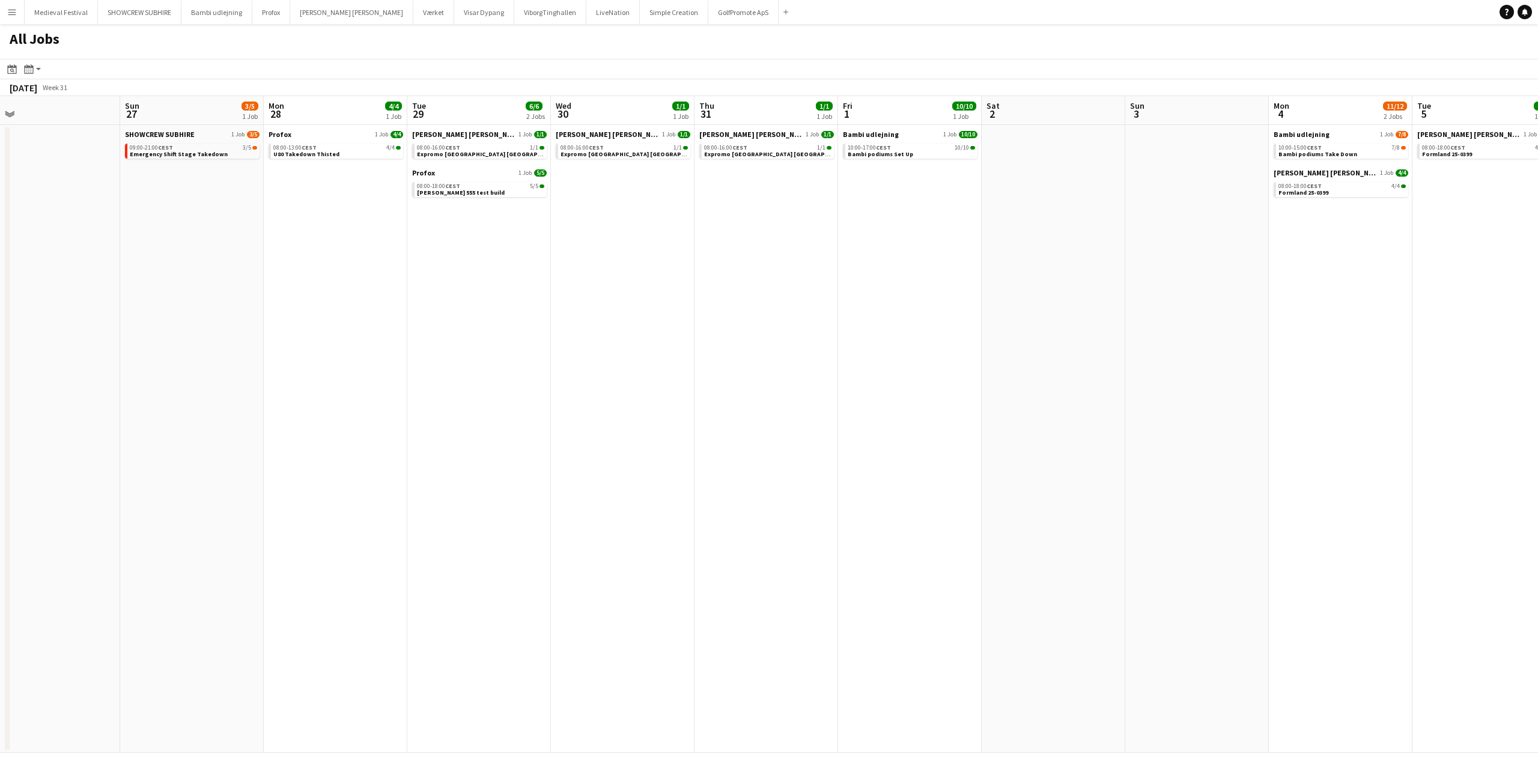
click at [1273, 344] on app-all-jobs "All Jobs Date picker AUG 2025 AUG 2025 Monday M Tuesday T Wednesday W Thursday …" at bounding box center [769, 388] width 1538 height 728
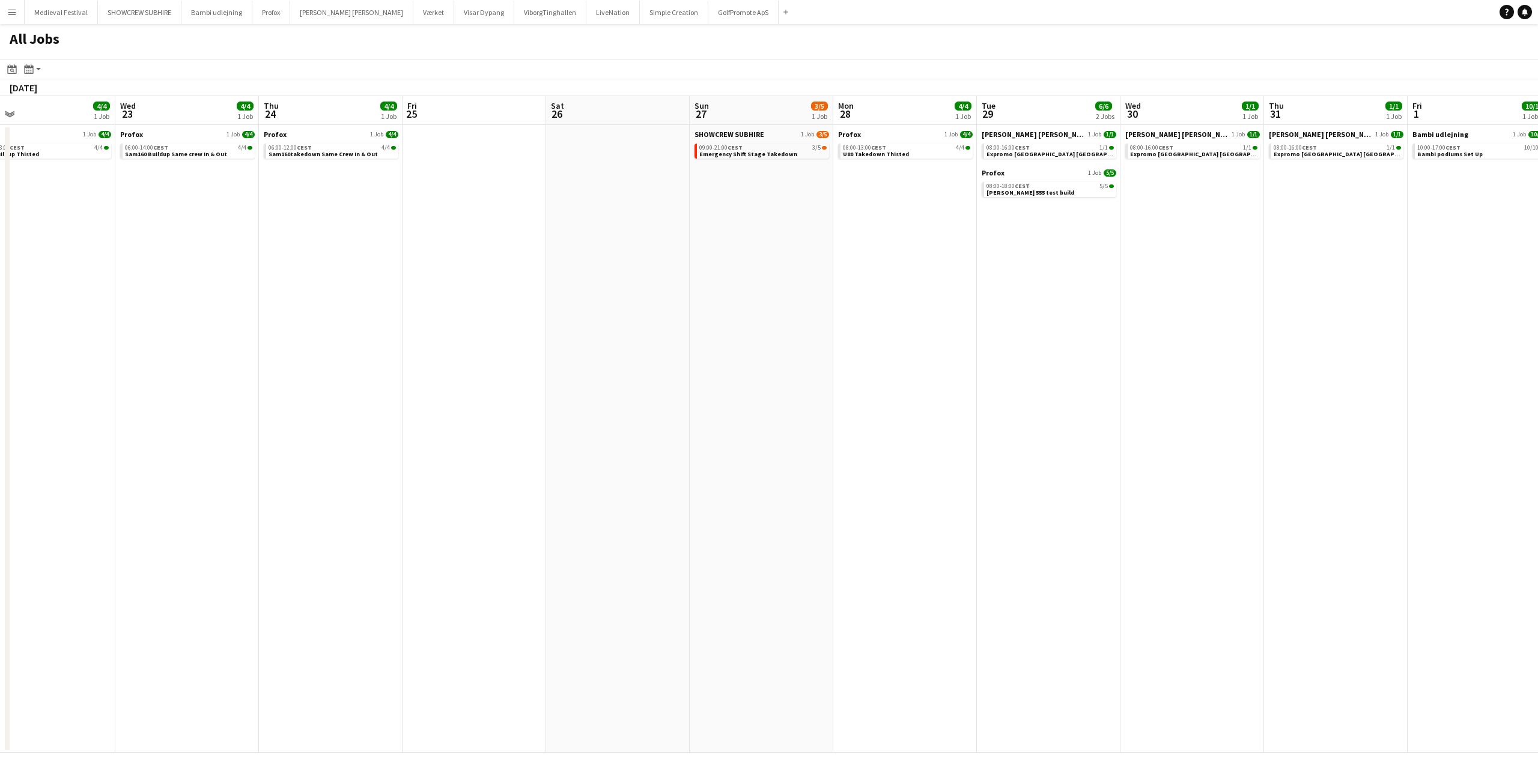
click at [1408, 344] on app-all-jobs "All Jobs Date picker AUG 2025 AUG 2025 Monday M Tuesday T Wednesday W Thursday …" at bounding box center [769, 388] width 1538 height 728
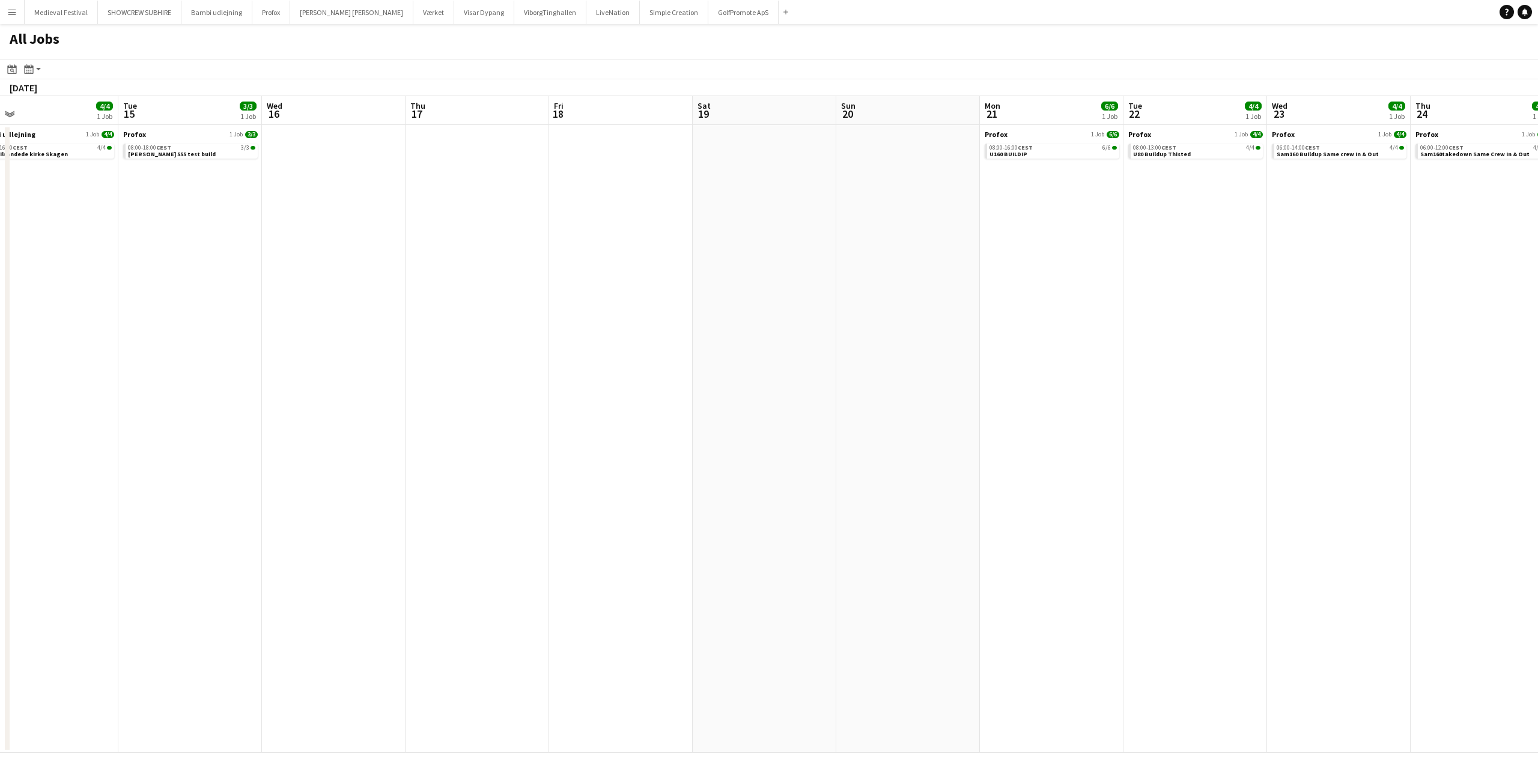
click at [1492, 348] on app-all-jobs "All Jobs Date picker AUG 2025 AUG 2025 Monday M Tuesday T Wednesday W Thursday …" at bounding box center [769, 388] width 1538 height 728
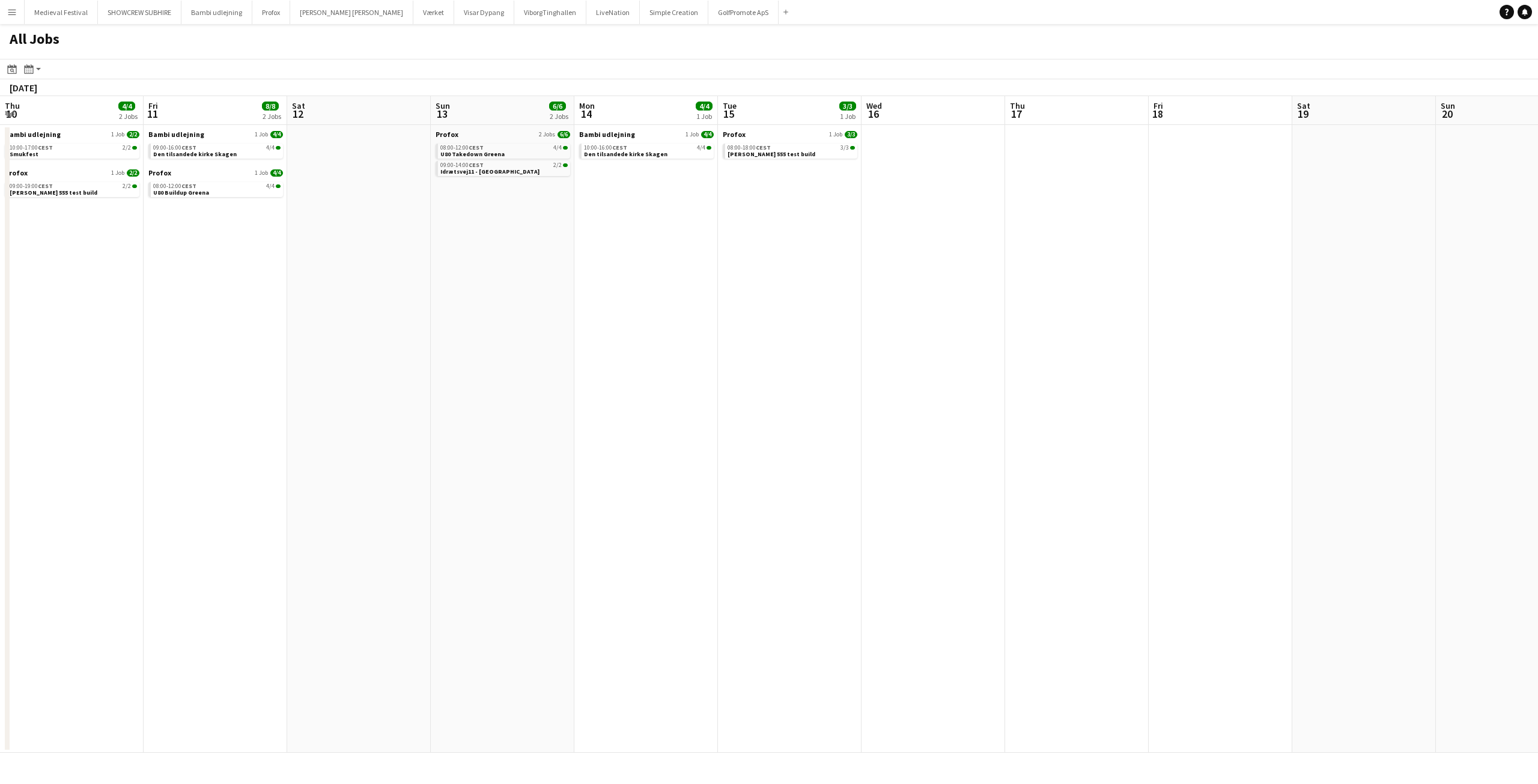
drag, startPoint x: 640, startPoint y: 308, endPoint x: 1093, endPoint y: 314, distance: 453.0
click at [1537, 346] on app-calendar-viewport "Tue 8 6/6 2 Jobs Wed 9 7/7 2 Jobs Thu 10 4/4 2 Jobs Fri 11 8/8 2 Jobs Sat 12 Su…" at bounding box center [769, 424] width 1538 height 657
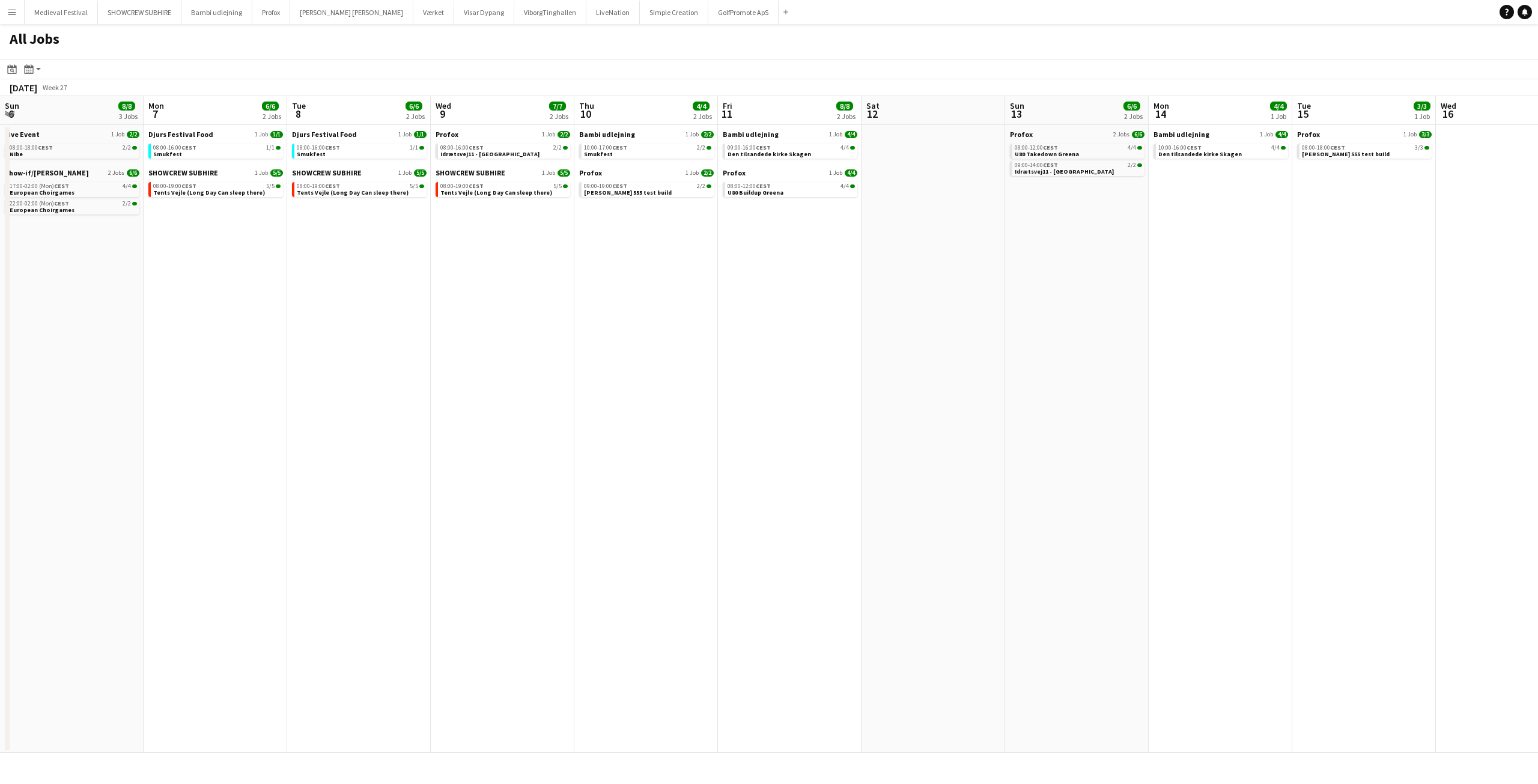
click at [13, 1] on button "Menu" at bounding box center [12, 12] width 24 height 24
click at [127, 111] on link "Approvals" at bounding box center [182, 113] width 120 height 24
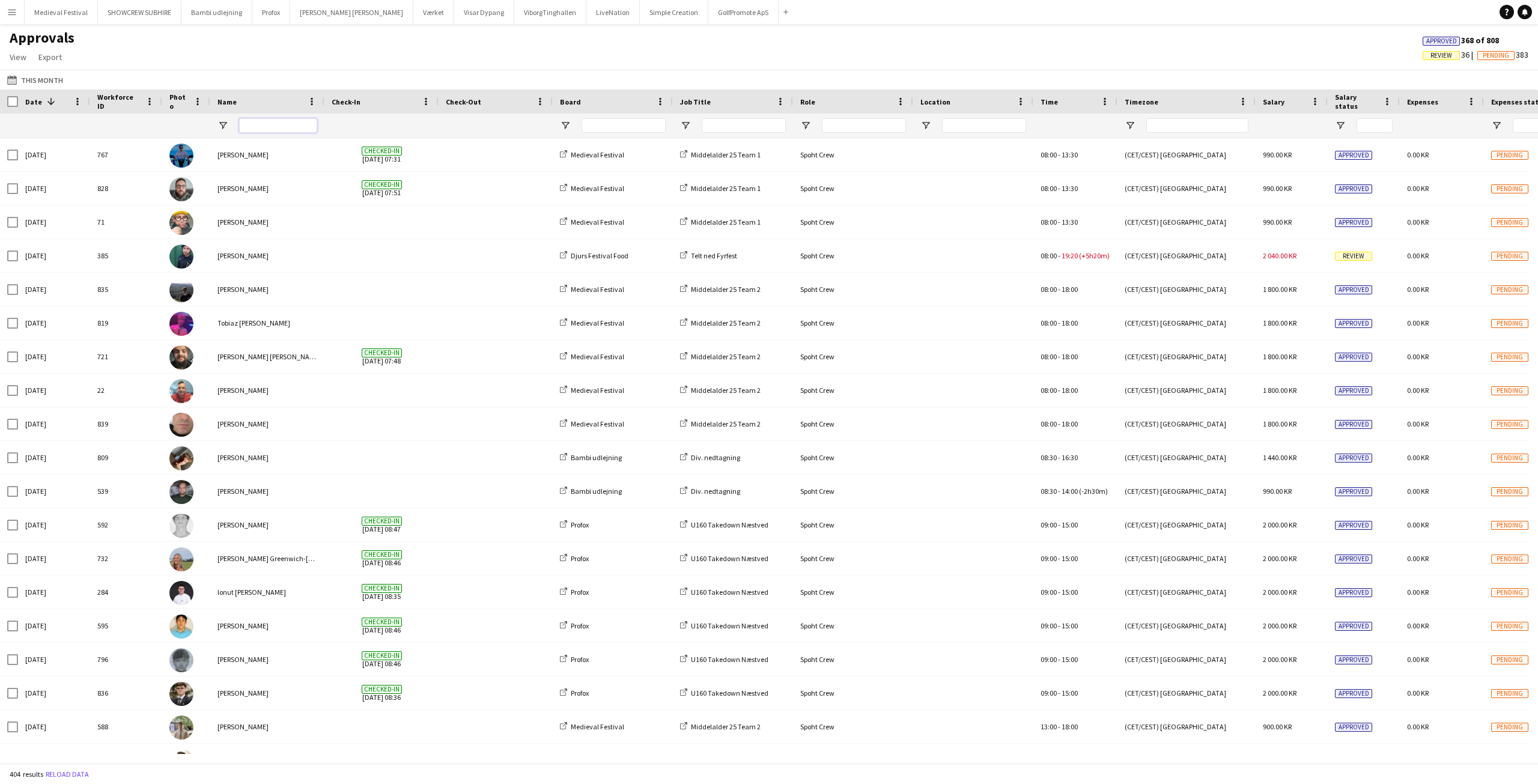
click at [265, 123] on input "Name Filter Input" at bounding box center [278, 125] width 78 height 14
click at [8, 82] on app-icon "This Month" at bounding box center [14, 80] width 14 height 10
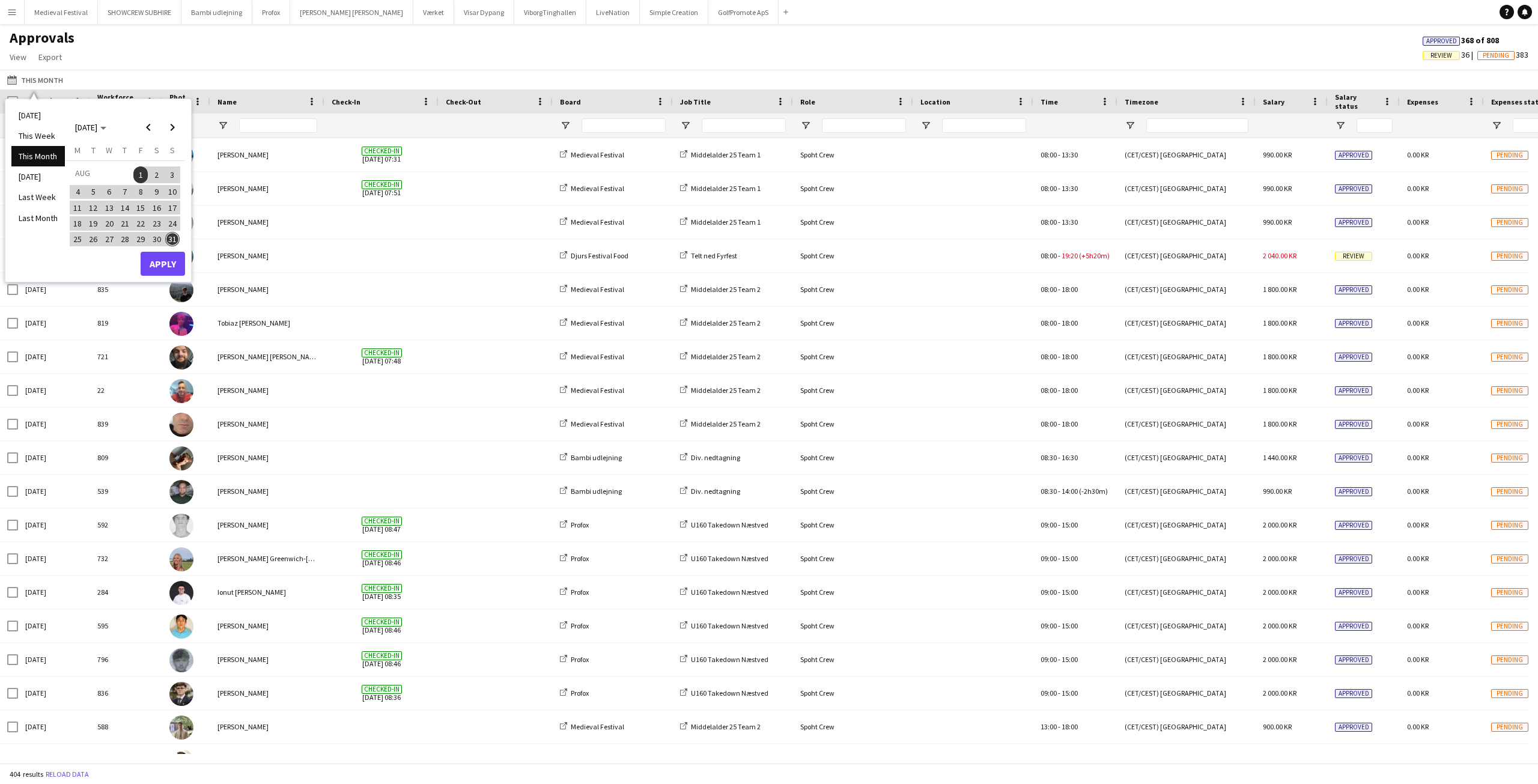
click at [175, 210] on span "17" at bounding box center [172, 208] width 14 height 14
click at [171, 204] on span "17" at bounding box center [172, 208] width 14 height 14
click at [168, 262] on button "Apply" at bounding box center [163, 263] width 44 height 24
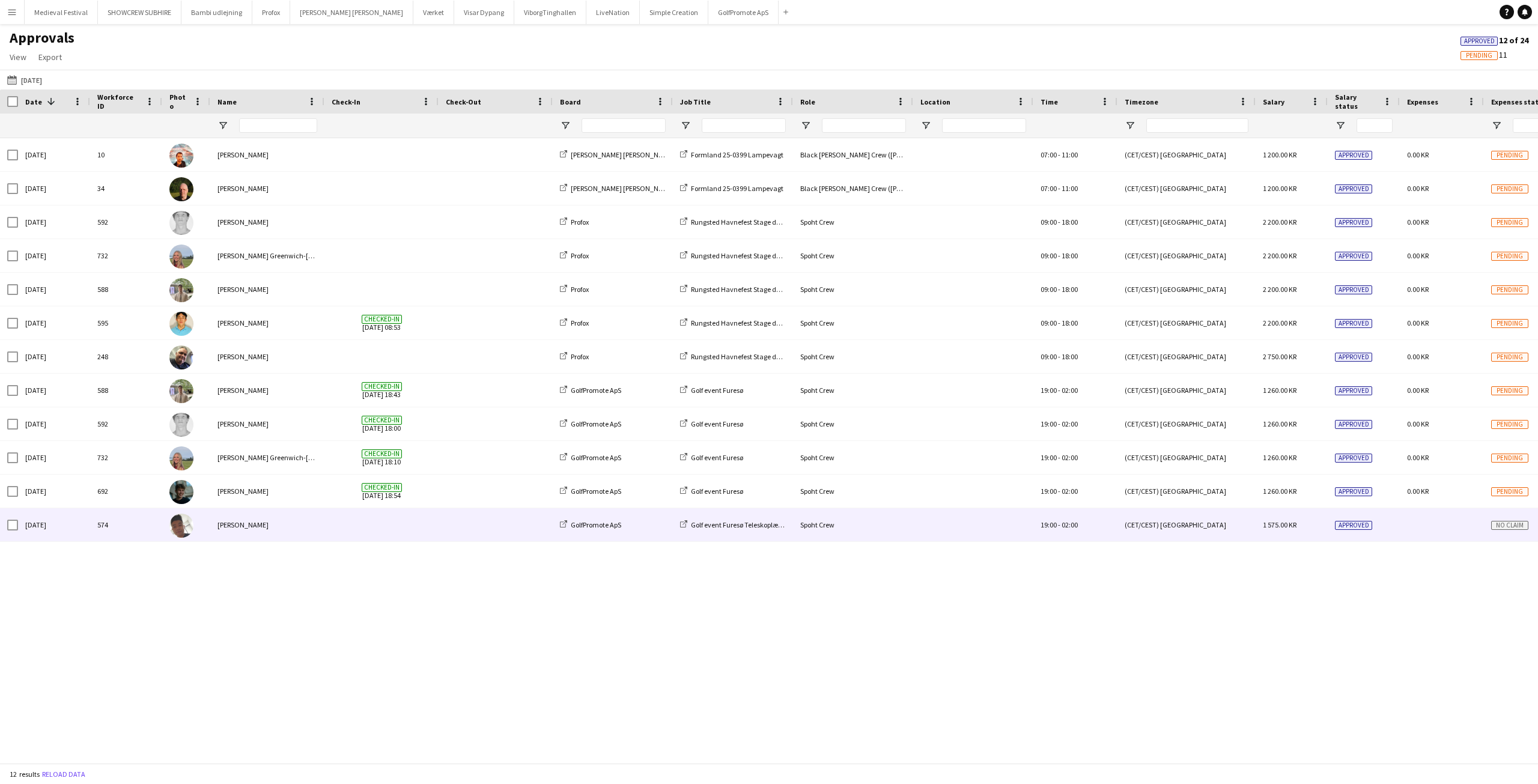
click at [385, 533] on span at bounding box center [382, 525] width 100 height 33
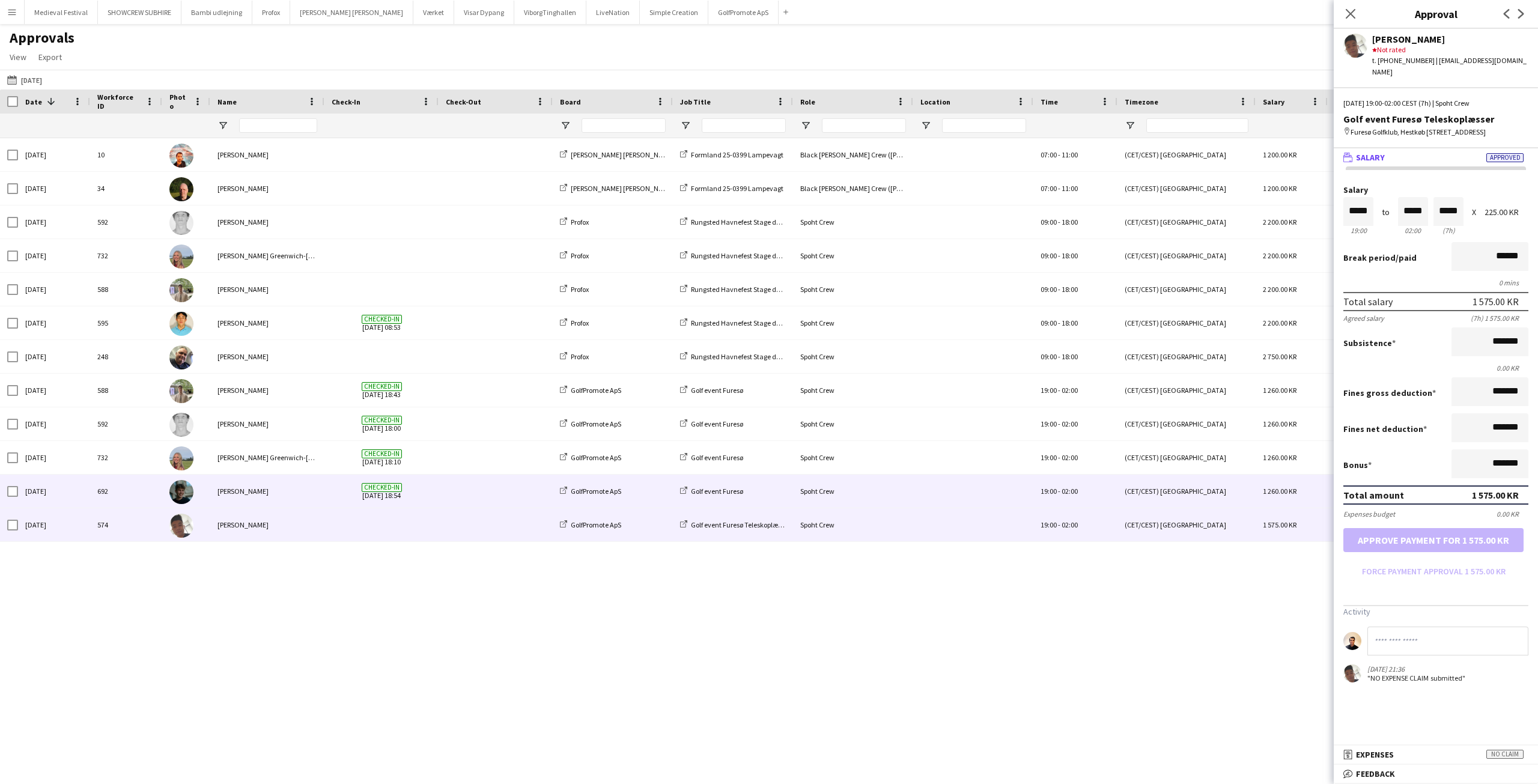
click at [442, 495] on div at bounding box center [495, 491] width 114 height 33
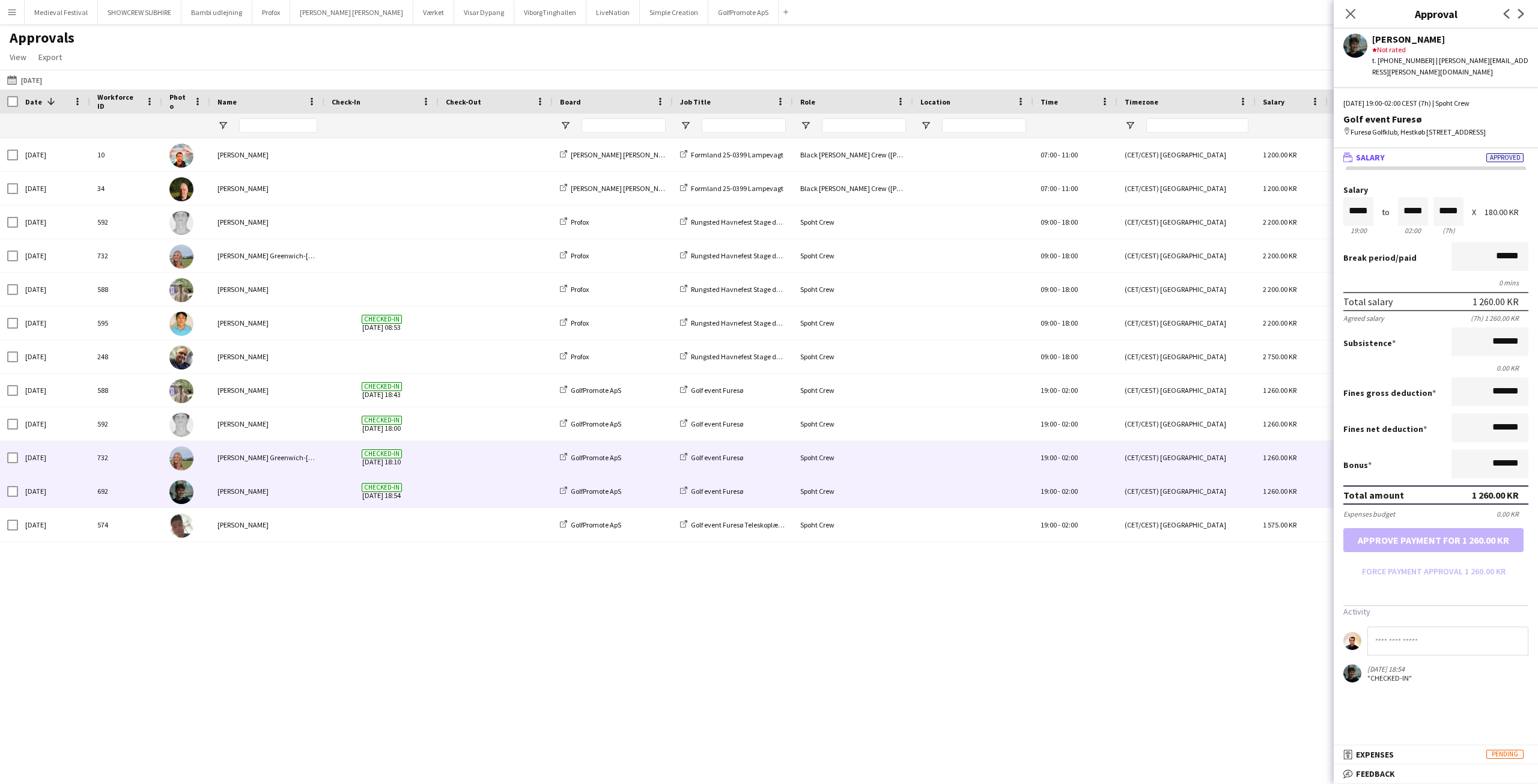
click at [463, 451] on span at bounding box center [495, 457] width 100 height 33
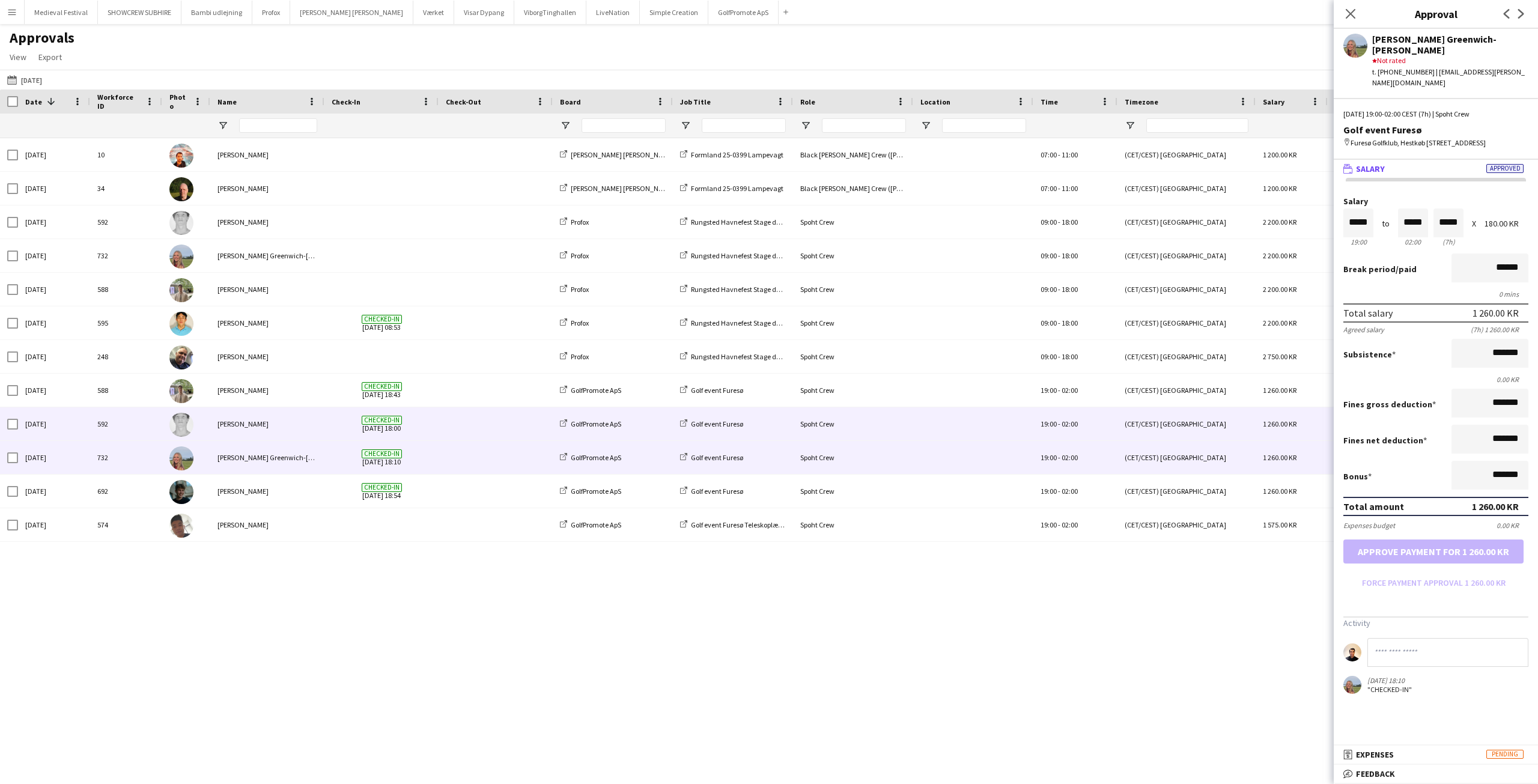
click at [474, 412] on span at bounding box center [495, 423] width 100 height 33
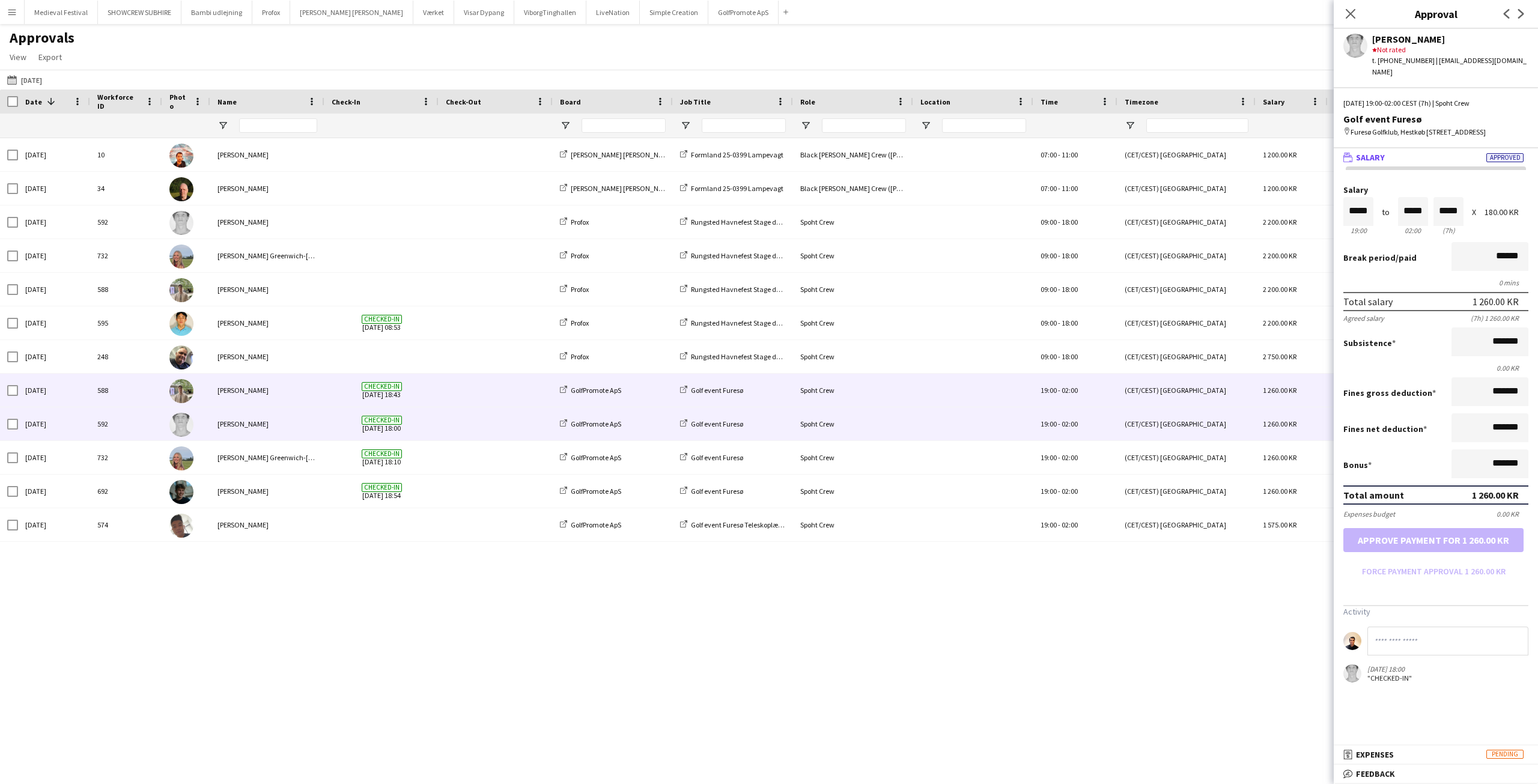
click at [476, 387] on span at bounding box center [495, 390] width 100 height 33
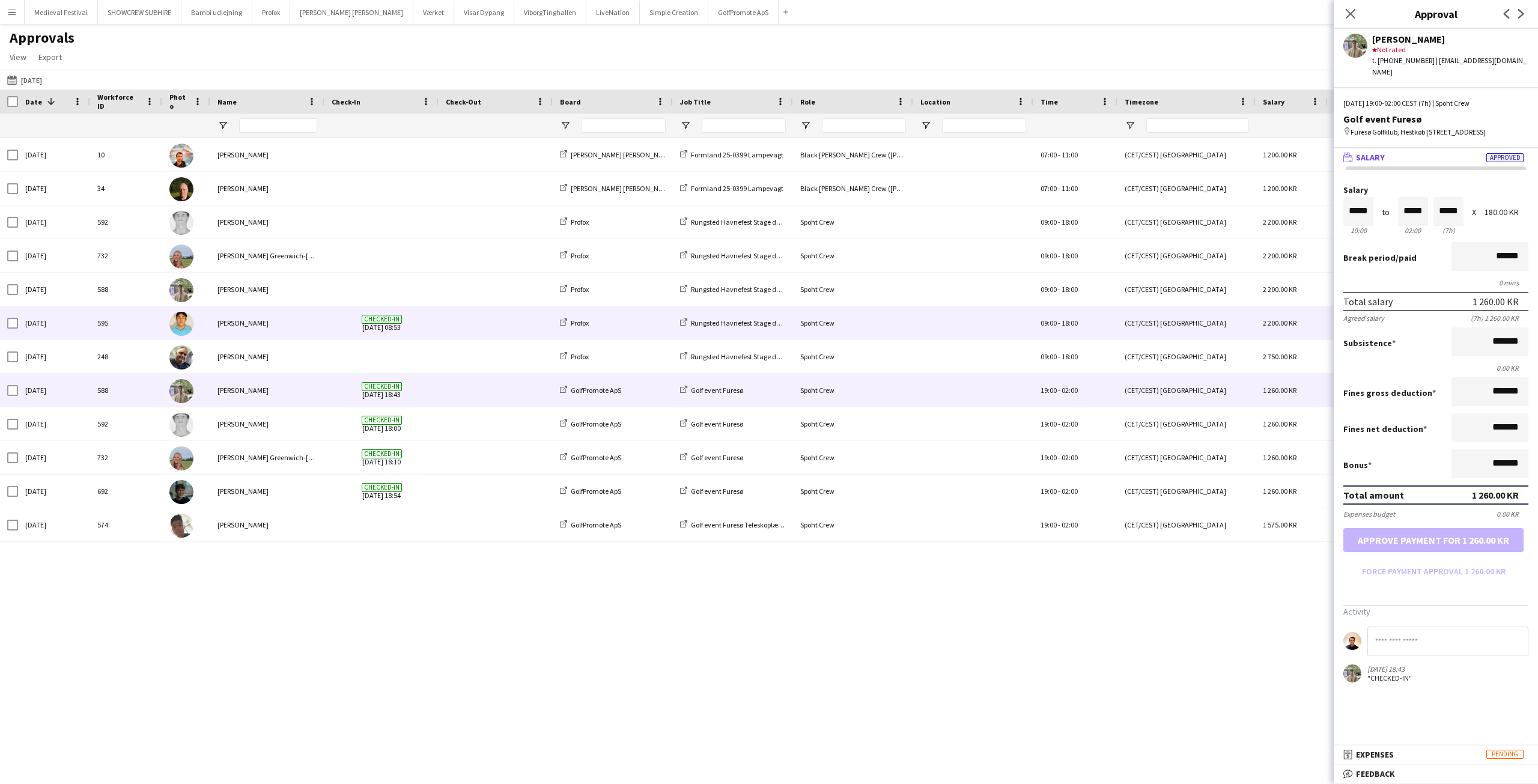
click at [474, 335] on span at bounding box center [495, 323] width 100 height 33
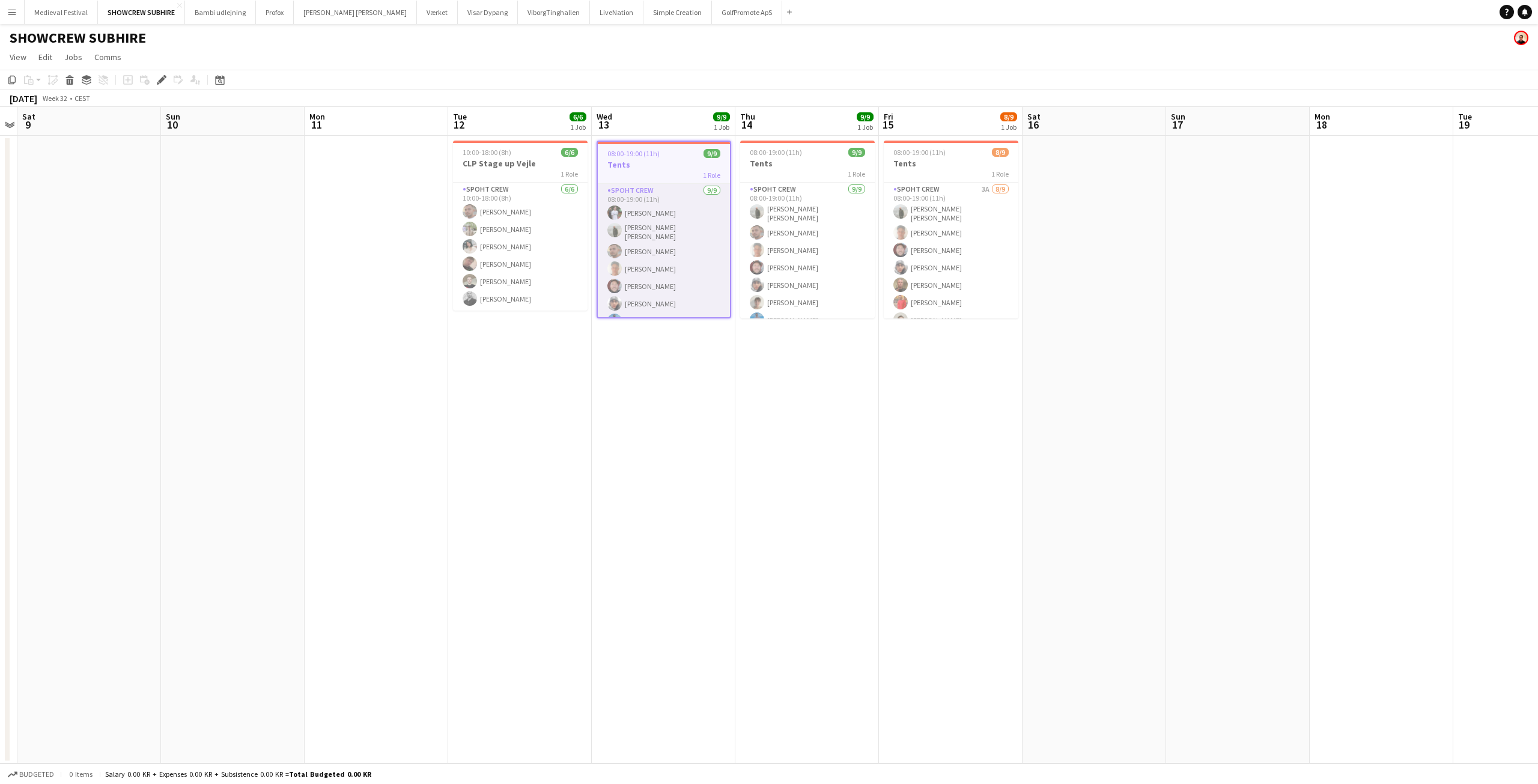
scroll to position [47, 0]
click at [638, 295] on app-card-role "Spoht Crew [DATE] 08:00-19:00 (11h) [PERSON_NAME] [PERSON_NAME] [PERSON_NAME] A…" at bounding box center [664, 229] width 132 height 184
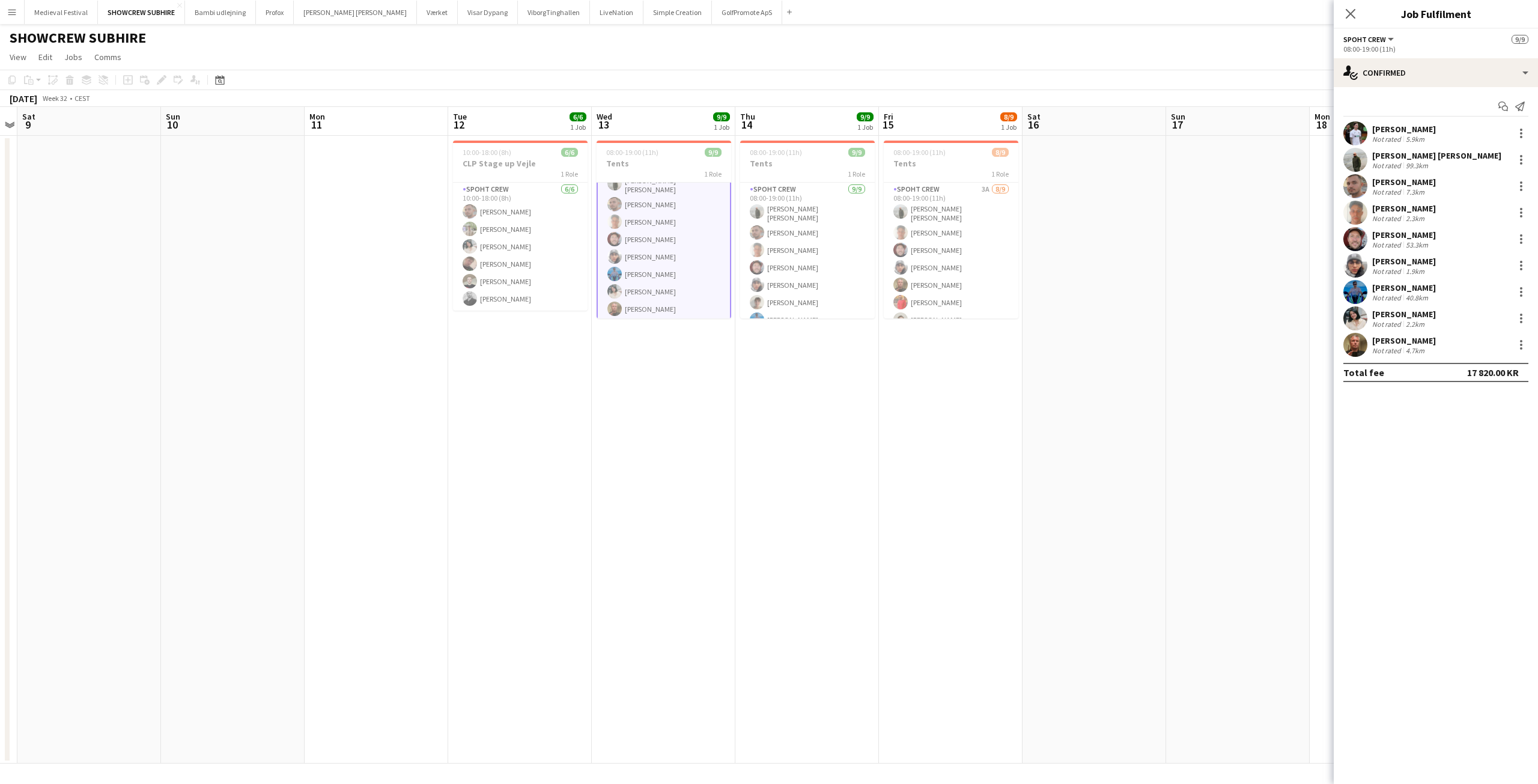
click at [1400, 342] on div "[PERSON_NAME]" at bounding box center [1403, 340] width 63 height 11
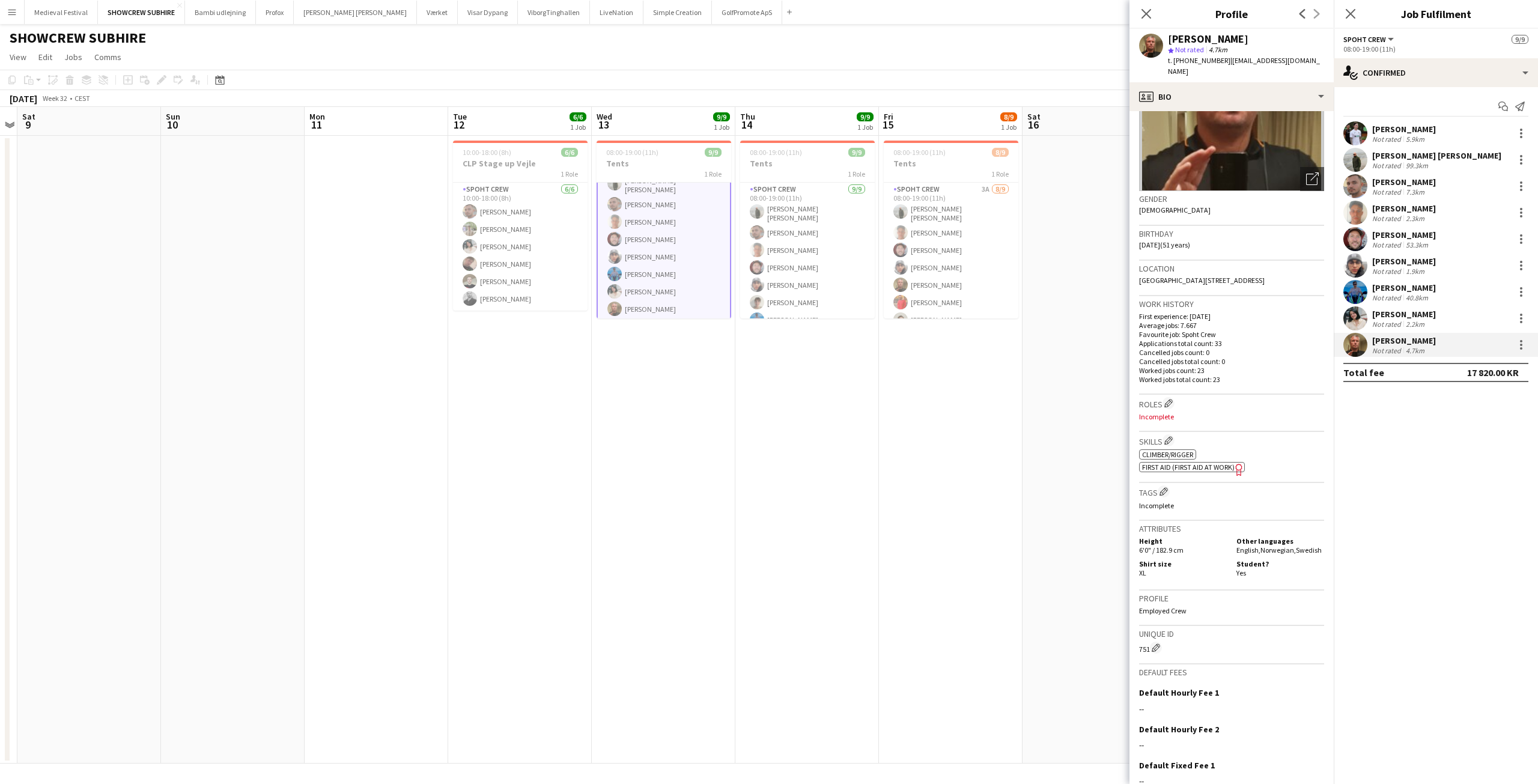
scroll to position [212, 0]
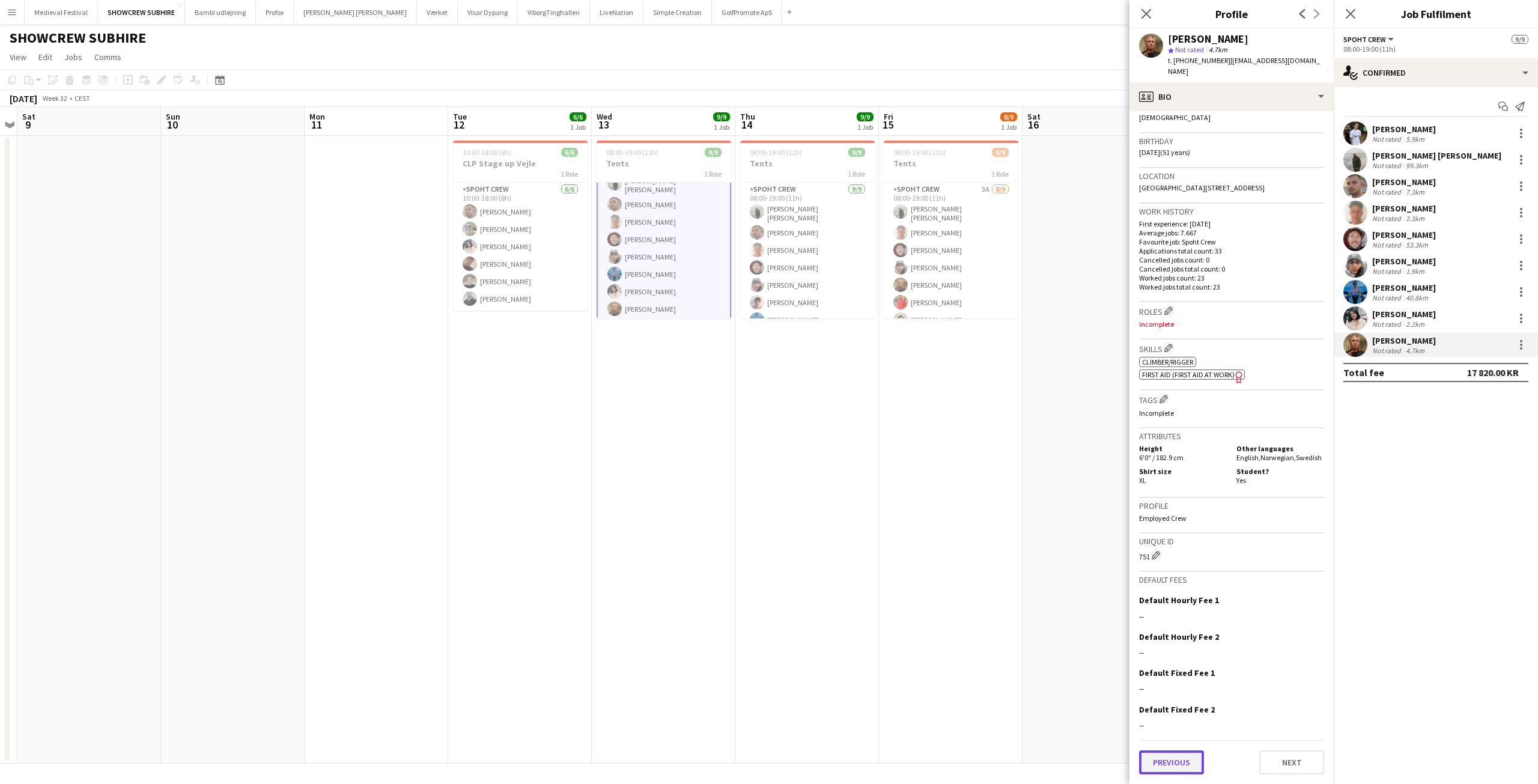
click at [1191, 762] on button "Previous" at bounding box center [1171, 762] width 65 height 24
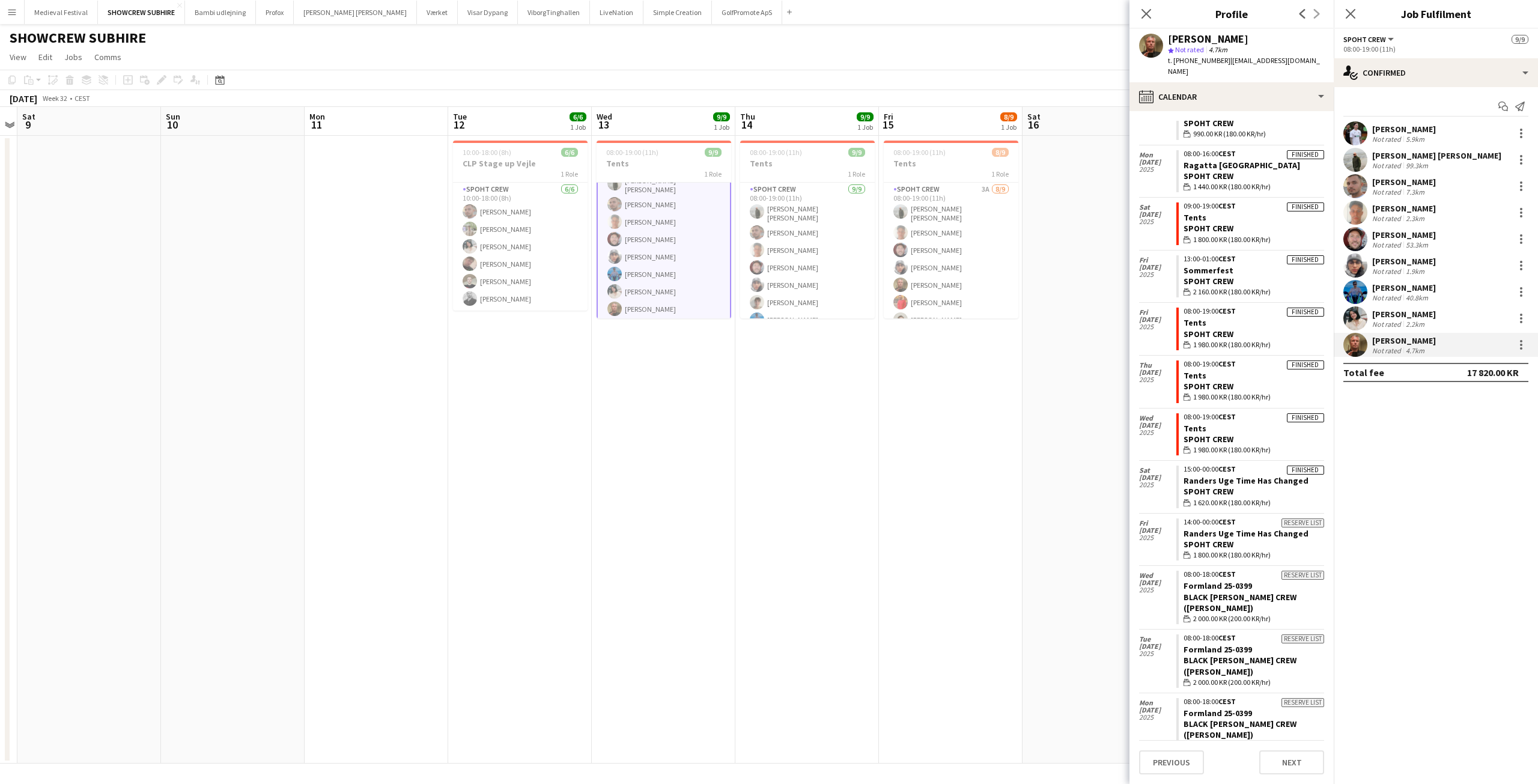
scroll to position [487, 0]
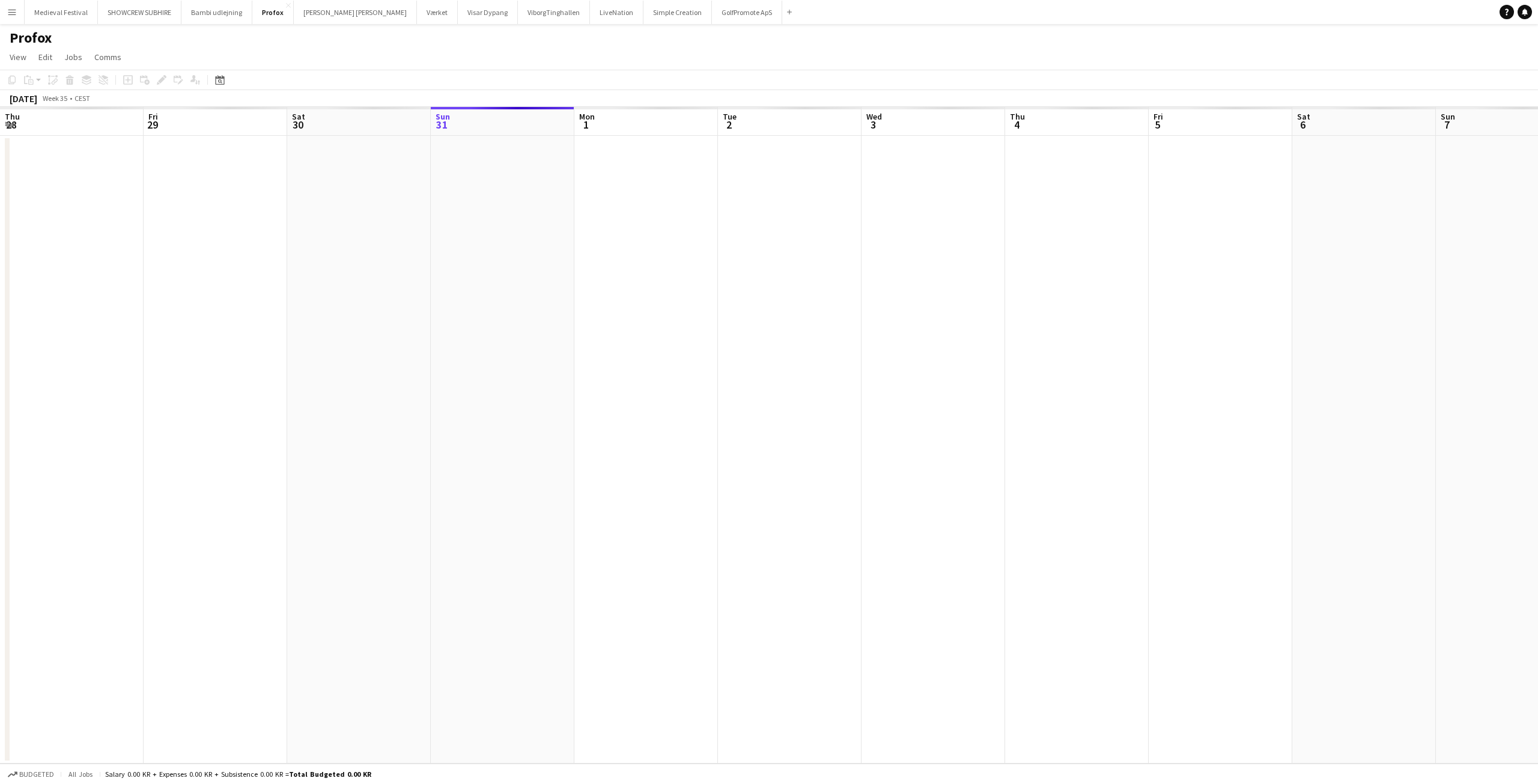
scroll to position [0, 414]
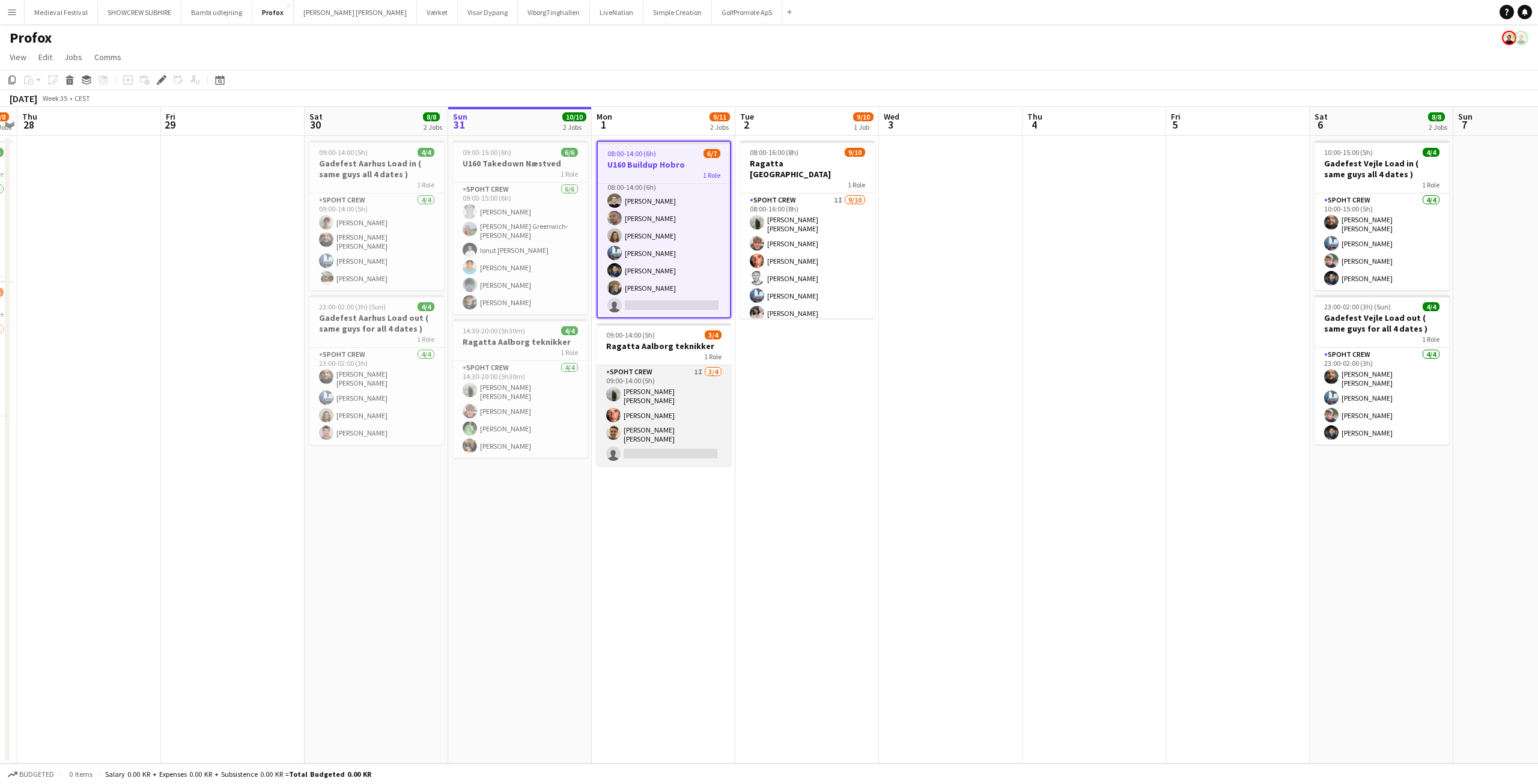
click at [666, 397] on app-card-role "Spoht Crew 1I [DATE] 09:00-14:00 (5h) [PERSON_NAME] [PERSON_NAME] [PERSON_NAME]…" at bounding box center [664, 416] width 135 height 101
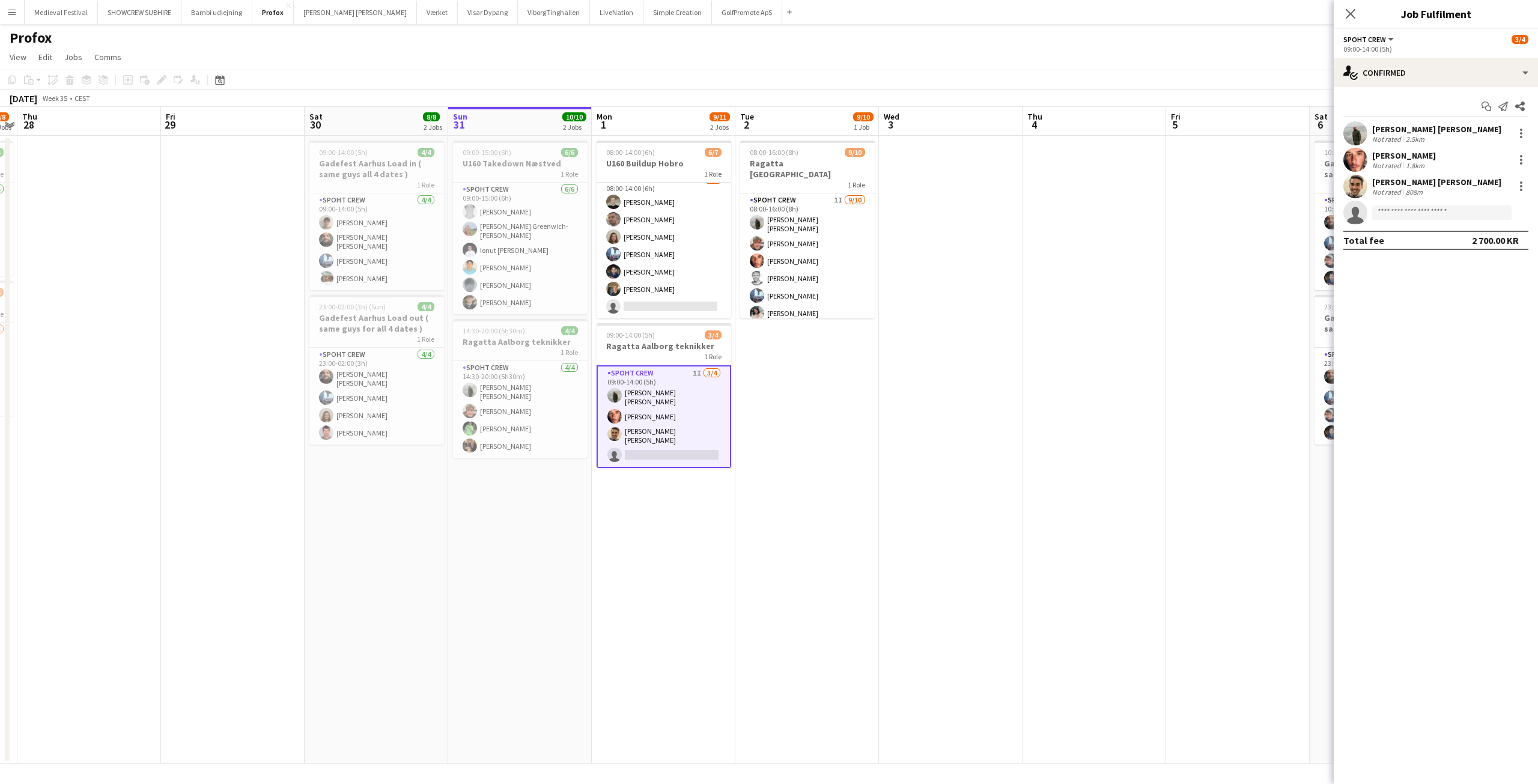
click at [1437, 89] on div "Start chat Send notification Share [PERSON_NAME] [PERSON_NAME] Not rated 2.5km …" at bounding box center [1435, 173] width 205 height 172
click at [1440, 79] on div "single-neutral-actions-check-2 Confirmed" at bounding box center [1435, 73] width 205 height 29
click at [1477, 197] on div "single-neutral-actions-information Applicants" at bounding box center [1475, 195] width 119 height 24
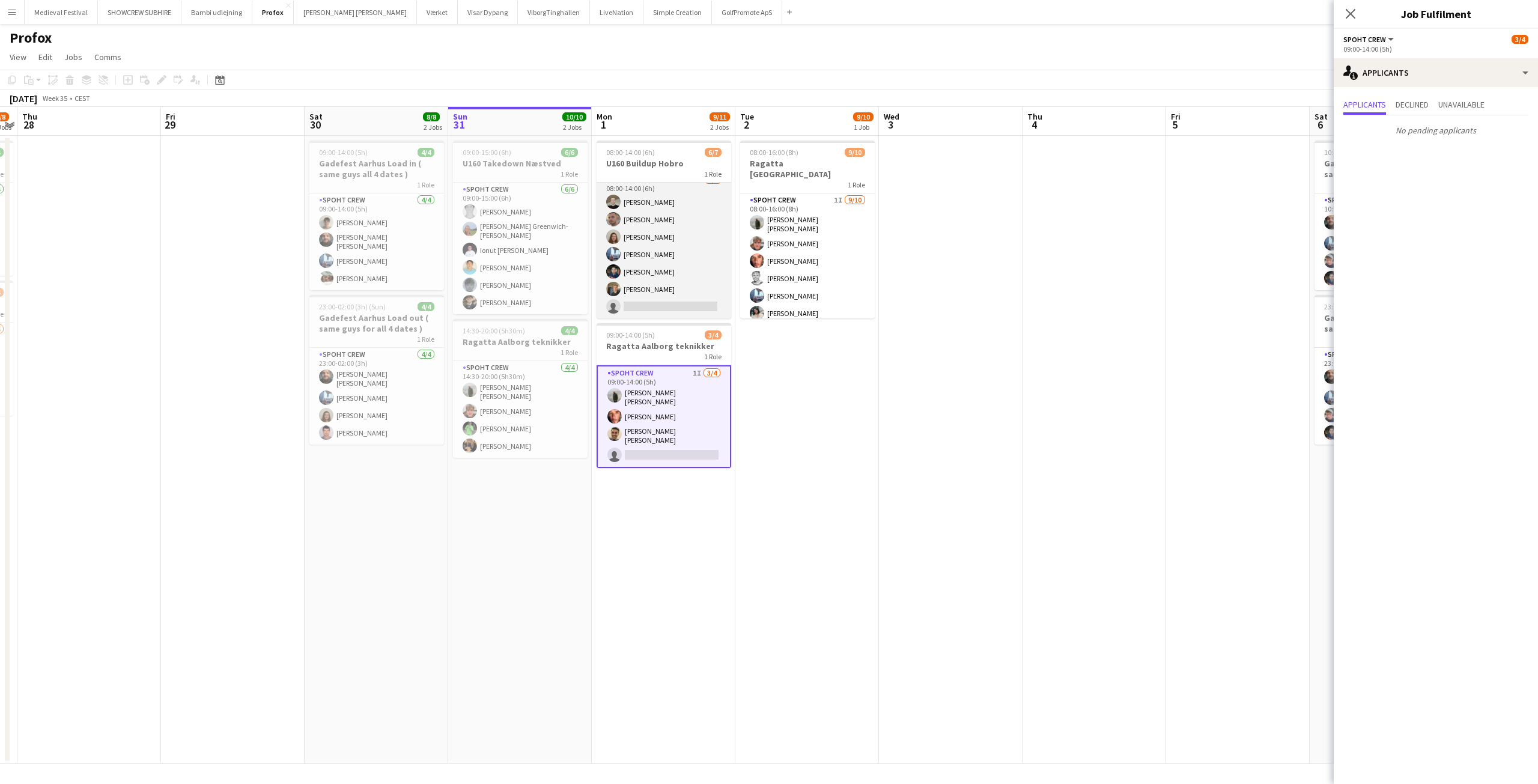
click at [679, 256] on app-card-role "Spoht Crew 6/7 08:00-14:00 (6h) Nicolai Schmidt Tomas Ambarcumianas Annija Uzul…" at bounding box center [664, 246] width 135 height 145
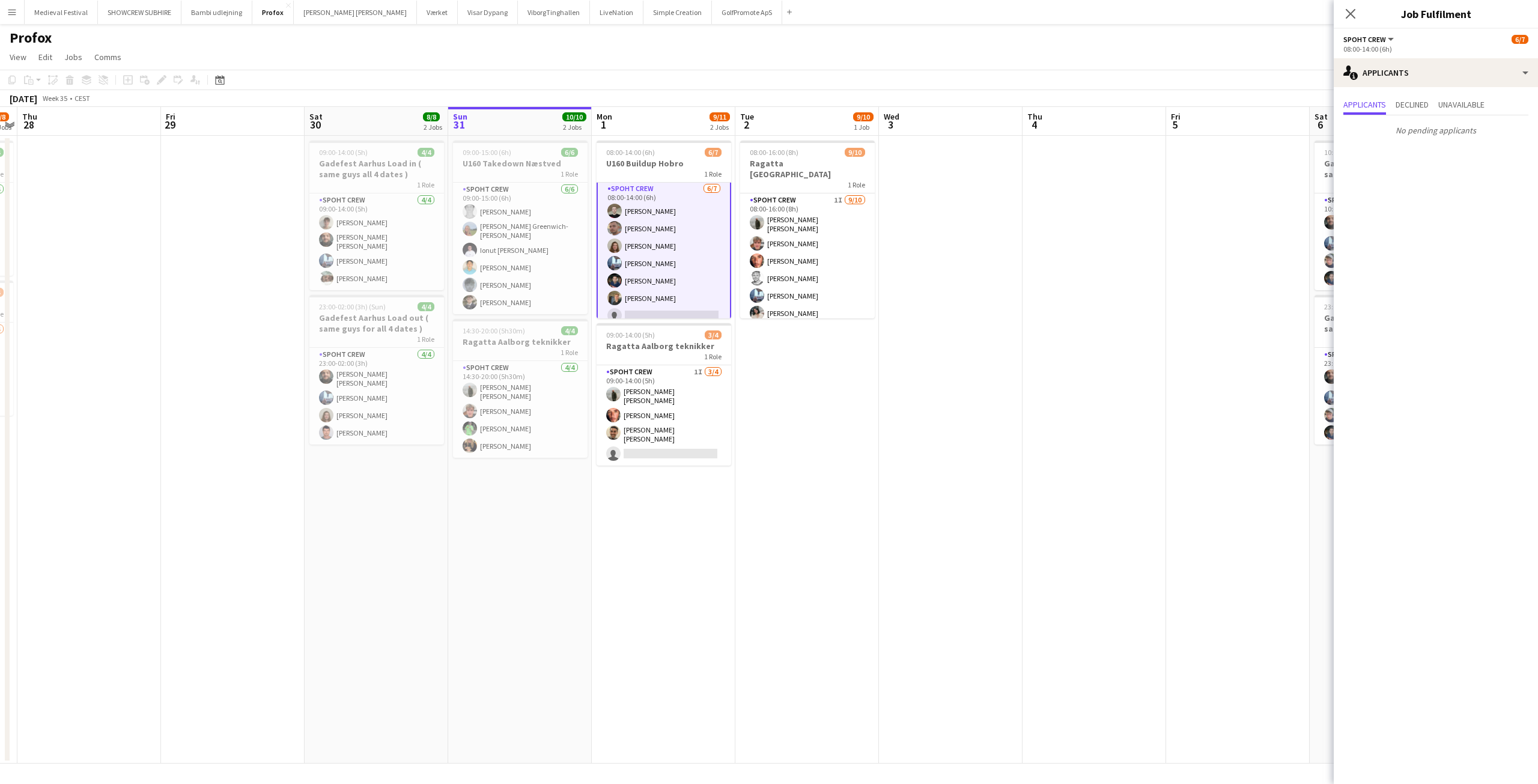
scroll to position [0, 0]
click at [679, 256] on app-card-role "Spoht Crew 6/7 08:00-14:00 (6h) Nicolai Schmidt Tomas Ambarcumianas Annija Uzul…" at bounding box center [664, 257] width 135 height 148
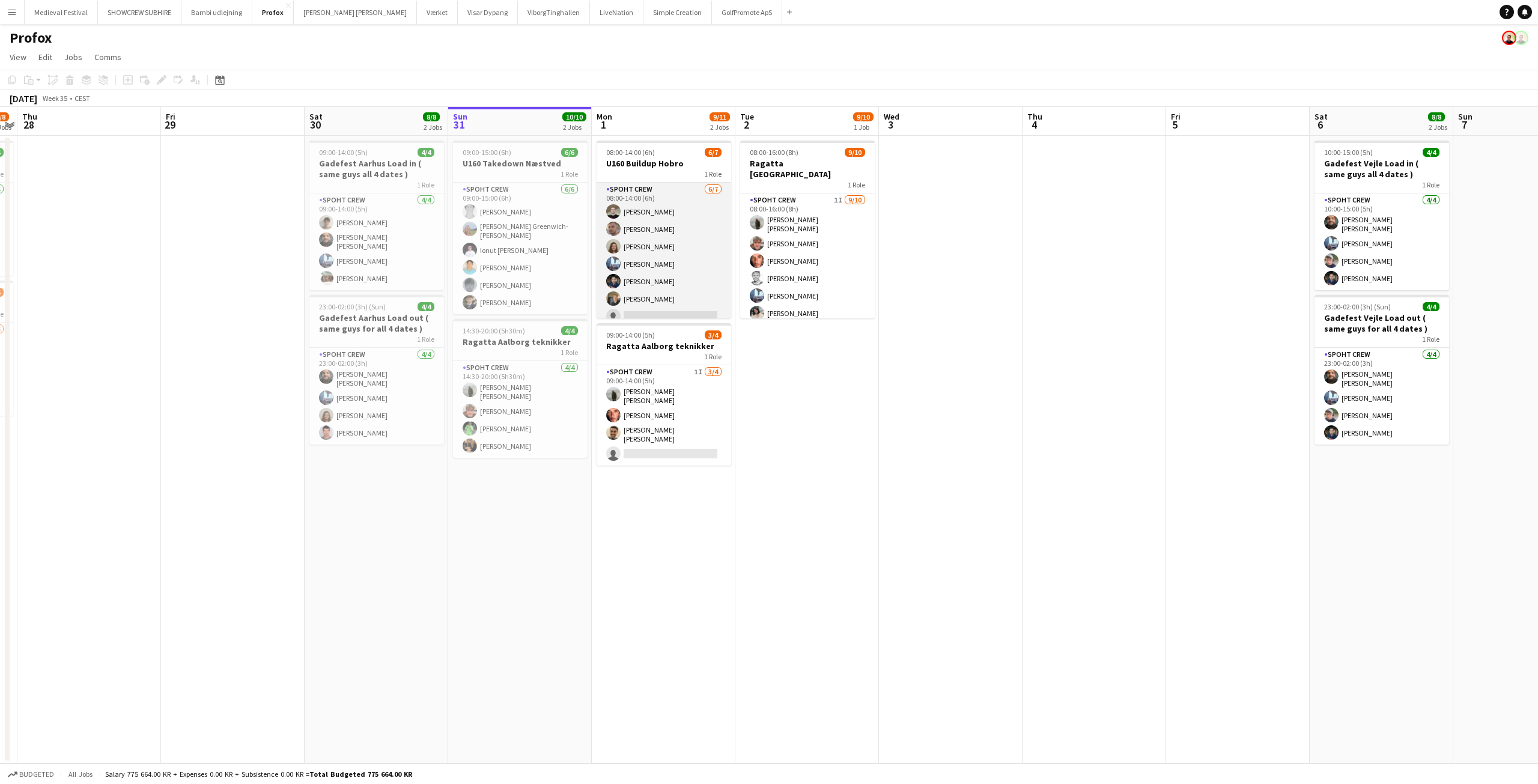
click at [679, 256] on app-card-role "Spoht Crew 6/7 08:00-14:00 (6h) Nicolai Schmidt Tomas Ambarcumianas Annija Uzul…" at bounding box center [664, 255] width 135 height 145
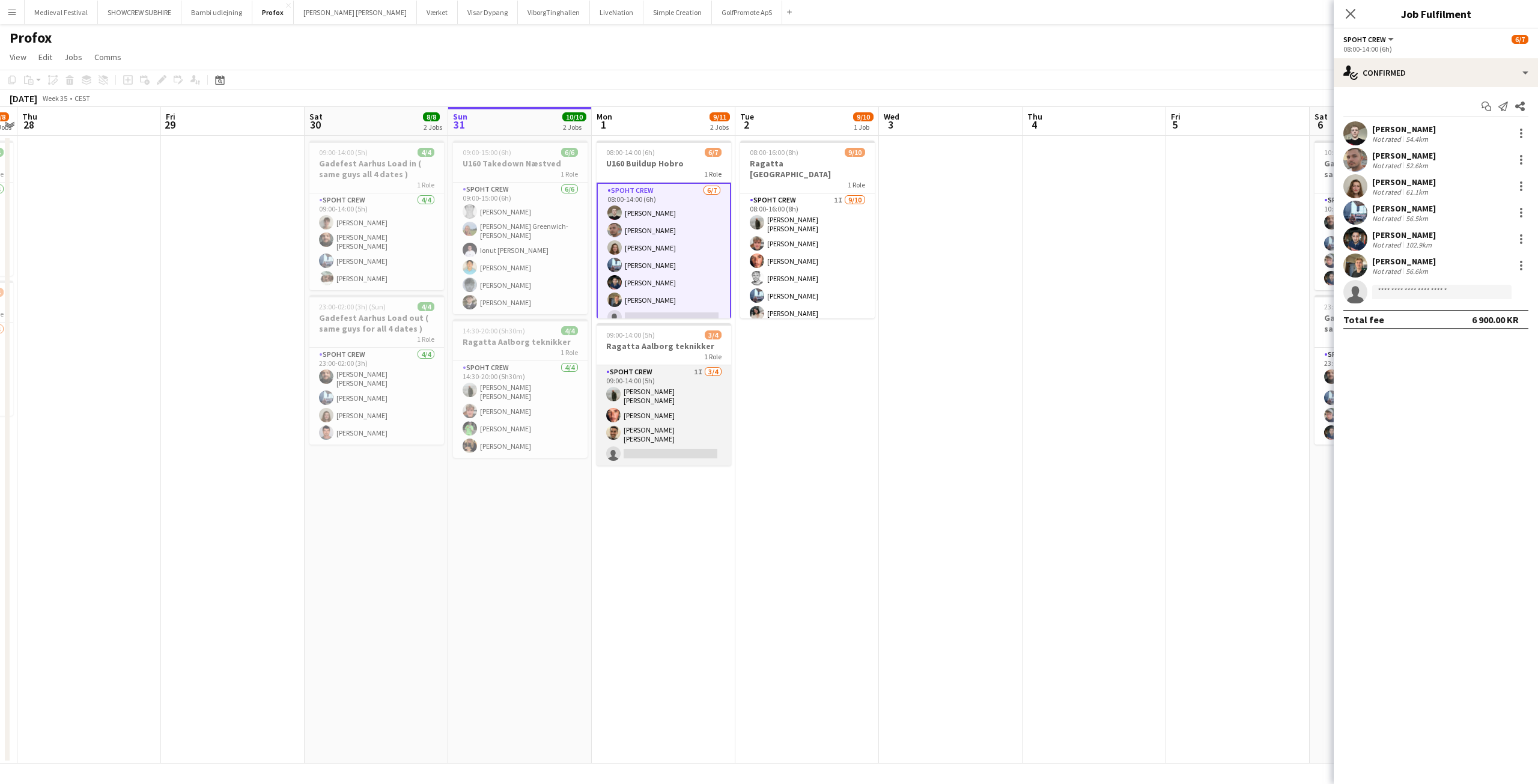
click at [656, 429] on app-card-role "Spoht Crew 1I 3/4 09:00-14:00 (5h) Negru Liviu Mihai Amador Bohorquez Luis albe…" at bounding box center [664, 416] width 135 height 101
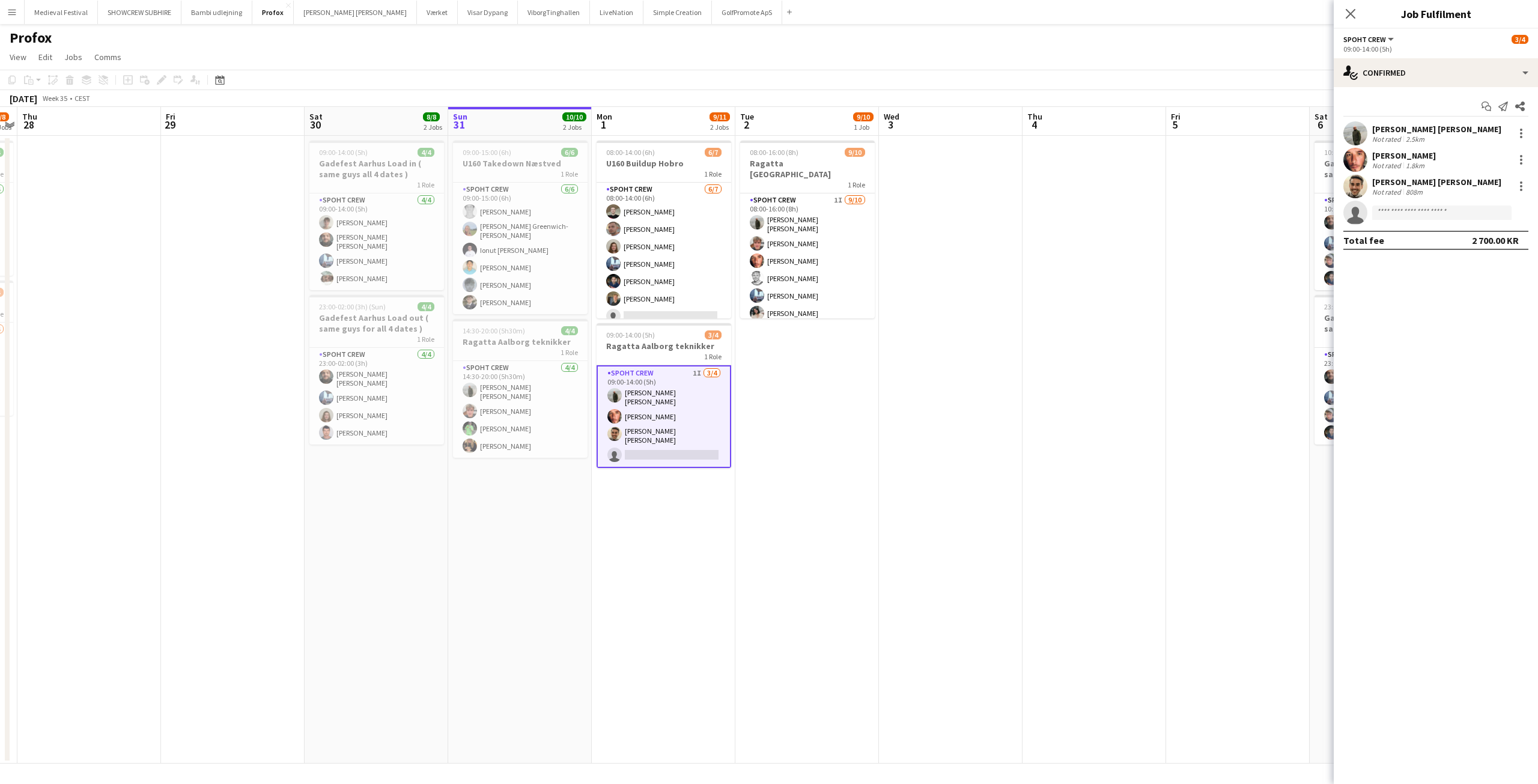
click at [999, 270] on app-date-cell at bounding box center [951, 449] width 144 height 628
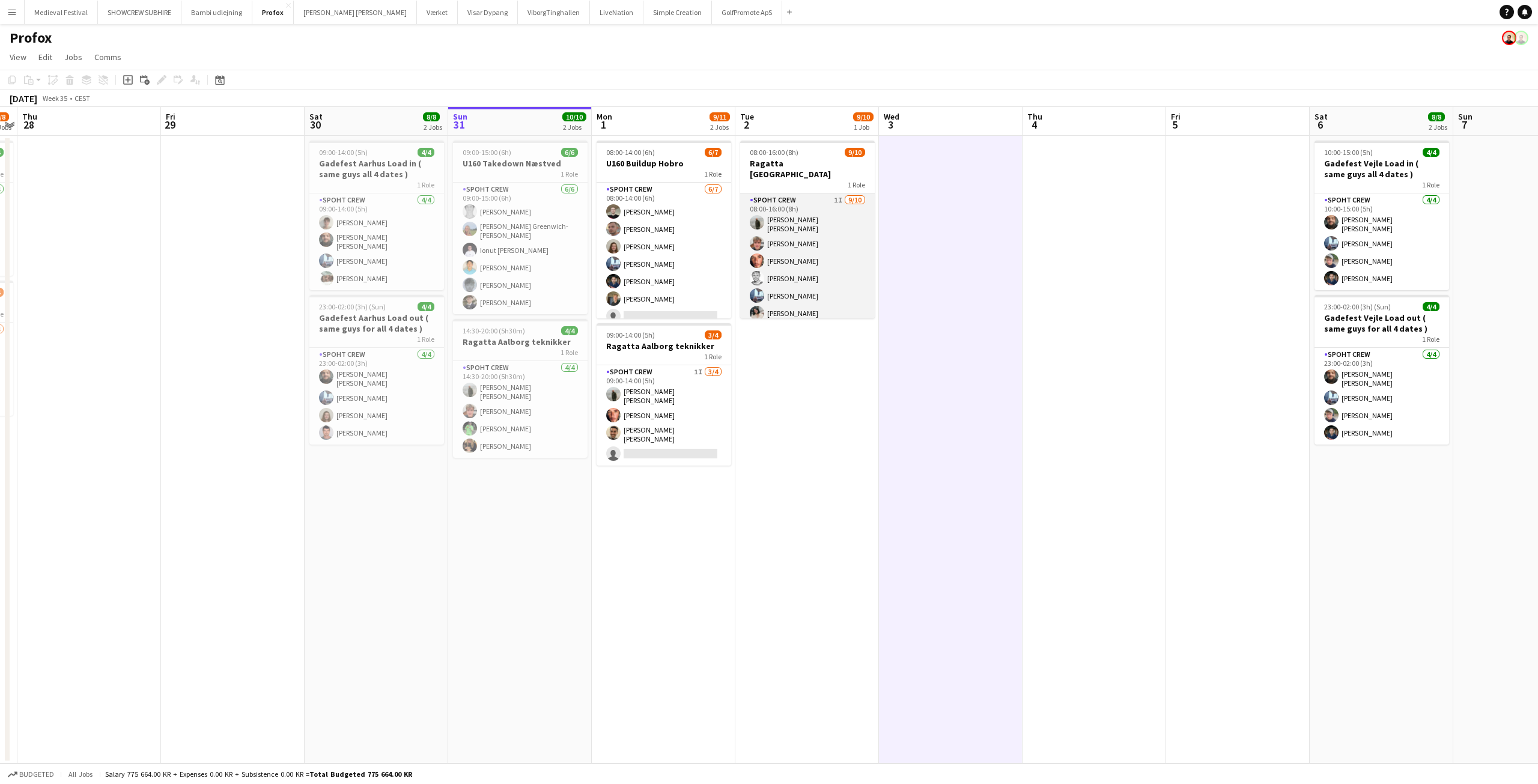
click at [773, 267] on app-card-role "Spoht Crew 1I 9/10 08:00-16:00 (8h) Negru Liviu Mihai Lukas Wiemert Amador Boho…" at bounding box center [808, 297] width 135 height 208
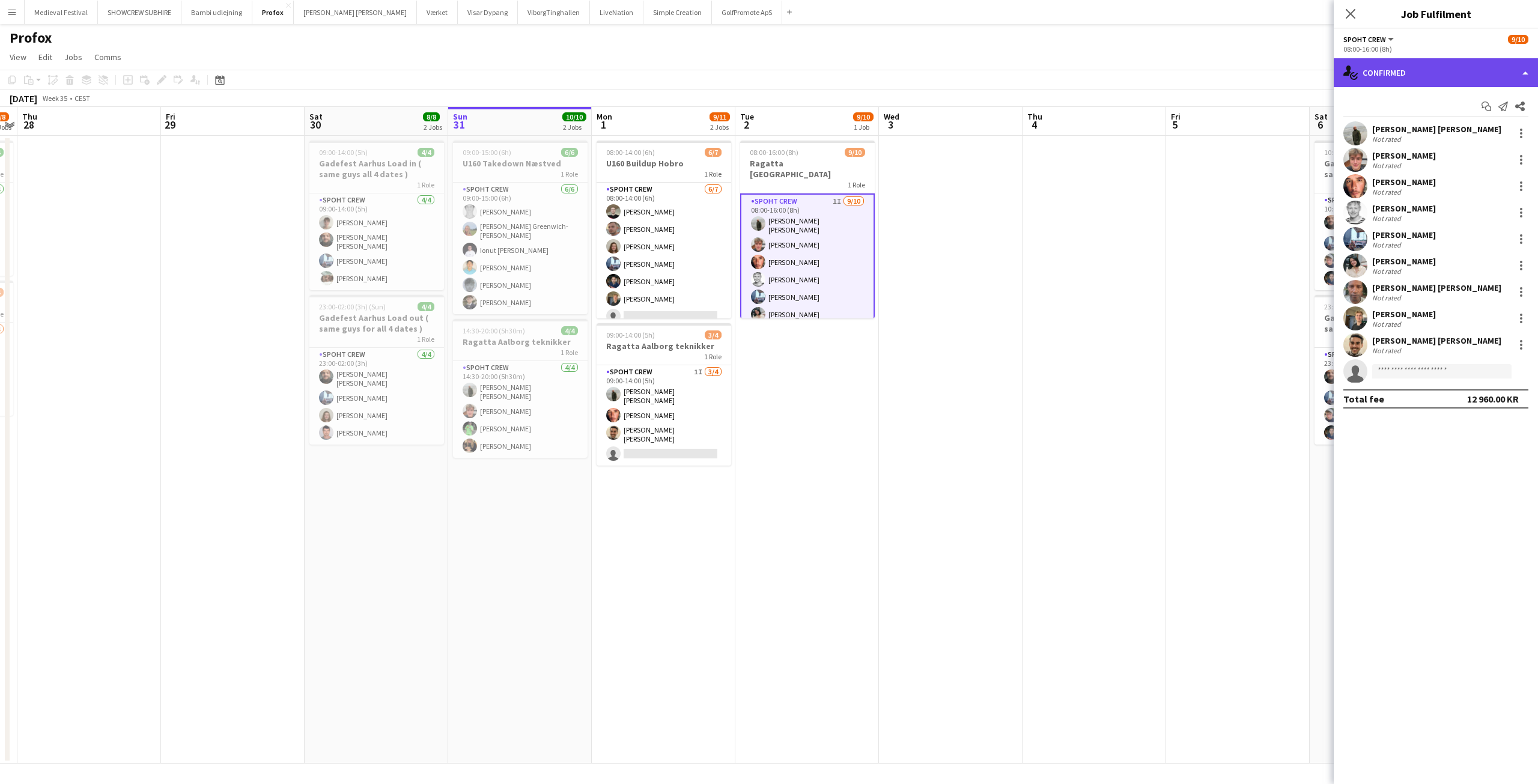
click at [1437, 81] on div "single-neutral-actions-check-2 Confirmed" at bounding box center [1435, 73] width 205 height 29
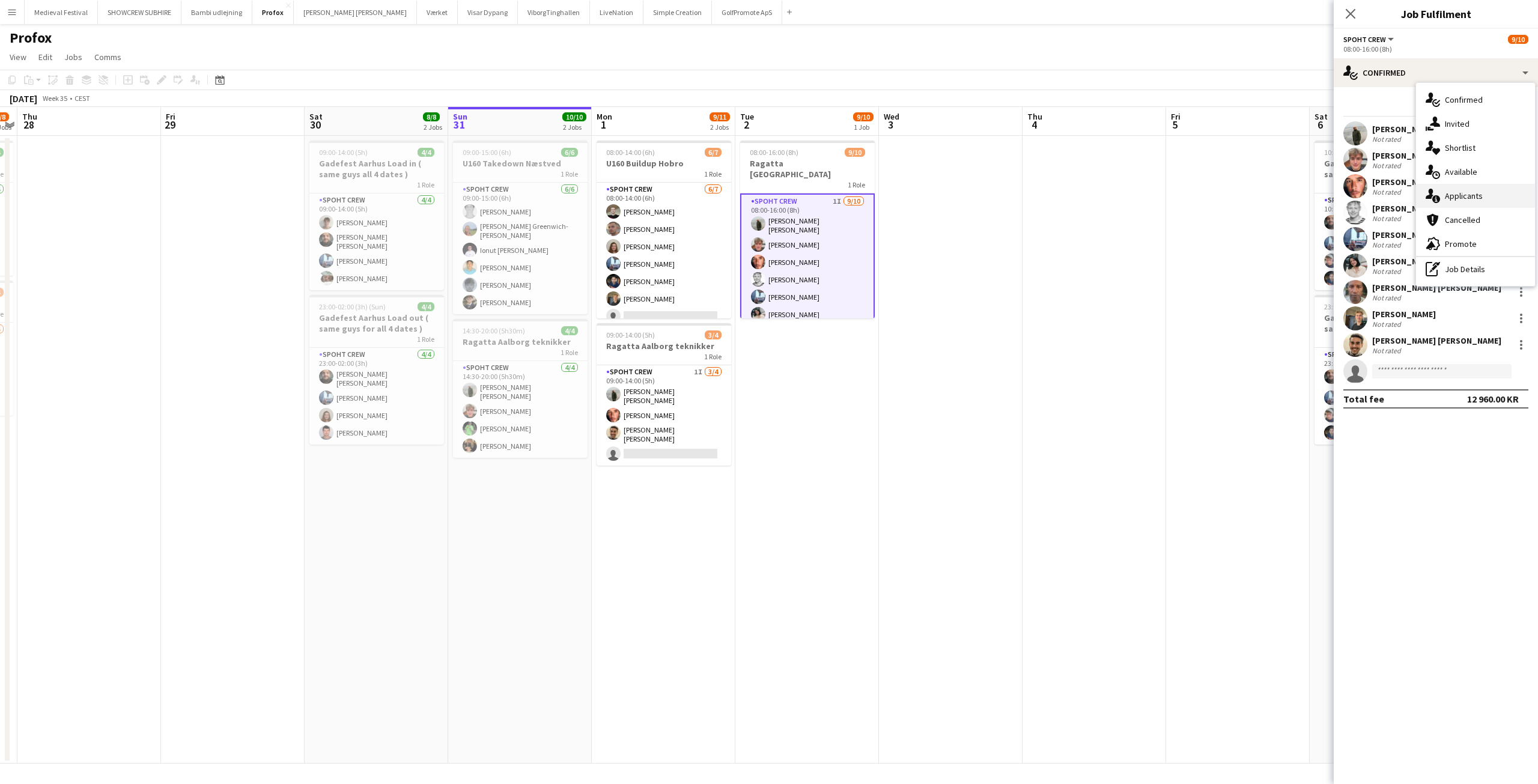
click at [1458, 199] on div "single-neutral-actions-information Applicants" at bounding box center [1475, 195] width 119 height 24
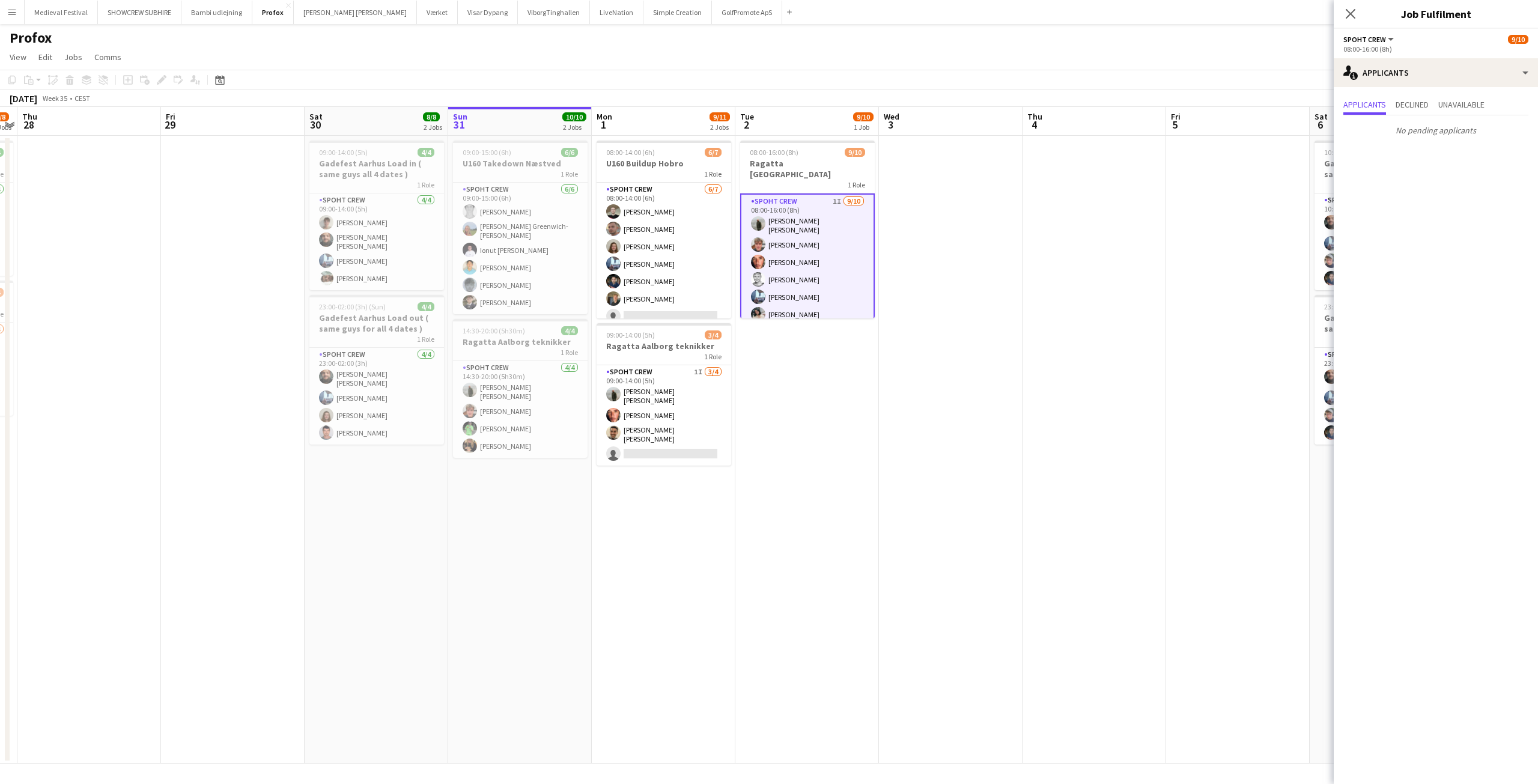
click at [1044, 250] on app-date-cell at bounding box center [1094, 449] width 144 height 628
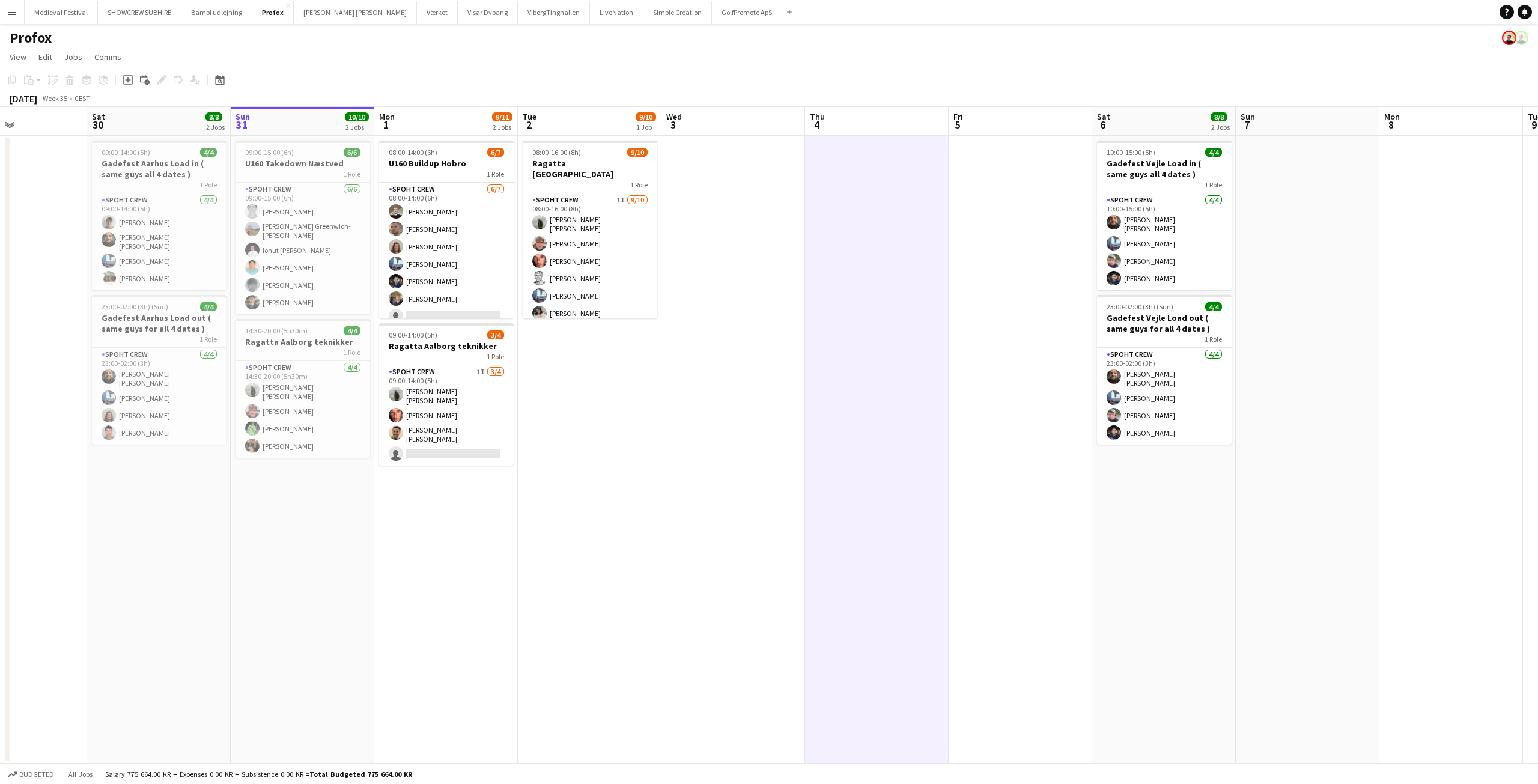
drag, startPoint x: 1052, startPoint y: 246, endPoint x: 693, endPoint y: 293, distance: 362.1
click at [694, 293] on app-calendar-viewport "Tue 26 4/8 3 Jobs Wed 27 7/8 2 Jobs Thu 28 Fri 29 Sat 30 8/8 2 Jobs Sun 31 10/1…" at bounding box center [769, 435] width 1538 height 657
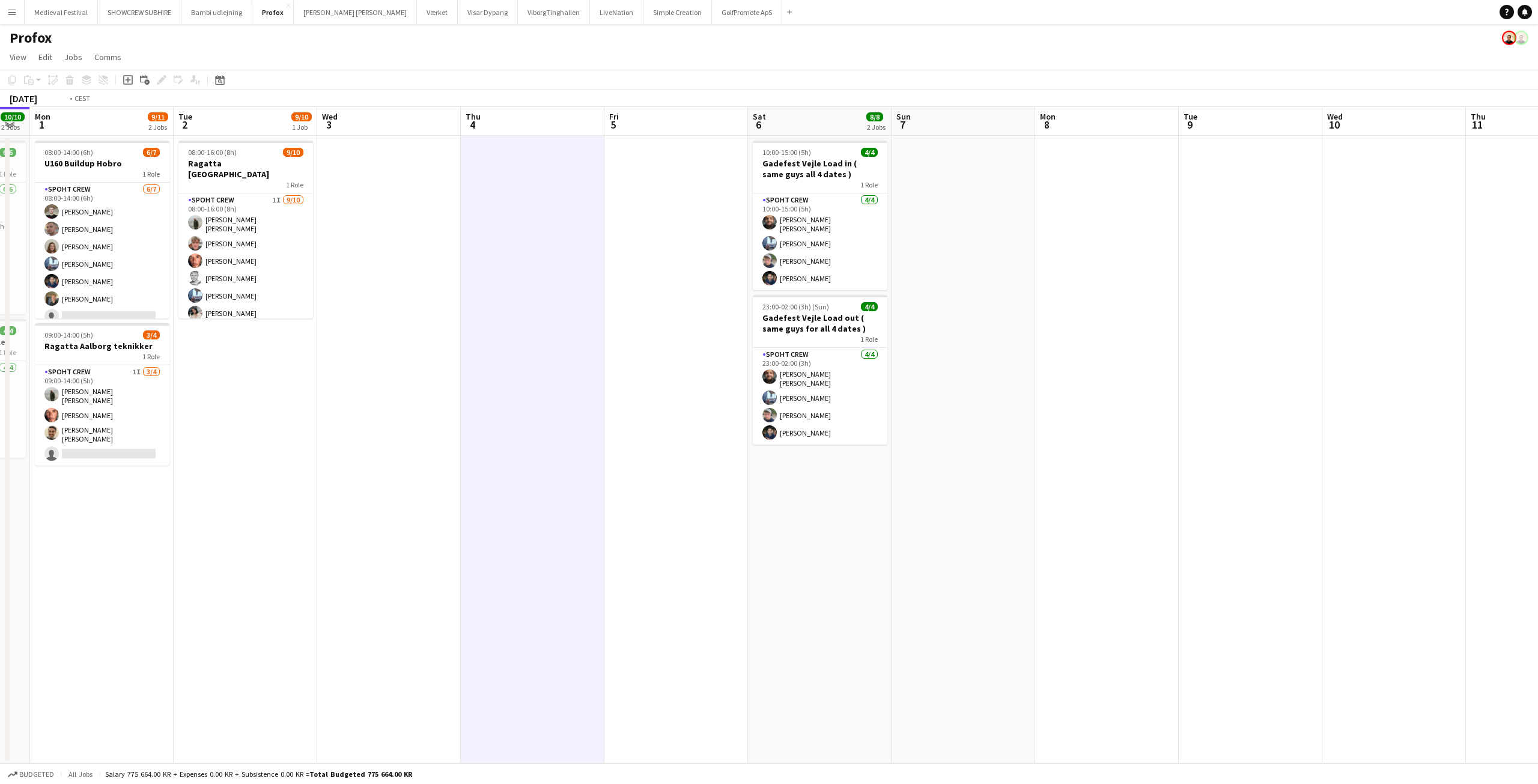
drag, startPoint x: 1308, startPoint y: 314, endPoint x: 1207, endPoint y: 349, distance: 106.9
click at [1537, 351] on app-calendar-viewport "Sun 31 10/10 2 Jobs Mon 1 9/11 2 Jobs Tue 2 9/10 1 Job Wed 3 Thu 4 Fri 5 Sat 6 …" at bounding box center [769, 435] width 1538 height 657
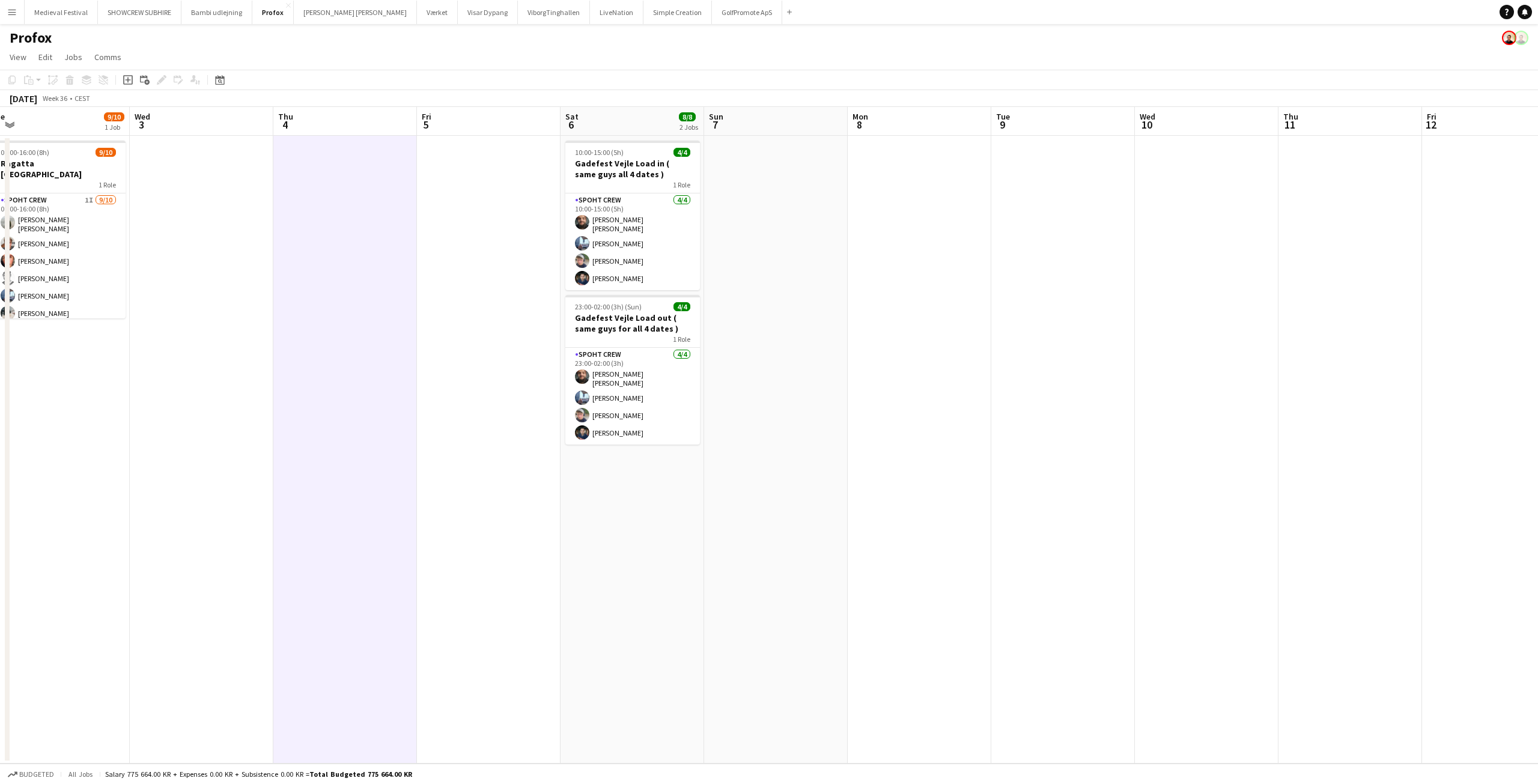
drag, startPoint x: 1337, startPoint y: 358, endPoint x: 1326, endPoint y: 466, distance: 108.6
click at [1409, 468] on app-calendar-viewport "Sun 31 10/10 2 Jobs Mon 1 9/11 2 Jobs Tue 2 9/10 1 Job Wed 3 Thu 4 Fri 5 Sat 6 …" at bounding box center [769, 435] width 1538 height 657
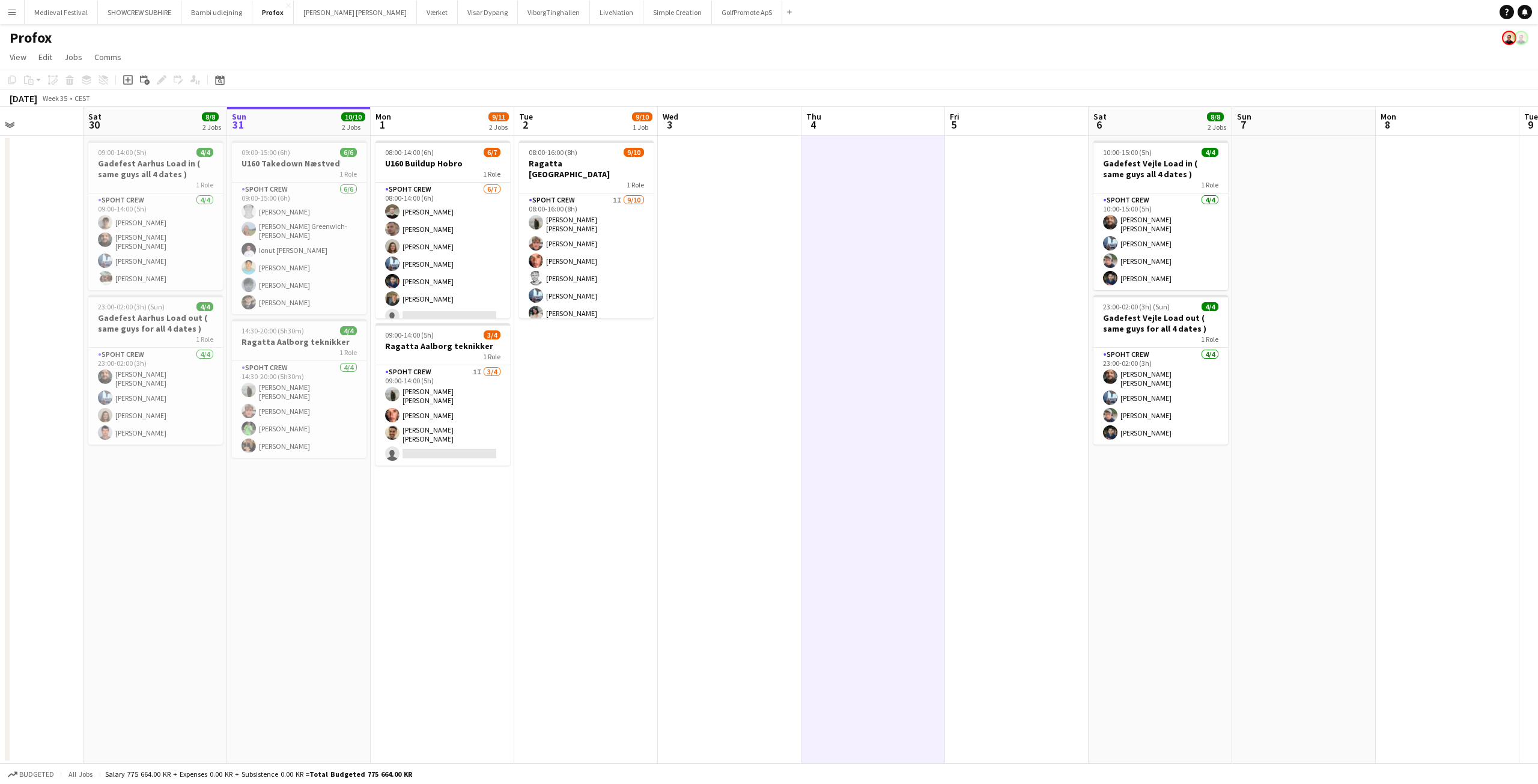
drag, startPoint x: 941, startPoint y: 412, endPoint x: 1113, endPoint y: 403, distance: 172.2
click at [1113, 403] on app-calendar-viewport "Wed 27 7/8 2 Jobs Thu 28 Fri 29 Sat 30 8/8 2 Jobs Sun 31 10/10 2 Jobs Mon 1 9/1…" at bounding box center [769, 435] width 1538 height 657
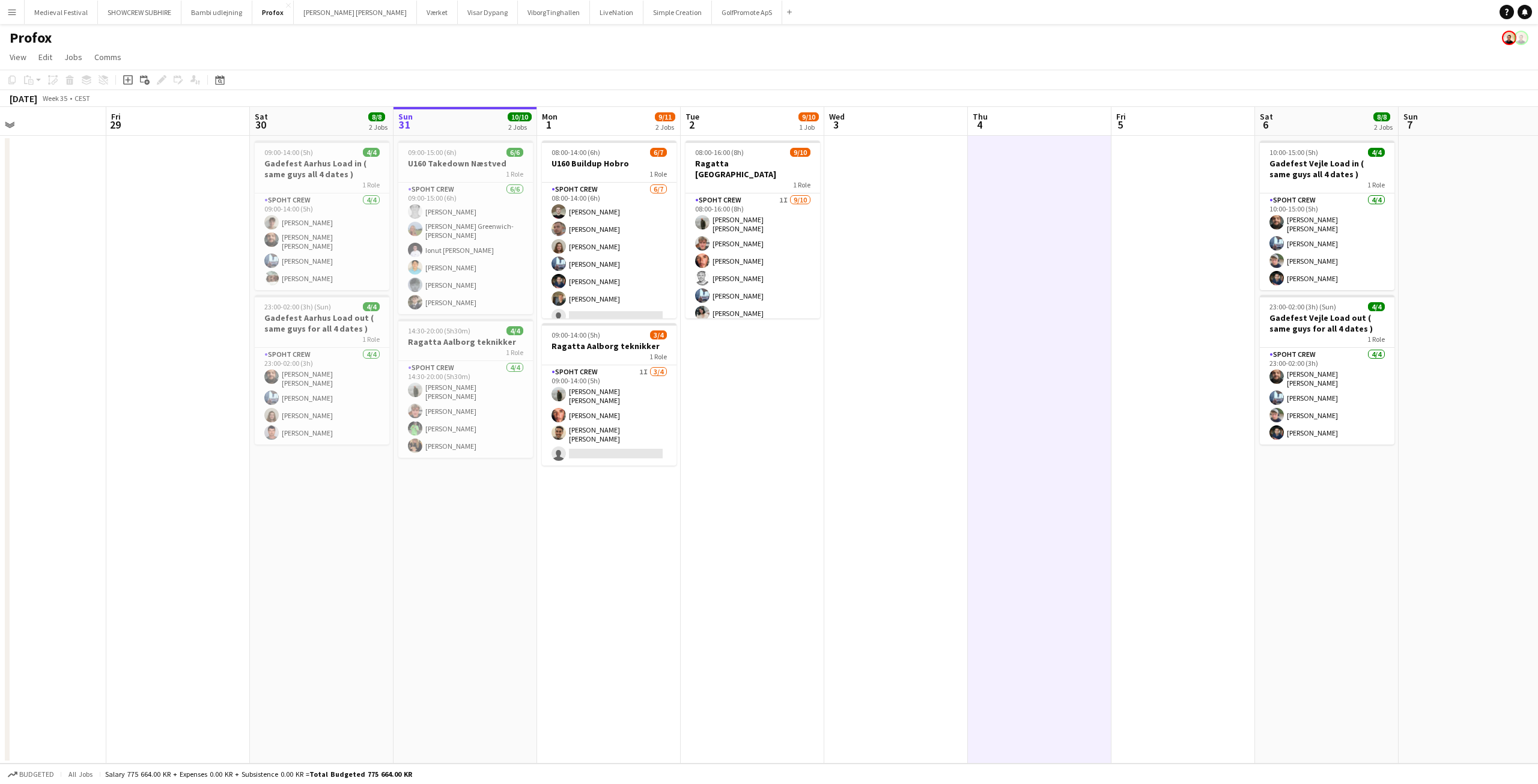
click at [851, 200] on app-date-cell at bounding box center [896, 449] width 144 height 628
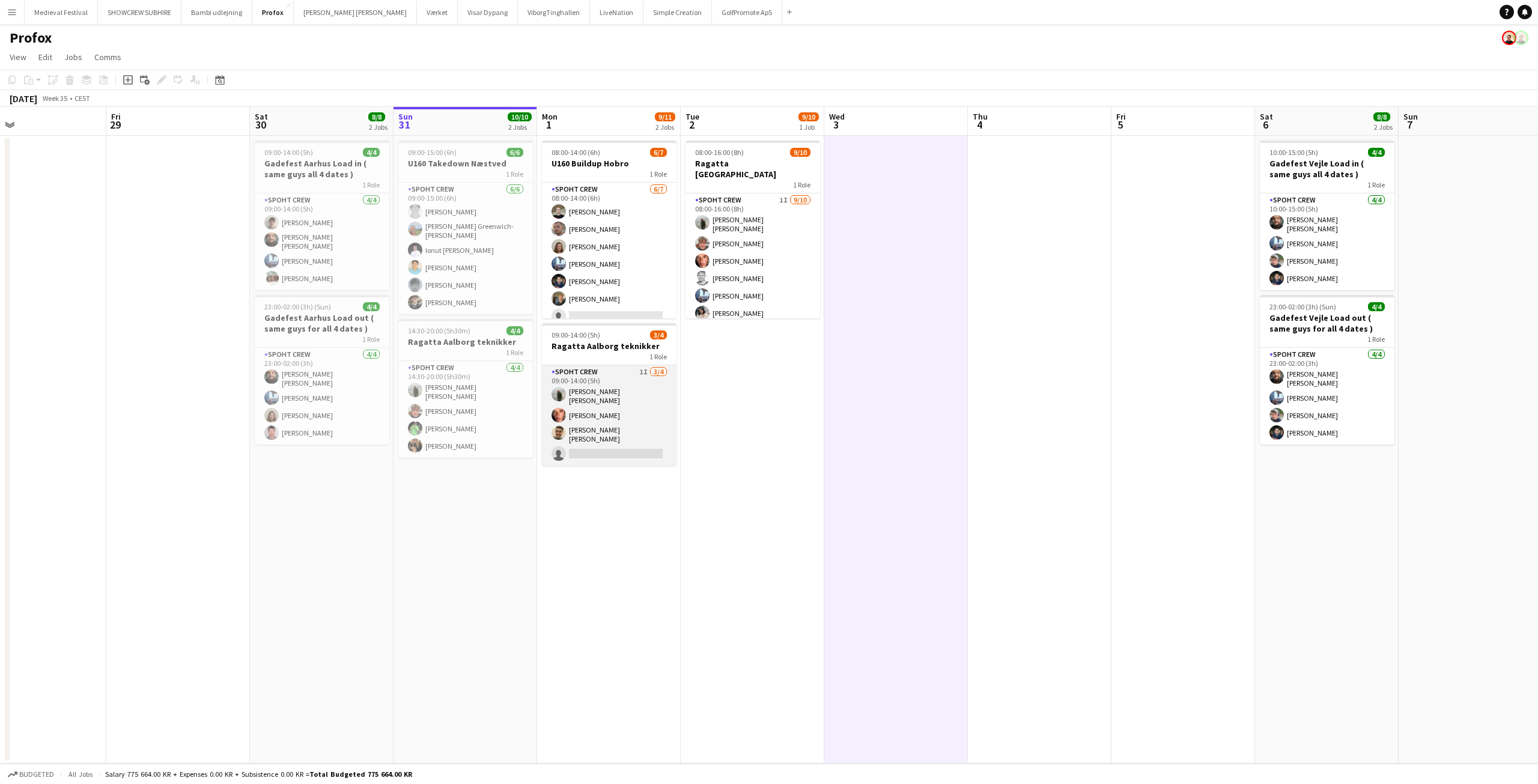
click at [571, 409] on app-card-role "Spoht Crew 1I 3/4 09:00-14:00 (5h) Negru Liviu Mihai Amador Bohorquez Luis albe…" at bounding box center [609, 416] width 135 height 101
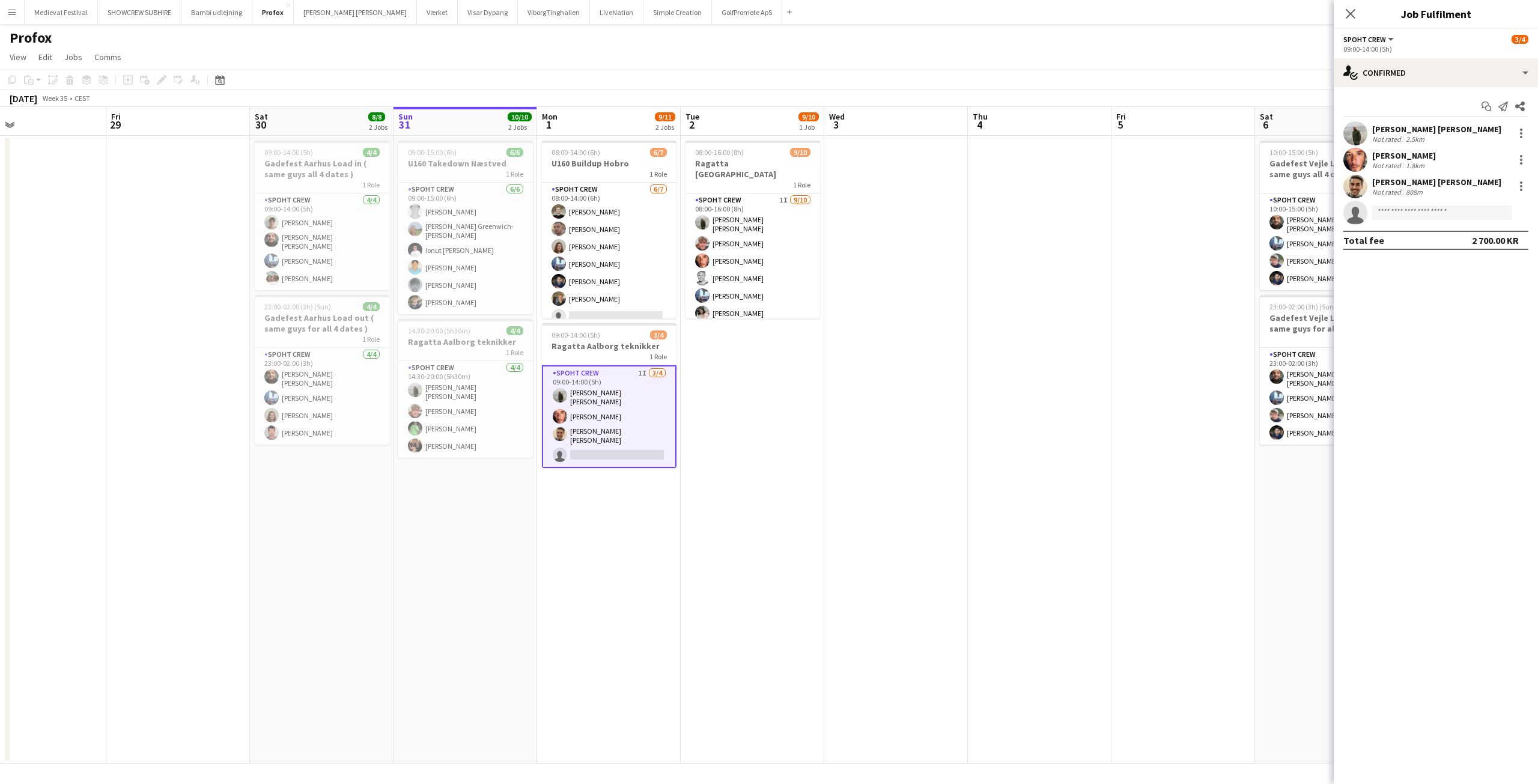
click at [1353, 182] on app-user-avatar at bounding box center [1355, 186] width 24 height 24
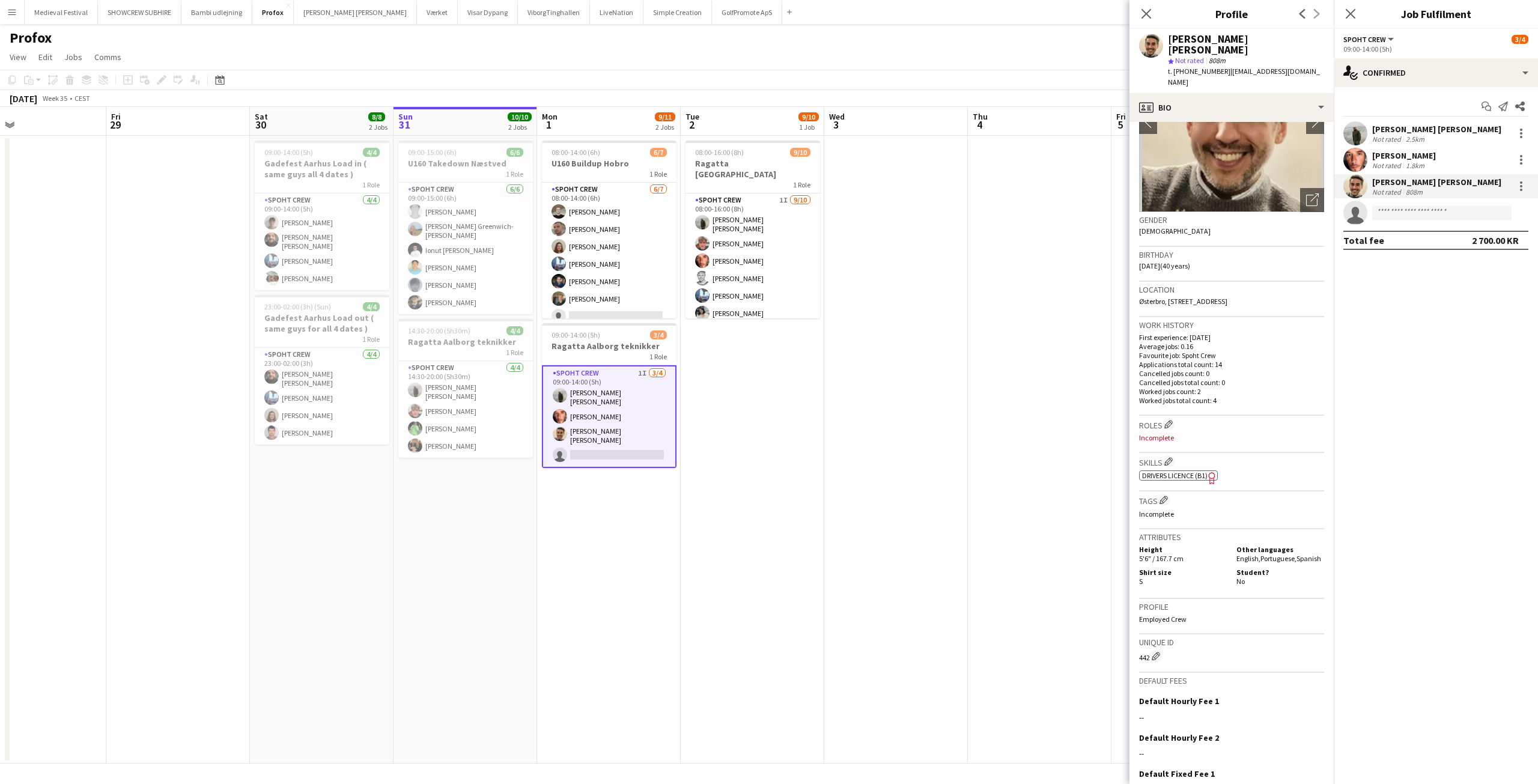
scroll to position [188, 0]
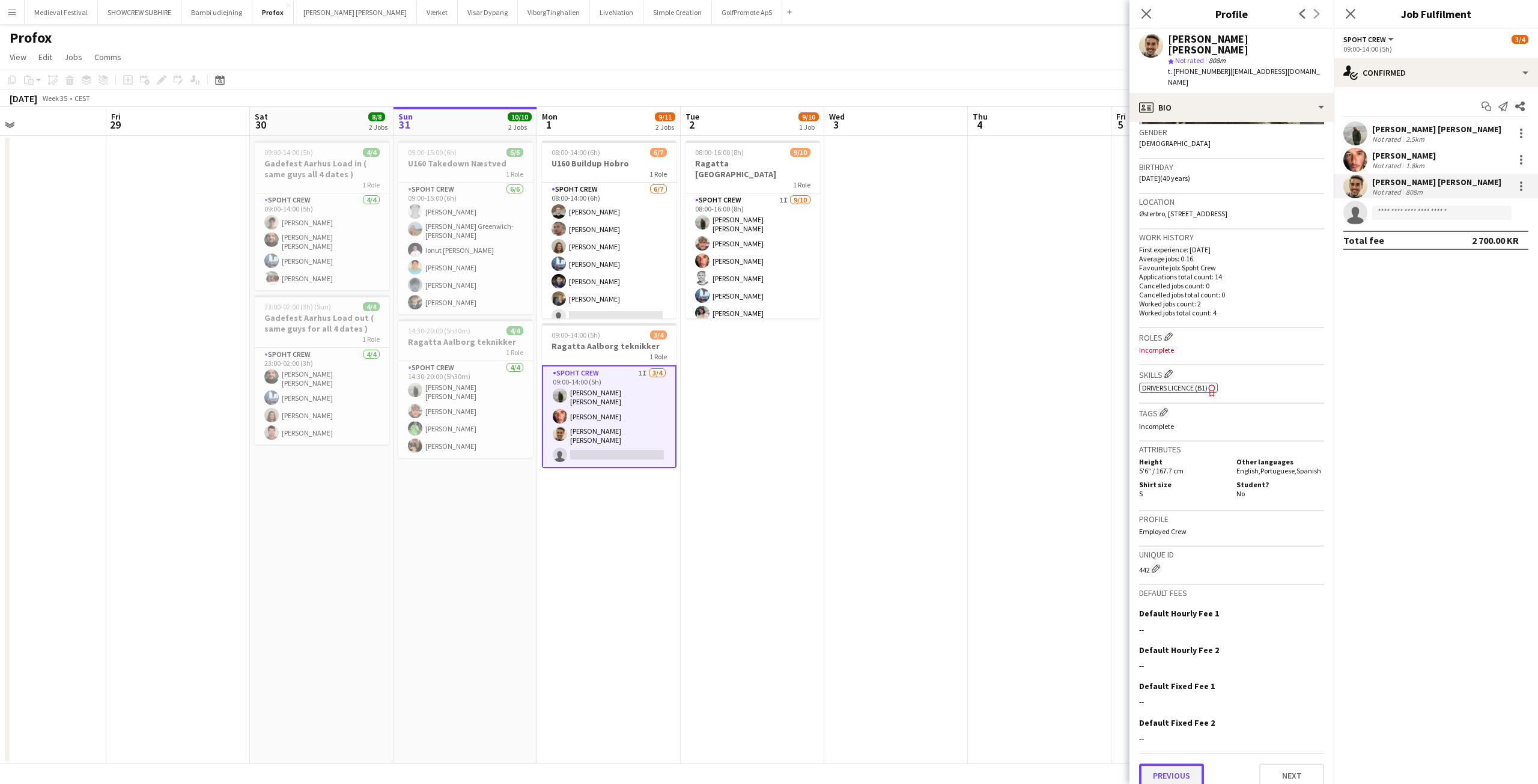
click at [1189, 764] on button "Previous" at bounding box center [1171, 776] width 65 height 24
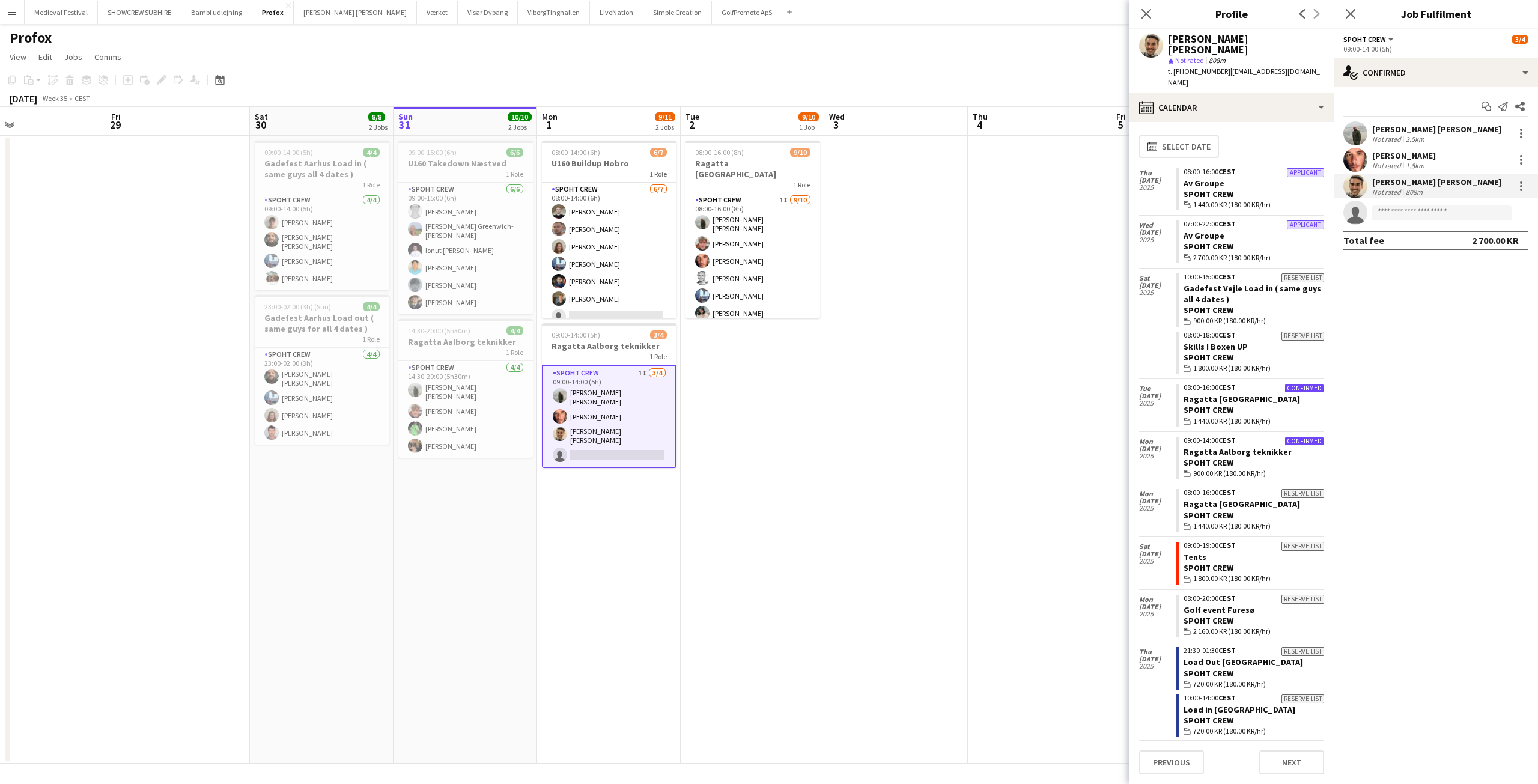
scroll to position [0, 0]
click at [833, 477] on app-date-cell at bounding box center [896, 449] width 144 height 628
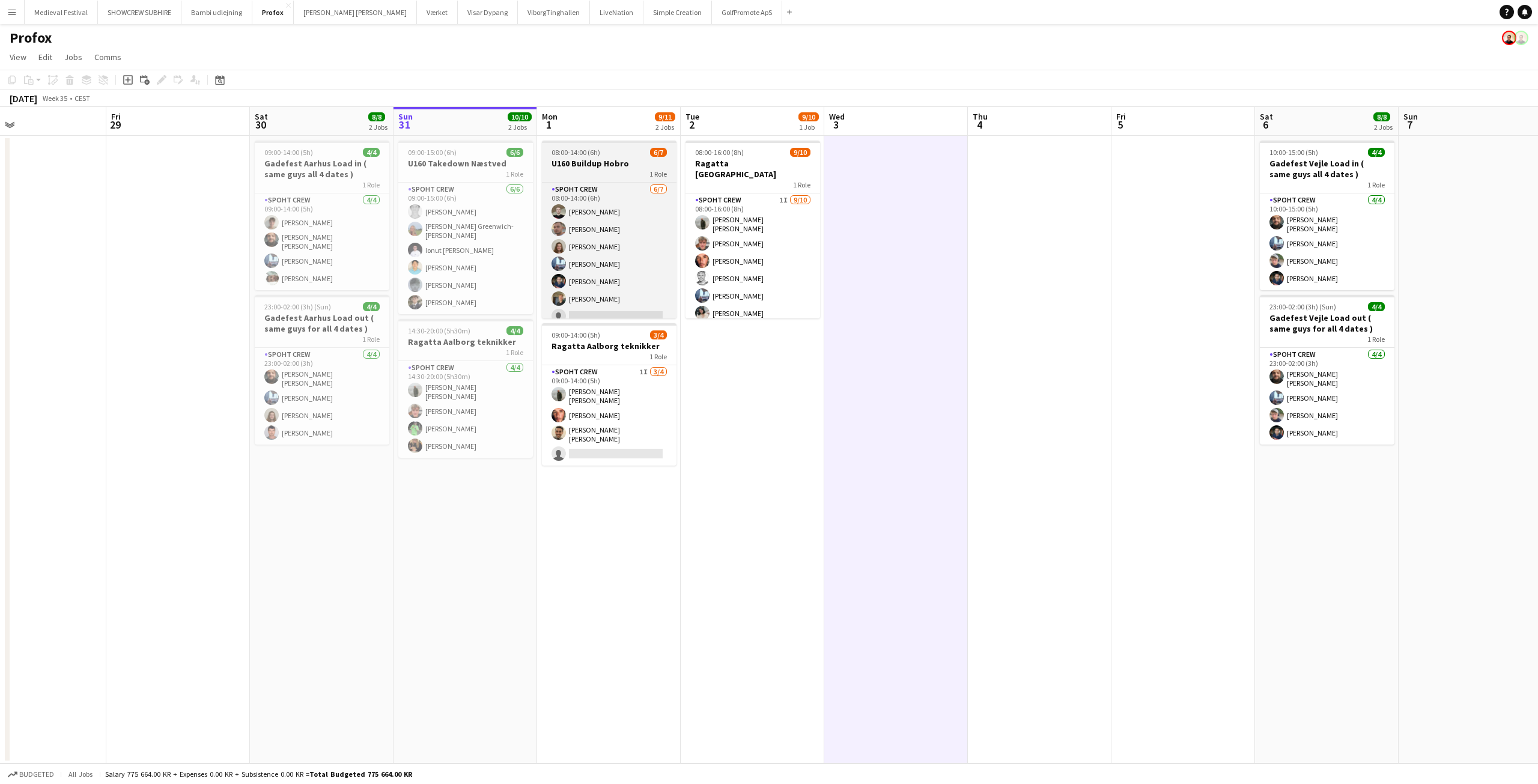
click at [597, 161] on h3 "U160 Buildup Hobro" at bounding box center [609, 163] width 135 height 11
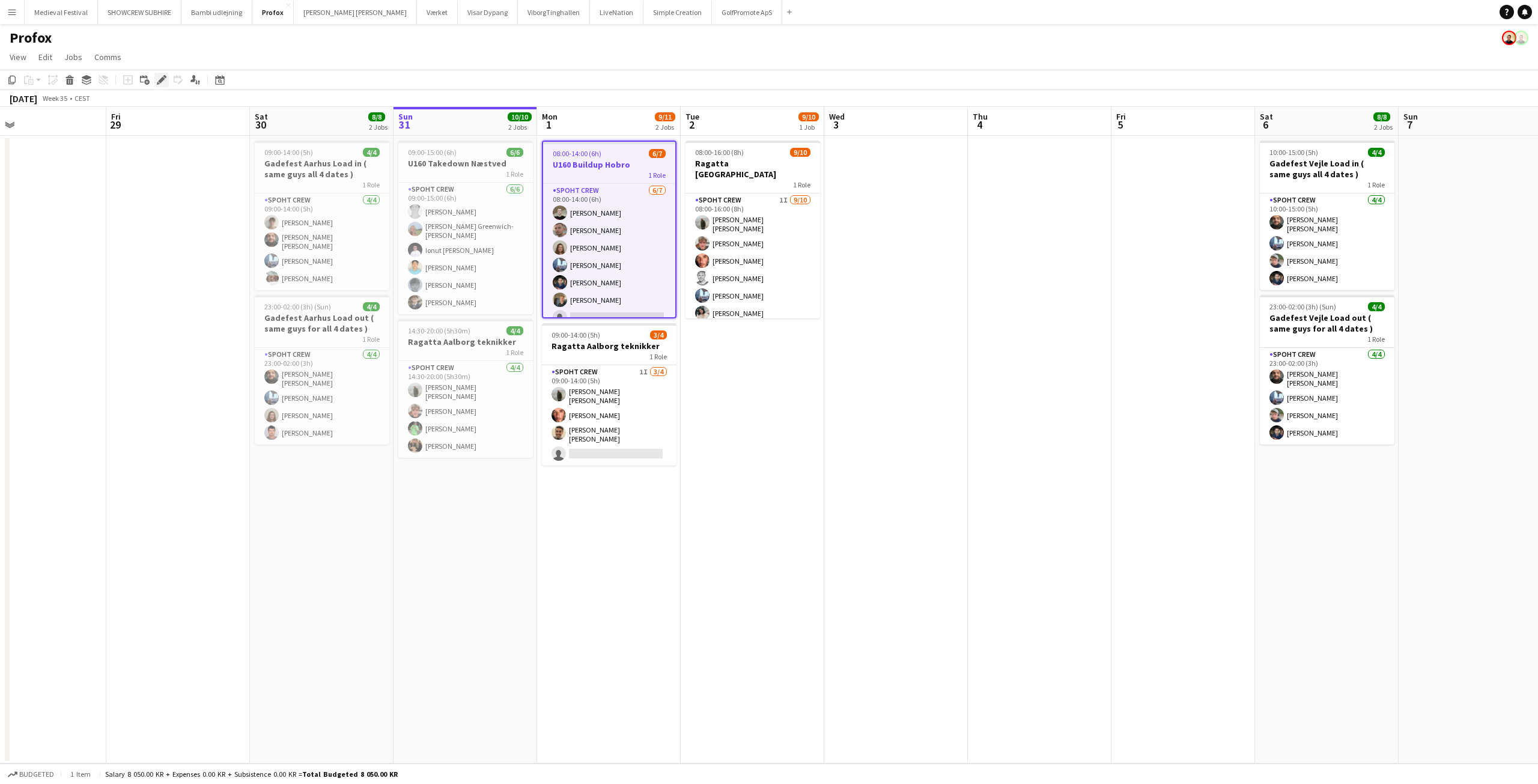
click at [158, 74] on div "Edit" at bounding box center [161, 80] width 14 height 14
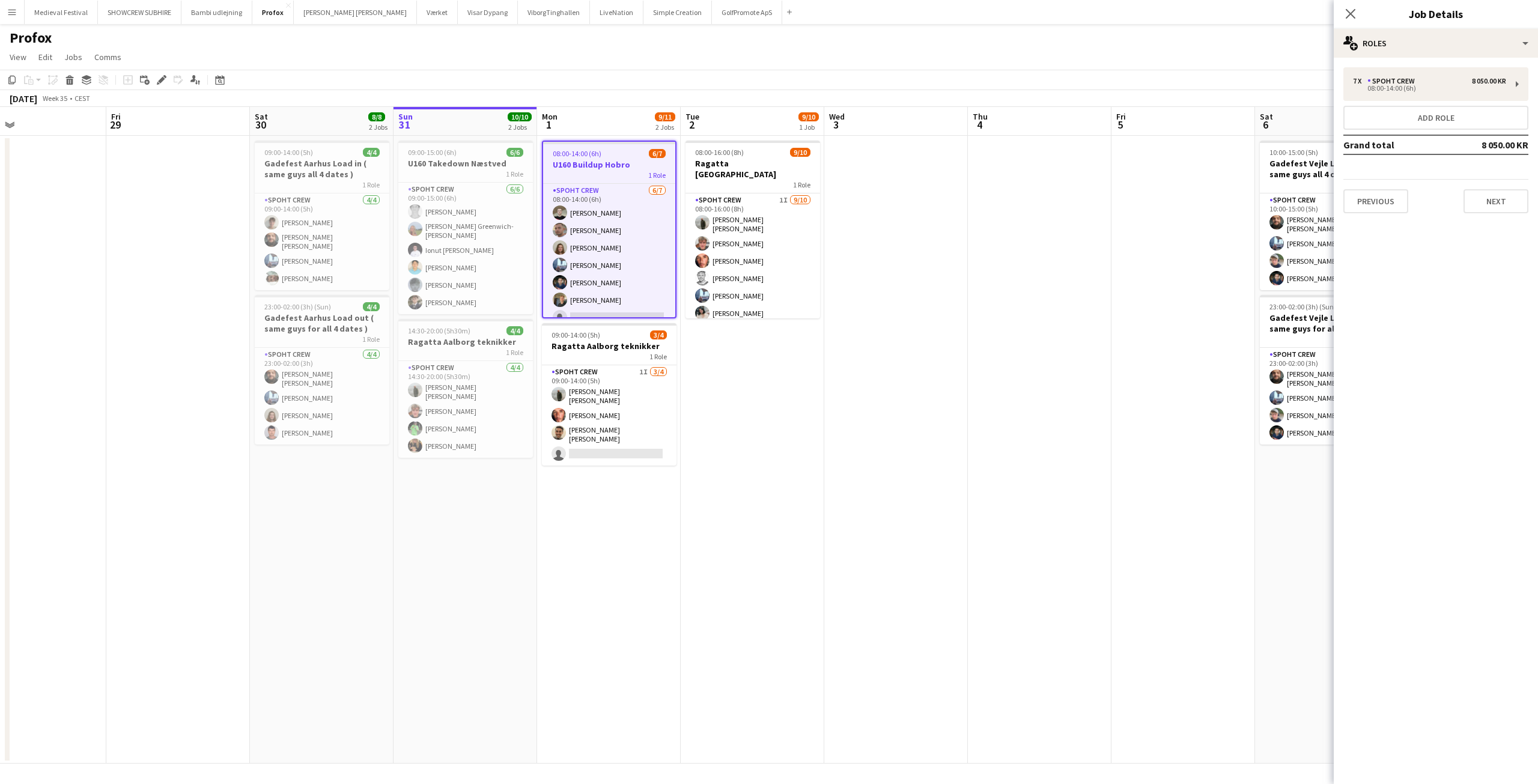
click at [1485, 220] on div "7 x Spoht Crew 8 050.00 KR 08:00-14:00 (6h) Add role Grand total 8 050.00 KR Pr…" at bounding box center [1435, 140] width 205 height 165
click at [1486, 203] on button "Next" at bounding box center [1496, 201] width 65 height 24
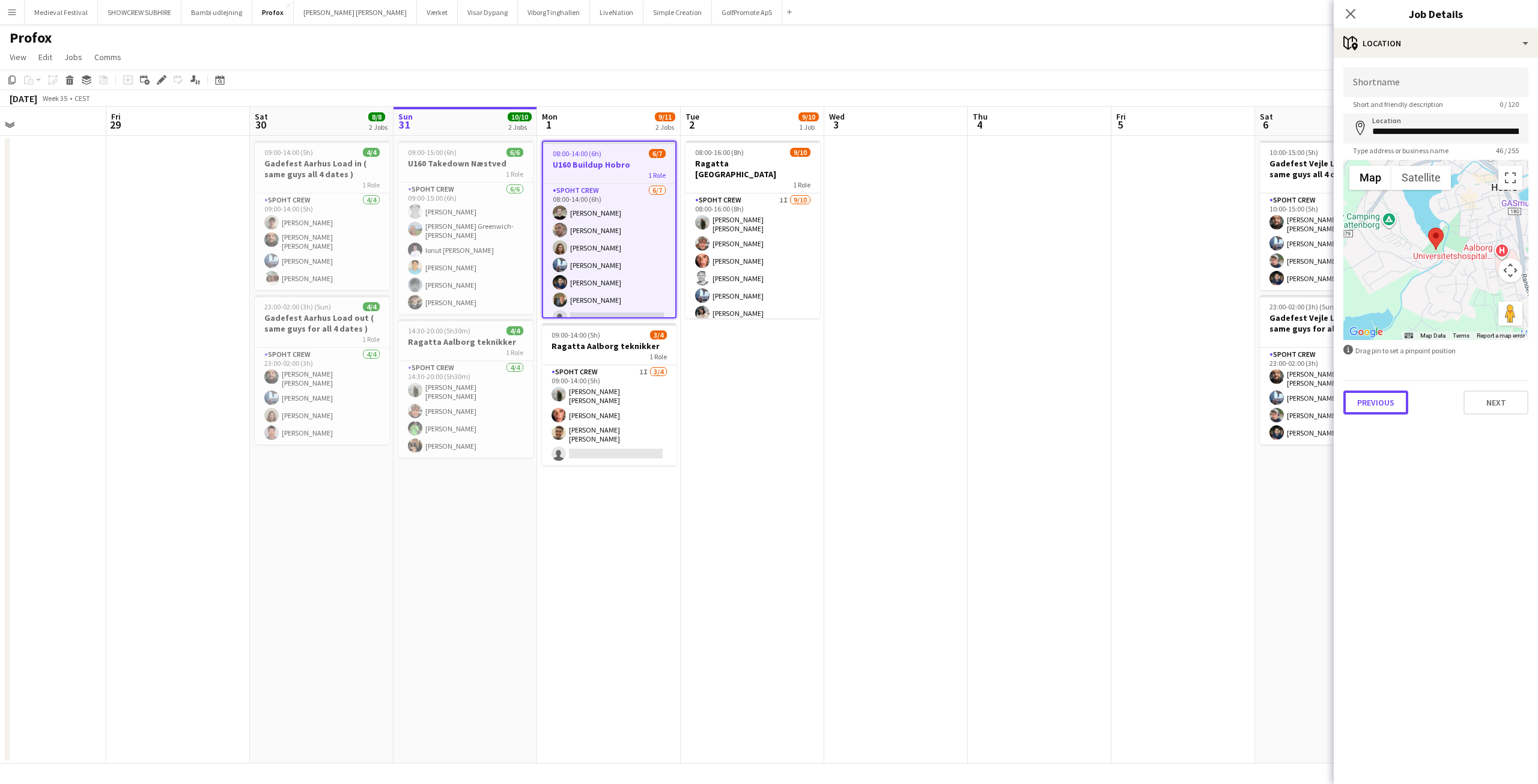
click at [1376, 391] on button "Previous" at bounding box center [1375, 402] width 65 height 24
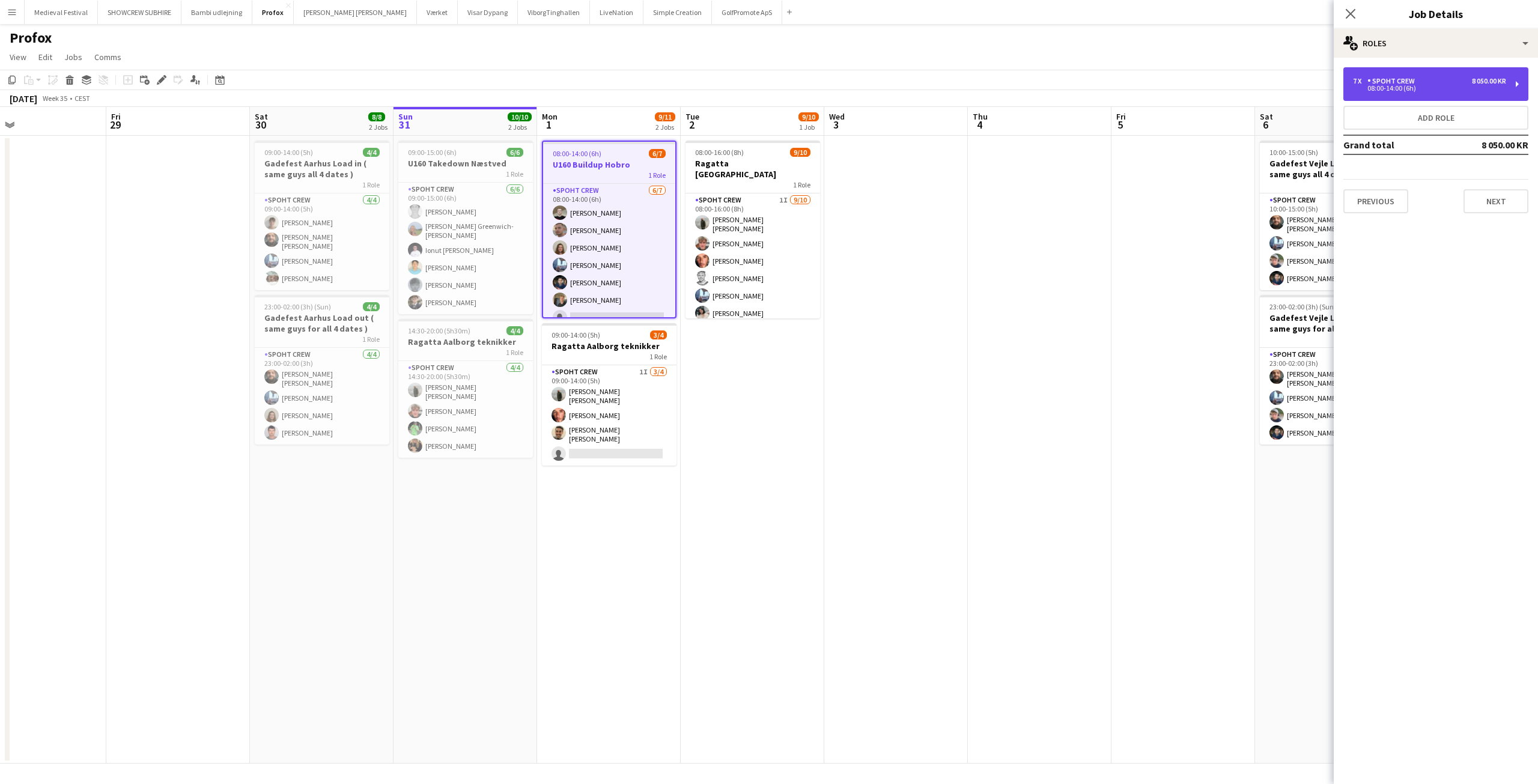
click at [1405, 94] on div "7 x Spoht Crew 8 050.00 KR 08:00-14:00 (6h)" at bounding box center [1435, 84] width 185 height 33
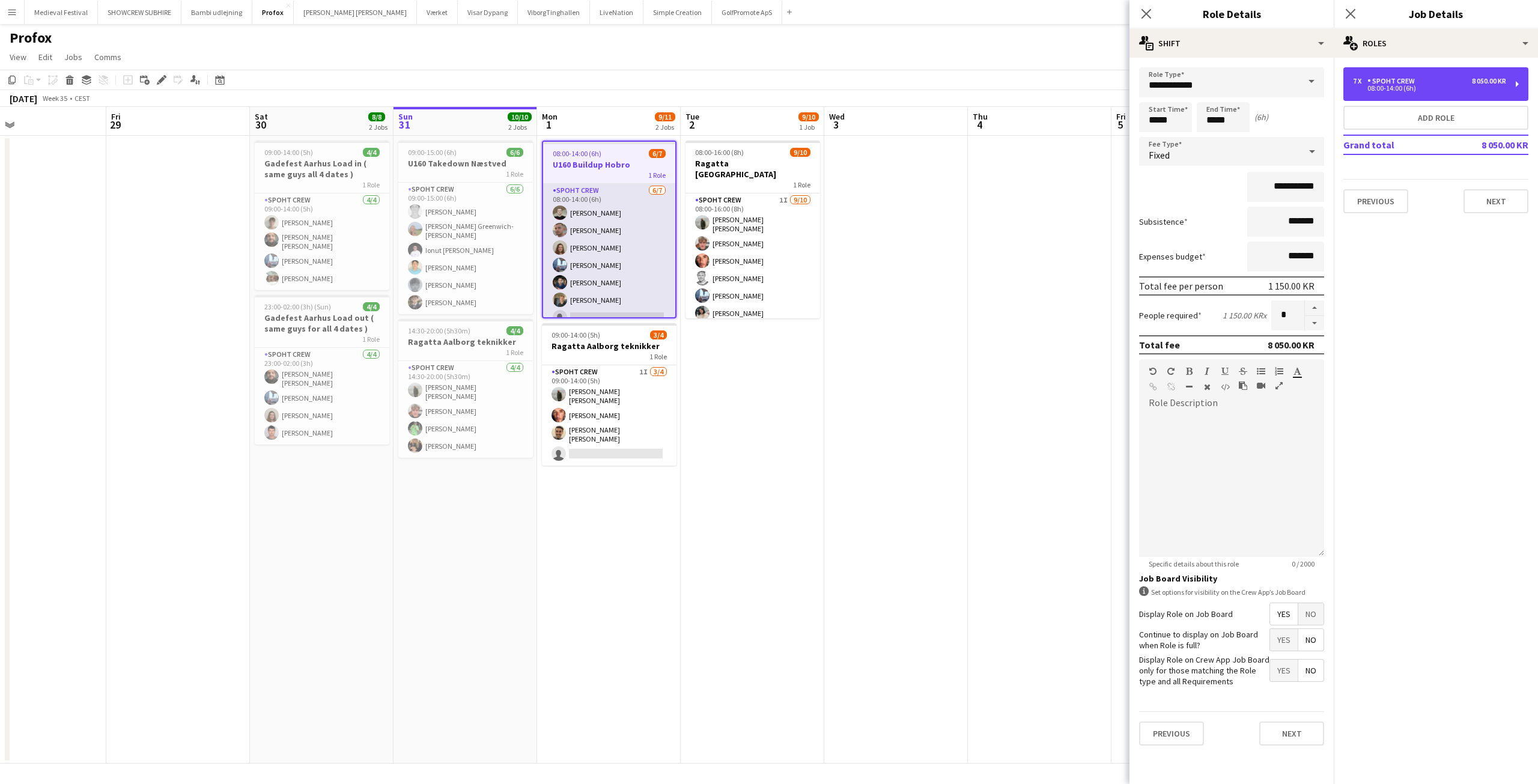
scroll to position [12, 0]
click at [646, 266] on app-card-role "Spoht Crew 6/7 08:00-14:00 (6h) Nicolai Schmidt Tomas Ambarcumianas Annija Uzul…" at bounding box center [609, 244] width 132 height 145
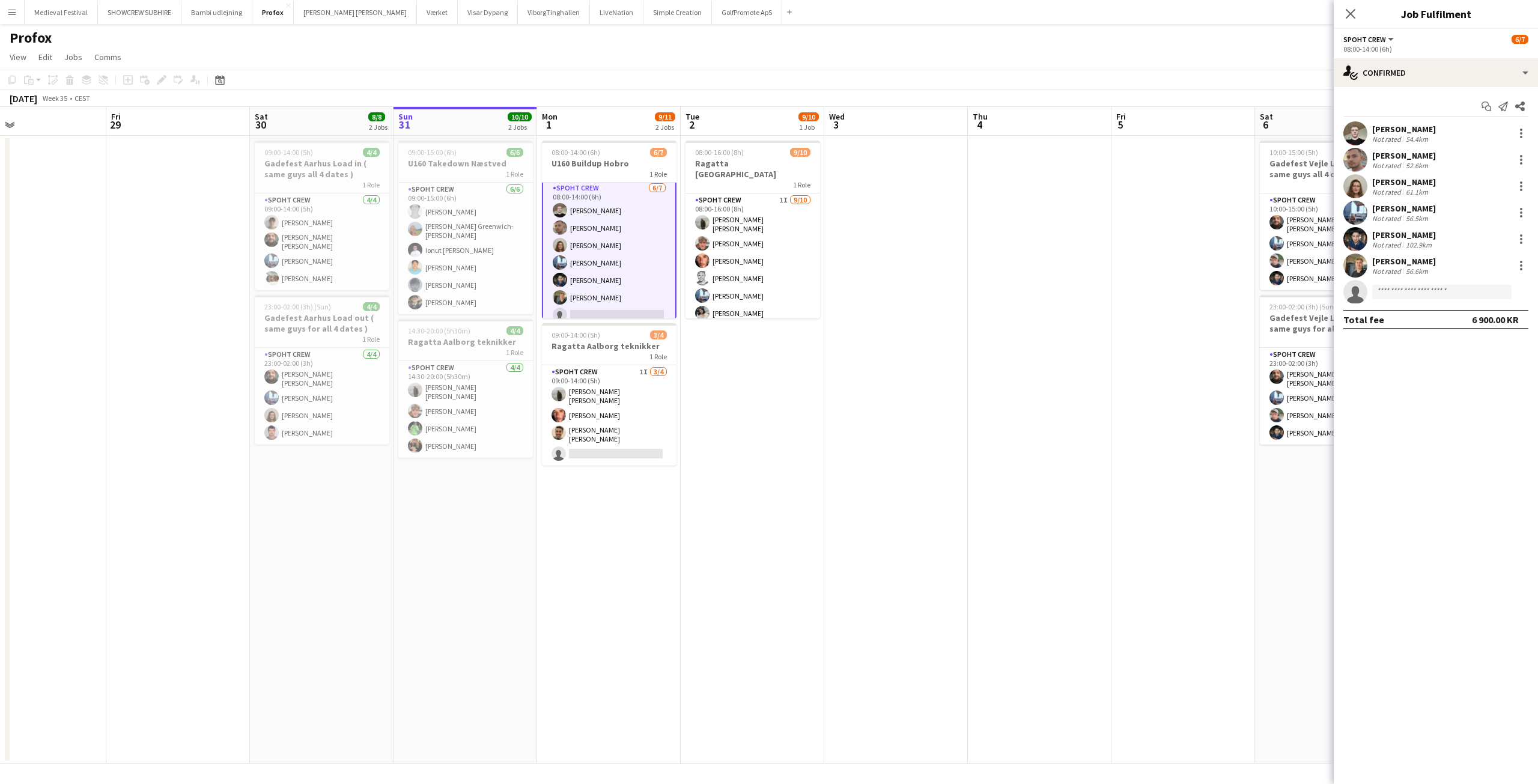
scroll to position [0, 0]
click at [893, 302] on app-date-cell at bounding box center [896, 449] width 144 height 628
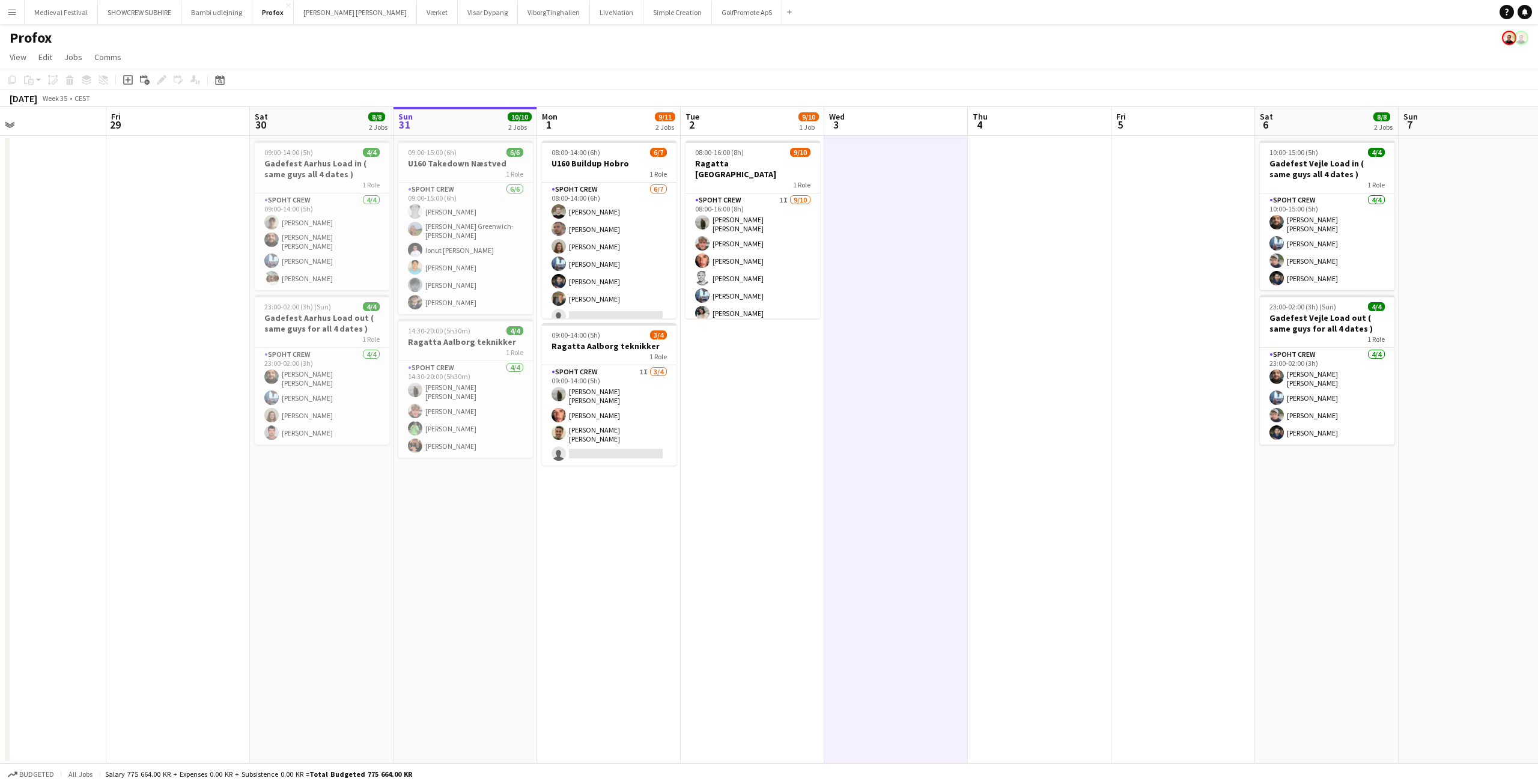
click at [814, 353] on app-date-cell "08:00-16:00 (8h) 9/10 Ragatta Aalborg 1 Role Spoht Crew 1I 9/10 08:00-16:00 (8h…" at bounding box center [753, 449] width 144 height 628
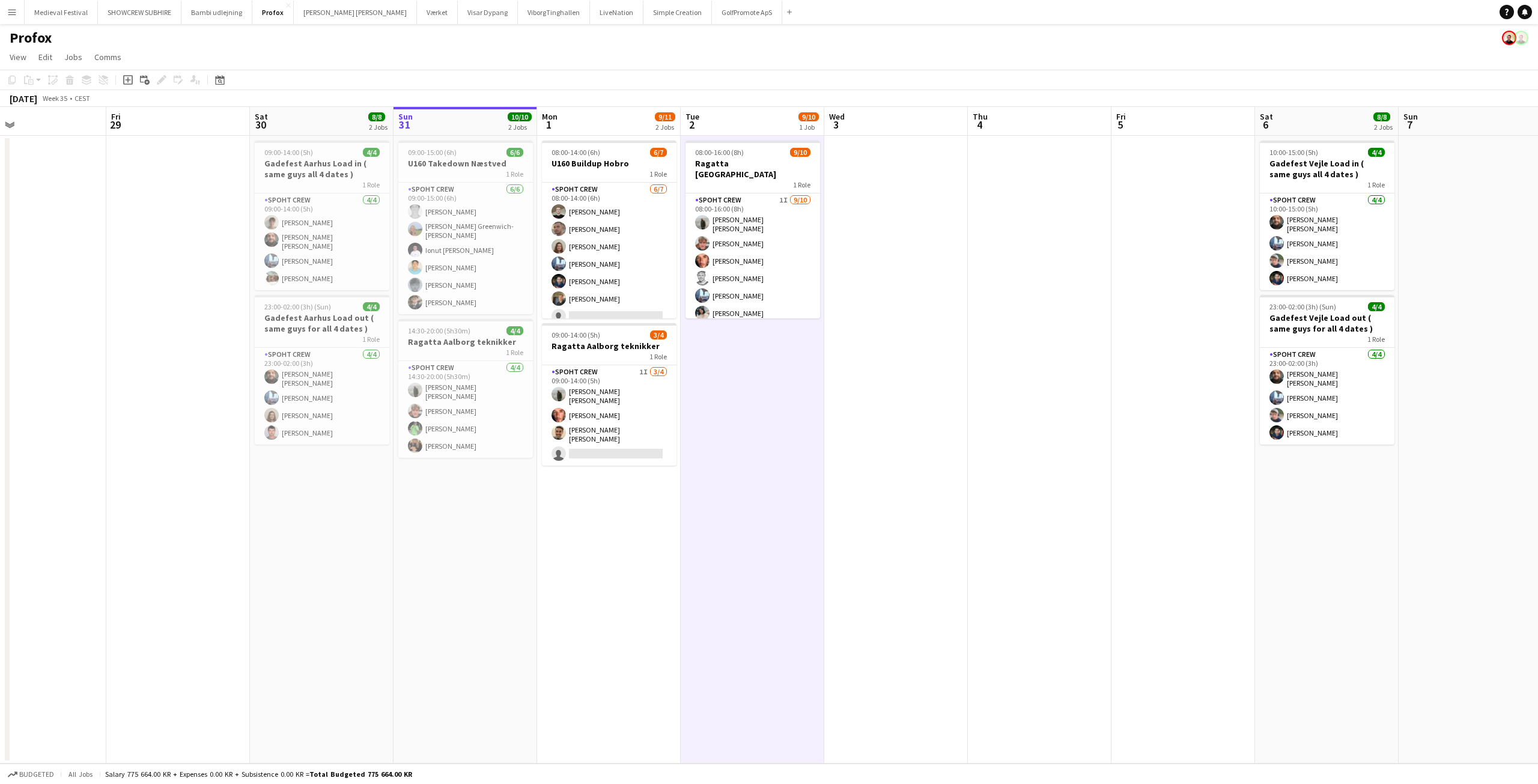
click at [891, 319] on app-date-cell at bounding box center [896, 449] width 144 height 628
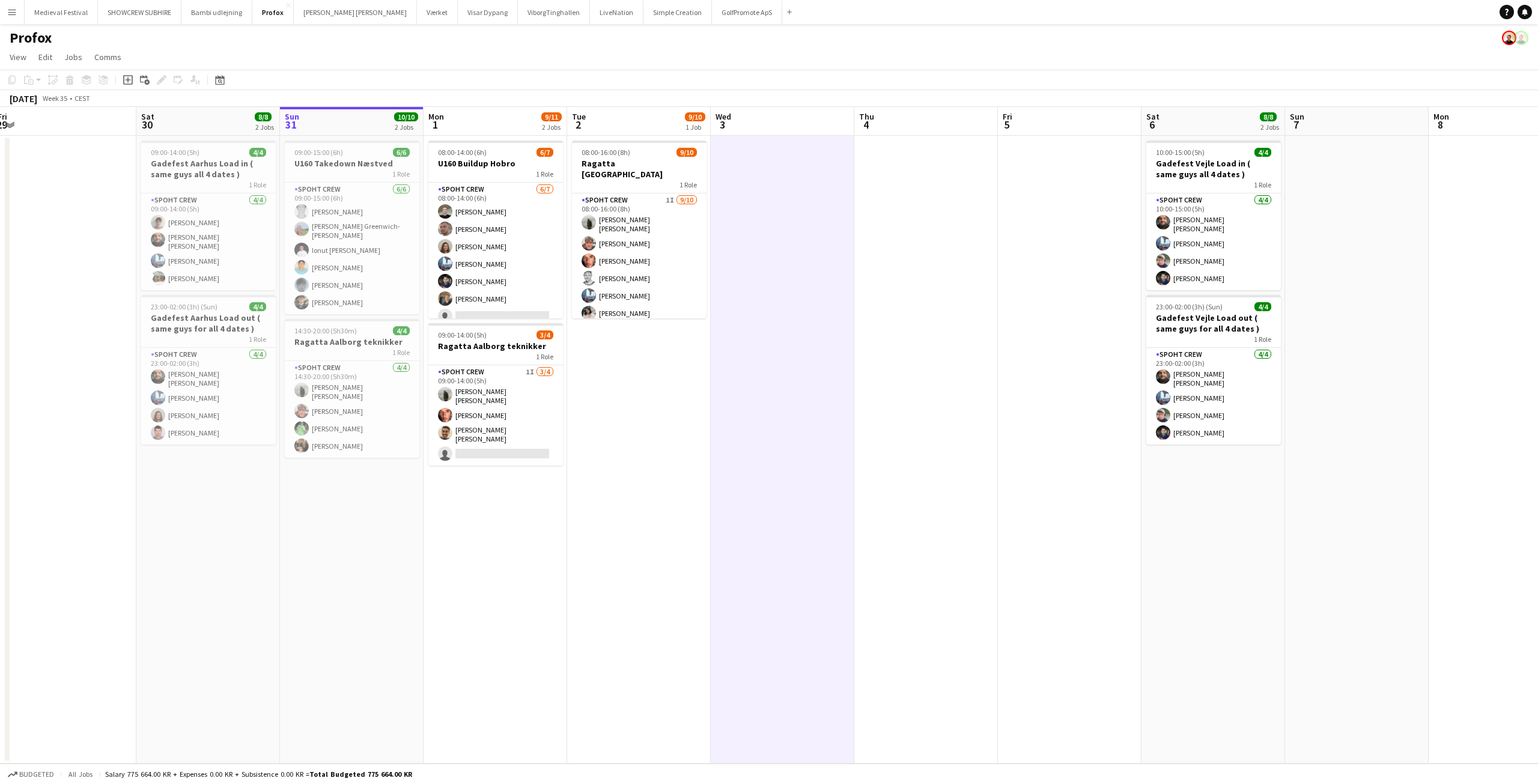
scroll to position [0, 492]
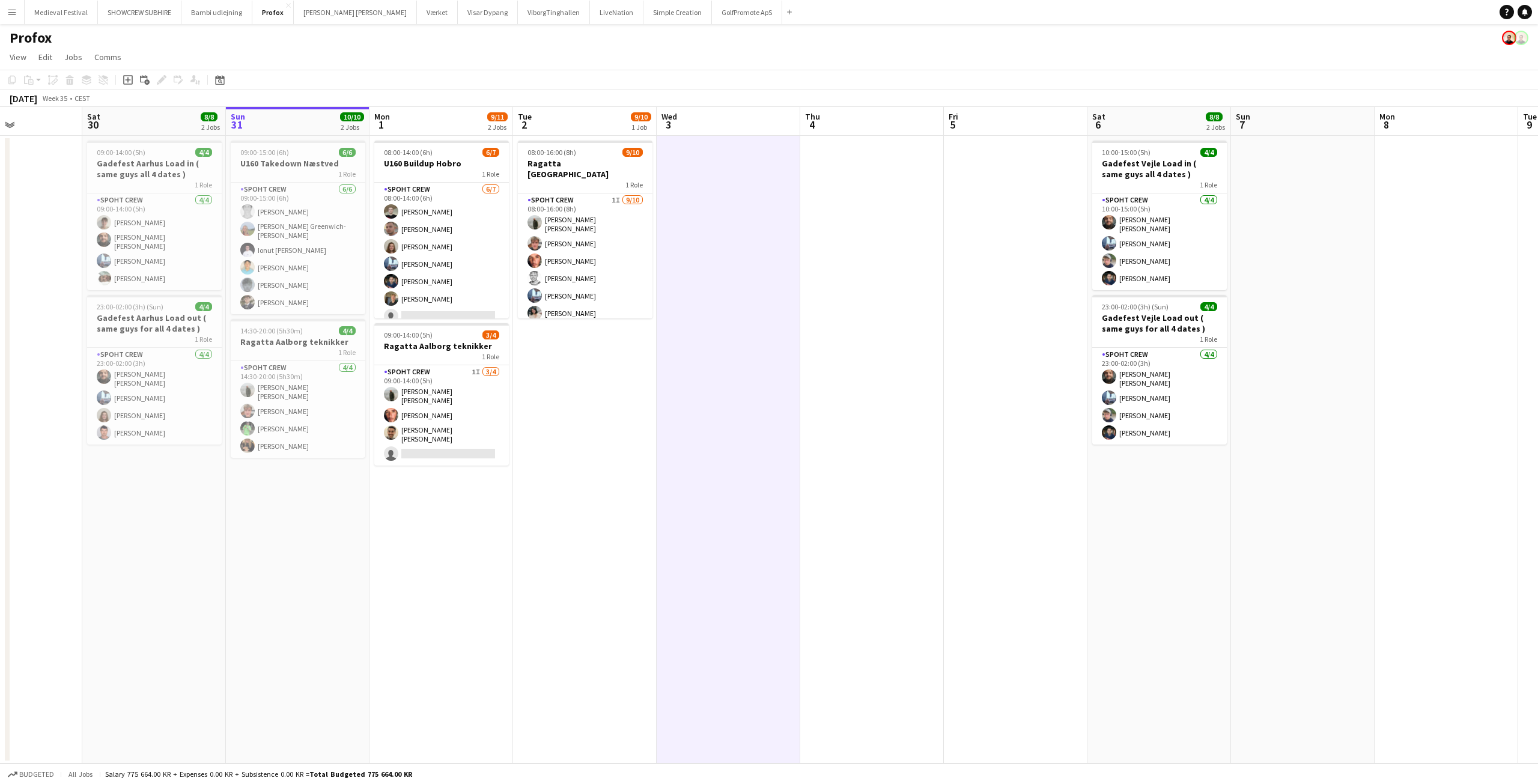
drag, startPoint x: 895, startPoint y: 317, endPoint x: 584, endPoint y: 343, distance: 312.1
click at [584, 344] on app-calendar-viewport "Tue 26 4/8 3 Jobs Wed 27 7/8 2 Jobs Thu 28 Fri 29 Sat 30 8/8 2 Jobs Sun 31 10/1…" at bounding box center [769, 435] width 1538 height 657
drag, startPoint x: 606, startPoint y: 324, endPoint x: 828, endPoint y: 330, distance: 222.1
click at [827, 330] on app-calendar-viewport "Wed 27 7/8 2 Jobs Thu 28 Fri 29 Sat 30 8/8 2 Jobs Sun 31 10/10 2 Jobs Mon 1 9/1…" at bounding box center [769, 435] width 1538 height 657
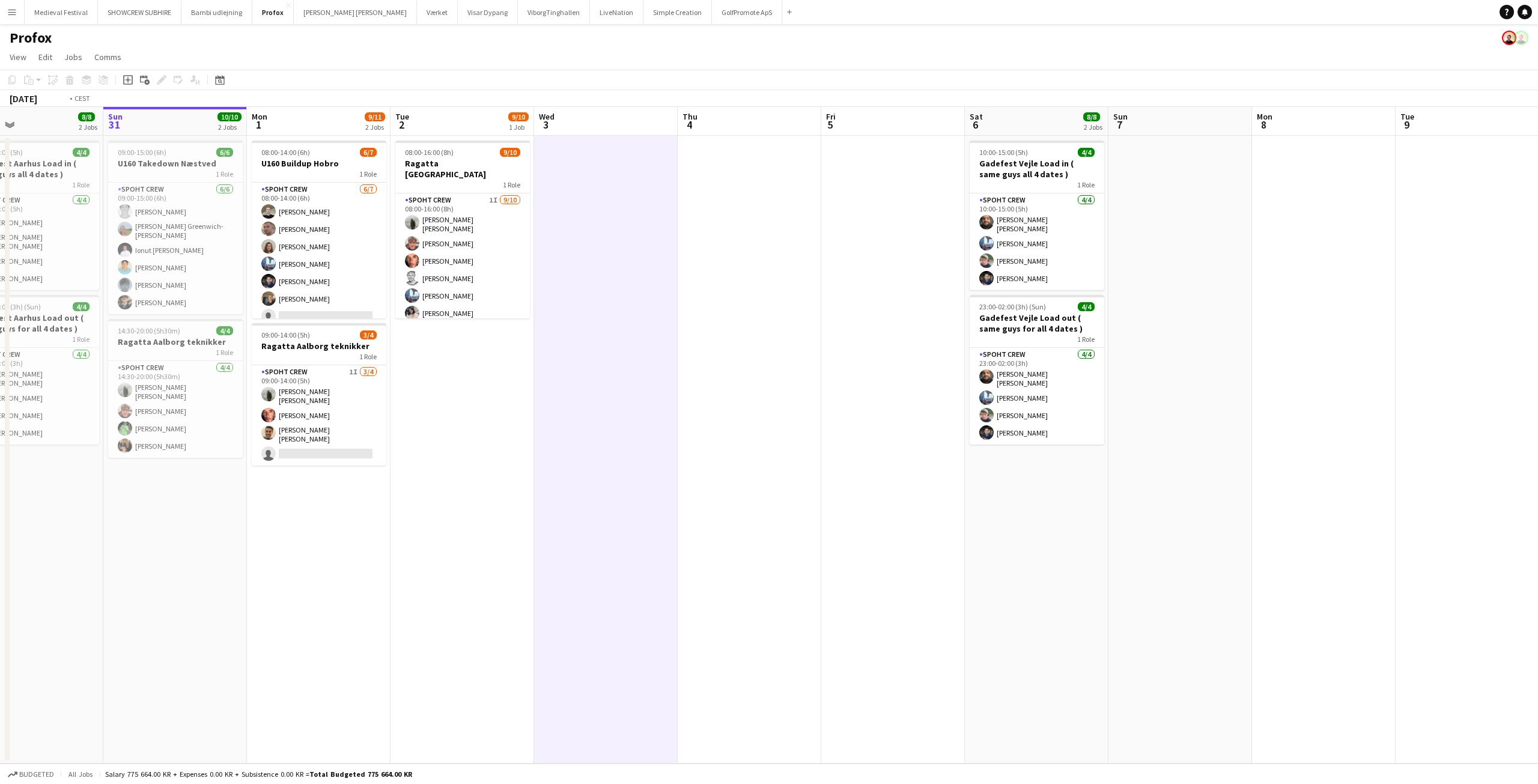
drag, startPoint x: 1479, startPoint y: 453, endPoint x: 1019, endPoint y: 490, distance: 461.5
click at [1019, 490] on app-calendar-viewport "Wed 27 7/8 2 Jobs Thu 28 Fri 29 Sat 30 8/8 2 Jobs Sun 31 10/10 2 Jobs Mon 1 9/1…" at bounding box center [769, 435] width 1538 height 657
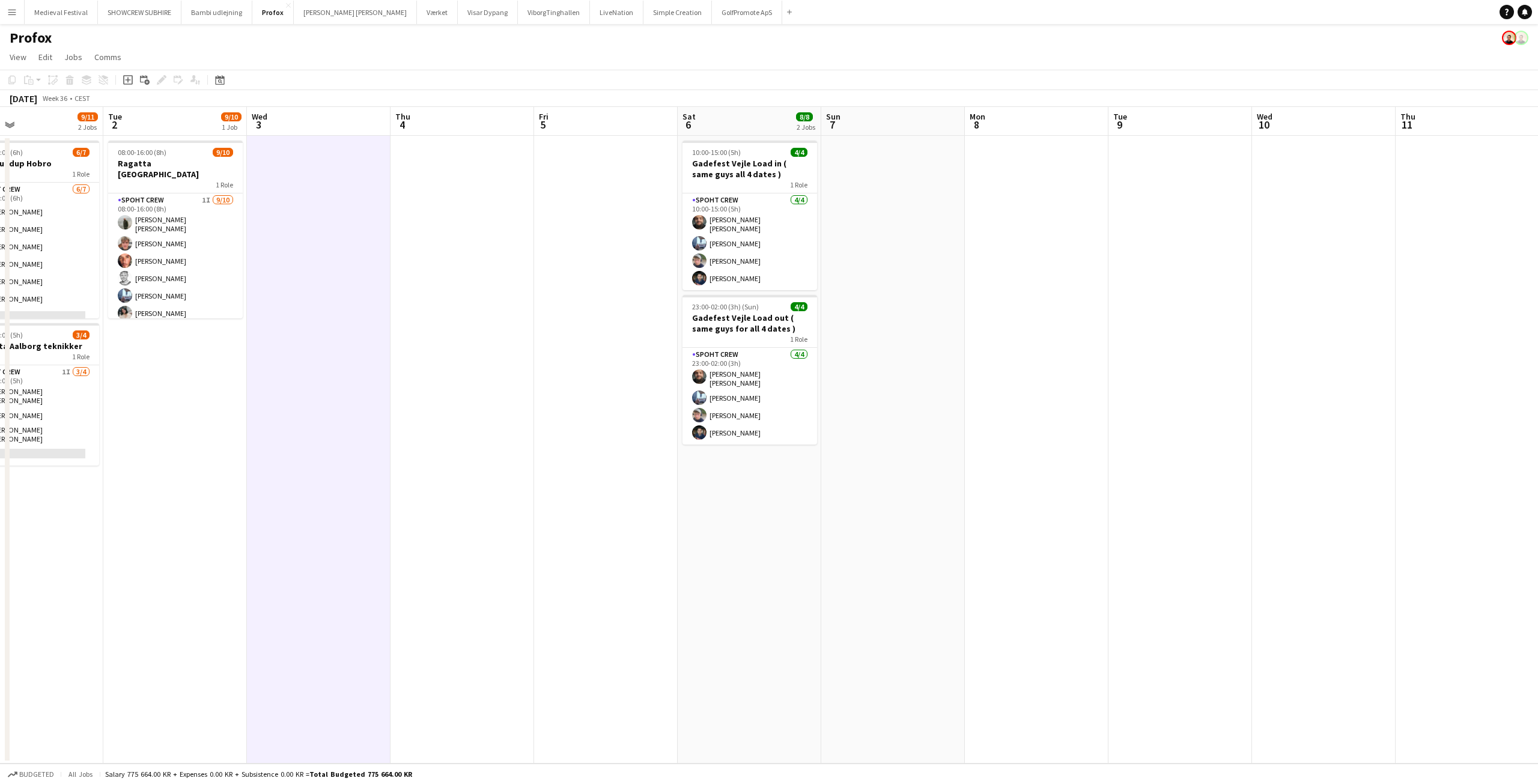
scroll to position [0, 478]
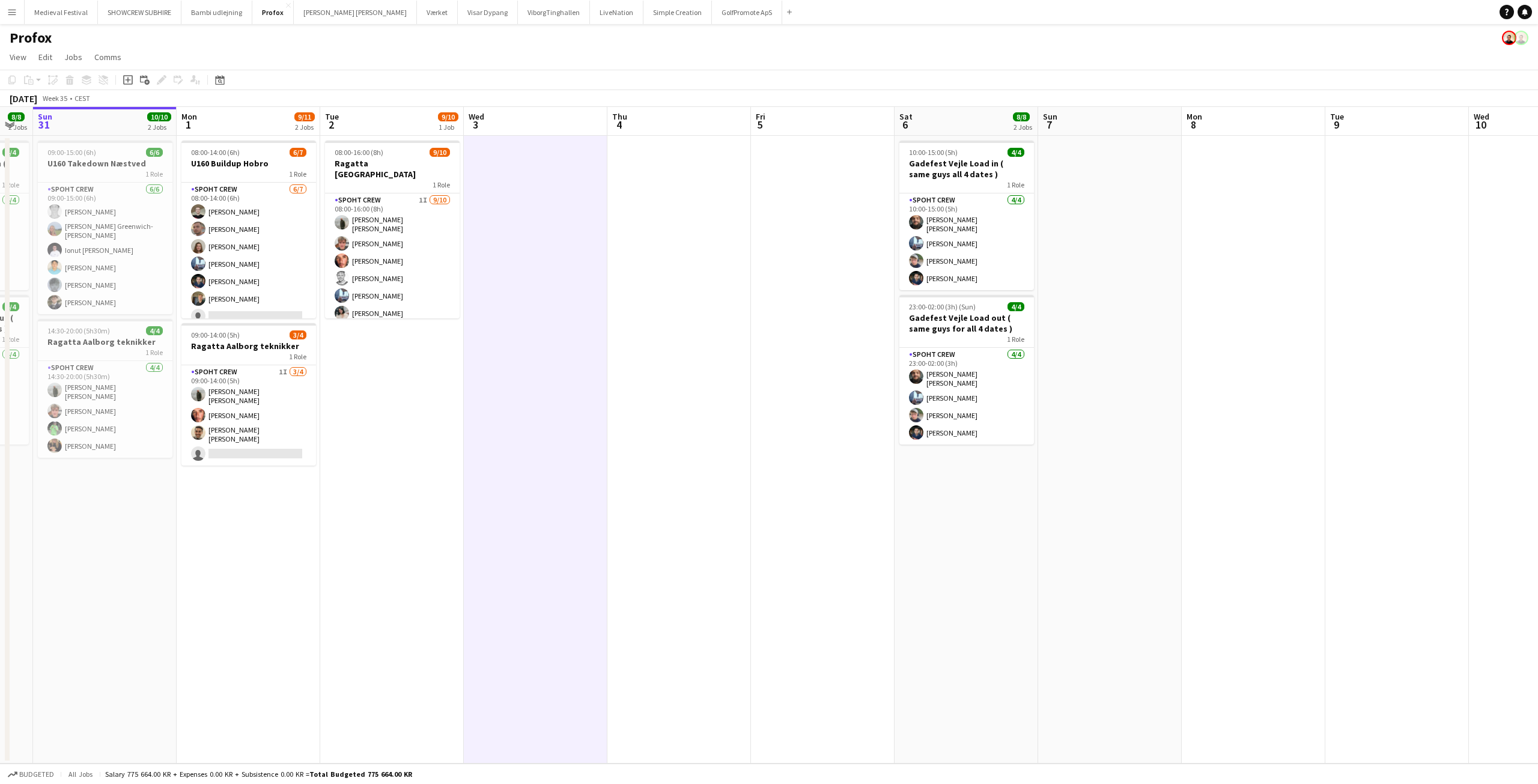
drag, startPoint x: 1078, startPoint y: 361, endPoint x: 1436, endPoint y: 405, distance: 360.7
click at [1436, 405] on app-calendar-viewport "Fri 29 Sat 30 8/8 2 Jobs Sun 31 10/10 2 Jobs Mon 1 9/11 2 Jobs Tue 2 9/10 1 Job…" at bounding box center [769, 435] width 1538 height 657
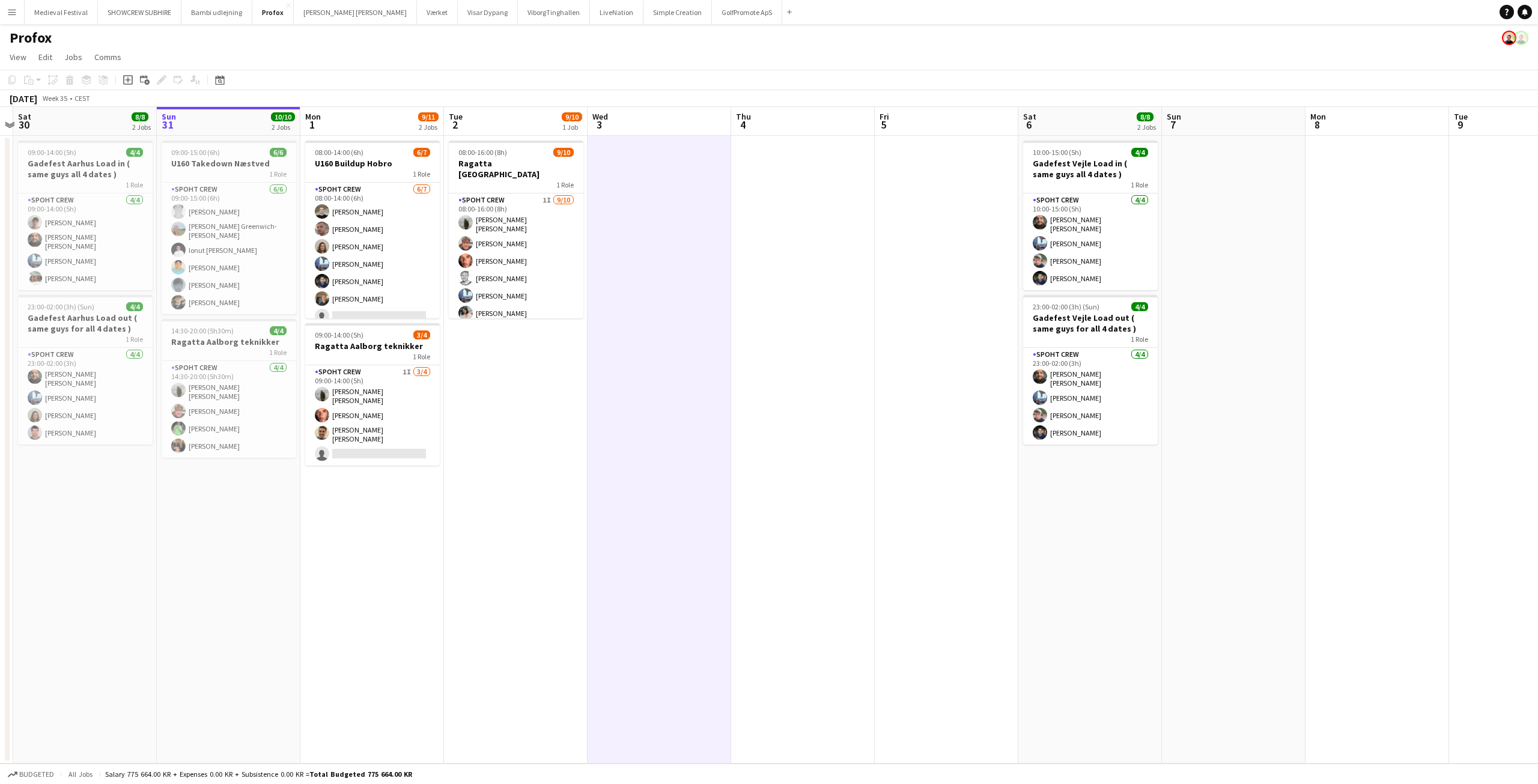
drag, startPoint x: 660, startPoint y: 444, endPoint x: 1055, endPoint y: 433, distance: 395.2
click at [1055, 433] on app-calendar-viewport "Thu 28 Fri 29 Sat 30 8/8 2 Jobs Sun 31 10/10 2 Jobs Mon 1 9/11 2 Jobs Tue 2 9/1…" at bounding box center [769, 435] width 1538 height 657
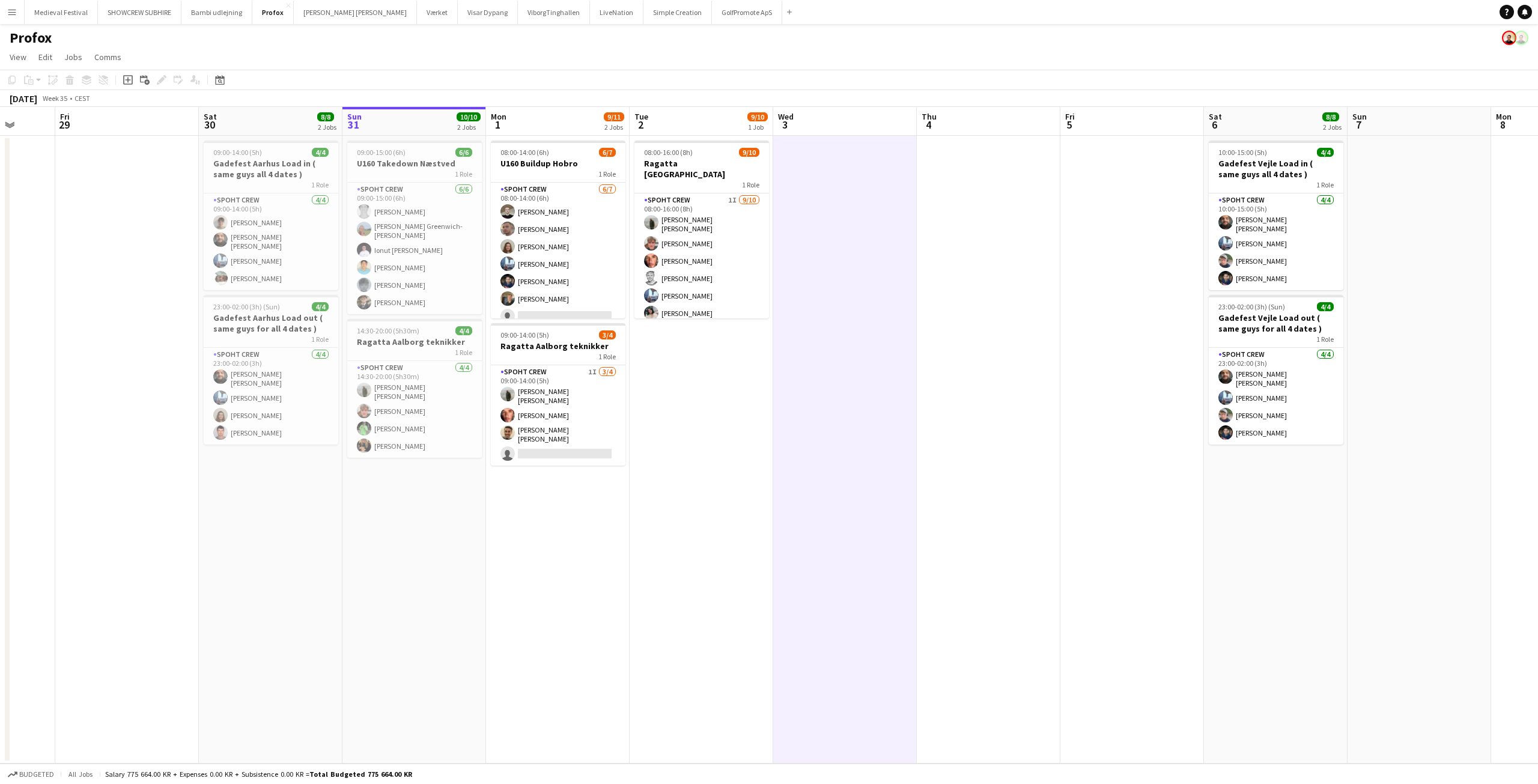
scroll to position [0, 499]
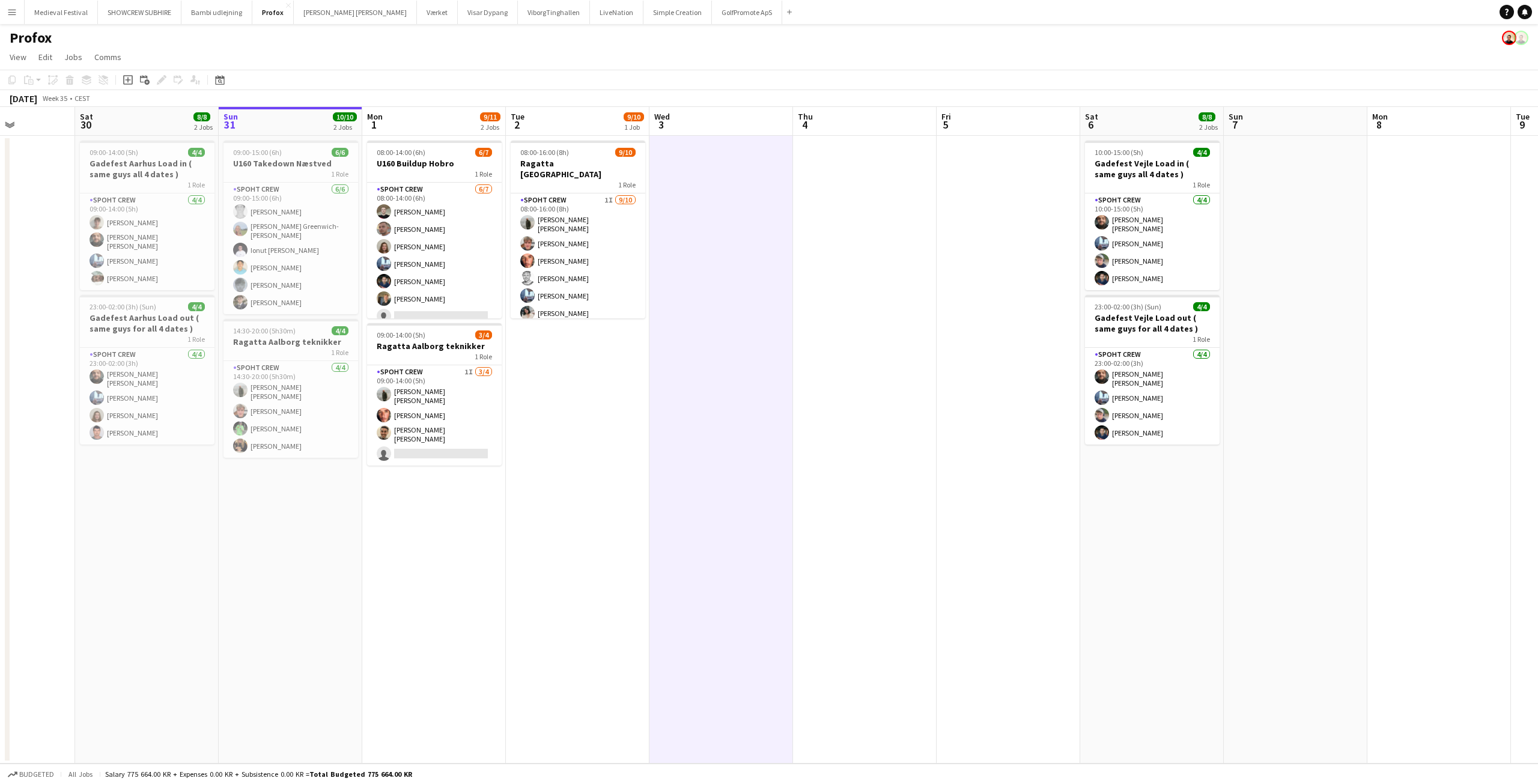
drag, startPoint x: 968, startPoint y: 441, endPoint x: 813, endPoint y: 451, distance: 155.3
click at [813, 451] on app-calendar-viewport "Tue 26 4/8 3 Jobs Wed 27 7/8 2 Jobs Thu 28 Fri 29 Sat 30 8/8 2 Jobs Sun 31 10/1…" at bounding box center [769, 435] width 1538 height 657
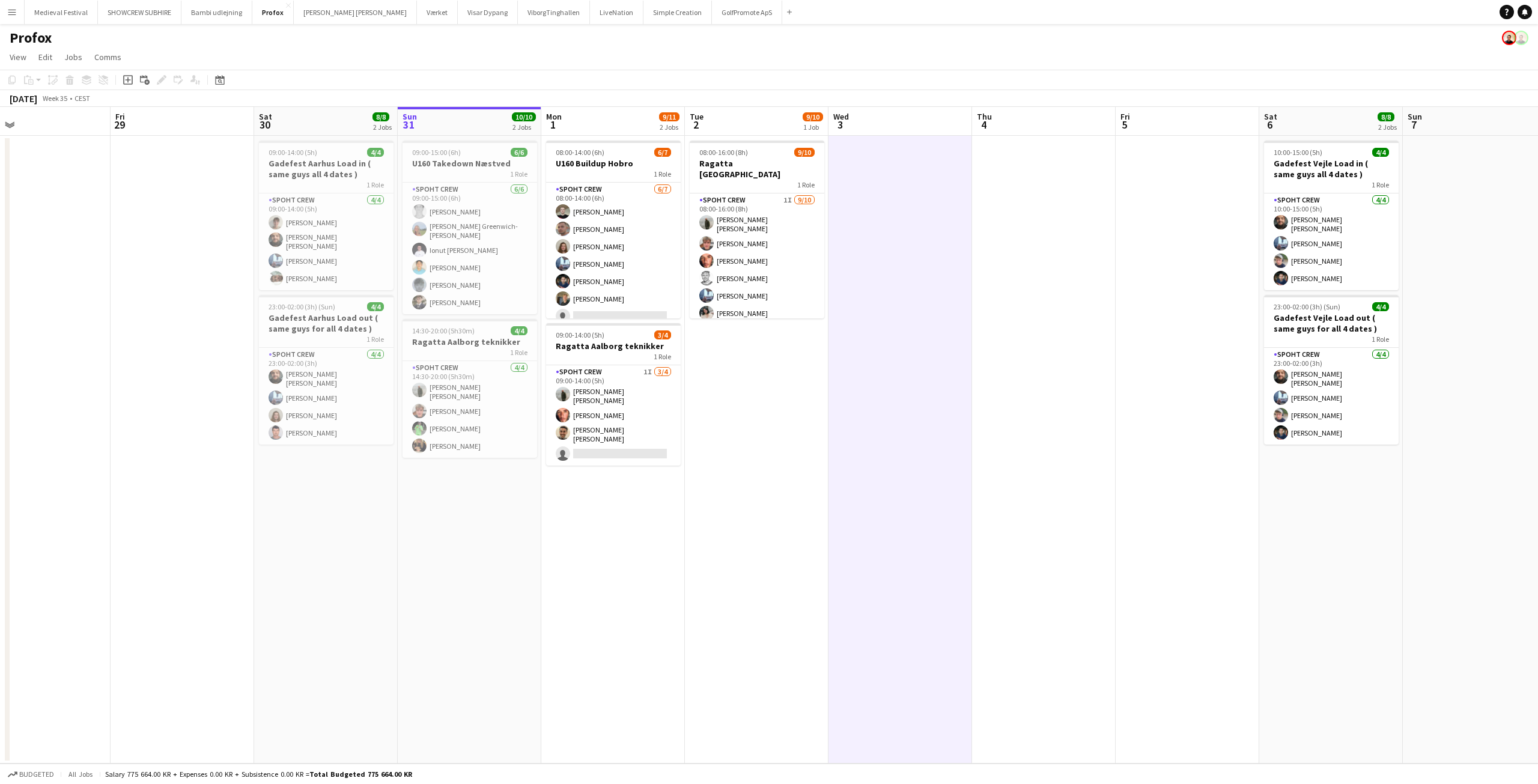
scroll to position [0, 289]
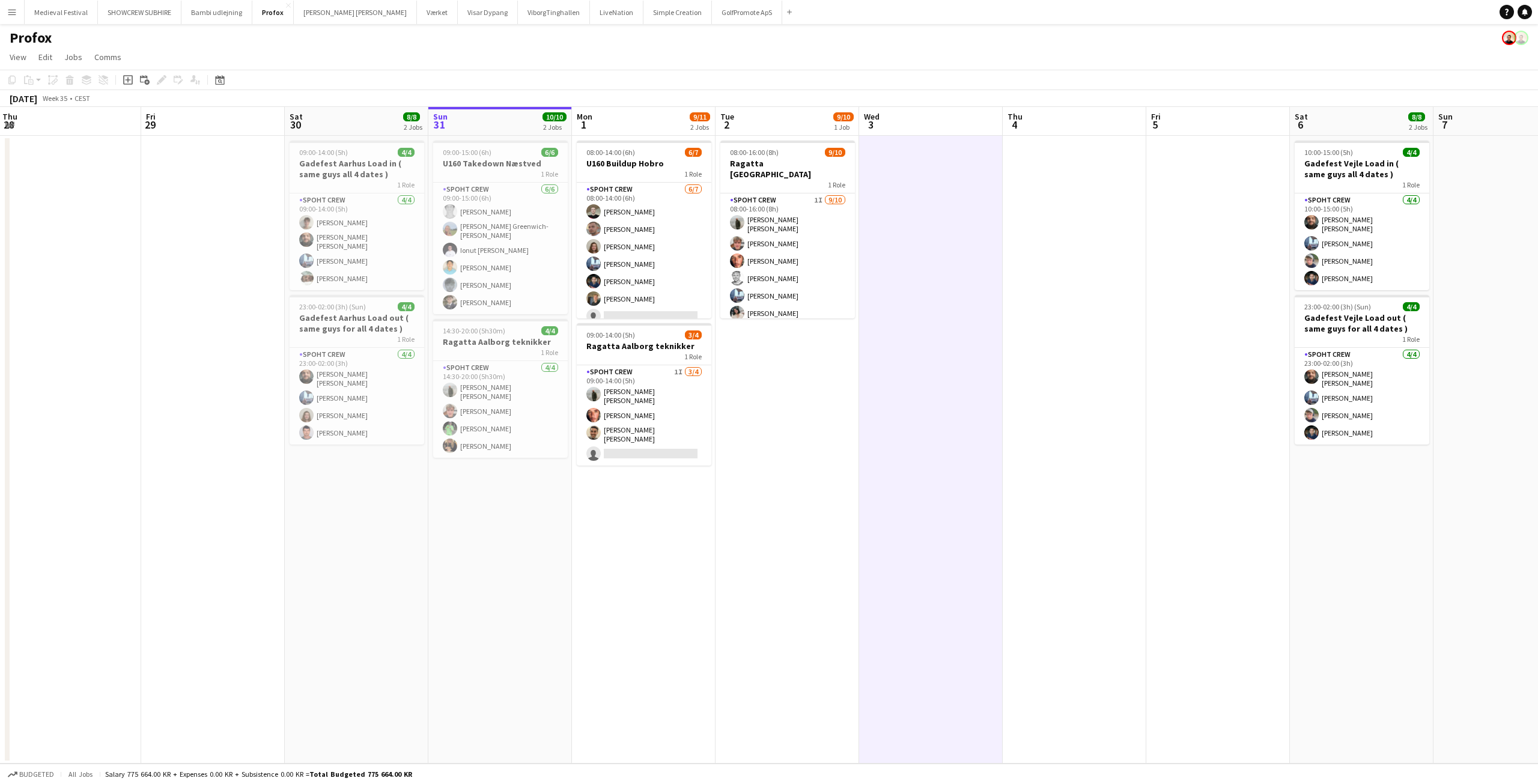
drag, startPoint x: 740, startPoint y: 436, endPoint x: 949, endPoint y: 442, distance: 209.1
click at [949, 442] on app-calendar-viewport "Tue 26 4/8 3 Jobs Wed 27 7/8 2 Jobs Thu 28 Fri 29 Sat 30 8/8 2 Jobs Sun 31 10/1…" at bounding box center [769, 435] width 1538 height 657
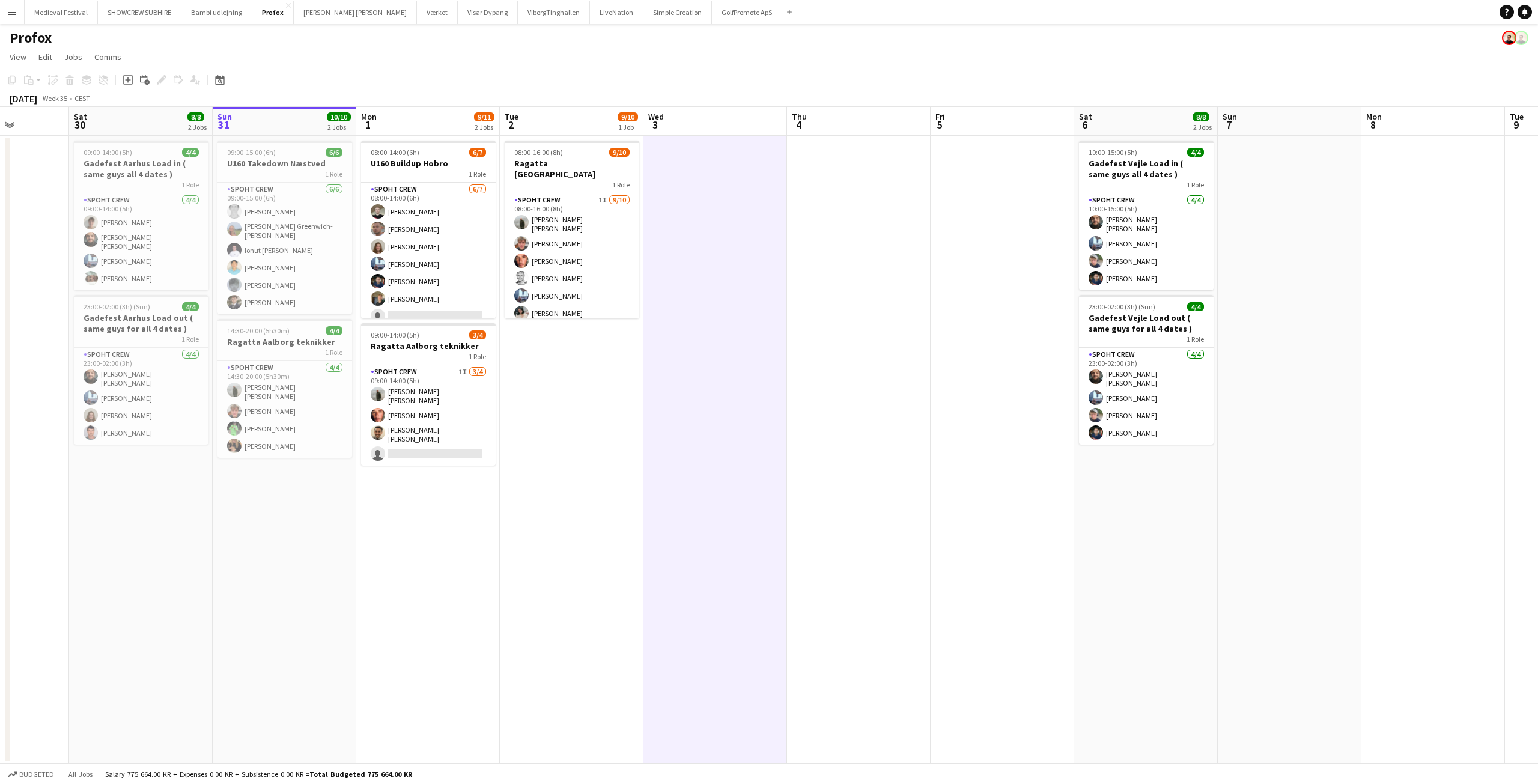
drag, startPoint x: 1108, startPoint y: 429, endPoint x: 883, endPoint y: 425, distance: 225.0
click at [890, 425] on app-calendar-viewport "Tue 26 4/8 3 Jobs Wed 27 7/8 2 Jobs Thu 28 Fri 29 Sat 30 8/8 2 Jobs Sun 31 10/1…" at bounding box center [769, 435] width 1538 height 657
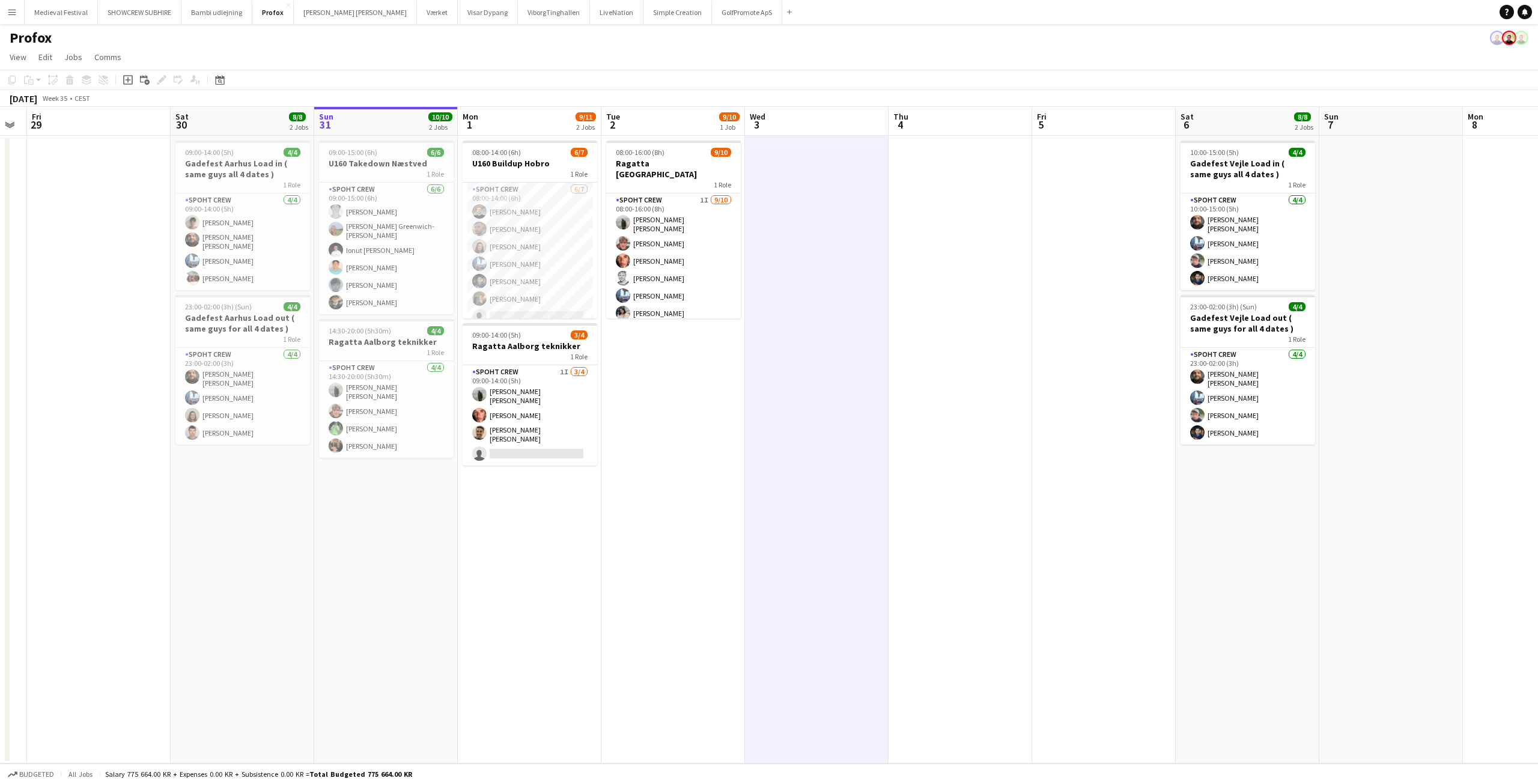
drag, startPoint x: 736, startPoint y: 374, endPoint x: 712, endPoint y: 347, distance: 36.1
click at [764, 376] on app-calendar-viewport "Tue 26 4/8 3 Jobs Wed 27 7/8 2 Jobs Thu 28 Fri 29 Sat 30 8/8 2 Jobs Sun 31 10/1…" at bounding box center [769, 435] width 1538 height 657
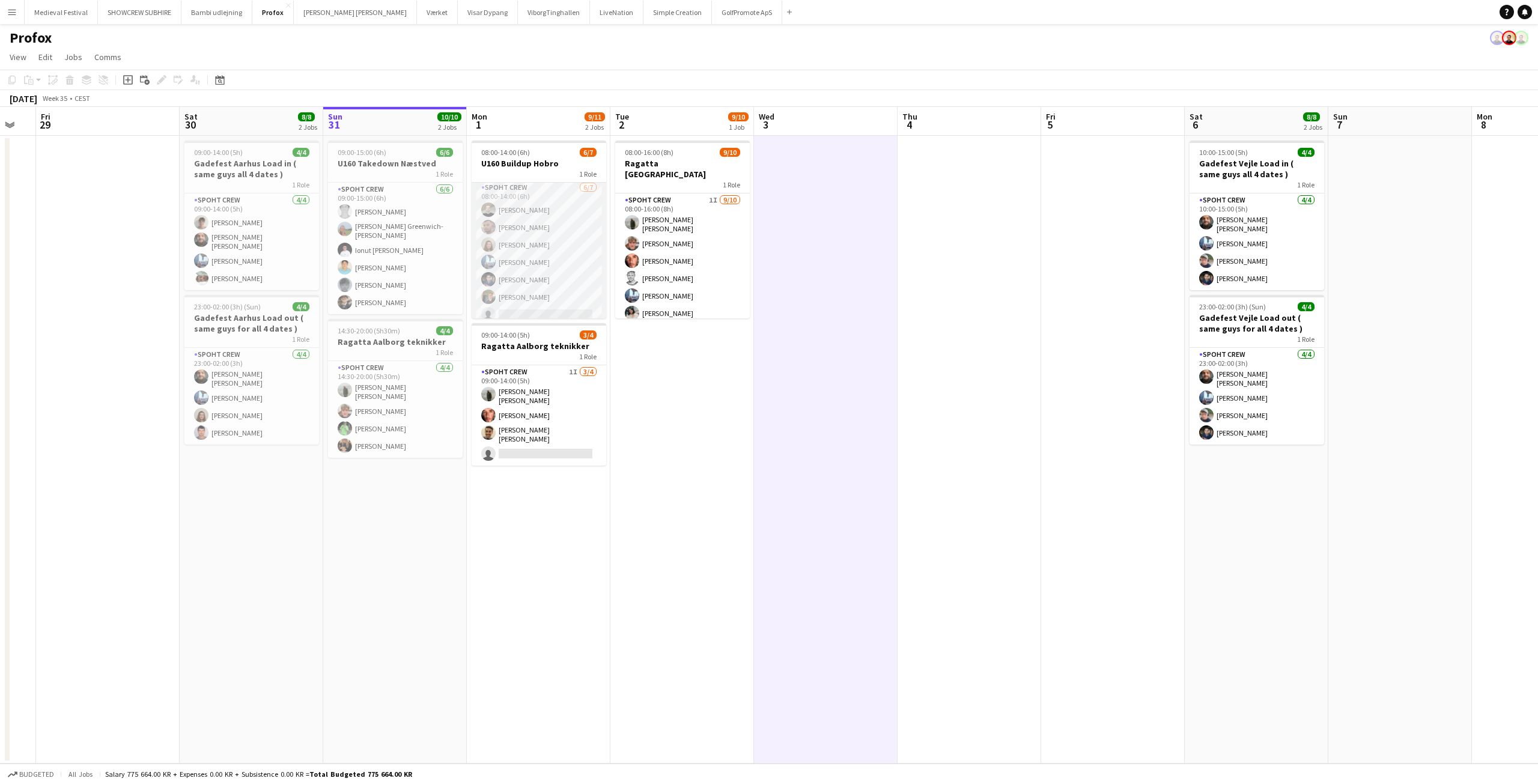
scroll to position [0, 0]
click at [549, 254] on app-card-role "Spoht Crew [DATE] 08:00-14:00 (6h) [PERSON_NAME] [PERSON_NAME] [PERSON_NAME] [P…" at bounding box center [539, 255] width 135 height 145
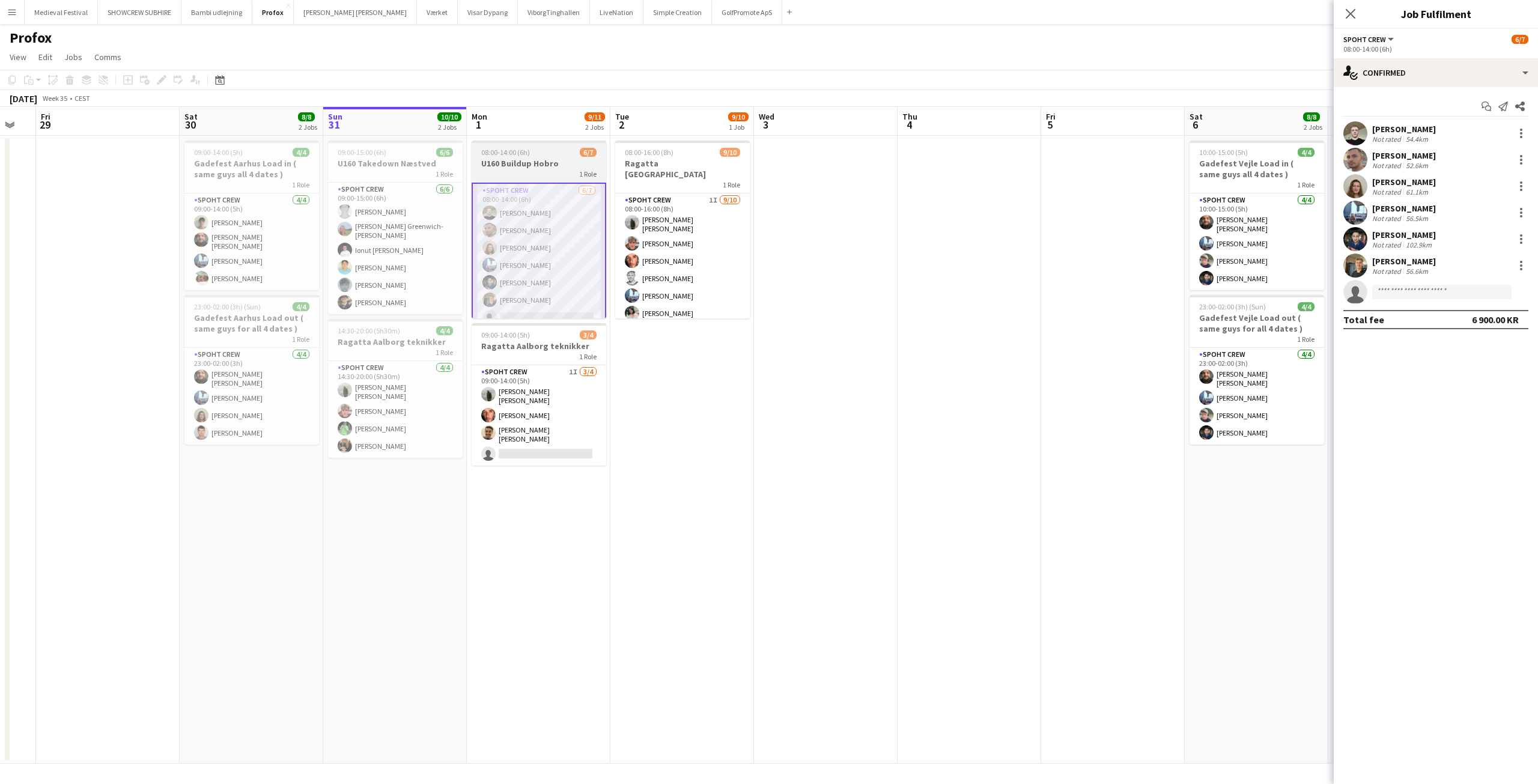
click at [509, 154] on span "08:00-14:00 (6h)" at bounding box center [505, 152] width 48 height 9
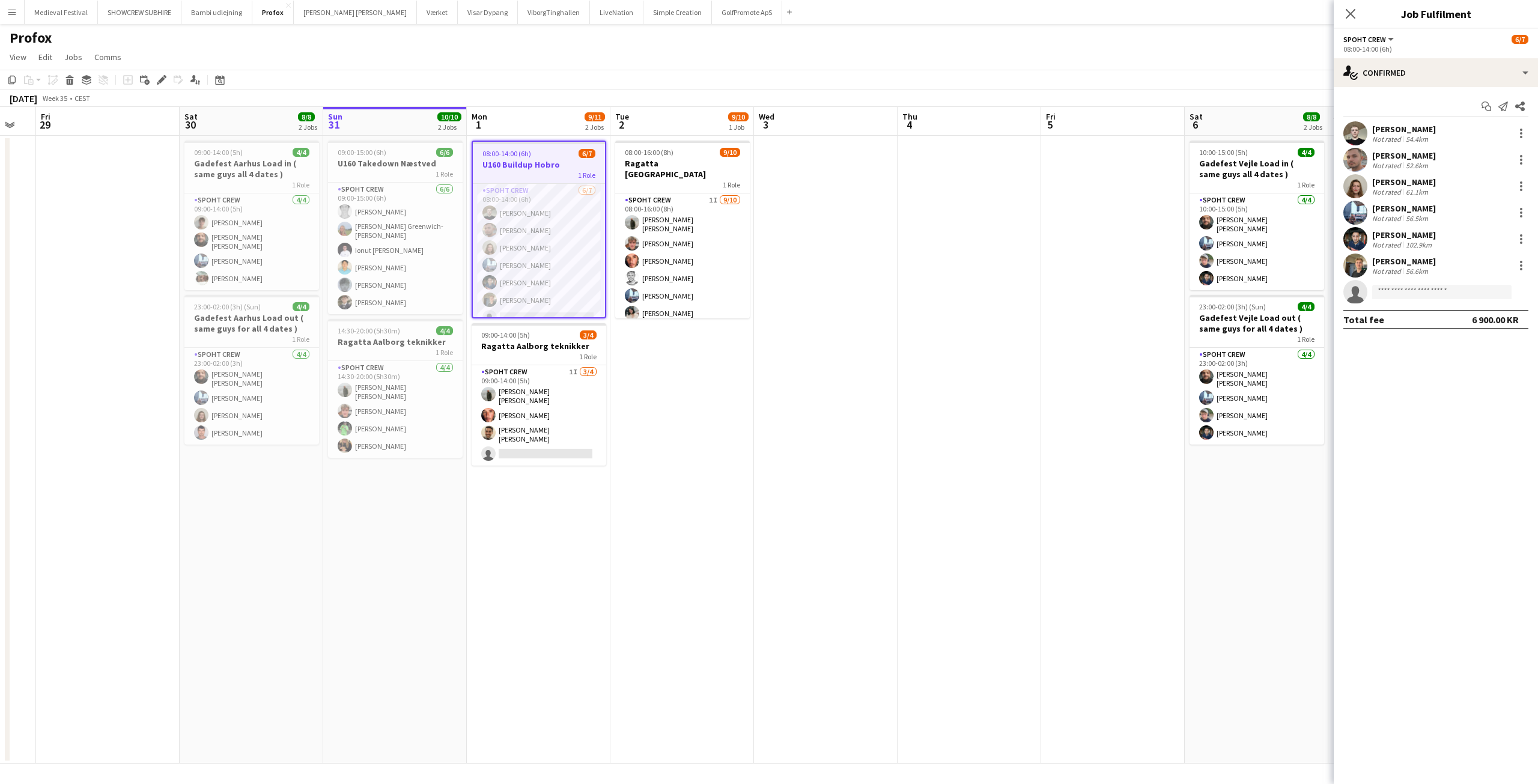
drag, startPoint x: 962, startPoint y: 399, endPoint x: 956, endPoint y: 399, distance: 6.0
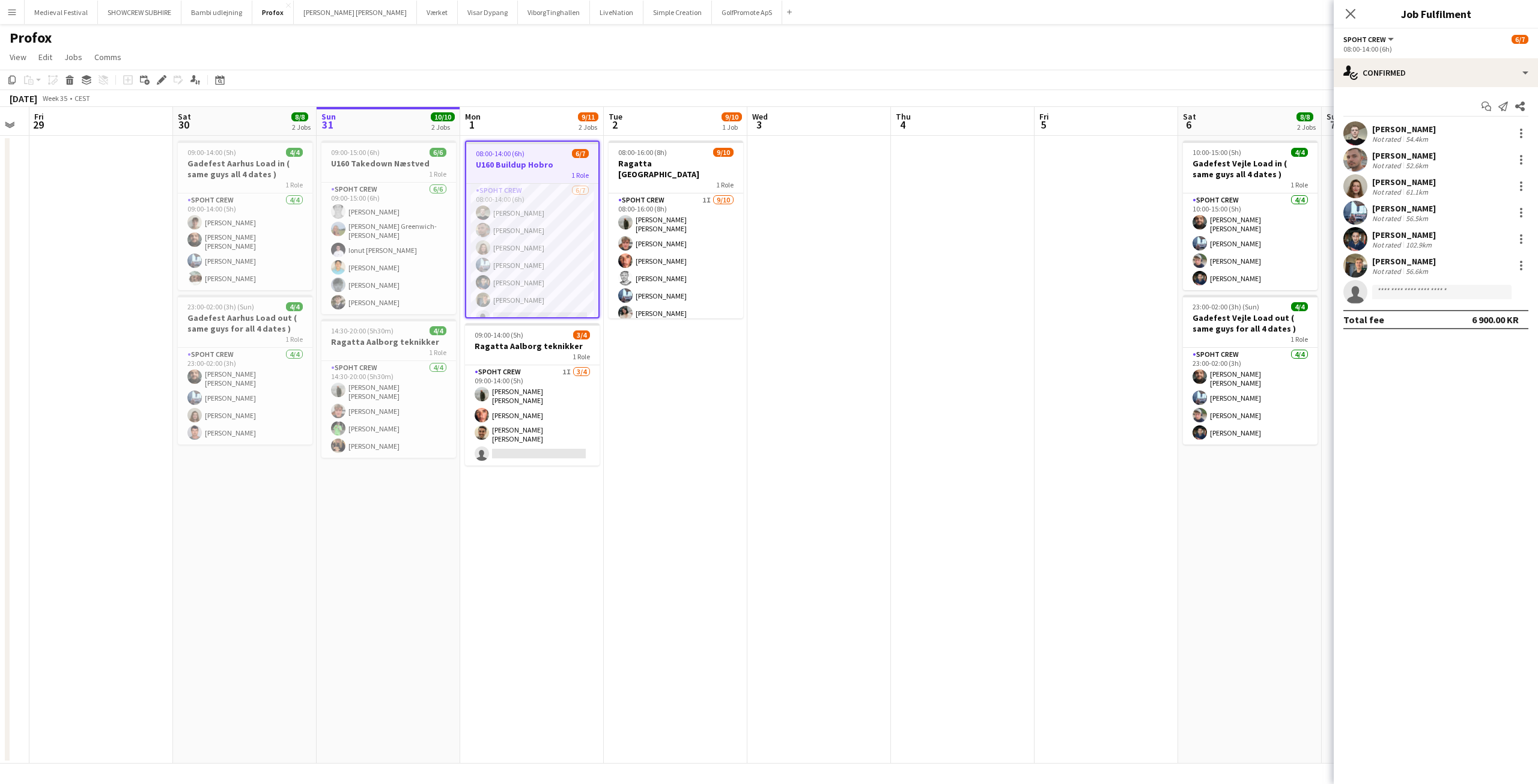
drag, startPoint x: 956, startPoint y: 399, endPoint x: 798, endPoint y: 614, distance: 266.8
click at [798, 614] on app-date-cell at bounding box center [819, 449] width 144 height 628
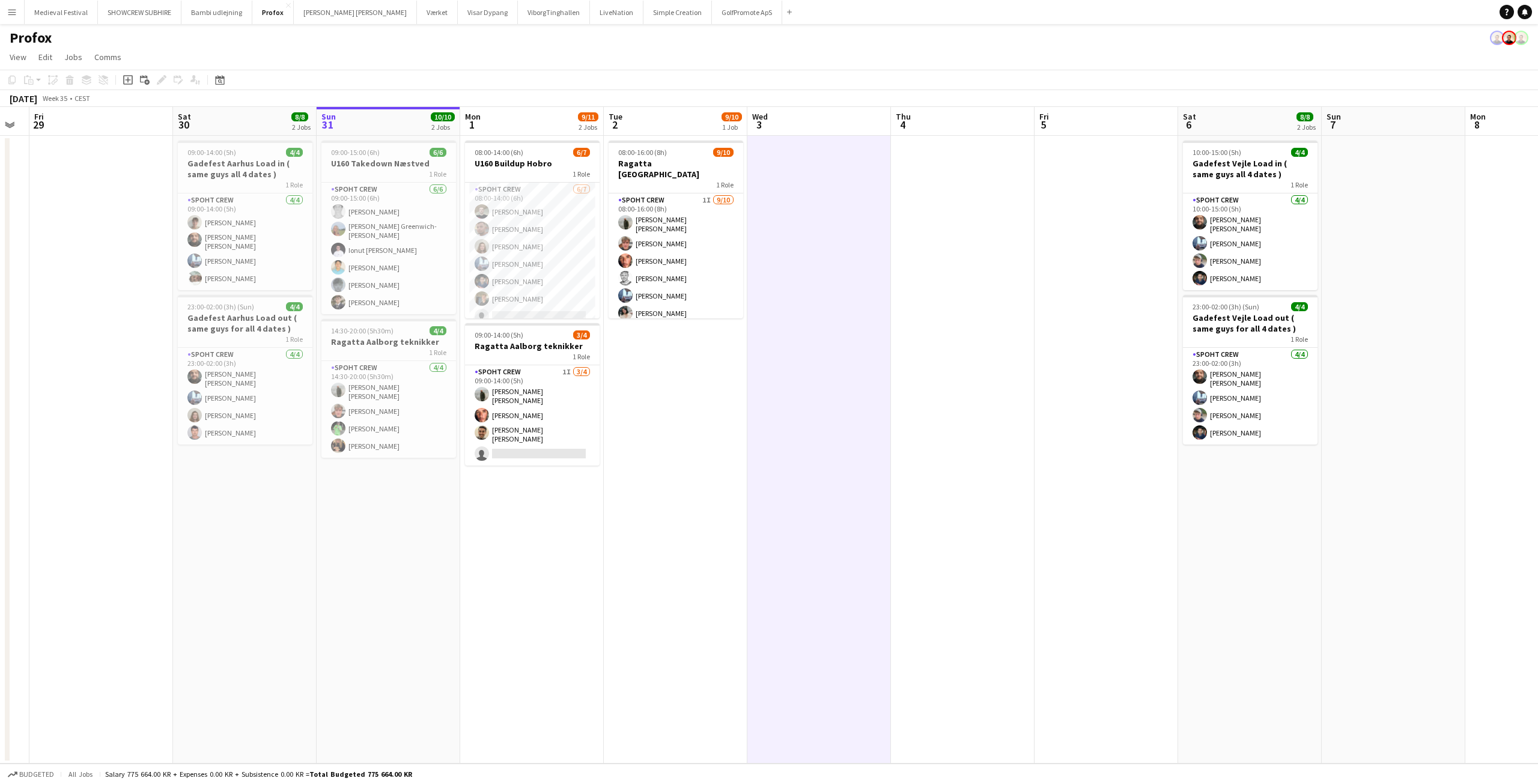
click at [10, 13] on app-icon "Menu" at bounding box center [12, 12] width 10 height 10
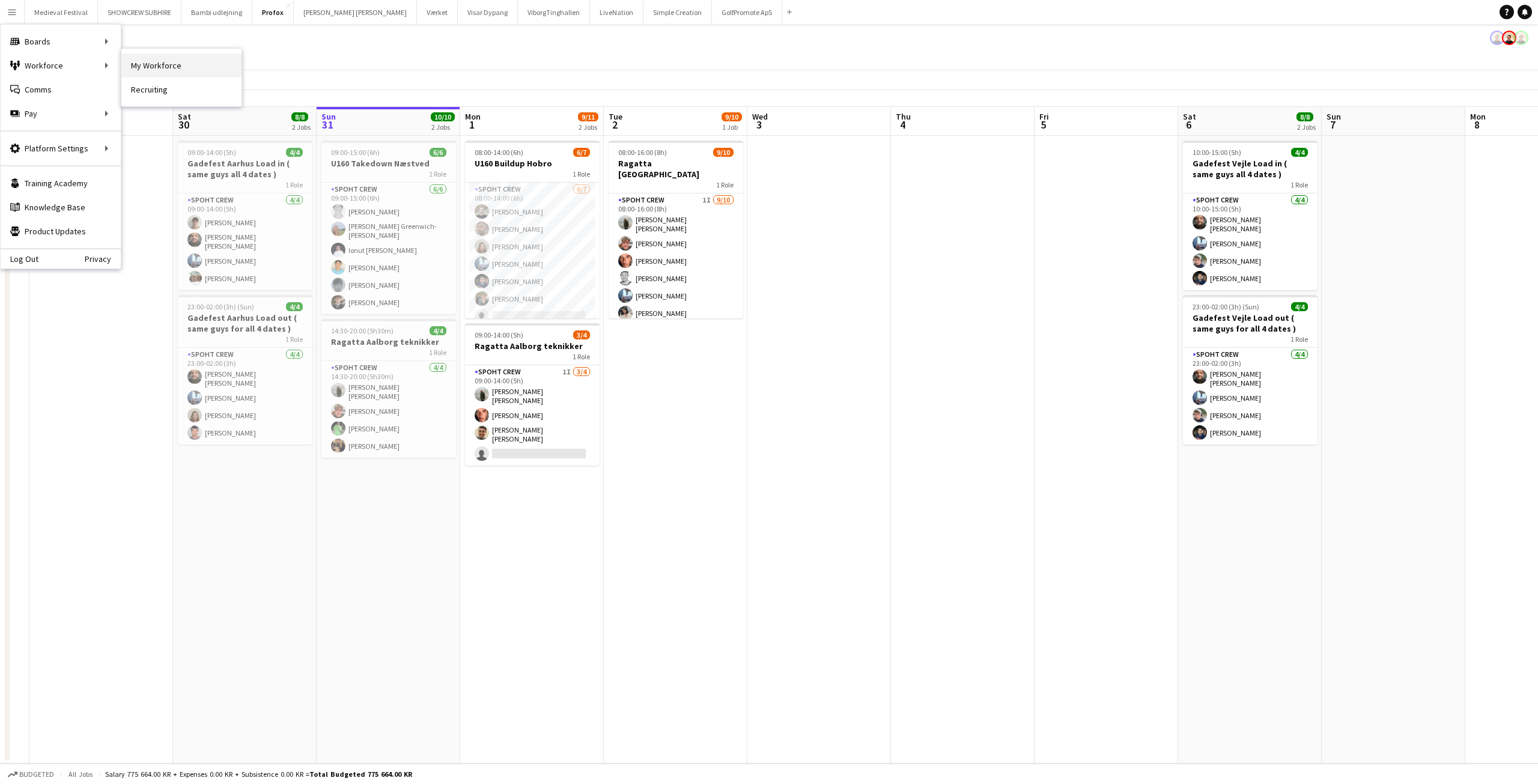
click at [156, 71] on link "My Workforce" at bounding box center [182, 65] width 120 height 24
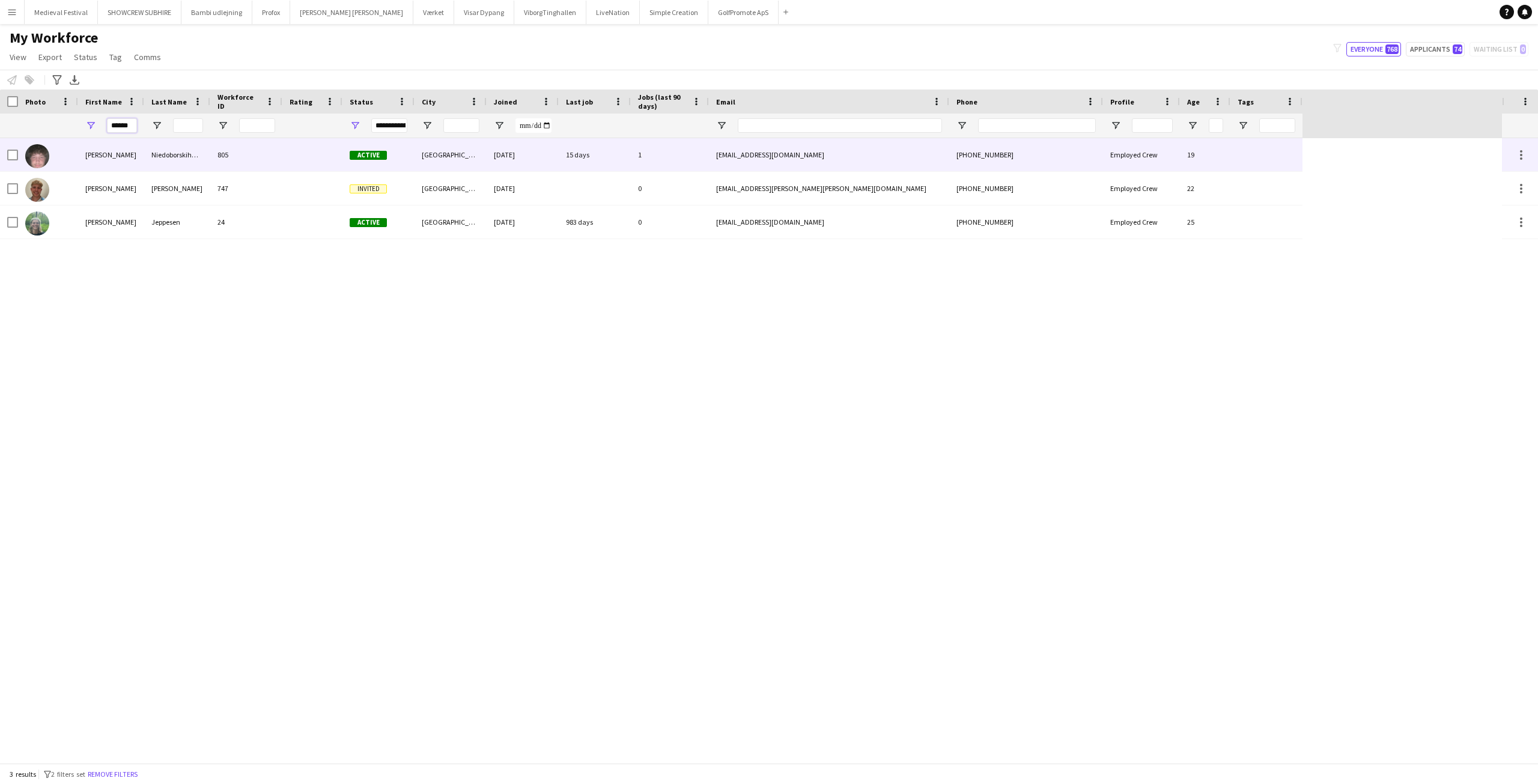
drag, startPoint x: 131, startPoint y: 129, endPoint x: 419, endPoint y: 151, distance: 288.8
click at [422, 151] on div "Workforce Details Photo First Name" at bounding box center [769, 426] width 1538 height 674
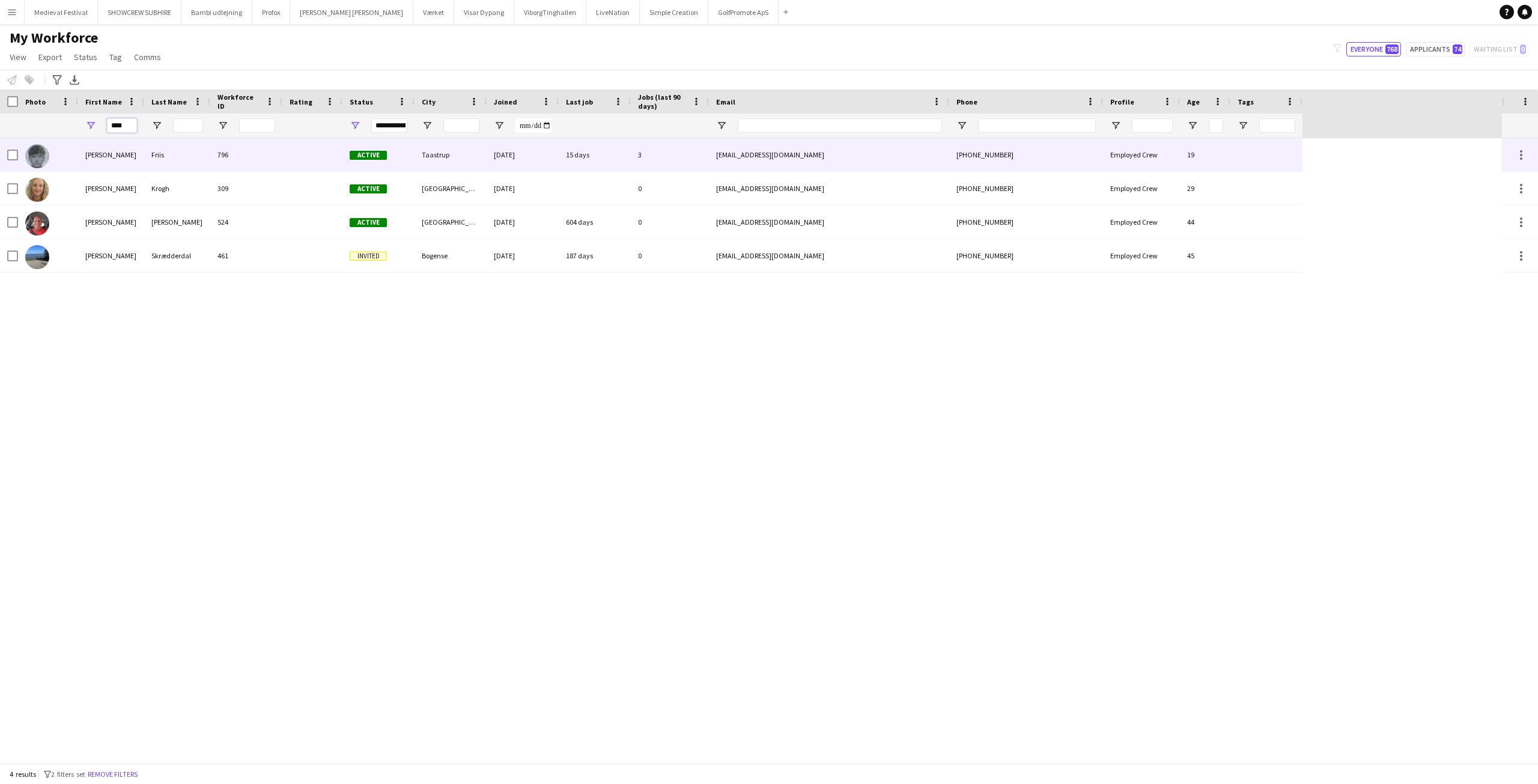
type input "****"
click at [298, 161] on div at bounding box center [312, 154] width 60 height 33
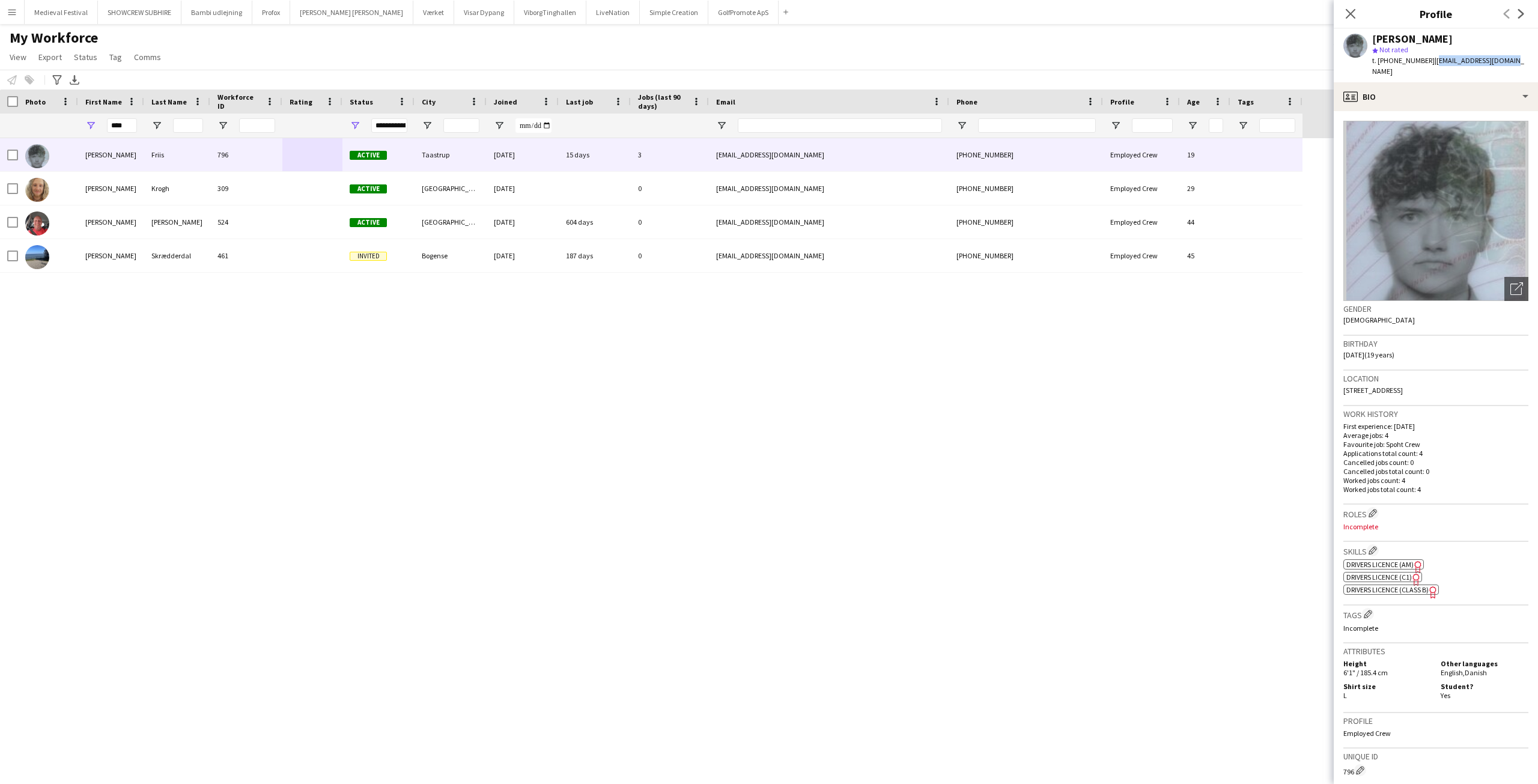
drag, startPoint x: 1499, startPoint y: 58, endPoint x: 1422, endPoint y: 59, distance: 77.0
click at [1422, 59] on app-profile-header "Thomas Friis star Not rated t. +4555252995 | tomtomfriis@gmail.com" at bounding box center [1435, 56] width 205 height 54
copy span "tomtomfriis@gmail.com"
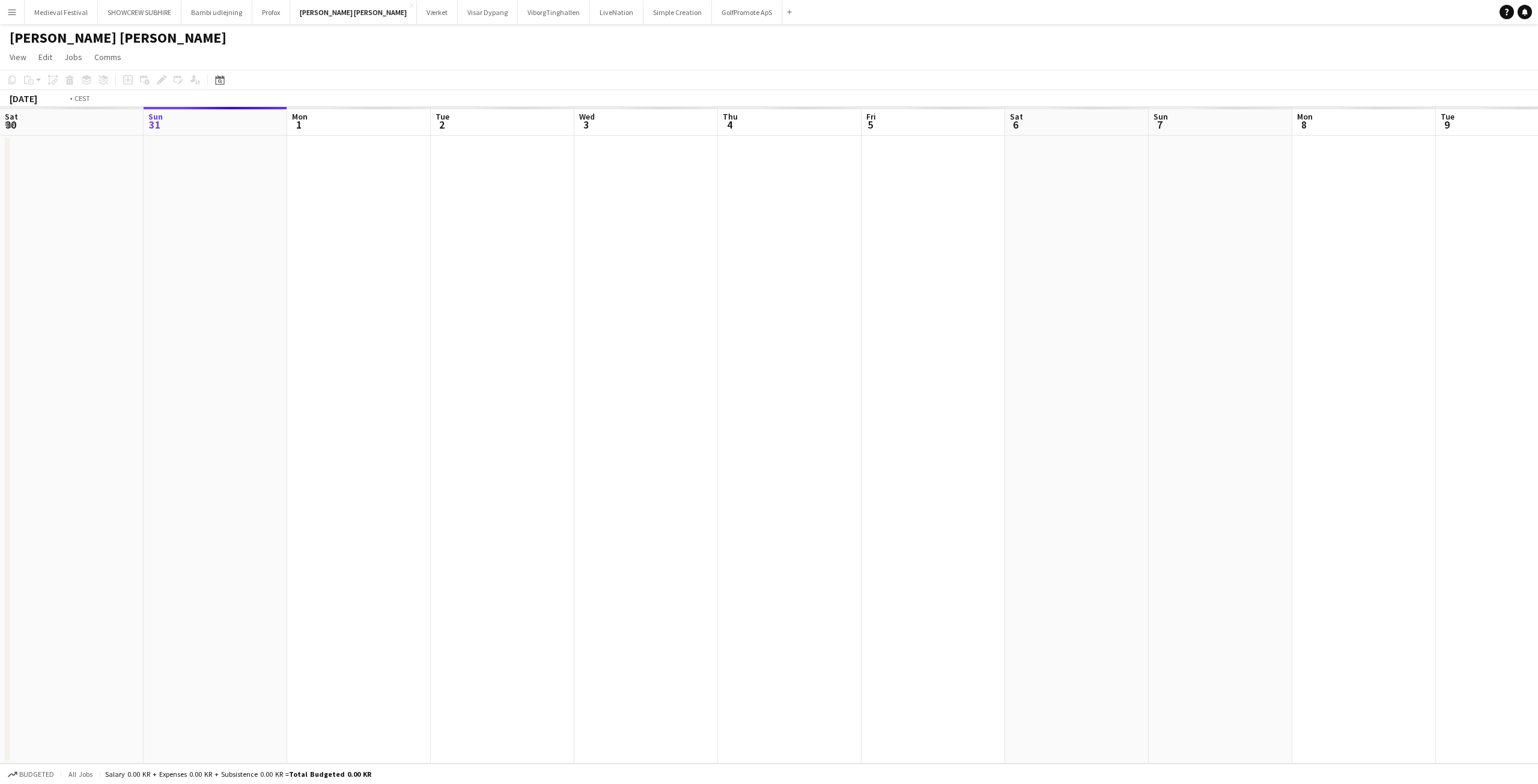
scroll to position [0, 414]
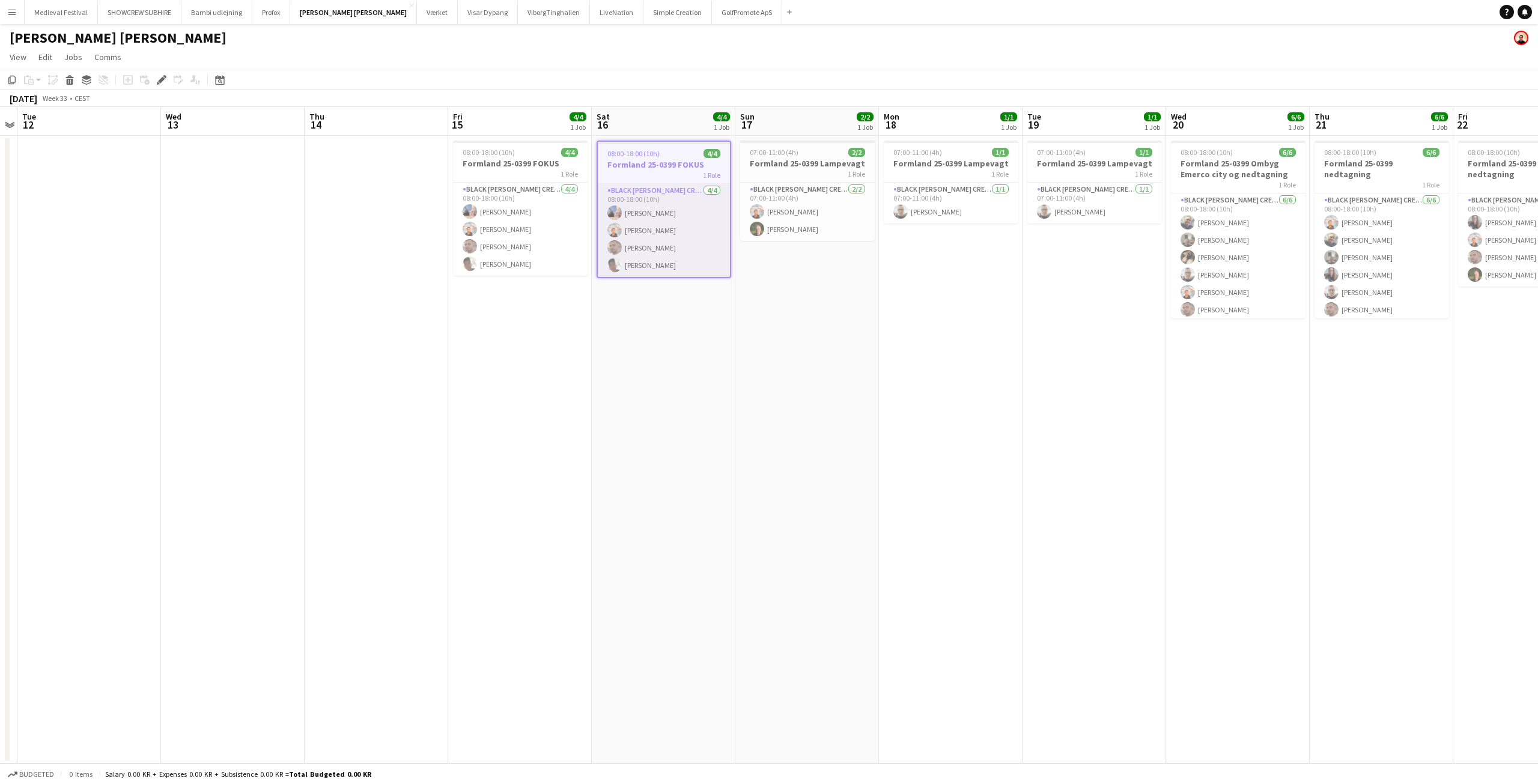
click at [638, 265] on app-card-role "Black Luna Crew (Danny) 4/4 08:00-18:00 (10h) jens berg madsen Jannick Majgaard…" at bounding box center [664, 230] width 132 height 93
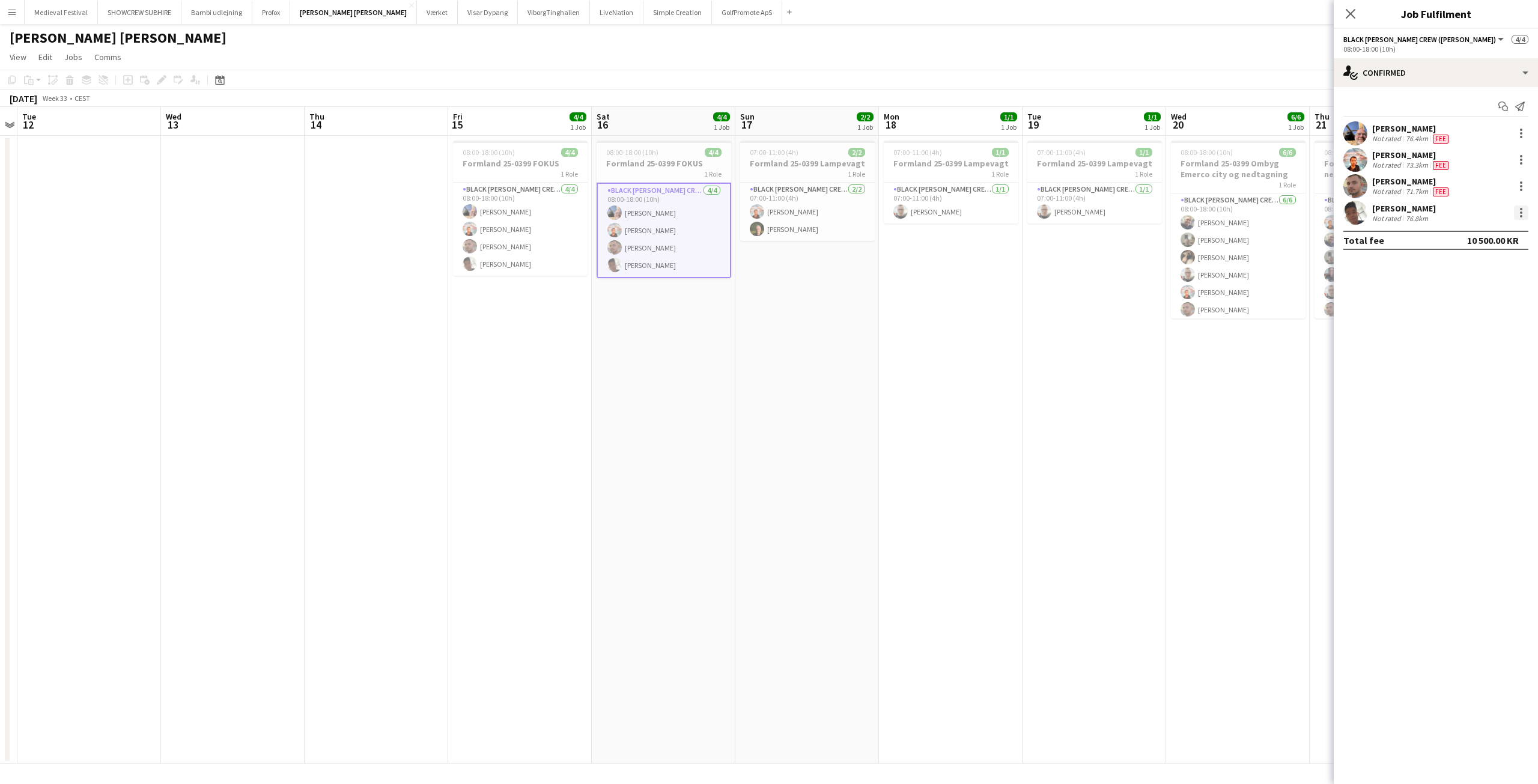
click at [1514, 206] on div at bounding box center [1521, 212] width 14 height 14
click at [1486, 235] on span "Edit fee" at bounding box center [1481, 235] width 74 height 11
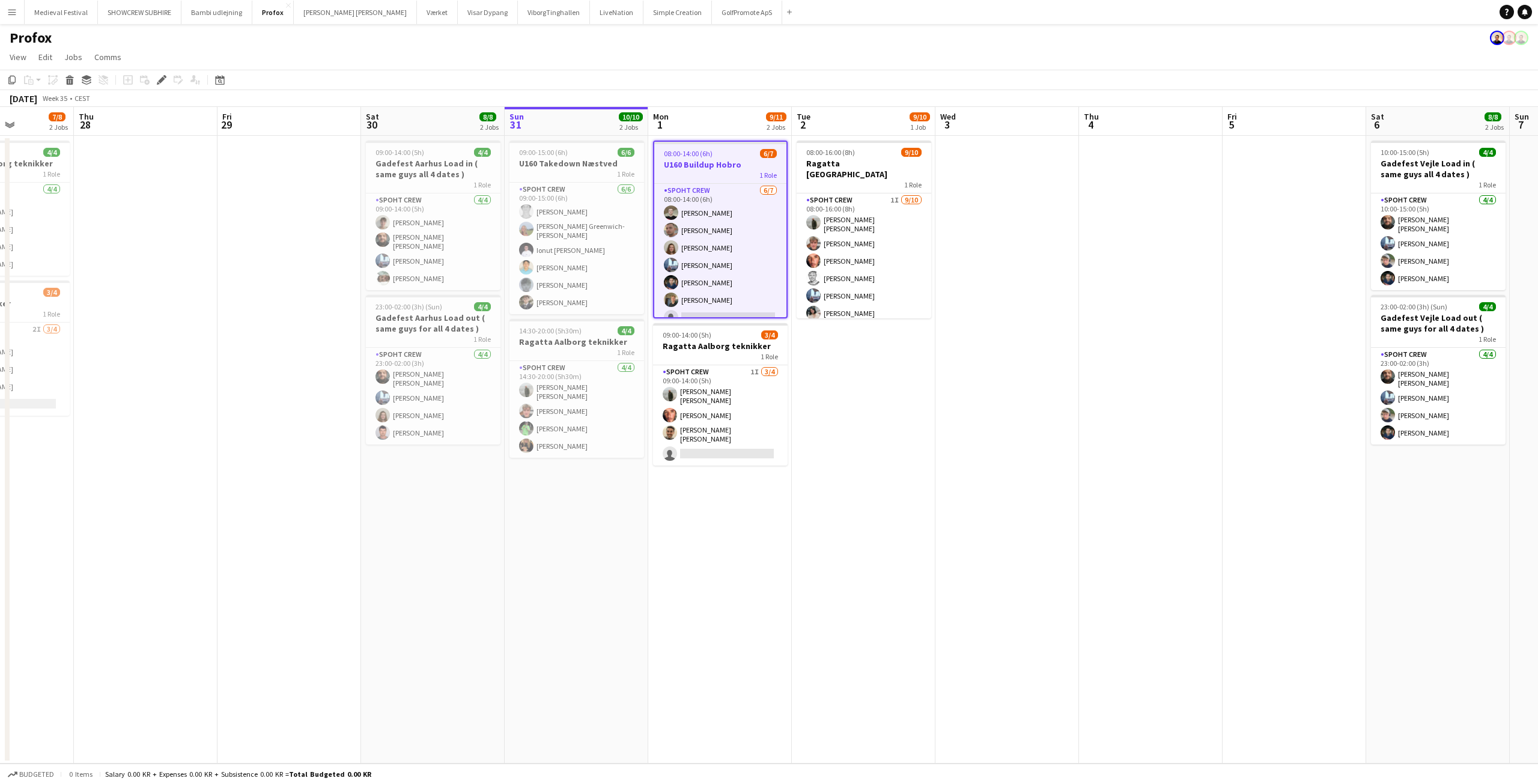
scroll to position [0, 353]
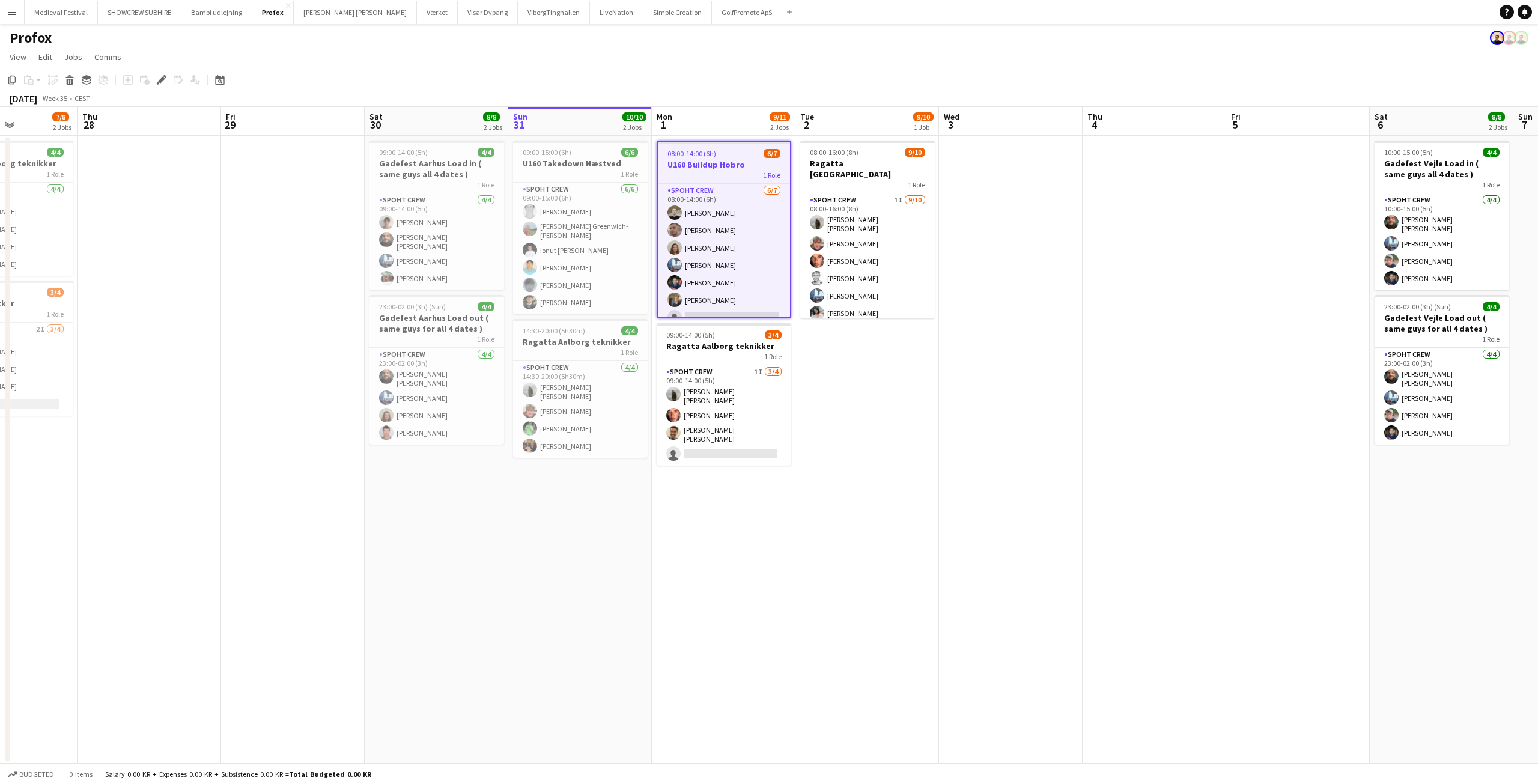
drag, startPoint x: 832, startPoint y: 415, endPoint x: 859, endPoint y: 416, distance: 27.0
click at [859, 416] on app-calendar-viewport "Mon 25 10/10 1 Job Tue 26 4/8 3 Jobs Wed 27 7/8 2 Jobs Thu 28 Fri 29 Sat 30 8/8…" at bounding box center [769, 435] width 1538 height 657
click at [744, 283] on app-card-role "Spoht Crew [DATE] 08:00-14:00 (6h) [PERSON_NAME] [PERSON_NAME] [PERSON_NAME] [P…" at bounding box center [724, 244] width 132 height 145
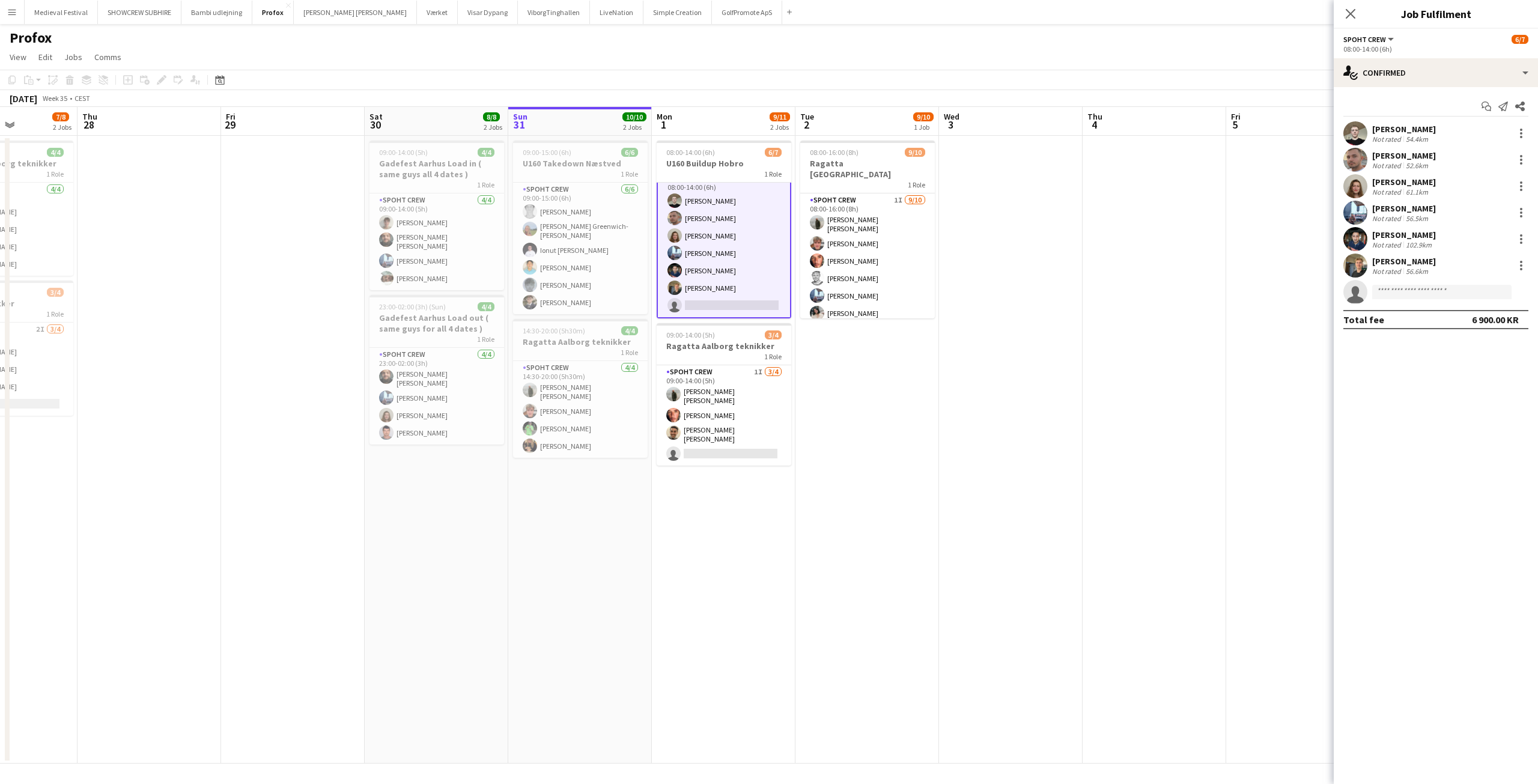
click at [11, 13] on app-icon "Menu" at bounding box center [12, 12] width 10 height 10
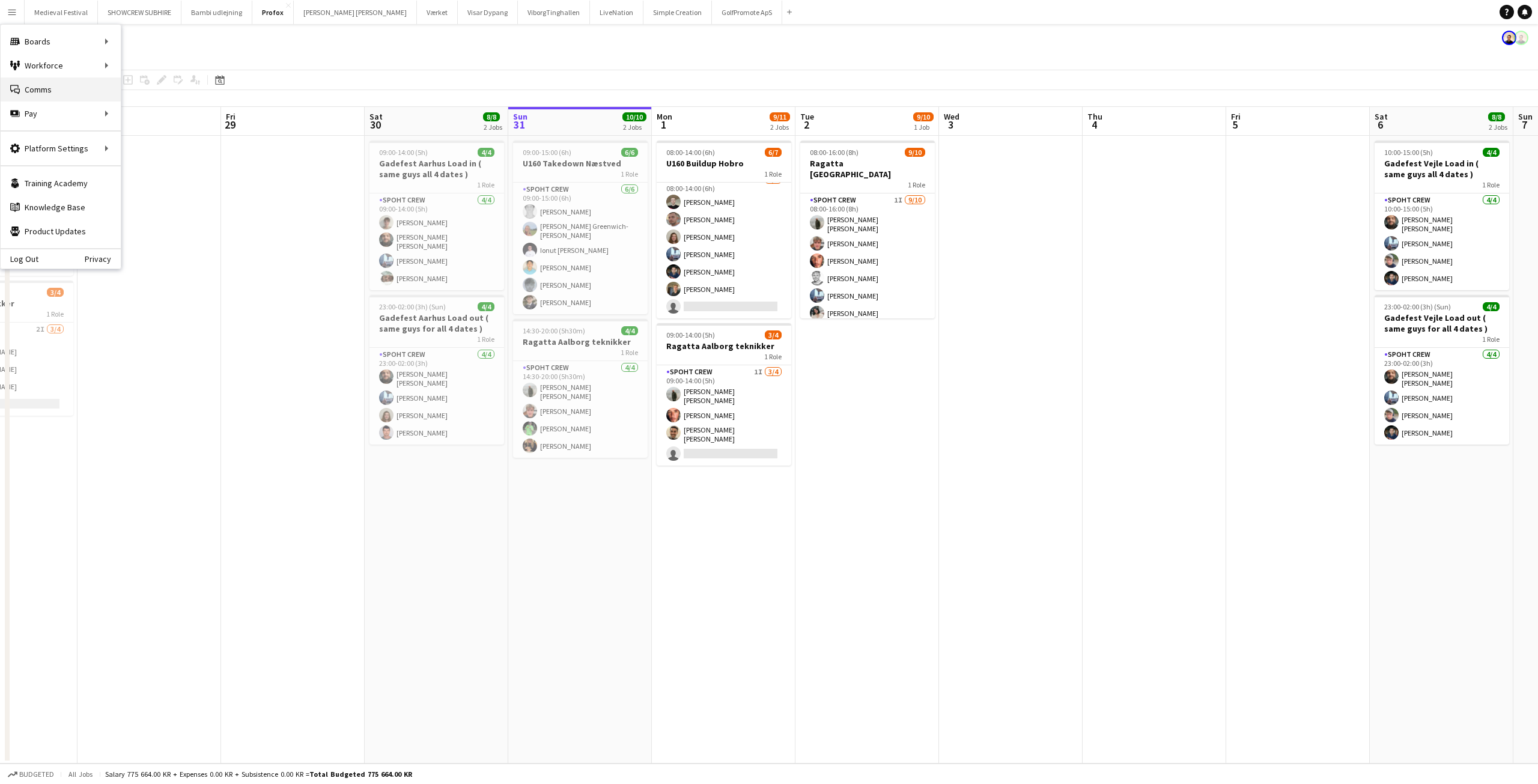
scroll to position [10, 0]
click at [142, 64] on link "My Workforce" at bounding box center [182, 65] width 120 height 24
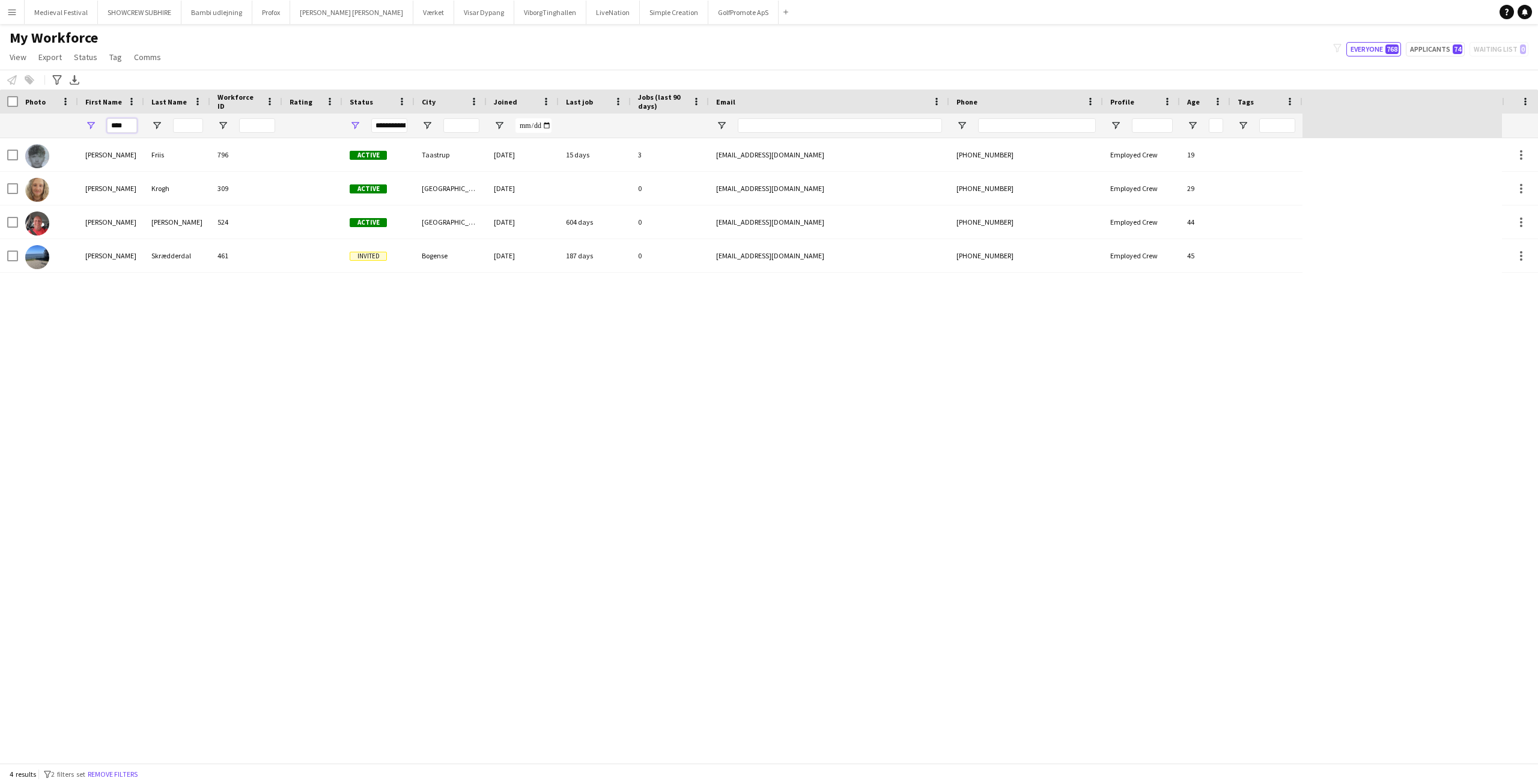
drag, startPoint x: 134, startPoint y: 125, endPoint x: 67, endPoint y: 115, distance: 67.7
click at [68, 115] on div "****" at bounding box center [651, 125] width 1302 height 24
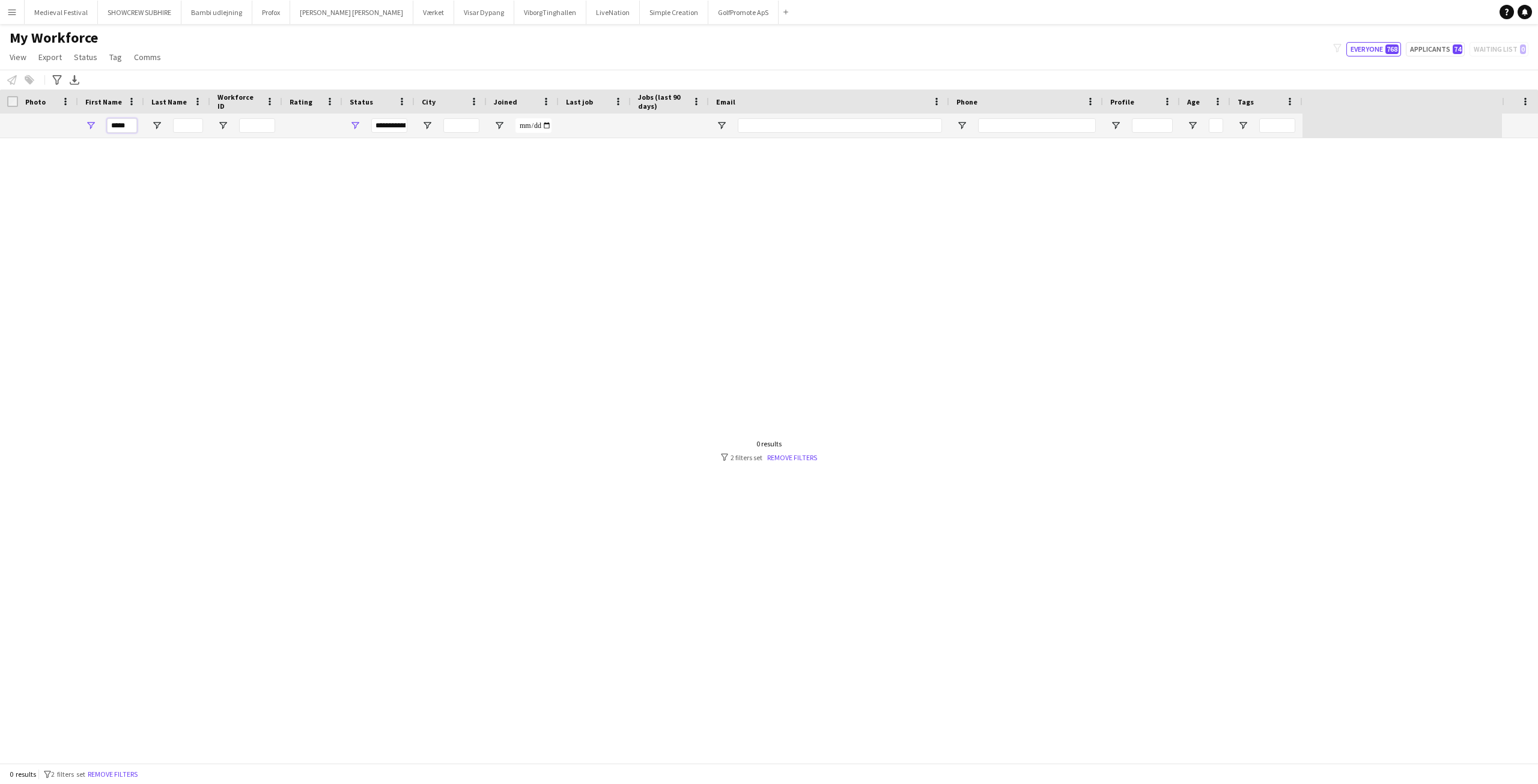
drag, startPoint x: 131, startPoint y: 127, endPoint x: 79, endPoint y: 127, distance: 52.0
click at [79, 127] on div "*****" at bounding box center [111, 125] width 66 height 24
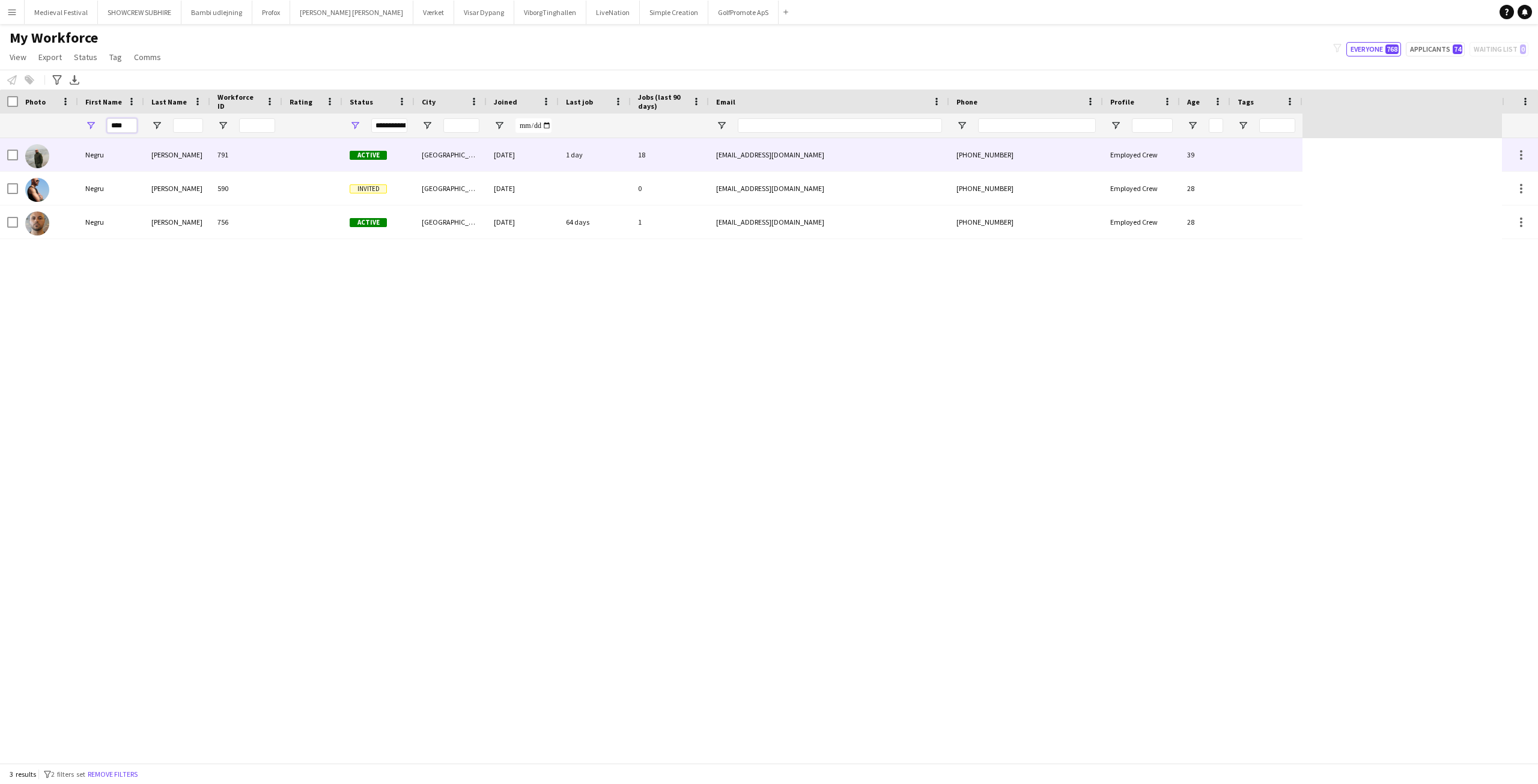
type input "****"
click at [166, 164] on div "[PERSON_NAME]" at bounding box center [177, 154] width 66 height 33
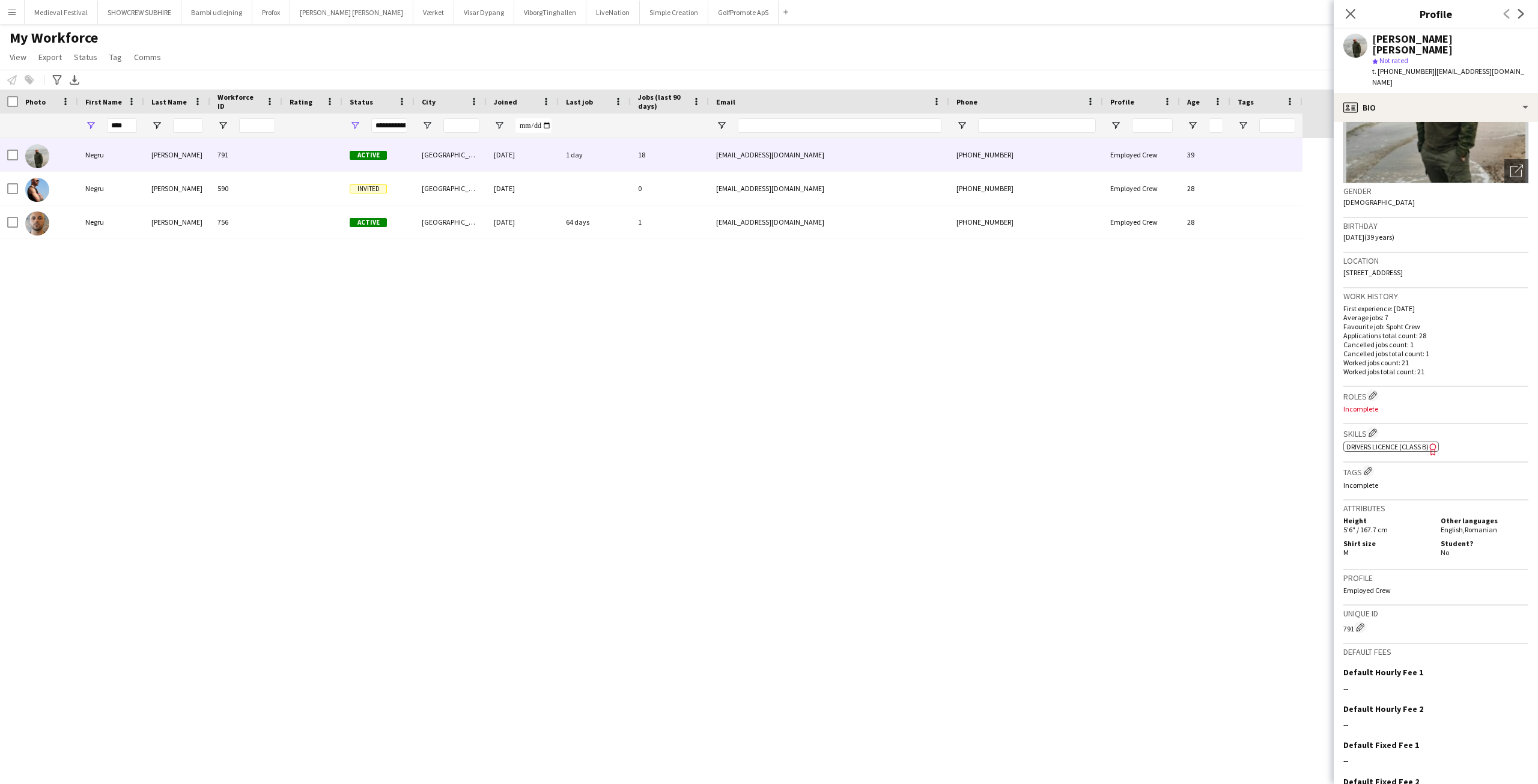
scroll to position [178, 0]
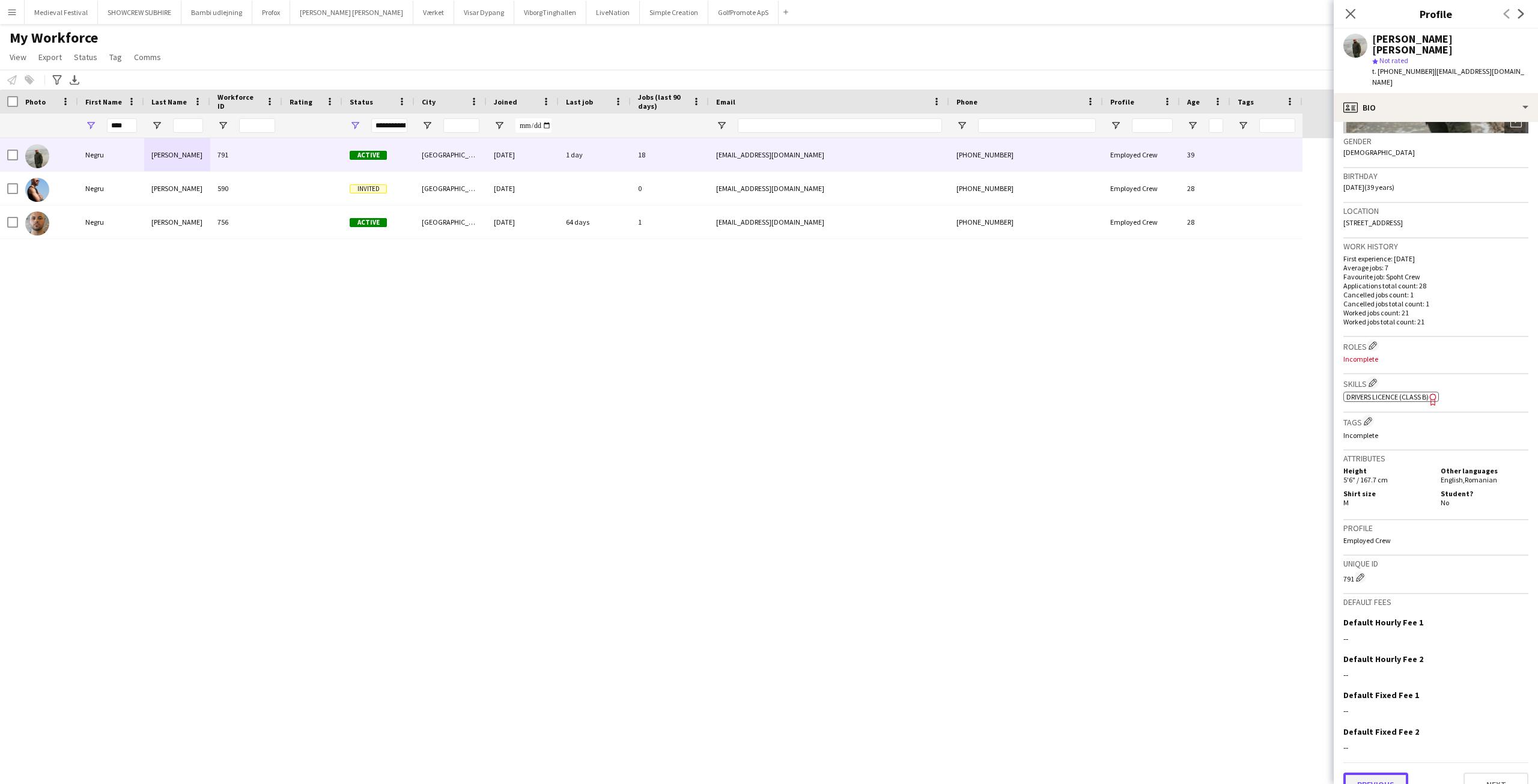
click at [1384, 772] on button "Previous" at bounding box center [1375, 784] width 65 height 24
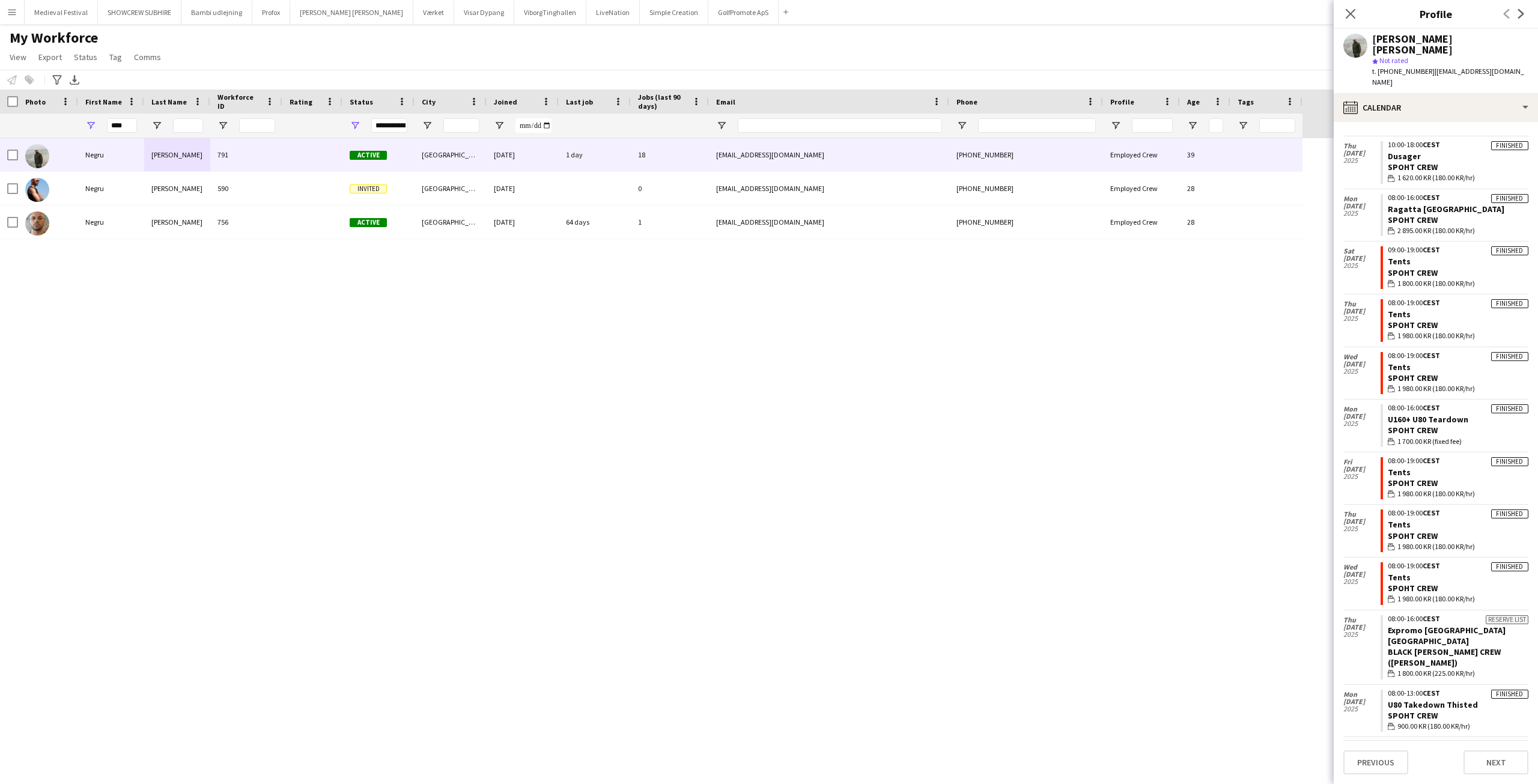
scroll to position [396, 0]
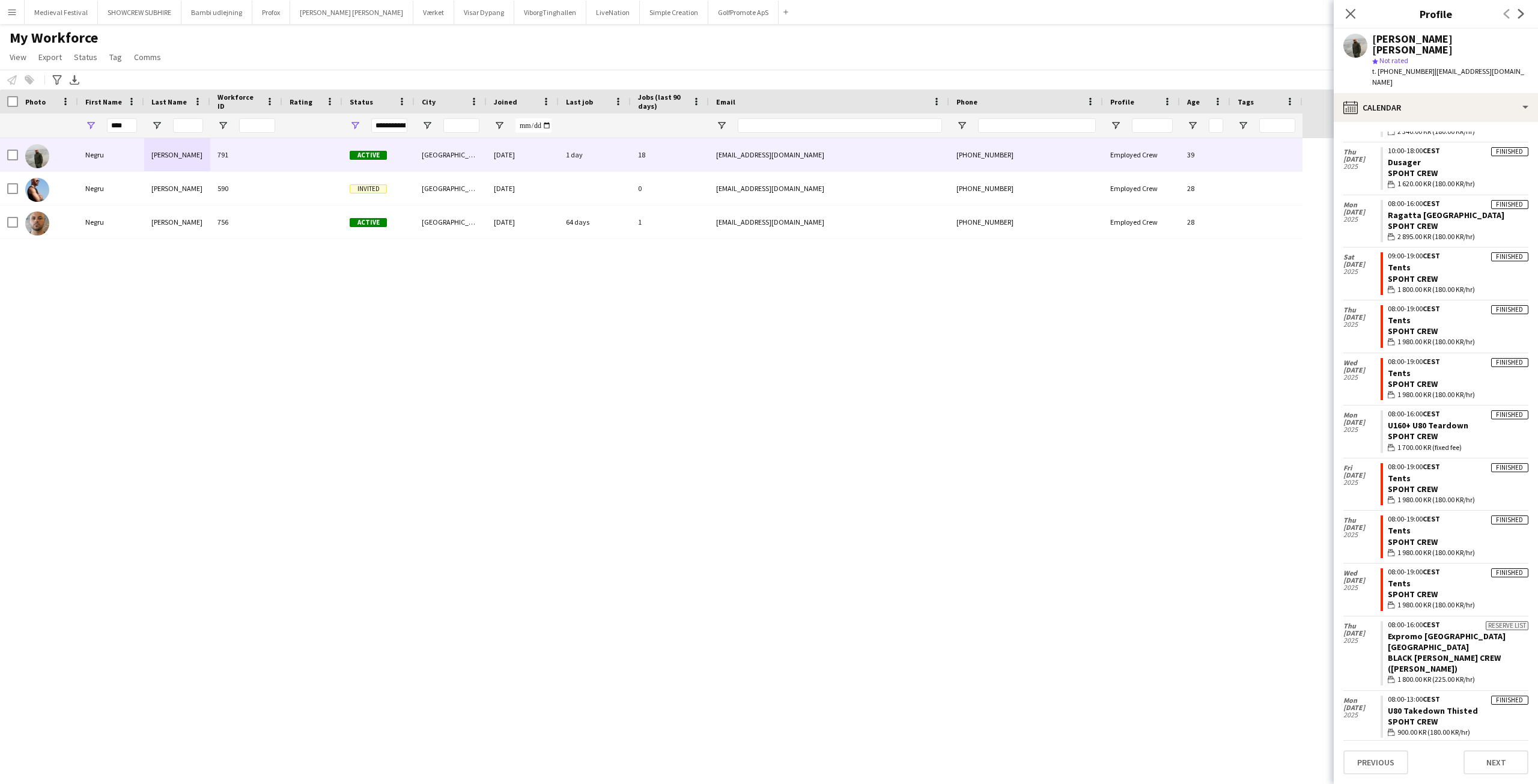
drag, startPoint x: 1365, startPoint y: 346, endPoint x: 1331, endPoint y: 346, distance: 34.0
click at [1331, 346] on body "Menu Boards Boards Boards All jobs Status Workforce Workforce My Workforce Recr…" at bounding box center [769, 392] width 1538 height 784
click at [1364, 367] on div "Wed 20 Aug 2025" at bounding box center [1362, 380] width 37 height 52
drag, startPoint x: 1354, startPoint y: 351, endPoint x: 1348, endPoint y: 347, distance: 7.2
click at [1348, 353] on div "Wed 20 Aug 2025" at bounding box center [1362, 370] width 37 height 33
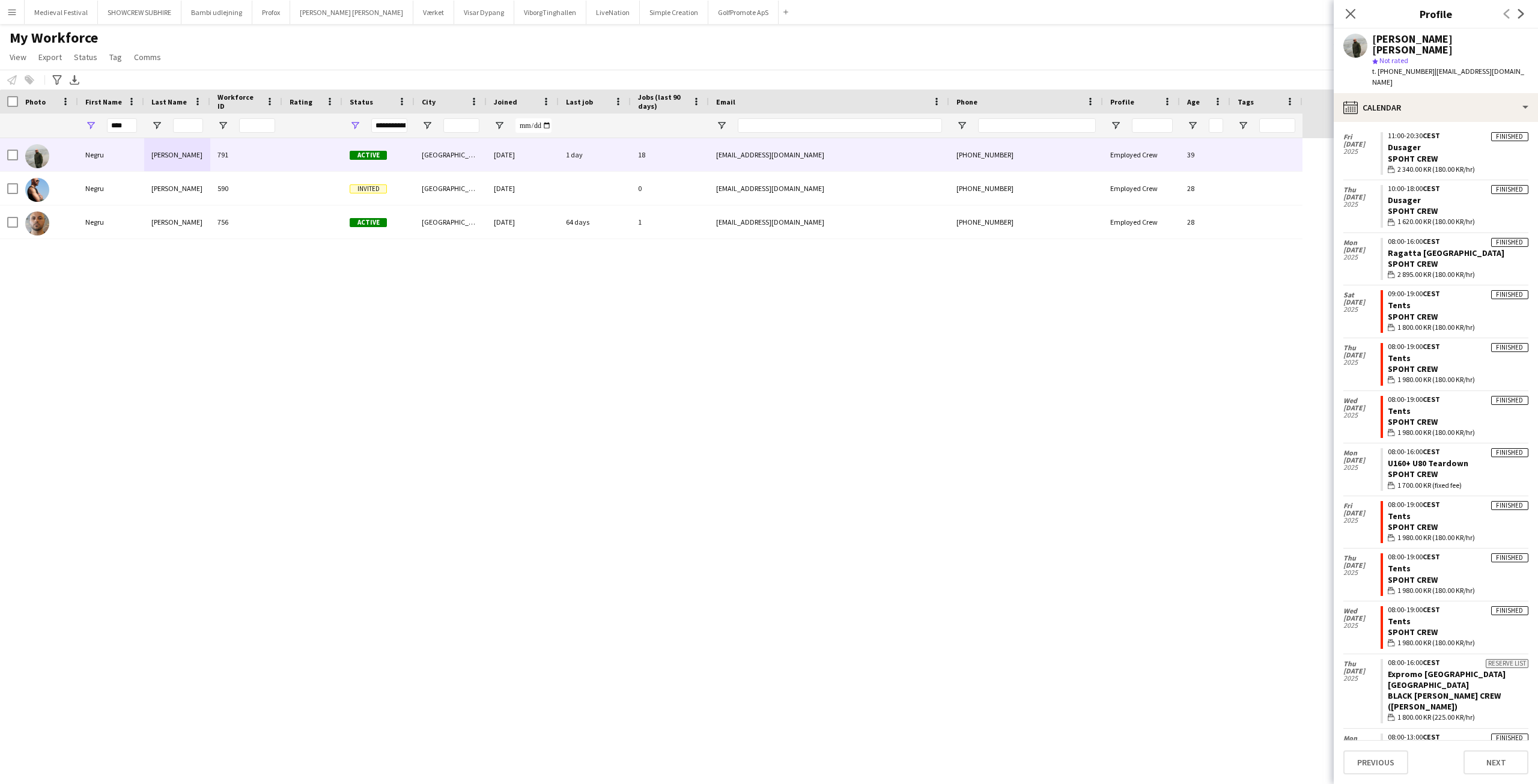
scroll to position [344, 0]
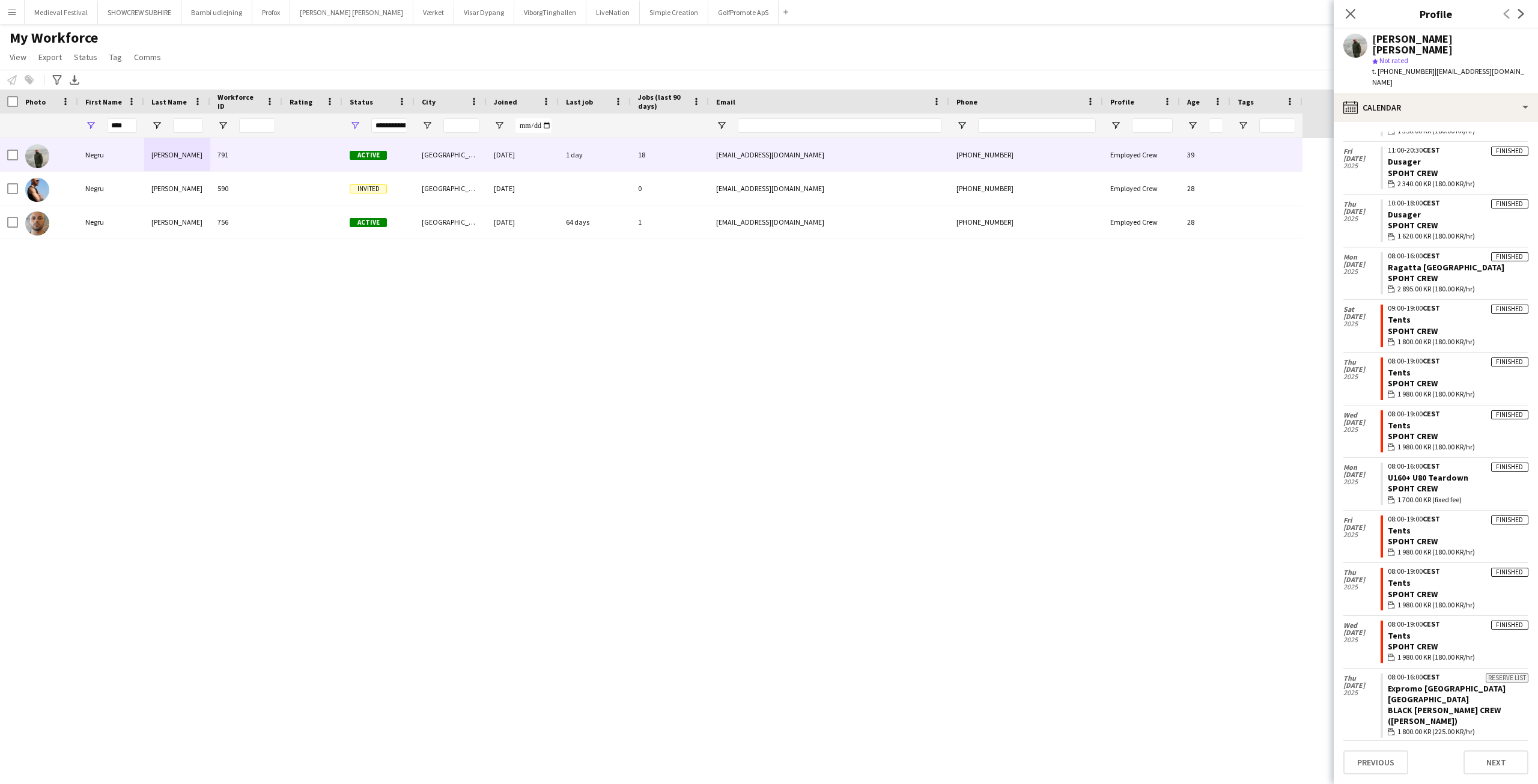
click at [1454, 410] on app-crew-calendar-job-card "Finished 08:00-19:00 CEST Tents Spoht Crew wallet 1 980.00 KR (180.00 KR/hr)" at bounding box center [1454, 431] width 148 height 42
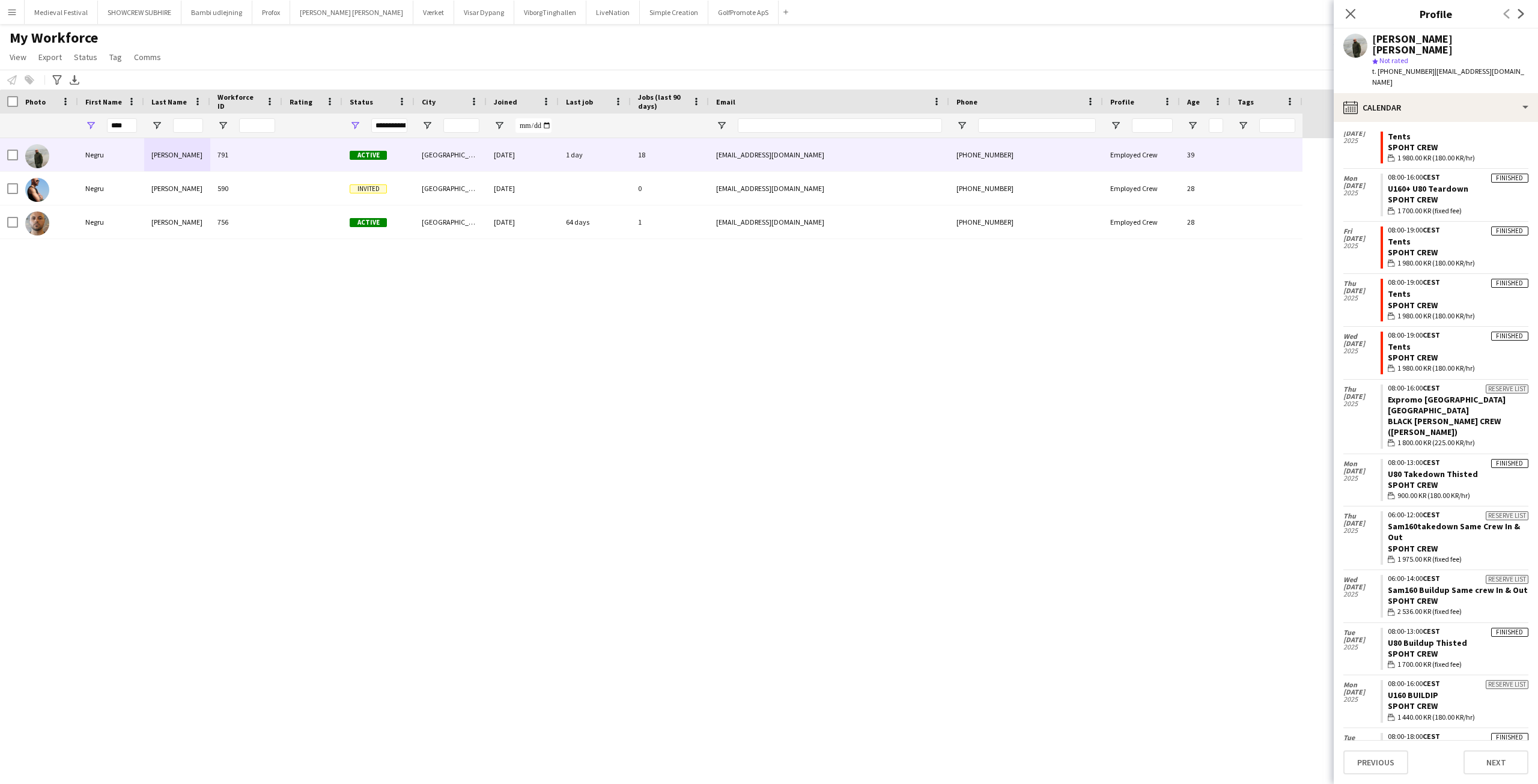
scroll to position [646, 0]
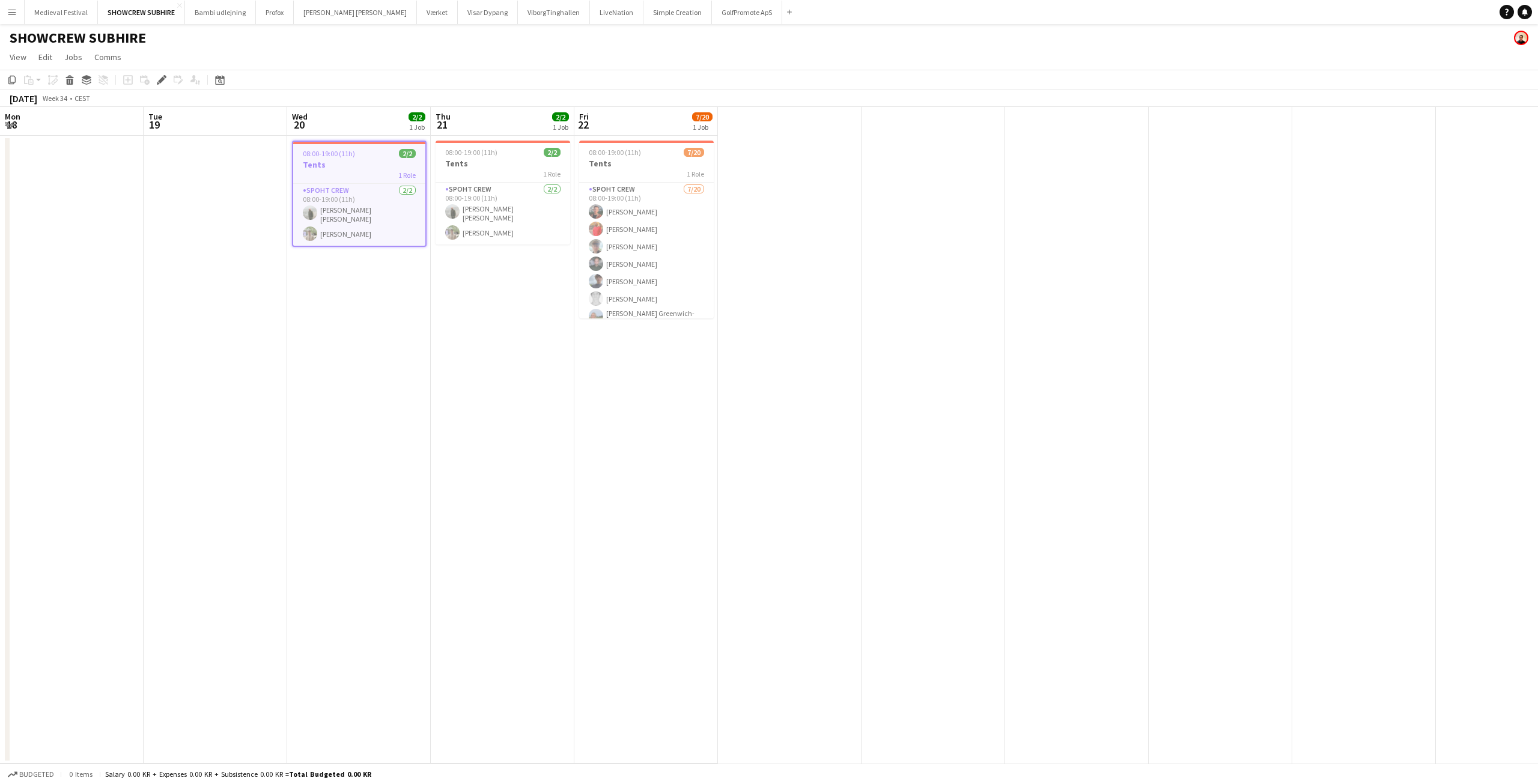
scroll to position [0, 414]
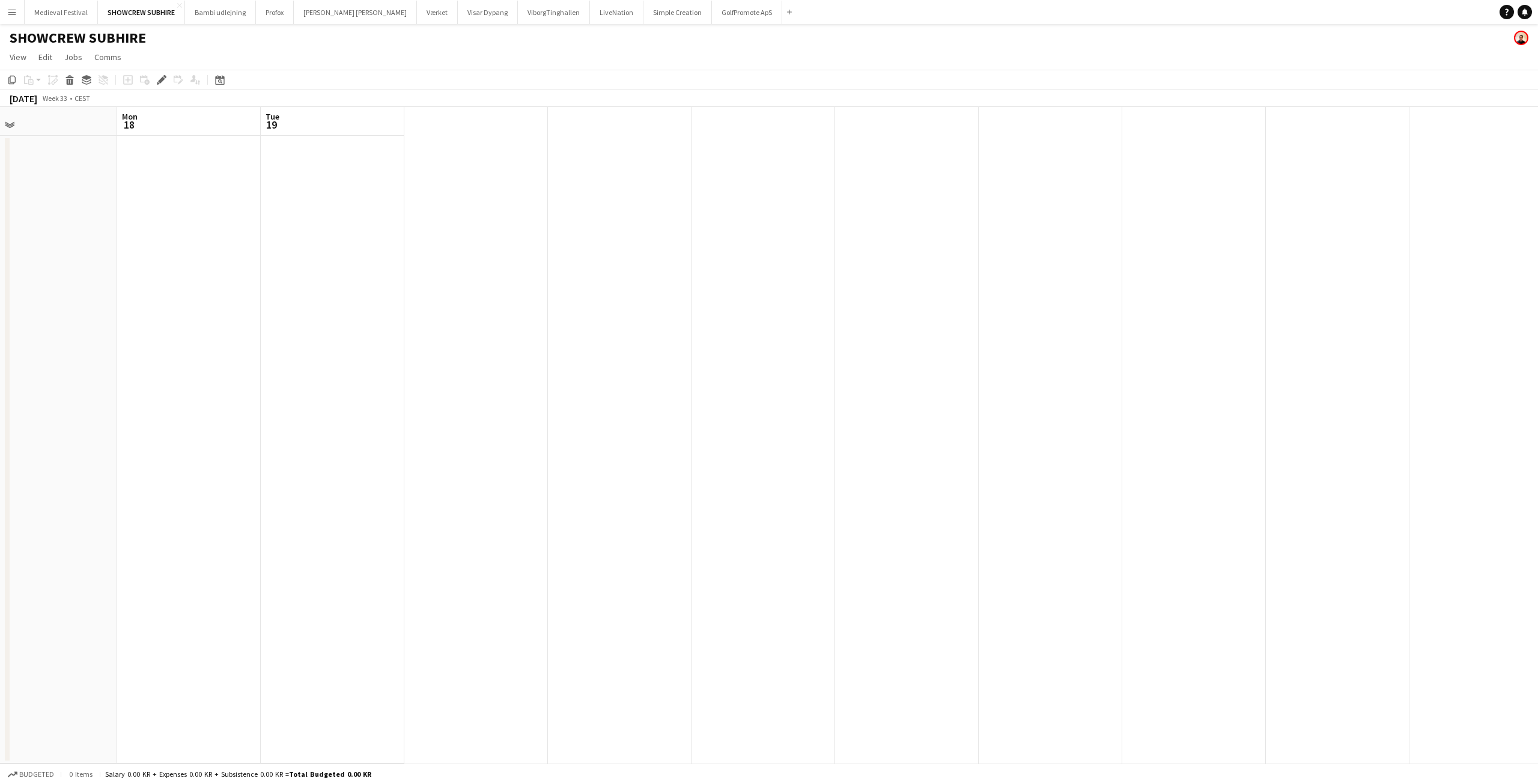
drag, startPoint x: 417, startPoint y: 233, endPoint x: 891, endPoint y: 283, distance: 476.6
click at [889, 283] on app-calendar-viewport "Fri 15 Sat 16 Sun 17 Mon 18 Tue 19" at bounding box center [769, 435] width 1538 height 657
drag, startPoint x: 517, startPoint y: 238, endPoint x: 983, endPoint y: 265, distance: 466.8
click at [983, 265] on app-calendar-viewport "Fri 15 8/9 1 Job Sat 16 Sun 17 Mon 18 Tue 19 08:00-19:00 (11h) 8/9 Tents 1 Role…" at bounding box center [769, 435] width 1538 height 657
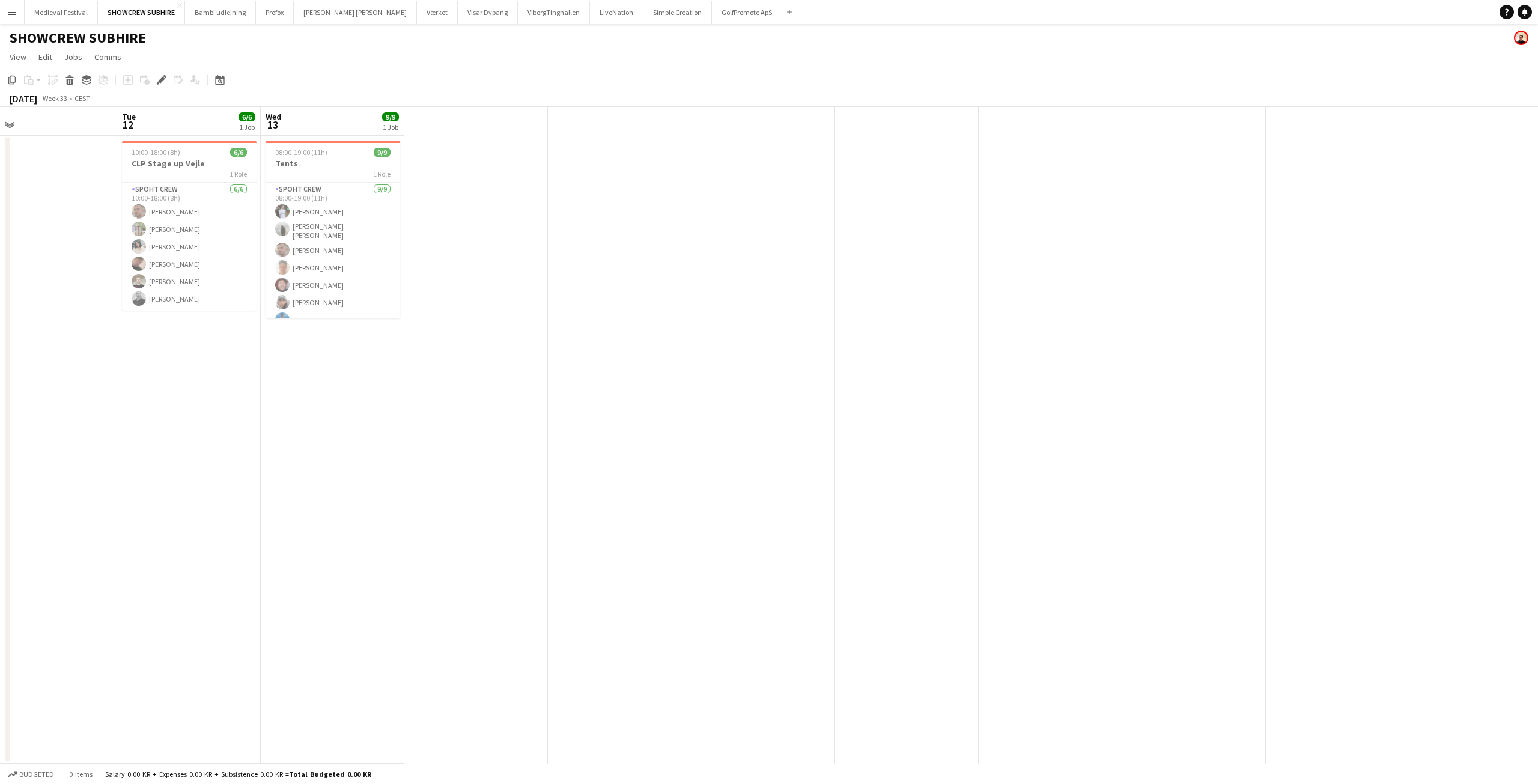
drag, startPoint x: 565, startPoint y: 242, endPoint x: 912, endPoint y: 275, distance: 348.6
click at [1019, 272] on app-calendar-viewport "Sat 9 Sun 10 Mon 11 Tue 12 6/6 1 Job Wed 13 9/9 1 Job 10:00-18:00 (8h) 6/6 CLP …" at bounding box center [769, 435] width 1538 height 657
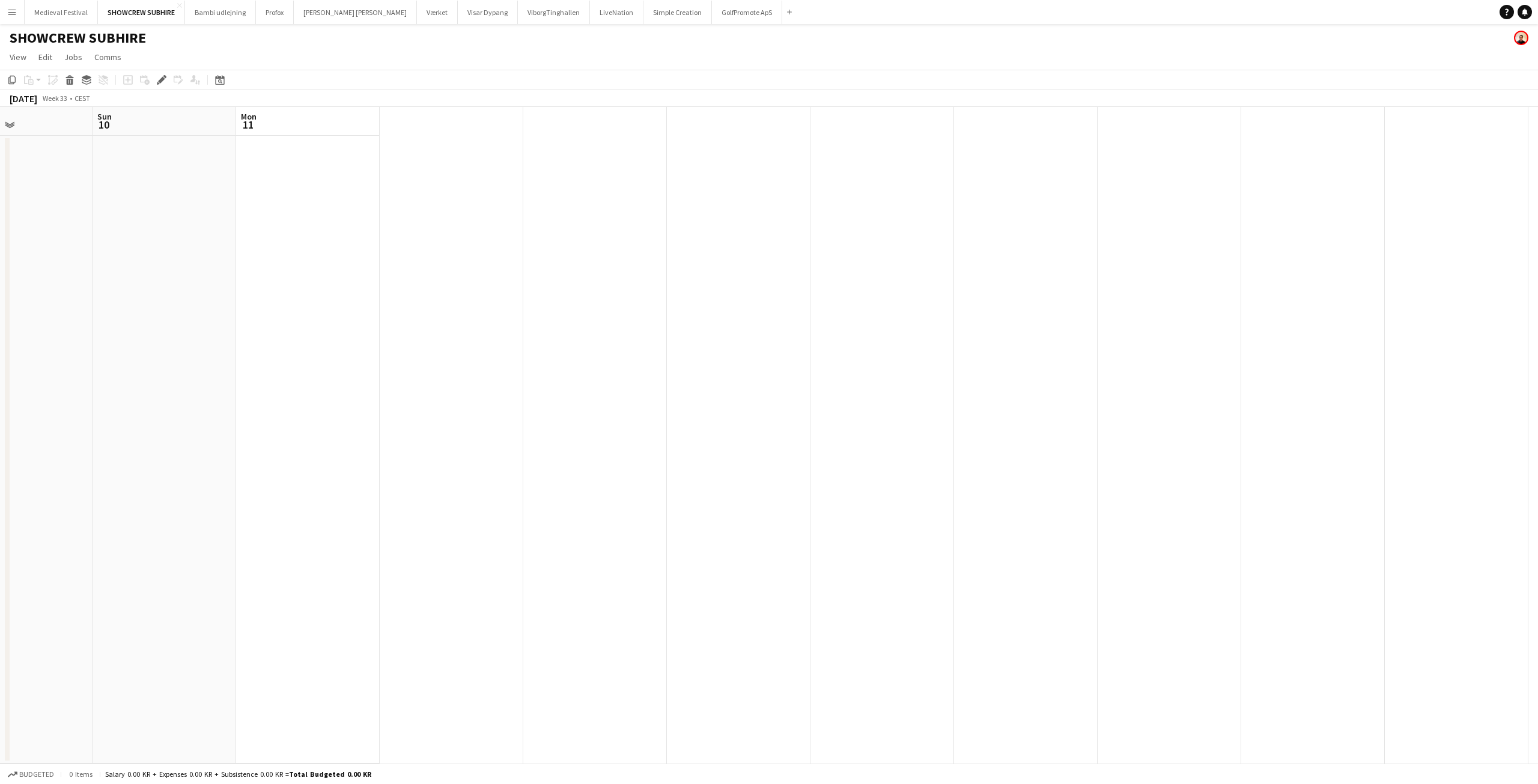
drag, startPoint x: 598, startPoint y: 269, endPoint x: 1047, endPoint y: 282, distance: 449.2
click at [1047, 282] on app-calendar-viewport "Thu 7 Fri 8 Sat 9 Sun 10 Mon 11" at bounding box center [769, 435] width 1538 height 657
drag, startPoint x: 355, startPoint y: 287, endPoint x: 625, endPoint y: 301, distance: 270.4
click at [17, 11] on button "Menu" at bounding box center [12, 12] width 24 height 24
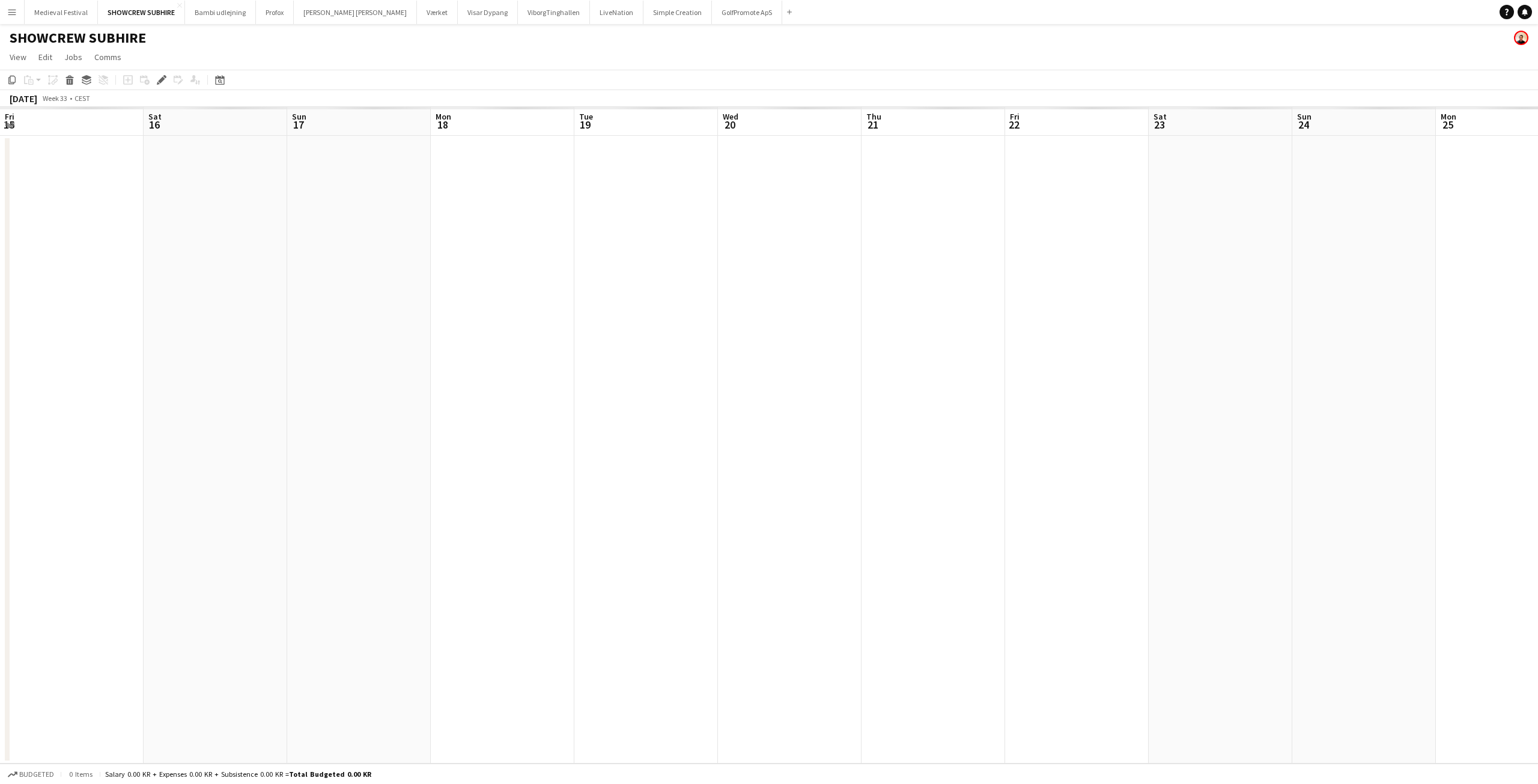
scroll to position [0, 414]
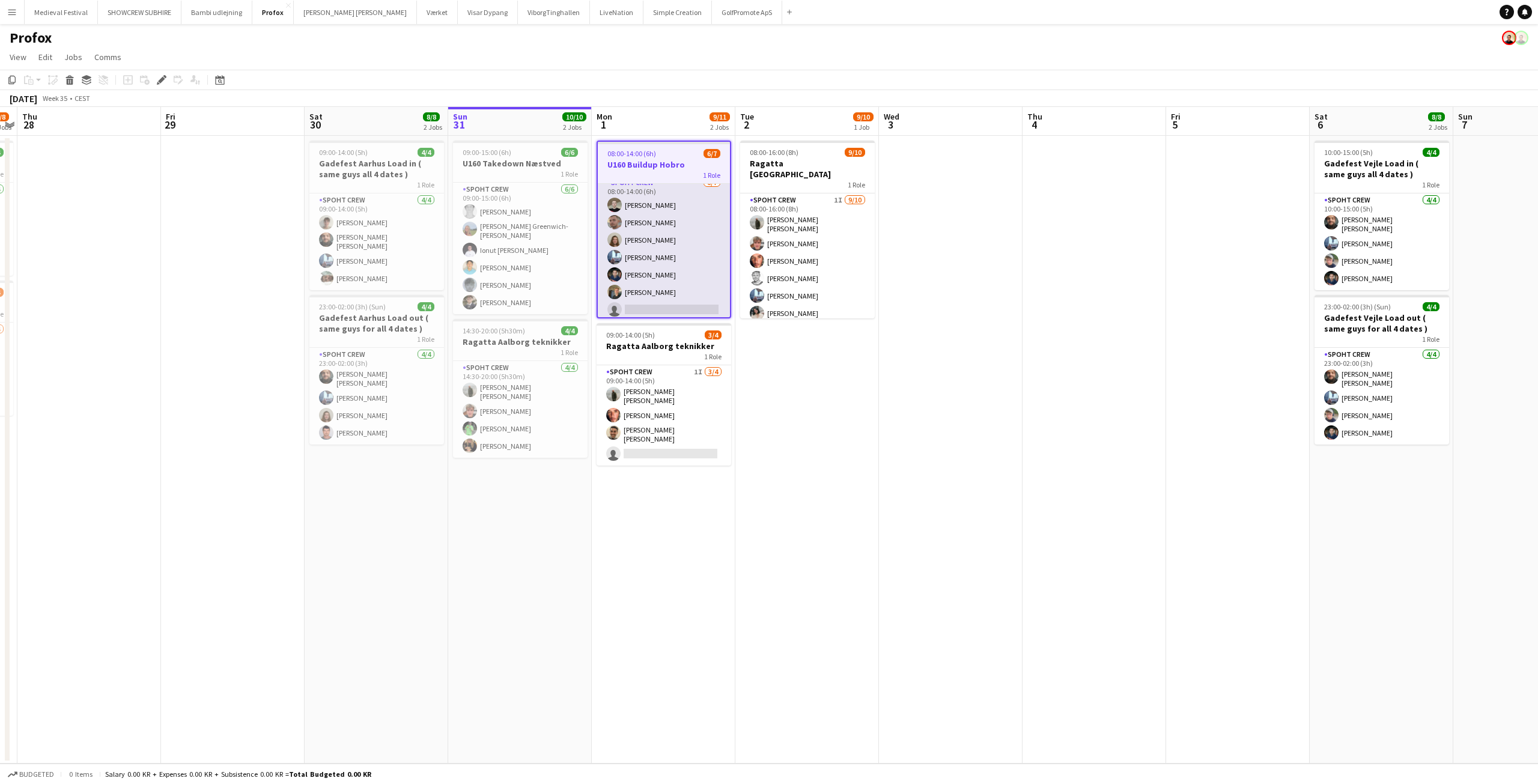
scroll to position [12, 0]
click at [702, 223] on app-card-role "Spoht Crew [DATE] 08:00-14:00 (6h) [PERSON_NAME] [PERSON_NAME] [PERSON_NAME] [P…" at bounding box center [664, 244] width 132 height 145
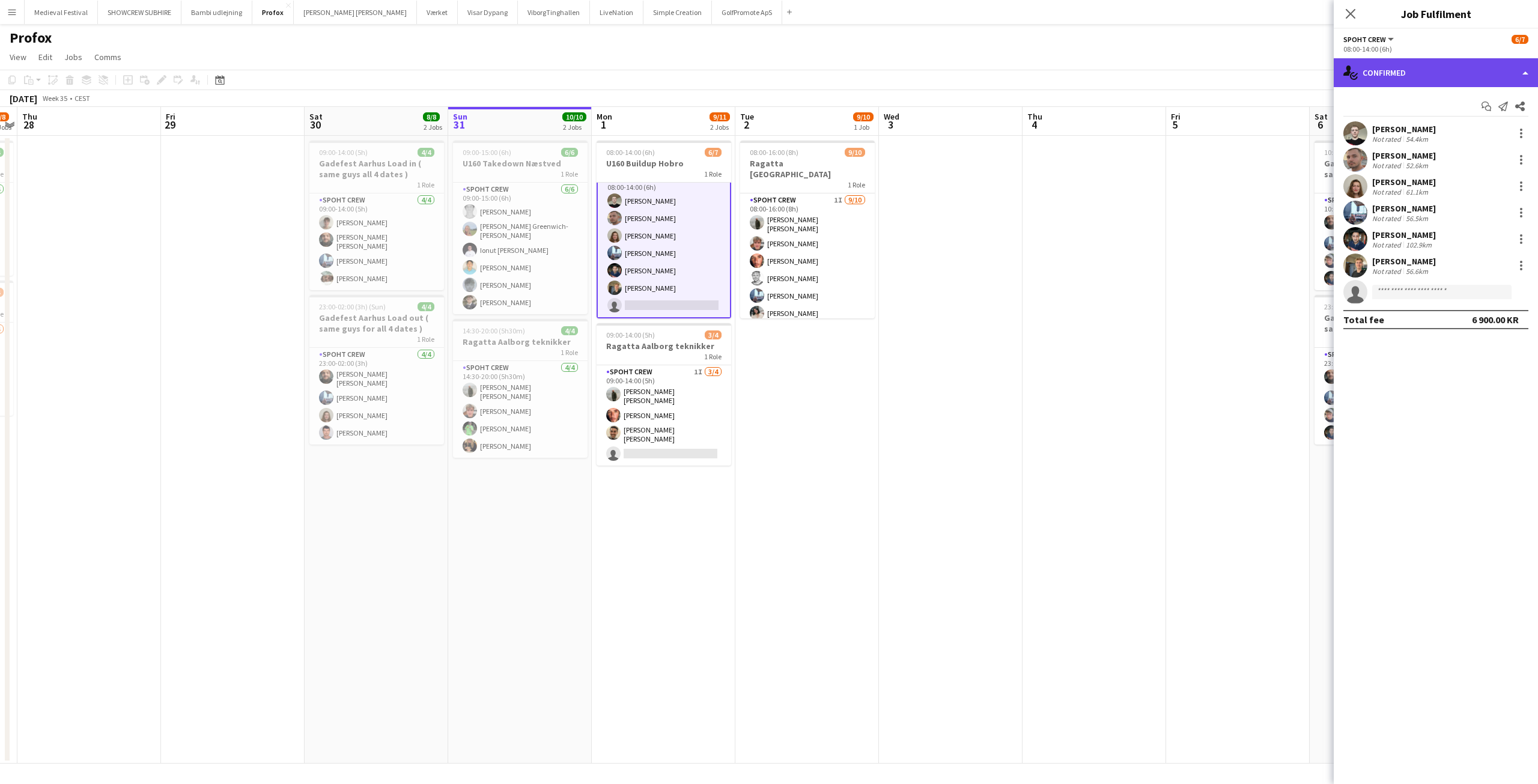
click at [1428, 65] on div "single-neutral-actions-check-2 Confirmed" at bounding box center [1435, 73] width 205 height 29
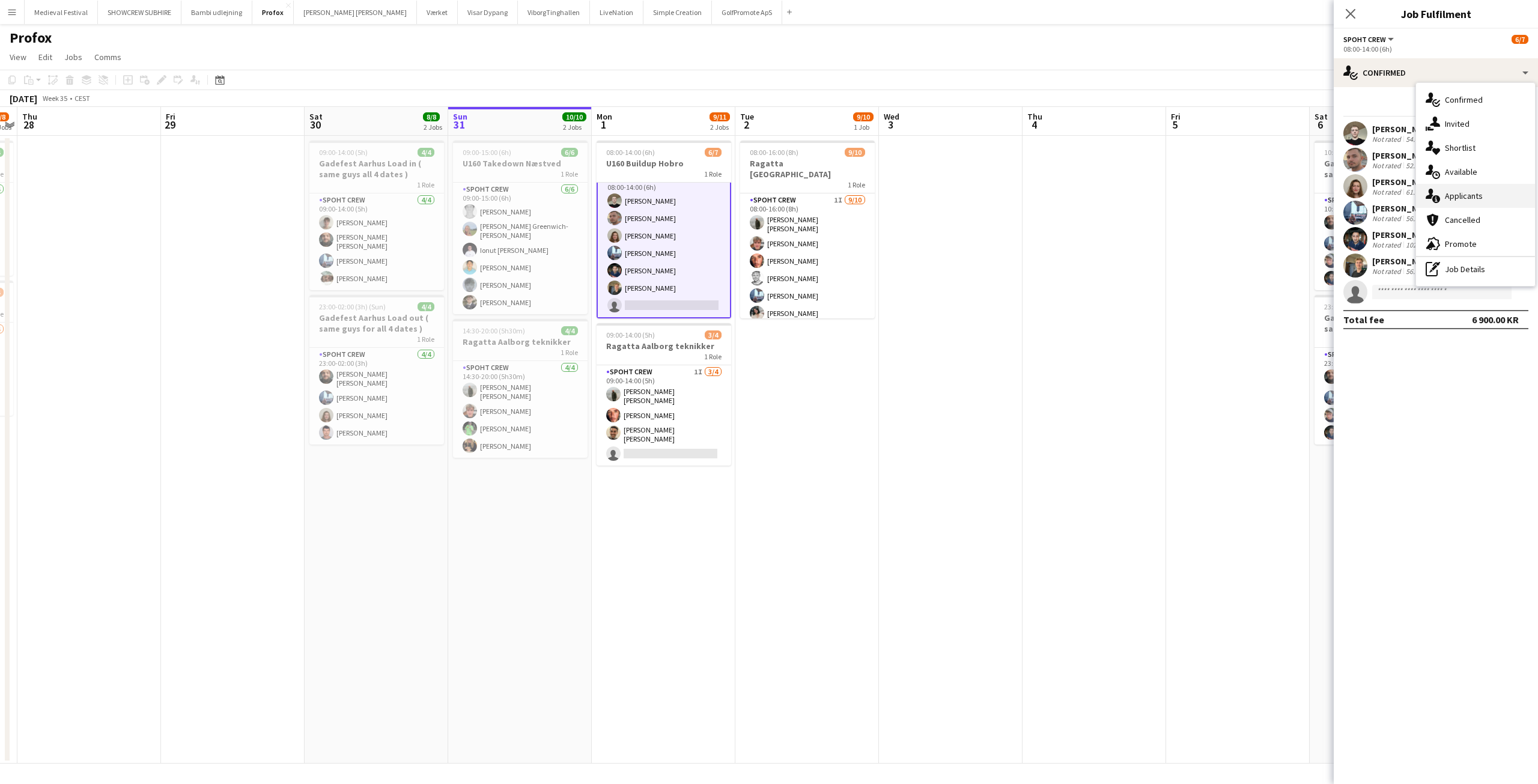
click at [1452, 193] on div "single-neutral-actions-information Applicants" at bounding box center [1475, 195] width 119 height 24
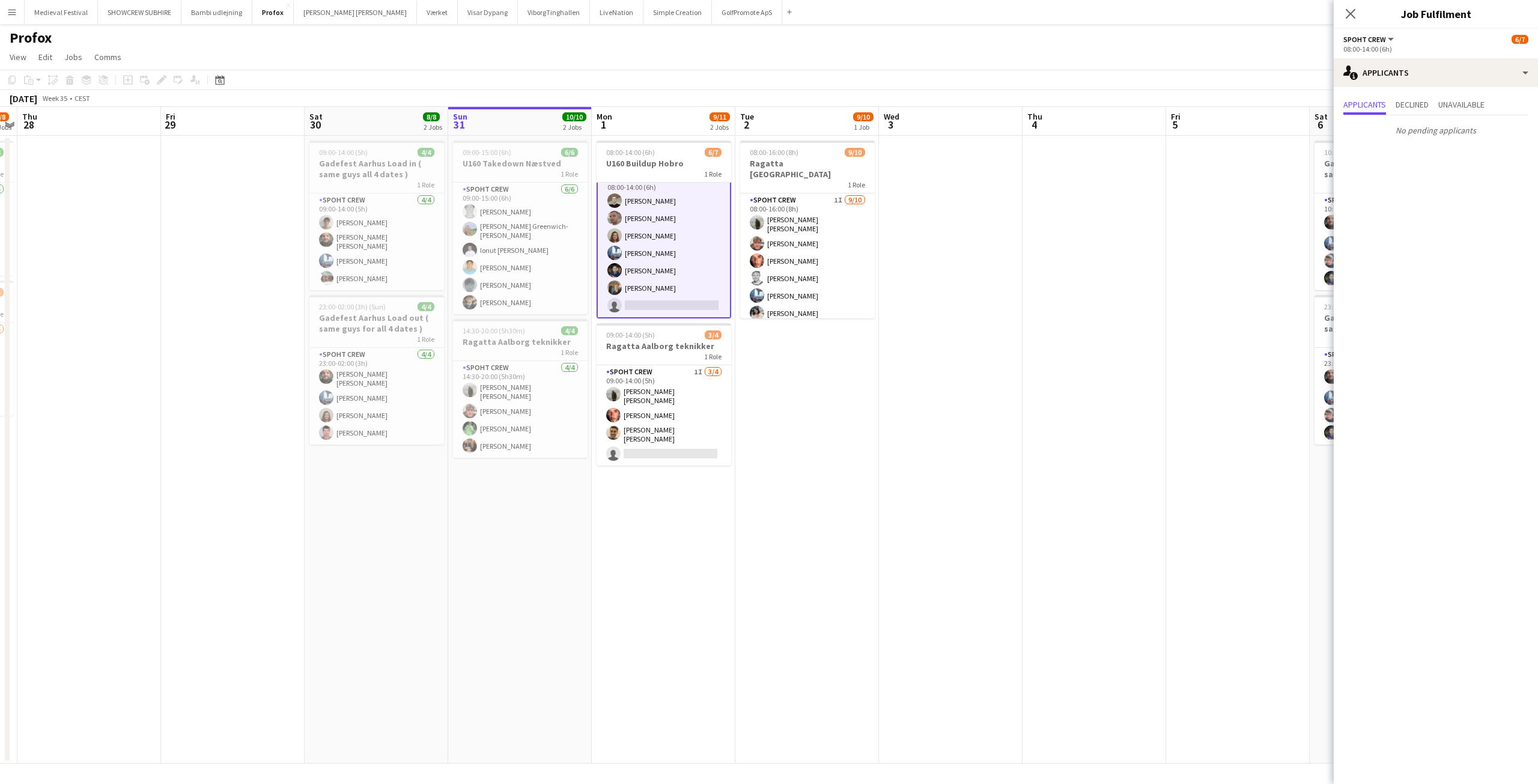
click at [697, 239] on app-card-role "Spoht Crew [DATE] 08:00-14:00 (6h) [PERSON_NAME] [PERSON_NAME] [PERSON_NAME] [P…" at bounding box center [664, 244] width 135 height 148
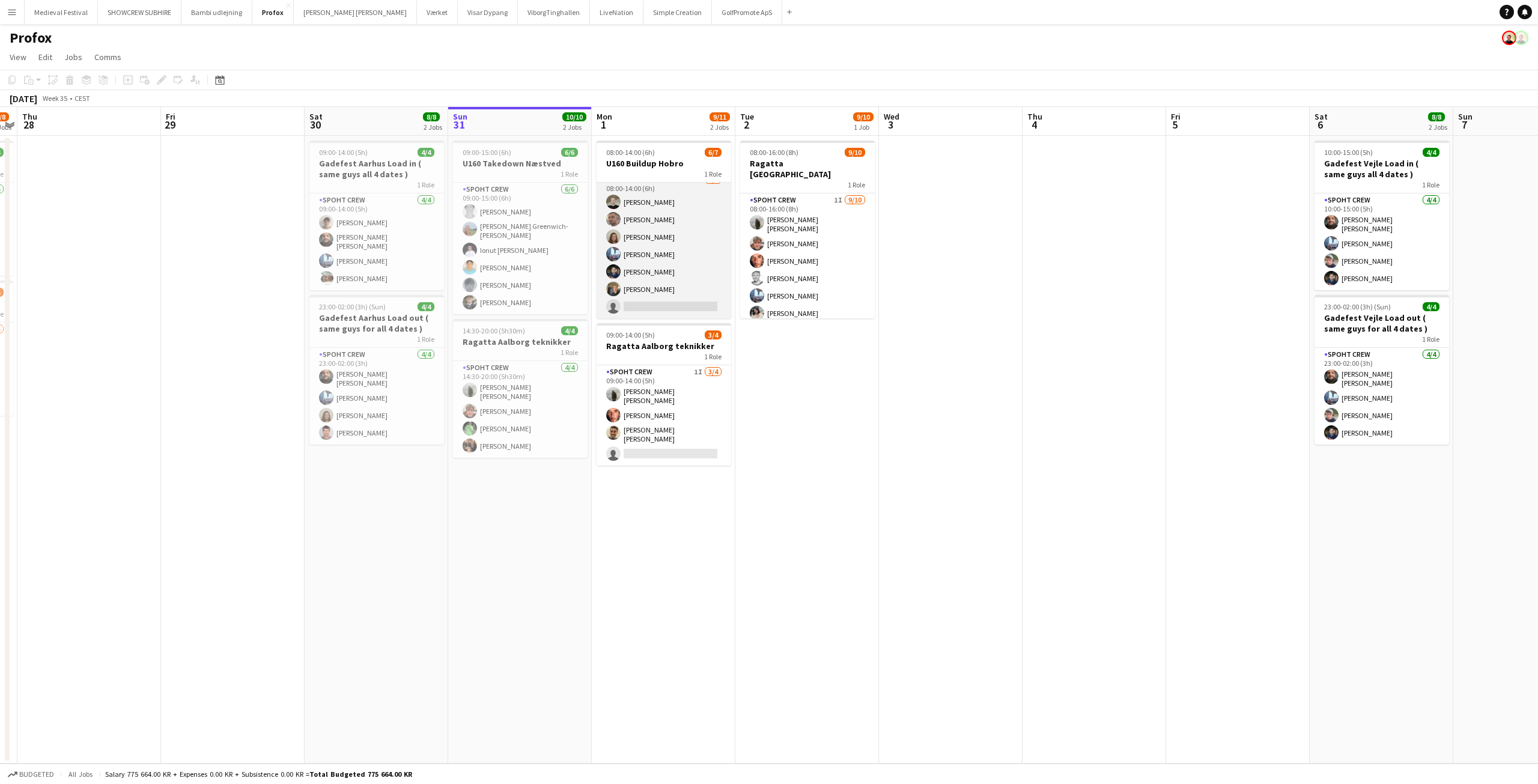
click at [696, 238] on app-card-role "Spoht Crew [DATE] 08:00-14:00 (6h) [PERSON_NAME] [PERSON_NAME] [PERSON_NAME] [P…" at bounding box center [664, 246] width 135 height 145
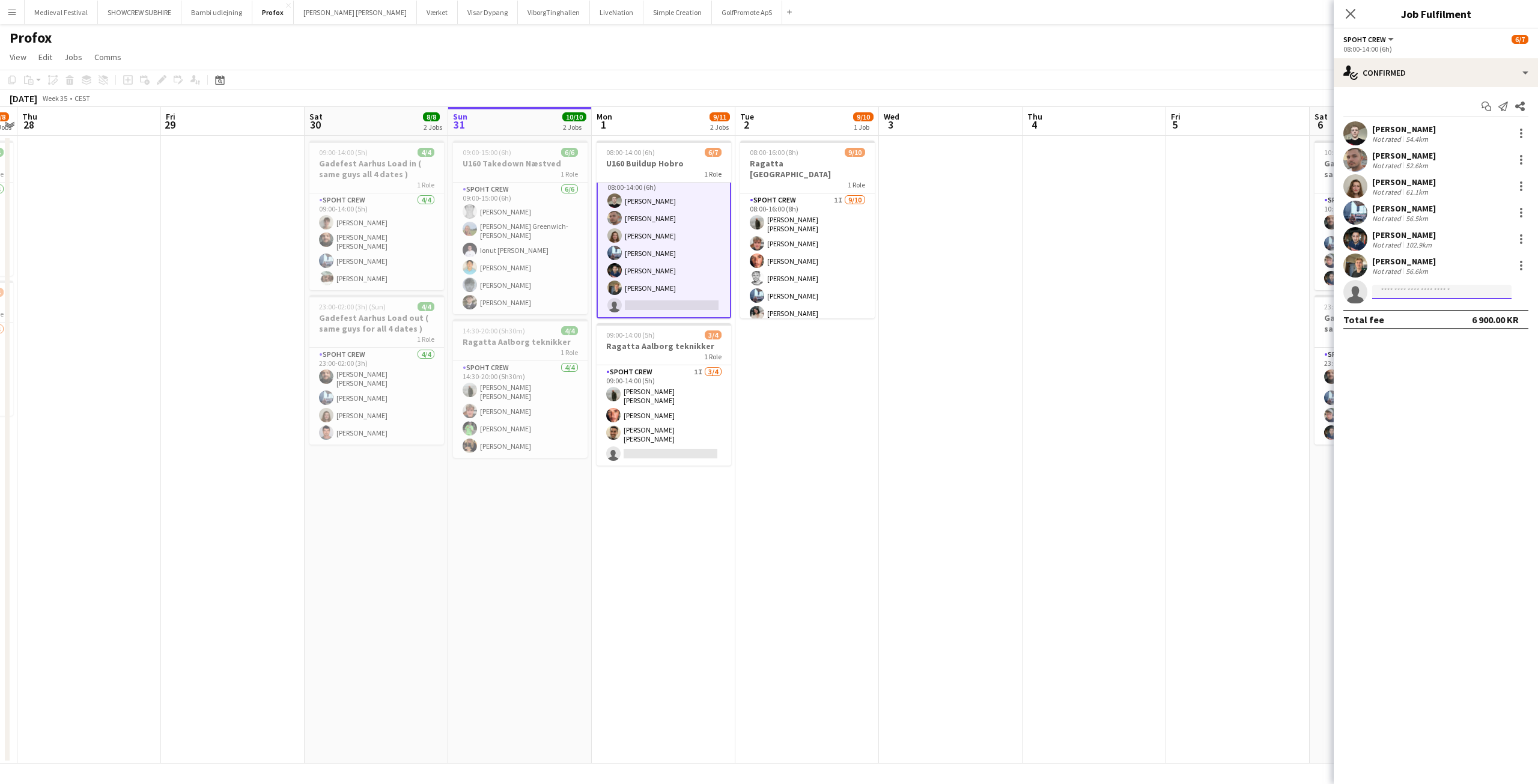
click at [1390, 287] on input at bounding box center [1441, 292] width 139 height 14
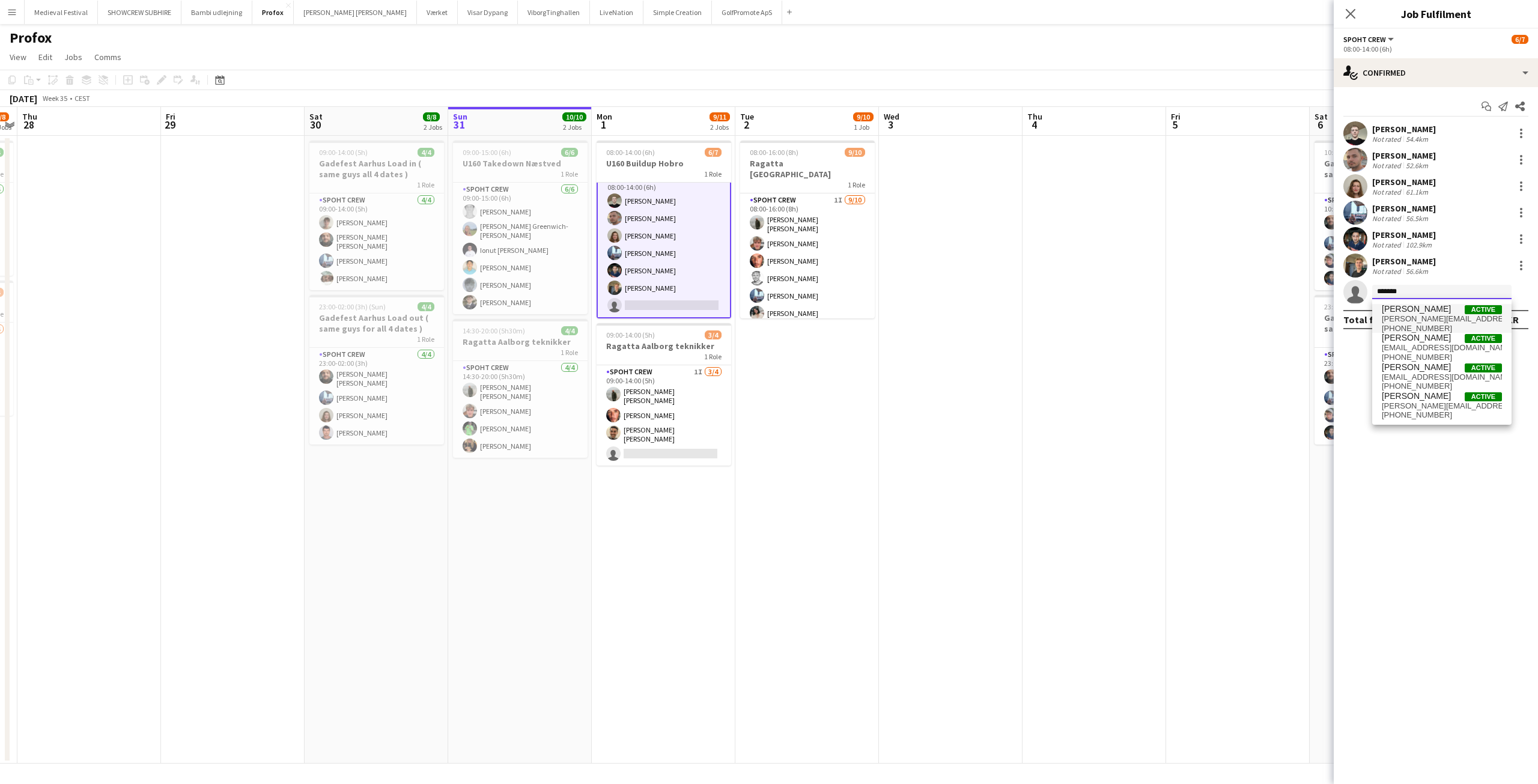
type input "*******"
click at [1426, 310] on span "[PERSON_NAME]" at bounding box center [1416, 309] width 69 height 10
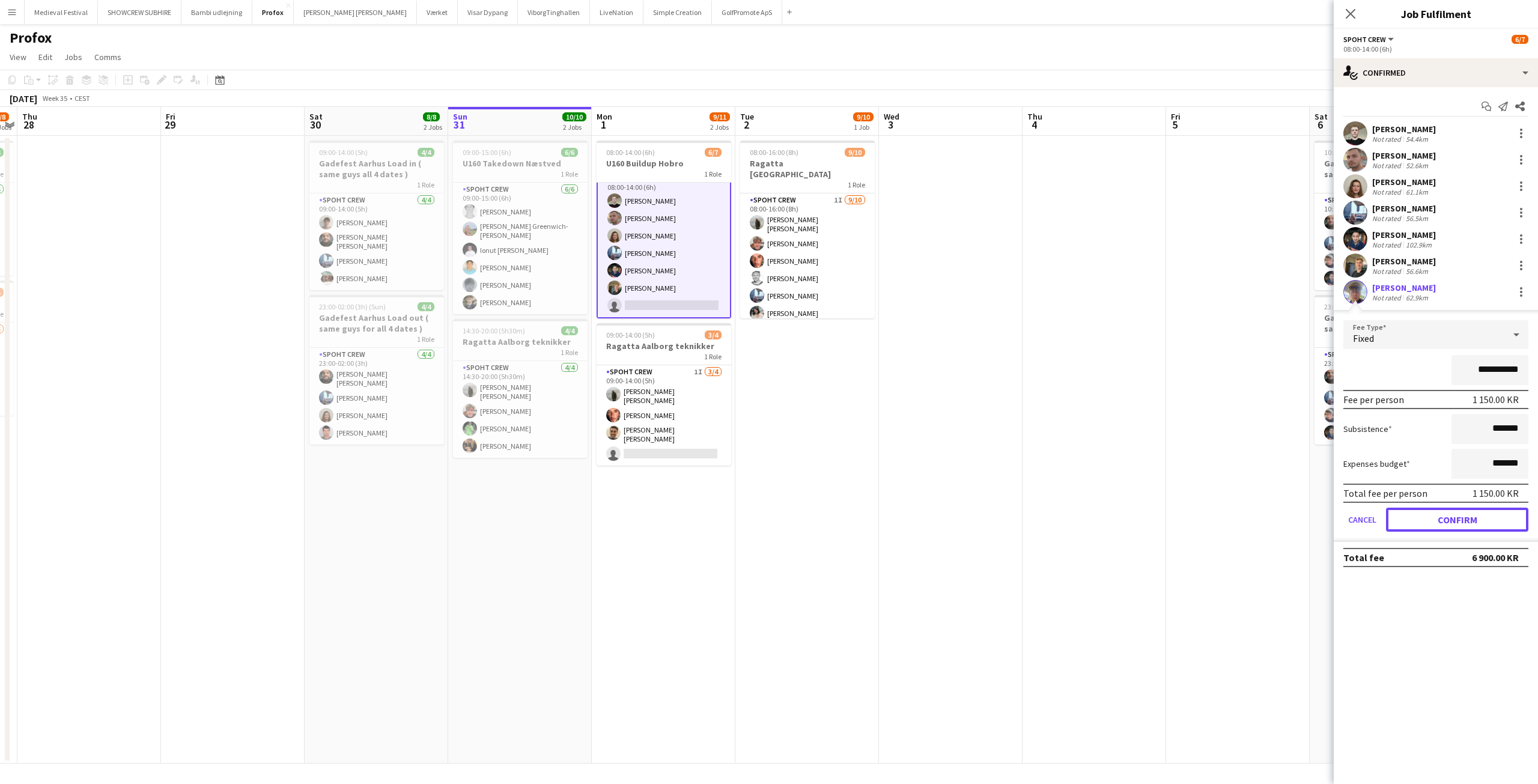
click at [1429, 515] on button "Confirm" at bounding box center [1457, 519] width 142 height 24
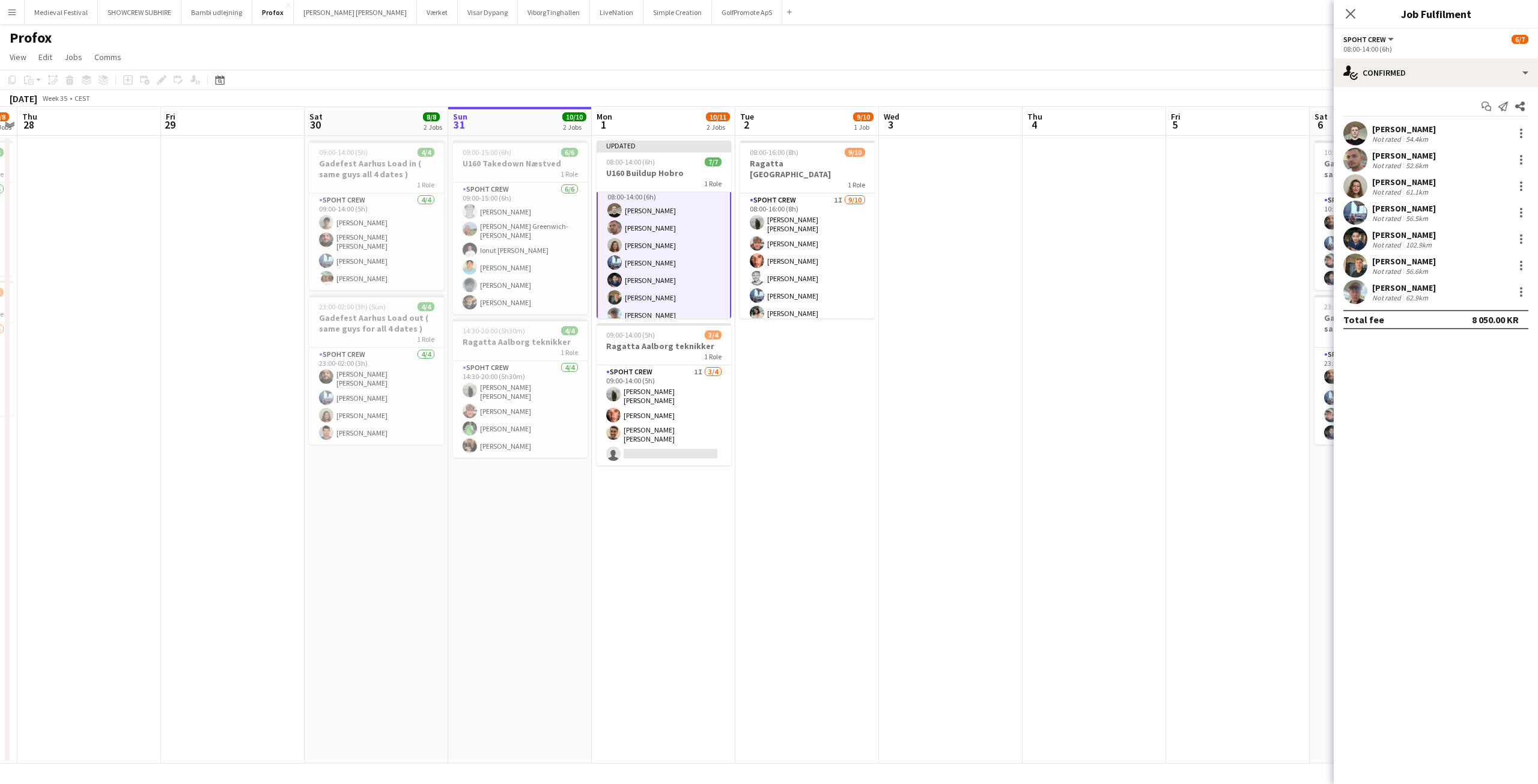
click at [1409, 238] on div "[PERSON_NAME]" at bounding box center [1403, 235] width 63 height 11
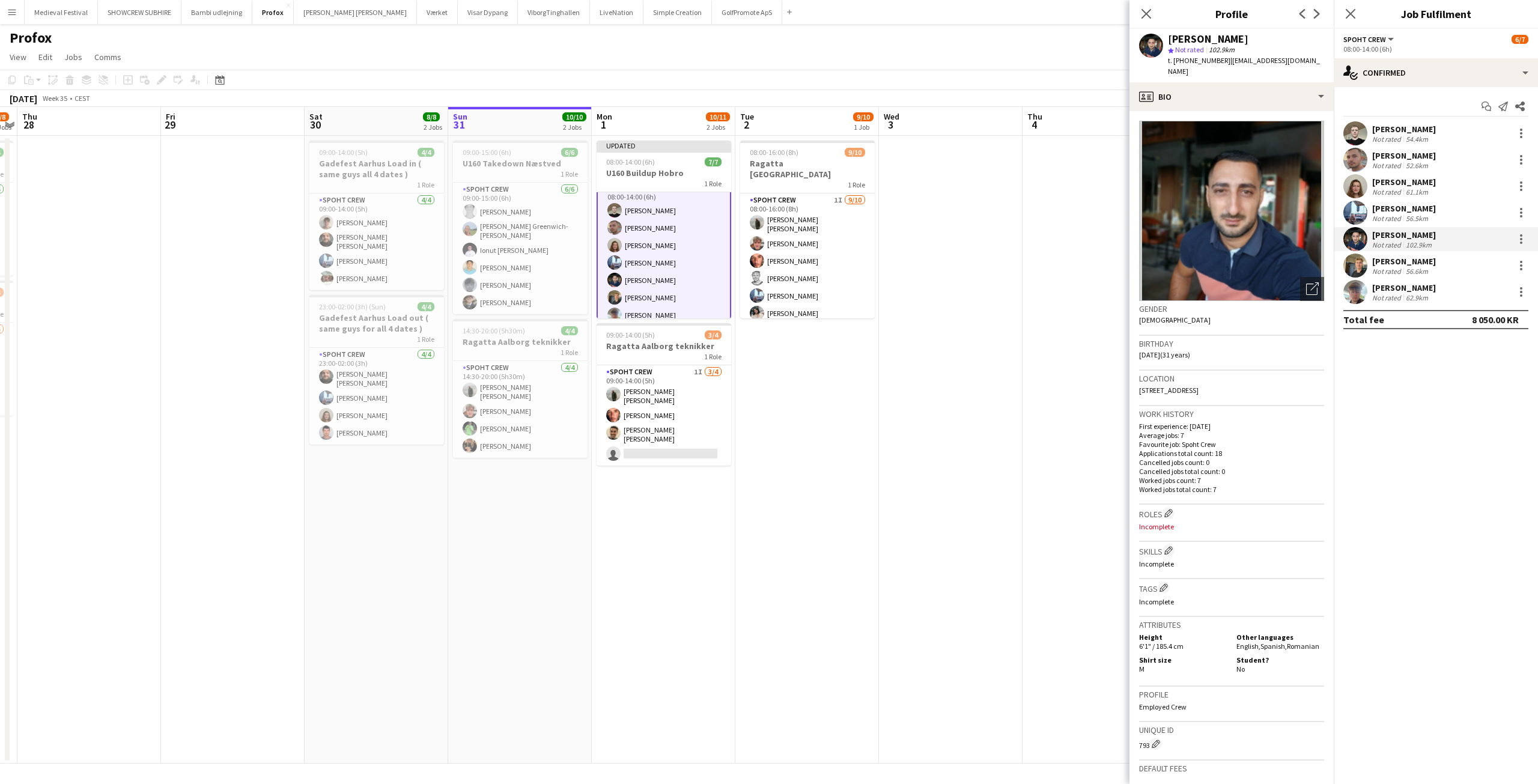
click at [1038, 421] on app-date-cell at bounding box center [1094, 449] width 144 height 628
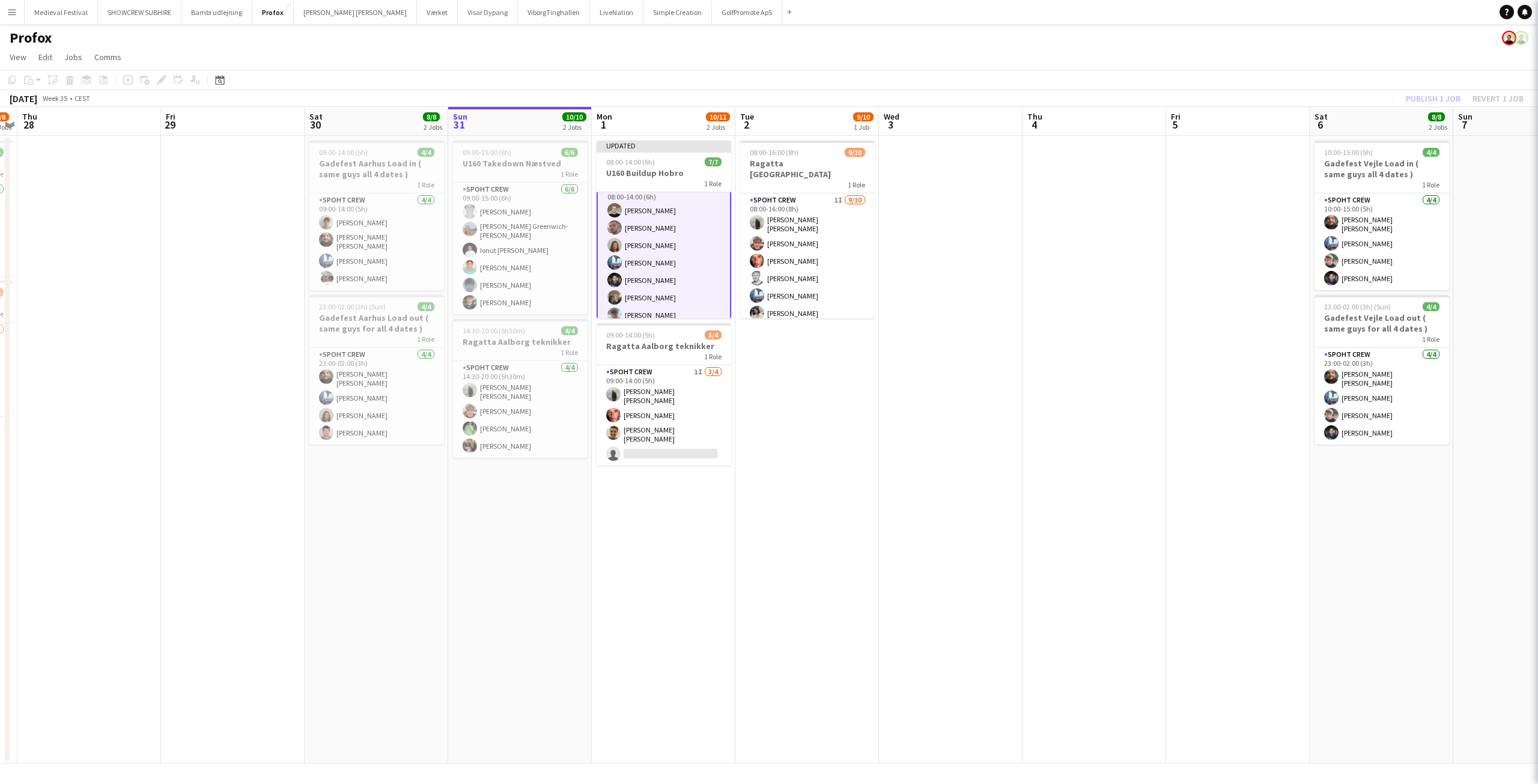
scroll to position [11, 0]
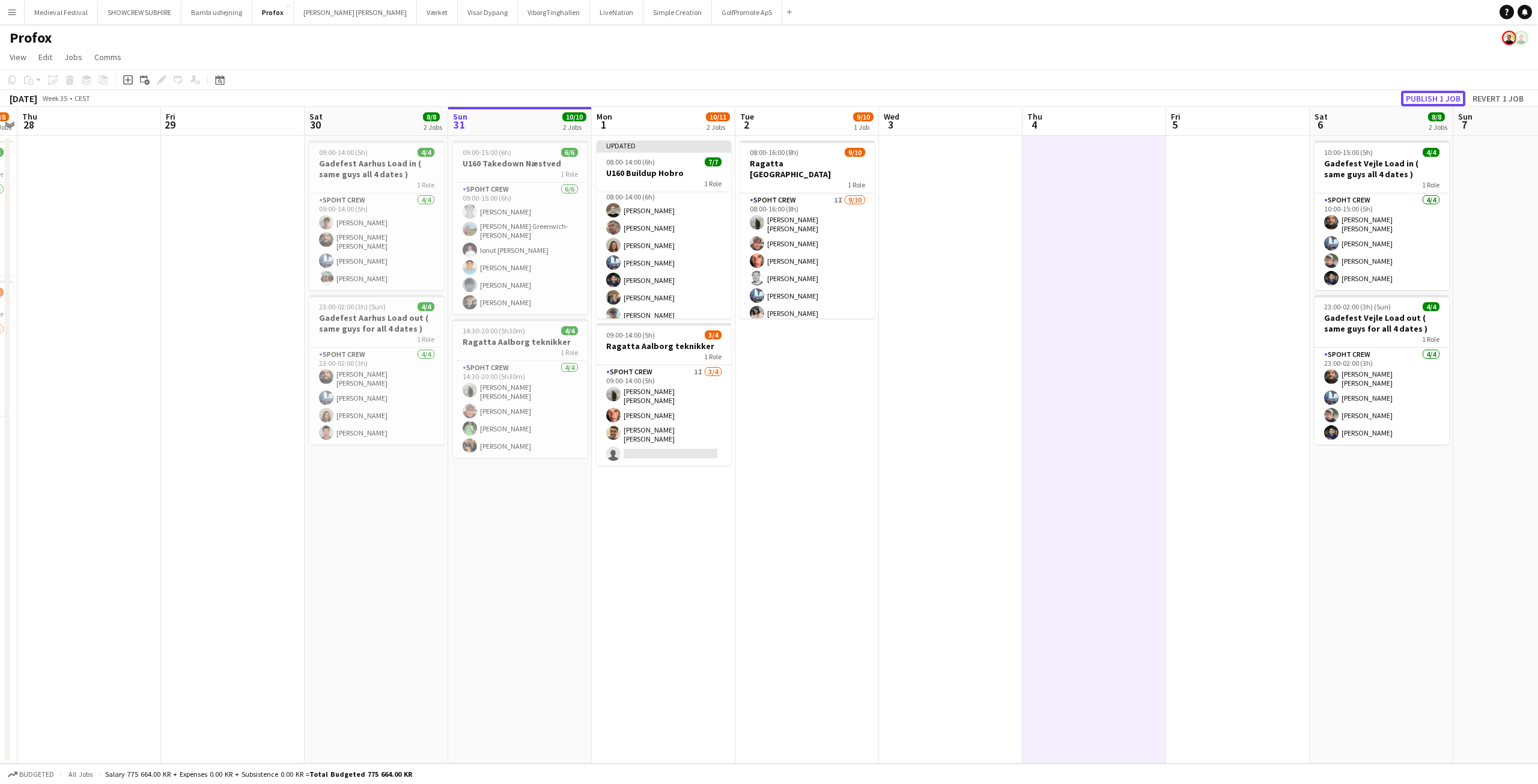
drag, startPoint x: 1421, startPoint y: 97, endPoint x: 1411, endPoint y: 97, distance: 10.0
click at [1422, 97] on button "Publish 1 job" at bounding box center [1433, 99] width 64 height 16
drag, startPoint x: 191, startPoint y: 375, endPoint x: 980, endPoint y: 437, distance: 791.4
click at [976, 437] on div "Mon 25 10/10 1 Job Tue 26 4/8 3 Jobs Wed 27 7/8 2 Jobs Thu 28 Fri 29 Sat 30 8/8…" at bounding box center [769, 435] width 1538 height 657
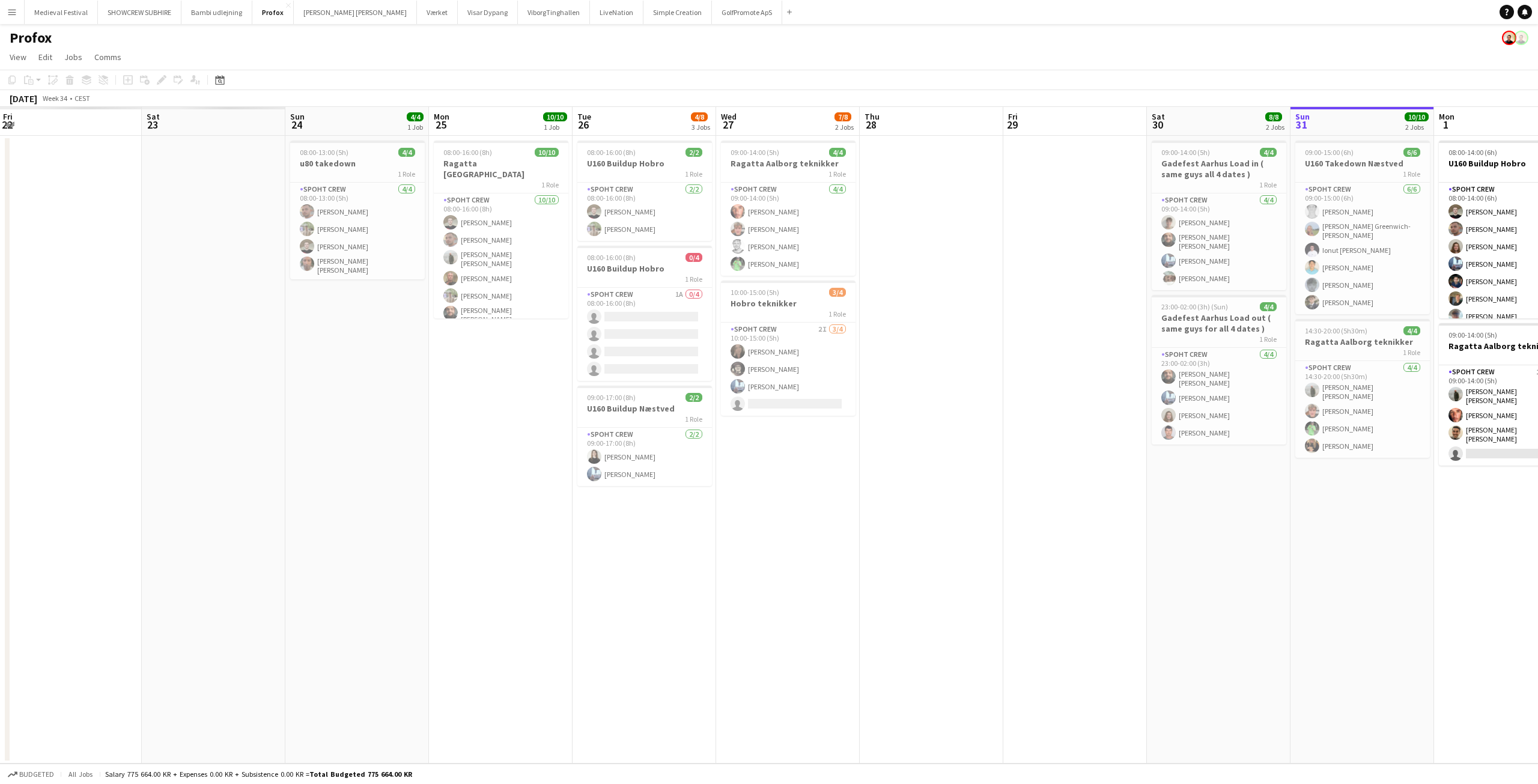
scroll to position [0, 375]
drag, startPoint x: 347, startPoint y: 338, endPoint x: 1103, endPoint y: 463, distance: 766.3
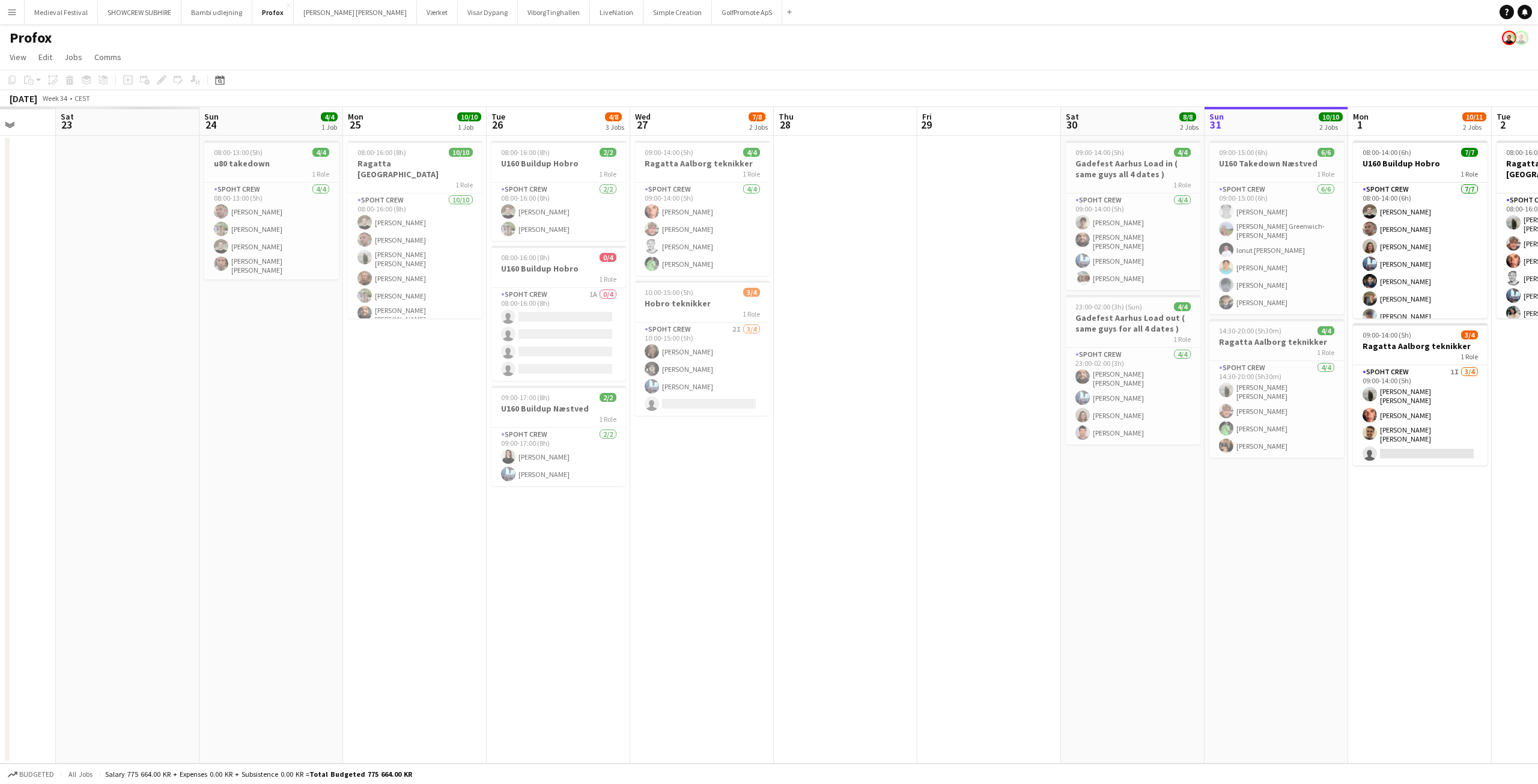
click at [1103, 463] on app-calendar-viewport "Wed 20 Thu 21 Fri 22 Sat 23 Sun 24 4/4 1 Job Mon 25 10/10 1 Job Tue 26 4/8 3 Jo…" at bounding box center [769, 435] width 1538 height 657
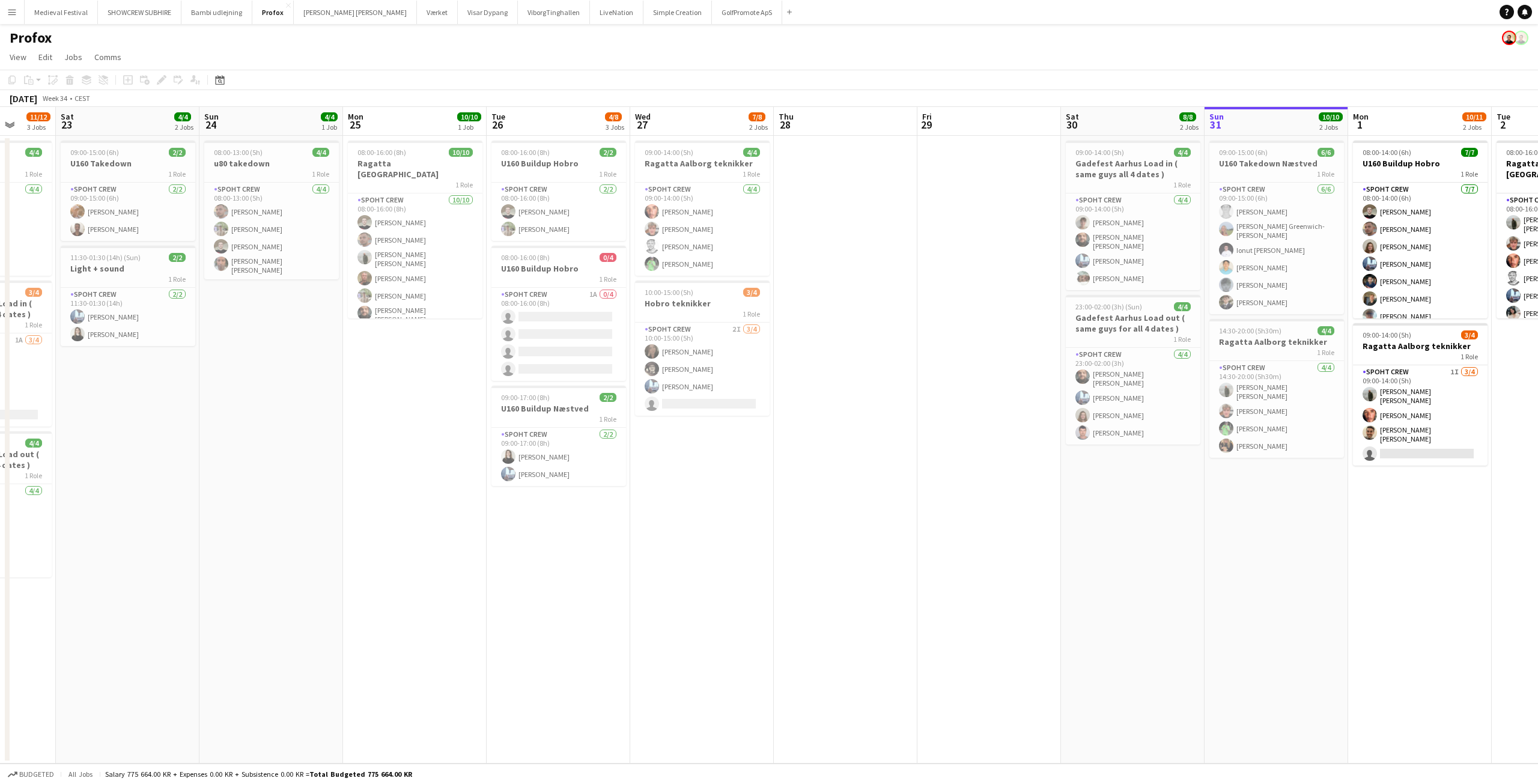
click at [10, 11] on app-icon "Menu" at bounding box center [12, 12] width 10 height 10
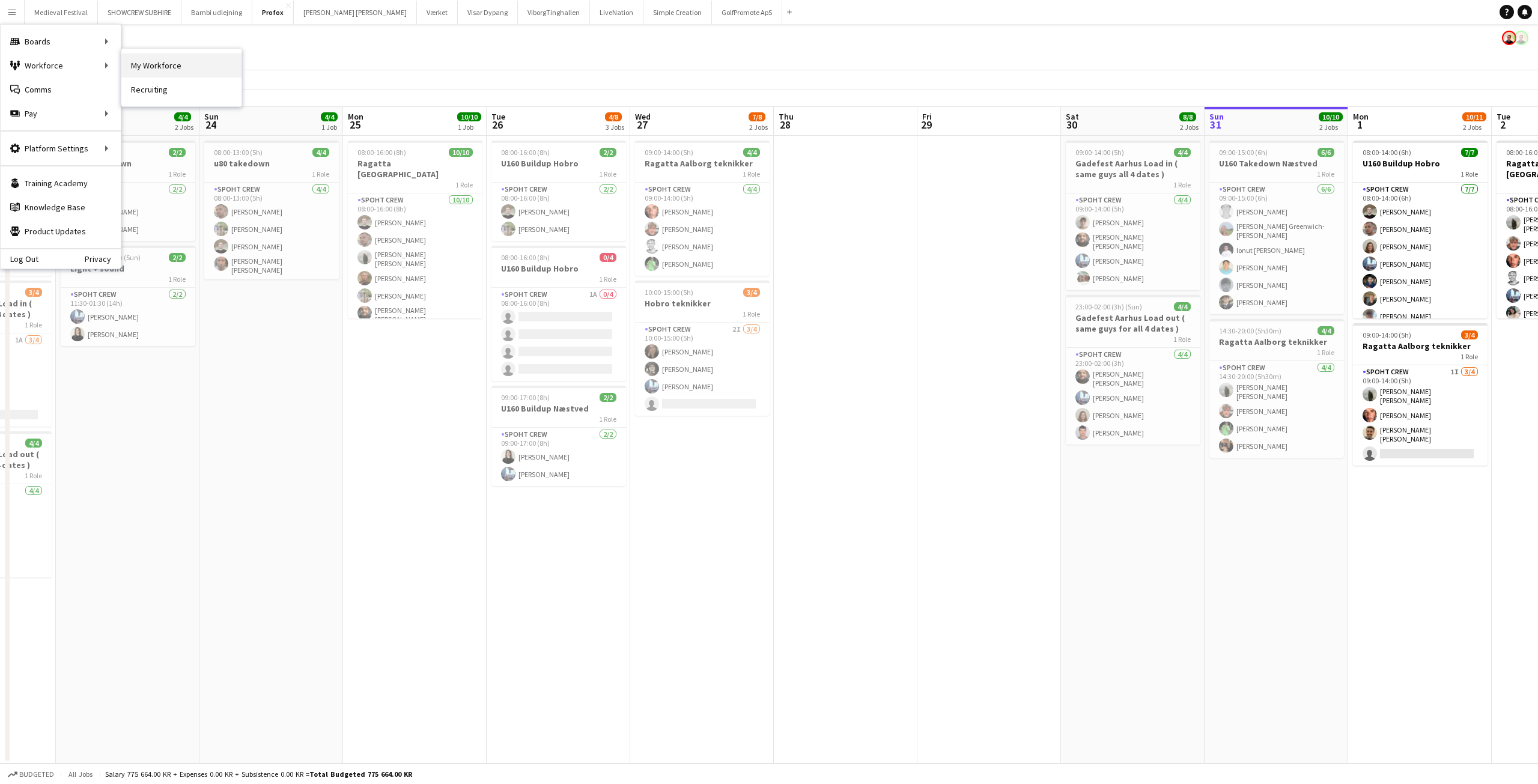
click at [135, 67] on link "My Workforce" at bounding box center [182, 65] width 120 height 24
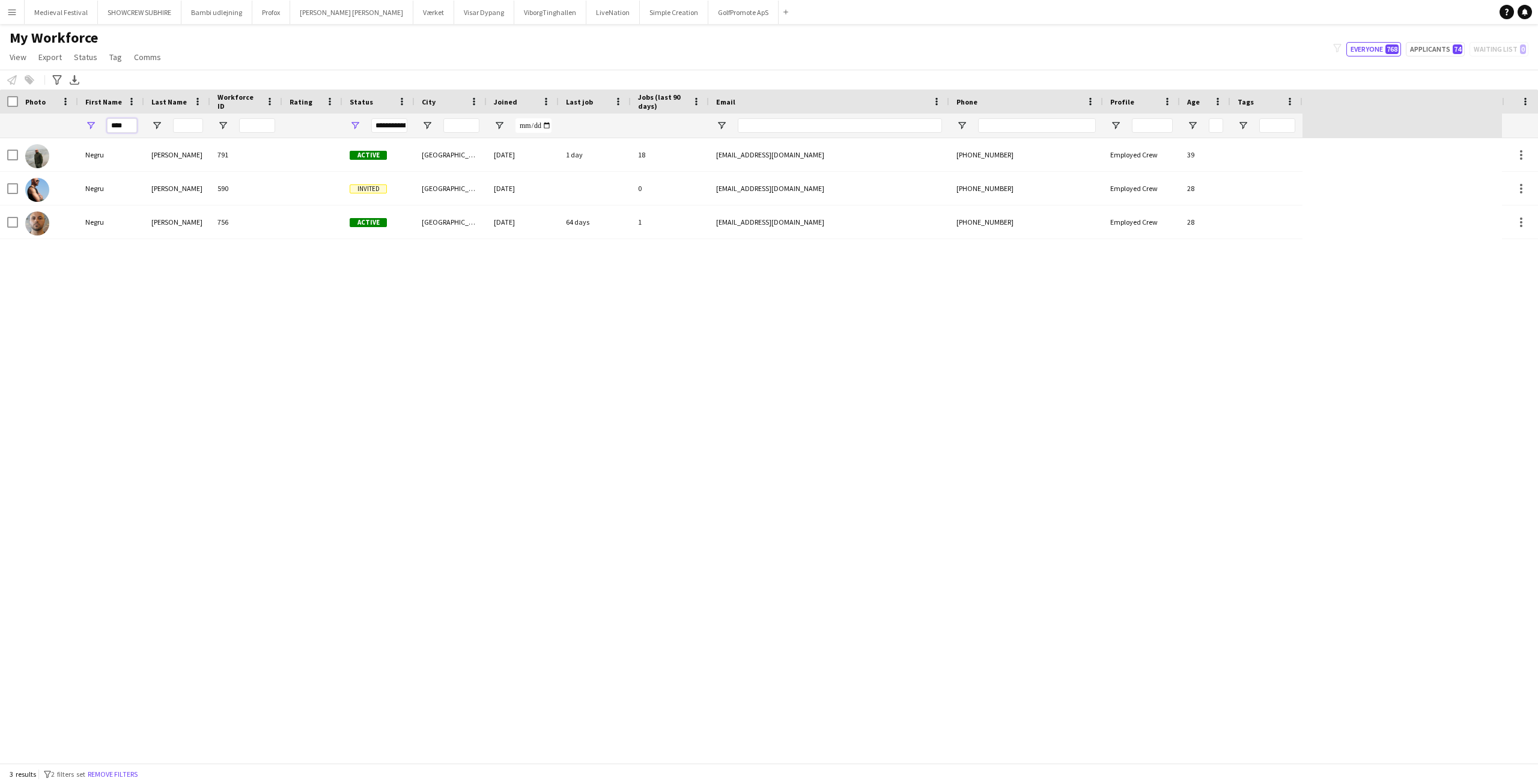
drag, startPoint x: 131, startPoint y: 121, endPoint x: 70, endPoint y: 126, distance: 61.2
click at [72, 127] on div "****" at bounding box center [651, 125] width 1302 height 24
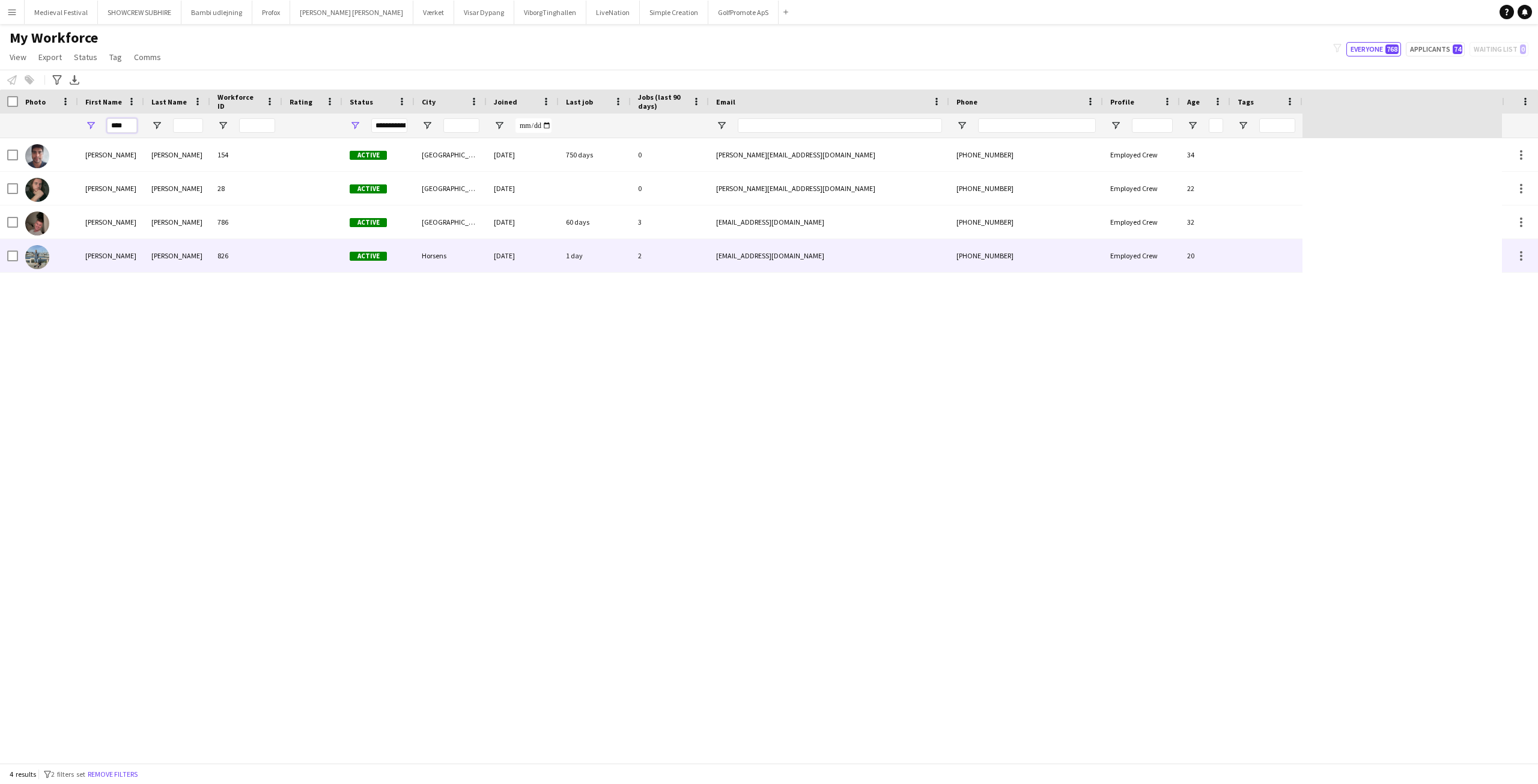
type input "****"
click at [104, 261] on div "[PERSON_NAME]" at bounding box center [111, 255] width 66 height 33
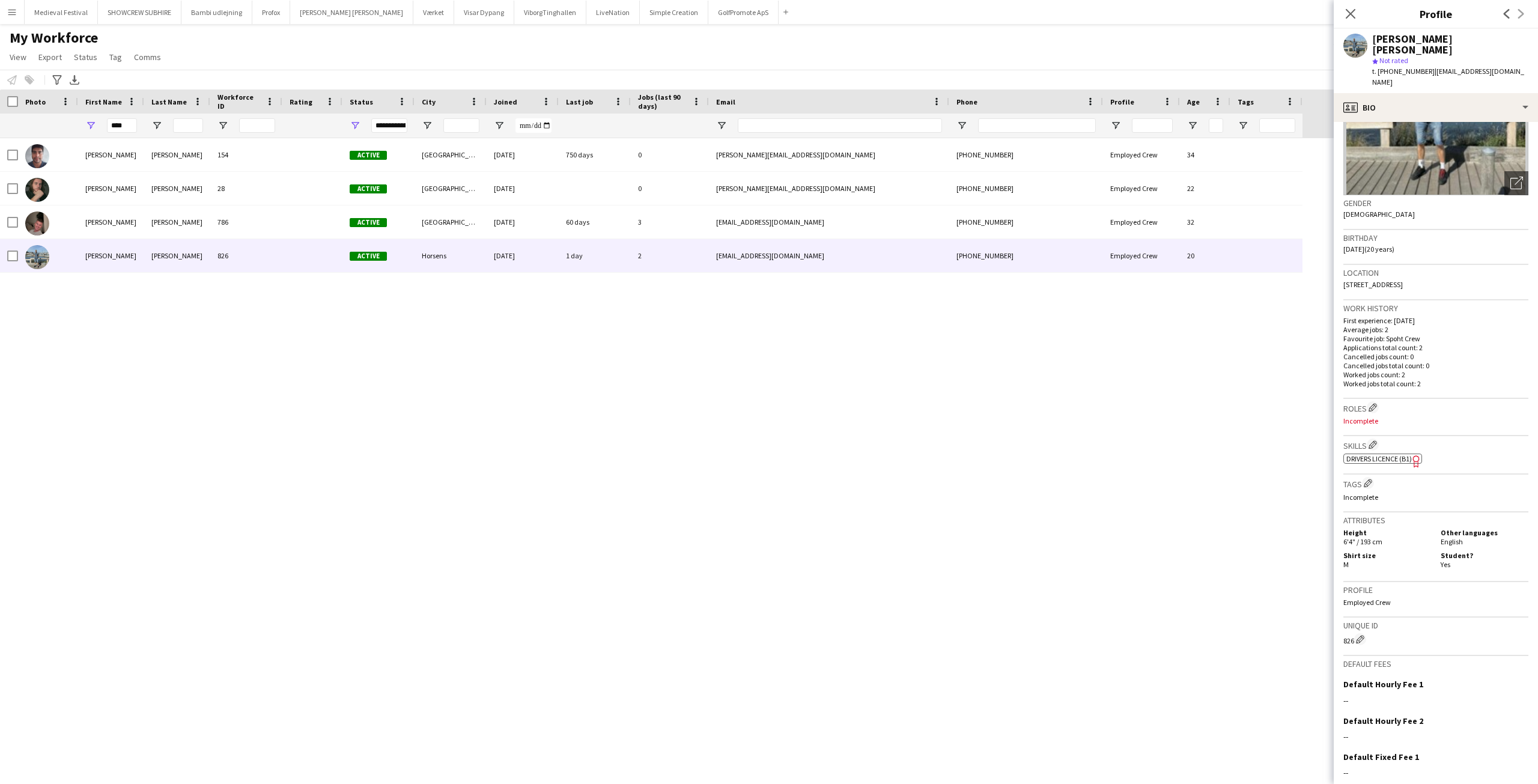
scroll to position [190, 0]
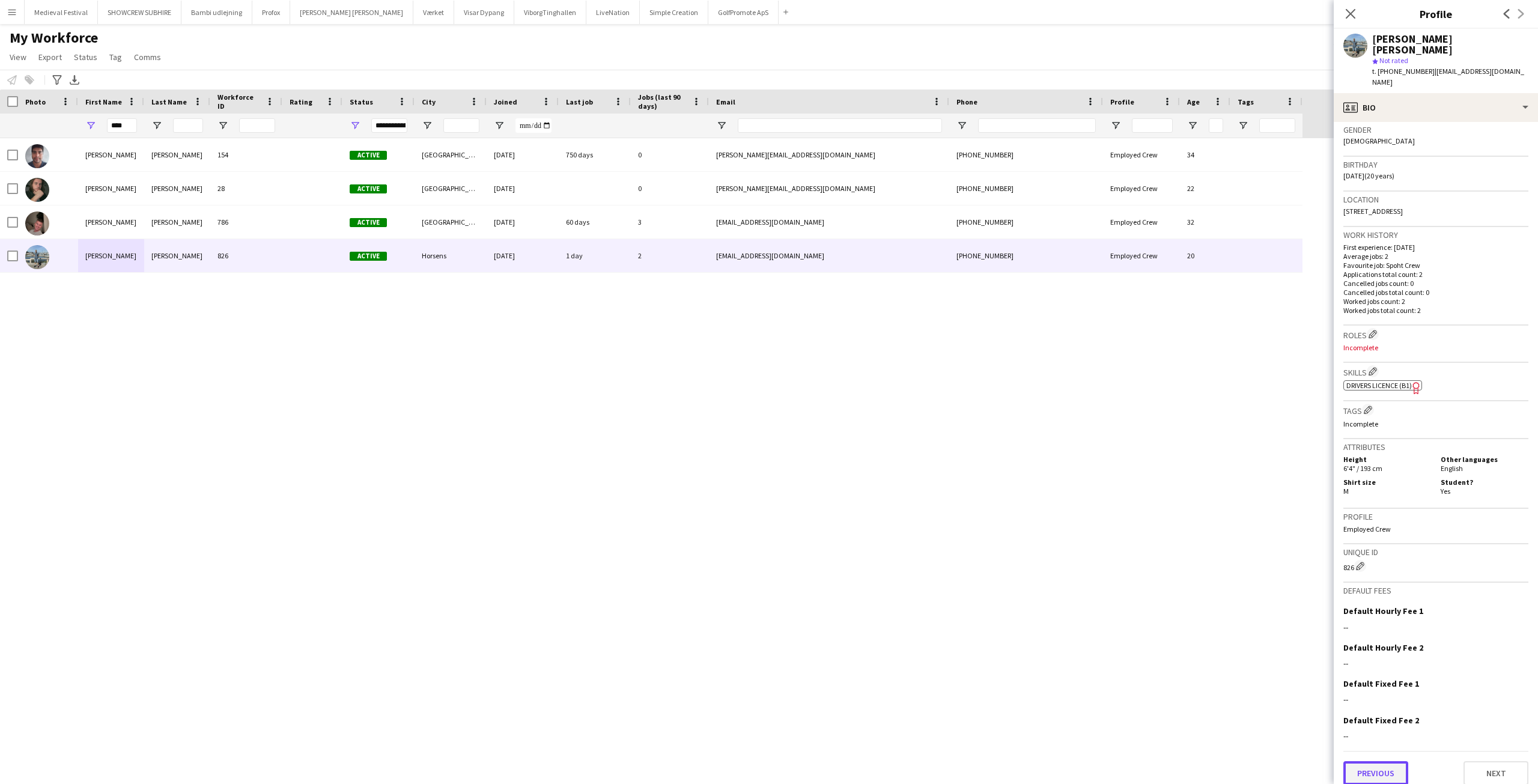
click at [1371, 761] on button "Previous" at bounding box center [1375, 773] width 65 height 24
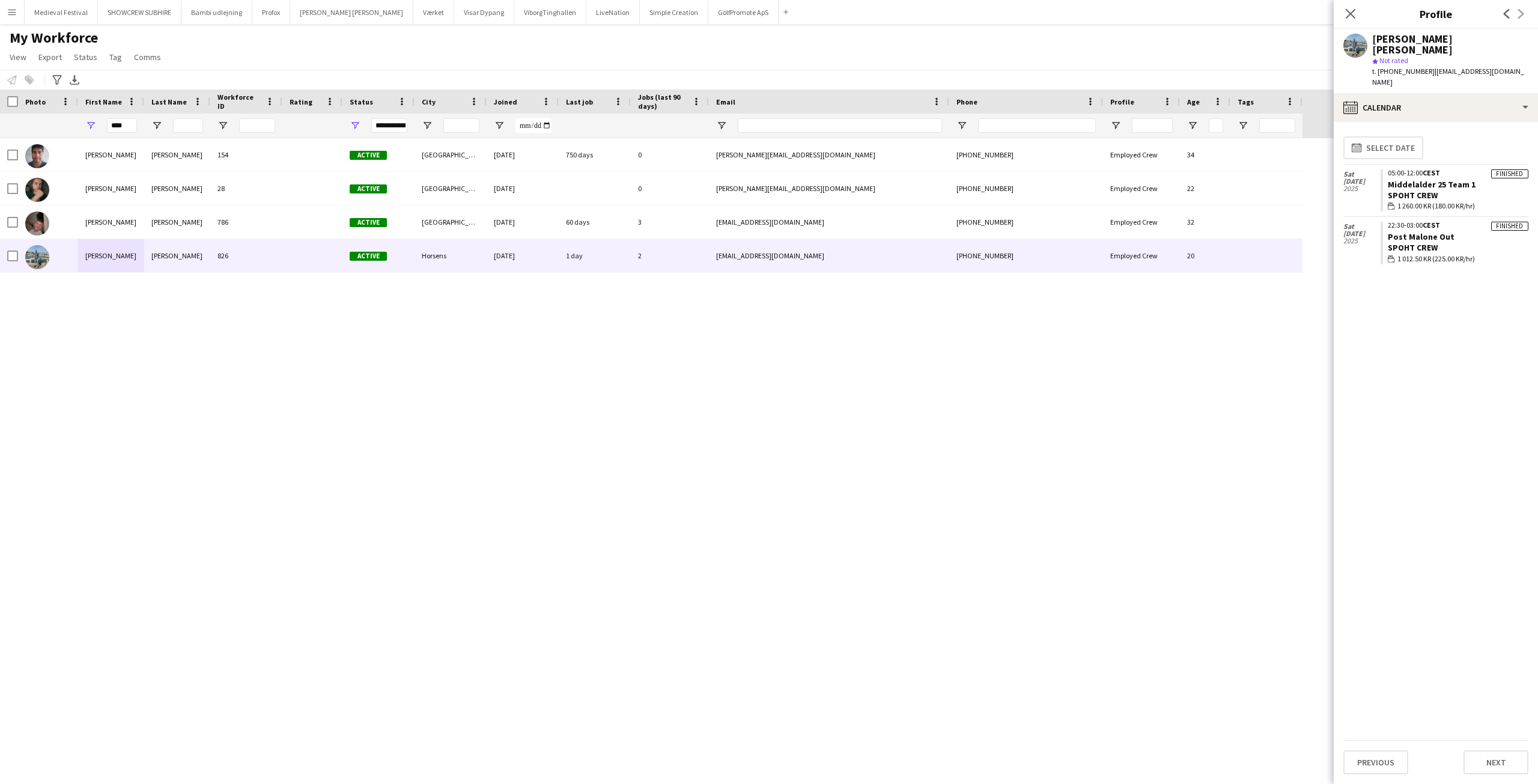
drag, startPoint x: 1423, startPoint y: 60, endPoint x: 1430, endPoint y: 73, distance: 14.8
click at [1430, 73] on div "t. [PHONE_NUMBER] | [PERSON_NAME][EMAIL_ADDRESS][DOMAIN_NAME]" at bounding box center [1450, 76] width 156 height 22
copy span "[EMAIL_ADDRESS][DOMAIN_NAME]"
